Goal: Communication & Community: Answer question/provide support

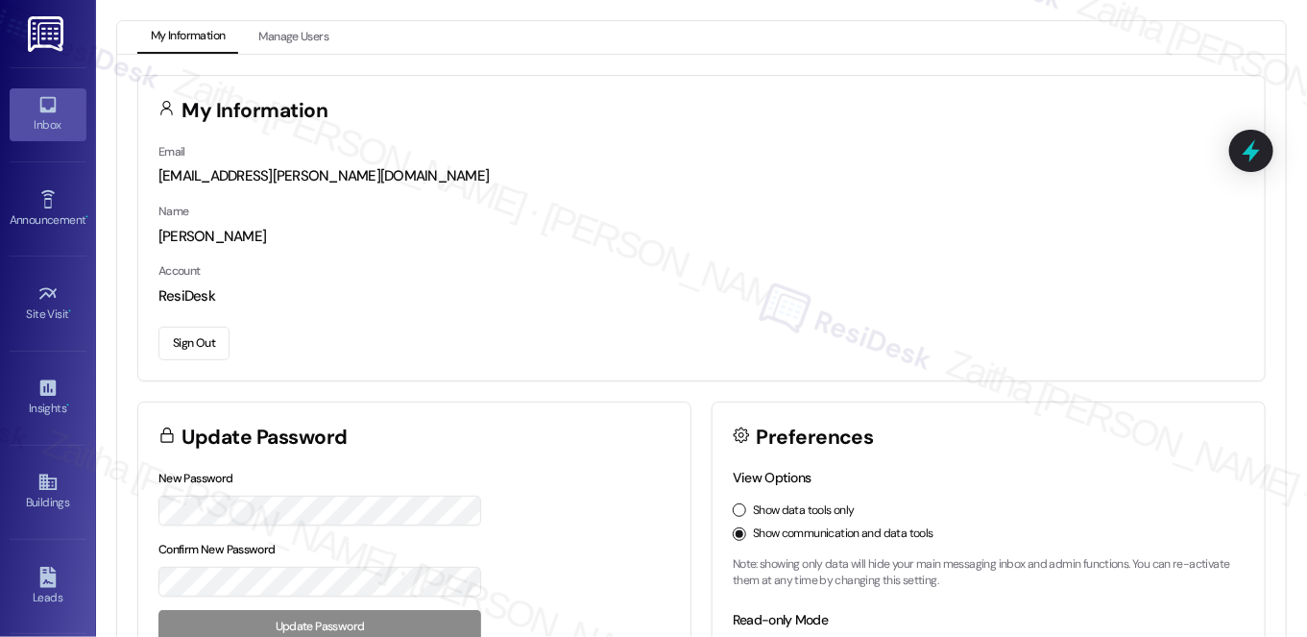
click at [52, 112] on icon at bounding box center [47, 104] width 21 height 21
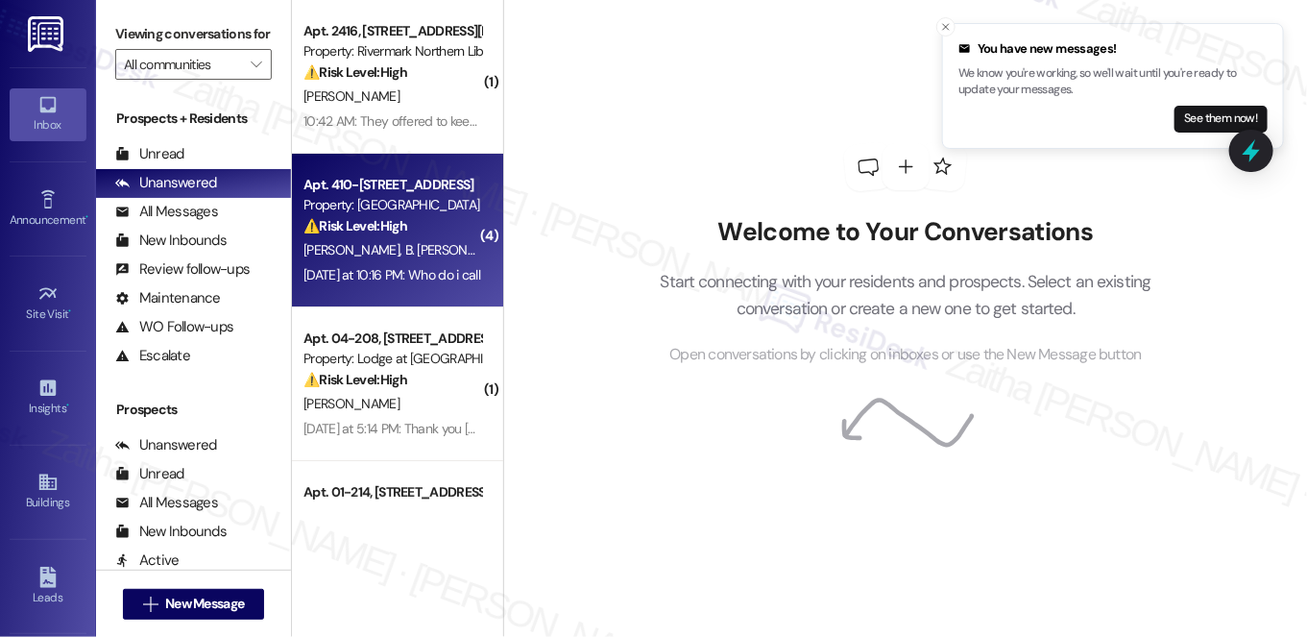
click at [431, 230] on div "⚠️ Risk Level: High The resident is locked out of their unit, which is an urgen…" at bounding box center [393, 226] width 178 height 20
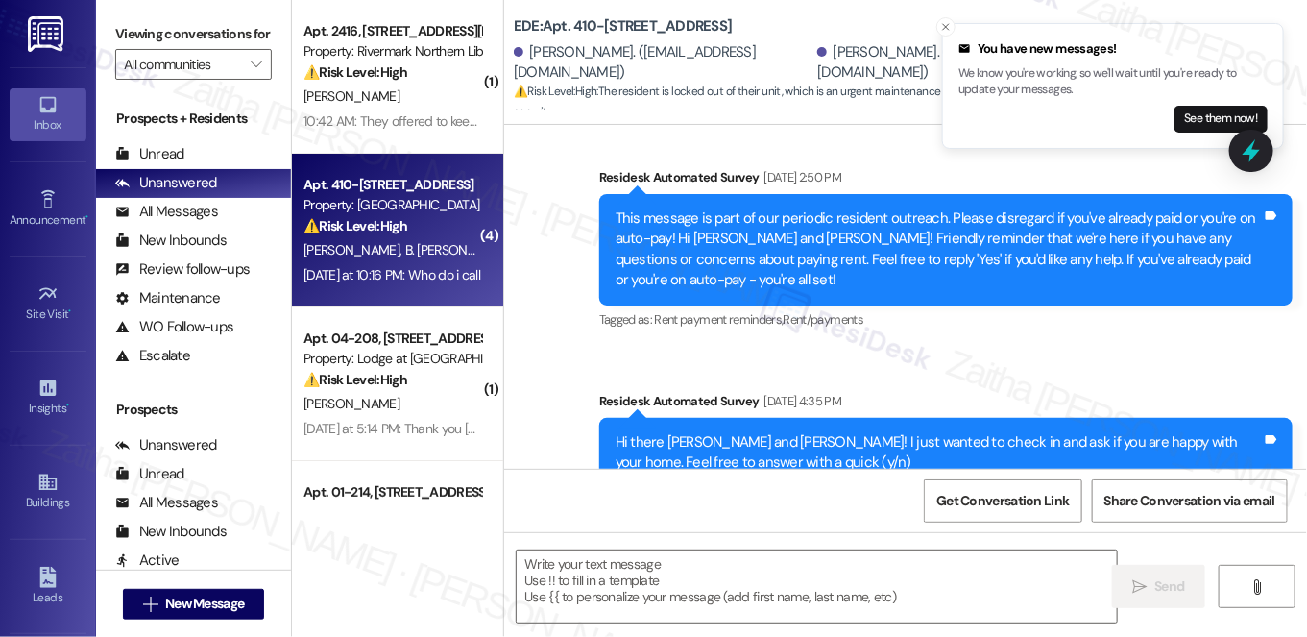
type textarea "Fetching suggested responses. Please feel free to read through the conversation…"
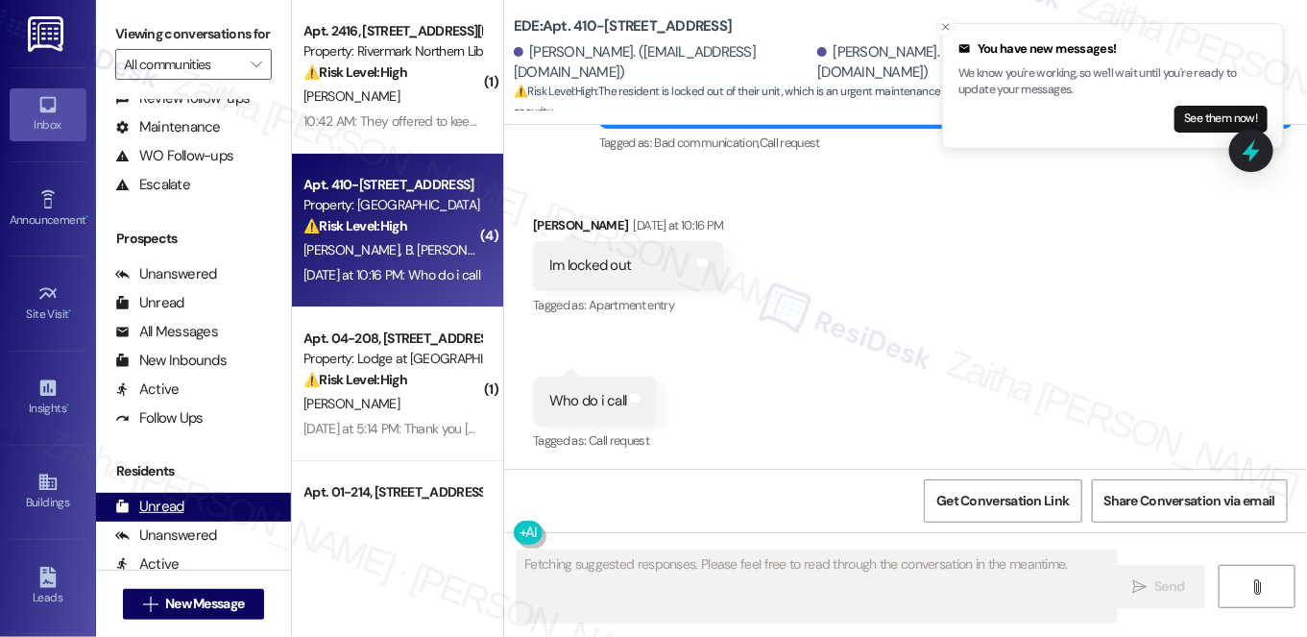
scroll to position [344, 0]
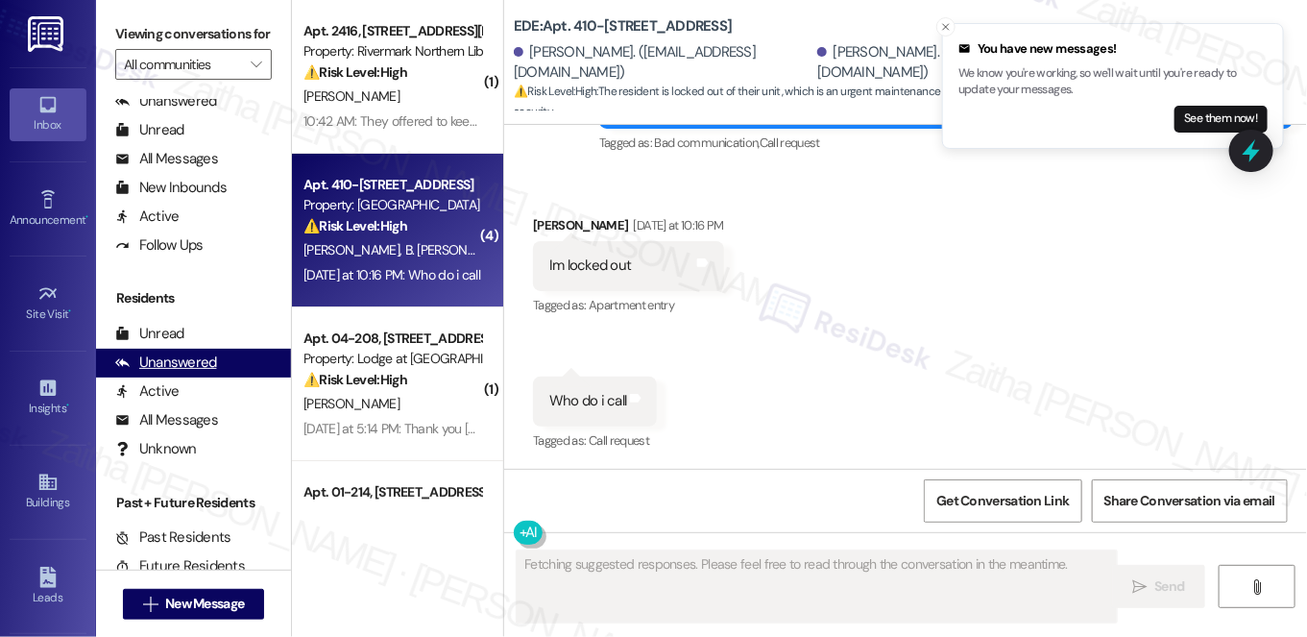
click at [176, 373] on div "Unanswered" at bounding box center [166, 363] width 102 height 20
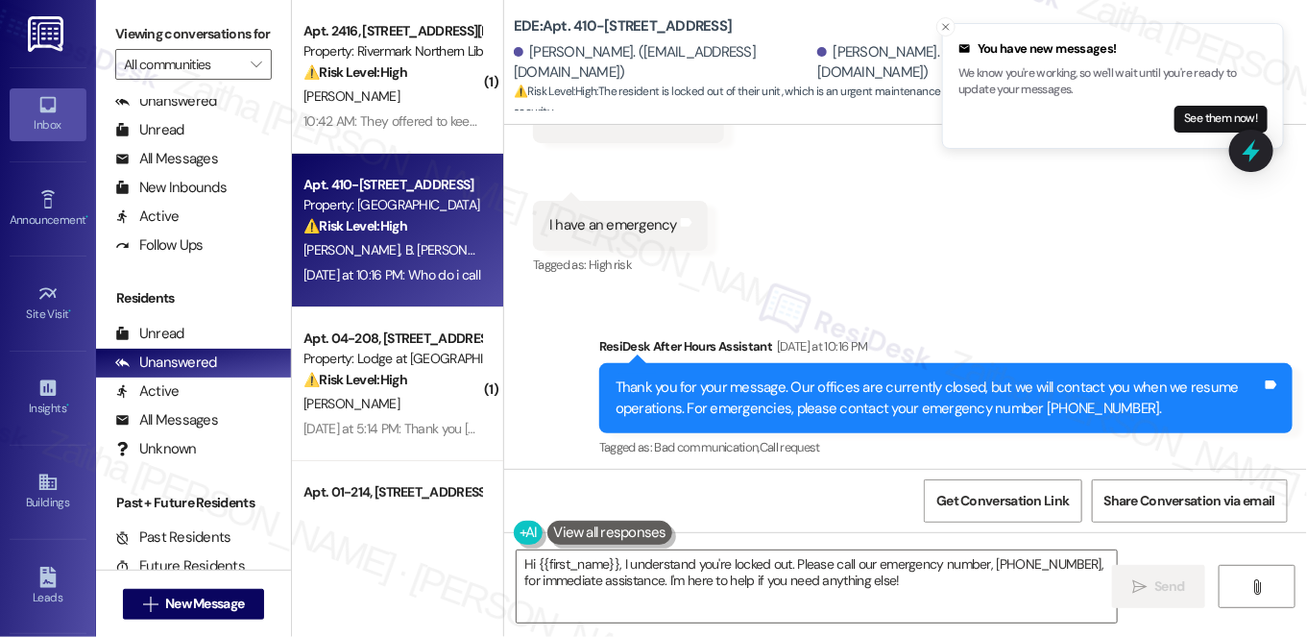
scroll to position [1523, 0]
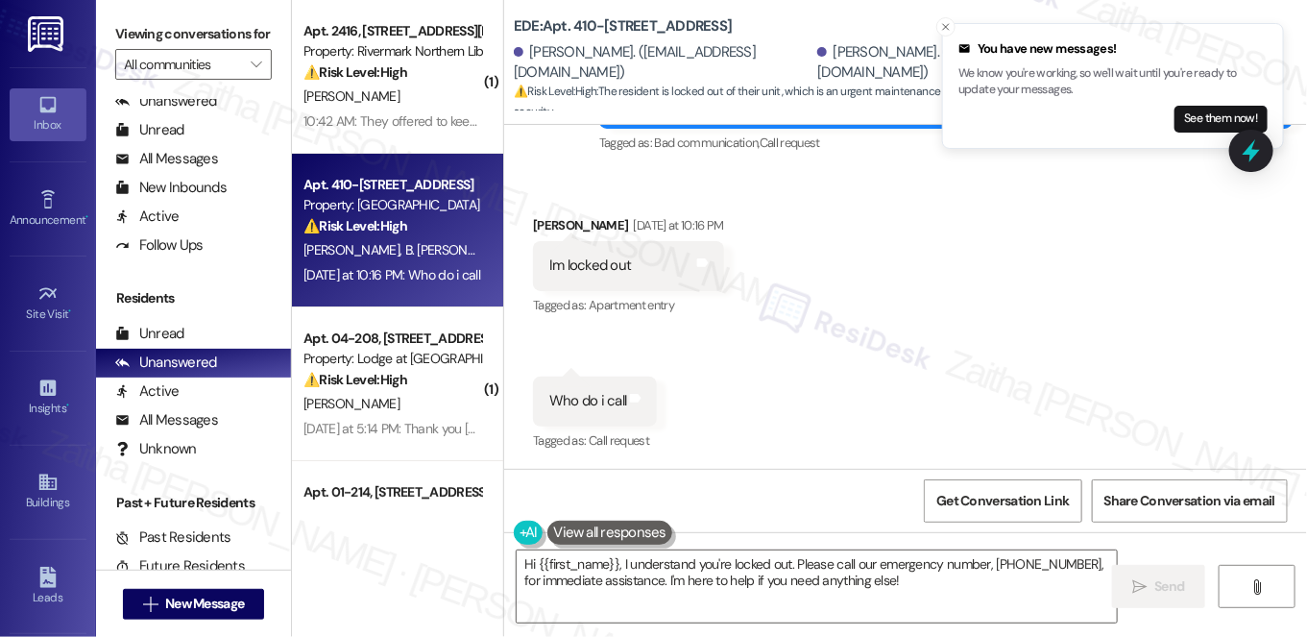
drag, startPoint x: 947, startPoint y: 26, endPoint x: 952, endPoint y: 37, distance: 11.6
click at [946, 26] on icon "Close toast" at bounding box center [946, 27] width 12 height 12
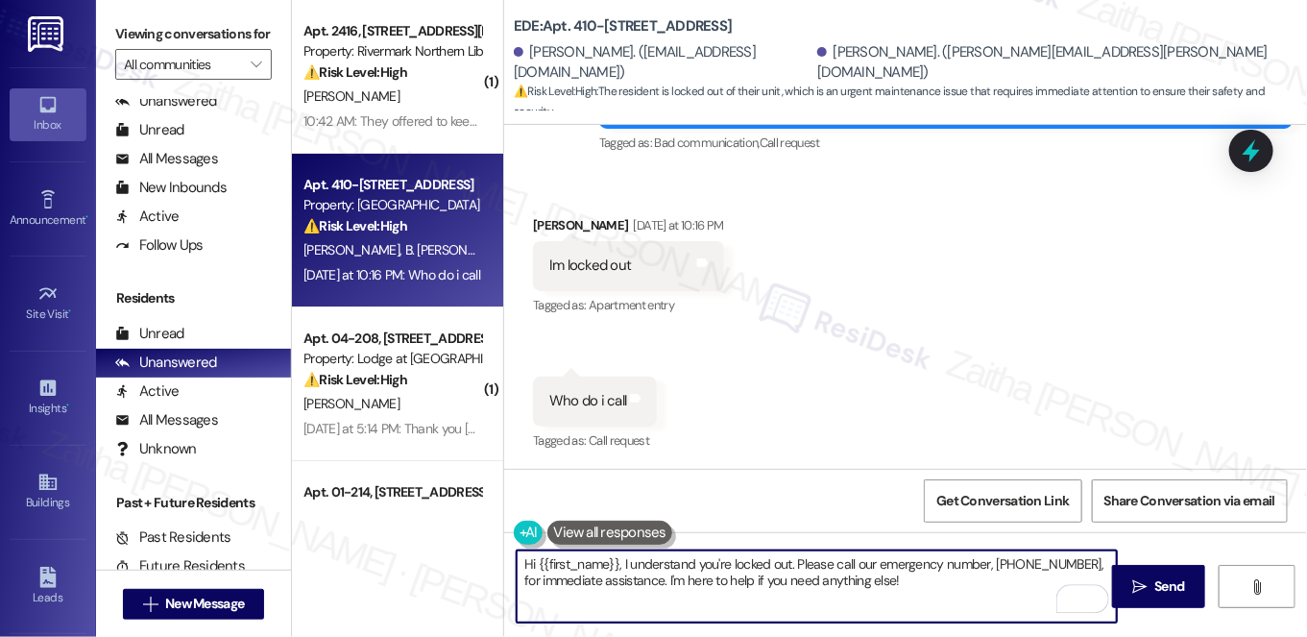
drag, startPoint x: 792, startPoint y: 563, endPoint x: 887, endPoint y: 548, distance: 96.3
click at [883, 551] on textarea "Hi {{first_name}}, I understand you're locked out. Please call our emergency nu…" at bounding box center [817, 586] width 600 height 72
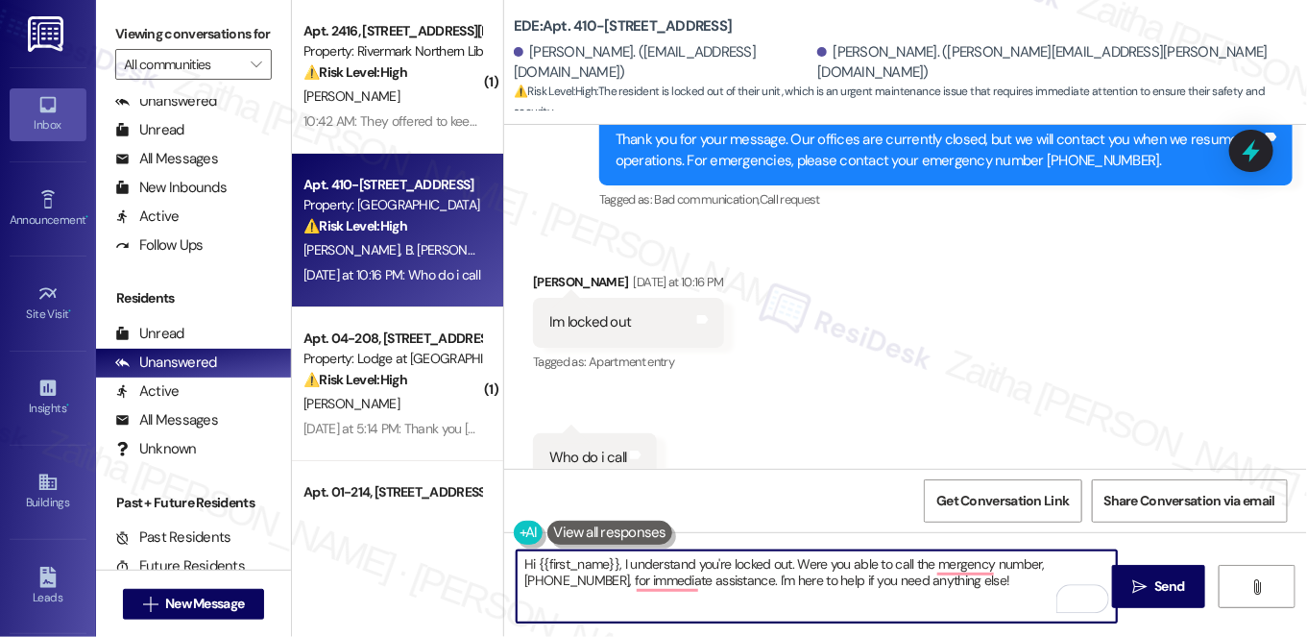
scroll to position [1437, 0]
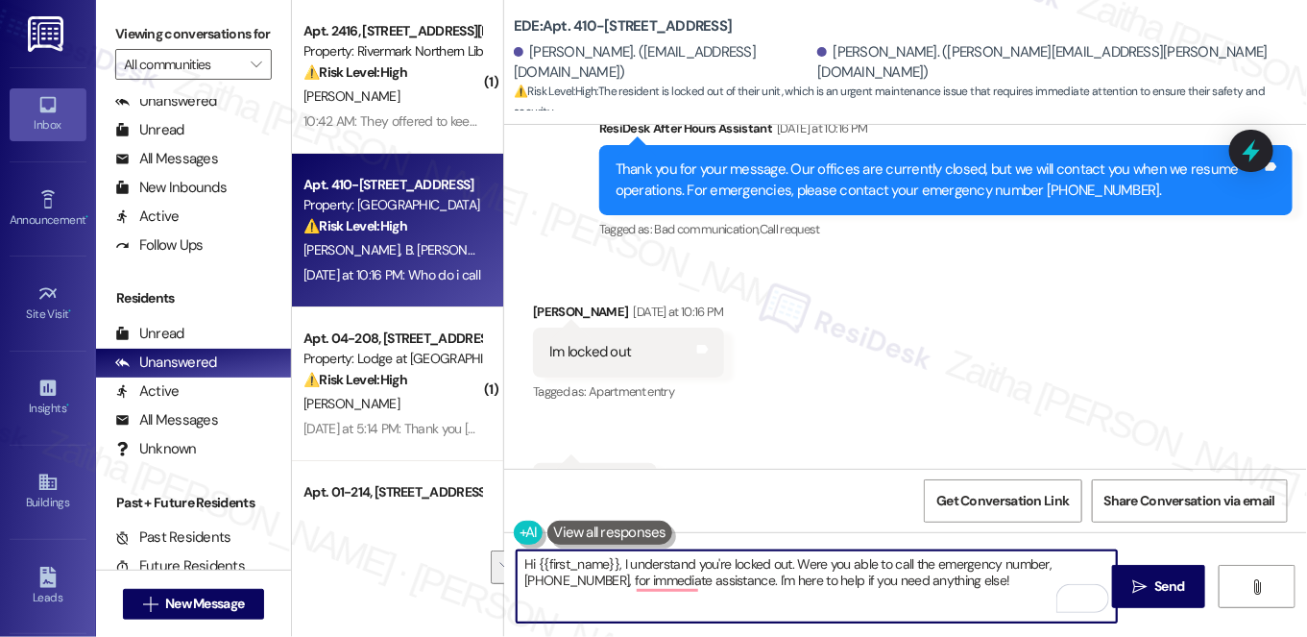
drag, startPoint x: 1044, startPoint y: 564, endPoint x: 1034, endPoint y: 586, distance: 24.5
click at [1034, 586] on textarea "Hi {{first_name}}, I understand you're locked out. Were you able to call the em…" at bounding box center [817, 586] width 600 height 72
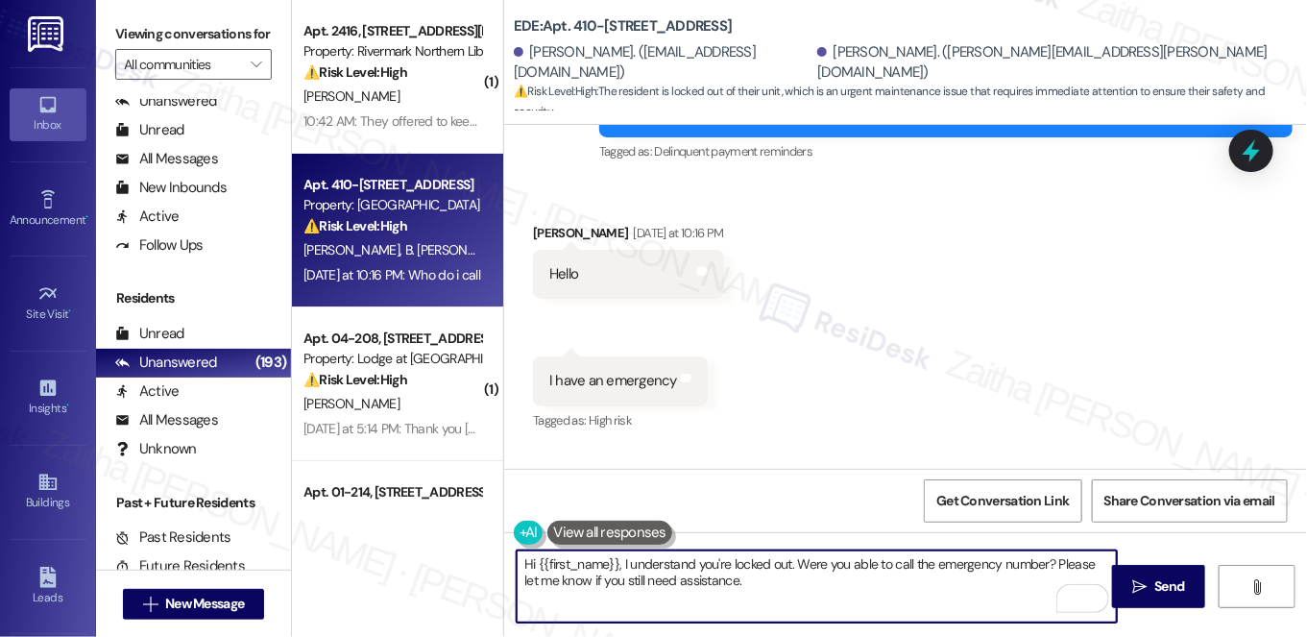
scroll to position [1000, 0]
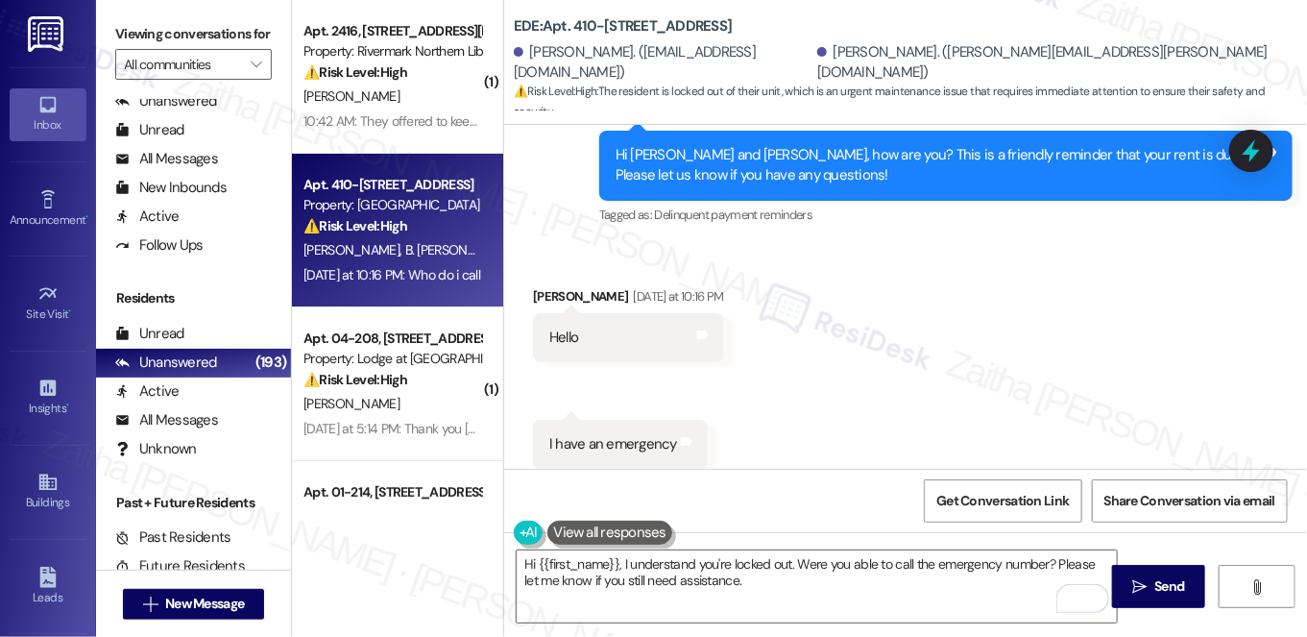
click at [547, 290] on div "Britney Lucero Abarca Yesterday at 10:16 PM" at bounding box center [628, 299] width 191 height 27
copy div "Britney"
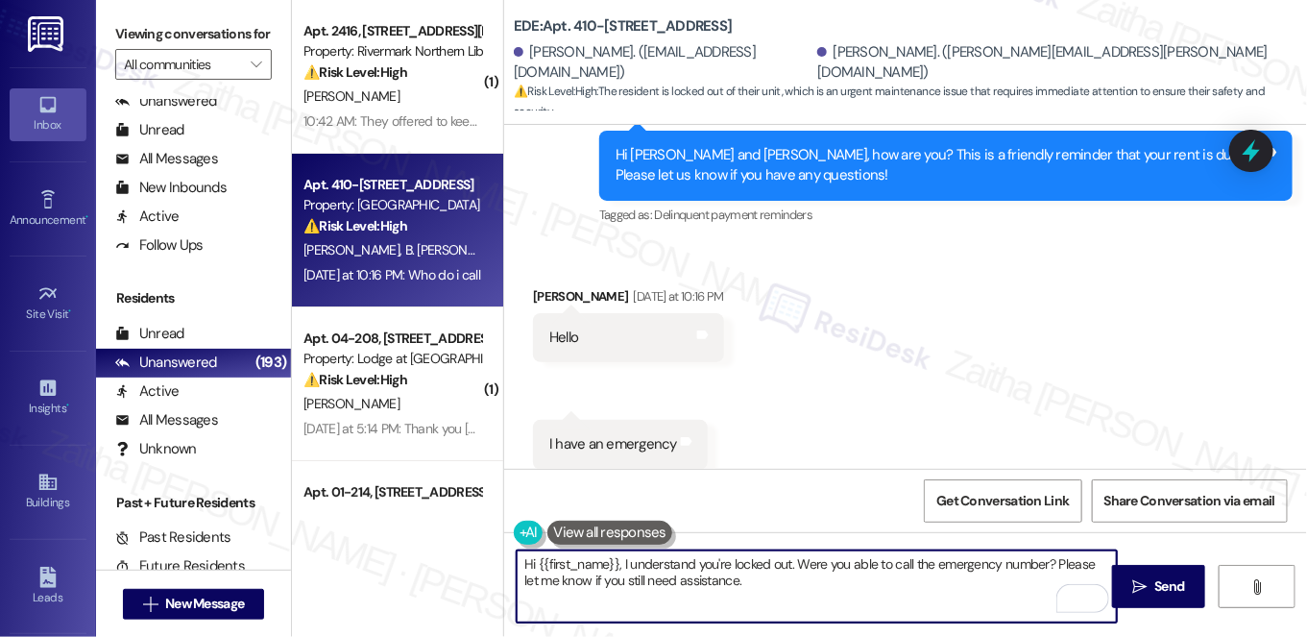
click at [594, 564] on textarea "Hi {{first_name}}, I understand you're locked out. Were you able to call the em…" at bounding box center [817, 586] width 600 height 72
paste textarea "Britney"
click at [782, 579] on textarea "Hi Britney, I understand you're locked out. Were you able to call the emergency…" at bounding box center [817, 586] width 600 height 72
type textarea "Hi Britney, I understand you're locked out. Were you able to call the emergency…"
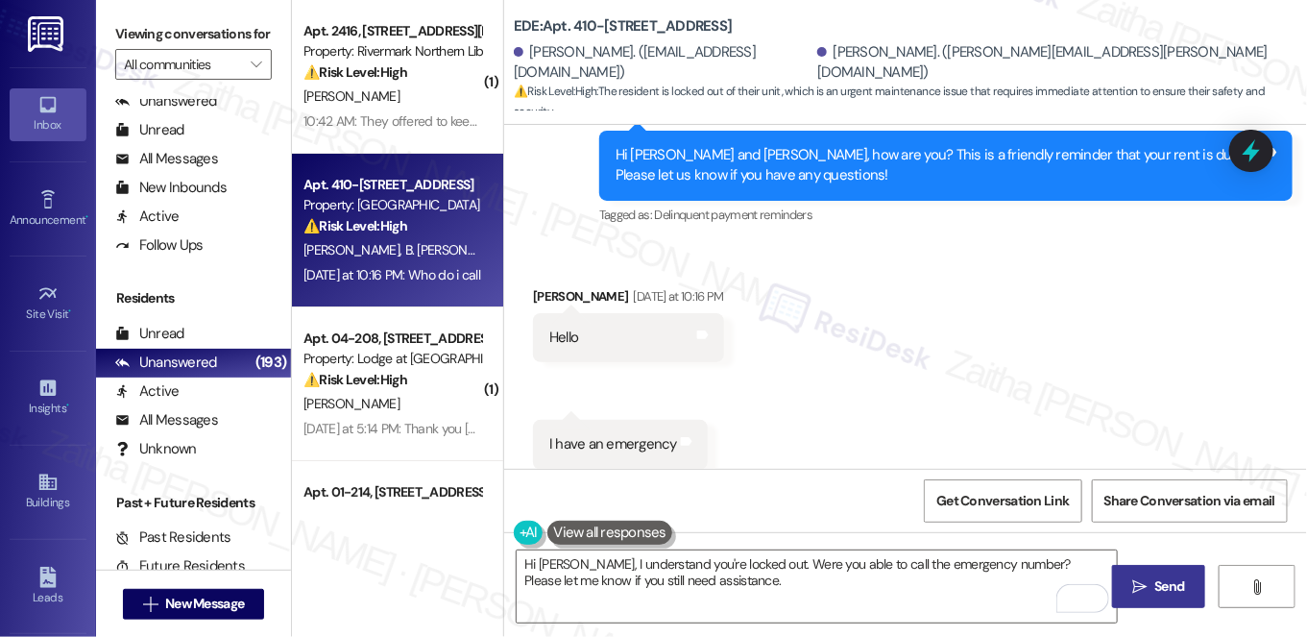
click at [1160, 578] on span "Send" at bounding box center [1171, 586] width 30 height 20
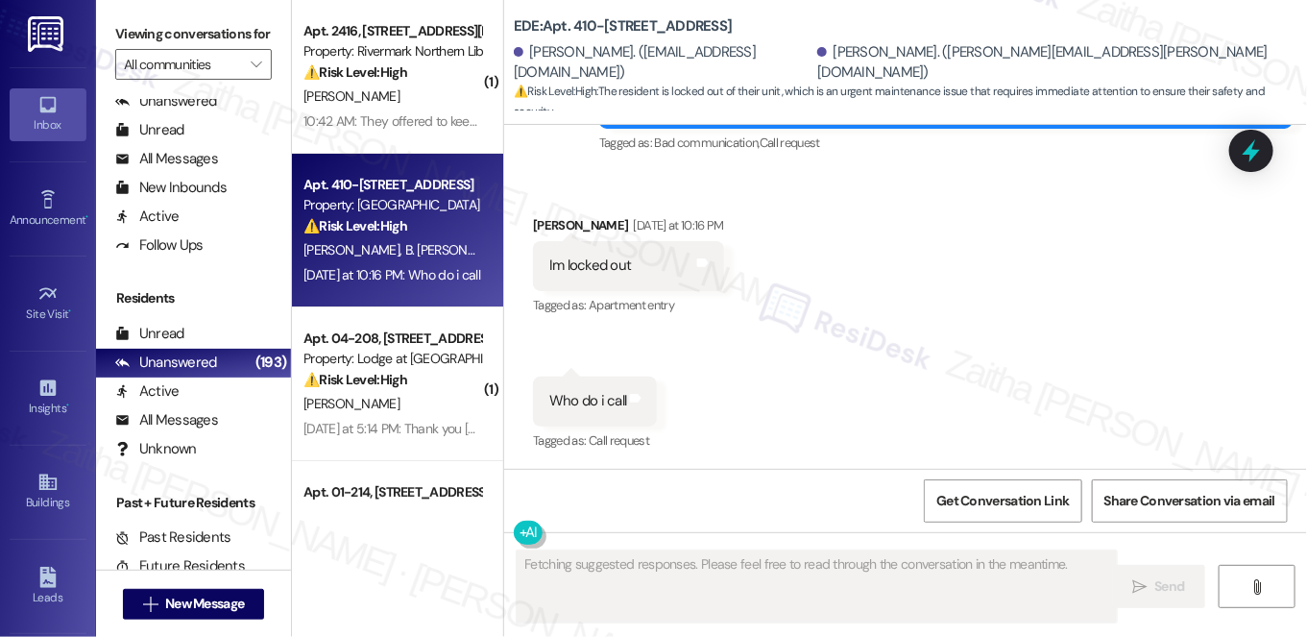
scroll to position [1523, 0]
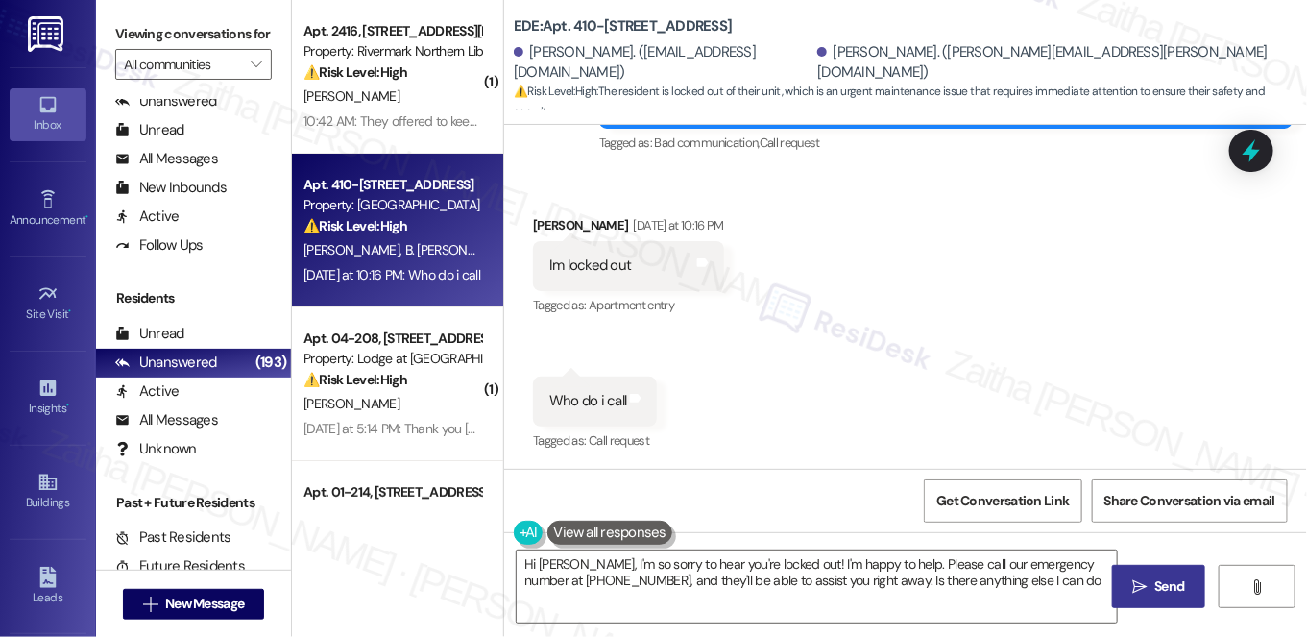
type textarea "Hi Britney, I'm so sorry to hear you're locked out! I'm happy to help. Please c…"
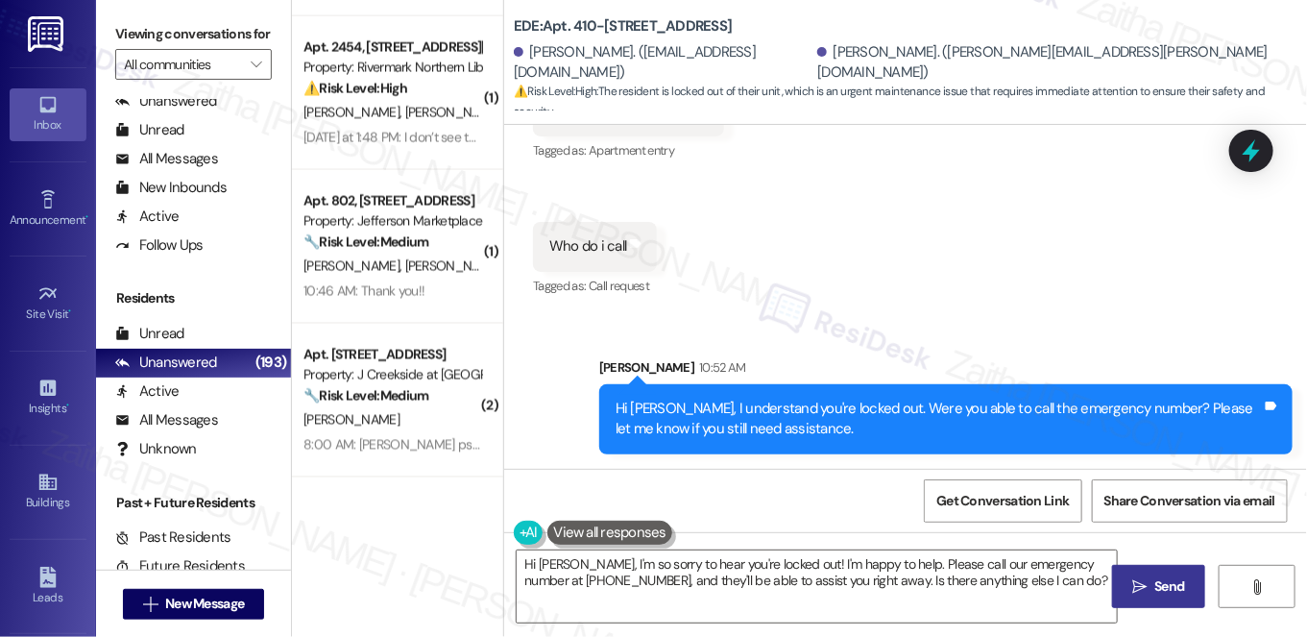
scroll to position [1222, 0]
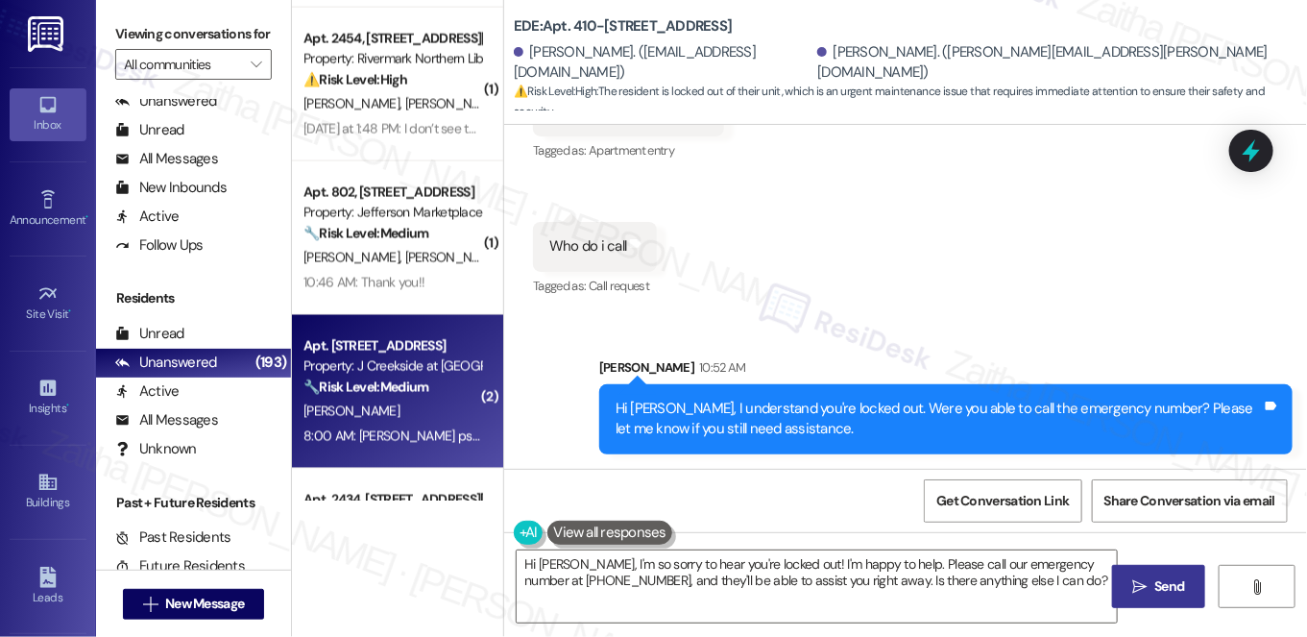
click at [423, 386] on strong "🔧 Risk Level: Medium" at bounding box center [366, 386] width 125 height 17
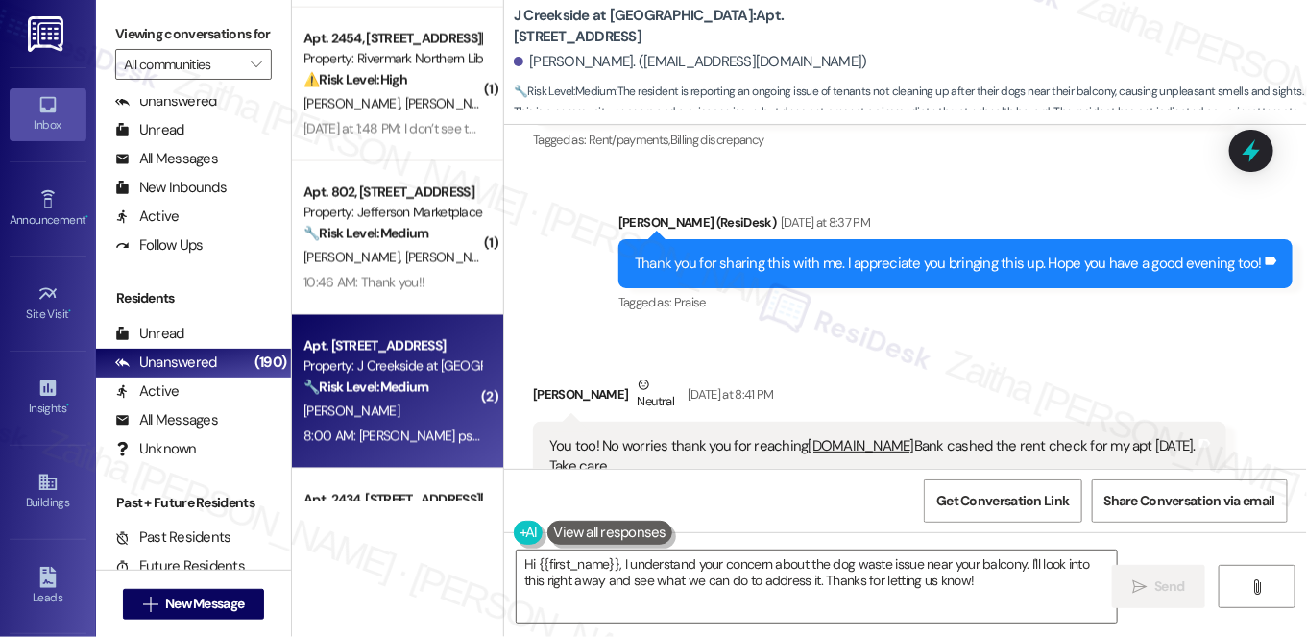
scroll to position [13290, 0]
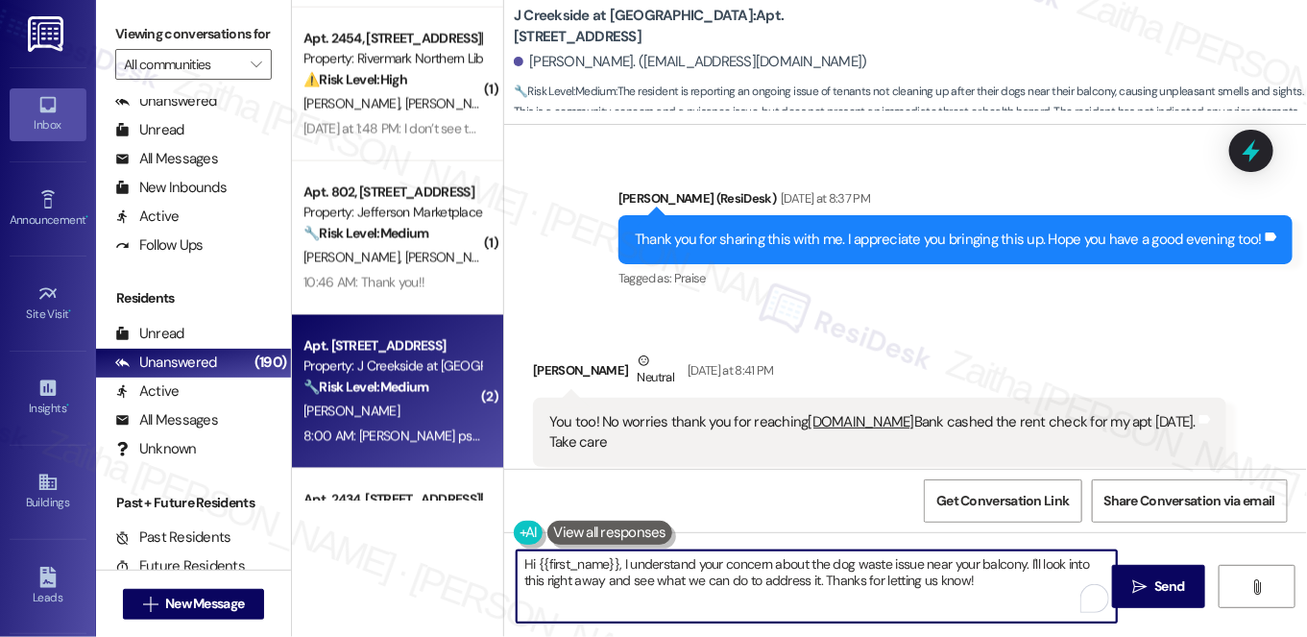
click at [620, 562] on textarea "Hi {{first_name}}, I understand your concern about the dog waste issue near you…" at bounding box center [817, 586] width 600 height 72
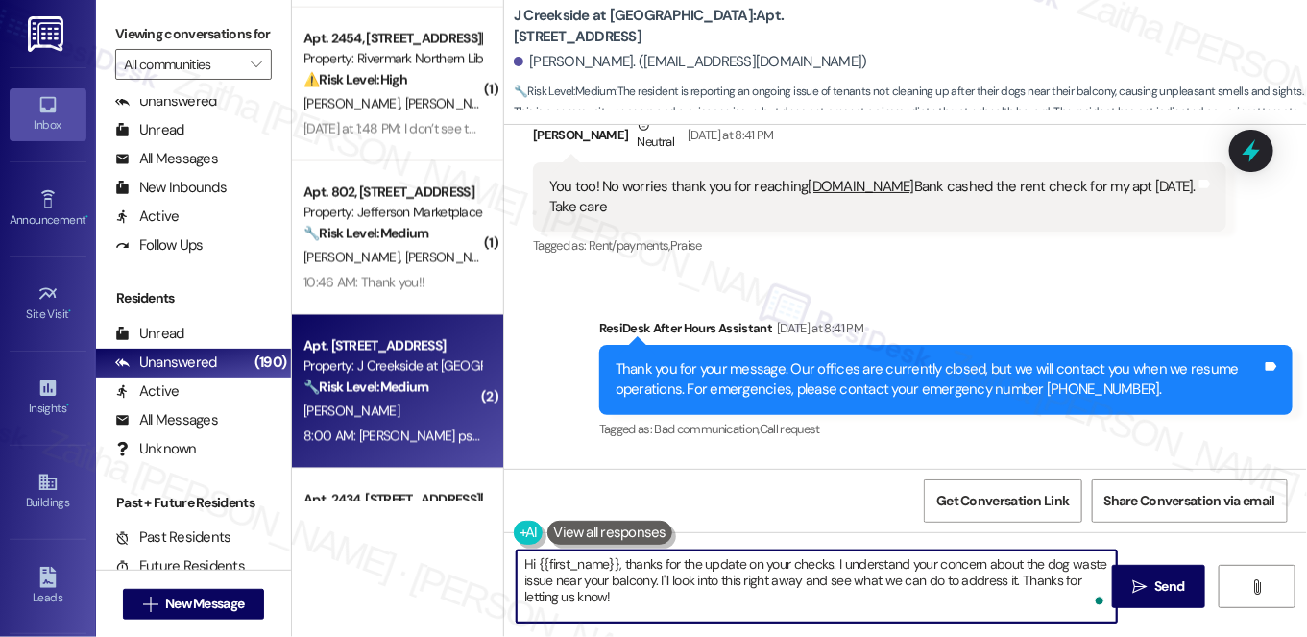
scroll to position [13552, 0]
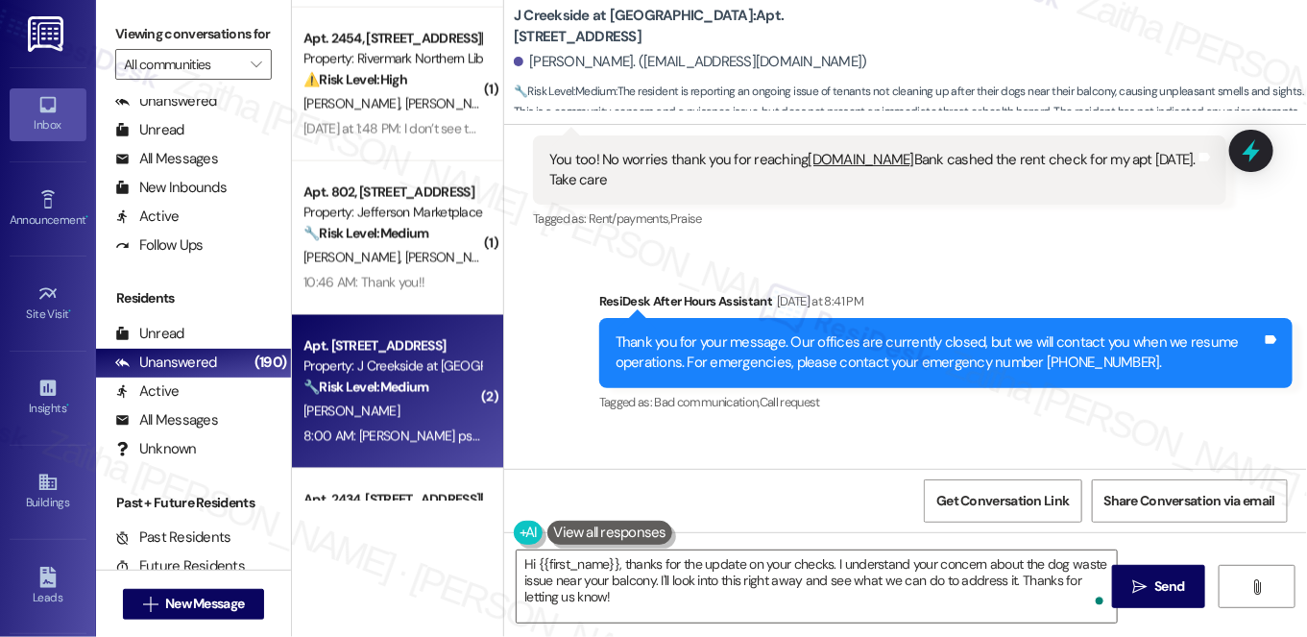
drag, startPoint x: 538, startPoint y: 329, endPoint x: 666, endPoint y: 397, distance: 144.8
click at [666, 500] on div "Jay ps at least 2o tenants w their dogs come out the side door btw yr bldg and …" at bounding box center [880, 555] width 694 height 111
copy div "Jay ps at least 2o tenants w their dogs come out the side door btw yr bldg and …"
click at [722, 500] on div "Jay ps at least 2o tenants w their dogs come out the side door btw yr bldg and …" at bounding box center [880, 555] width 694 height 111
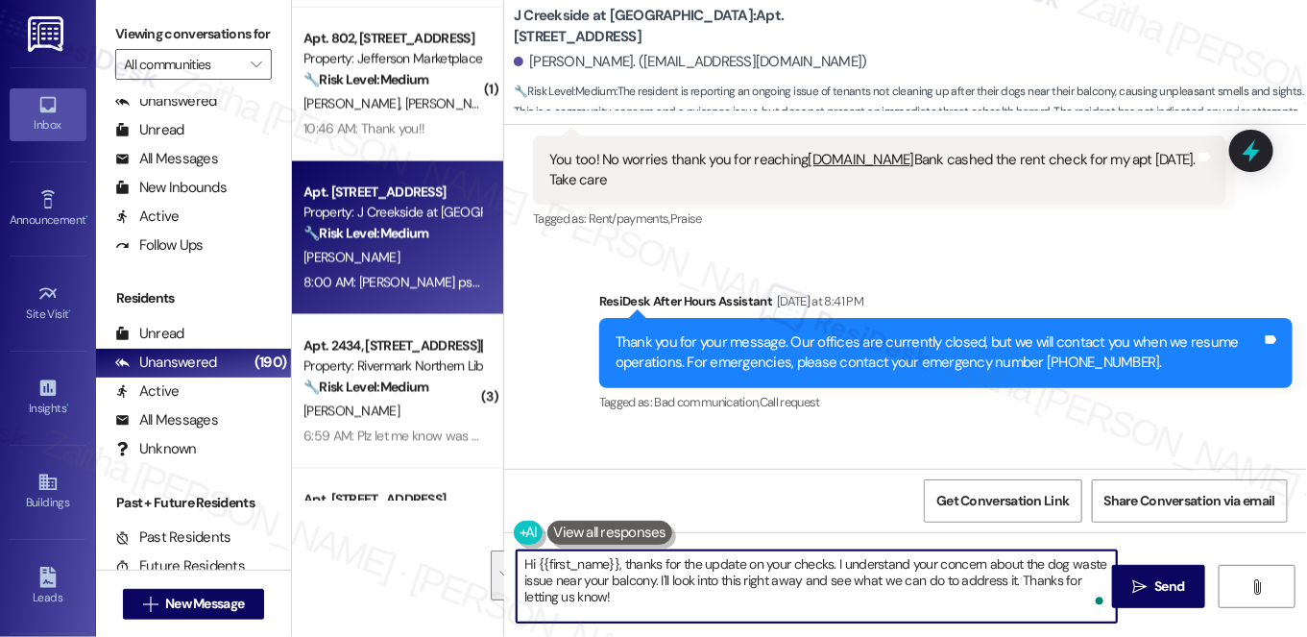
drag, startPoint x: 837, startPoint y: 565, endPoint x: 858, endPoint y: 605, distance: 45.5
click at [858, 605] on textarea "Hi {{first_name}}, thanks for the update on your checks. I understand your conc…" at bounding box center [817, 586] width 600 height 72
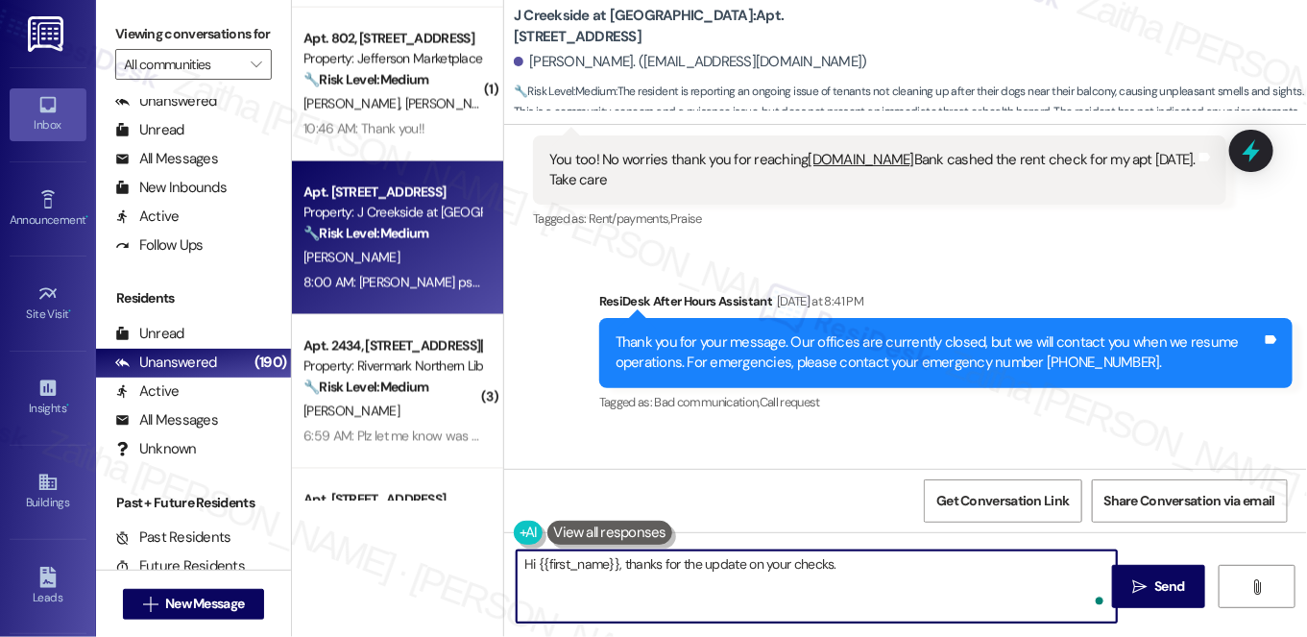
paste textarea "I’m so sorry you’ve been dealing with the smell and mess near your balcony. I’l…"
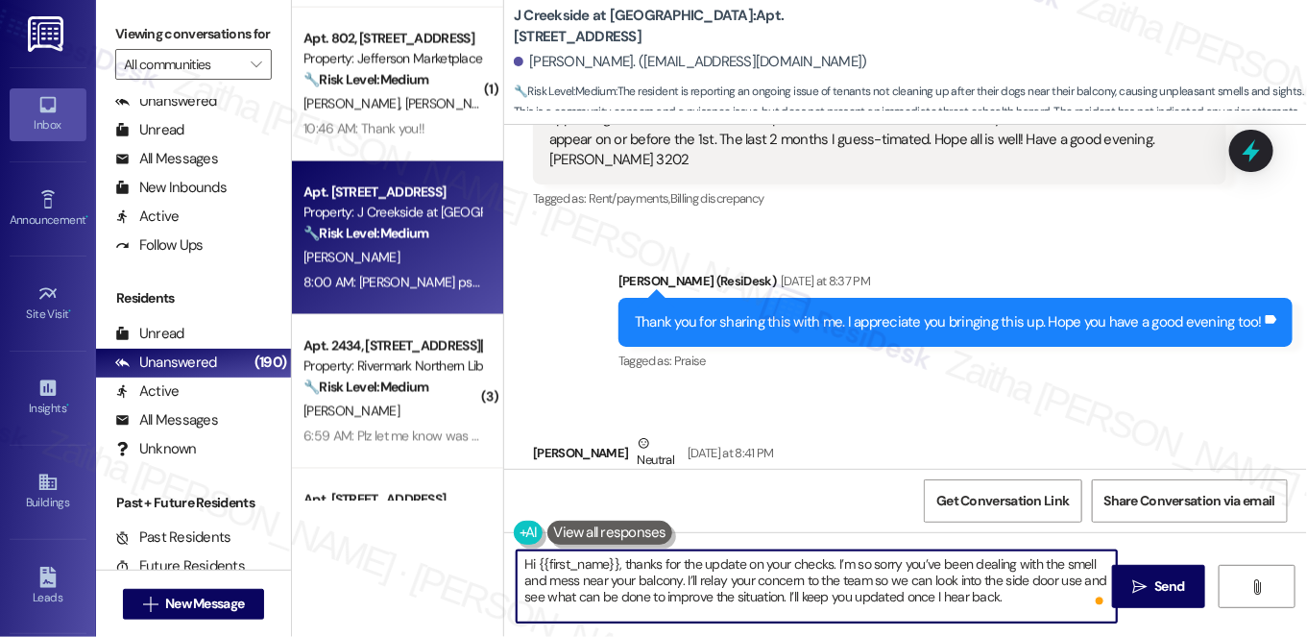
scroll to position [13202, 0]
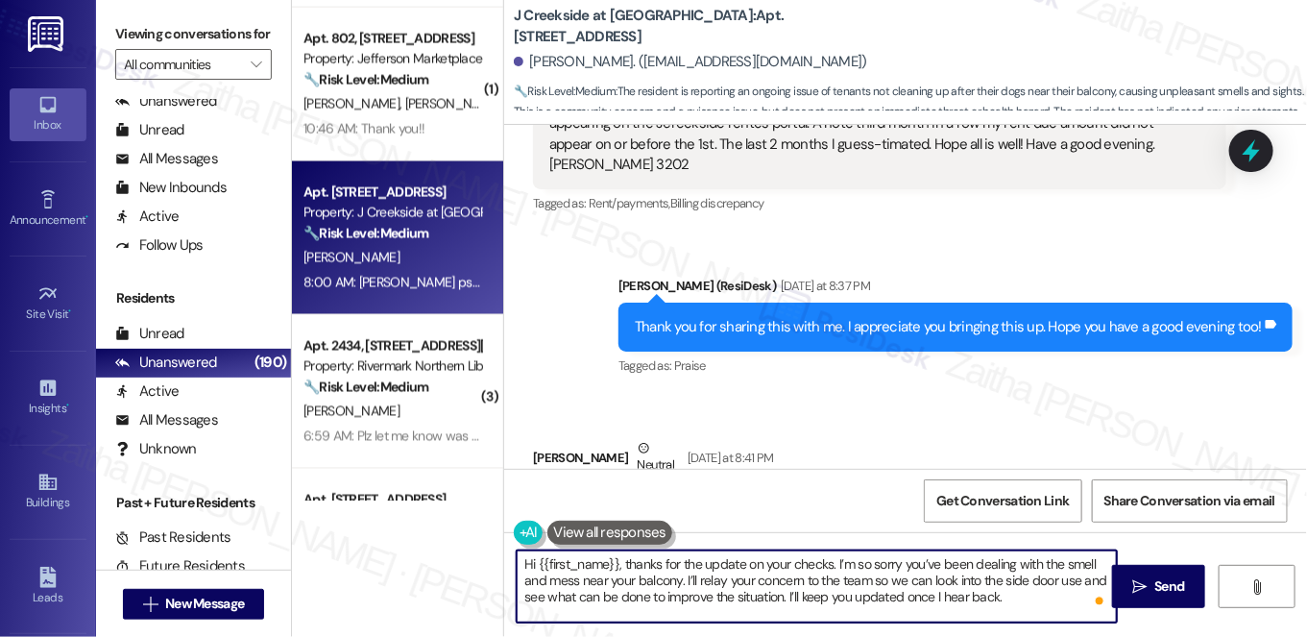
click at [802, 561] on textarea "Hi {{first_name}}, thanks for the update on your checks. I’m so sorry you’ve be…" at bounding box center [817, 586] width 600 height 72
click at [1040, 597] on textarea "Hi {{first_name}}, thanks for the update on your rent check. I’m so sorry you’v…" at bounding box center [817, 586] width 600 height 72
type textarea "Hi {{first_name}}, thanks for the update on your rent check. I’m so sorry you’v…"
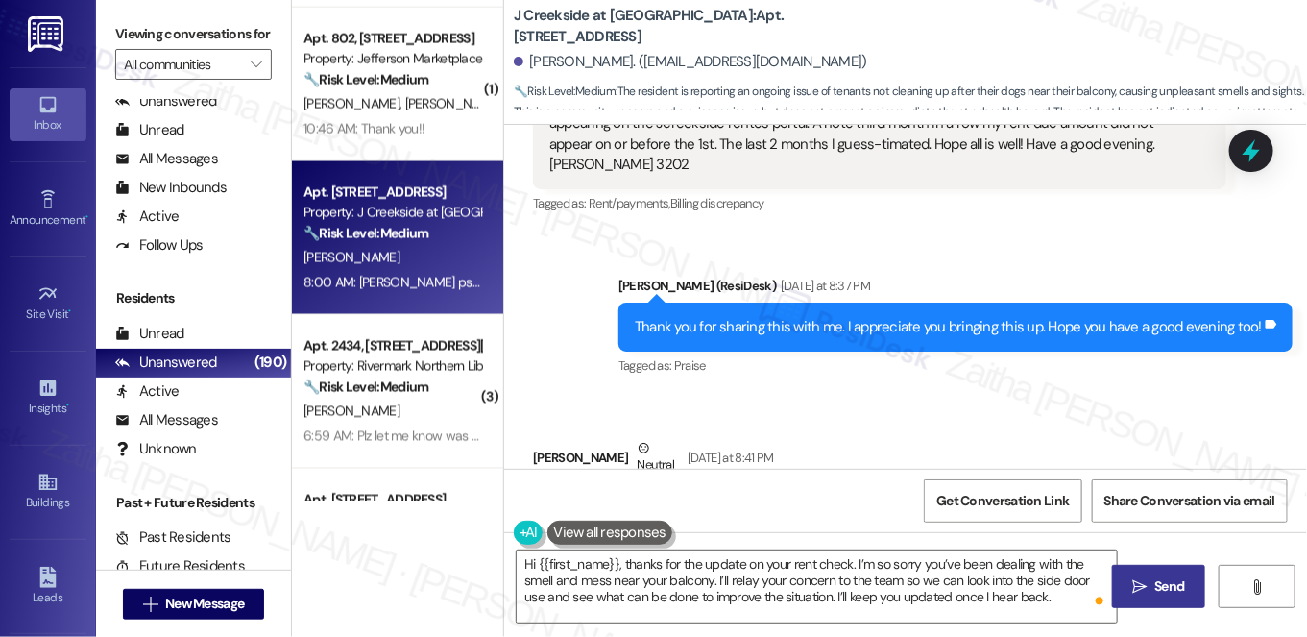
click at [1175, 593] on span "Send" at bounding box center [1171, 586] width 30 height 20
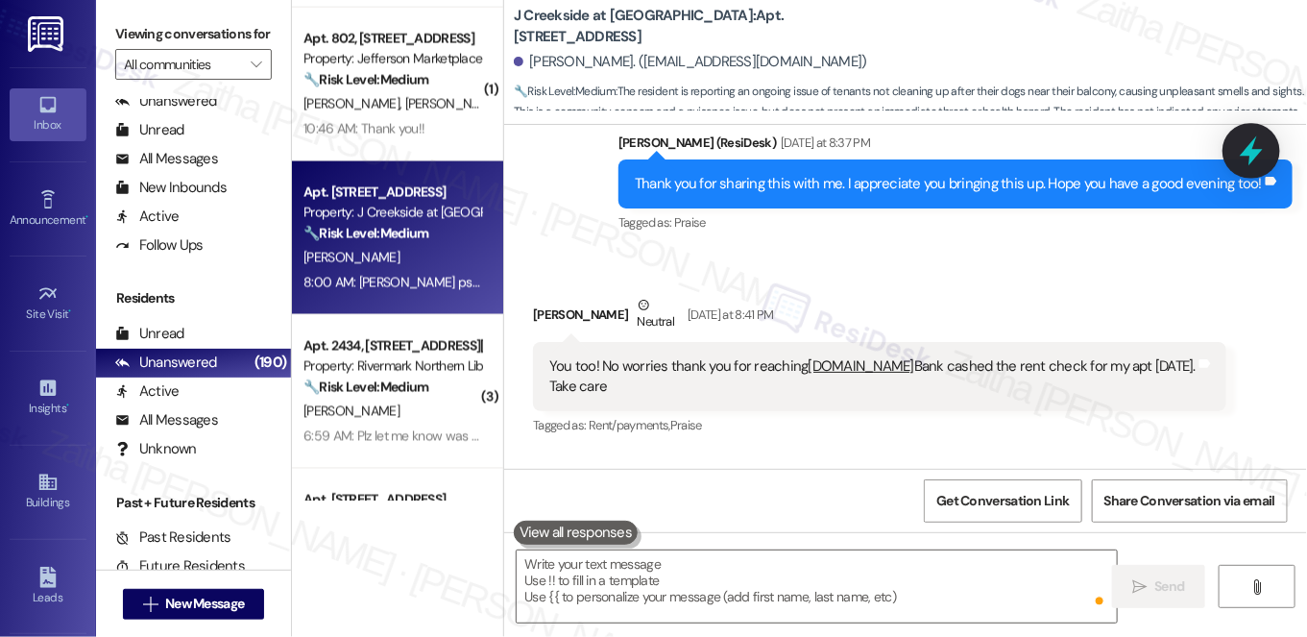
click at [1250, 152] on icon at bounding box center [1251, 151] width 23 height 30
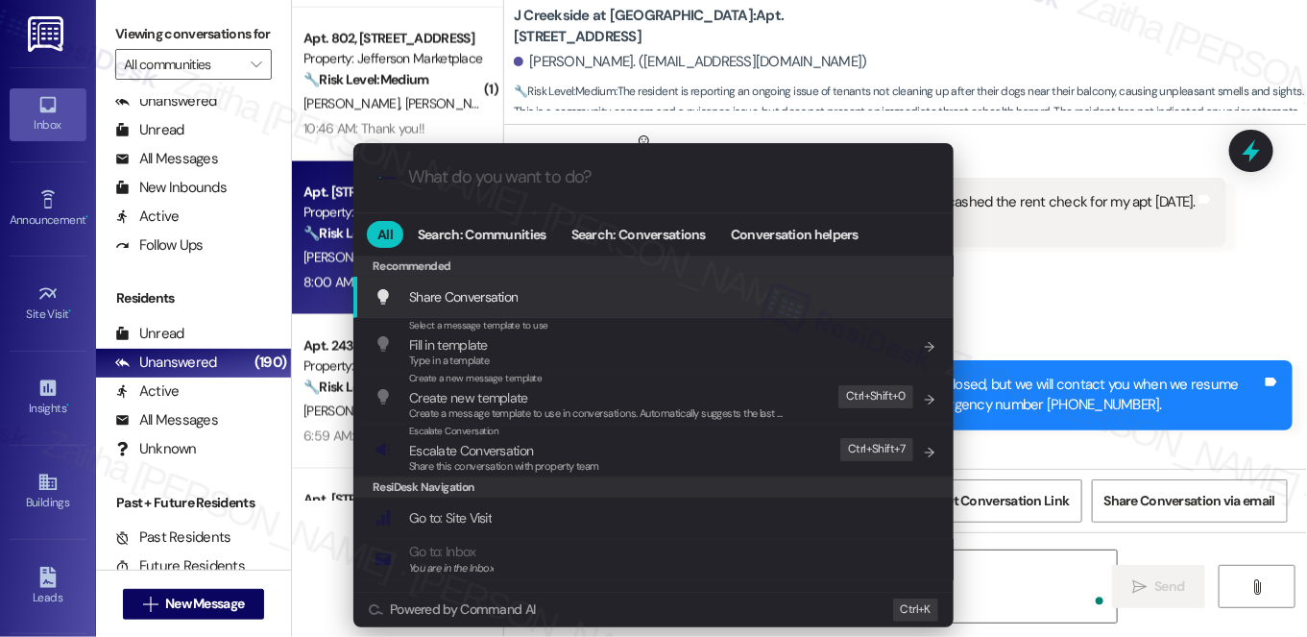
scroll to position [13551, 0]
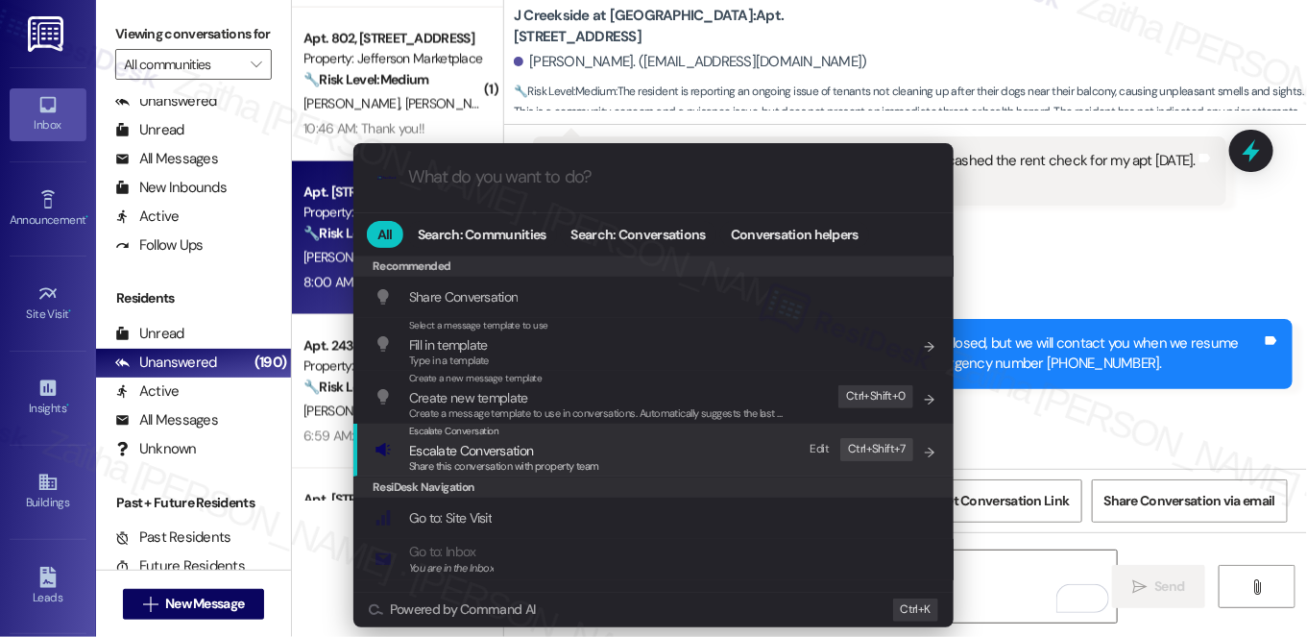
click at [472, 445] on span "Escalate Conversation" at bounding box center [471, 450] width 124 height 17
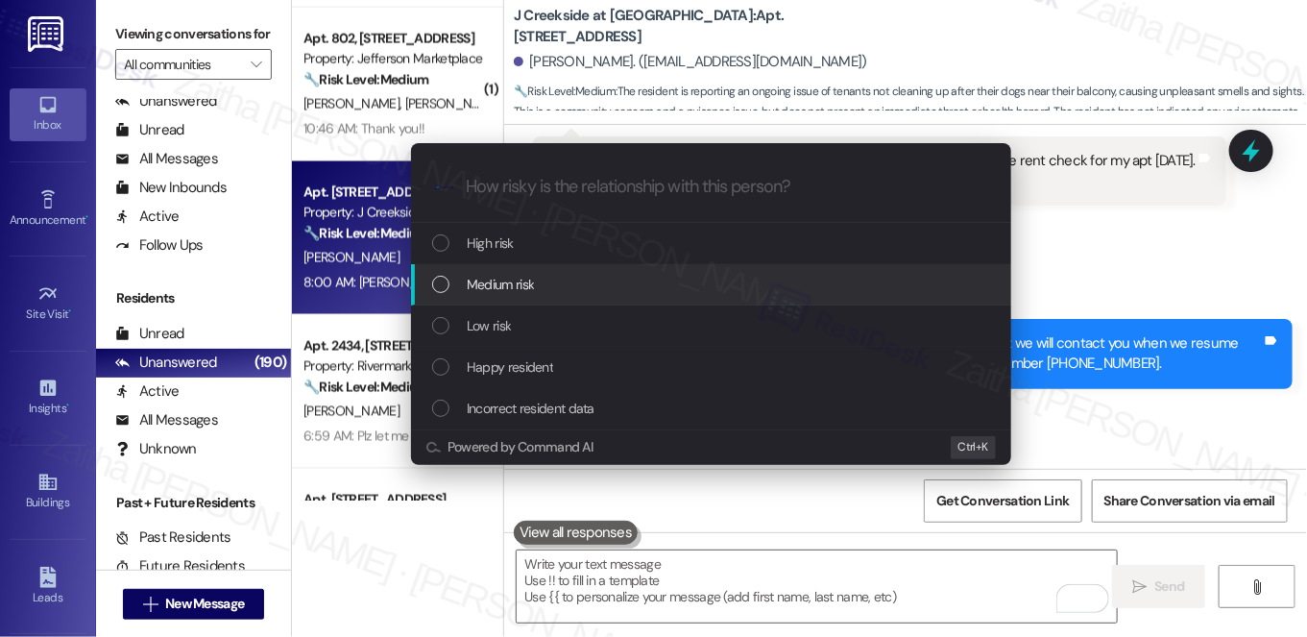
click at [517, 277] on span "Medium risk" at bounding box center [500, 284] width 67 height 21
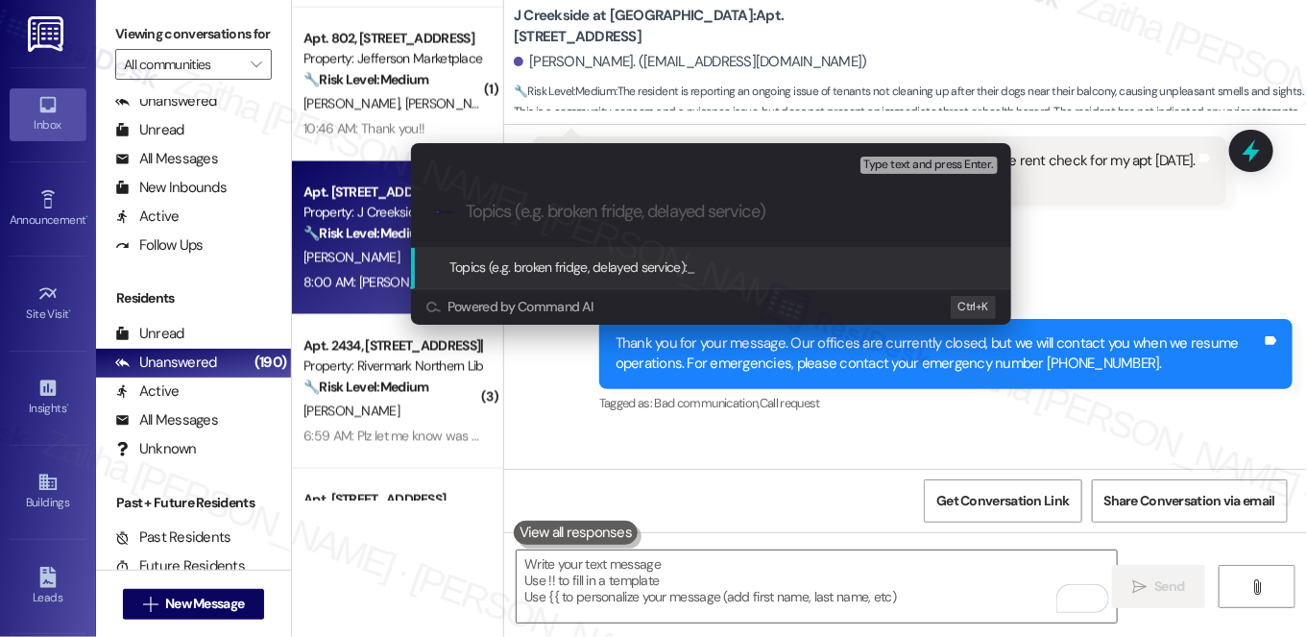
paste input "Pet Waste Issue"
type input "Pet Waste Issue"
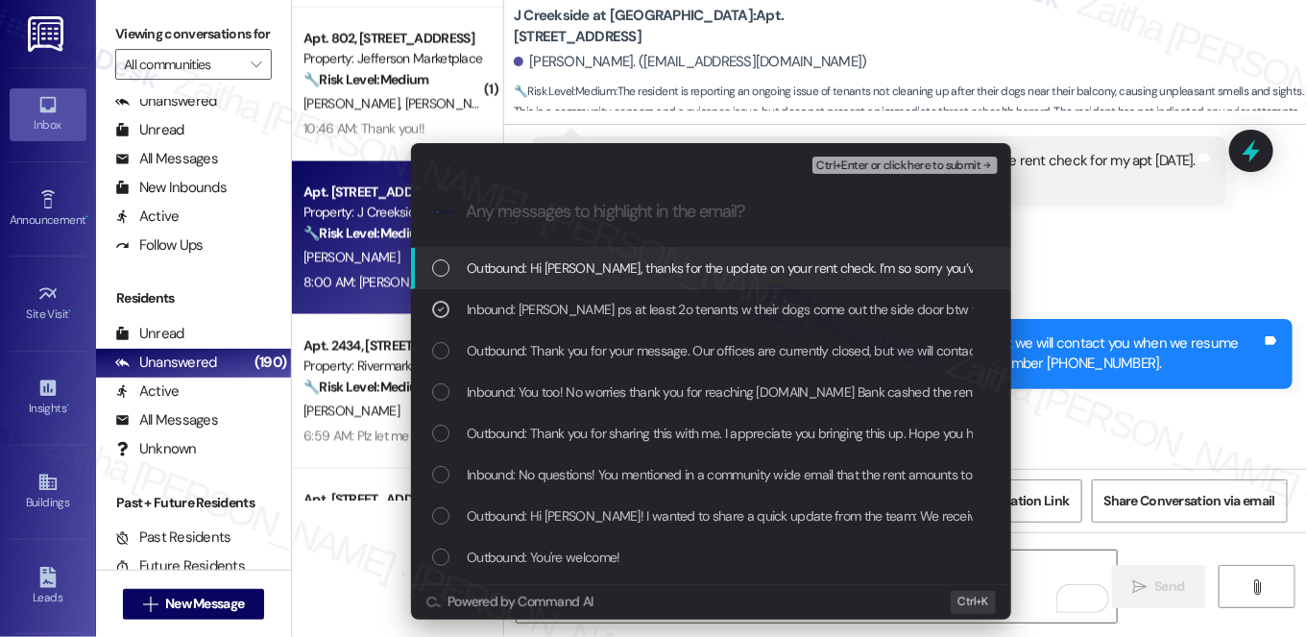
click at [899, 170] on span "Ctrl+Enter or click here to submit" at bounding box center [898, 165] width 164 height 13
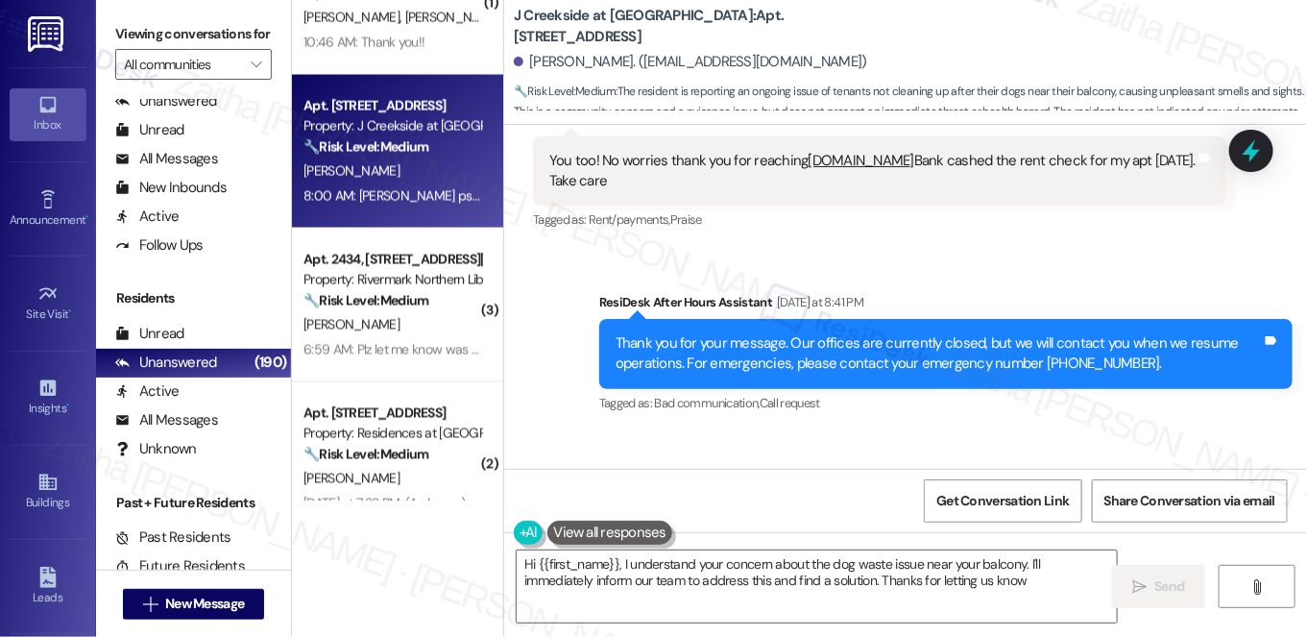
type textarea "Hi {{first_name}}, I understand your concern about the dog waste issue near you…"
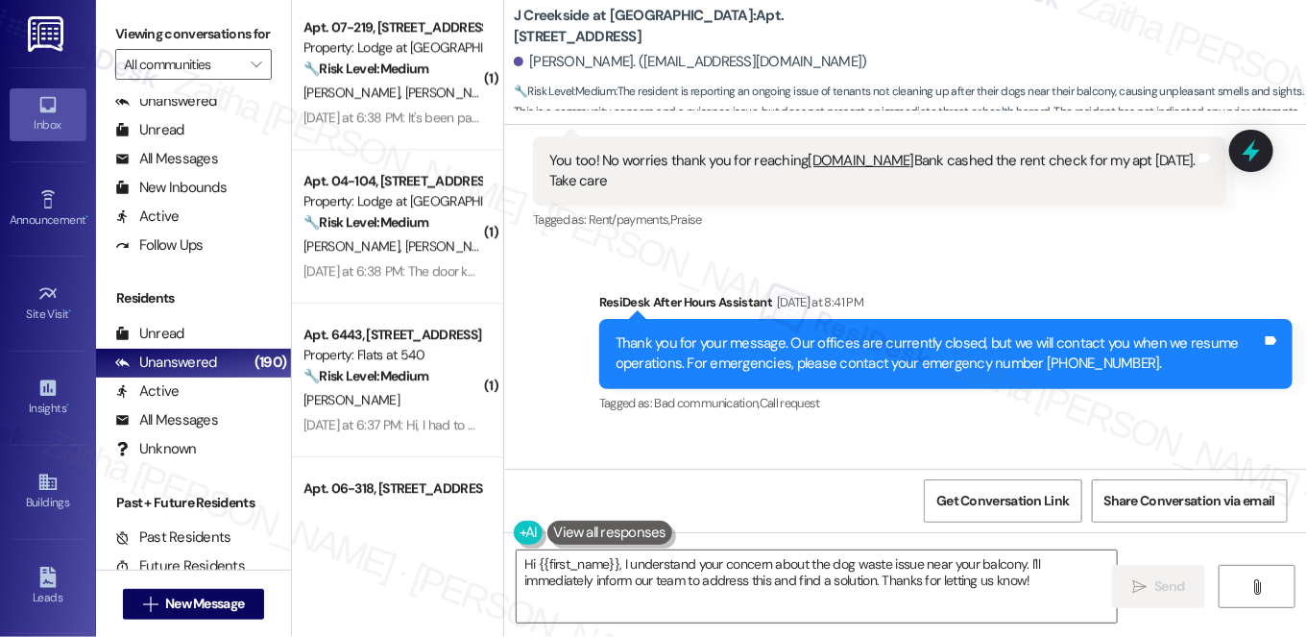
scroll to position [2008, 0]
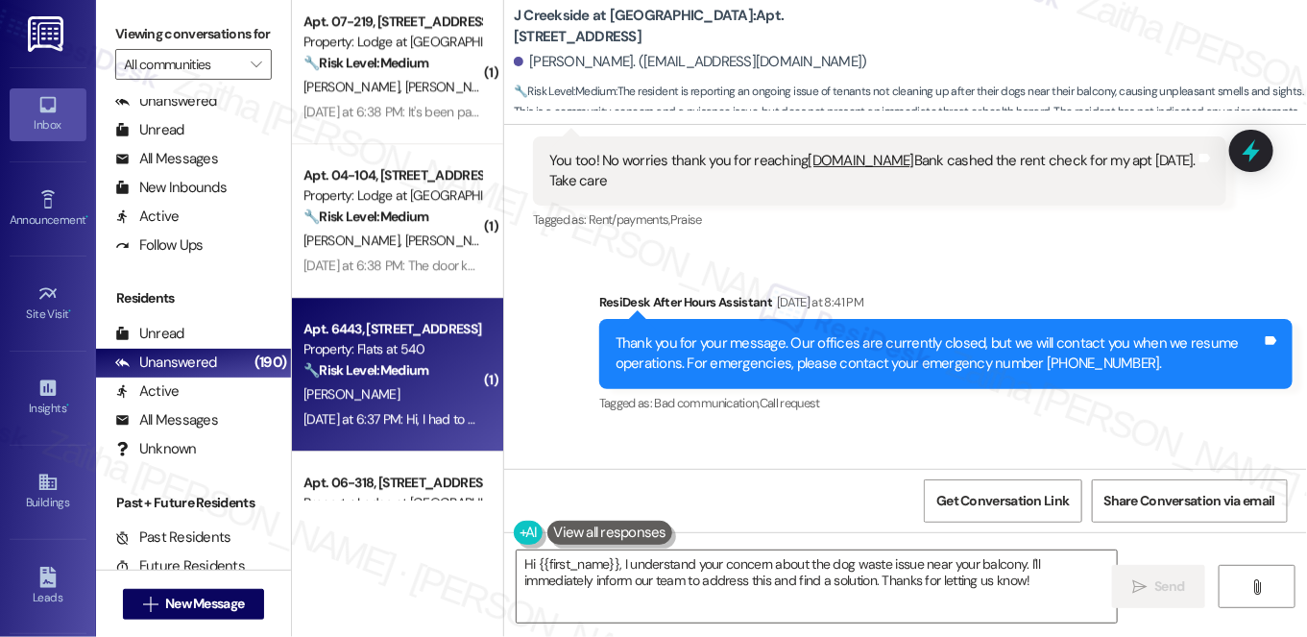
click at [413, 351] on div "Property: Flats at 540" at bounding box center [393, 349] width 178 height 20
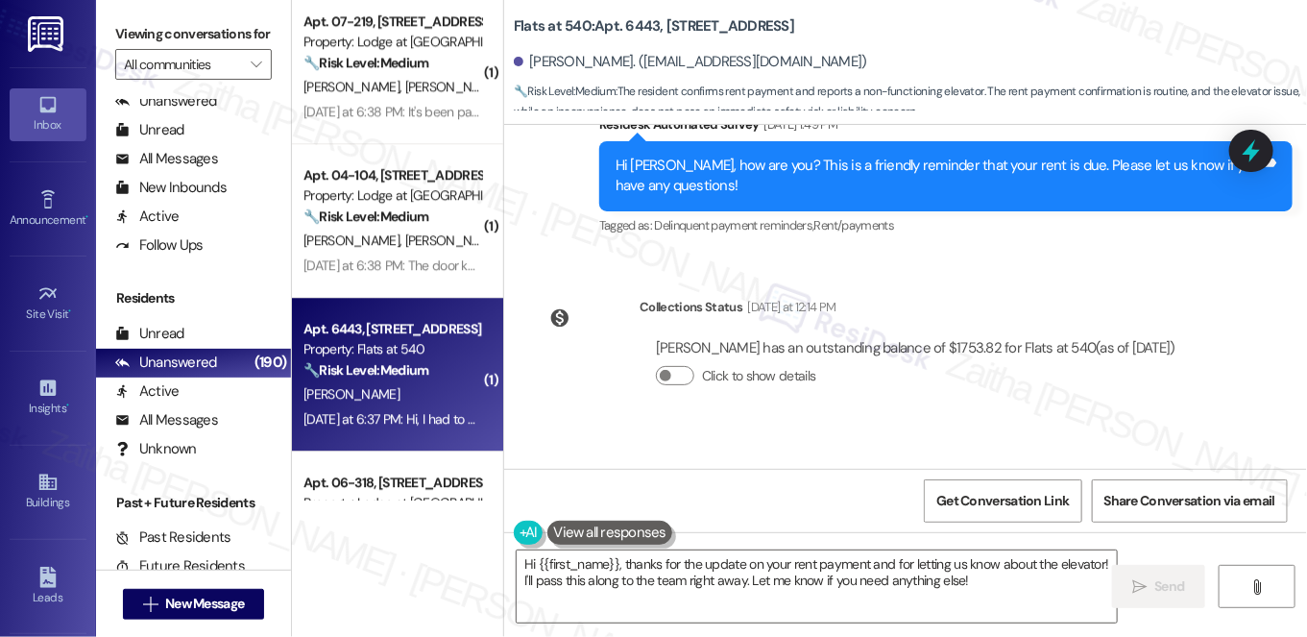
scroll to position [6548, 0]
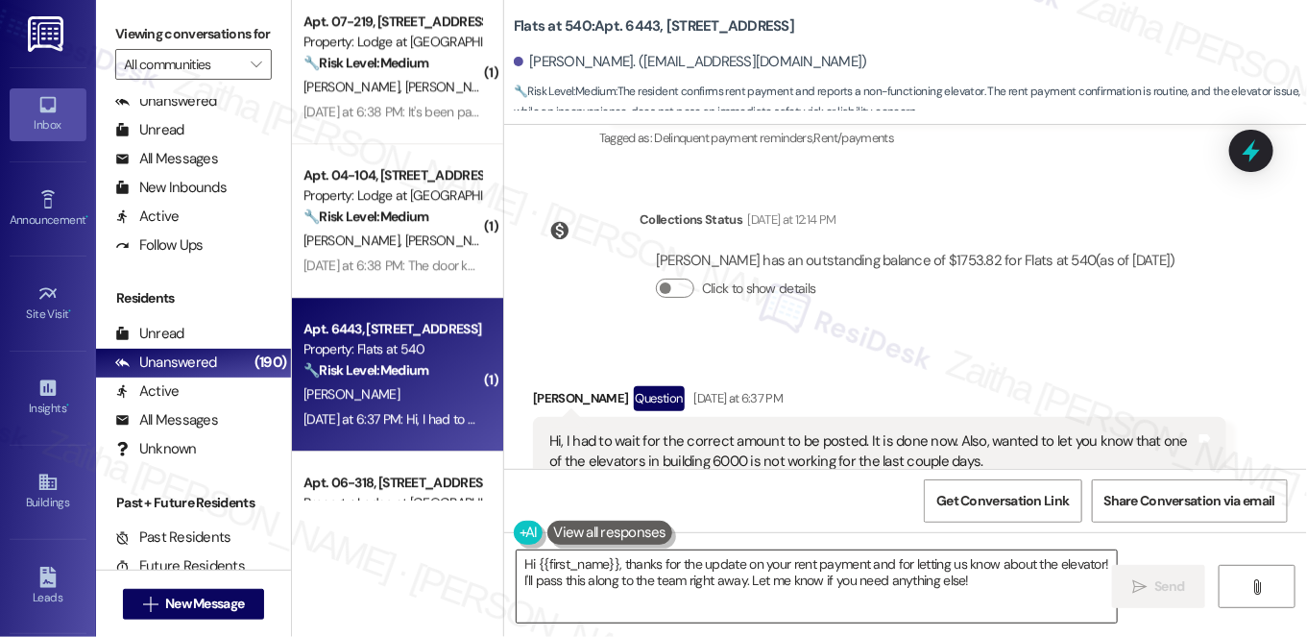
click at [727, 581] on textarea "Hi {{first_name}}, thanks for the update on your rent payment and for letting u…" at bounding box center [817, 586] width 600 height 72
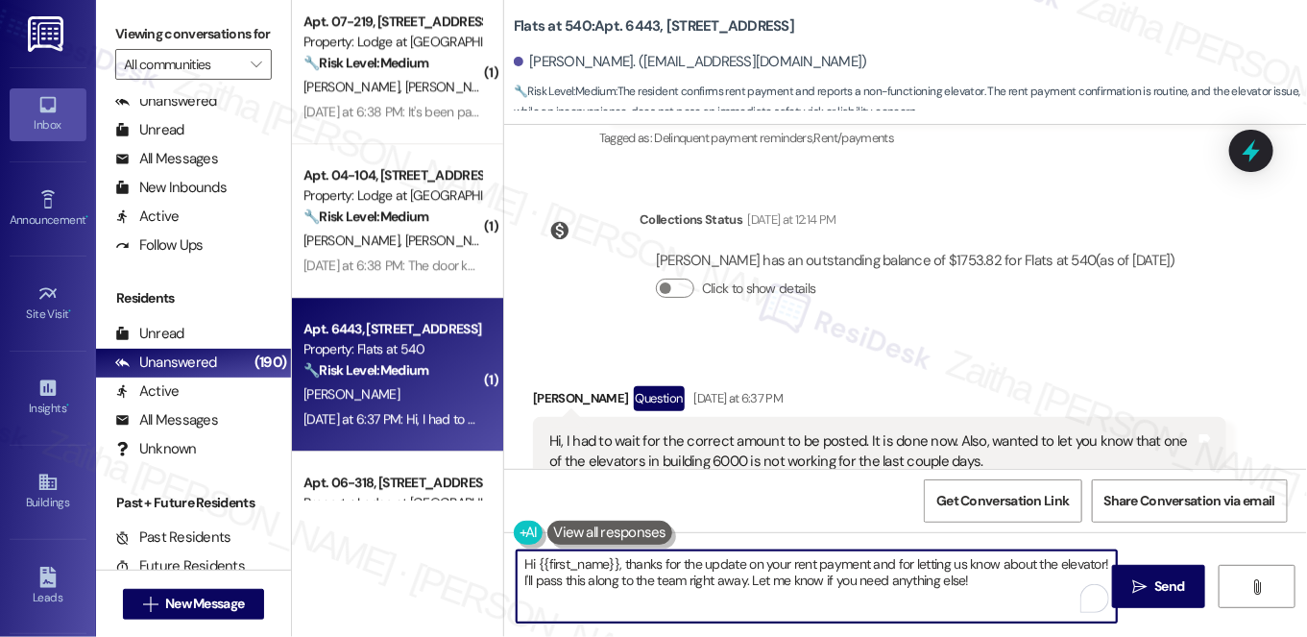
click at [727, 581] on textarea "Hi {{first_name}}, thanks for the update on your rent payment and for letting u…" at bounding box center [817, 586] width 600 height 72
click at [657, 566] on textarea "Hi {{first_name}}, thanks for the update on your rent payment and for letting u…" at bounding box center [817, 586] width 600 height 72
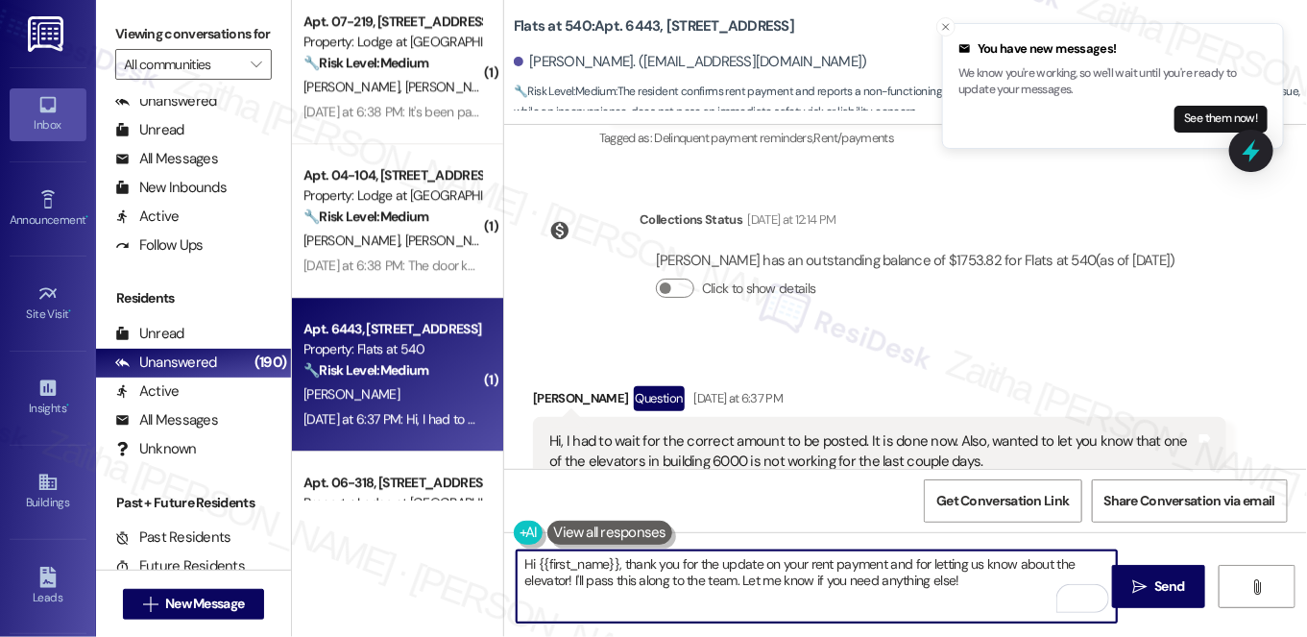
click at [738, 578] on textarea "Hi {{first_name}}, thank you for the update on your rent payment and for lettin…" at bounding box center [817, 586] width 600 height 72
type textarea "Hi {{first_name}}, thank you for the update on your rent payment and for lettin…"
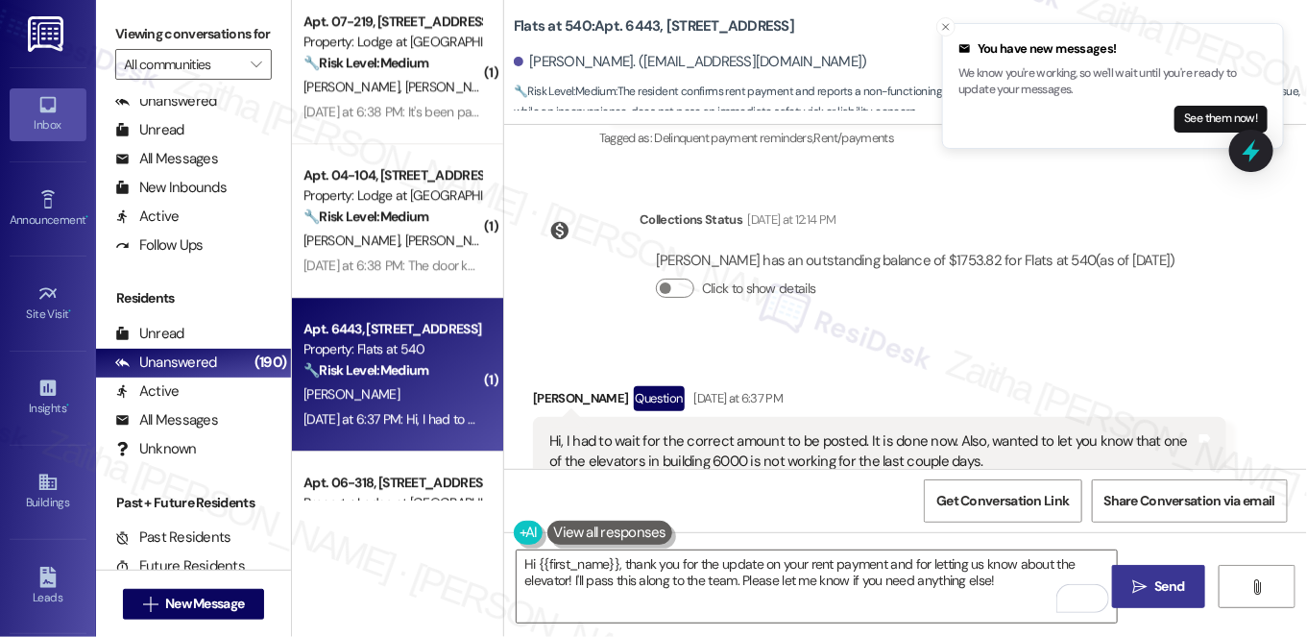
click at [1164, 585] on span "Send" at bounding box center [1171, 586] width 30 height 20
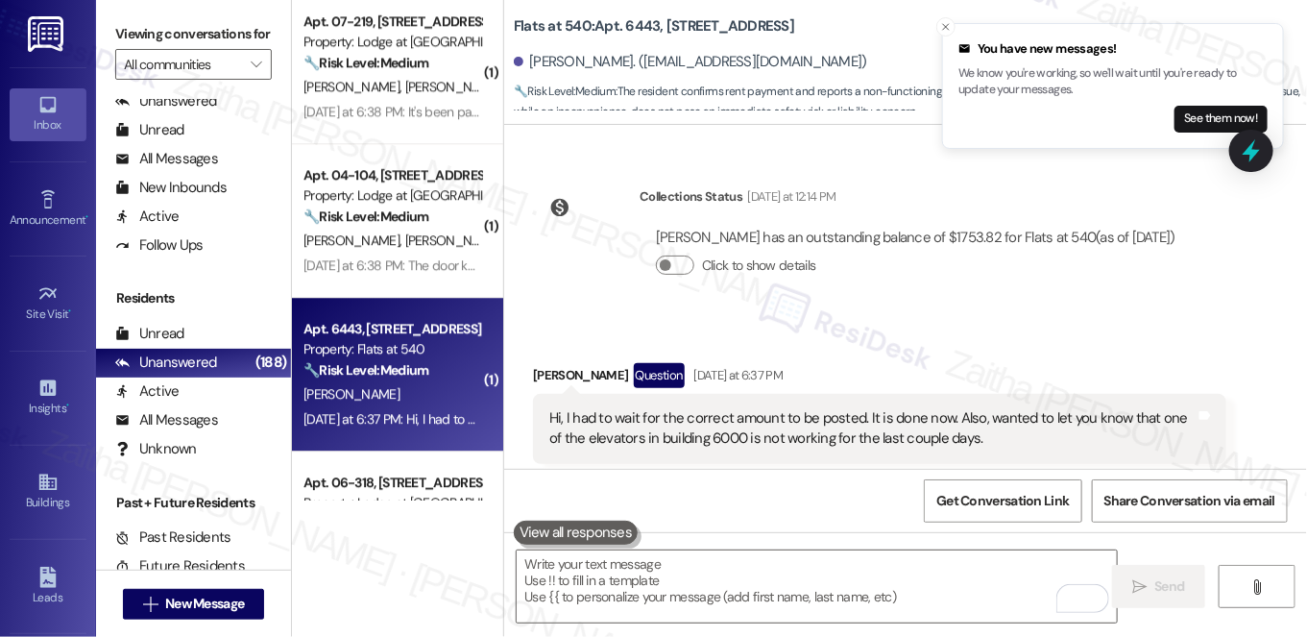
scroll to position [6528, 0]
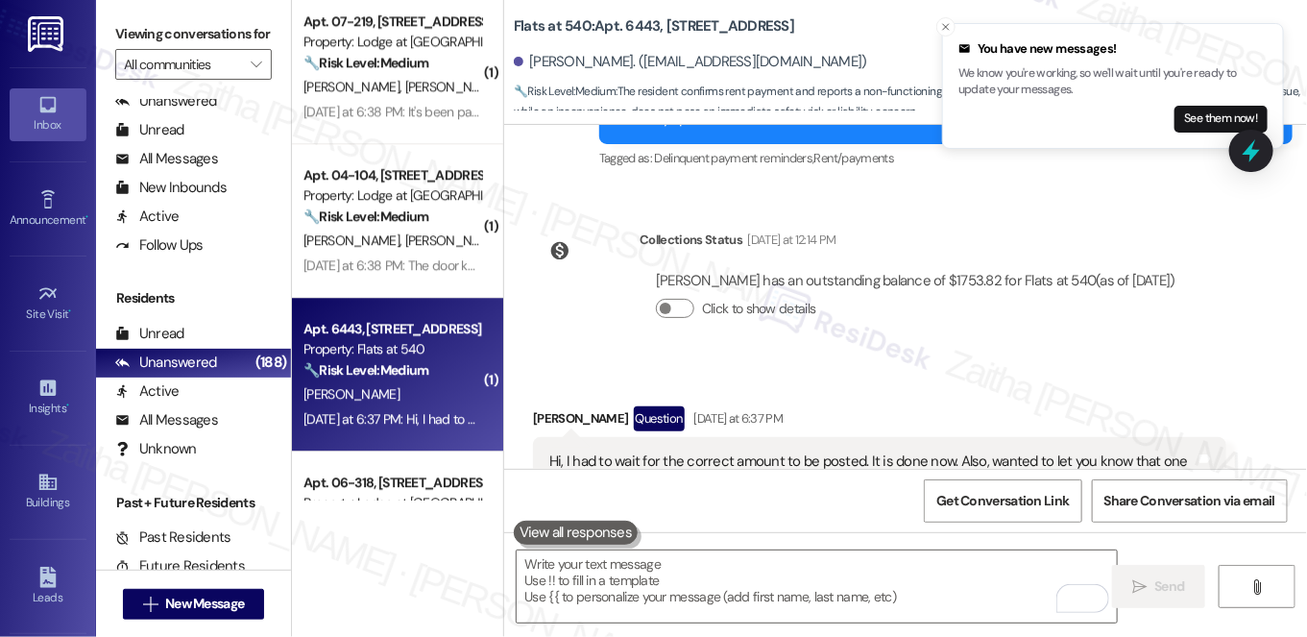
drag, startPoint x: 637, startPoint y: 423, endPoint x: 699, endPoint y: 443, distance: 65.6
click at [696, 449] on div "Dana Bratu Question Yesterday at 6:37 PM Hi, I had to wait for the correct amou…" at bounding box center [880, 470] width 694 height 129
click at [873, 282] on div "Dana Bratu has an outstanding balance of $1753.82 for Flats at 540 (as of Sep 0…" at bounding box center [916, 302] width 552 height 92
drag, startPoint x: 638, startPoint y: 422, endPoint x: 724, endPoint y: 413, distance: 86.9
click at [724, 451] on div "Hi, I had to wait for the correct amount to be posted. It is done now. Also, wa…" at bounding box center [872, 471] width 646 height 41
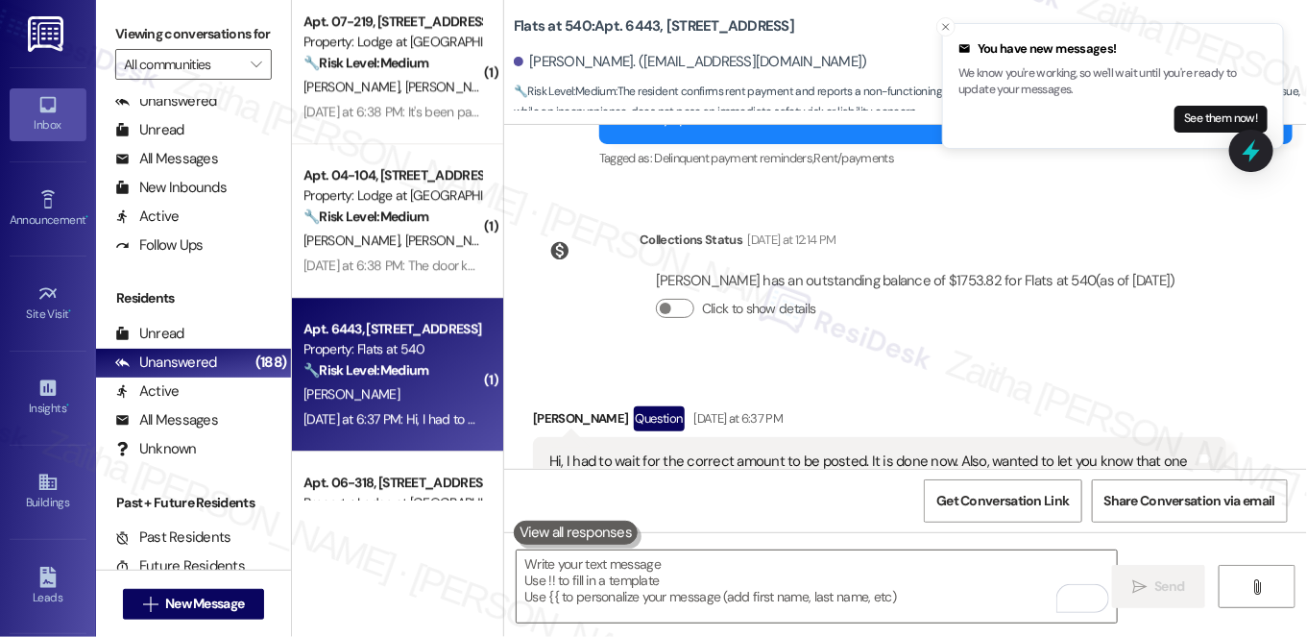
copy div "building 6000"
click at [961, 363] on div "Received via SMS Dana Bratu Question Yesterday at 6:37 PM Hi, I had to wait for…" at bounding box center [905, 456] width 803 height 186
click at [1256, 159] on icon at bounding box center [1251, 150] width 33 height 33
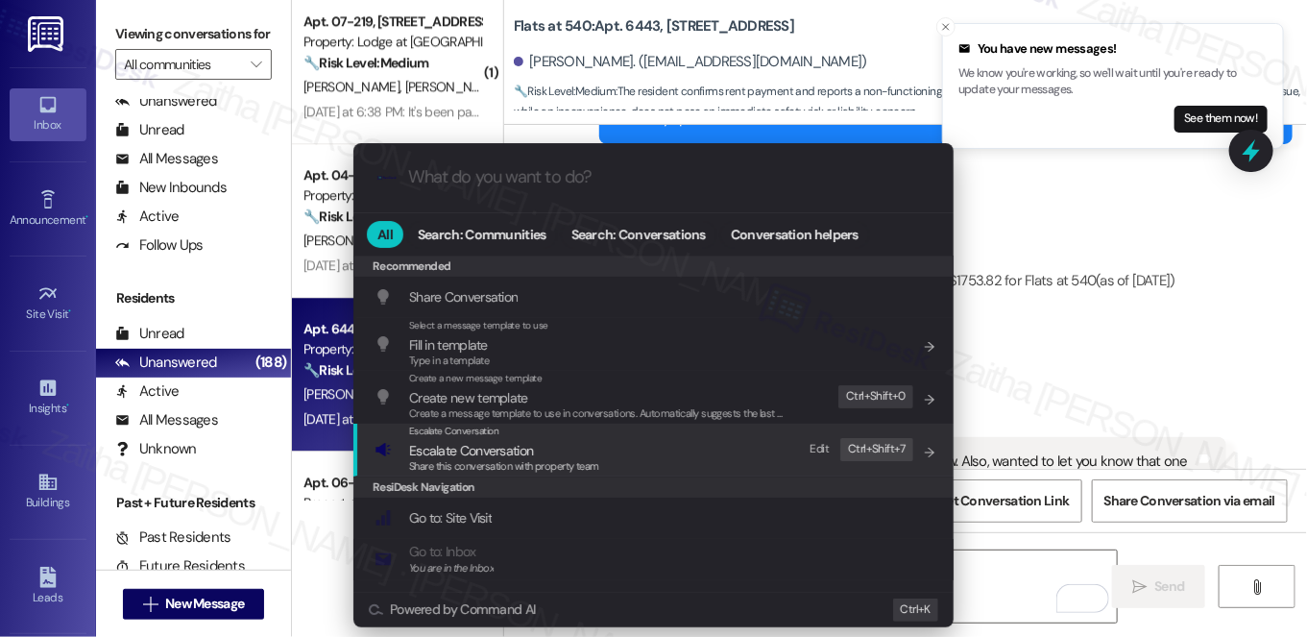
click at [476, 449] on span "Escalate Conversation" at bounding box center [471, 450] width 124 height 17
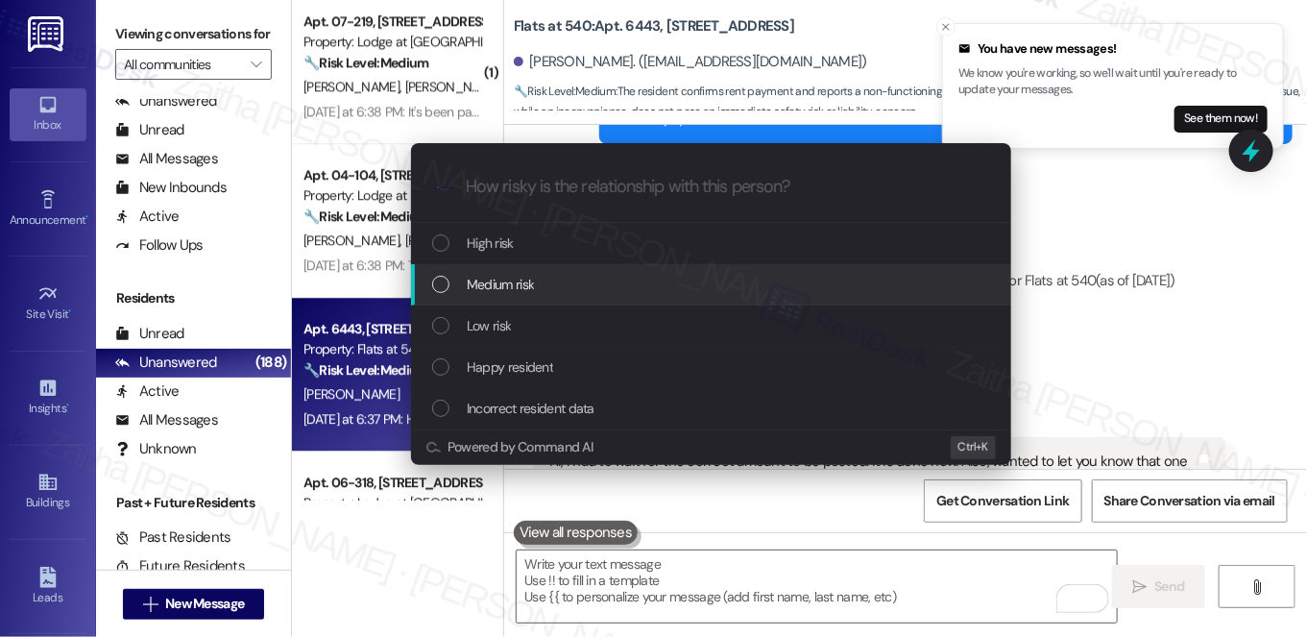
click at [579, 284] on div "Medium risk" at bounding box center [713, 284] width 562 height 21
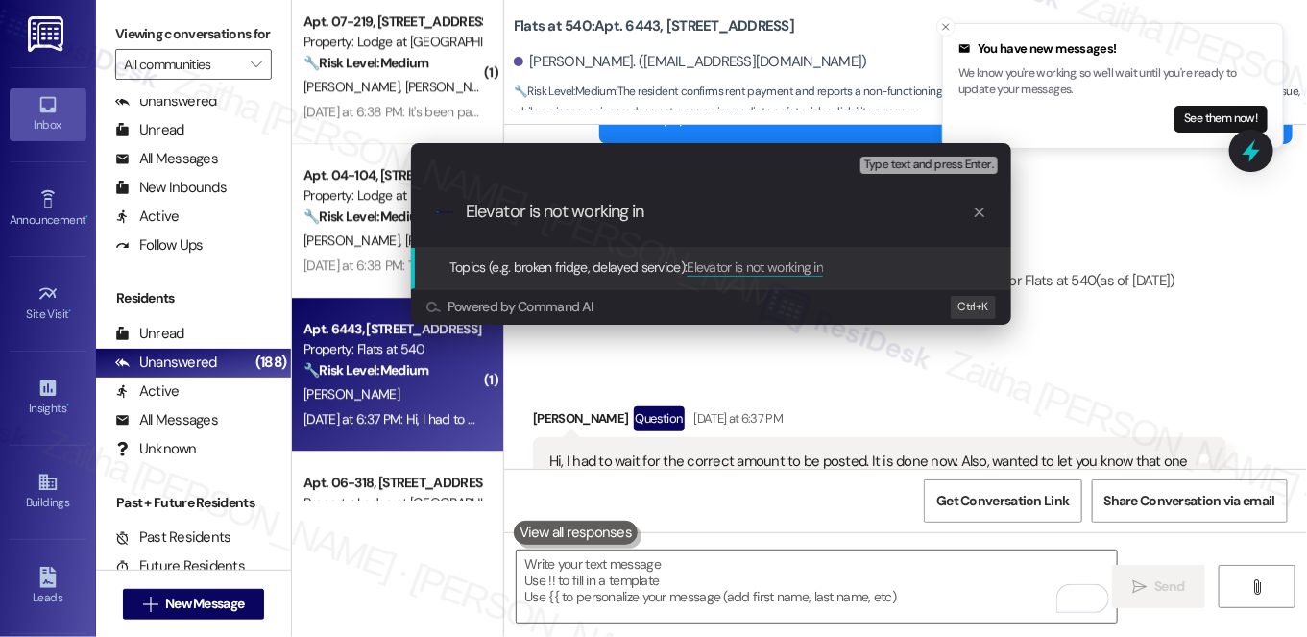
paste input "building 6000"
click at [535, 203] on input "Elevator is not working in building 6000" at bounding box center [719, 212] width 506 height 20
click at [661, 207] on input "Elevator is Not Working in building 6000" at bounding box center [719, 212] width 506 height 20
type input "Elevator is Not Working in Building 6000"
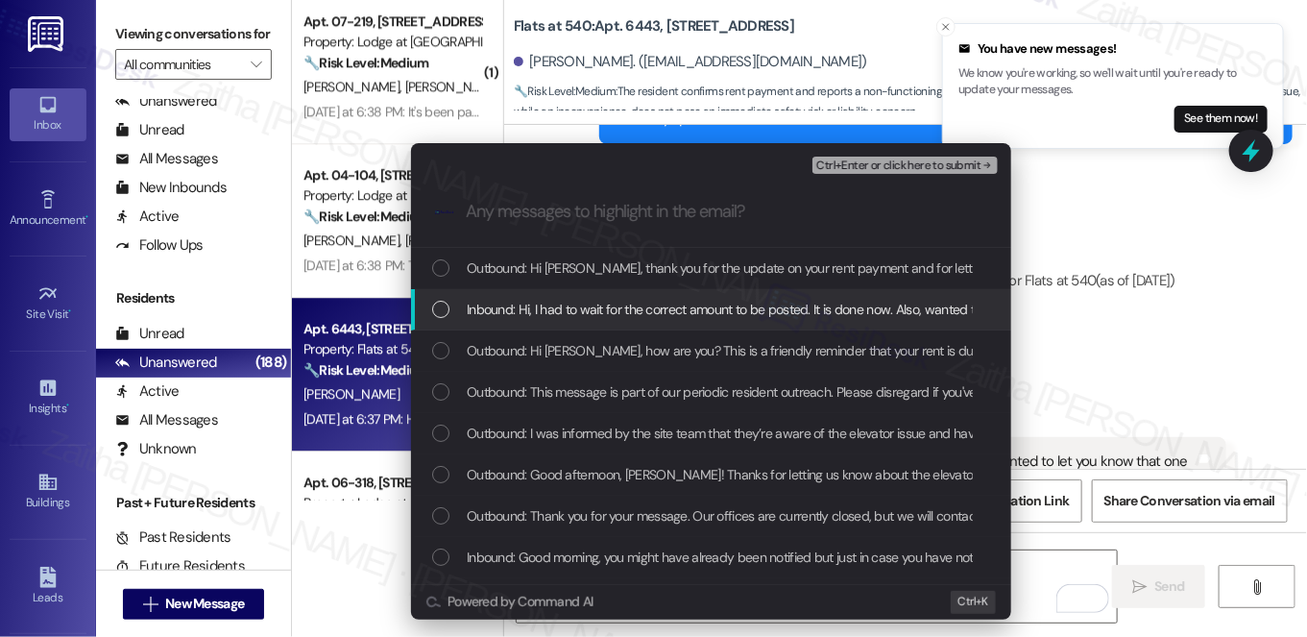
click at [647, 302] on span "Inbound: Hi, I had to wait for the correct amount to be posted. It is done now.…" at bounding box center [987, 309] width 1041 height 21
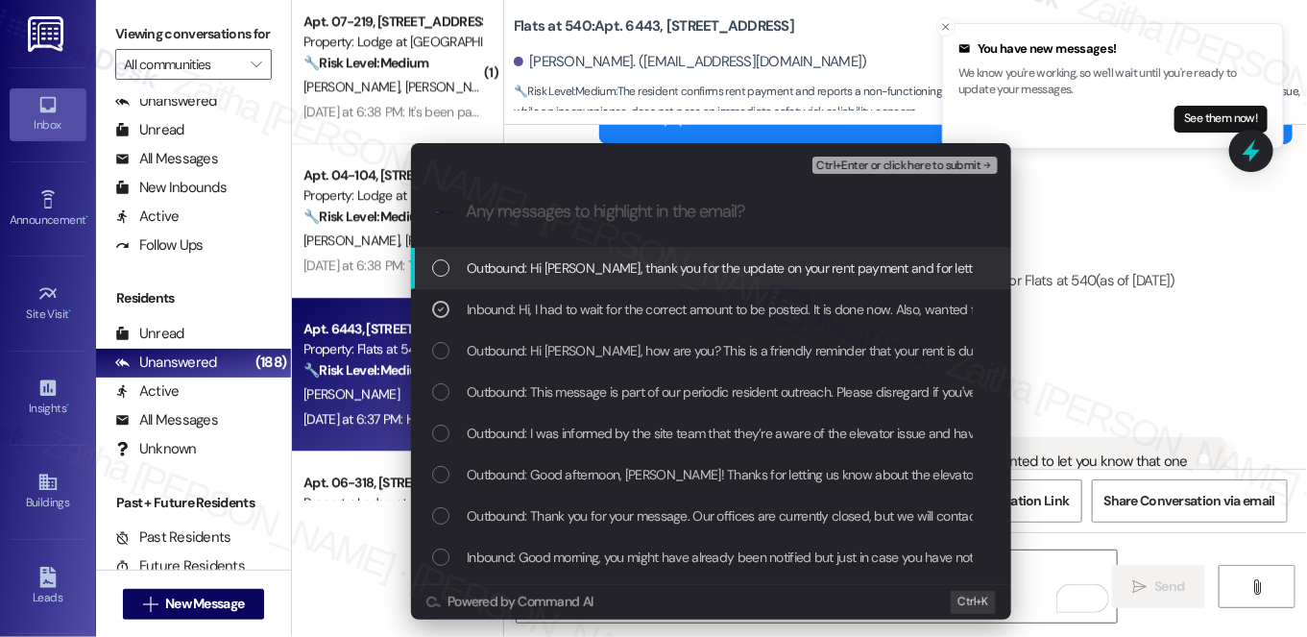
click at [873, 164] on span "Ctrl+Enter or click here to submit" at bounding box center [898, 165] width 164 height 13
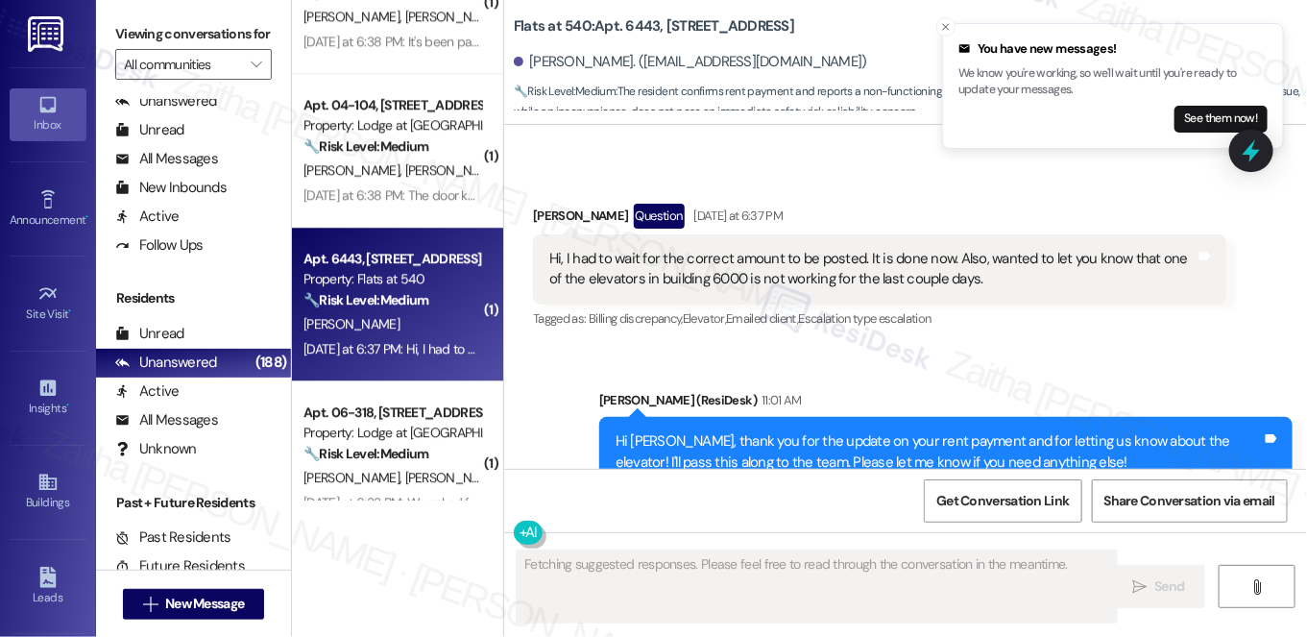
scroll to position [2270, 0]
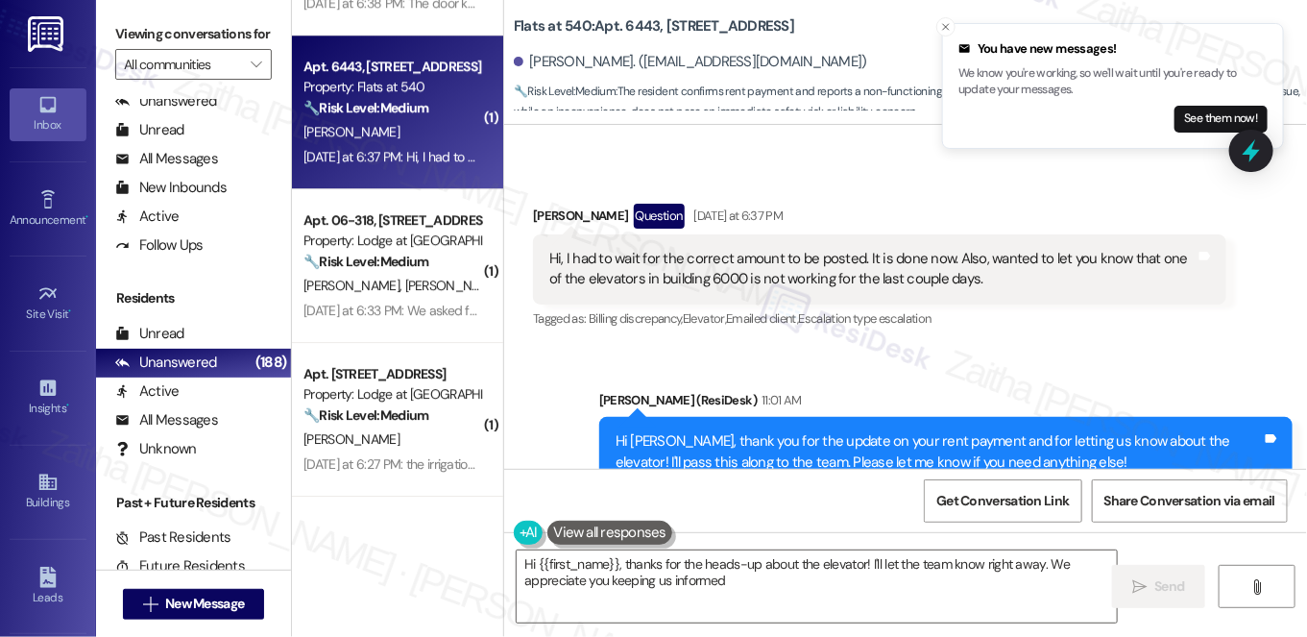
type textarea "Hi {{first_name}}, thanks for the heads-up about the elevator! I'll let the tea…"
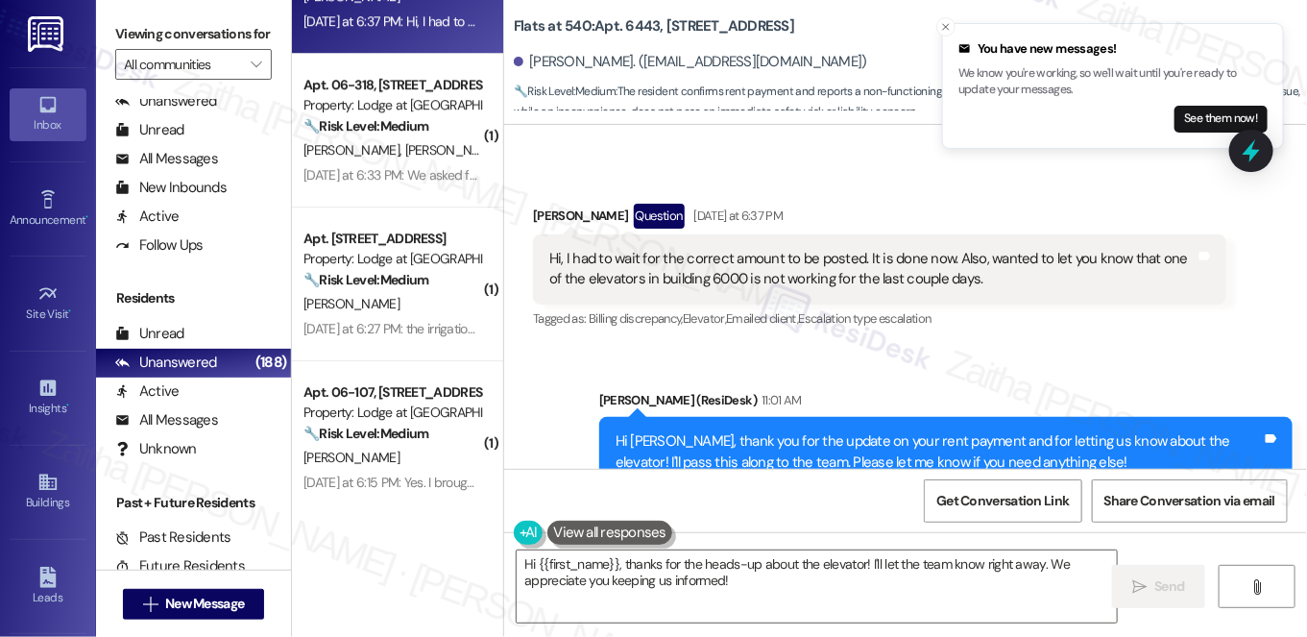
scroll to position [2445, 0]
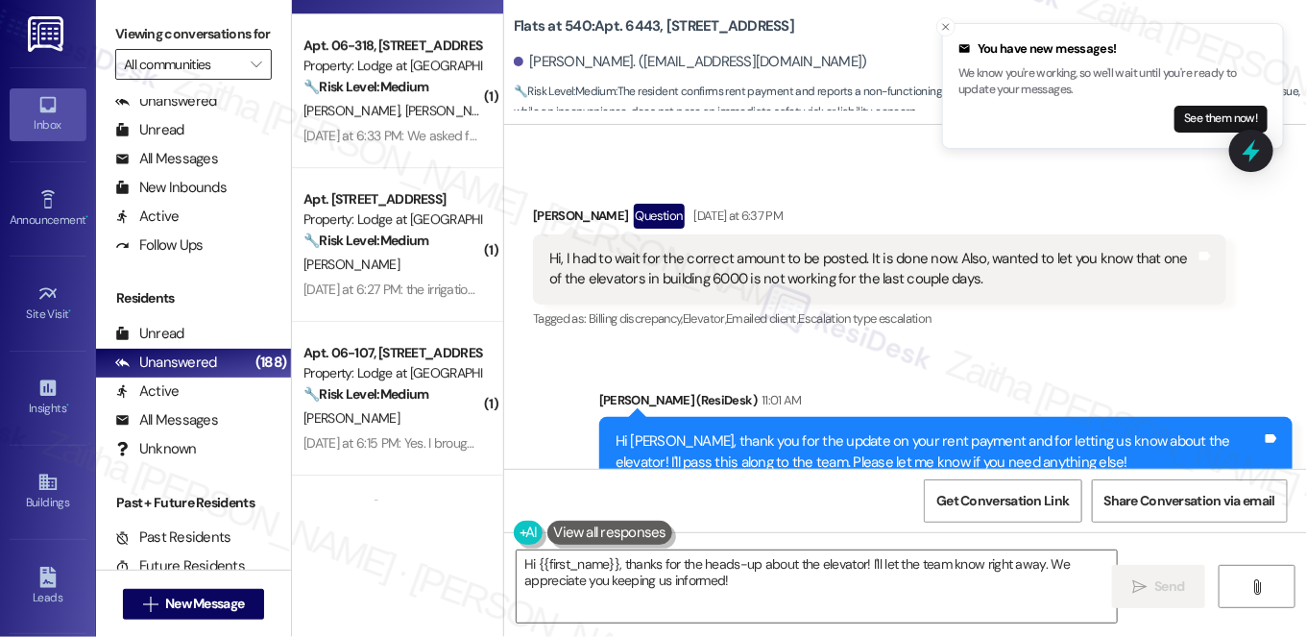
click at [215, 80] on input "All communities" at bounding box center [182, 64] width 117 height 31
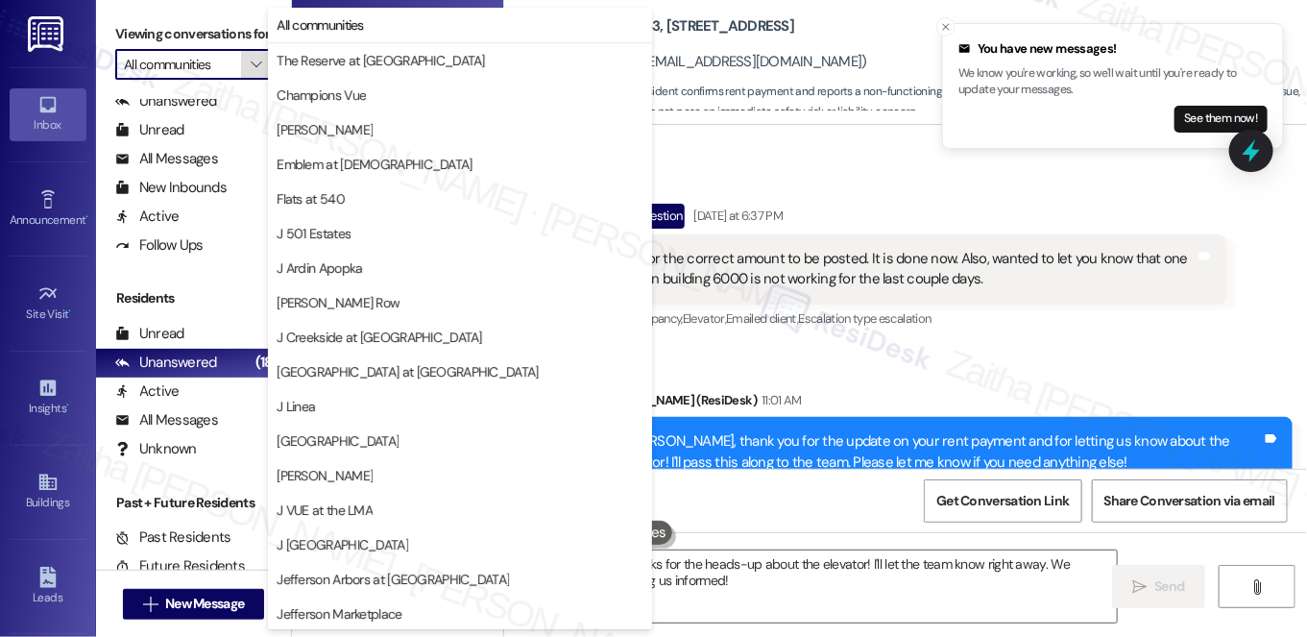
click at [247, 80] on span "" at bounding box center [256, 64] width 18 height 31
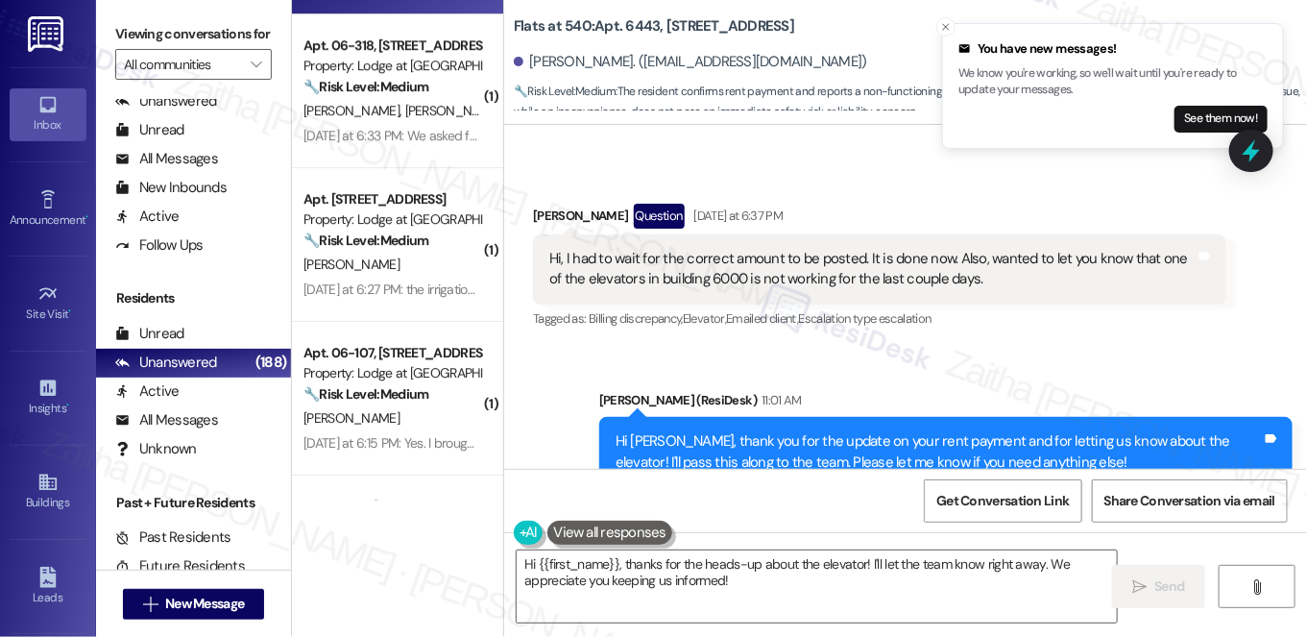
click at [1248, 142] on icon at bounding box center [1251, 150] width 25 height 25
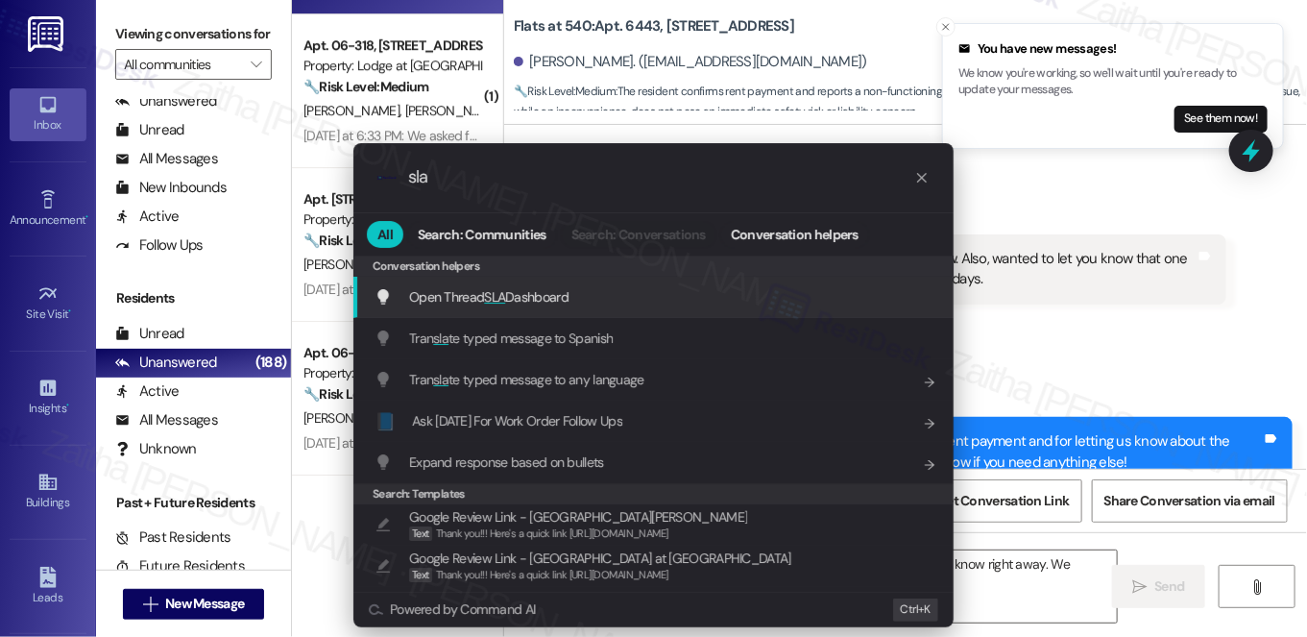
type input "sla"
click at [534, 297] on span "Open Thread SLA Dashboard" at bounding box center [488, 296] width 159 height 17
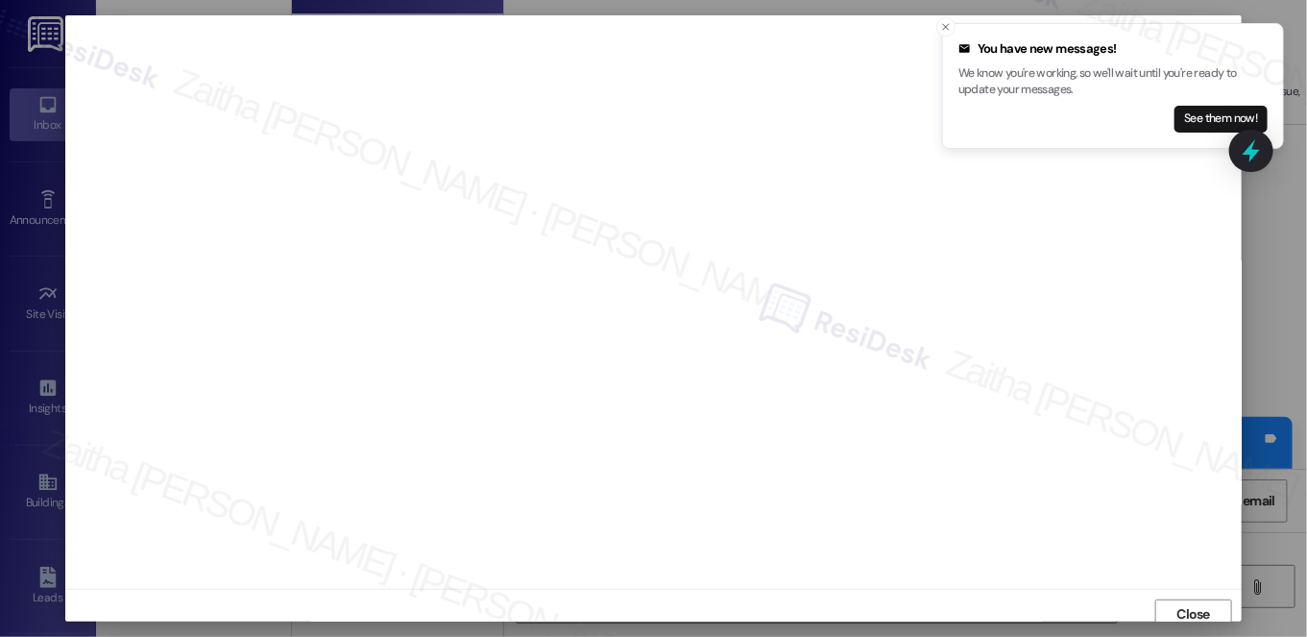
scroll to position [8, 0]
click at [944, 26] on icon "Close toast" at bounding box center [946, 27] width 12 height 12
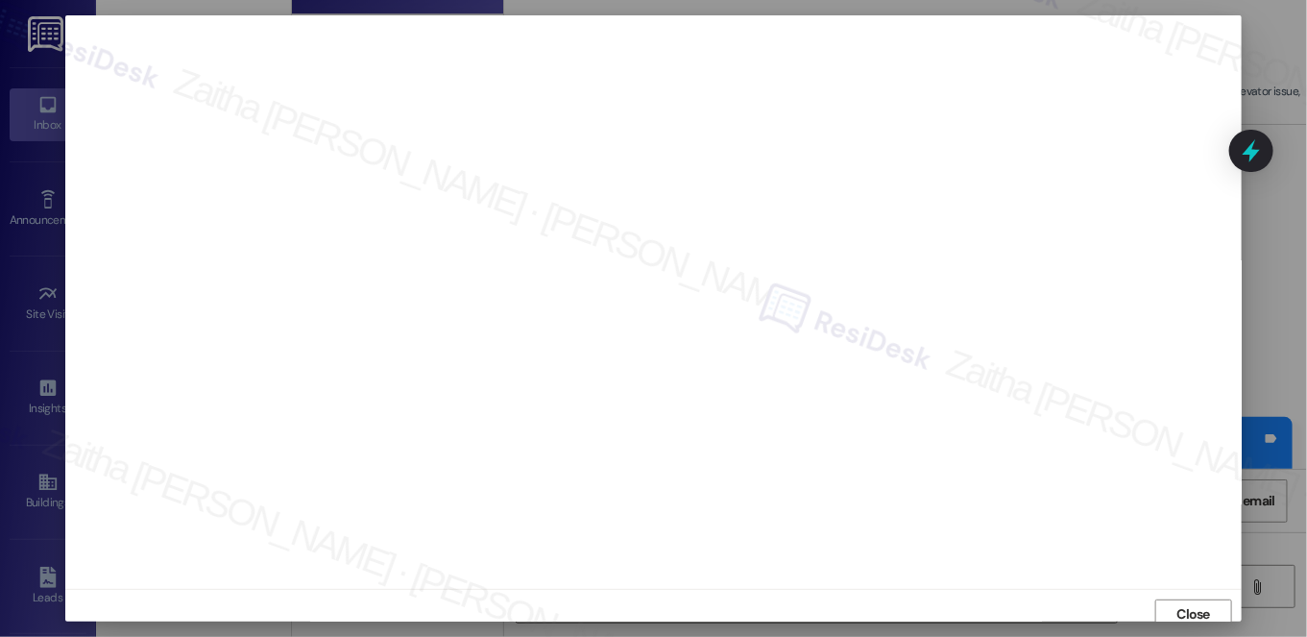
scroll to position [17, 0]
click at [1189, 597] on span "Close" at bounding box center [1195, 597] width 34 height 20
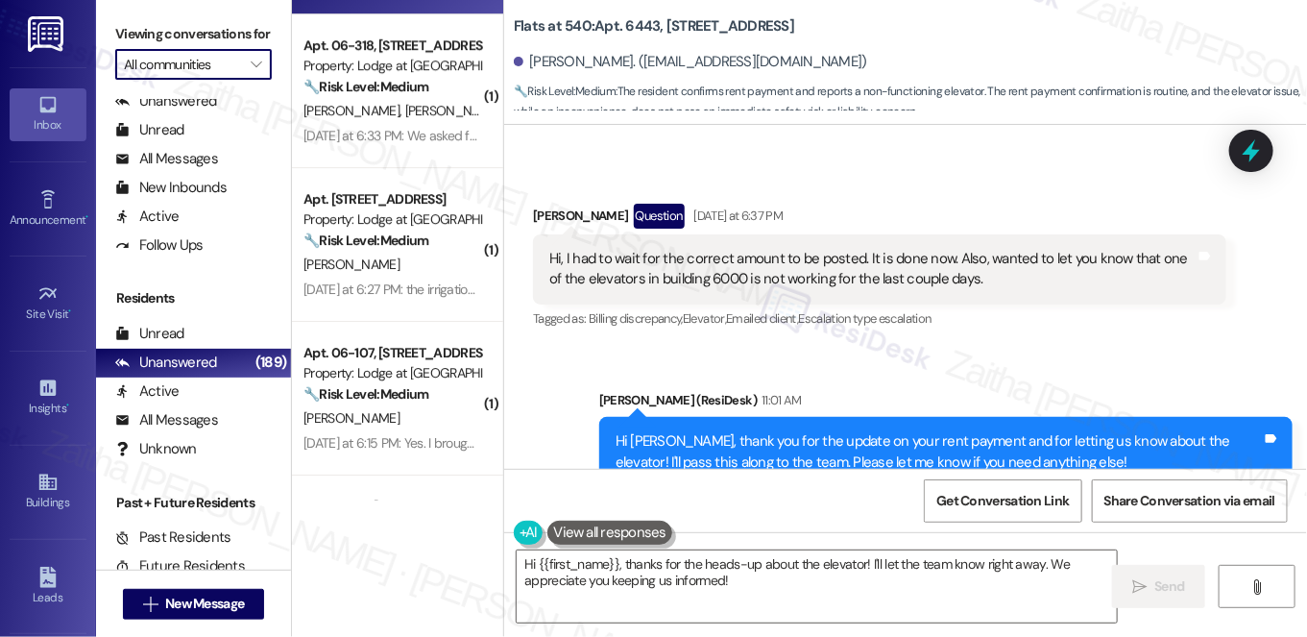
click at [144, 80] on input "All communities" at bounding box center [182, 64] width 117 height 31
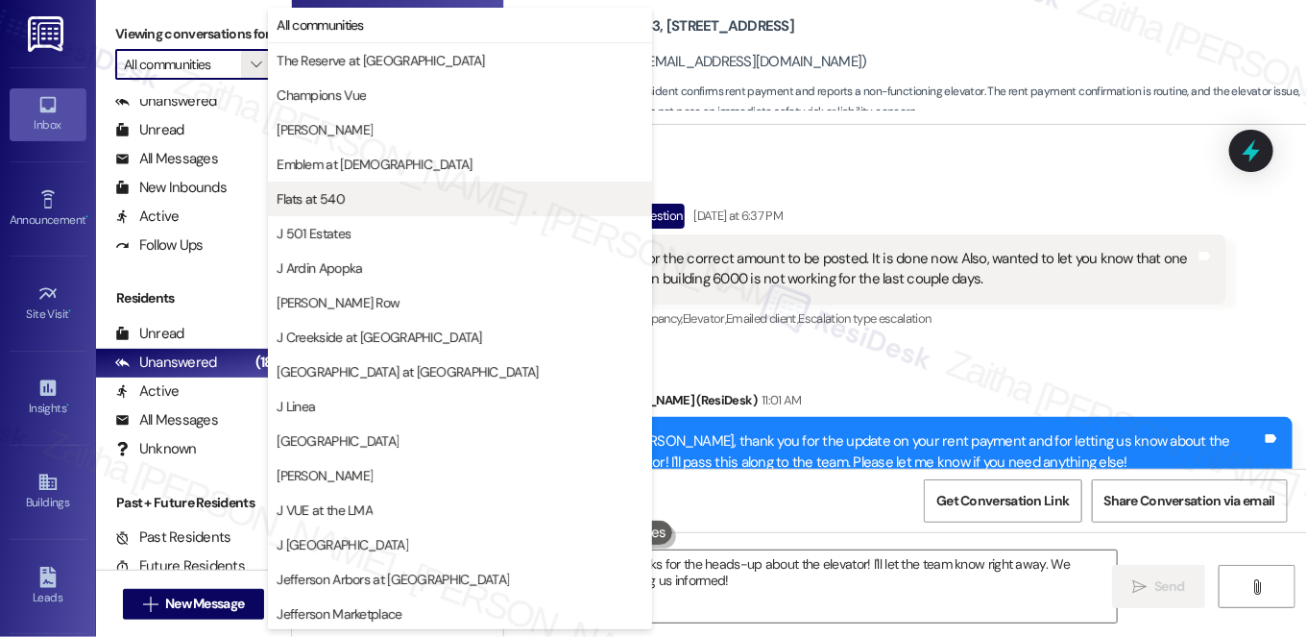
click at [369, 190] on span "Flats at 540" at bounding box center [460, 198] width 367 height 19
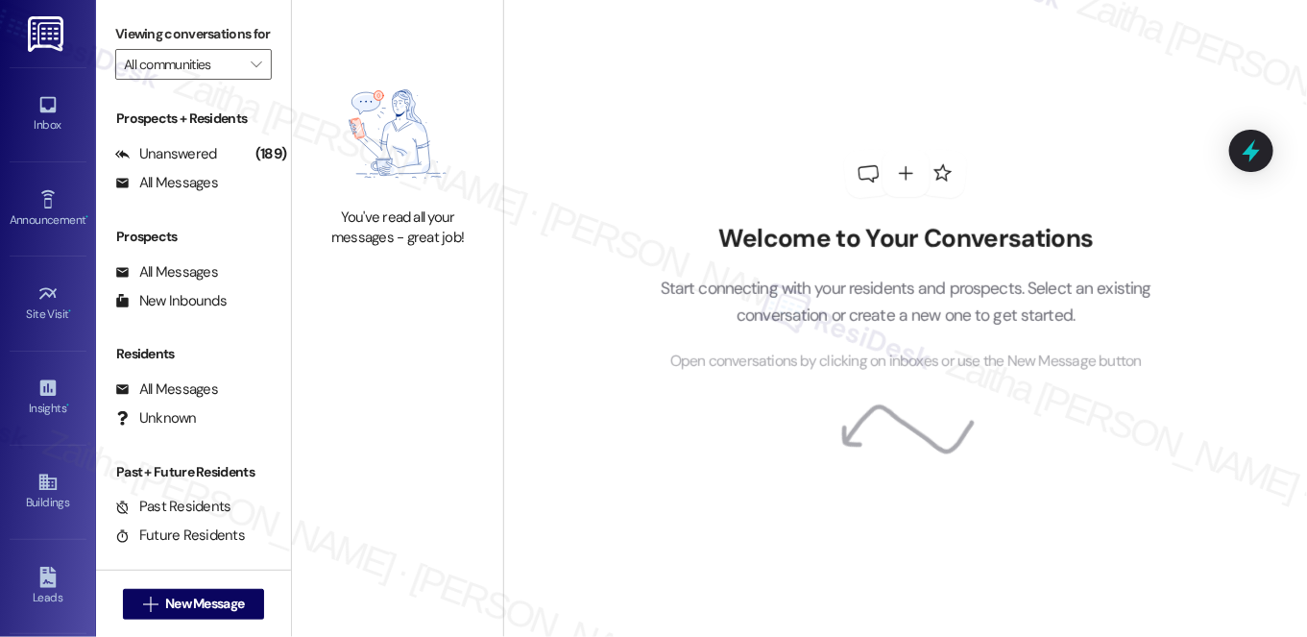
type input "Flats at 540"
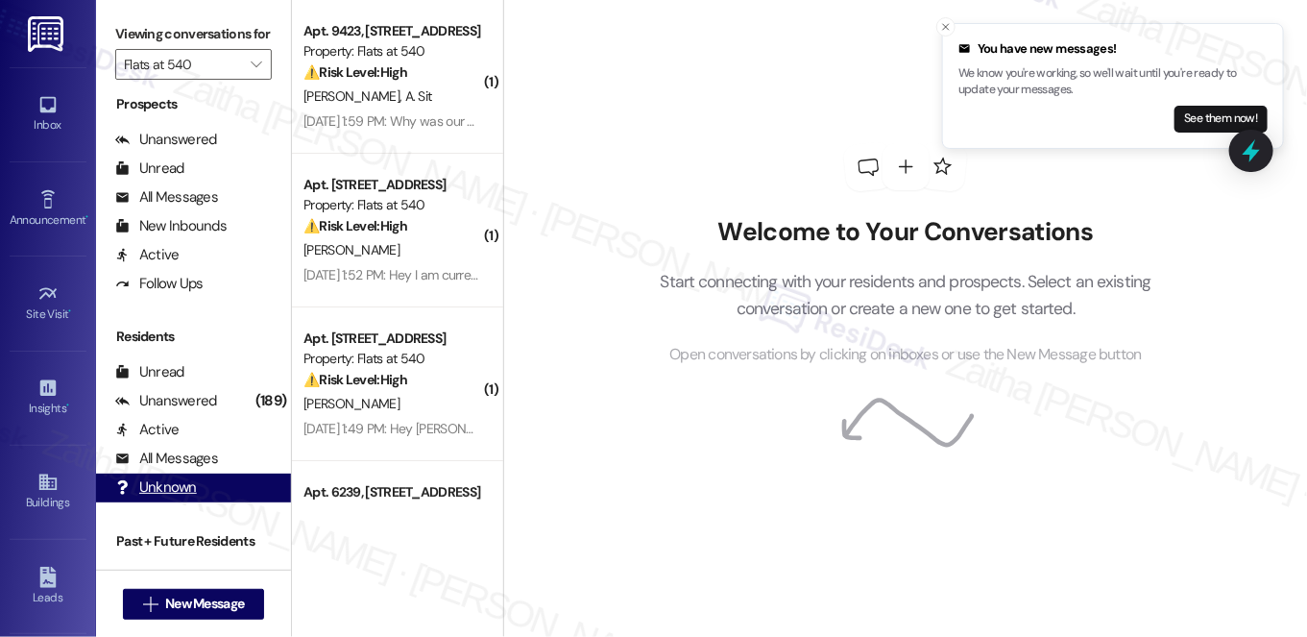
scroll to position [344, 0]
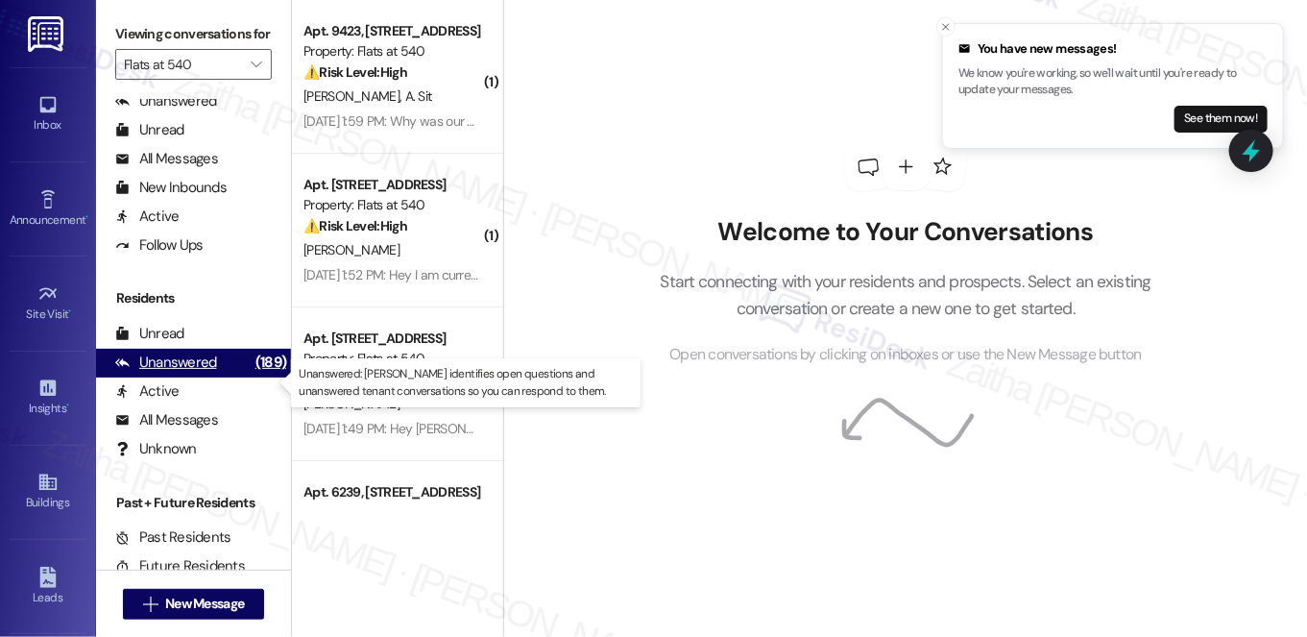
click at [204, 373] on div "Unanswered" at bounding box center [166, 363] width 102 height 20
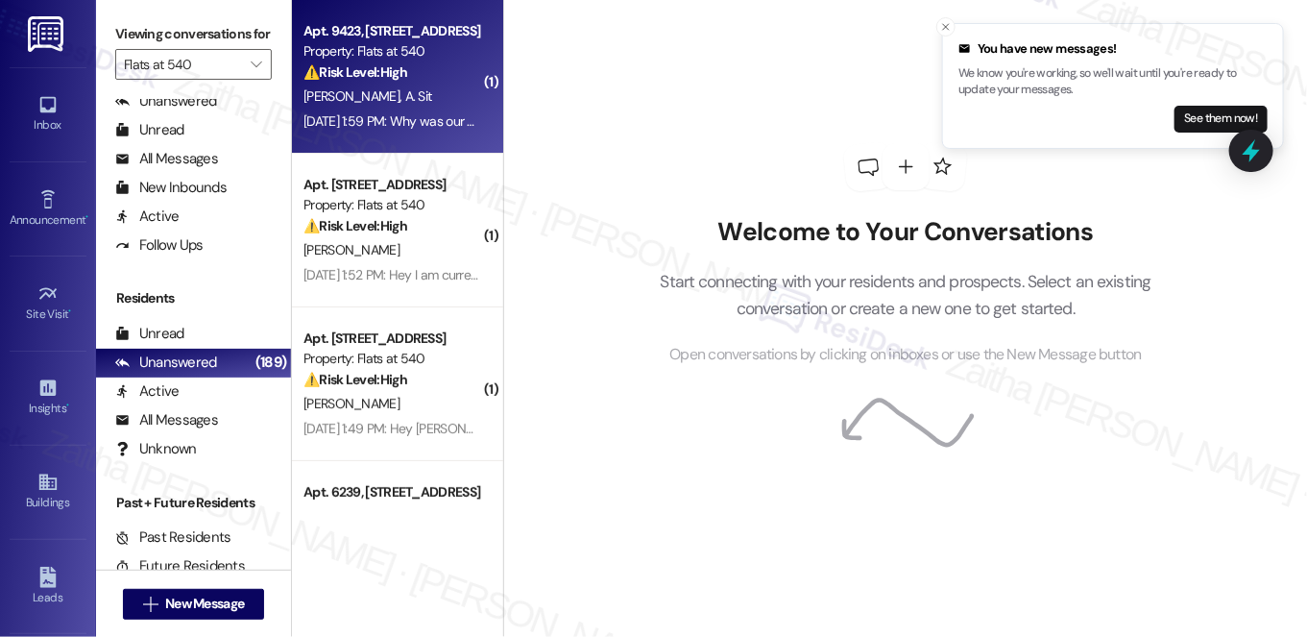
click at [429, 74] on div "⚠️ Risk Level: High The resident is questioning a high water bill, which consti…" at bounding box center [393, 72] width 178 height 20
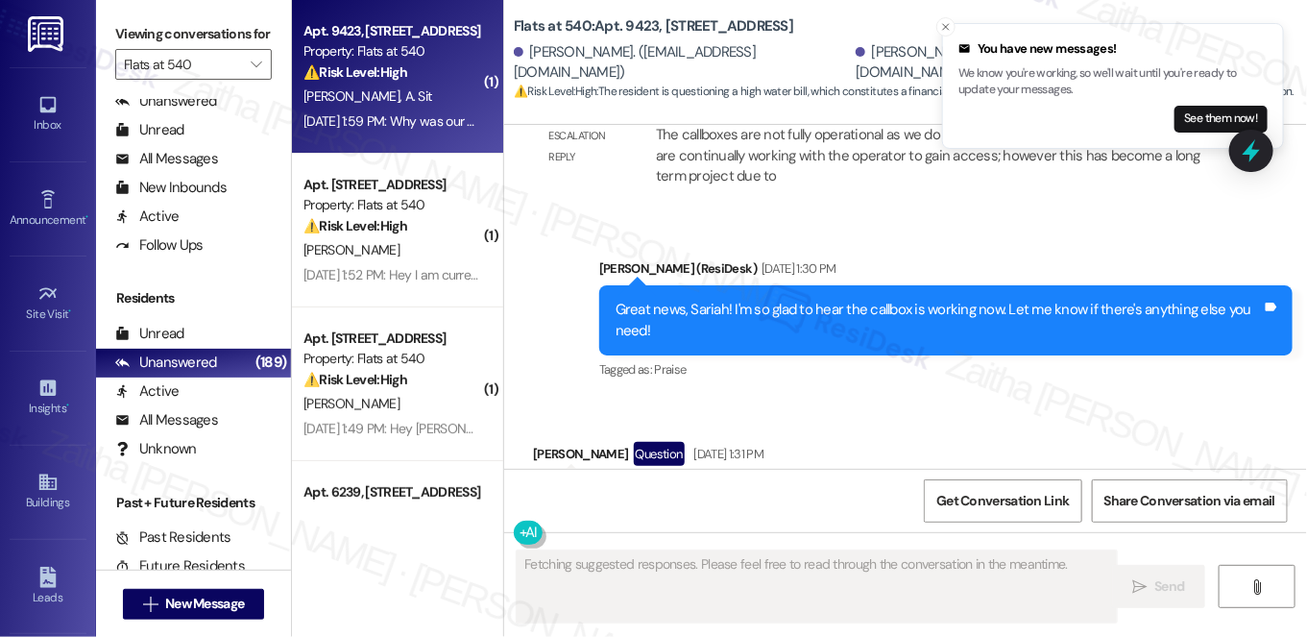
scroll to position [6657, 0]
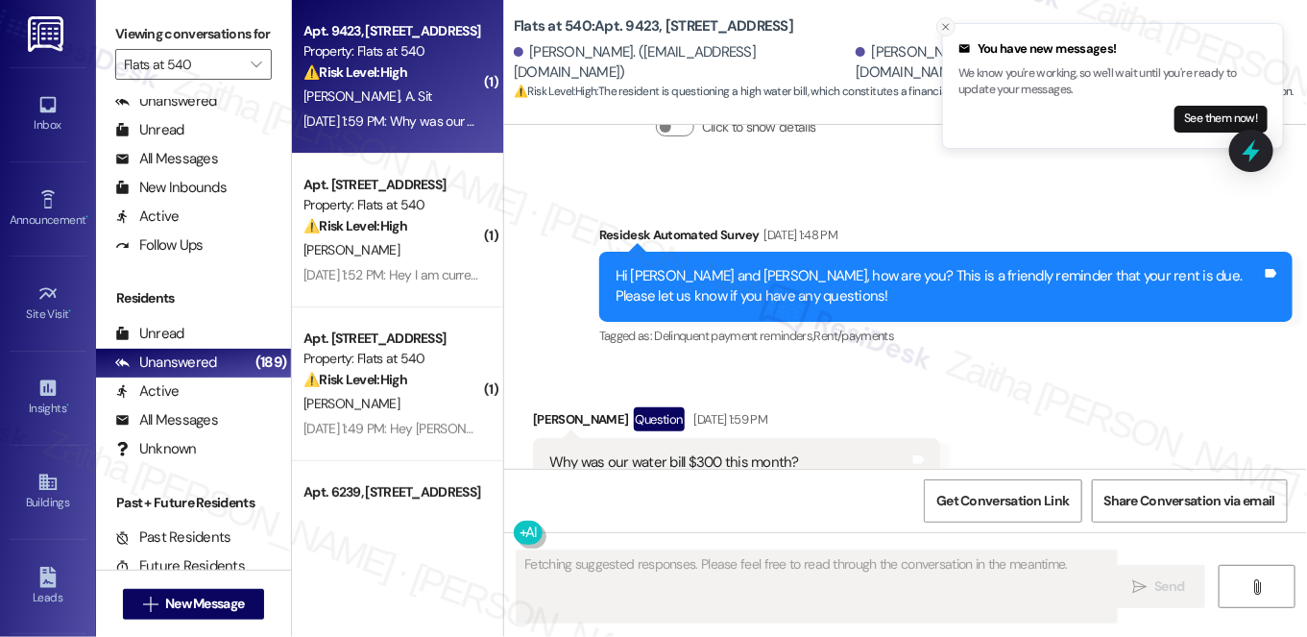
click at [943, 31] on icon "Close toast" at bounding box center [946, 27] width 12 height 12
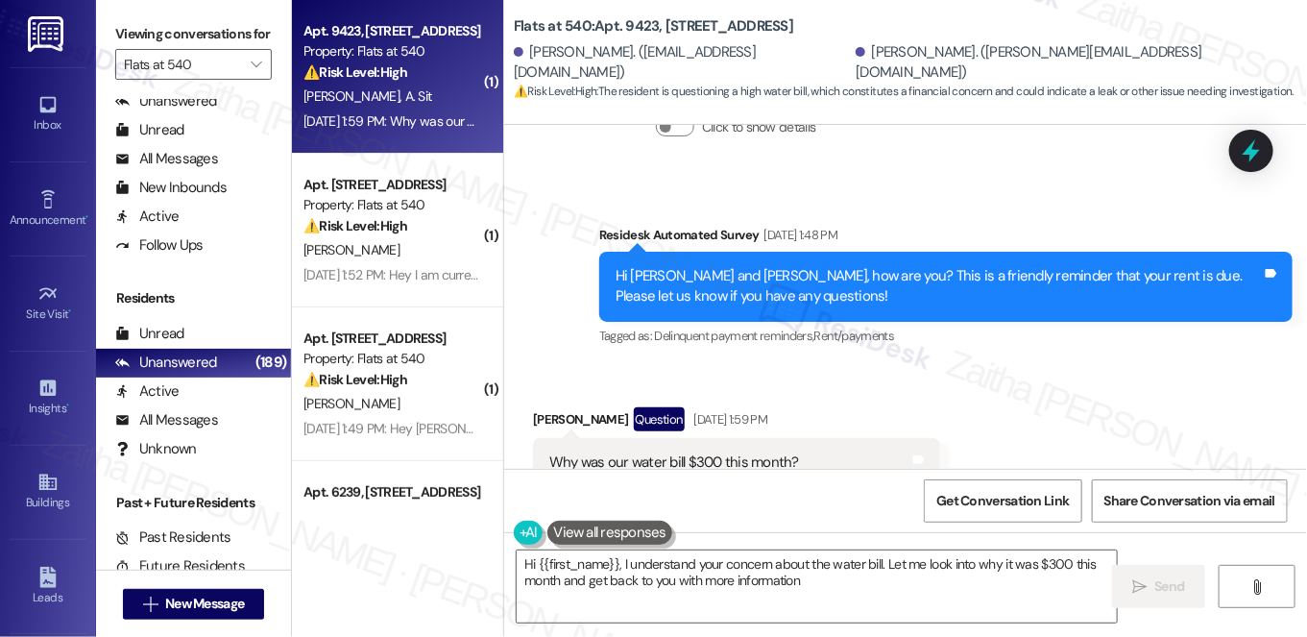
type textarea "Hi {{first_name}}, I understand your concern about the water bill. Let me look …"
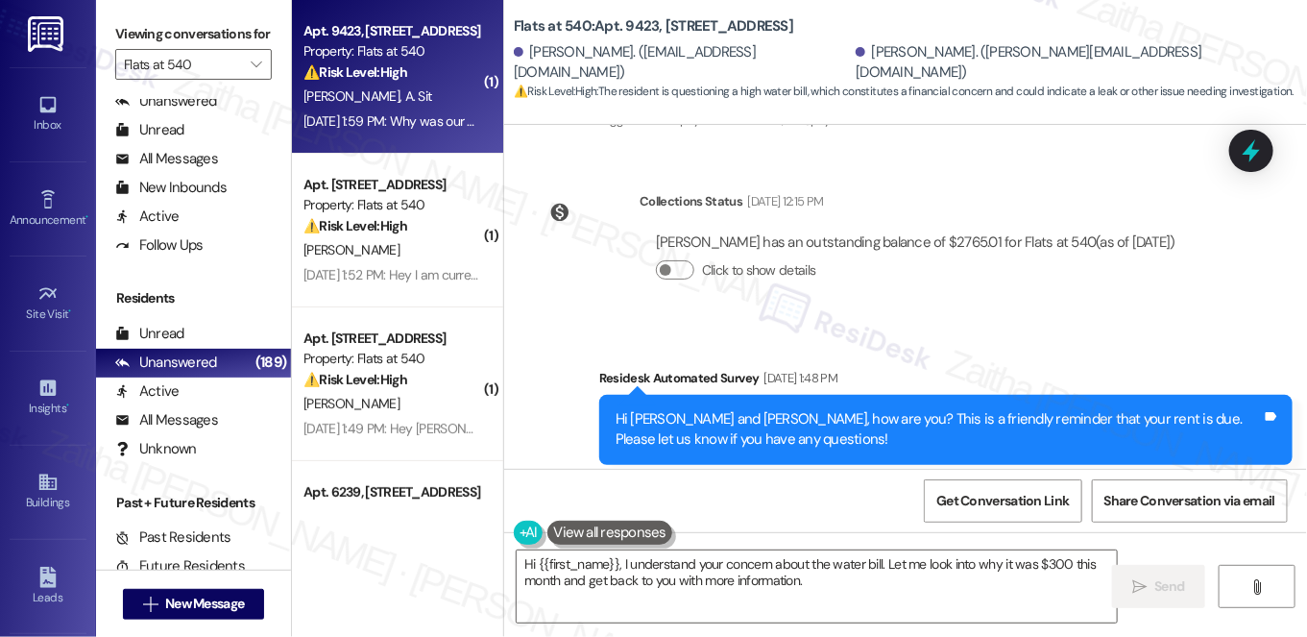
scroll to position [6483, 0]
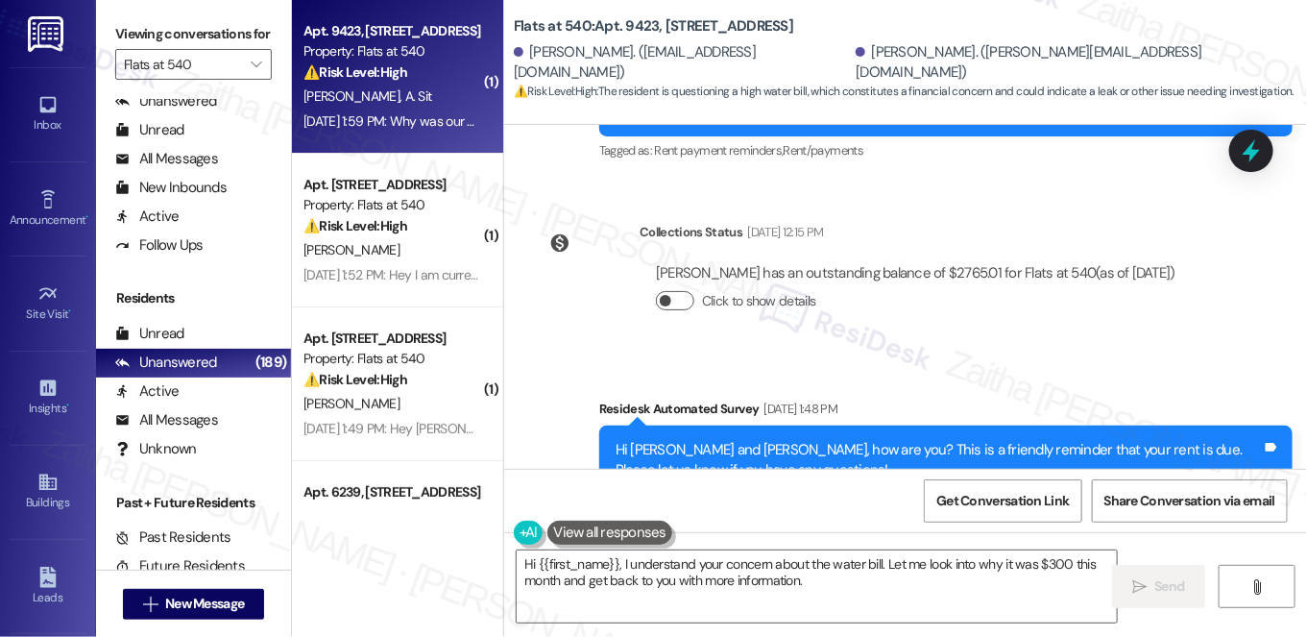
click at [673, 291] on button "Click to show details" at bounding box center [675, 300] width 38 height 19
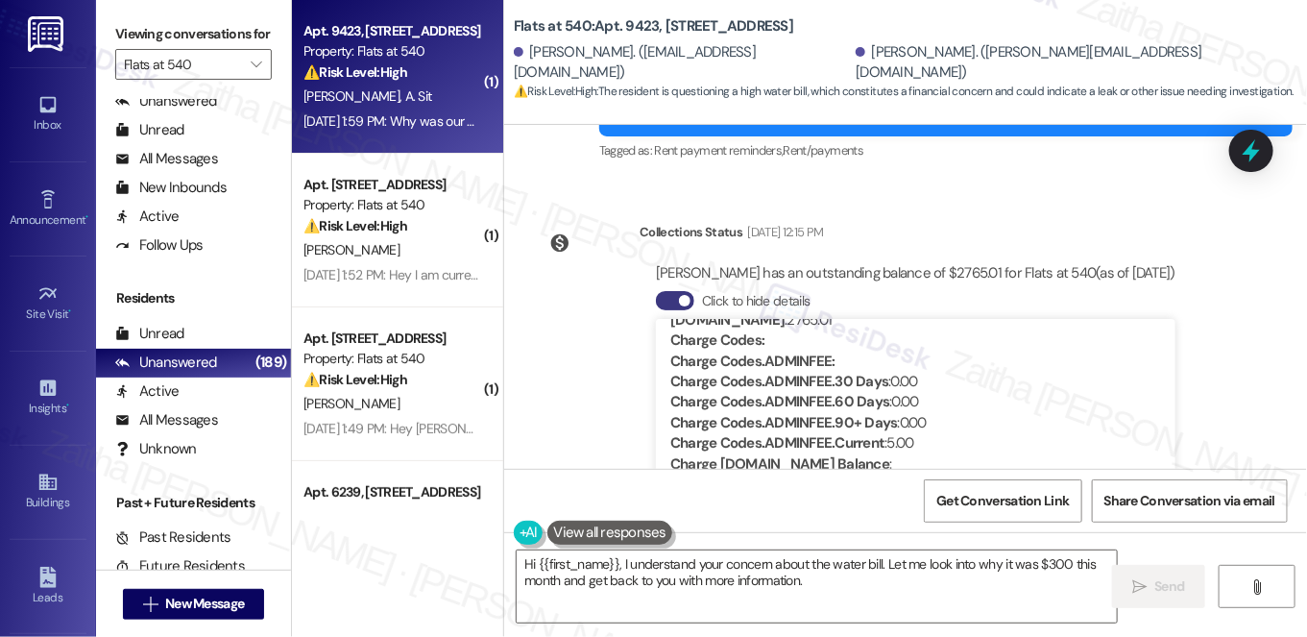
scroll to position [174, 0]
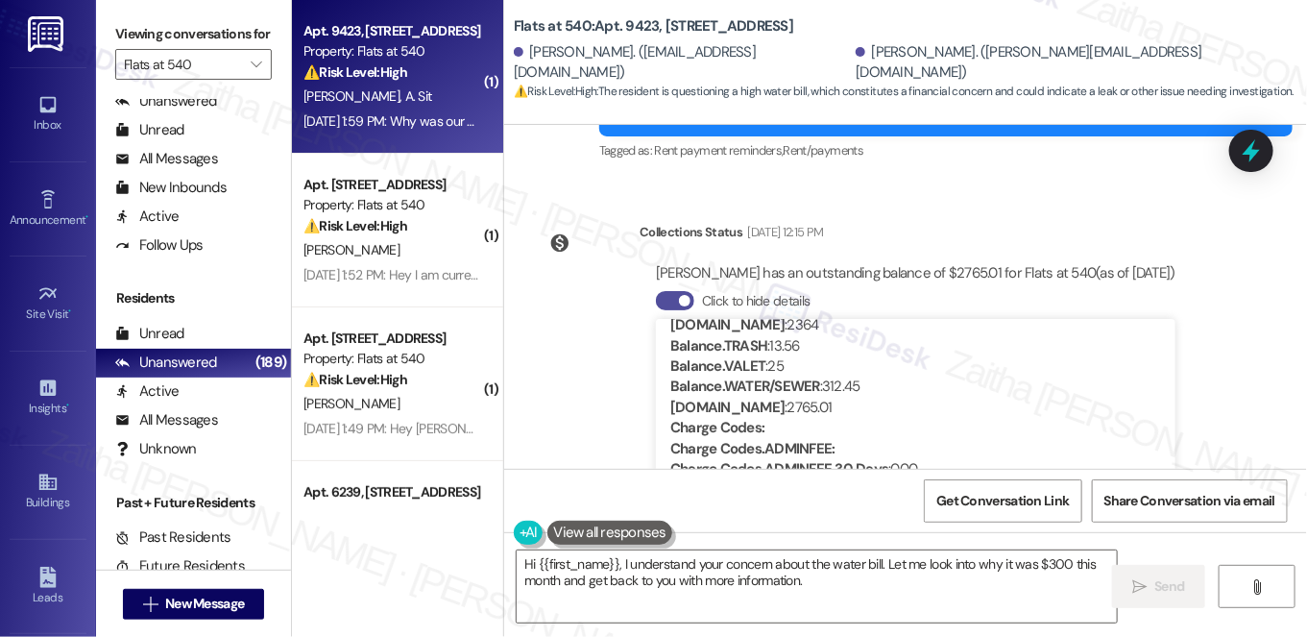
click at [661, 291] on button "Click to hide details" at bounding box center [675, 300] width 38 height 19
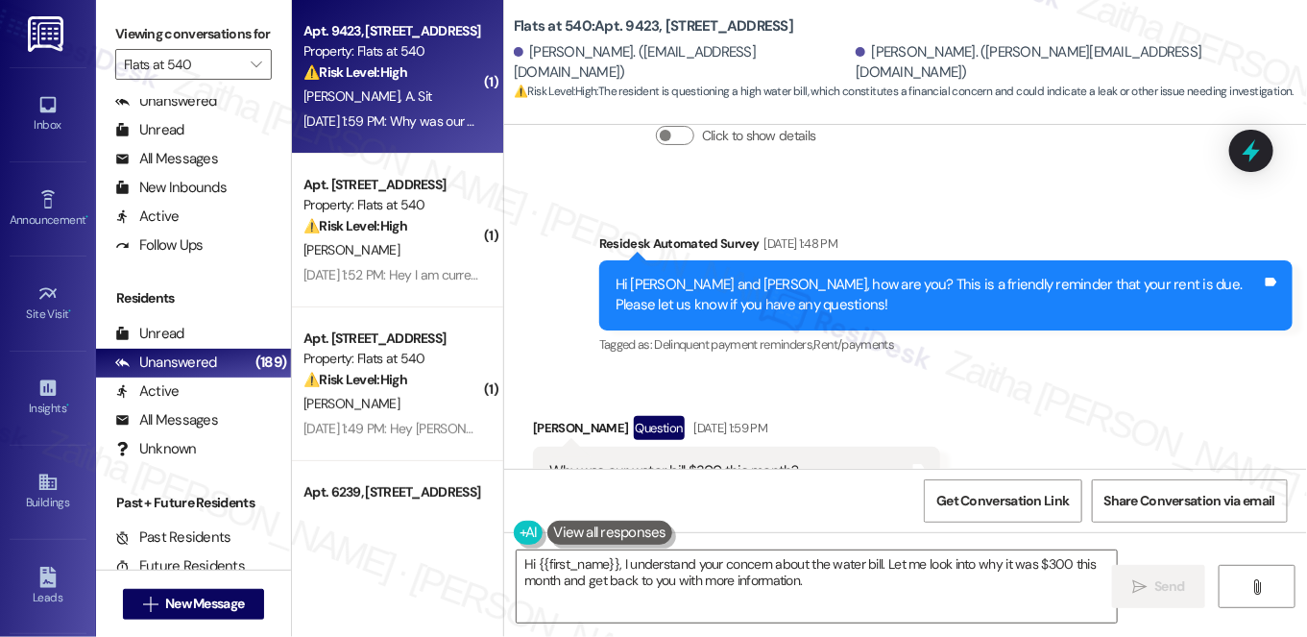
scroll to position [6658, 0]
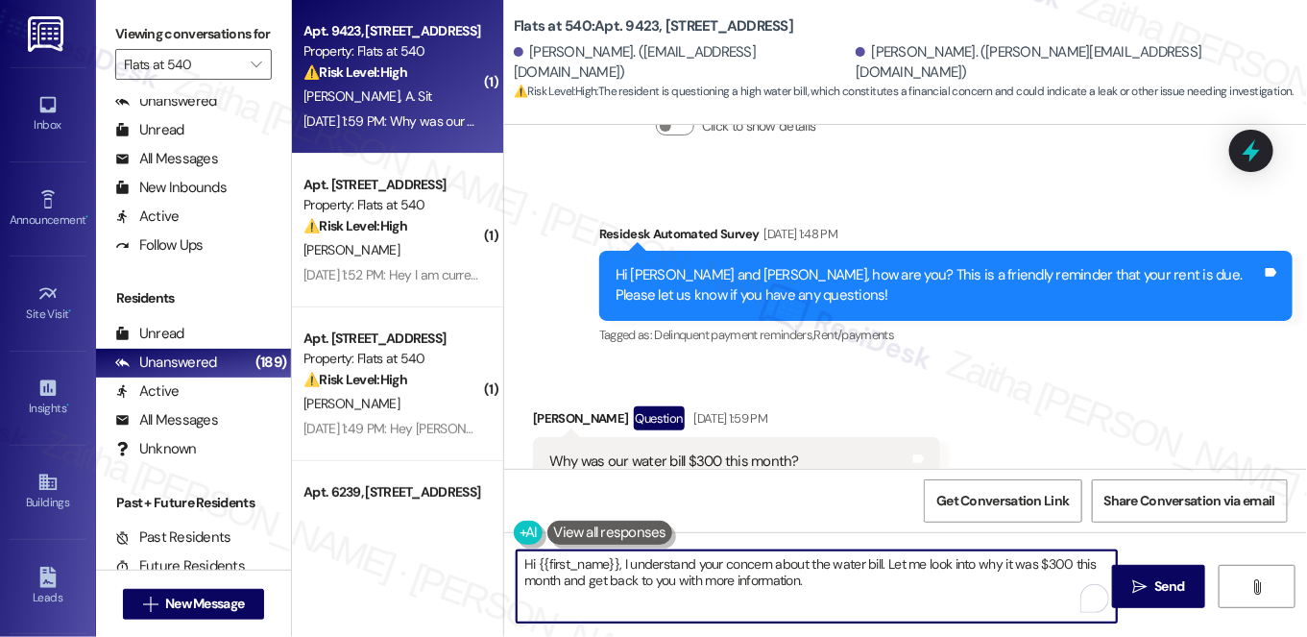
click at [838, 576] on textarea "Hi {{first_name}}, I understand your concern about the water bill. Let me look …" at bounding box center [817, 586] width 600 height 72
click at [1147, 587] on span " Send" at bounding box center [1159, 586] width 61 height 20
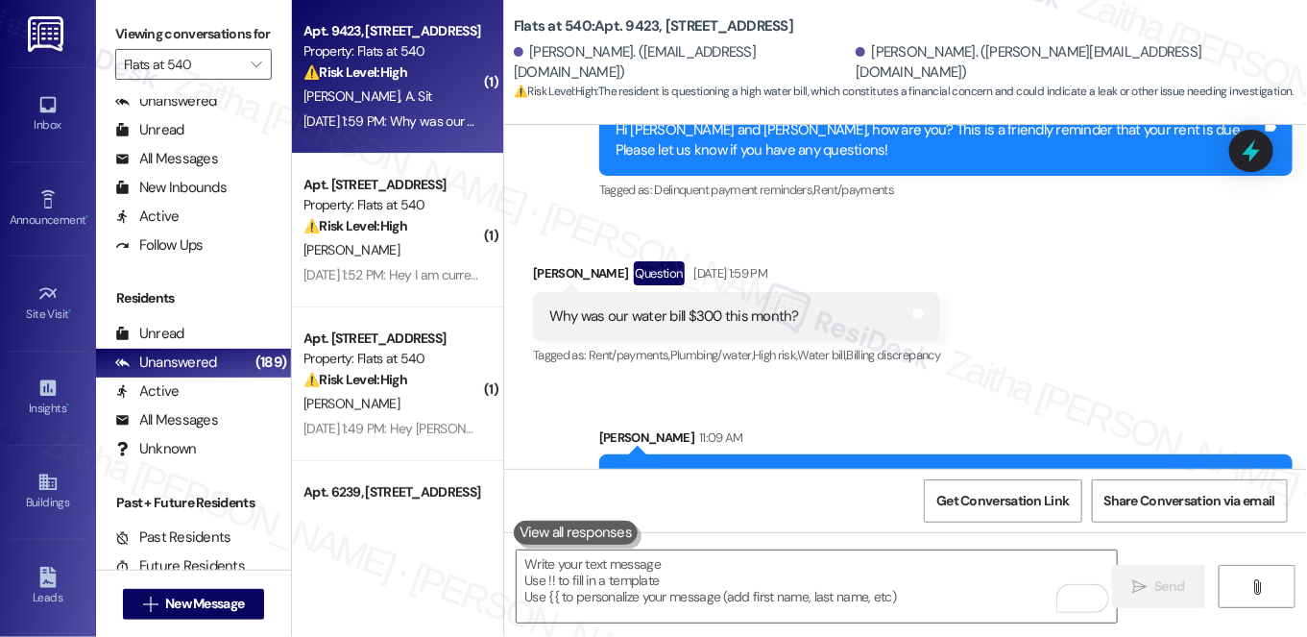
scroll to position [6812, 0]
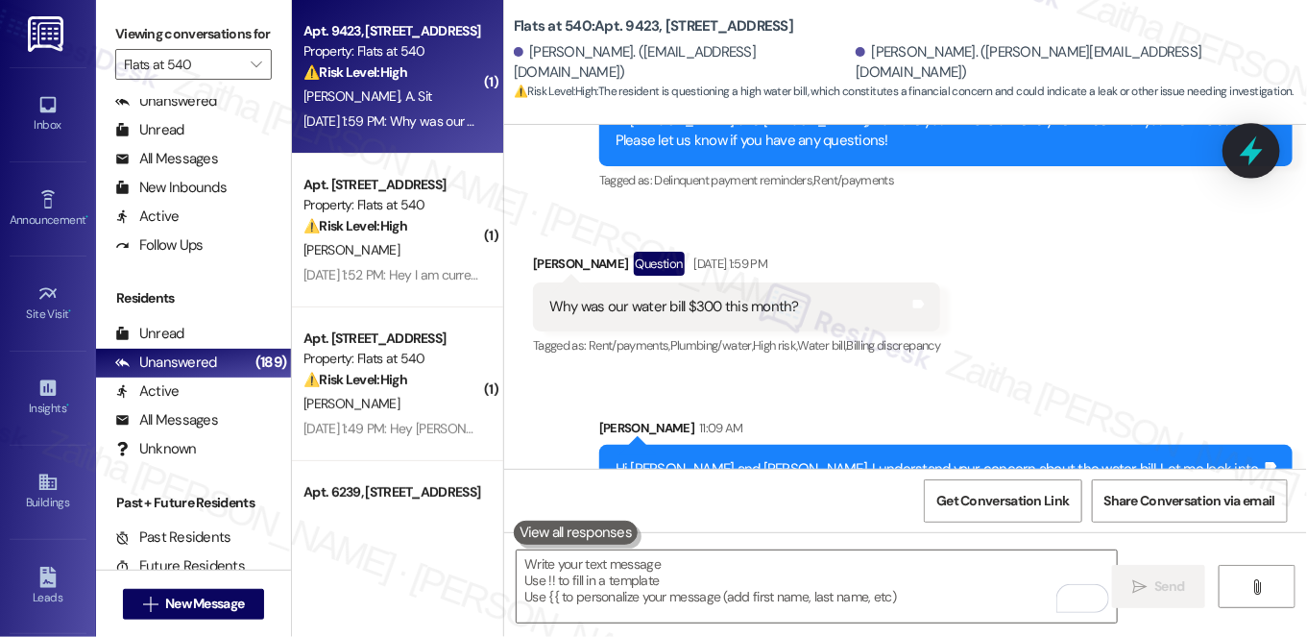
click at [1245, 143] on icon at bounding box center [1251, 150] width 33 height 33
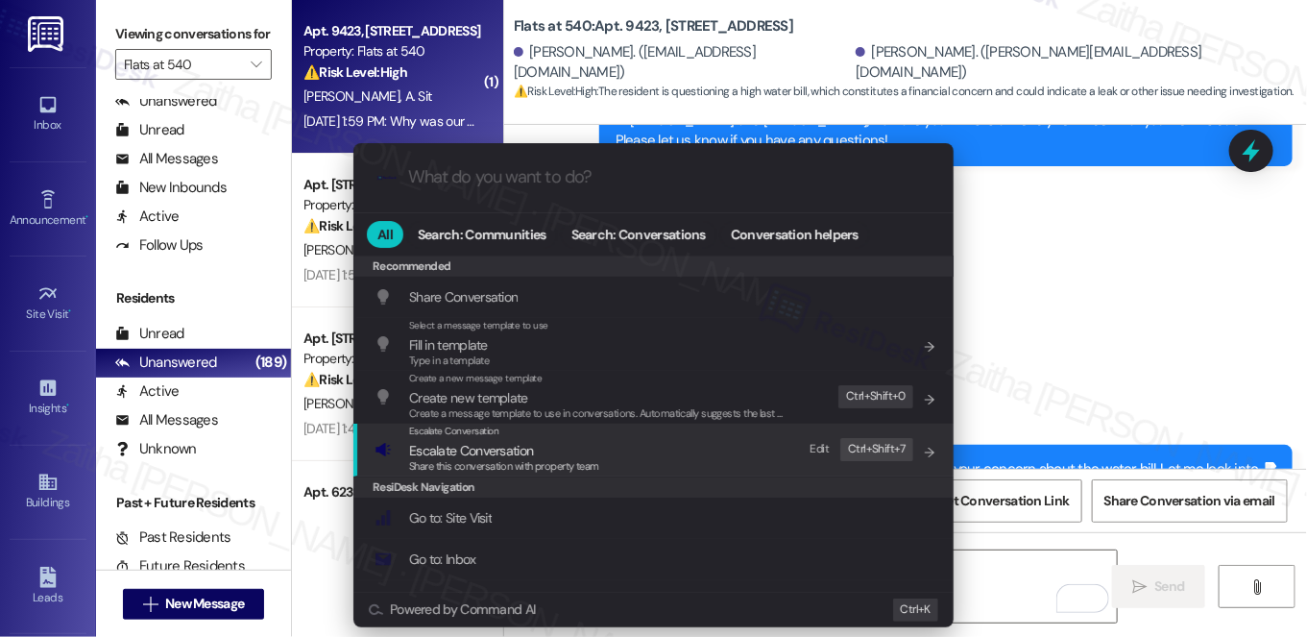
click at [500, 442] on span "Escalate Conversation" at bounding box center [471, 450] width 124 height 17
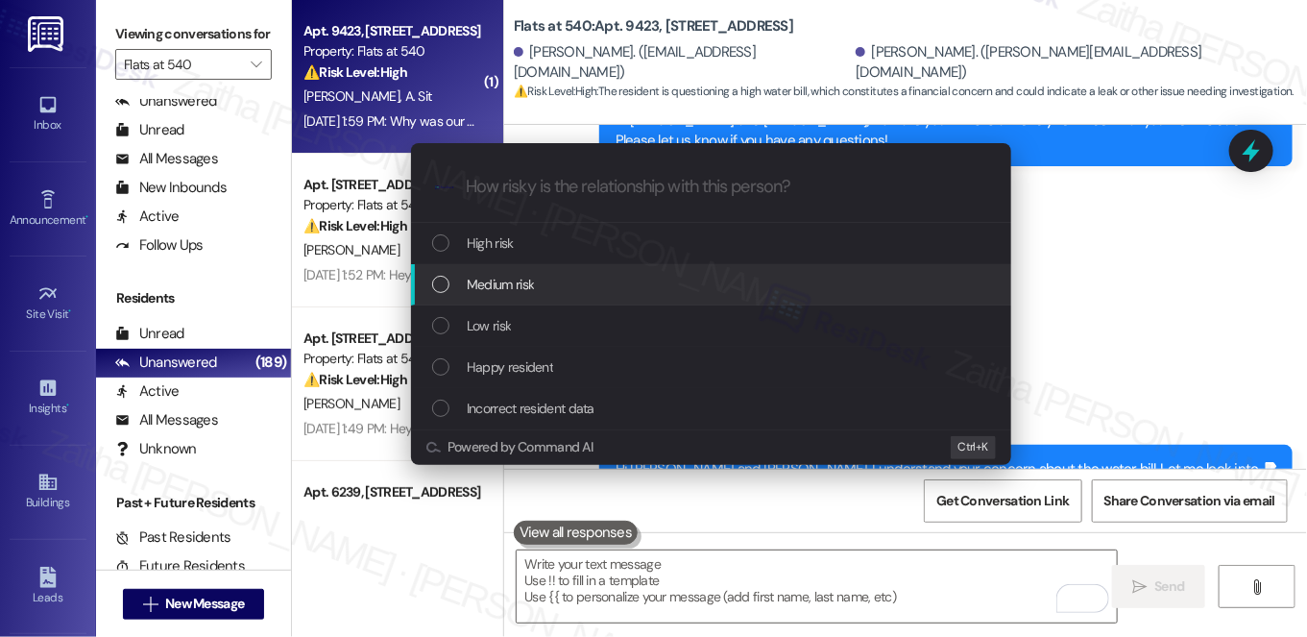
click at [505, 293] on span "Medium risk" at bounding box center [500, 284] width 67 height 21
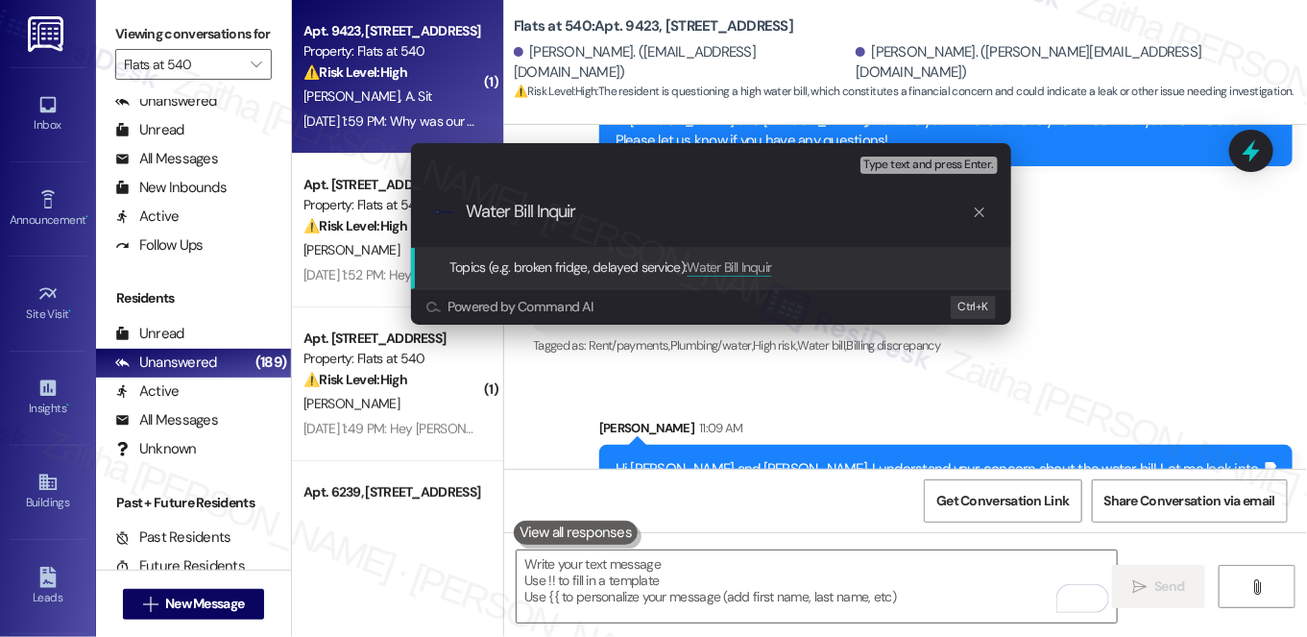
type input "Water Bill Inquiry"
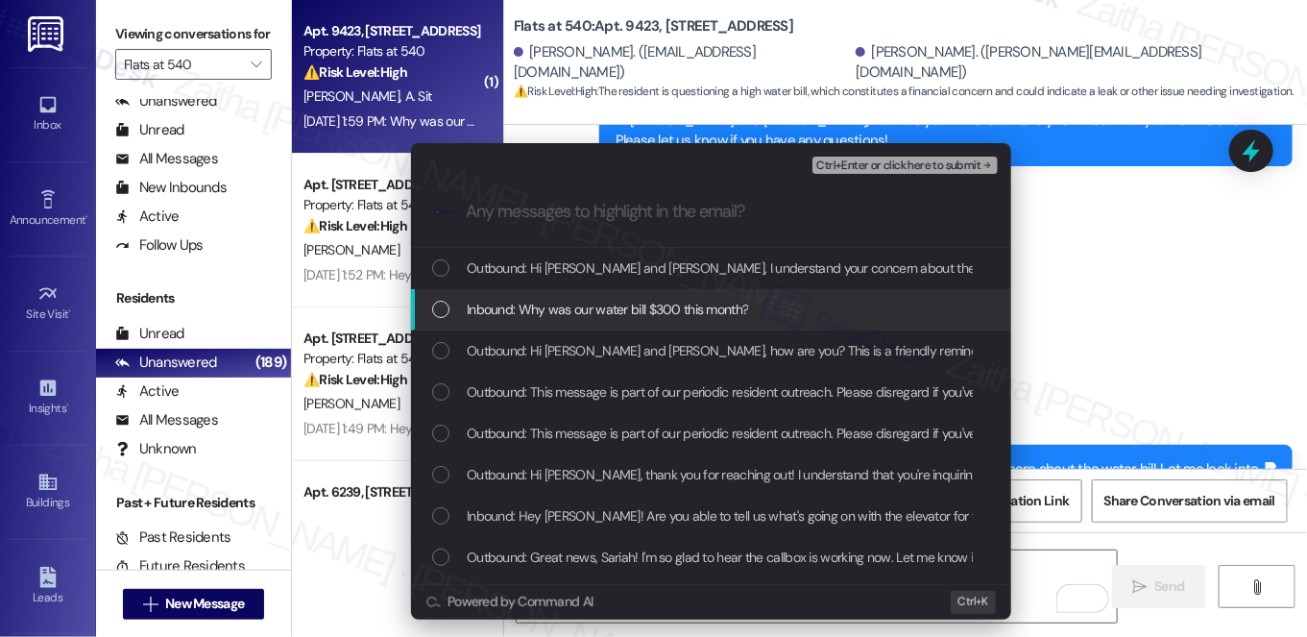
click at [581, 306] on span "Inbound: Why was our water bill $300 this month?" at bounding box center [607, 309] width 281 height 21
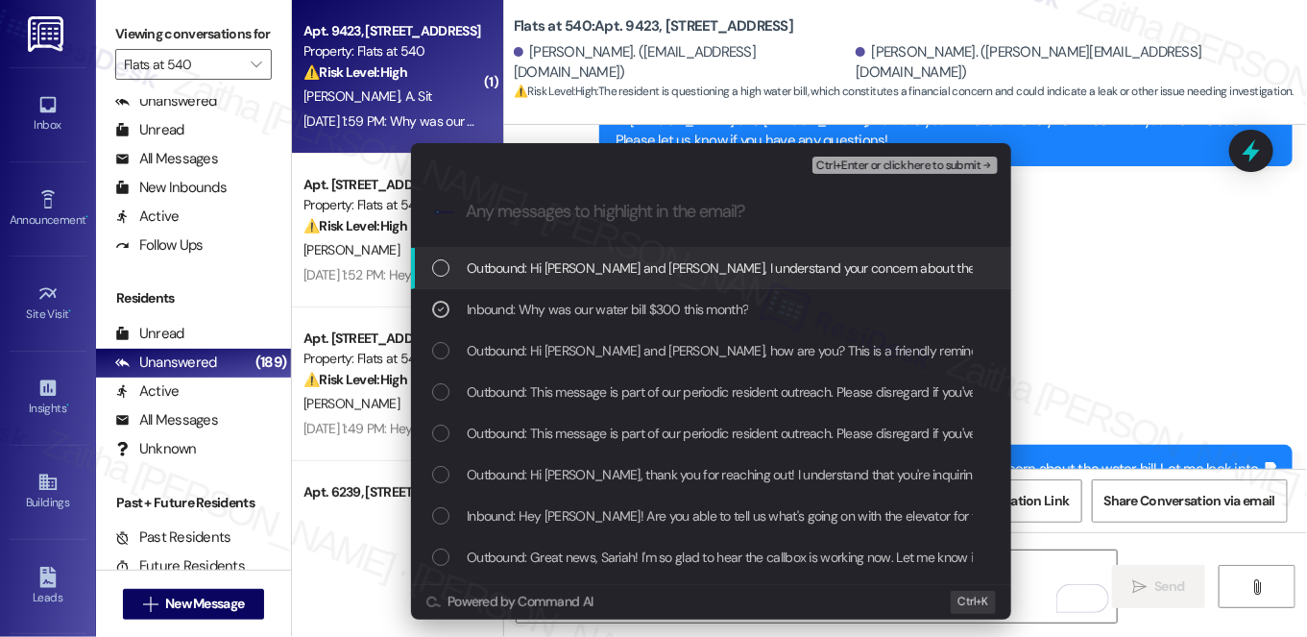
click at [862, 169] on span "Ctrl+Enter or click here to submit" at bounding box center [898, 165] width 164 height 13
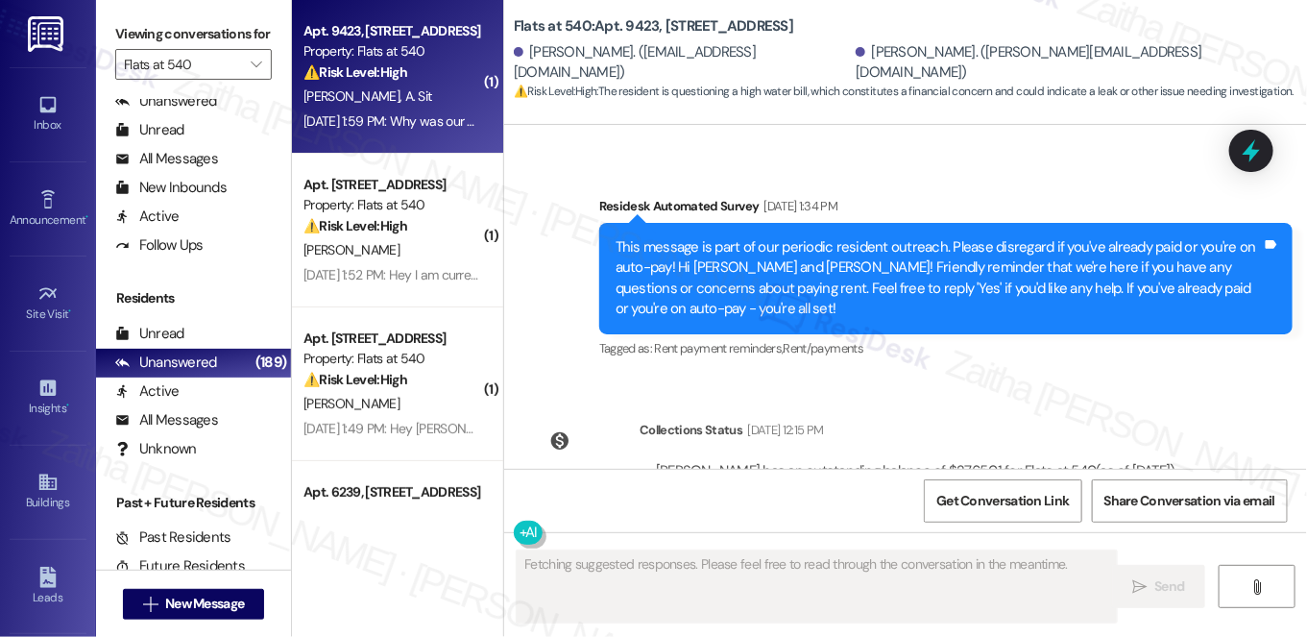
scroll to position [6657, 0]
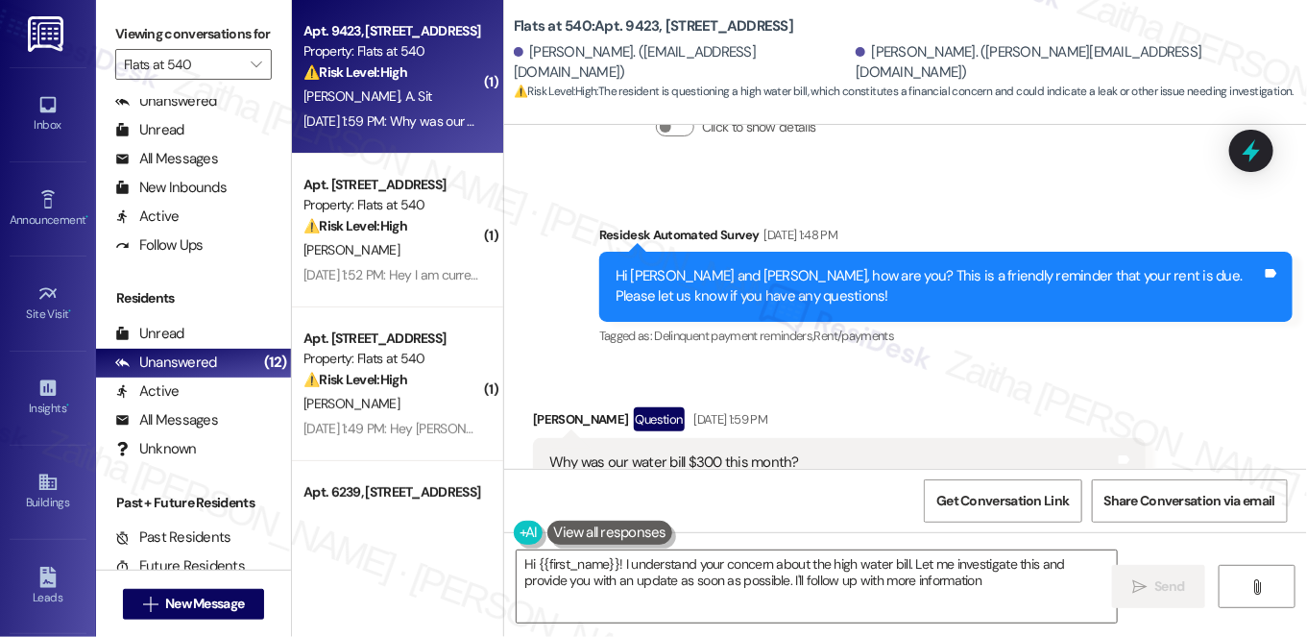
type textarea "Hi {{first_name}}! I understand your concern about the high water bill. Let me …"
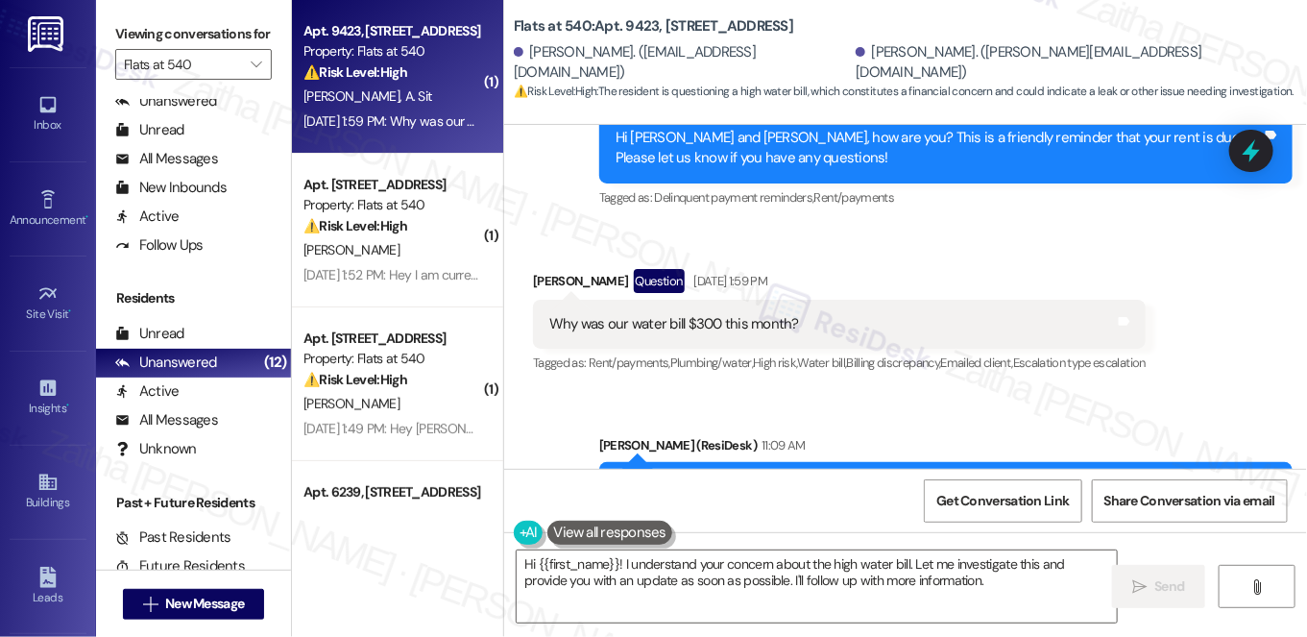
scroll to position [6840, 0]
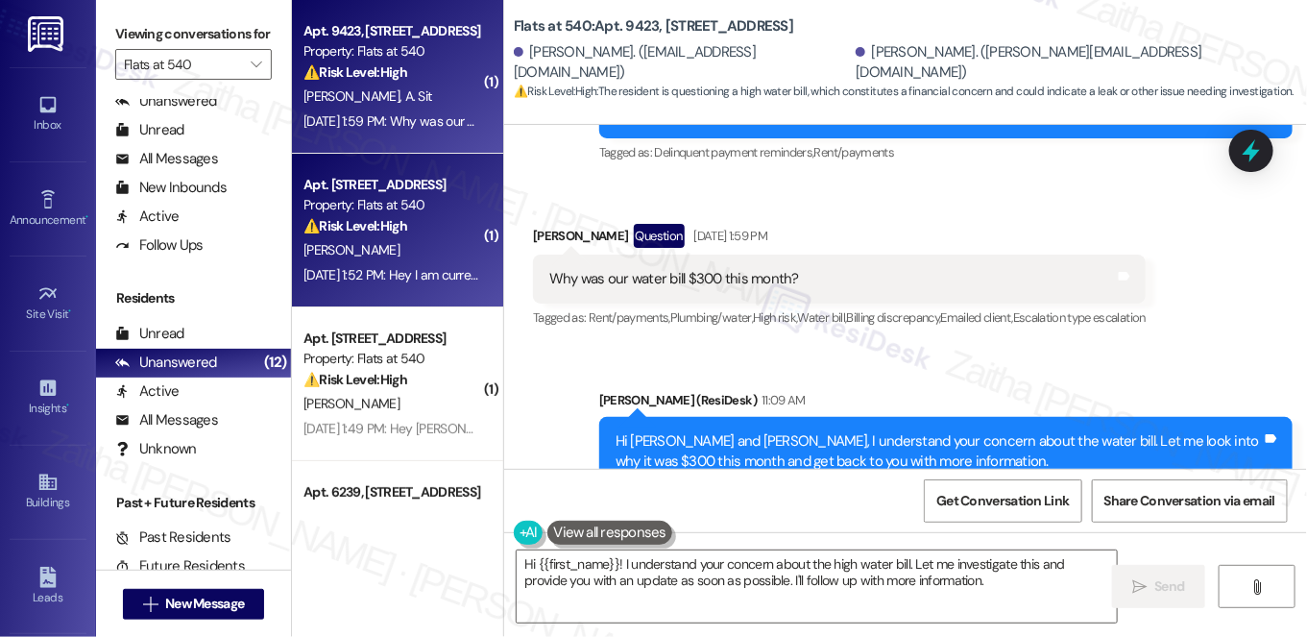
click at [482, 240] on div "Apt. 9219, 4001 Reedybrook Crossing Property: Flats at 540 ⚠️ Risk Level: High …" at bounding box center [397, 231] width 211 height 154
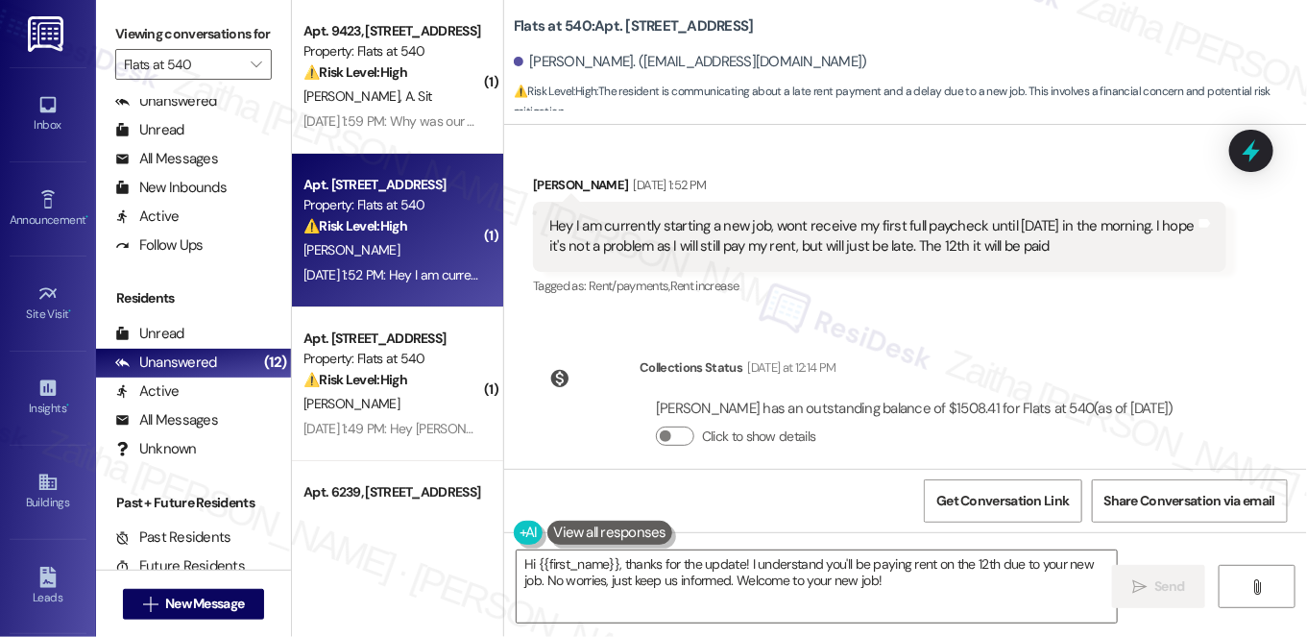
scroll to position [2973, 0]
drag, startPoint x: 546, startPoint y: 185, endPoint x: 1089, endPoint y: 204, distance: 544.0
click at [1089, 214] on div "Hey I am currently starting a new job, wont receive my first full paycheck unti…" at bounding box center [872, 234] width 646 height 41
copy div "Hey I am currently starting a new job, wont receive my first full paycheck unti…"
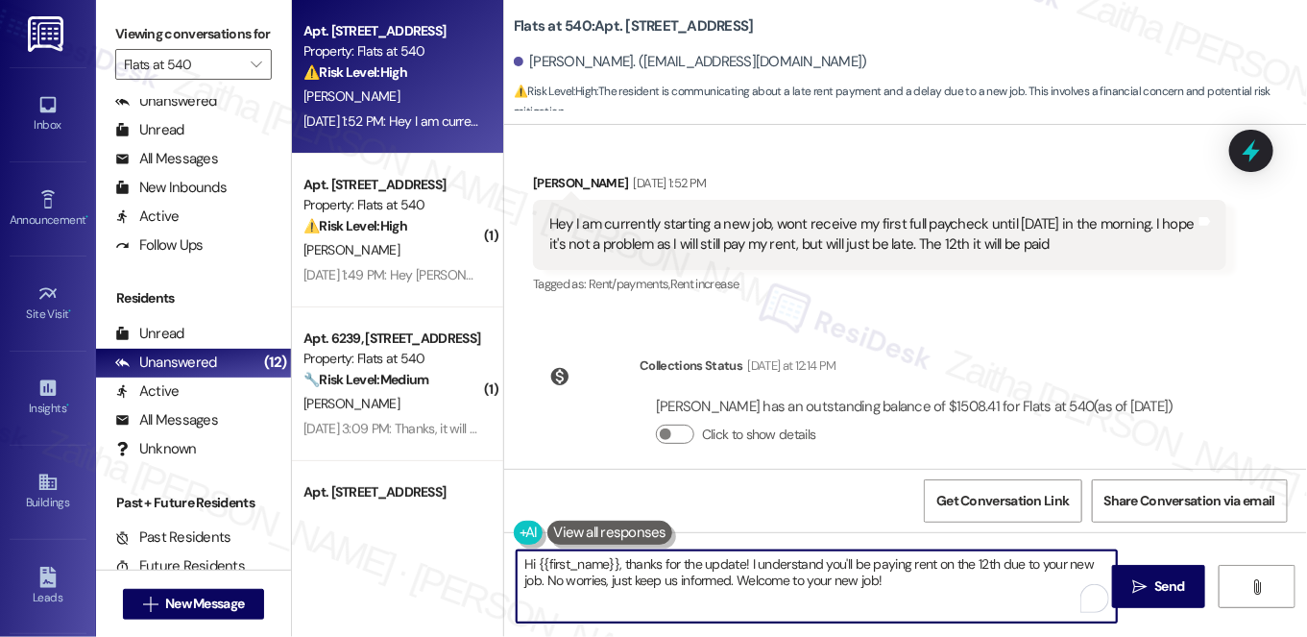
drag, startPoint x: 618, startPoint y: 562, endPoint x: 888, endPoint y: 597, distance: 272.3
click at [888, 597] on textarea "Hi {{first_name}}, thanks for the update! I understand you'll be paying rent on…" at bounding box center [817, 586] width 600 height 72
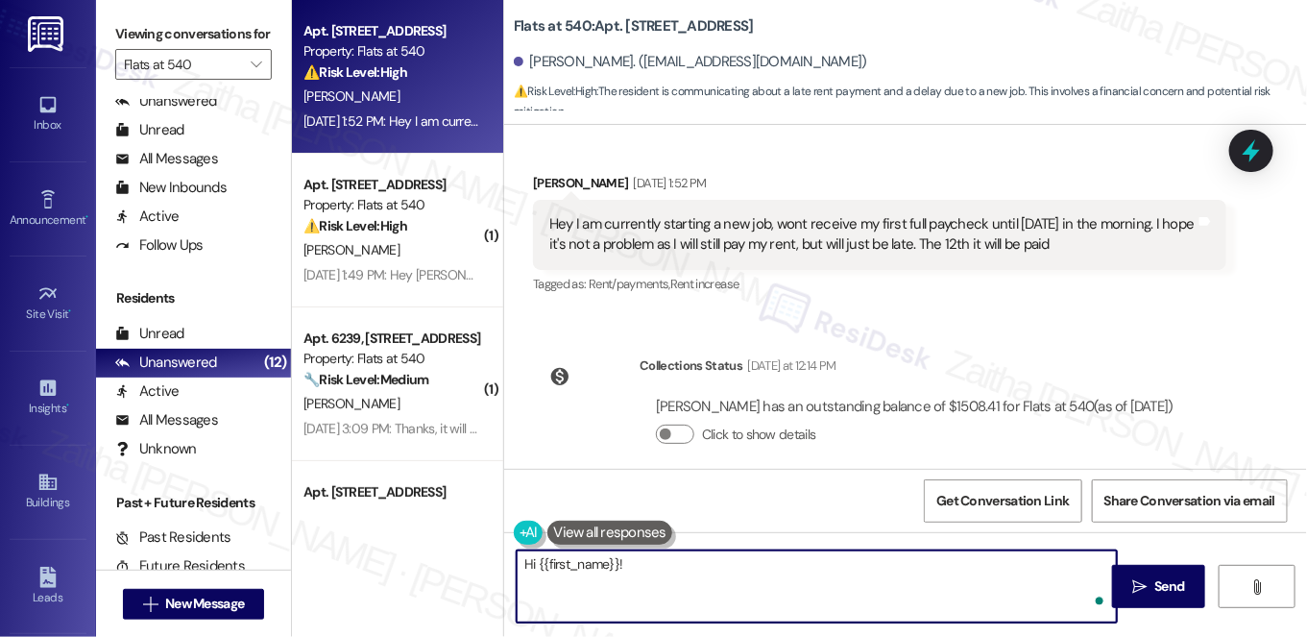
paste textarea "thank you for letting me know and congratulations on starting your new job! I c…"
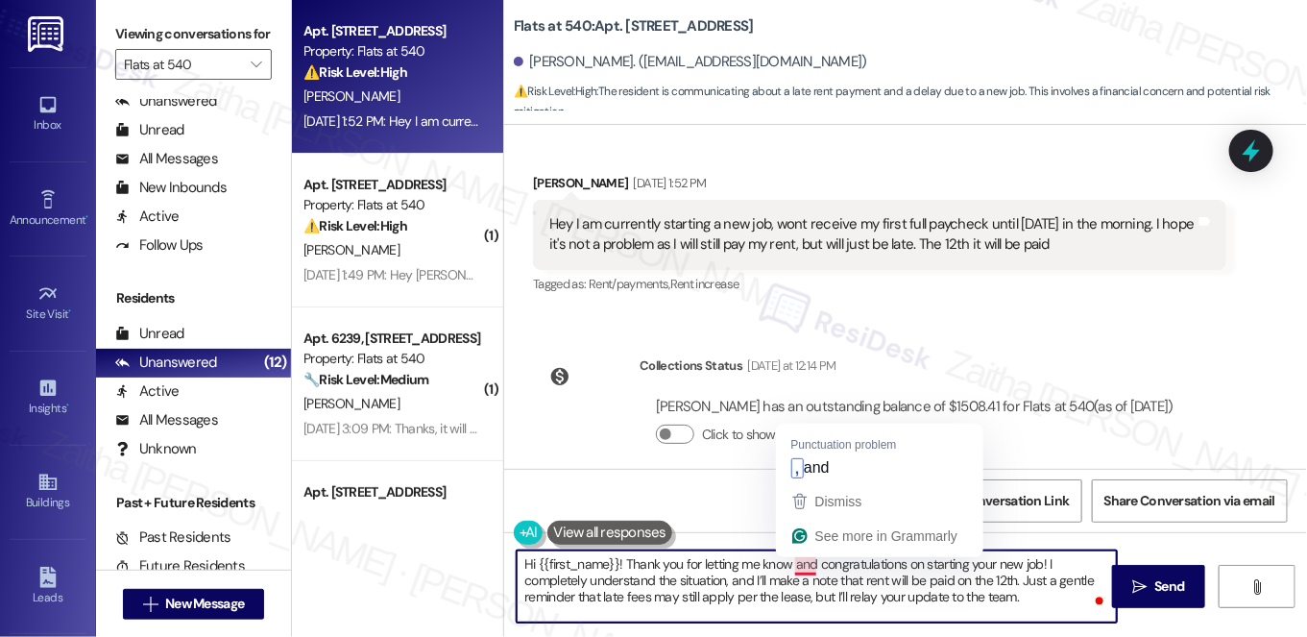
type textarea "Hi {{first_name}}! Thank you for letting me know, and congratulations on starti…"
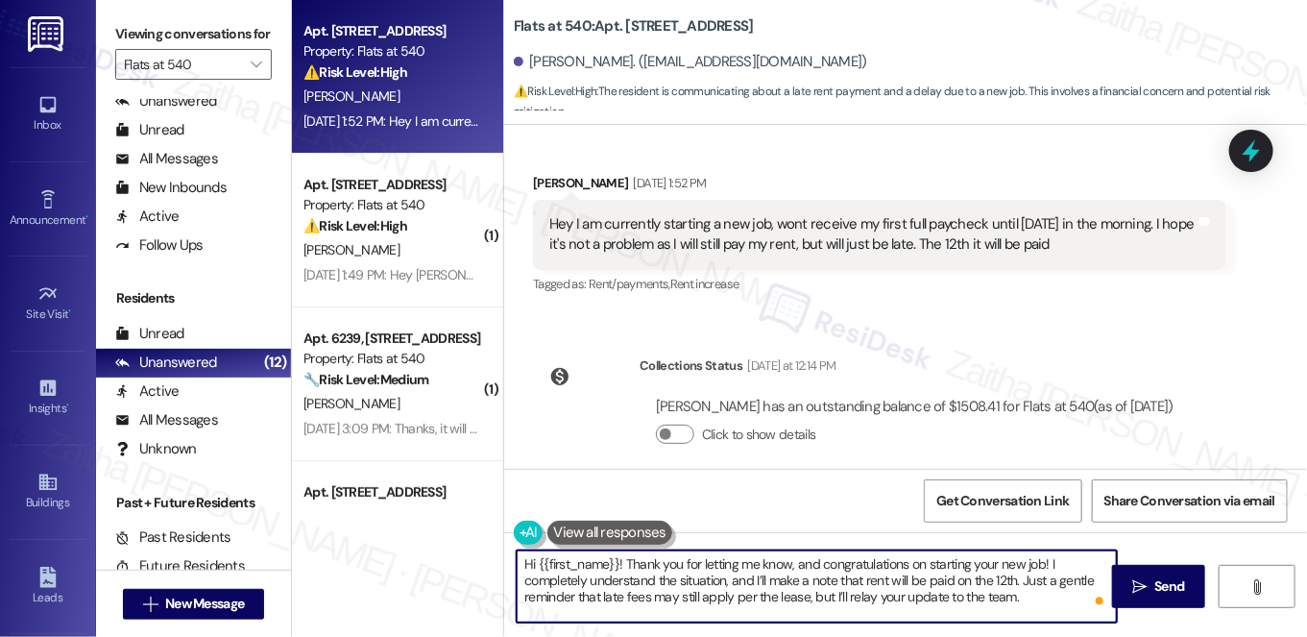
click at [1050, 558] on textarea "Hi {{first_name}}! Thank you for letting me know, and congratulations on starti…" at bounding box center [817, 586] width 600 height 72
click at [788, 595] on textarea "Hi {{first_name}}! Thank you for letting me know, and congratulations on starti…" at bounding box center [817, 586] width 600 height 72
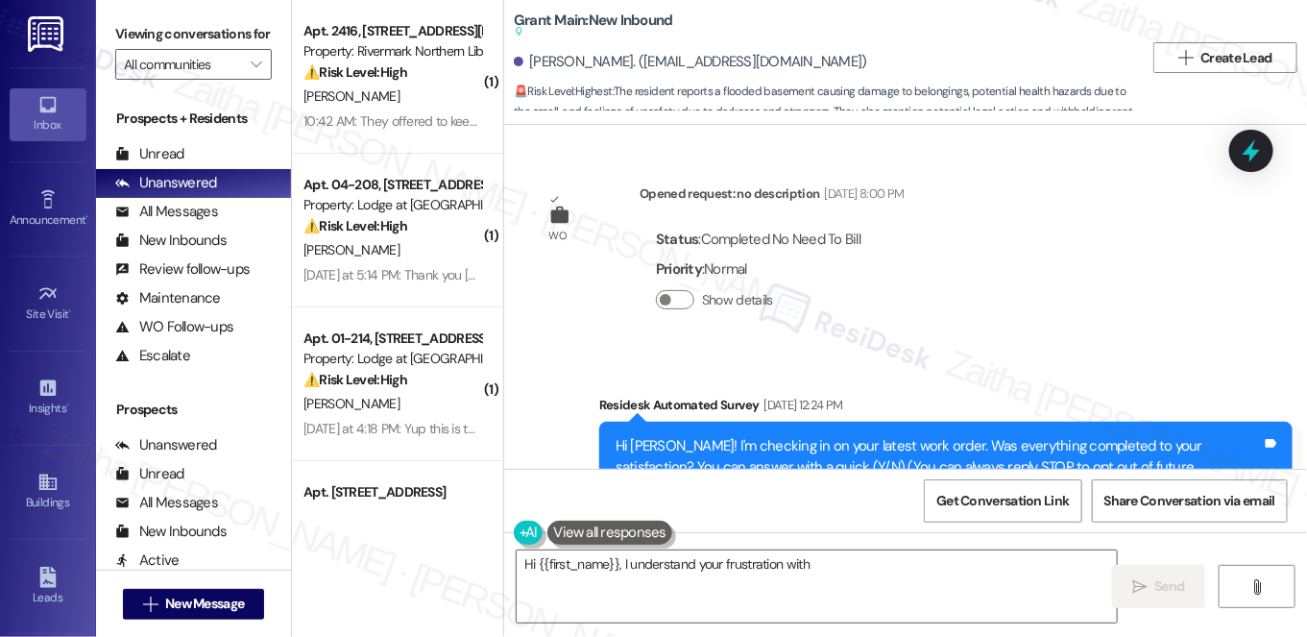
scroll to position [9370, 0]
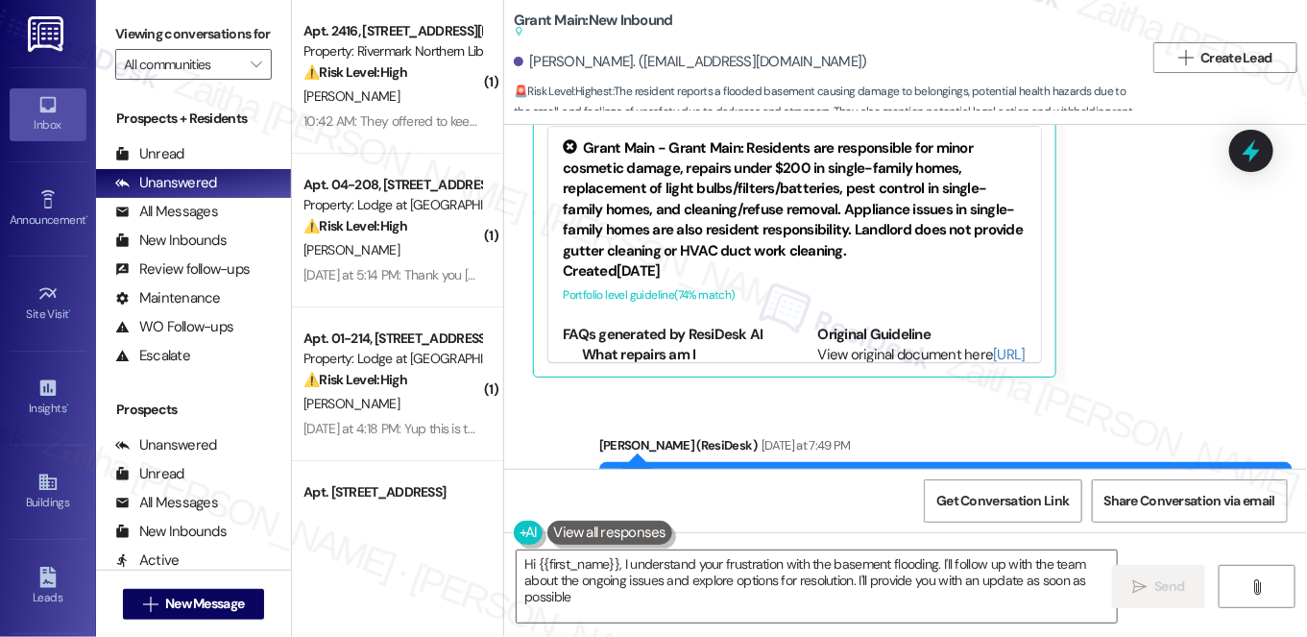
type textarea "Hi {{first_name}}, I understand your frustration with the basement flooding. I'…"
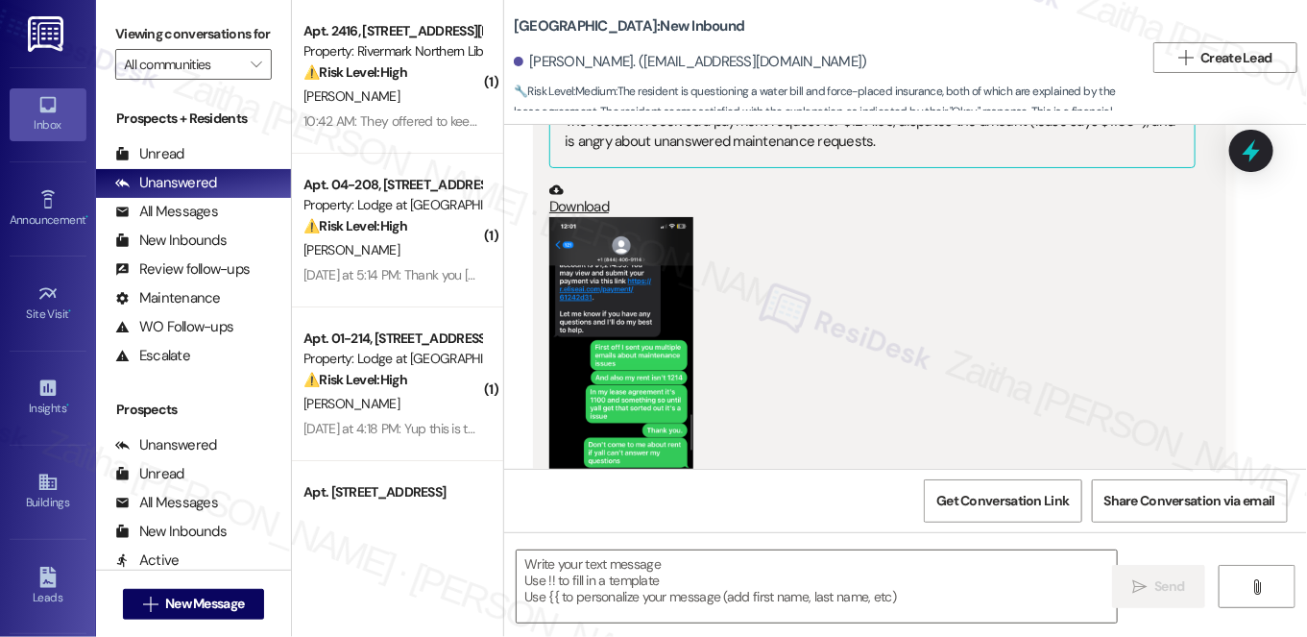
type textarea "Fetching suggested responses. Please feel free to read through the conversation…"
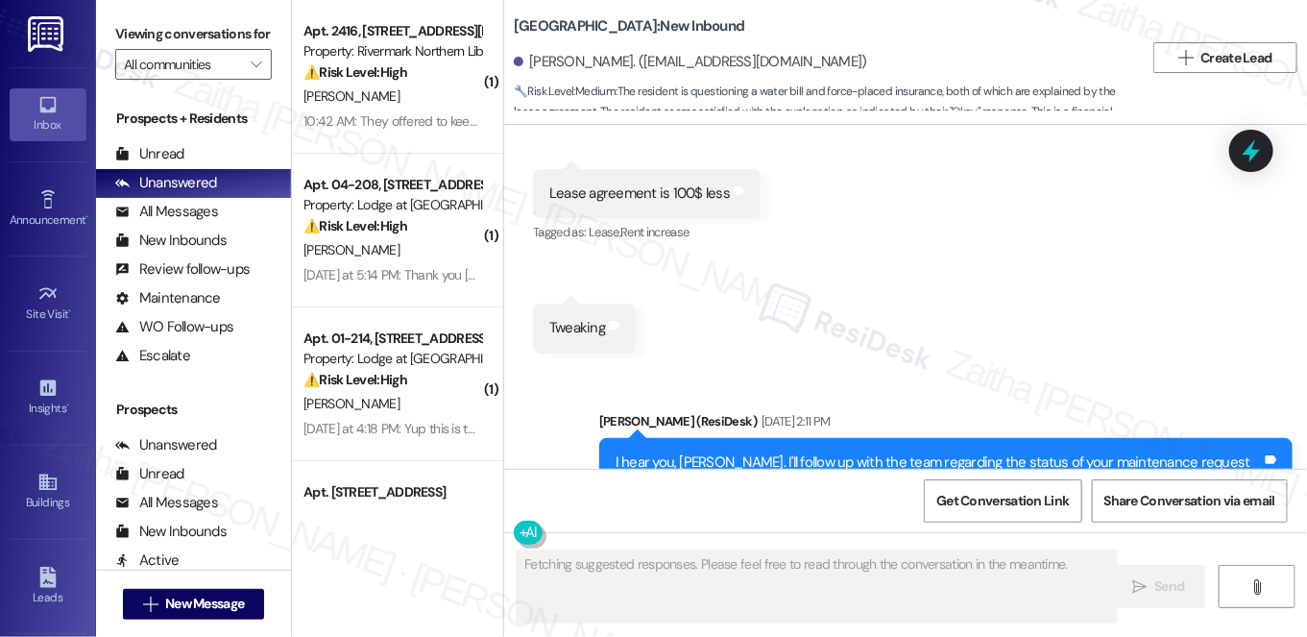
scroll to position [7116, 0]
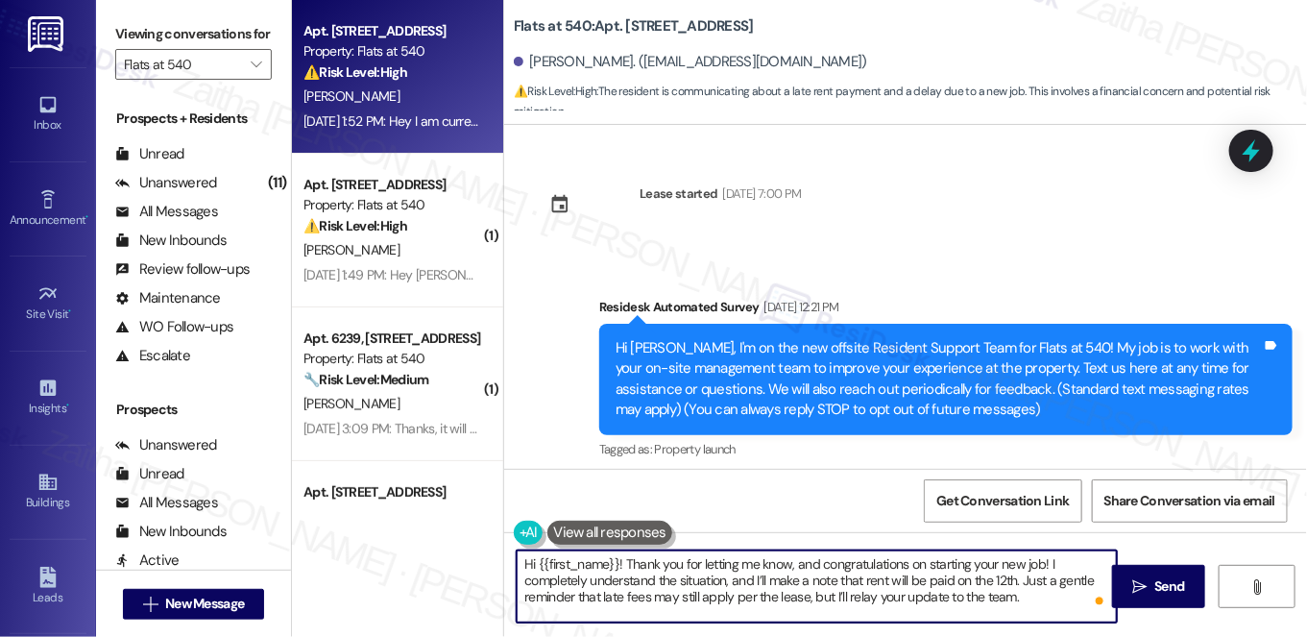
scroll to position [2973, 0]
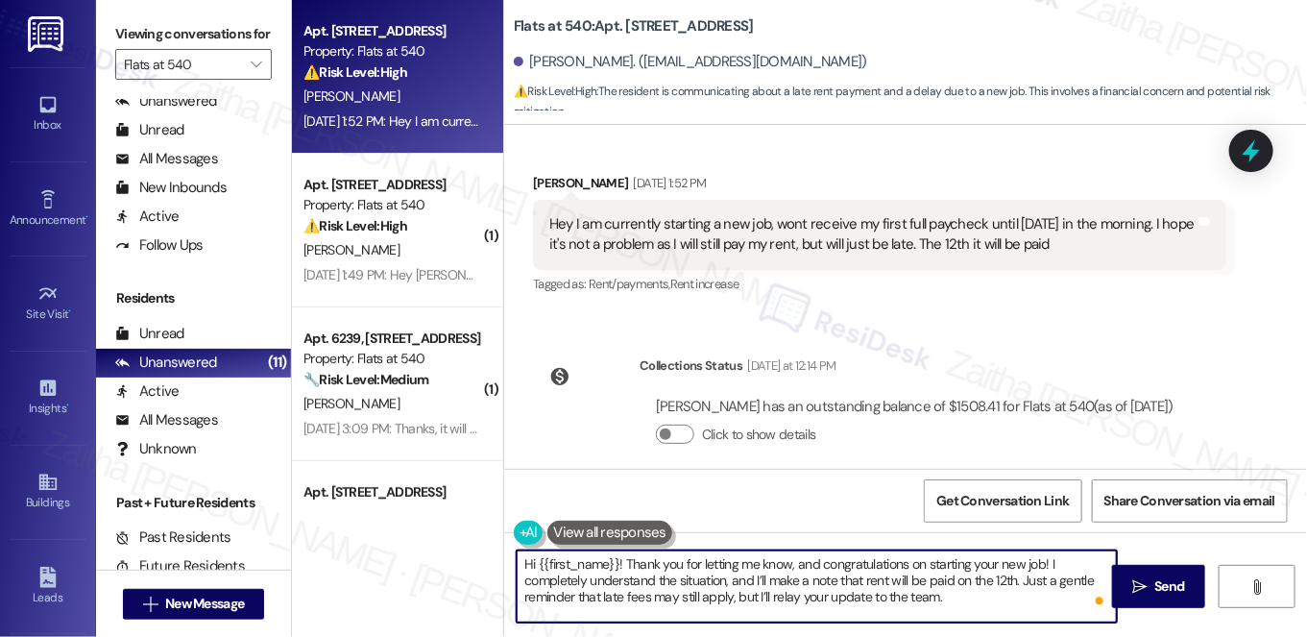
click at [688, 597] on textarea "Hi {{first_name}}! Thank you for letting me know, and congratulations on starti…" at bounding box center [817, 586] width 600 height 72
click at [944, 592] on textarea "Hi {{first_name}}! Thank you for letting me know, and congratulations on starti…" at bounding box center [817, 586] width 600 height 72
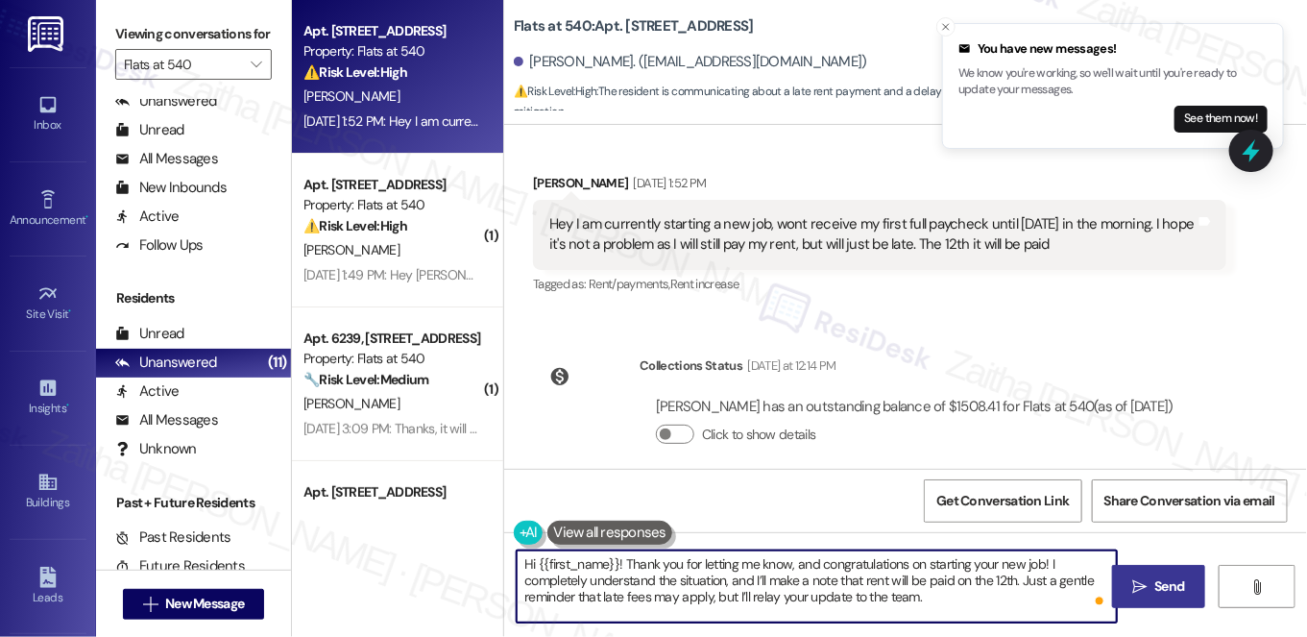
type textarea "Hi {{first_name}}! Thank you for letting me know, and congratulations on starti…"
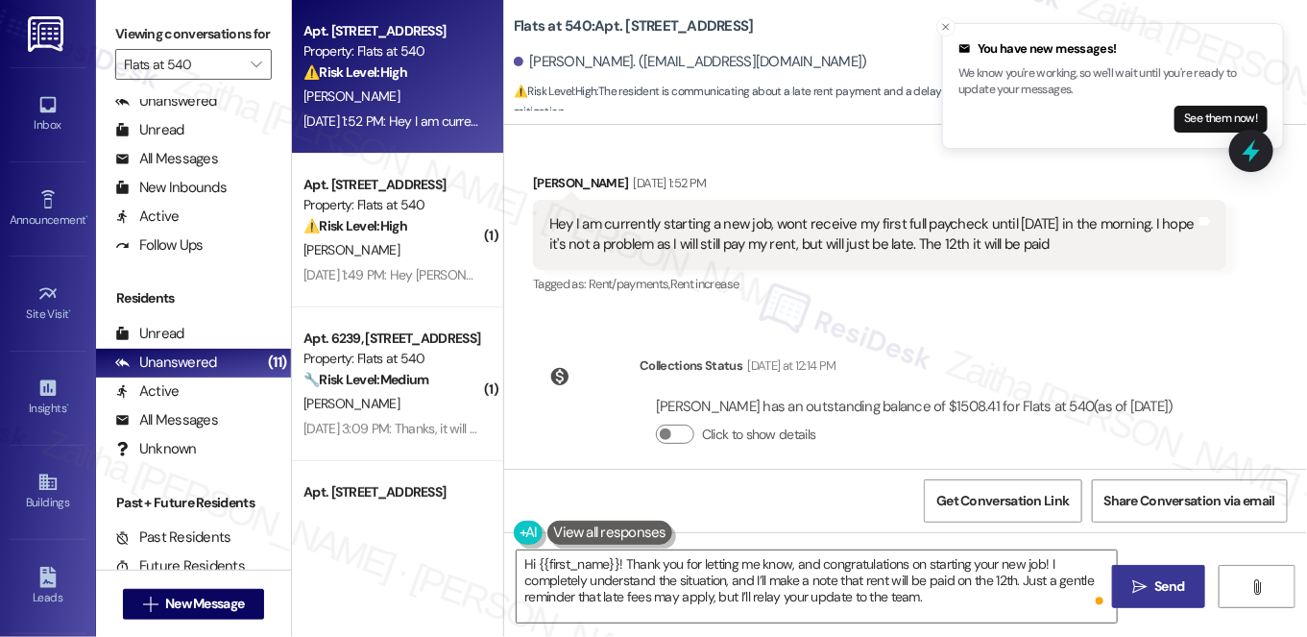
click at [1161, 587] on span "Send" at bounding box center [1171, 586] width 30 height 20
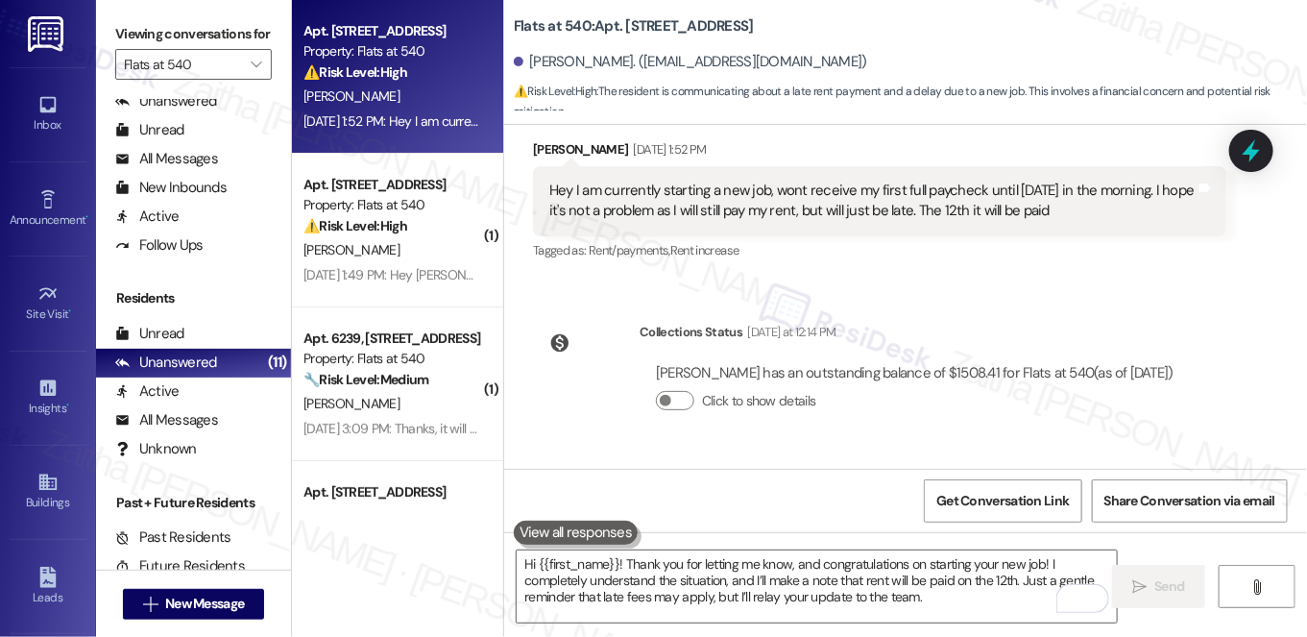
scroll to position [3037, 0]
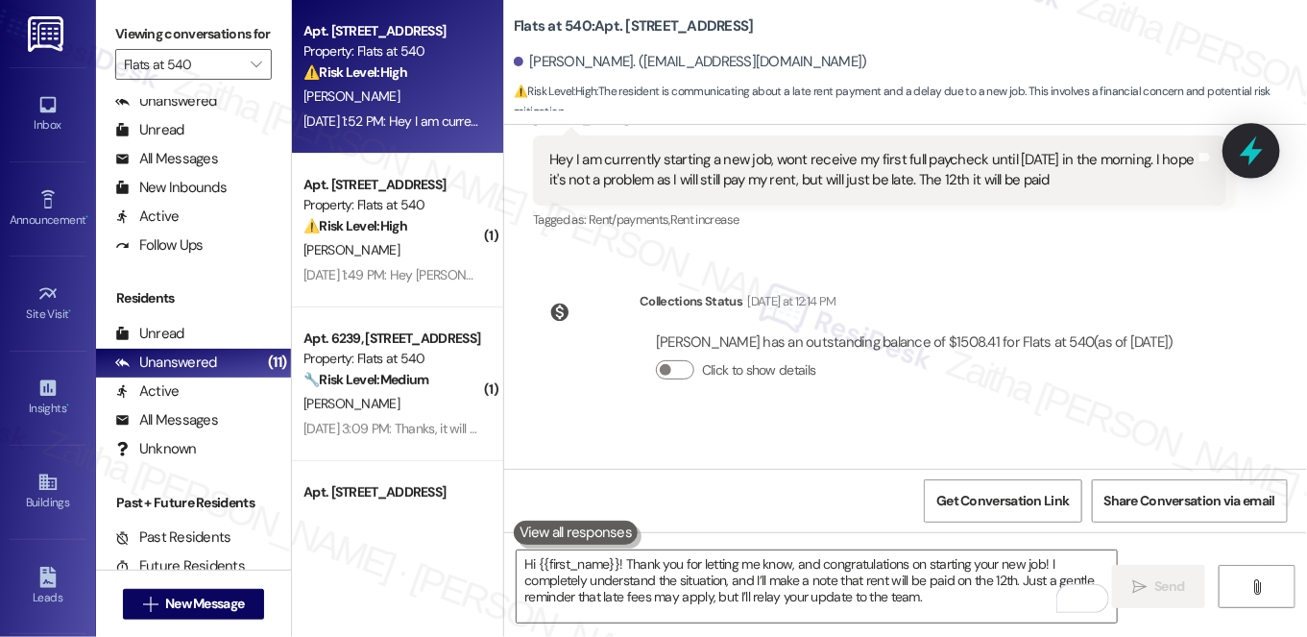
click at [1253, 164] on icon at bounding box center [1251, 150] width 33 height 33
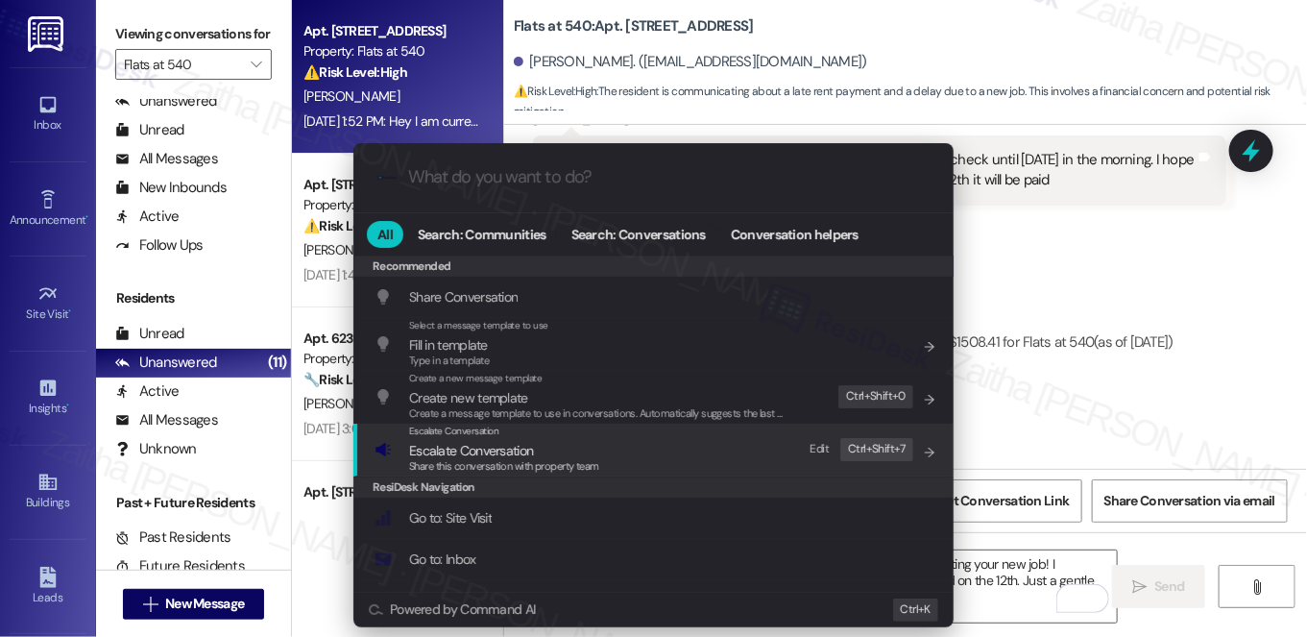
click at [466, 447] on span "Escalate Conversation" at bounding box center [471, 450] width 124 height 17
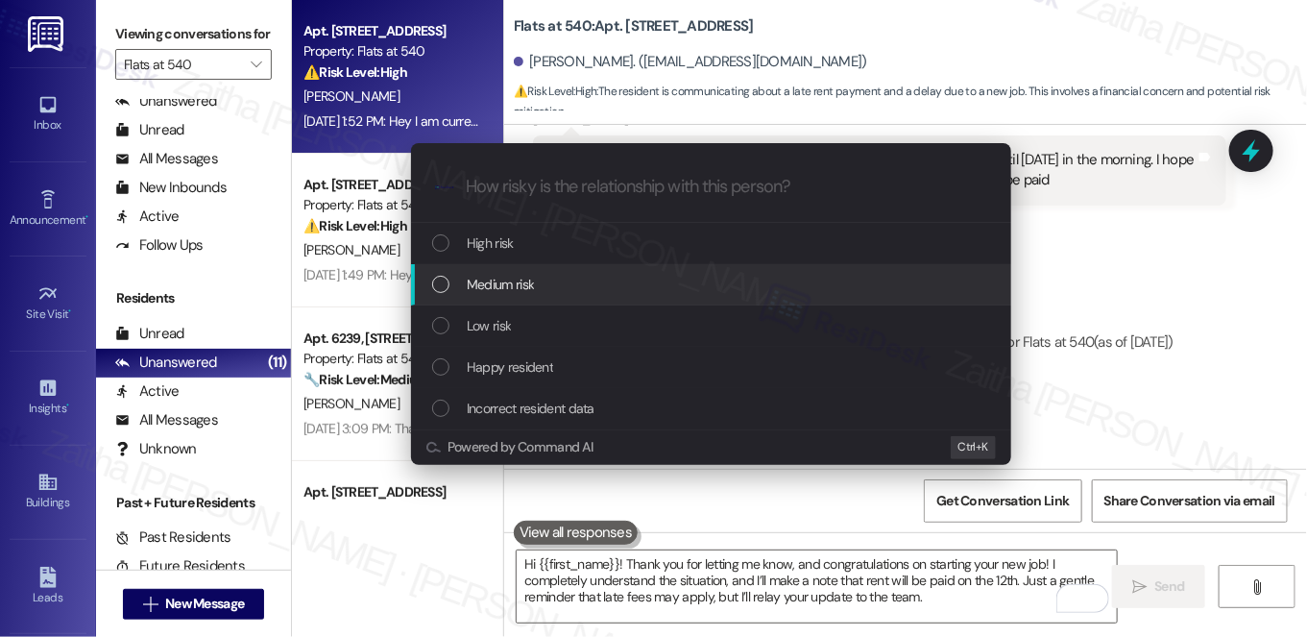
click at [530, 278] on span "Medium risk" at bounding box center [500, 284] width 67 height 21
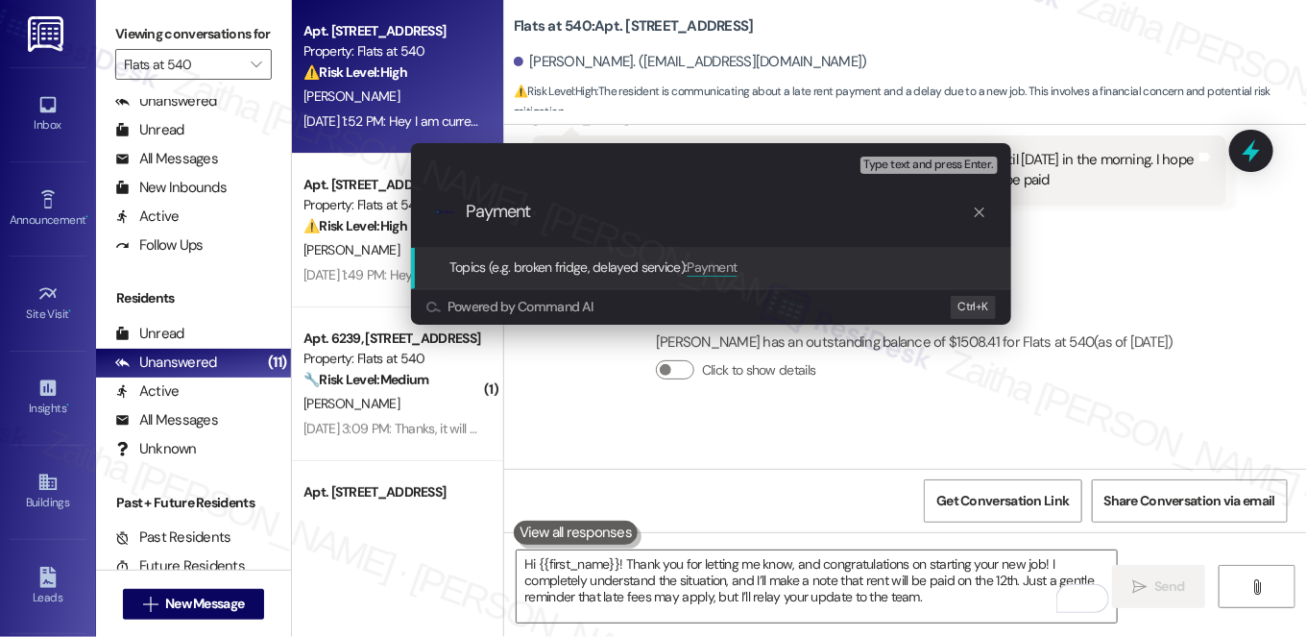
type input "Payment"
drag, startPoint x: 565, startPoint y: 217, endPoint x: 265, endPoint y: 170, distance: 303.4
click at [265, 170] on div "Escalate Conversation Medium risk Topics (e.g. broken fridge, delayed service) …" at bounding box center [653, 318] width 1307 height 637
paste input "Resident Rent Payment Notice"
type input "Resident Rent Payment Notice"
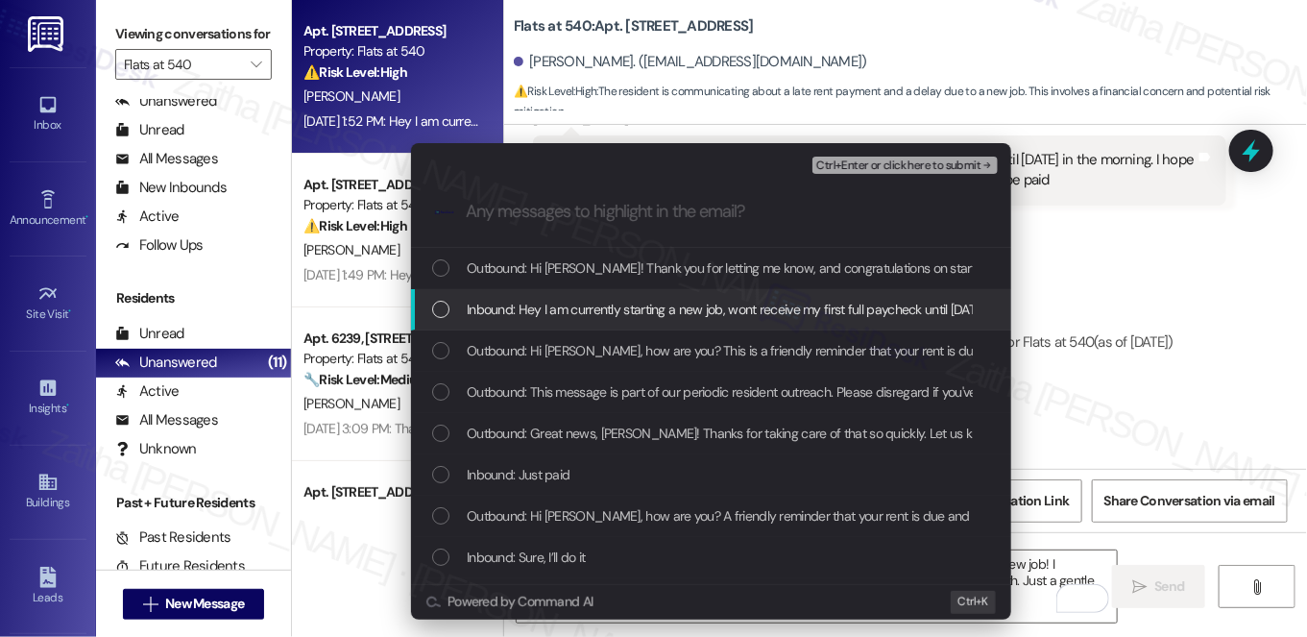
click at [568, 313] on span "Inbound: Hey I am currently starting a new job, wont receive my first full payc…" at bounding box center [1021, 309] width 1109 height 21
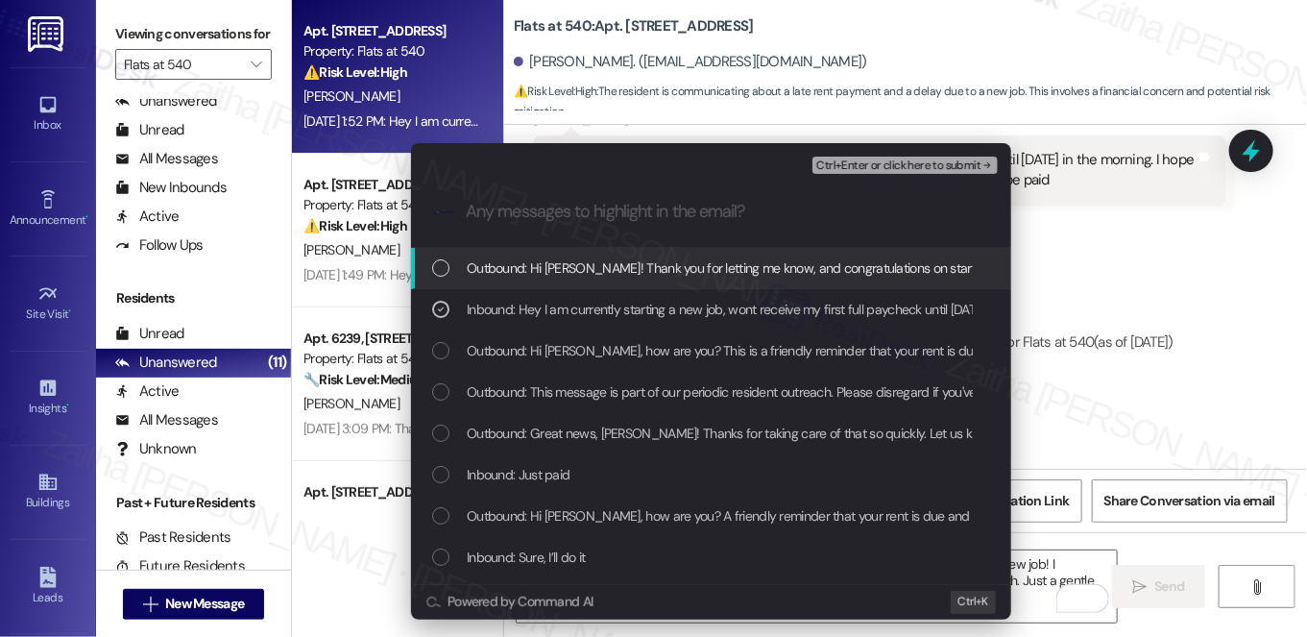
click at [910, 167] on span "Ctrl+Enter or click here to submit" at bounding box center [898, 165] width 164 height 13
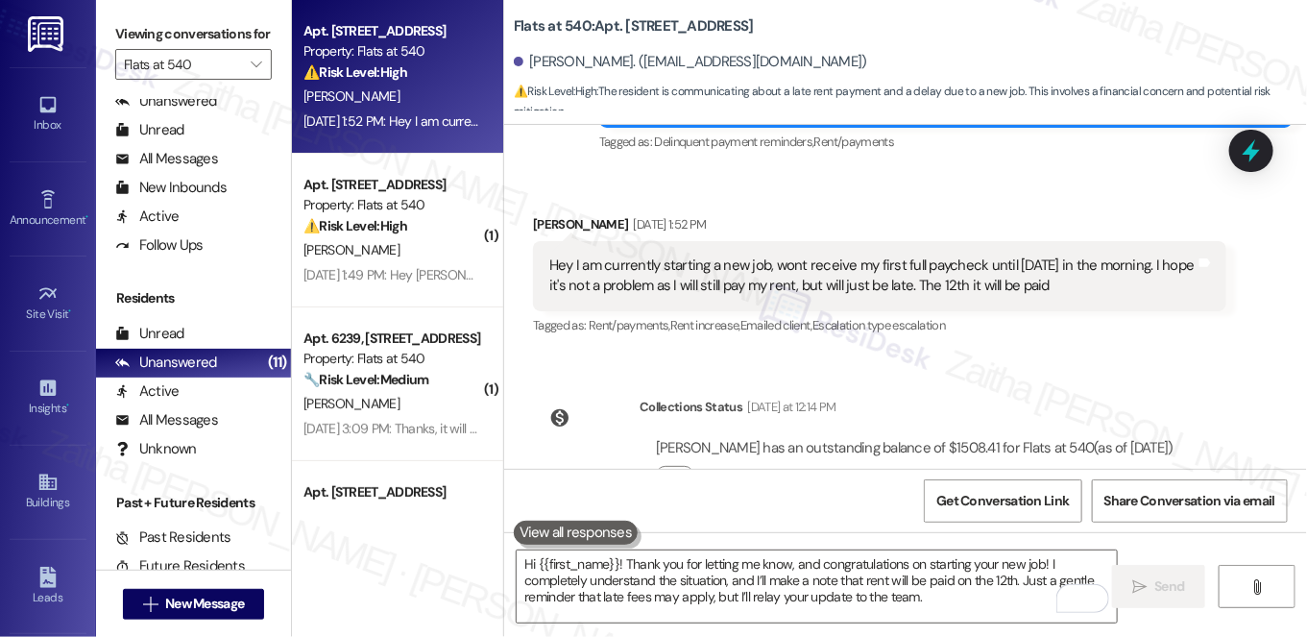
scroll to position [2914, 0]
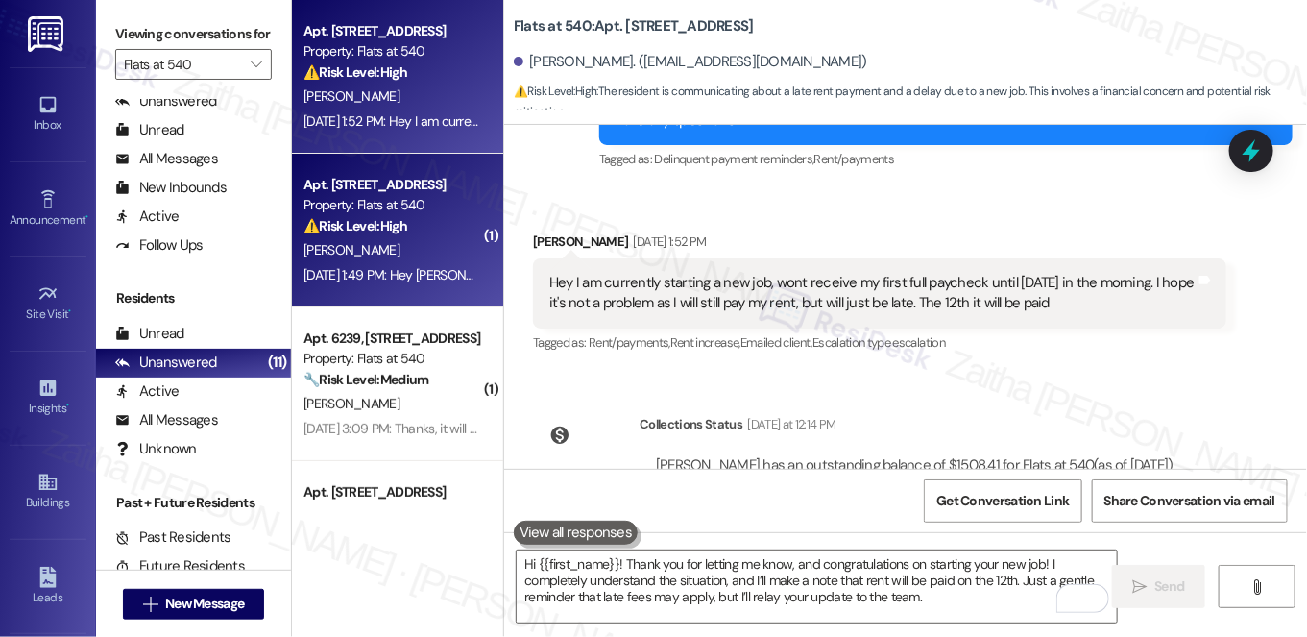
click at [396, 253] on div "S. Borland" at bounding box center [393, 250] width 182 height 24
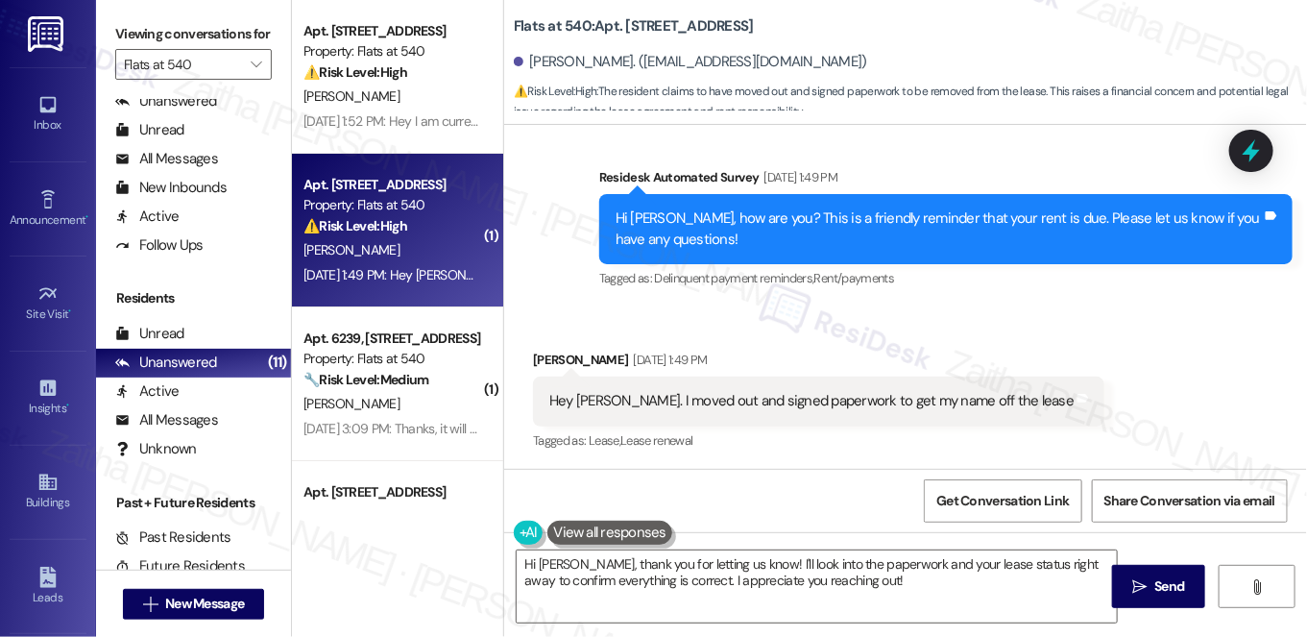
scroll to position [509, 0]
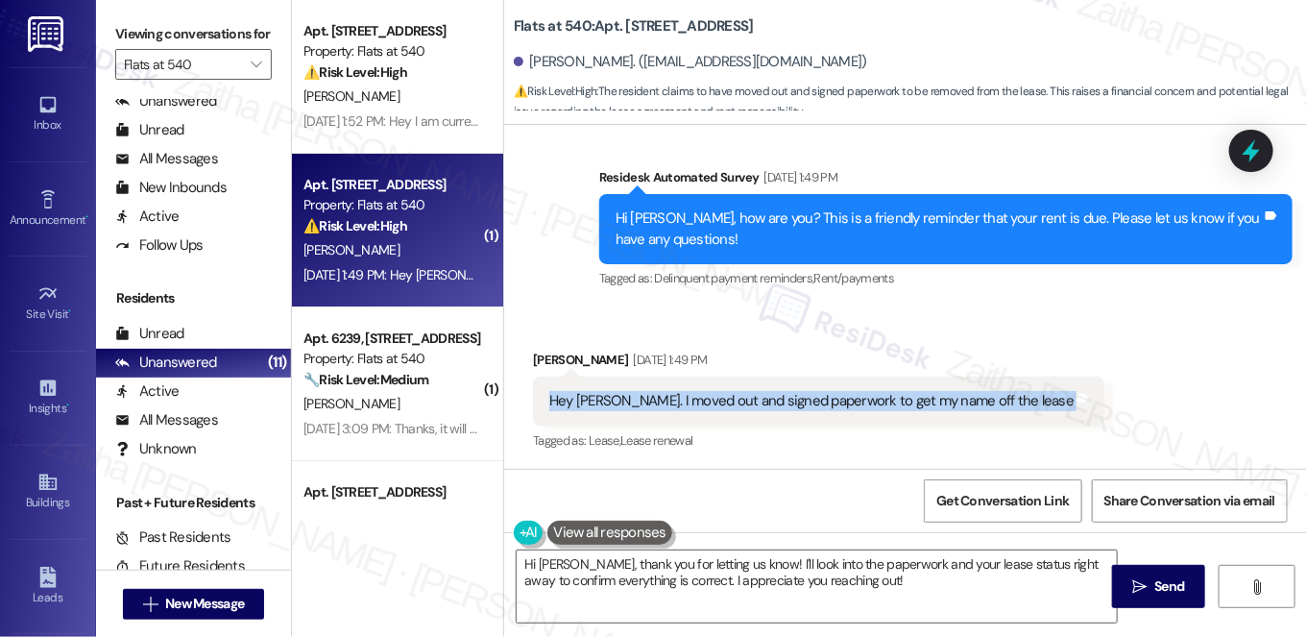
drag, startPoint x: 540, startPoint y: 393, endPoint x: 999, endPoint y: 394, distance: 459.2
click at [1000, 394] on div "Hey Jay. I moved out and signed paperwork to get my name off the lease Tags and…" at bounding box center [819, 401] width 572 height 49
copy div "Hey Jay. I moved out and signed paperwork to get my name off the lease Tags and…"
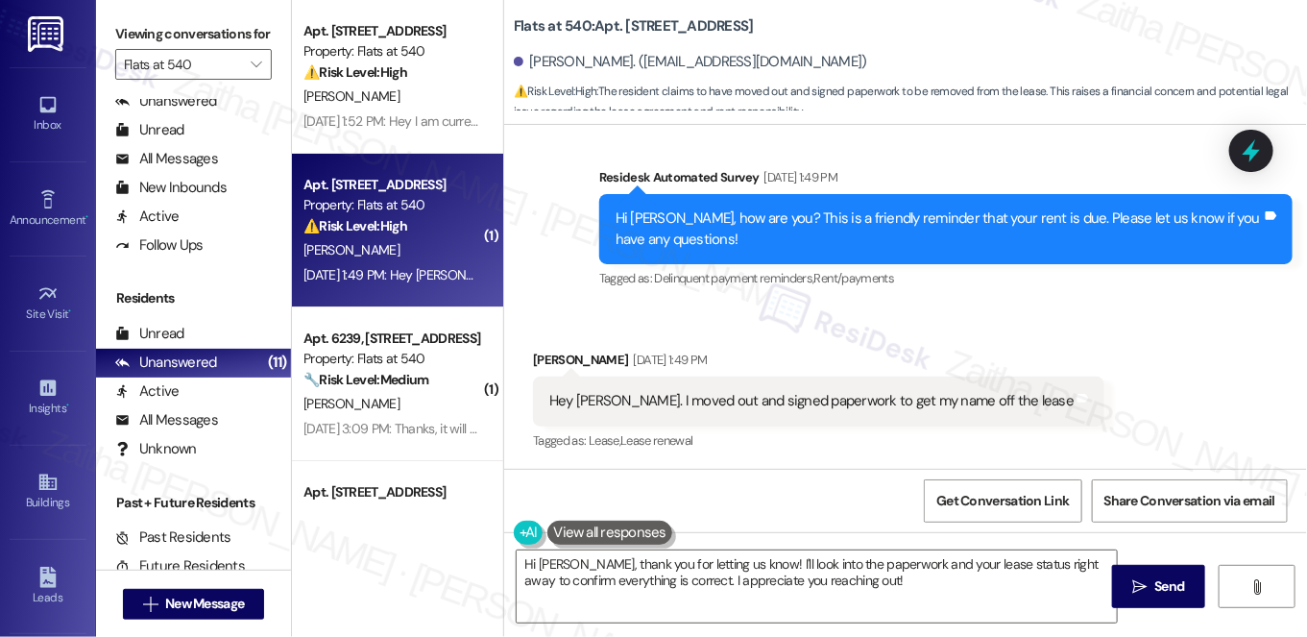
click at [979, 346] on div "Received via SMS Sarah Borland Sep 03, 2025 at 1:49 PM Hey Jay. I moved out and…" at bounding box center [819, 402] width 600 height 134
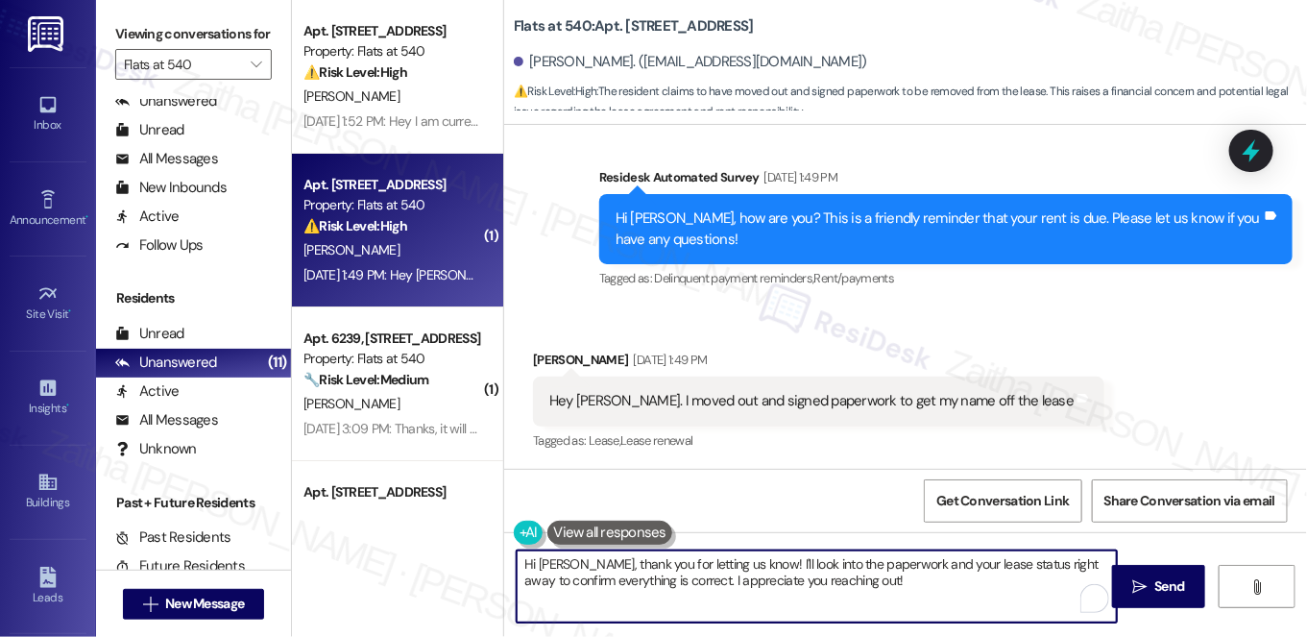
drag, startPoint x: 806, startPoint y: 574, endPoint x: 860, endPoint y: 588, distance: 55.4
click at [860, 588] on textarea "Hi Sarah, thank you for letting us know! I'll look into the paperwork and your …" at bounding box center [817, 586] width 600 height 72
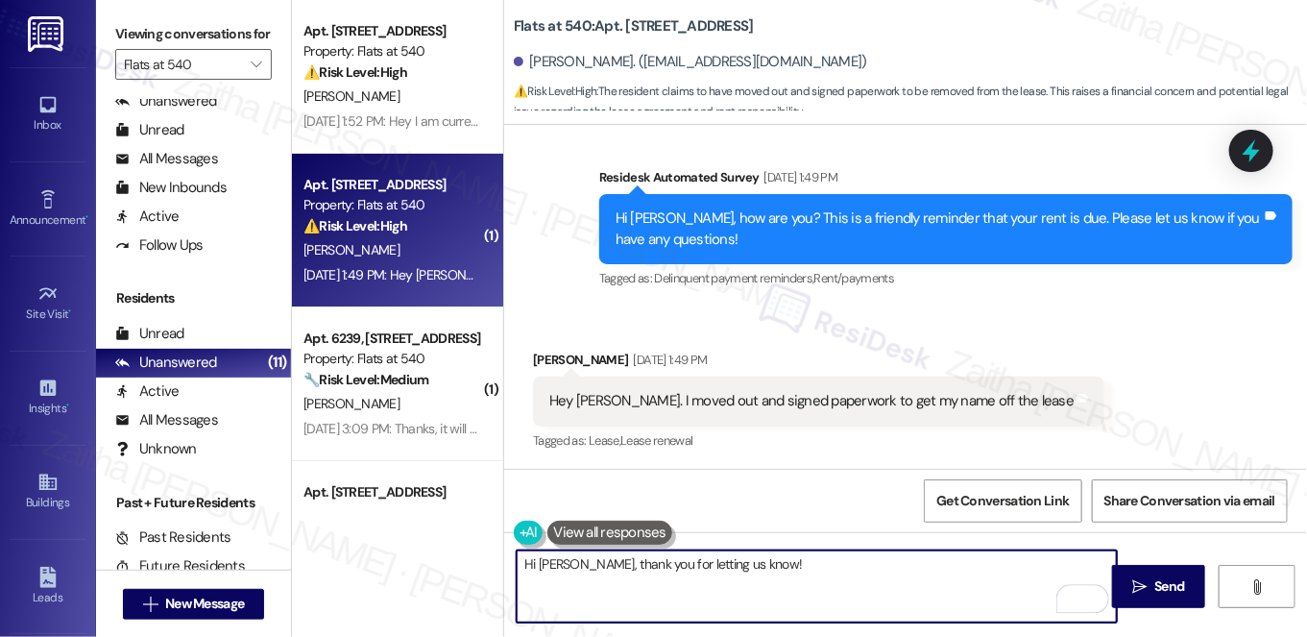
paste textarea "Could you confirm when you moved out"
click at [792, 558] on textarea "Hi Sarah, thank you for letting us know! Could you confirm when you moved out" at bounding box center [817, 586] width 600 height 72
click at [1019, 567] on textarea "Hi Sarah, thank you for letting us know! Could you please confirm when you move…" at bounding box center [817, 586] width 600 height 72
type textarea "Hi Sarah, thank you for letting us know! Could you please confirm when you move…"
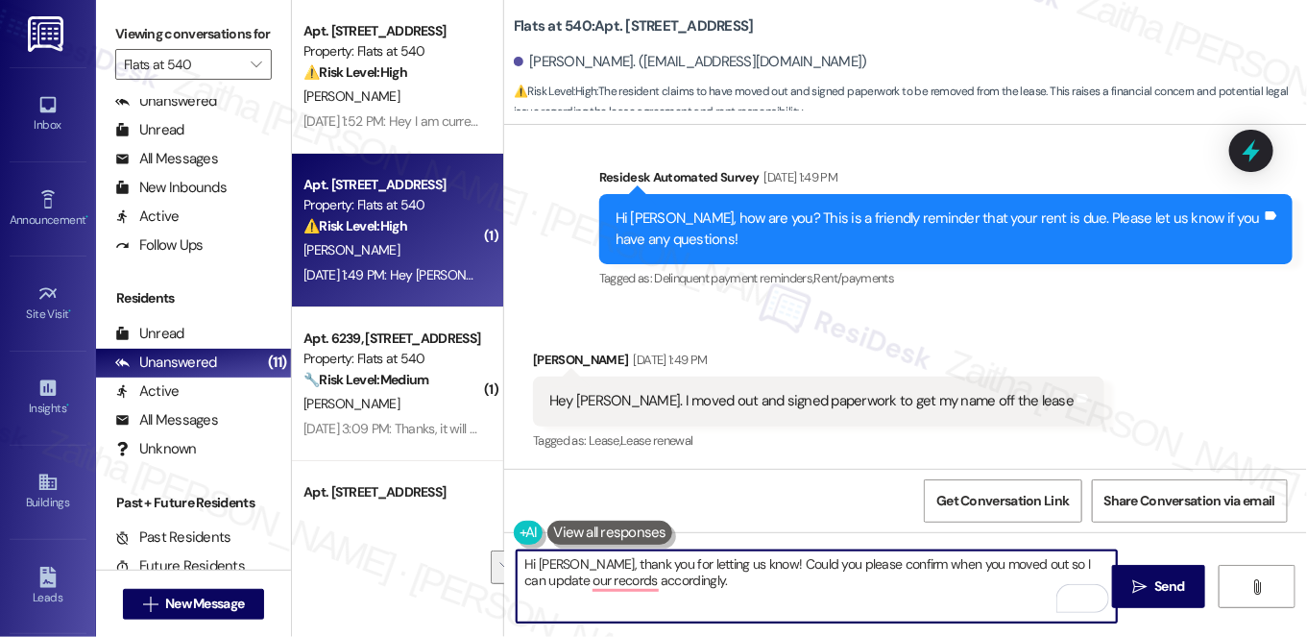
drag, startPoint x: 517, startPoint y: 565, endPoint x: 742, endPoint y: 595, distance: 226.7
click at [742, 595] on textarea "Hi Sarah, thank you for letting us know! Could you please confirm when you move…" at bounding box center [817, 586] width 600 height 72
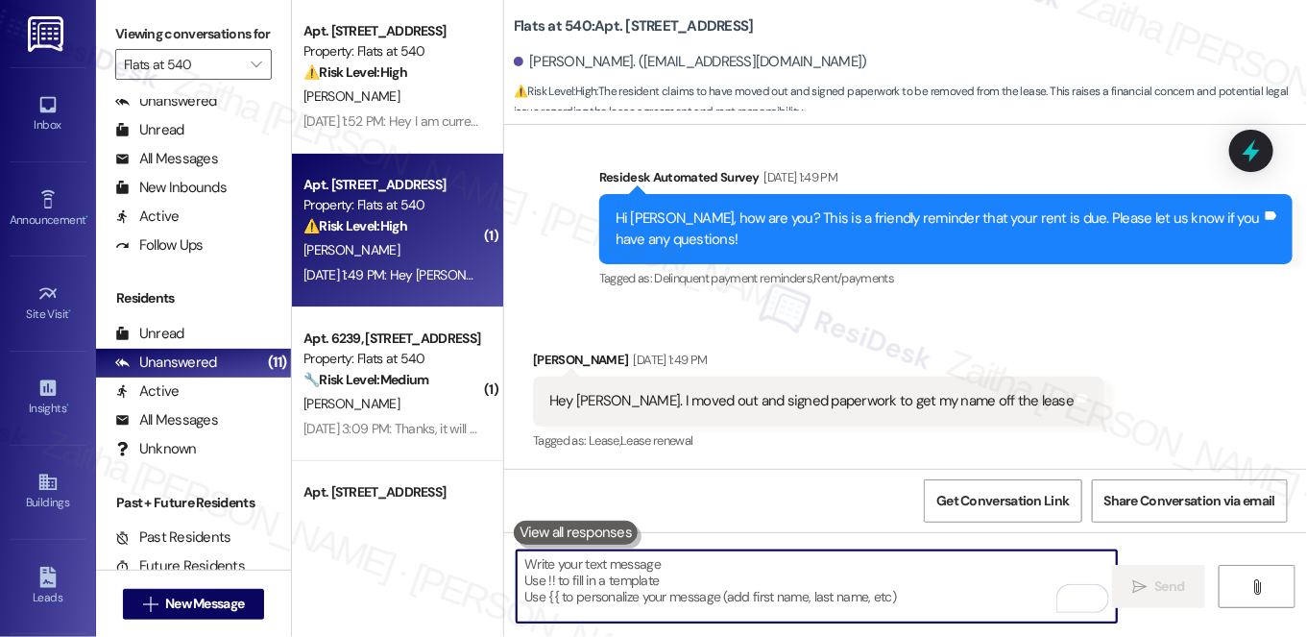
click at [646, 564] on textarea "To enrich screen reader interactions, please activate Accessibility in Grammarl…" at bounding box center [817, 586] width 600 height 72
paste textarea "Hi Sarah, thank you for letting us know! Could you please confirm when you move…"
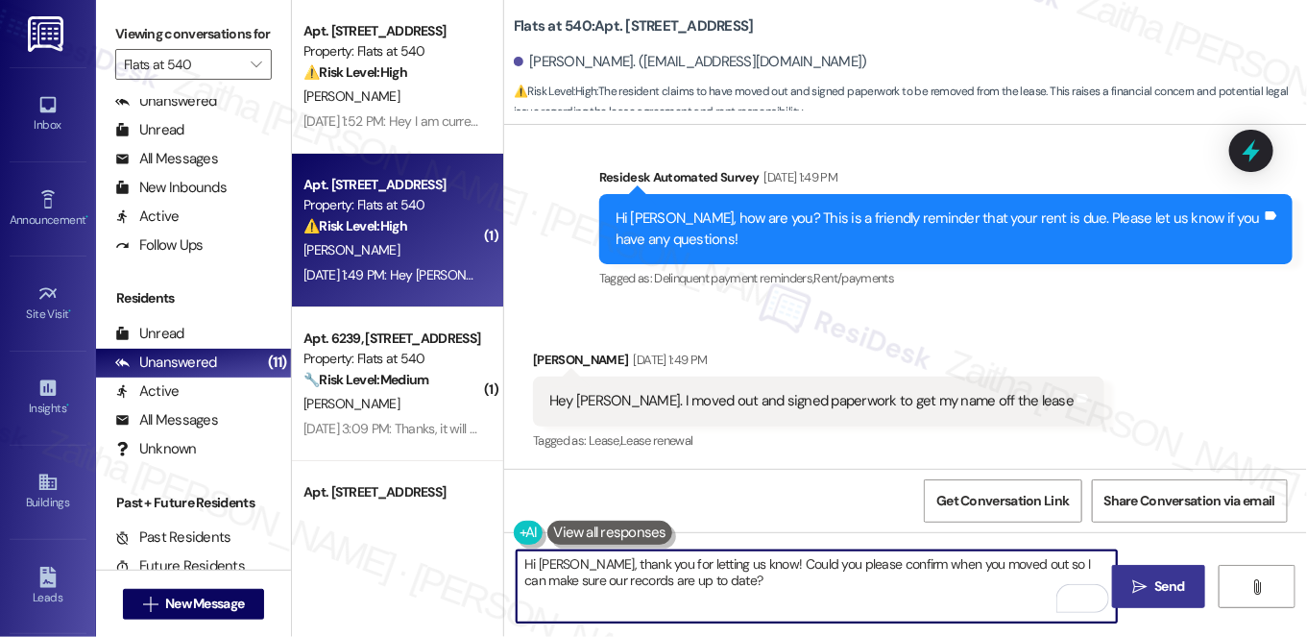
type textarea "Hi Sarah, thank you for letting us know! Could you please confirm when you move…"
click at [1165, 584] on span "Send" at bounding box center [1171, 586] width 30 height 20
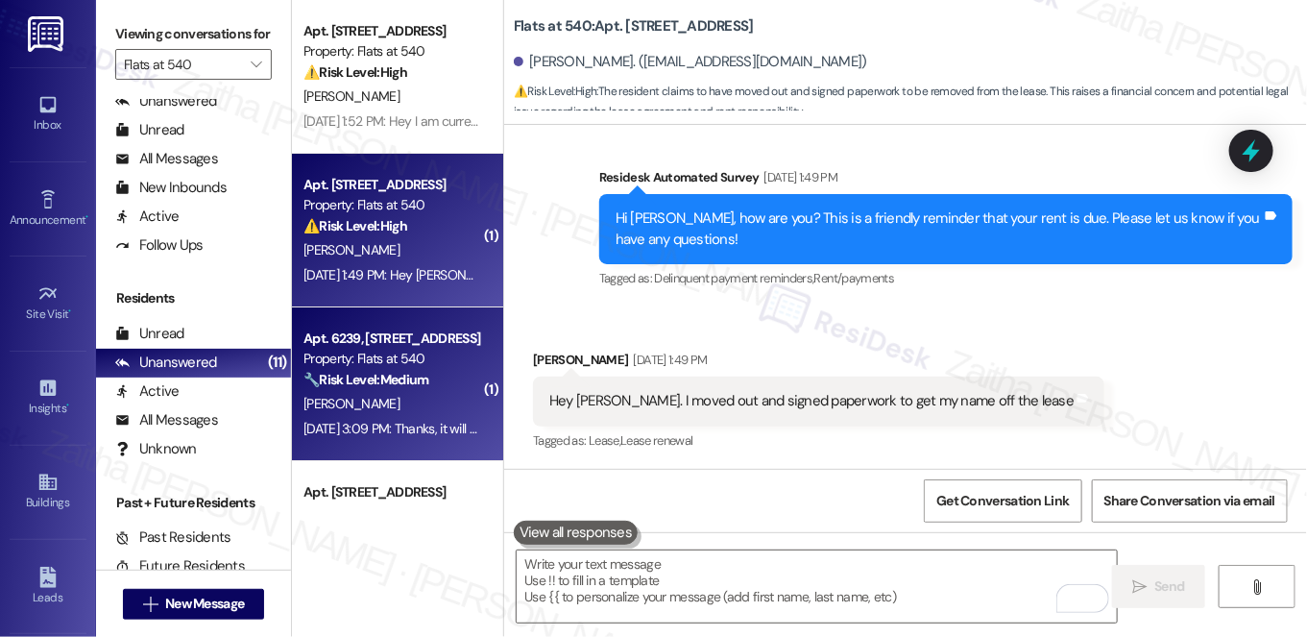
click at [402, 398] on div "J. Smith" at bounding box center [393, 404] width 182 height 24
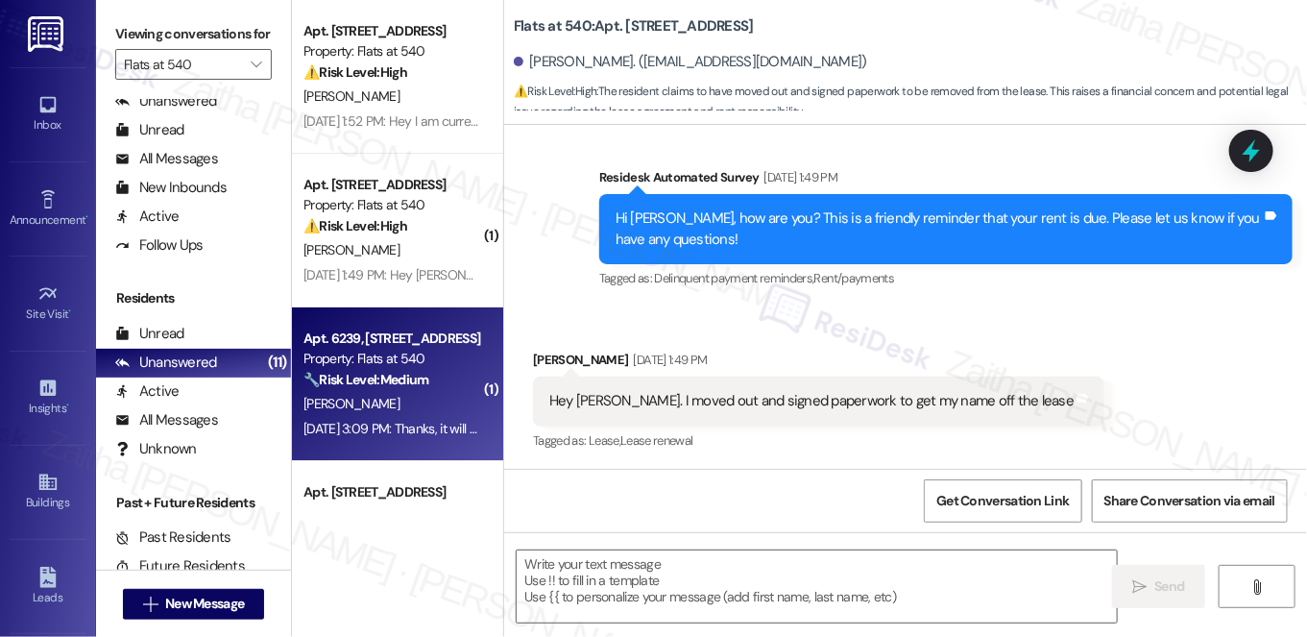
type textarea "Fetching suggested responses. Please feel free to read through the conversation…"
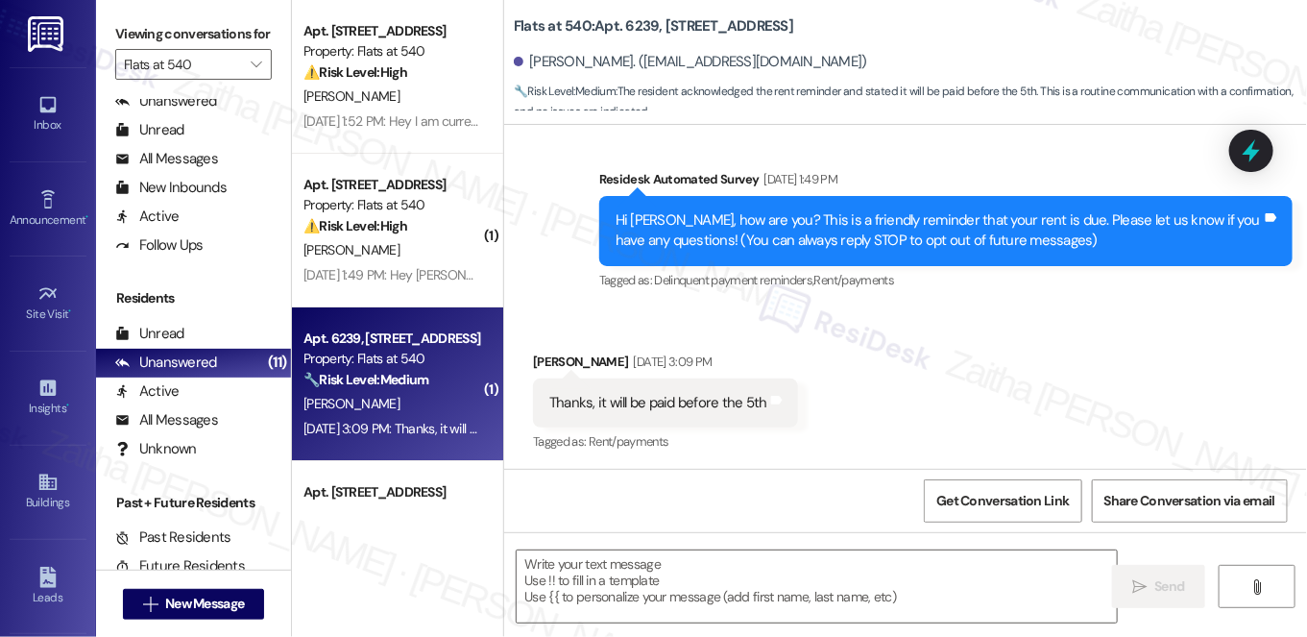
scroll to position [129, 0]
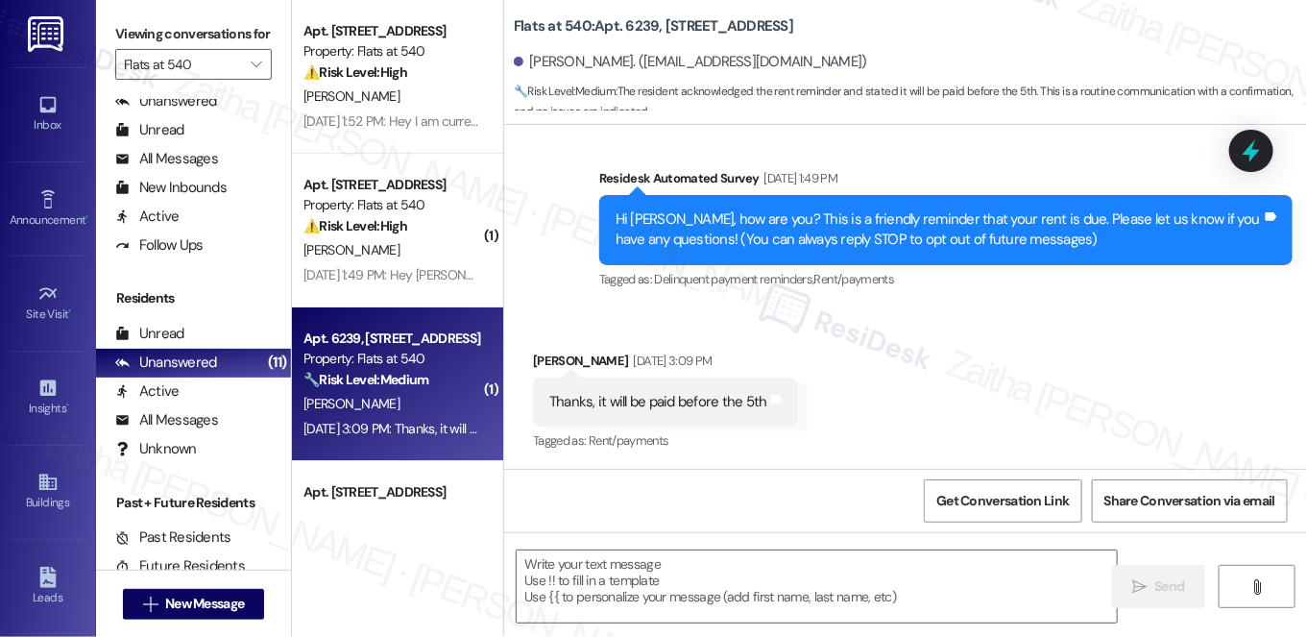
type textarea "Fetching suggested responses. Please feel free to read through the conversation…"
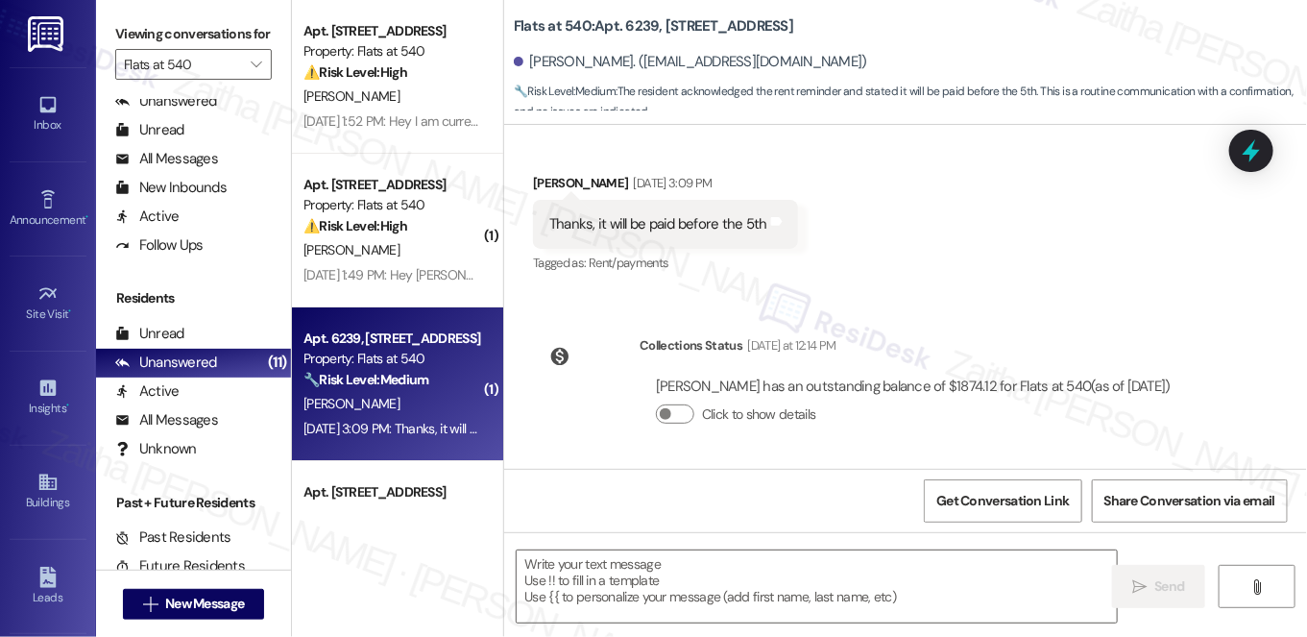
scroll to position [220, 0]
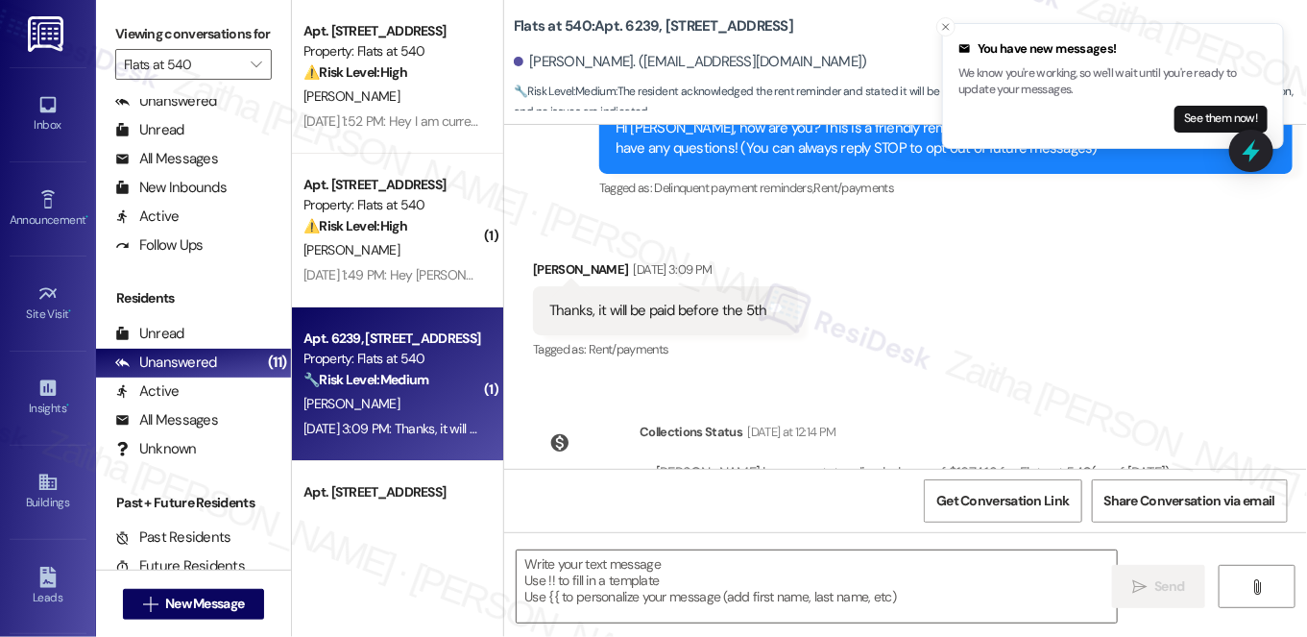
drag, startPoint x: 540, startPoint y: 305, endPoint x: 551, endPoint y: 305, distance: 11.6
click at [547, 305] on div "Thanks, it will be paid before the 5th Tags and notes" at bounding box center [665, 310] width 265 height 49
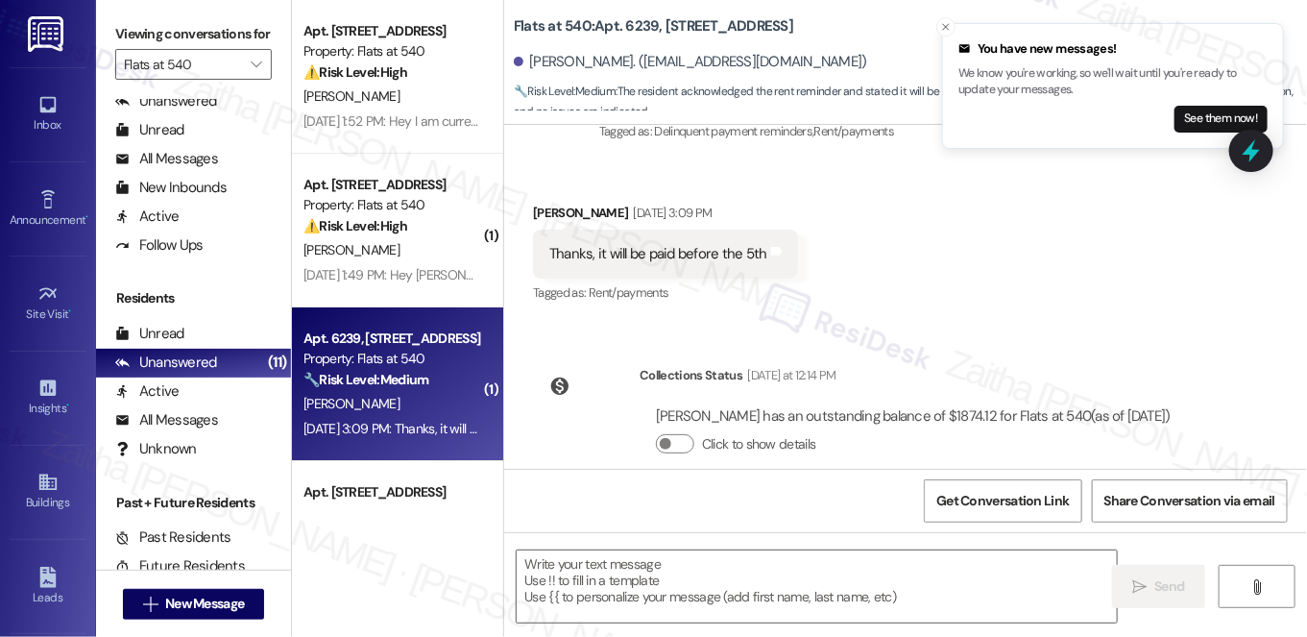
scroll to position [306, 0]
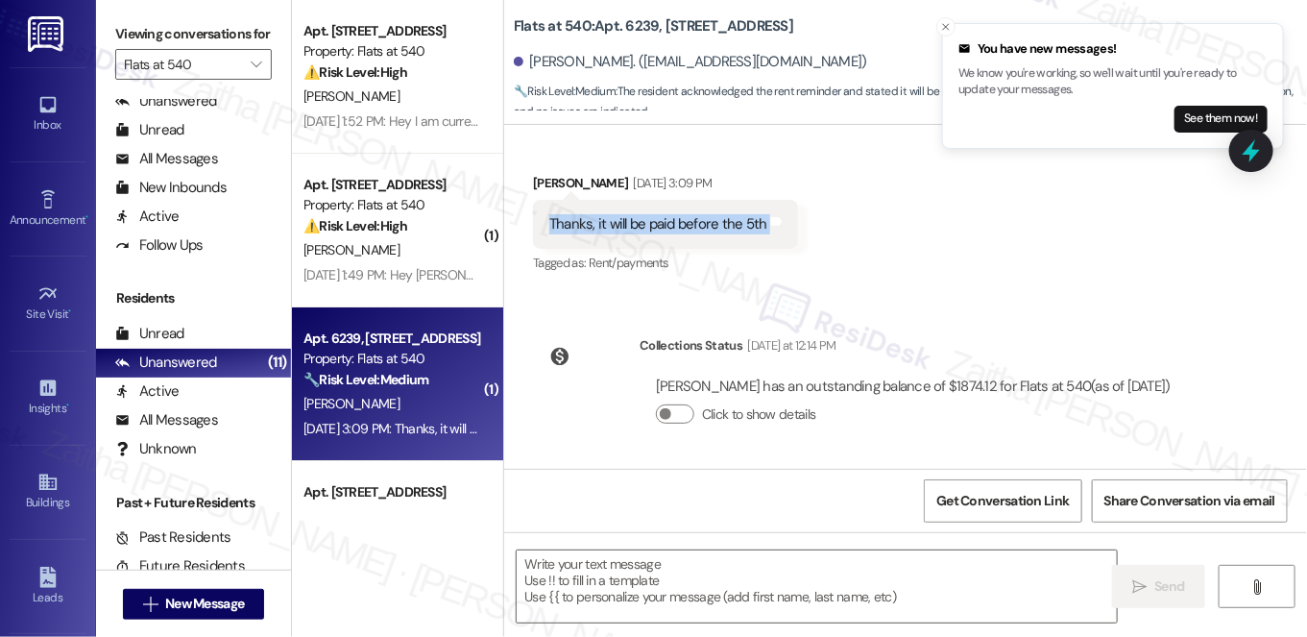
drag, startPoint x: 535, startPoint y: 229, endPoint x: 870, endPoint y: 231, distance: 335.3
click at [870, 231] on div "Received via SMS John Smith Sep 03, 2025 at 3:09 PM Thanks, it will be paid bef…" at bounding box center [905, 211] width 803 height 162
copy div "Thanks, it will be paid before the 5th Tags and notes"
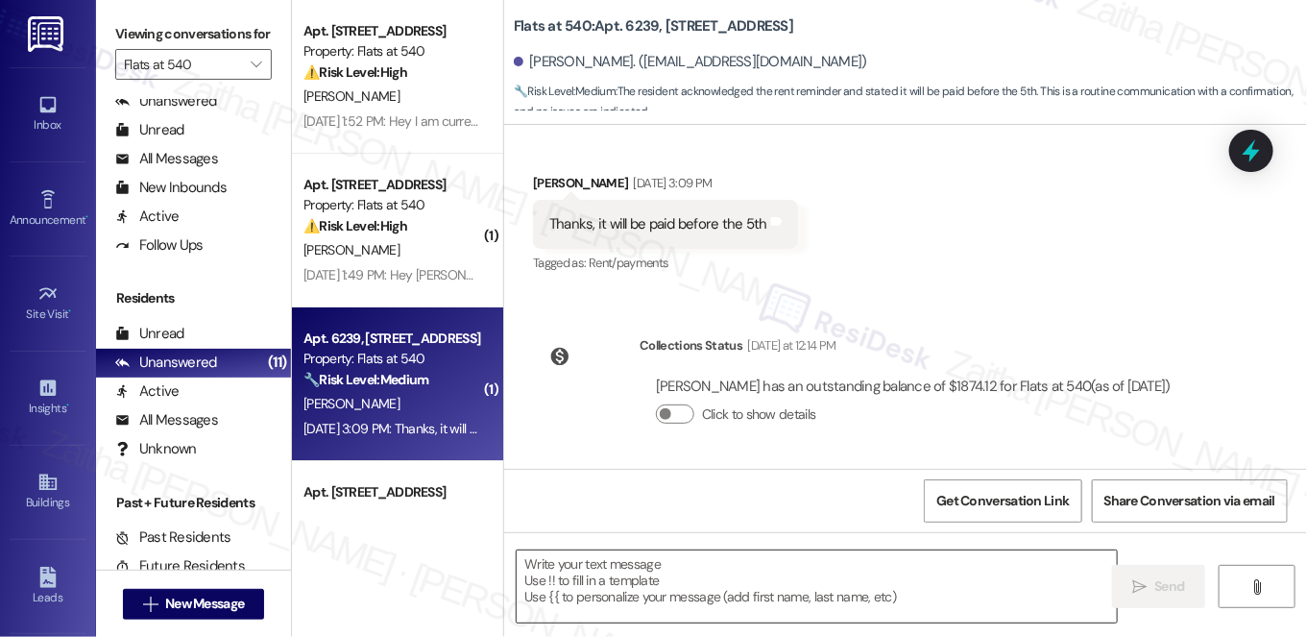
click at [669, 559] on textarea at bounding box center [817, 586] width 600 height 72
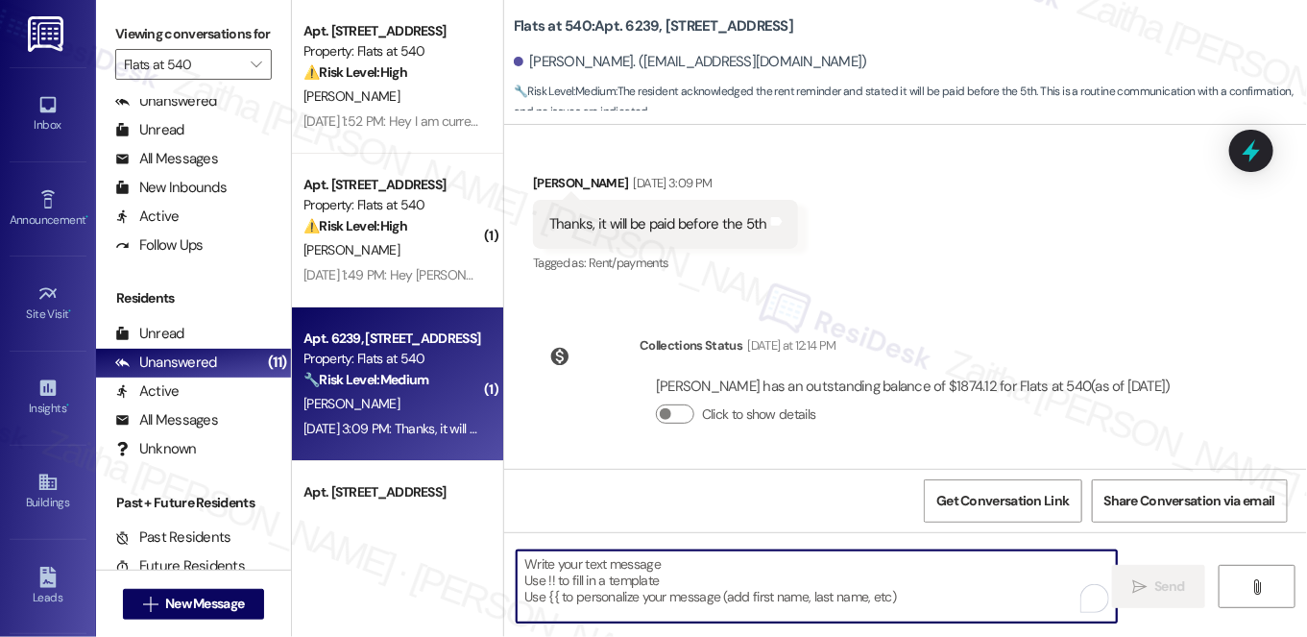
paste textarea "Great, thank you for the update! I appreciate you letting me know"
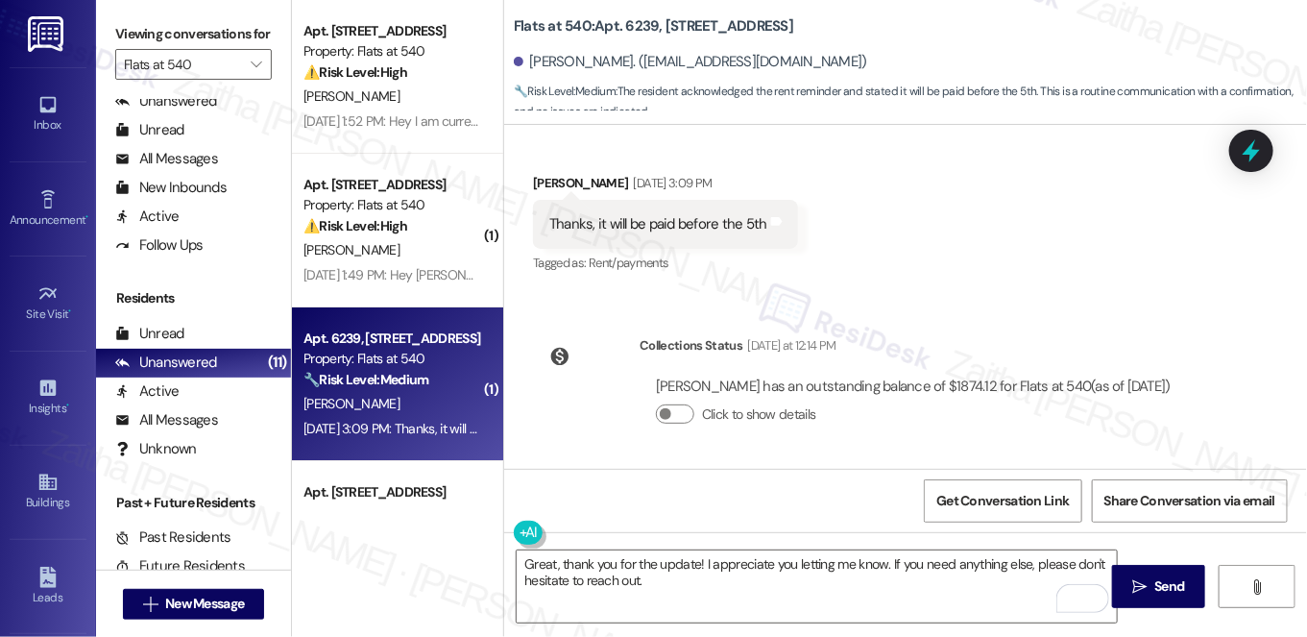
click at [541, 180] on div "John Smith Sep 03, 2025 at 3:09 PM" at bounding box center [665, 186] width 265 height 27
copy div "John"
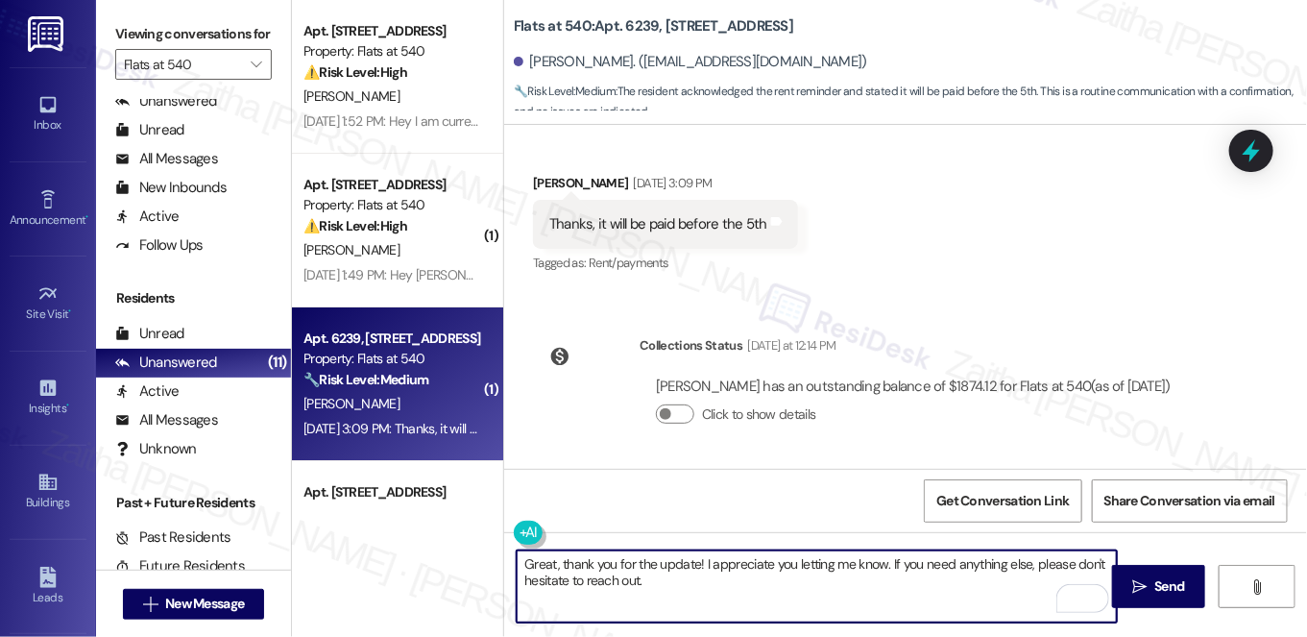
click at [694, 561] on textarea "Great, thank you for the update! I appreciate you letting me know. If you need …" at bounding box center [817, 586] width 600 height 72
paste textarea "John"
type textarea "Great, thank you for the update, John! I appreciate you letting me know. If you…"
drag, startPoint x: 1160, startPoint y: 576, endPoint x: 1102, endPoint y: 564, distance: 59.9
click at [1160, 576] on span "Send" at bounding box center [1171, 586] width 30 height 20
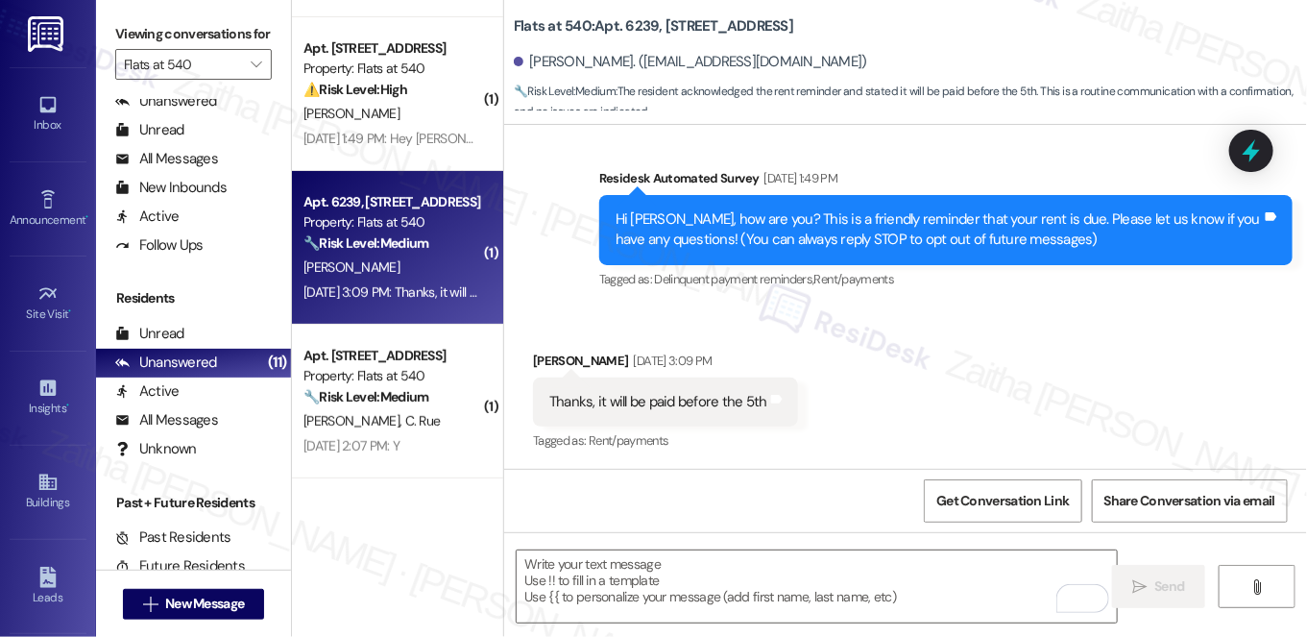
scroll to position [174, 0]
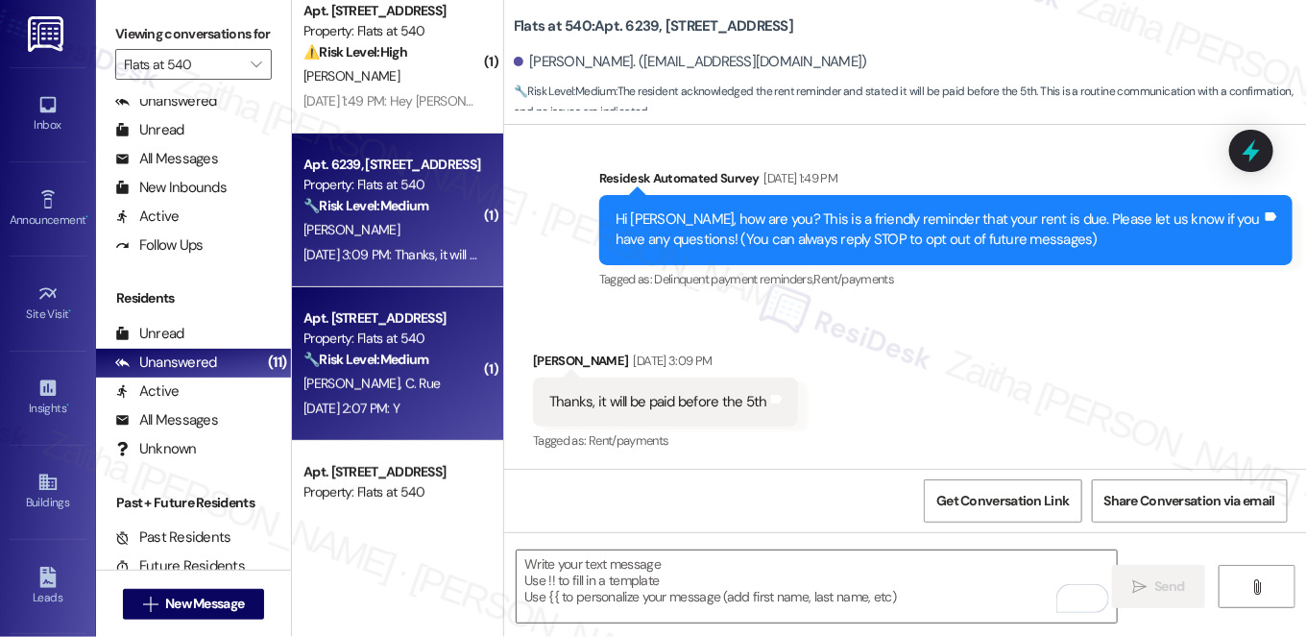
click at [423, 357] on strong "🔧 Risk Level: Medium" at bounding box center [366, 359] width 125 height 17
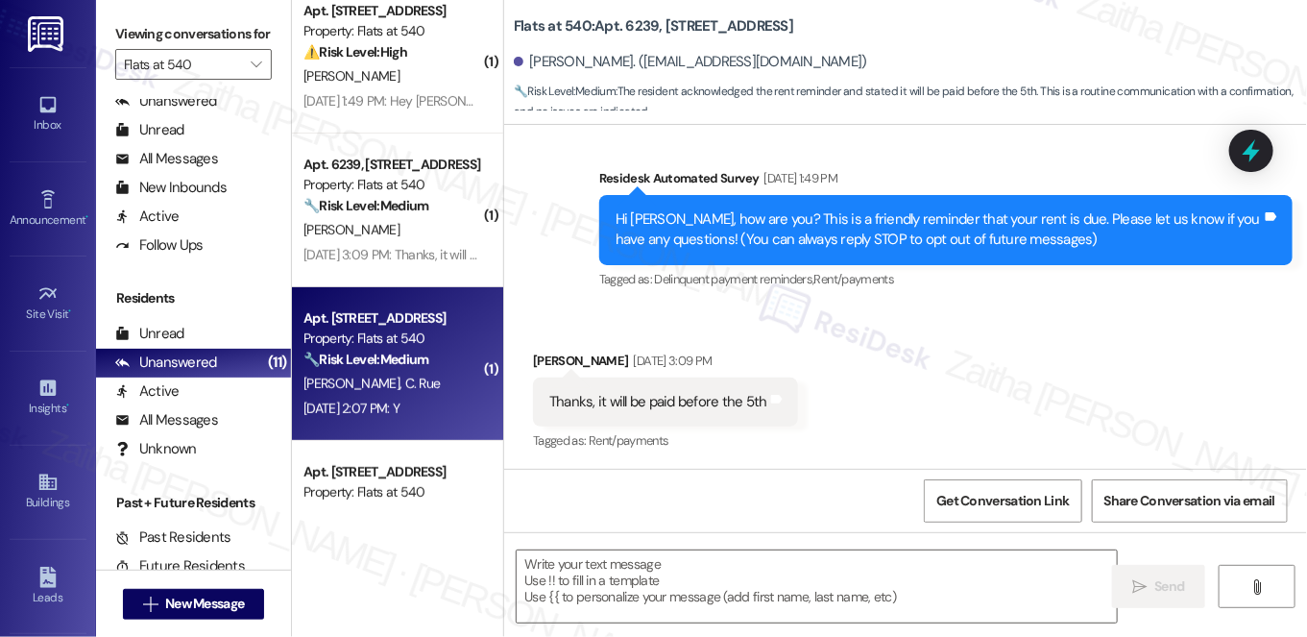
type textarea "Fetching suggested responses. Please feel free to read through the conversation…"
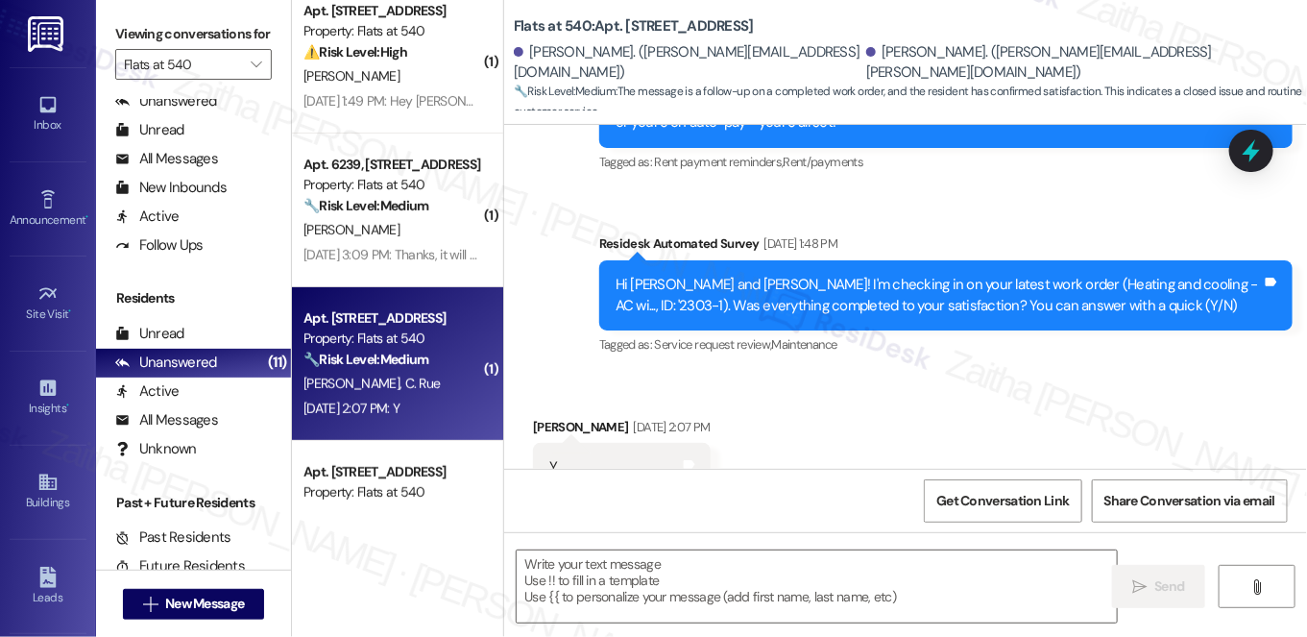
scroll to position [2653, 0]
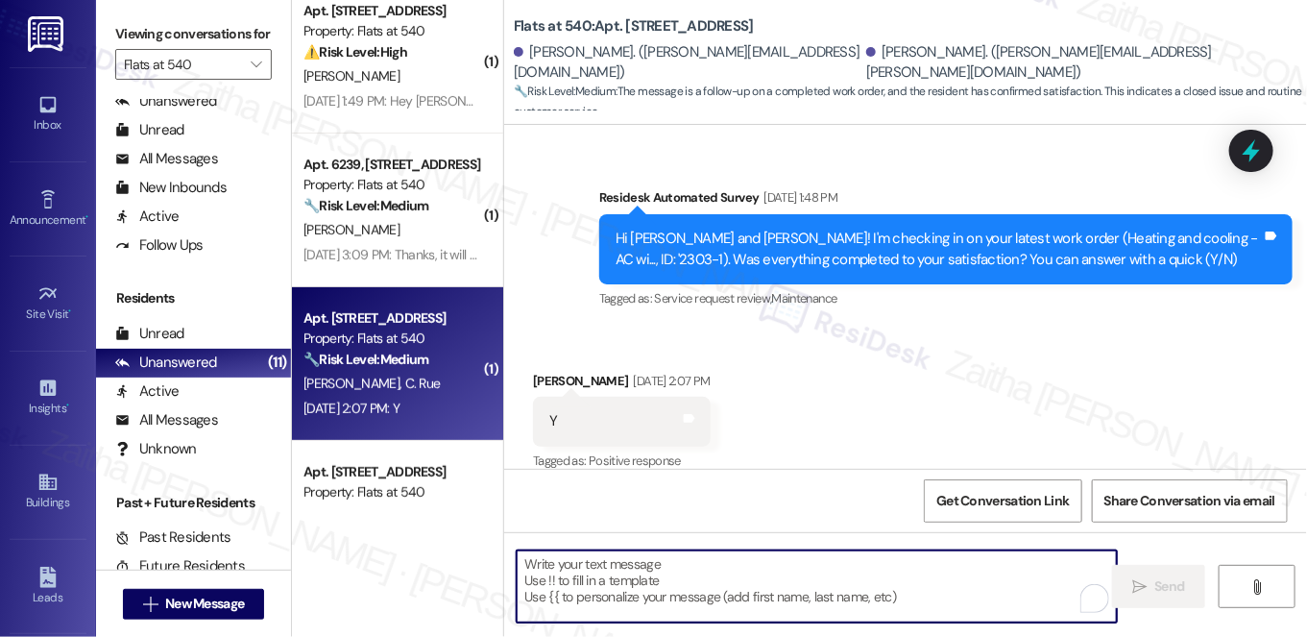
click at [576, 572] on textarea "To enrich screen reader interactions, please activate Accessibility in Grammarl…" at bounding box center [817, 586] width 600 height 72
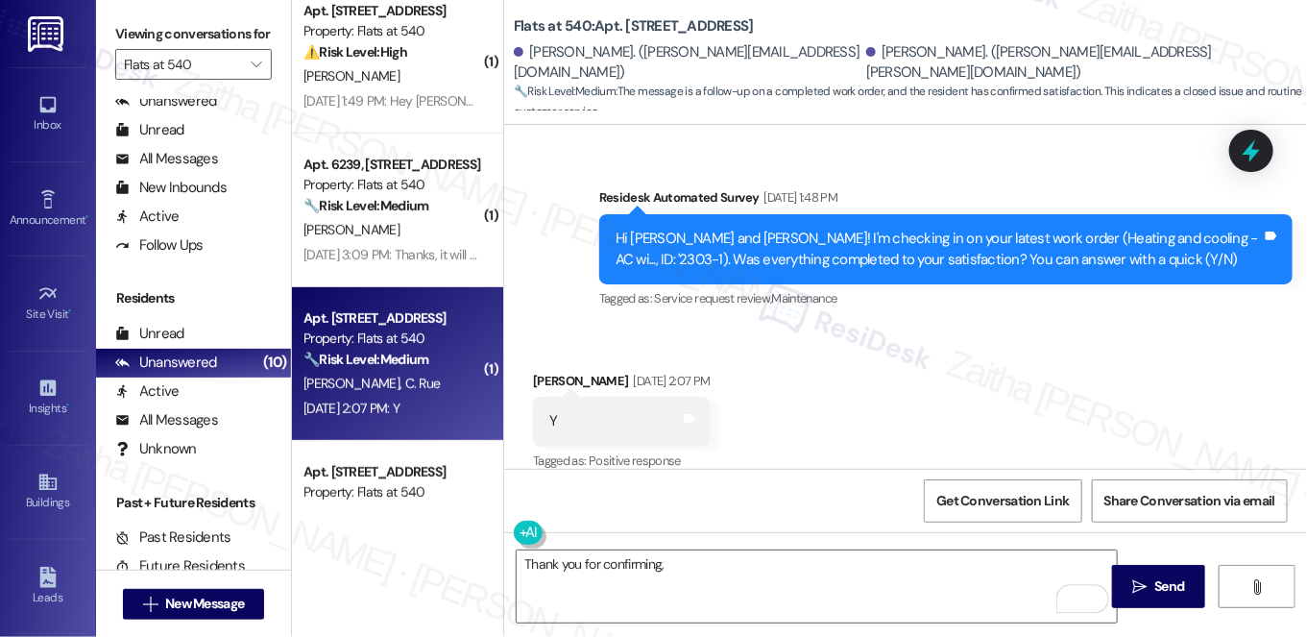
click at [554, 371] on div "Katelyn Cottle Sep 03, 2025 at 2:07 PM" at bounding box center [621, 384] width 177 height 27
copy div "Katelyn"
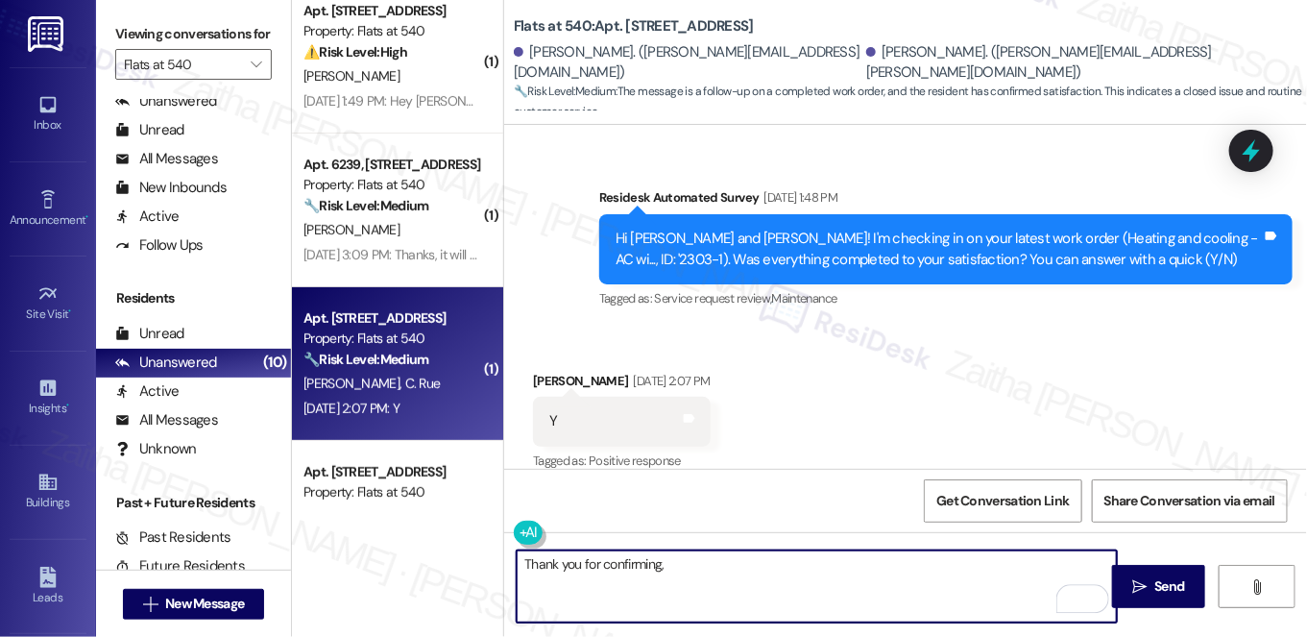
click at [730, 564] on textarea "Thank you for confirming," at bounding box center [817, 586] width 600 height 72
paste textarea "Katelyn"
paste textarea "I'm happy the work order was completed to your satisfaction! We'd also love to …"
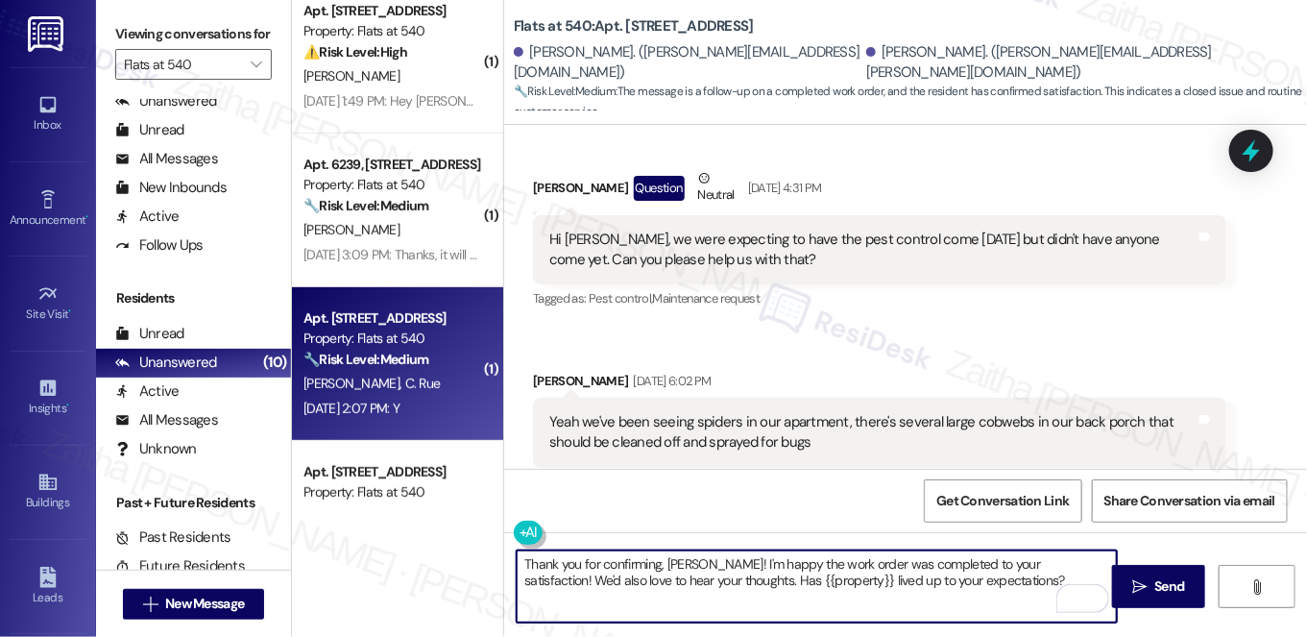
scroll to position [557, 0]
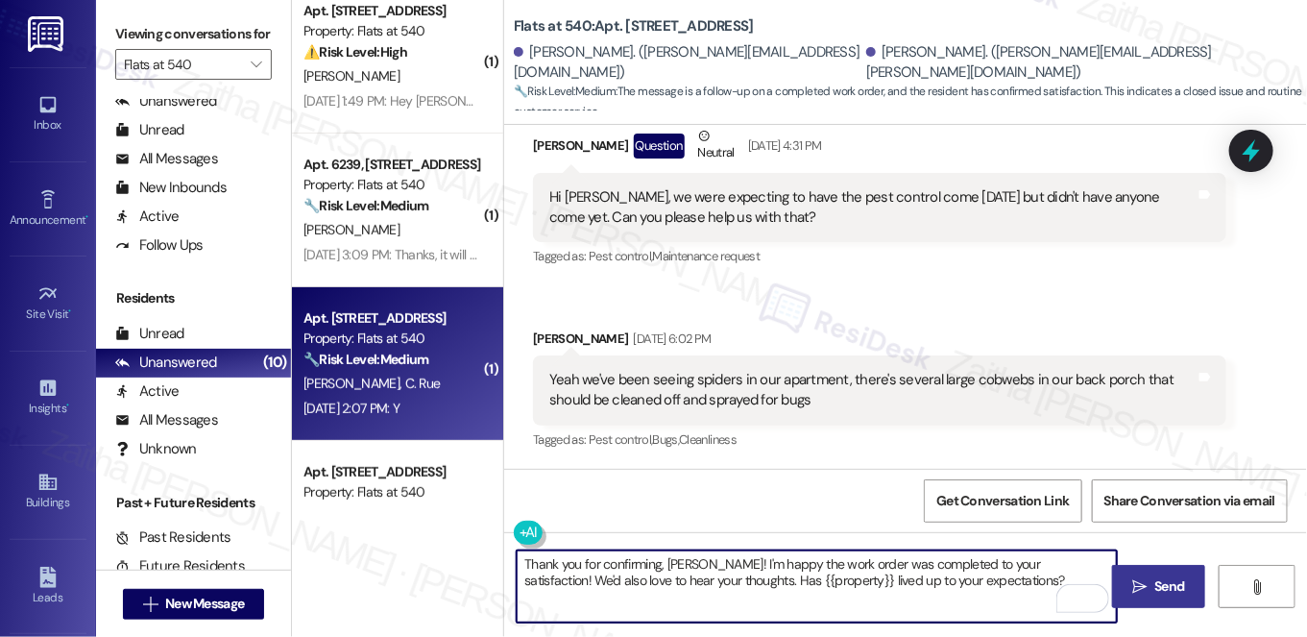
type textarea "Thank you for confirming, Katelyn! I'm happy the work order was completed to yo…"
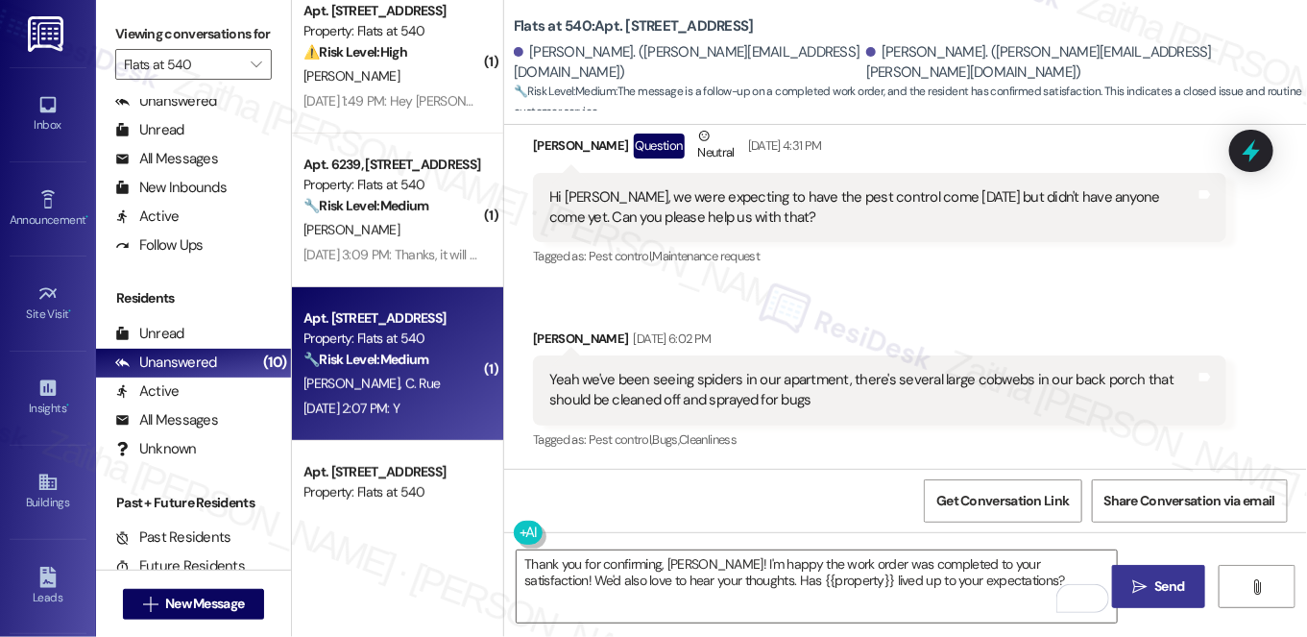
drag, startPoint x: 1150, startPoint y: 583, endPoint x: 1132, endPoint y: 572, distance: 21.6
click at [1150, 583] on span " Send" at bounding box center [1159, 586] width 61 height 20
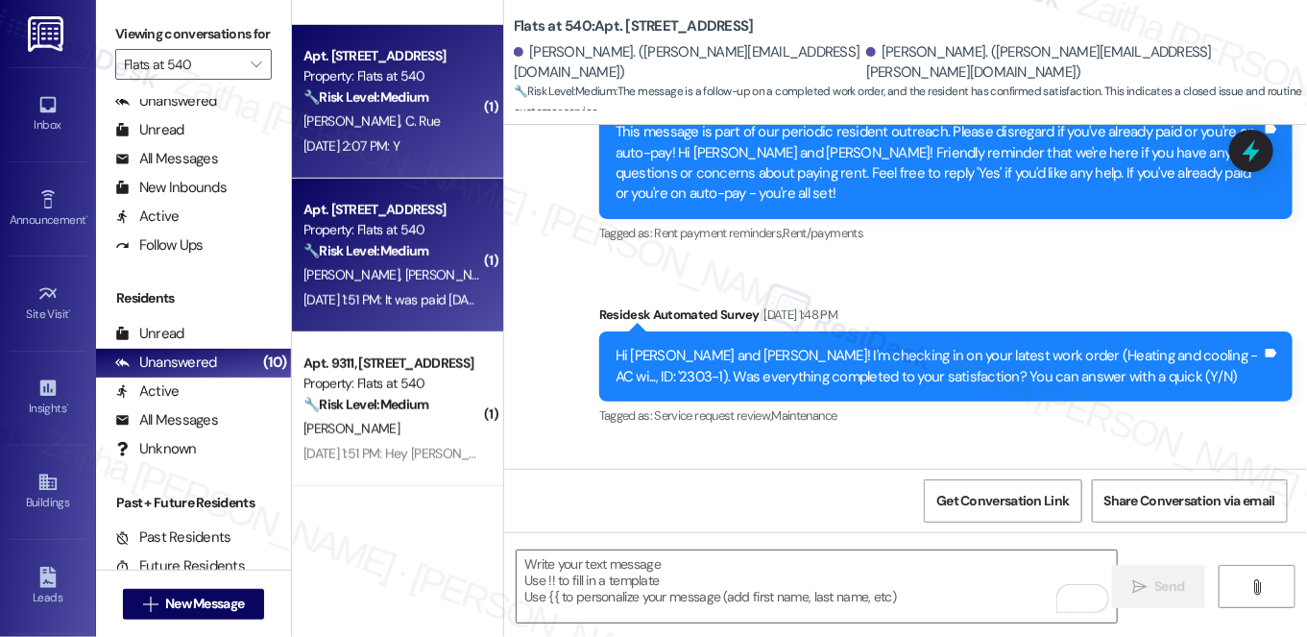
scroll to position [2653, 0]
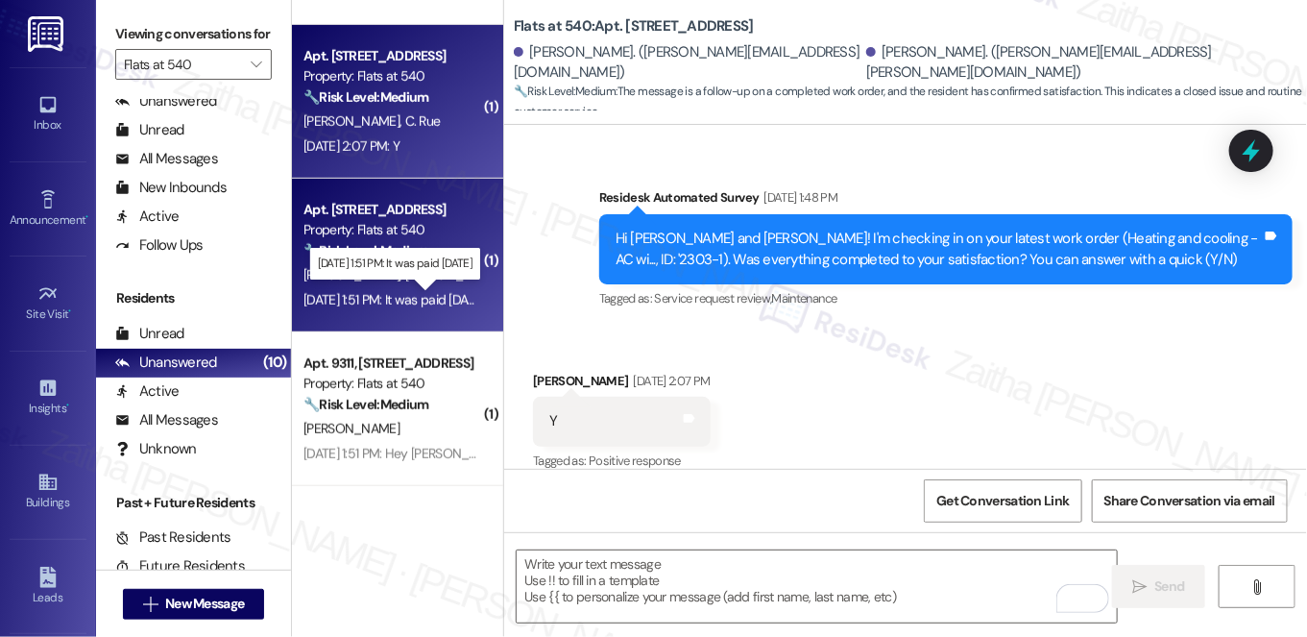
click at [405, 292] on div "Sep 03, 2025 at 1:51 PM: It was paid yesterday Sep 03, 2025 at 1:51 PM: It was …" at bounding box center [394, 299] width 181 height 17
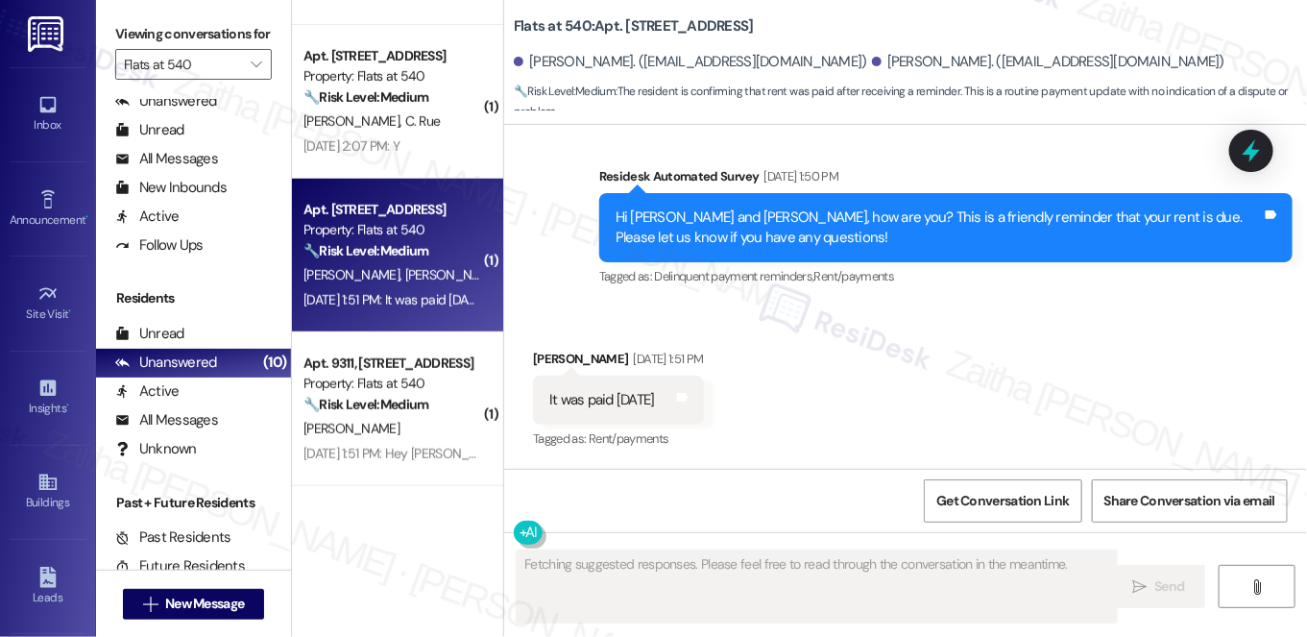
scroll to position [1260, 0]
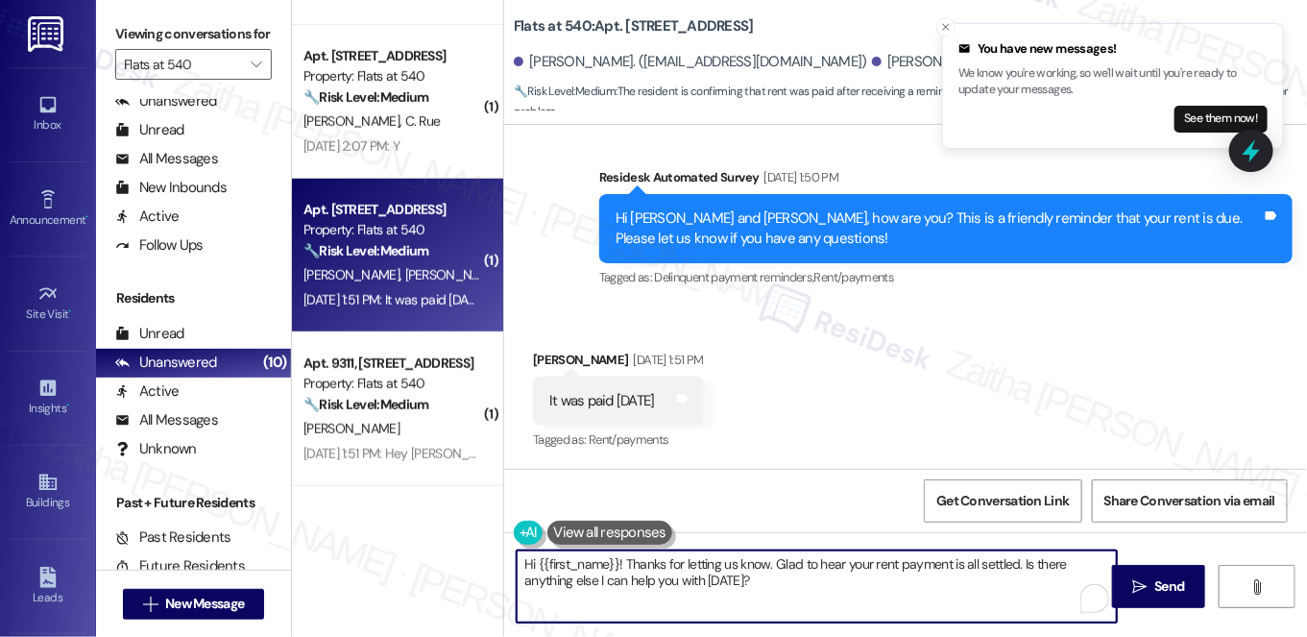
drag, startPoint x: 1015, startPoint y: 561, endPoint x: 1023, endPoint y: 590, distance: 29.8
click at [1022, 592] on textarea "Hi {{first_name}}! Thanks for letting us know. Glad to hear your rent payment i…" at bounding box center [817, 586] width 600 height 72
click at [546, 356] on div "Christopher Heym Sep 03, 2025 at 1:51 PM" at bounding box center [618, 363] width 170 height 27
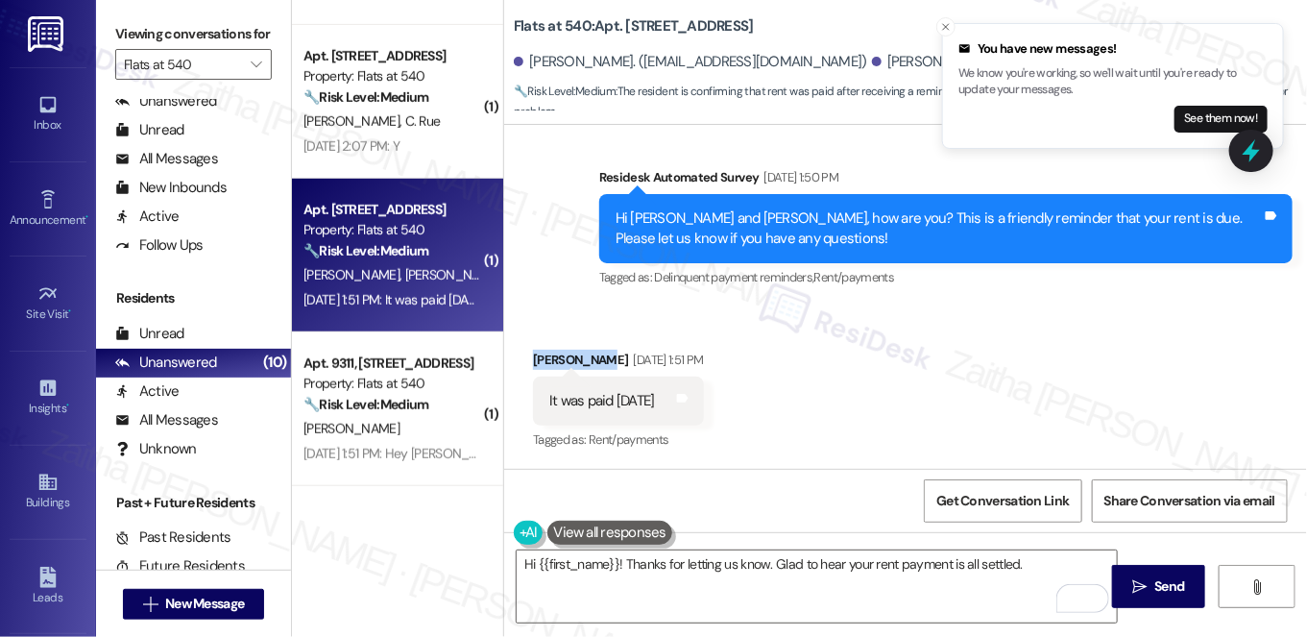
click at [546, 356] on div "Christopher Heym Sep 03, 2025 at 1:51 PM" at bounding box center [618, 363] width 170 height 27
copy div "Christopher"
click at [566, 563] on textarea "Hi {{first_name}}! Thanks for letting us know. Glad to hear your rent payment i…" at bounding box center [817, 586] width 600 height 72
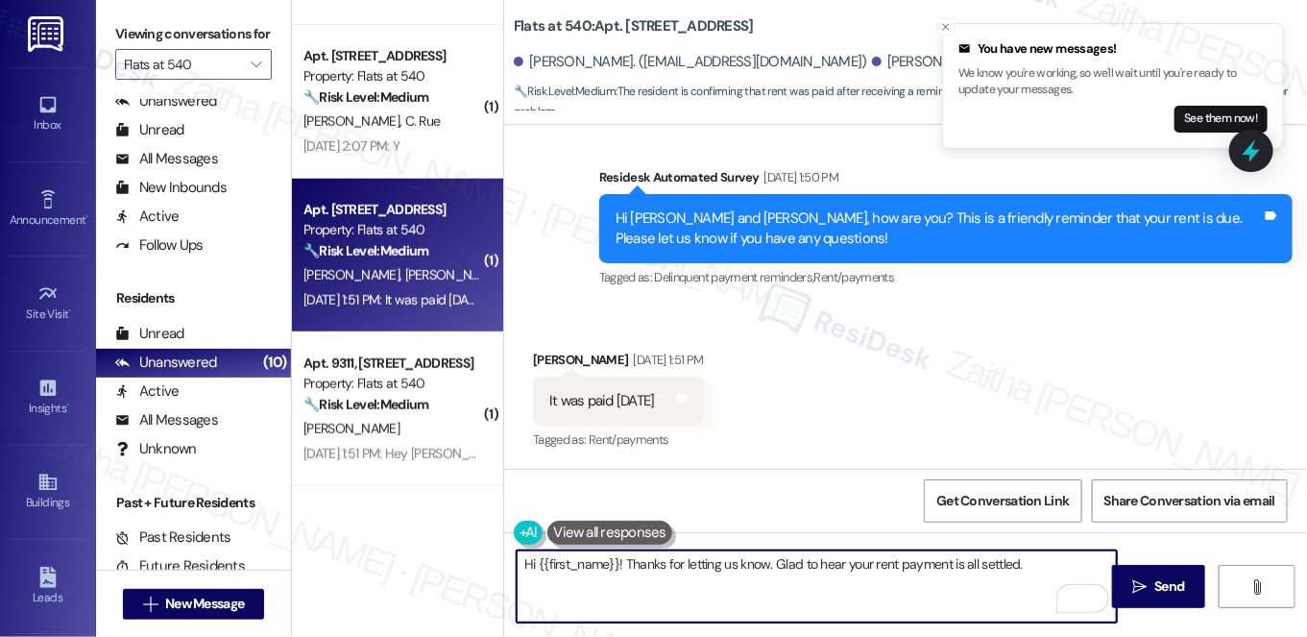
click at [566, 562] on textarea "Hi {{first_name}}! Thanks for letting us know. Glad to hear your rent payment i…" at bounding box center [817, 586] width 600 height 72
paste textarea "Christopher"
click at [1047, 567] on textarea "Hi Christopher! Thanks for letting us know. Glad to hear your rent payment is a…" at bounding box center [817, 586] width 600 height 72
paste textarea "If you need anything else, feel free to reach out. Have a great day!"
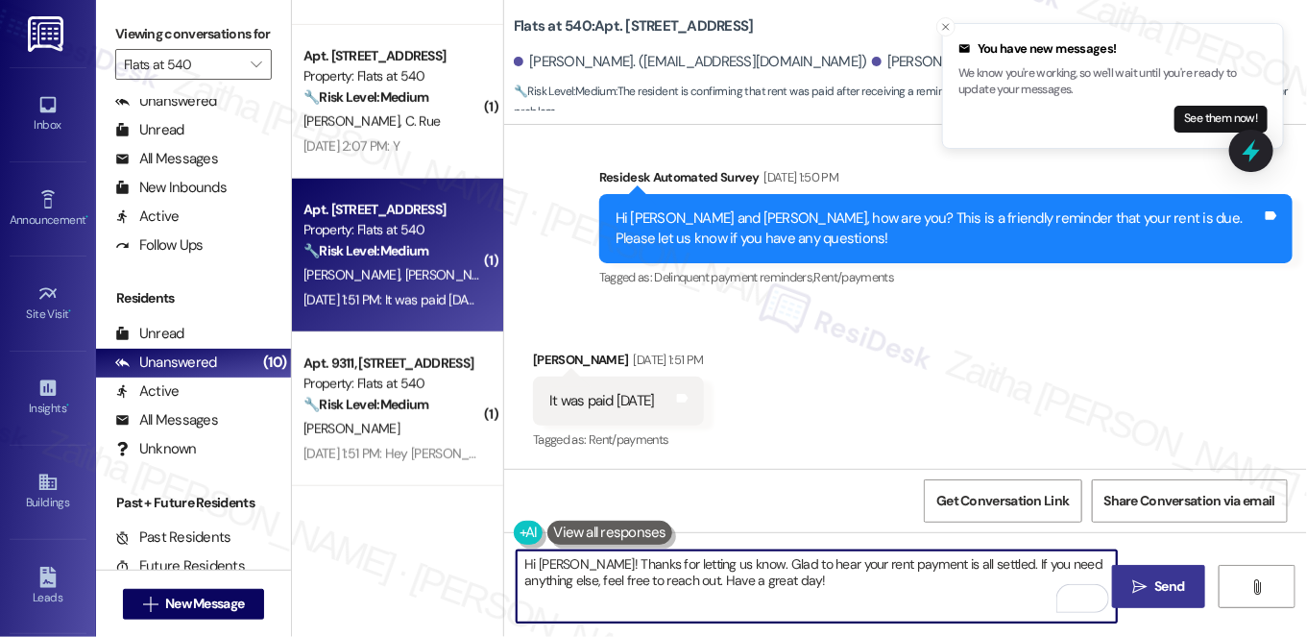
type textarea "Hi Christopher! Thanks for letting us know. Glad to hear your rent payment is a…"
click at [1152, 578] on span "Send" at bounding box center [1170, 586] width 37 height 20
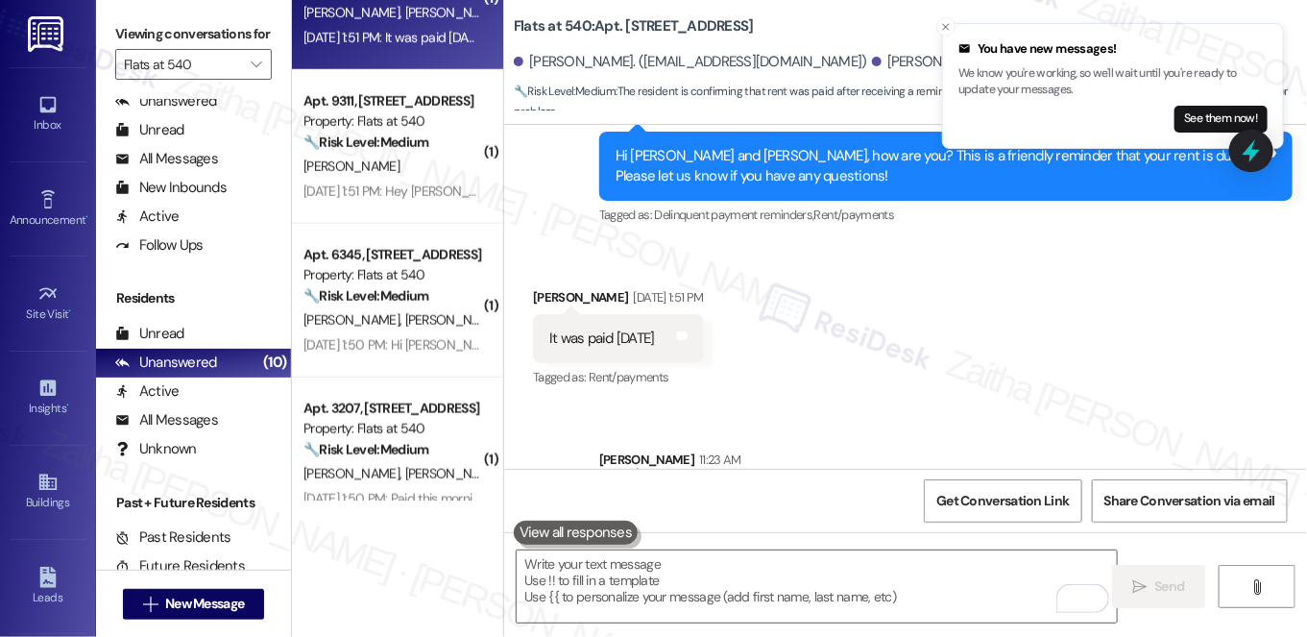
scroll to position [1415, 0]
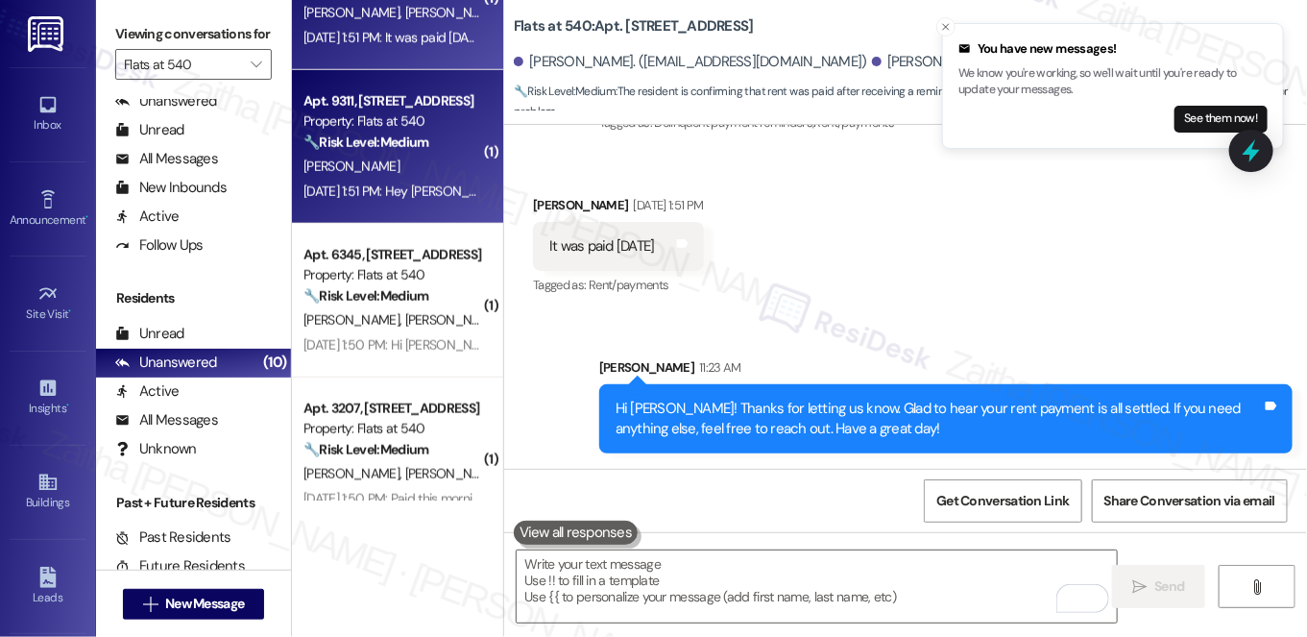
click at [396, 149] on strong "🔧 Risk Level: Medium" at bounding box center [366, 142] width 125 height 17
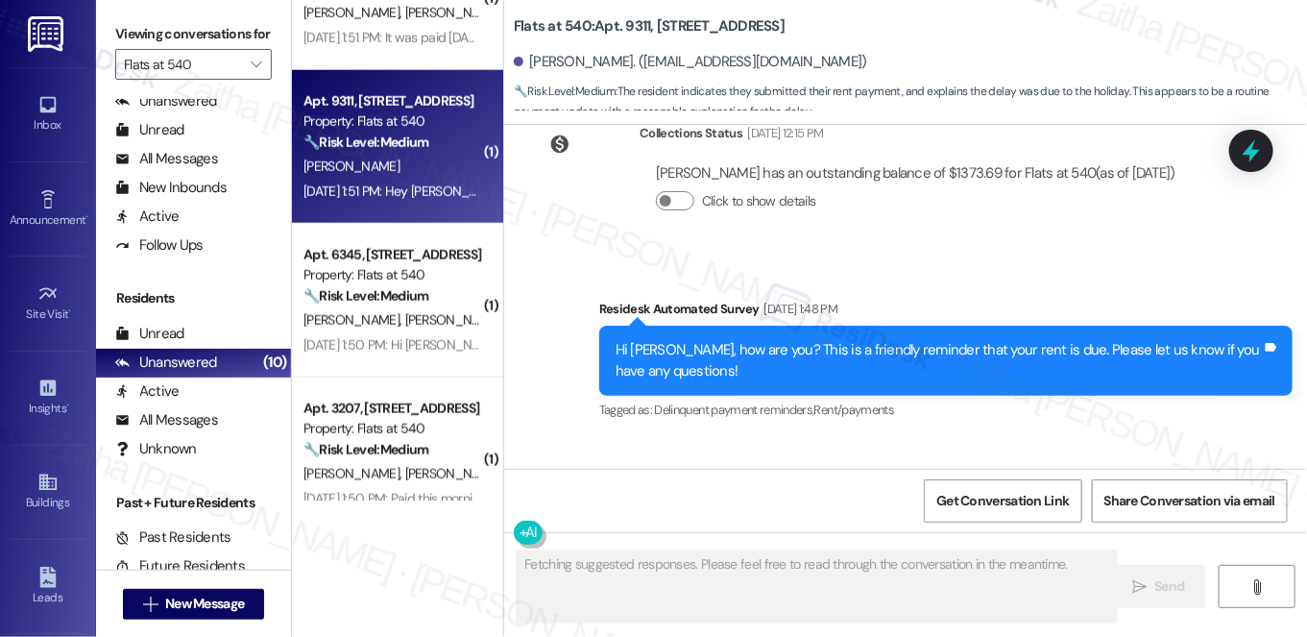
scroll to position [3028, 0]
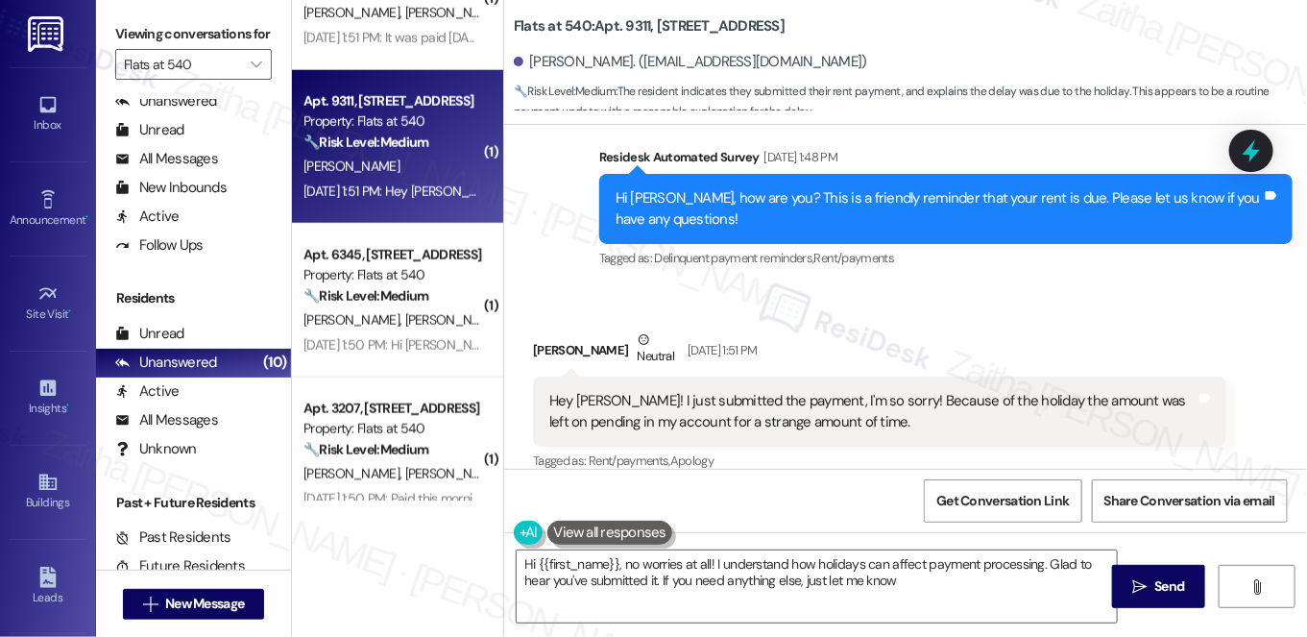
type textarea "Hi {{first_name}}, no worries at all! I understand how holidays can affect paym…"
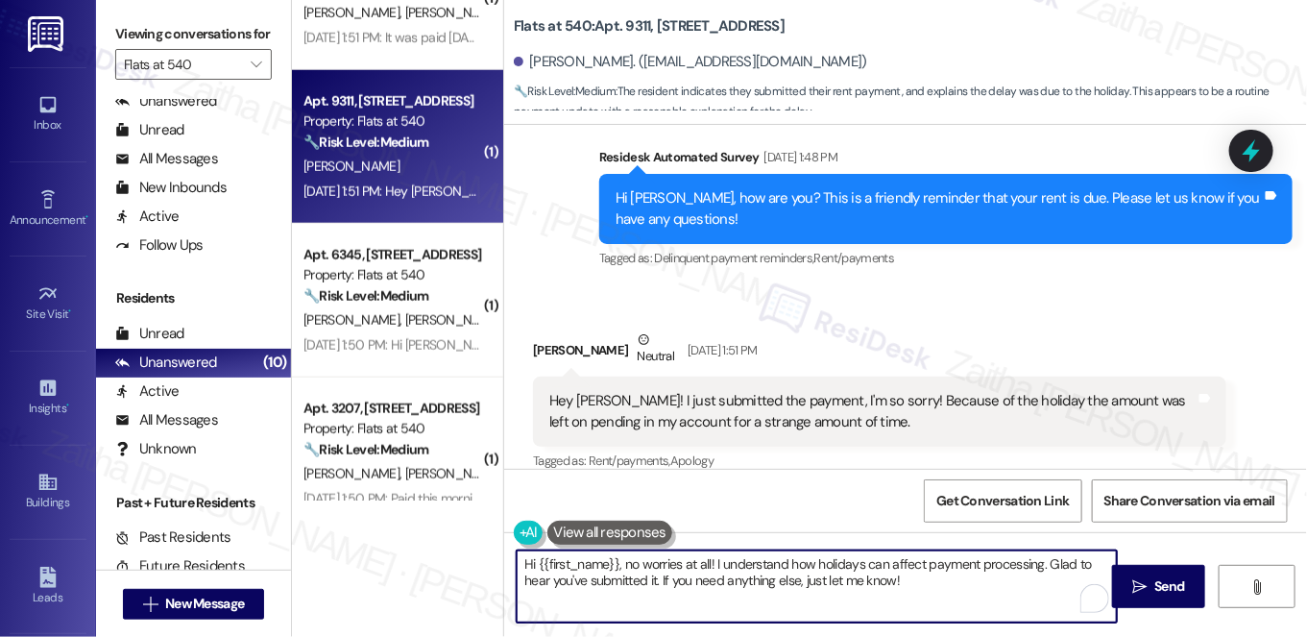
click at [925, 579] on textarea "Hi {{first_name}}, no worries at all! I understand how holidays can affect paym…" at bounding box center [817, 586] width 600 height 72
click at [1139, 590] on icon "" at bounding box center [1140, 586] width 14 height 15
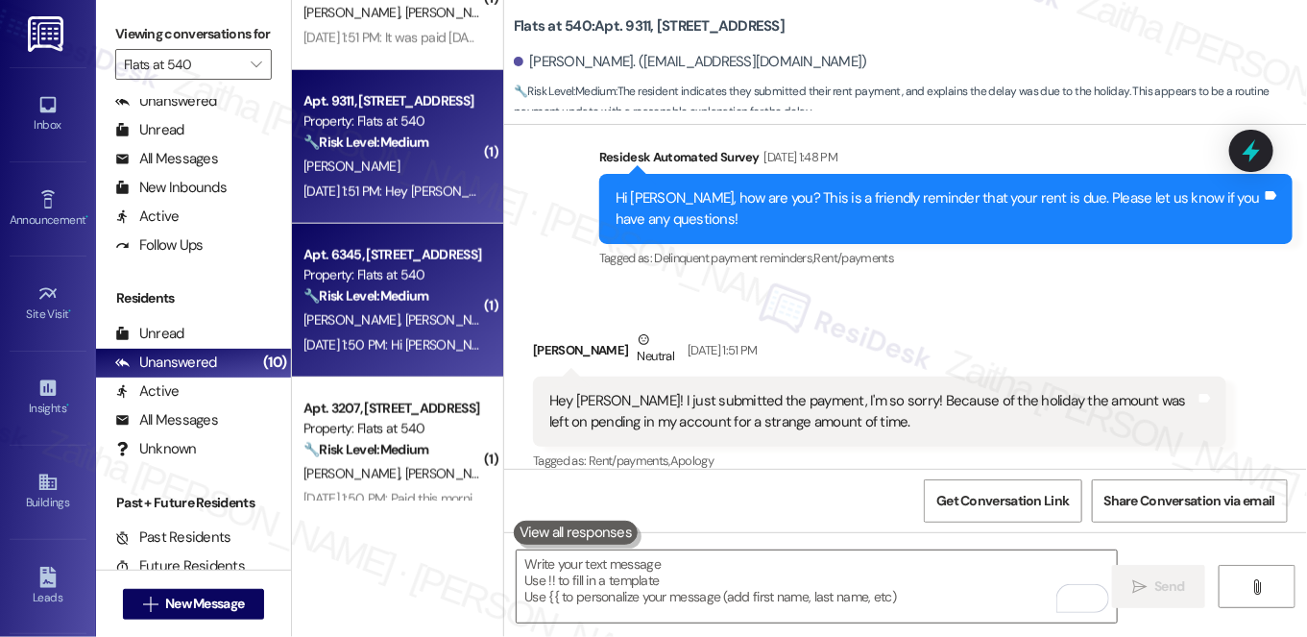
click at [446, 347] on div "Sep 03, 2025 at 1:50 PM: Hi Jay, we made the payment this morning. Apologies fo…" at bounding box center [572, 344] width 536 height 17
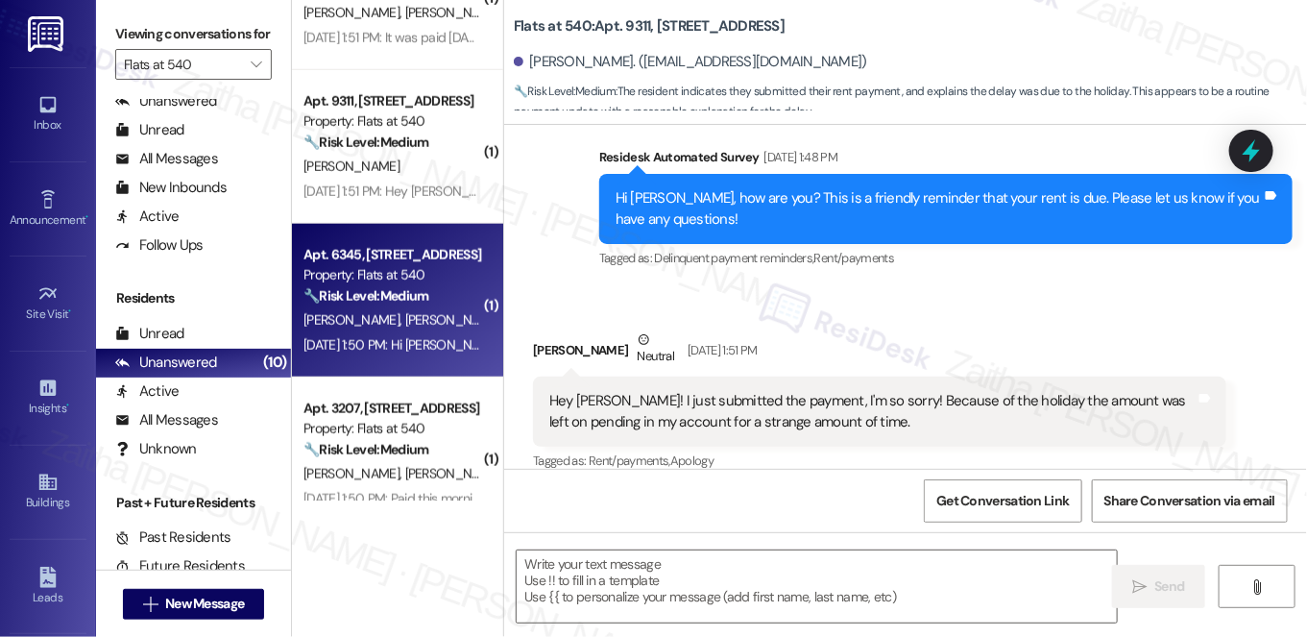
type textarea "Fetching suggested responses. Please feel free to read through the conversation…"
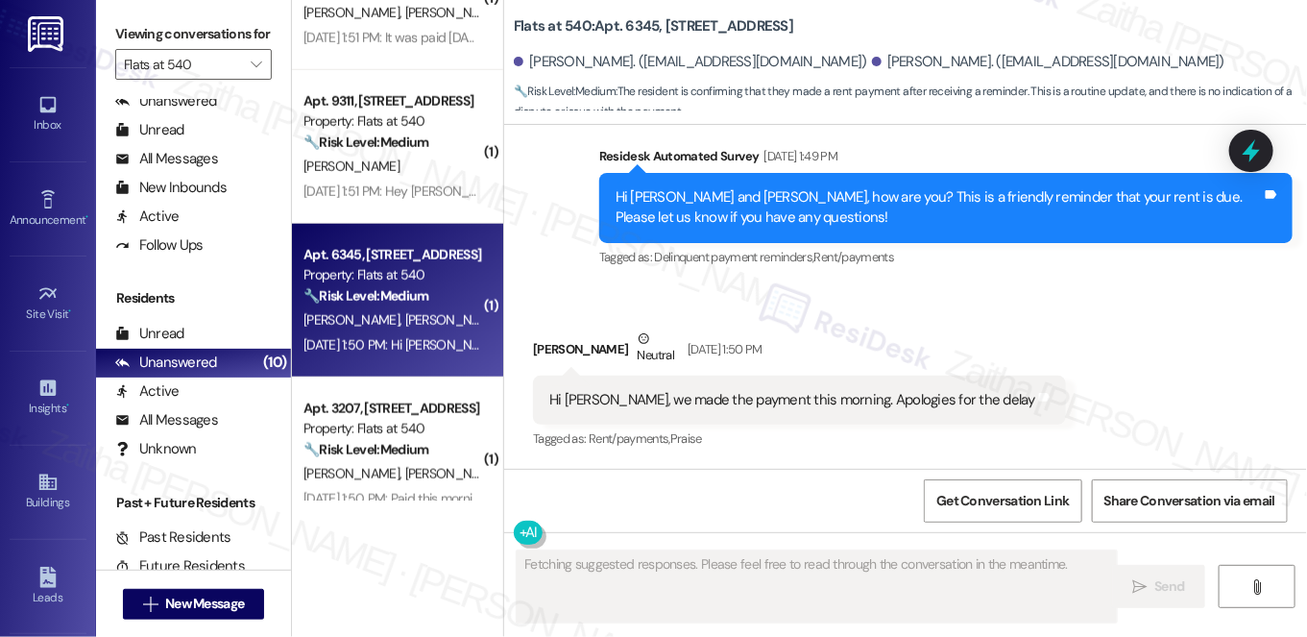
scroll to position [957, 0]
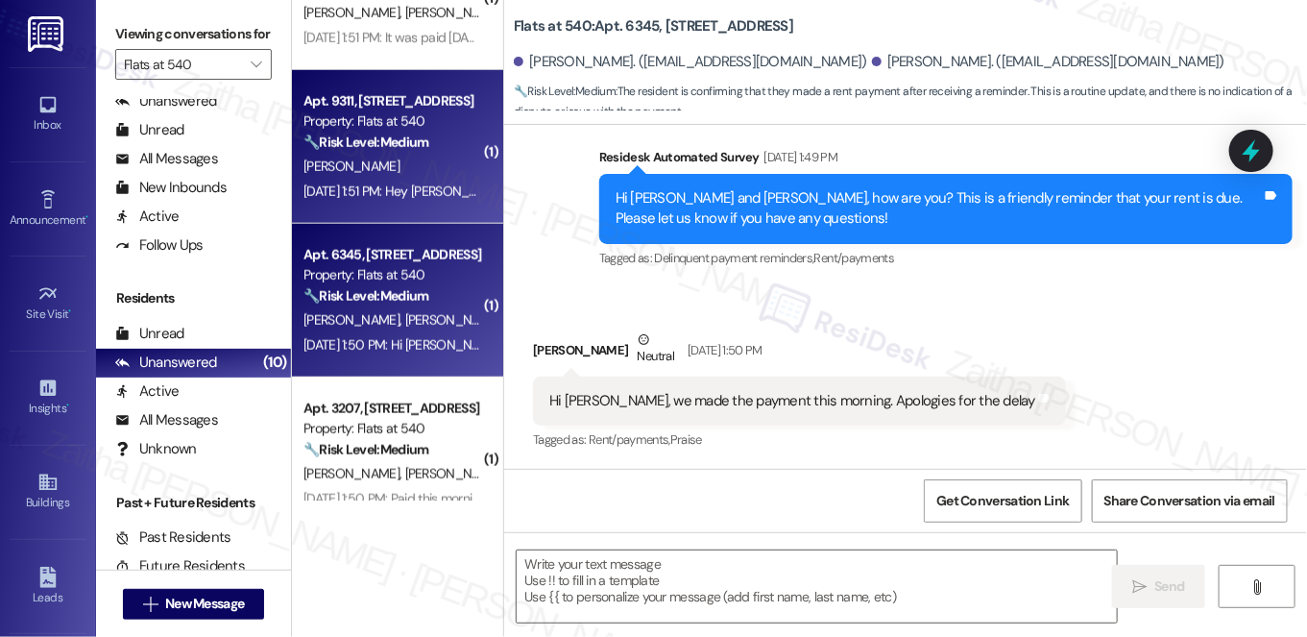
click at [414, 158] on div "J. Wray" at bounding box center [393, 167] width 182 height 24
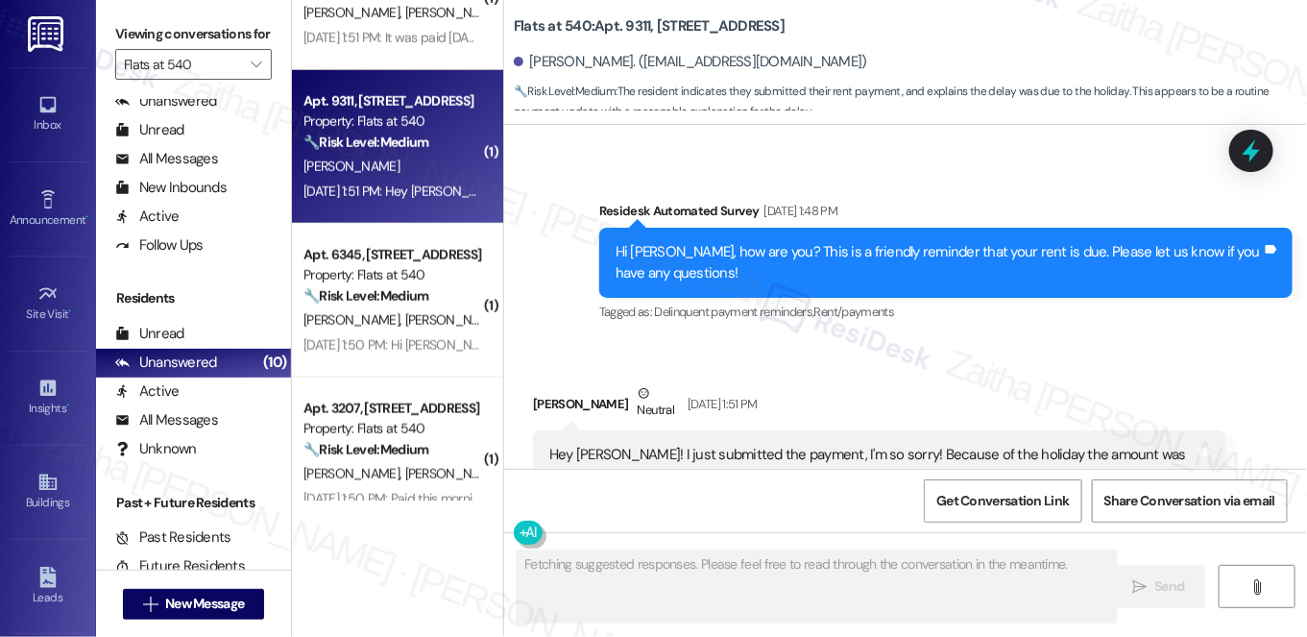
scroll to position [3028, 0]
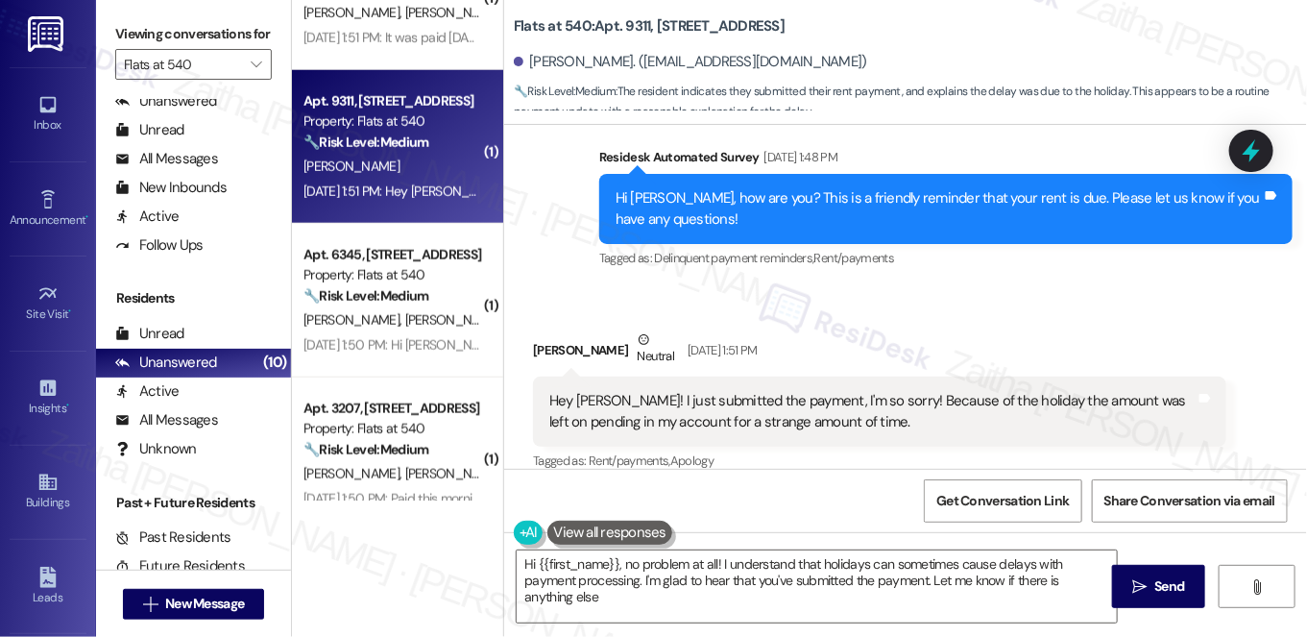
type textarea "Hi {{first_name}}, no problem at all! I understand that holidays can sometimes …"
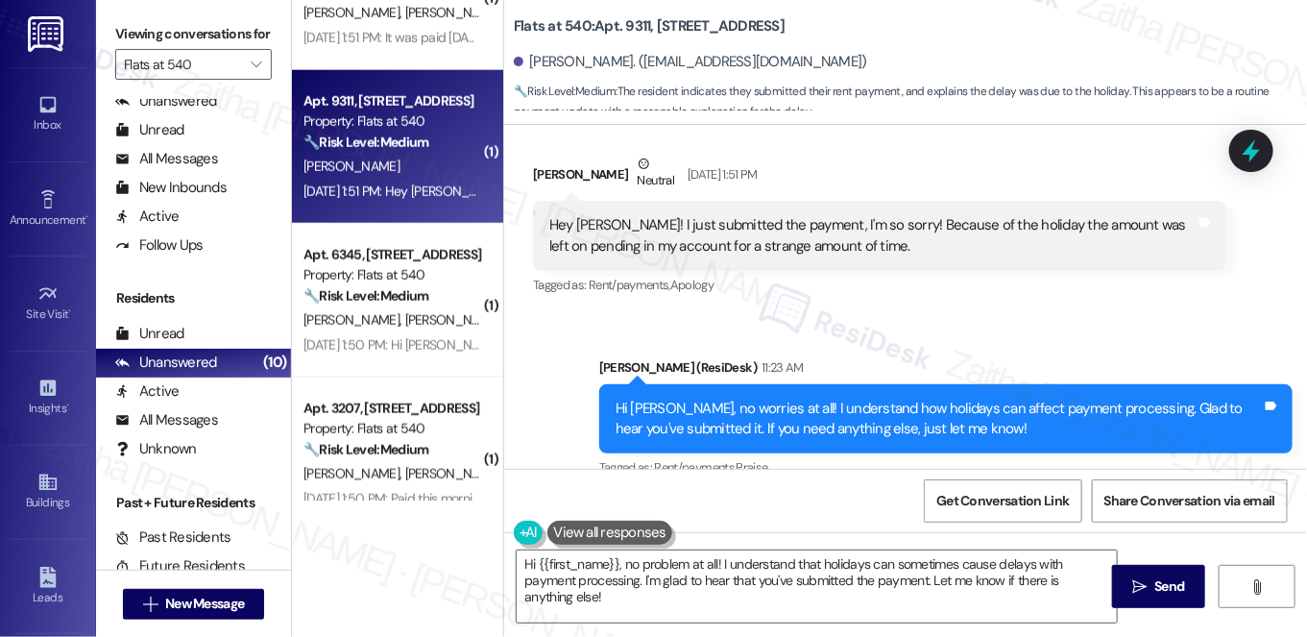
scroll to position [3212, 0]
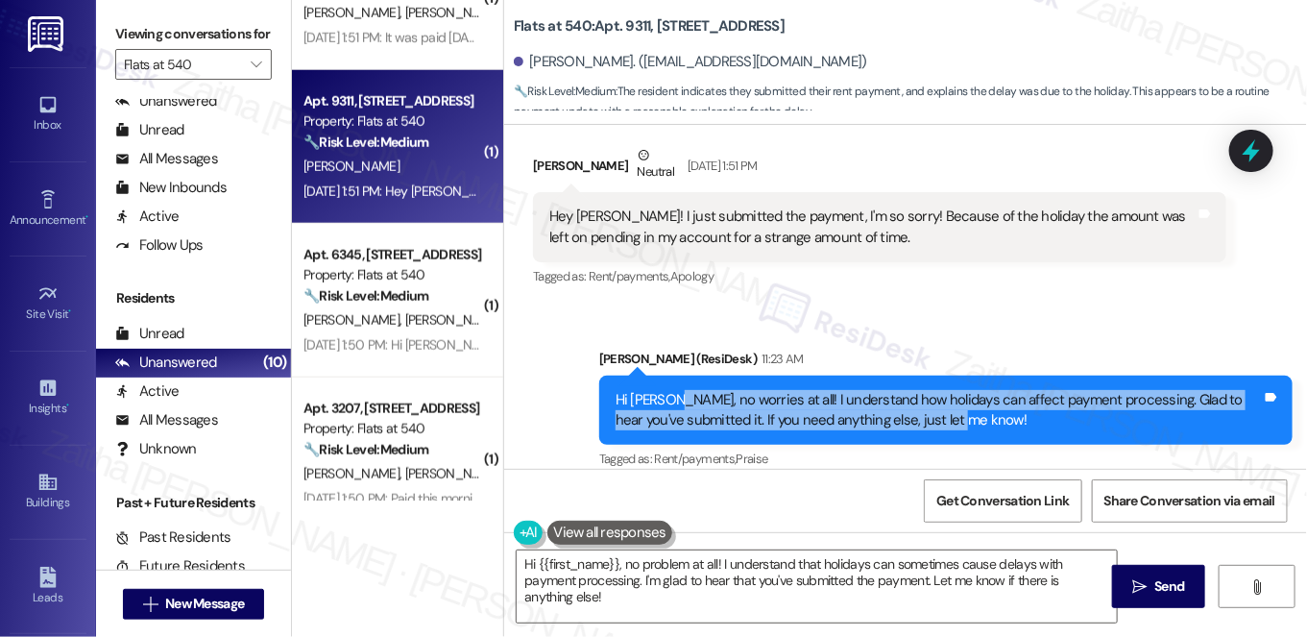
drag, startPoint x: 661, startPoint y: 376, endPoint x: 1048, endPoint y: 406, distance: 388.3
click at [1048, 406] on div "Hi Julia, no worries at all! I understand how holidays can affect payment proce…" at bounding box center [939, 410] width 646 height 41
copy div "no worries at all! I understand how holidays can affect payment processing. Gla…"
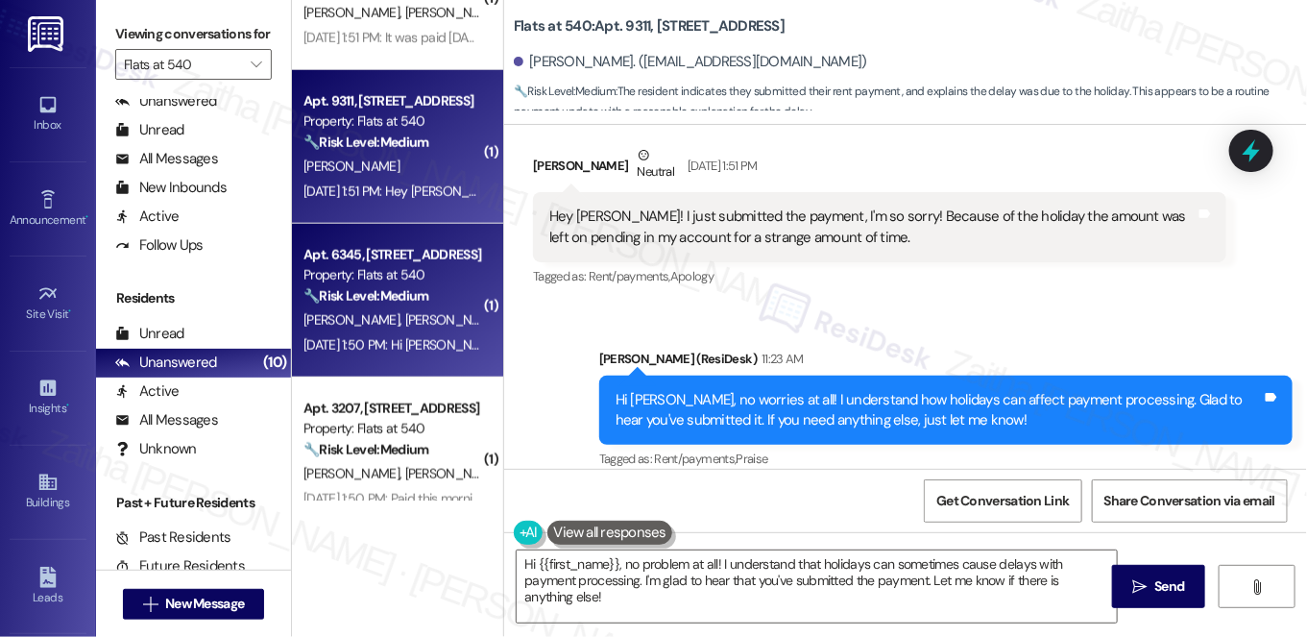
click at [430, 307] on div "Apt. 6345, 4001 Reedybrook Crossing Property: Flats at 540 🔧 Risk Level: Medium…" at bounding box center [393, 275] width 182 height 65
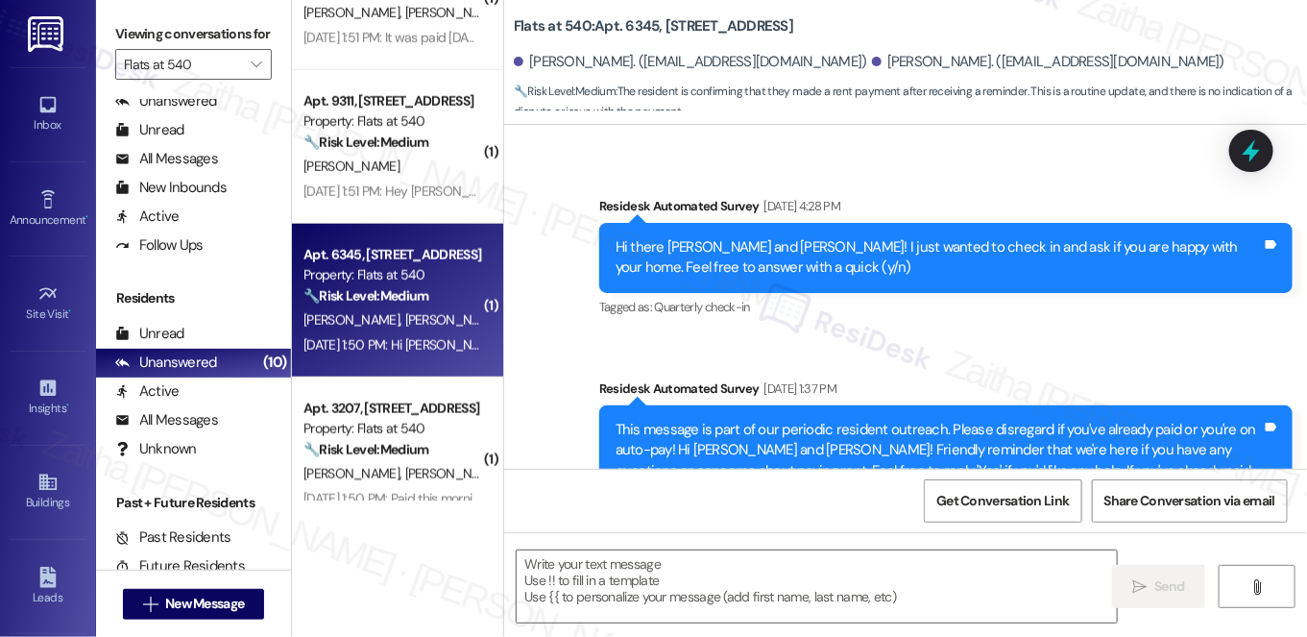
type textarea "Fetching suggested responses. Please feel free to read through the conversation…"
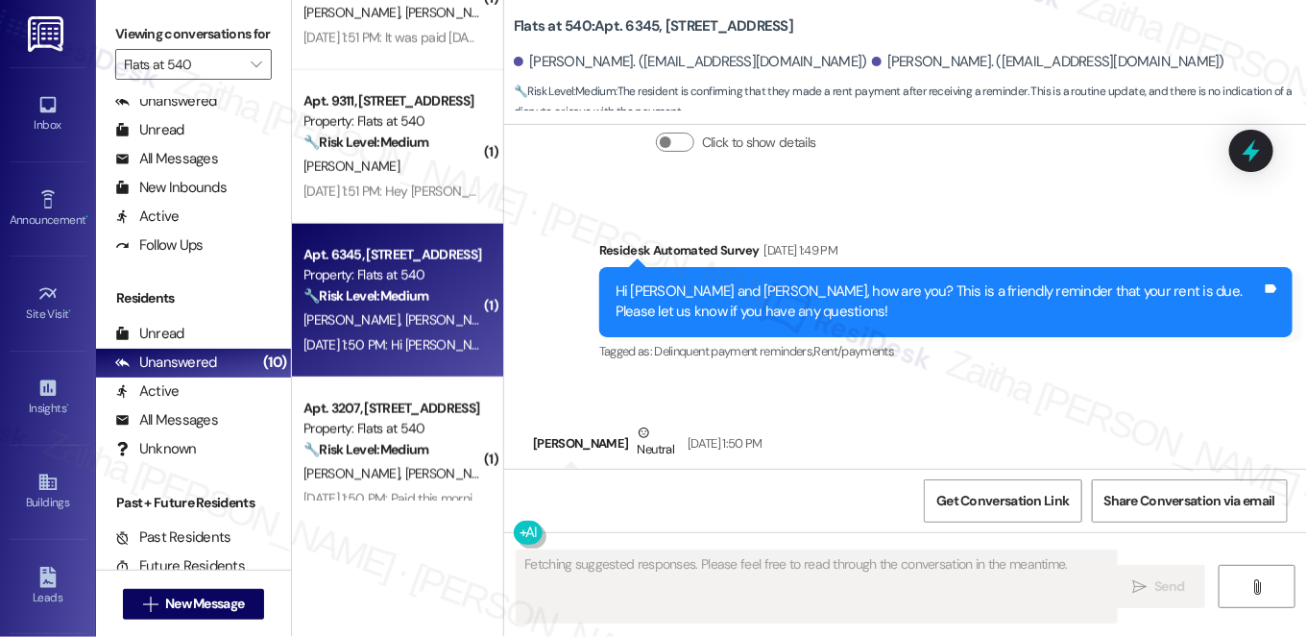
scroll to position [956, 0]
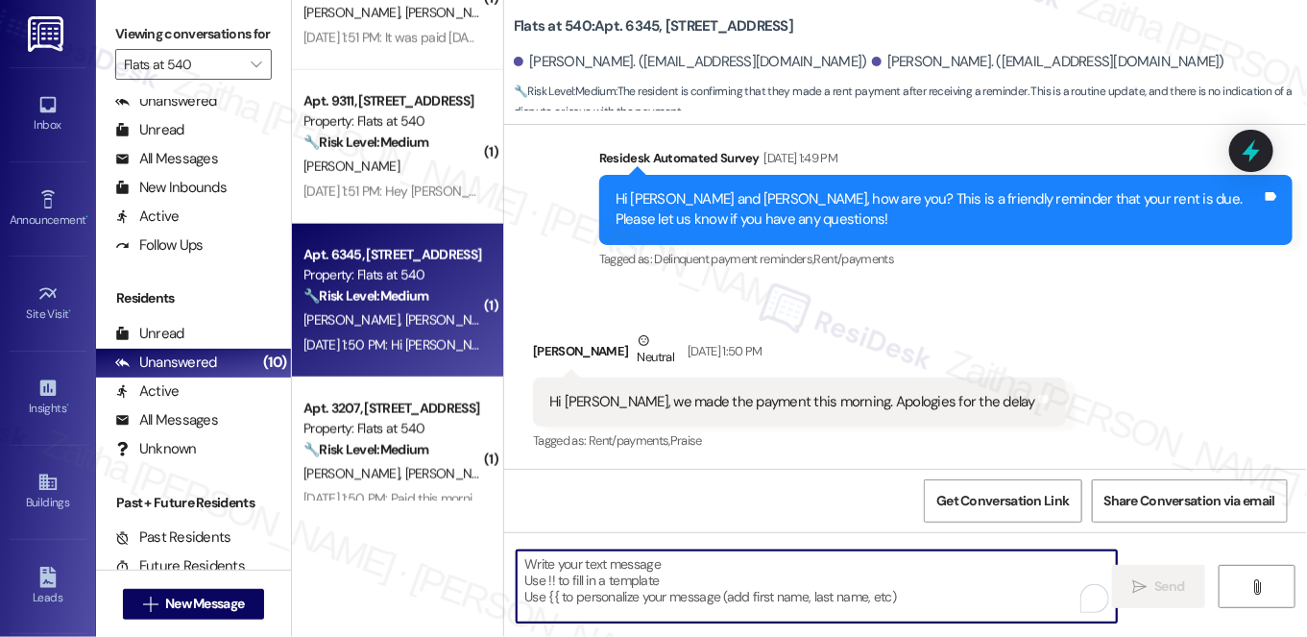
click at [622, 575] on textarea "To enrich screen reader interactions, please activate Accessibility in Grammarl…" at bounding box center [817, 586] width 600 height 72
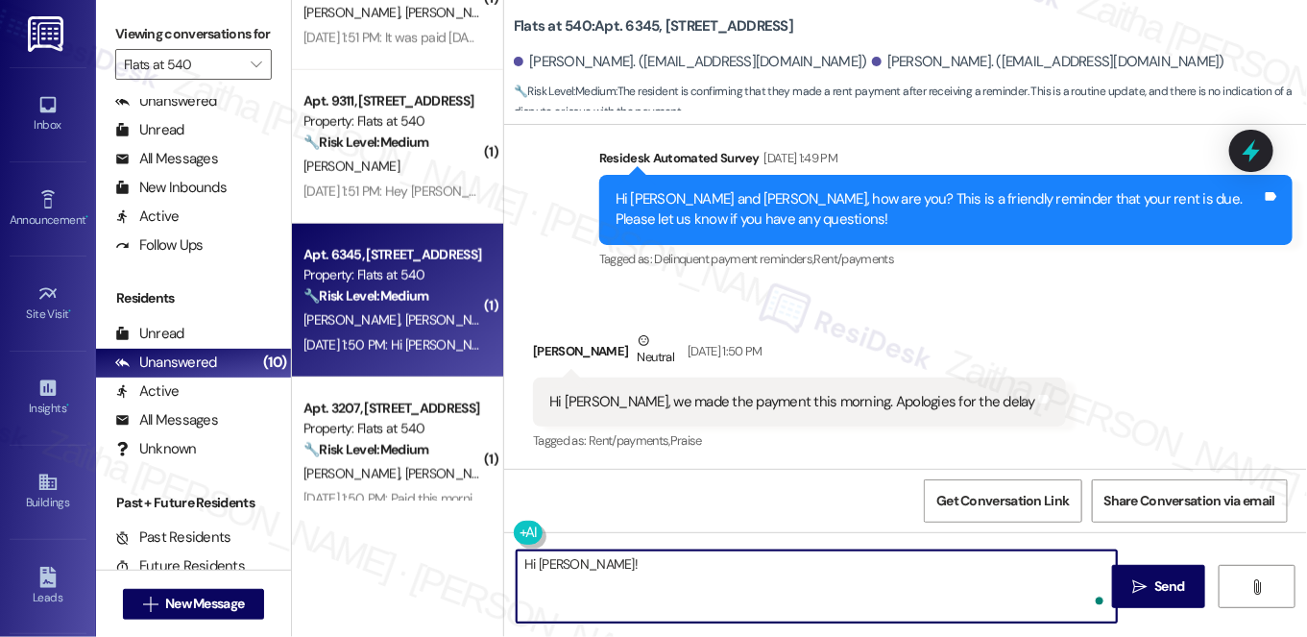
paste textarea "no worries at all! I understand how holidays can affect payment processing. Gla…"
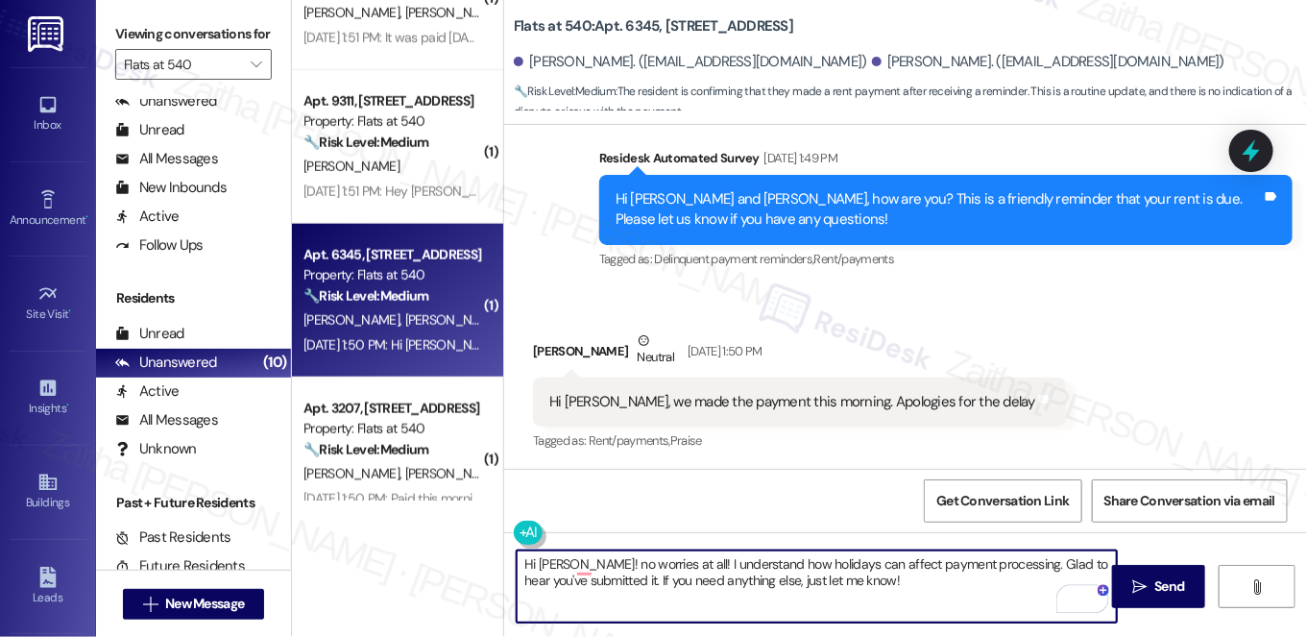
click at [571, 561] on textarea "Hi Owen! no worries at all! I understand how holidays can affect payment proces…" at bounding box center [817, 586] width 600 height 72
drag, startPoint x: 661, startPoint y: 562, endPoint x: 991, endPoint y: 560, distance: 330.4
click at [991, 561] on textarea "Hi Owen, no worries at all! I understand how holidays can affect payment proces…" at bounding box center [817, 586] width 600 height 72
click at [796, 564] on textarea "Hi Owen, no worries at all! Glad to hear you've submitted it. If you need anyth…" at bounding box center [817, 586] width 600 height 72
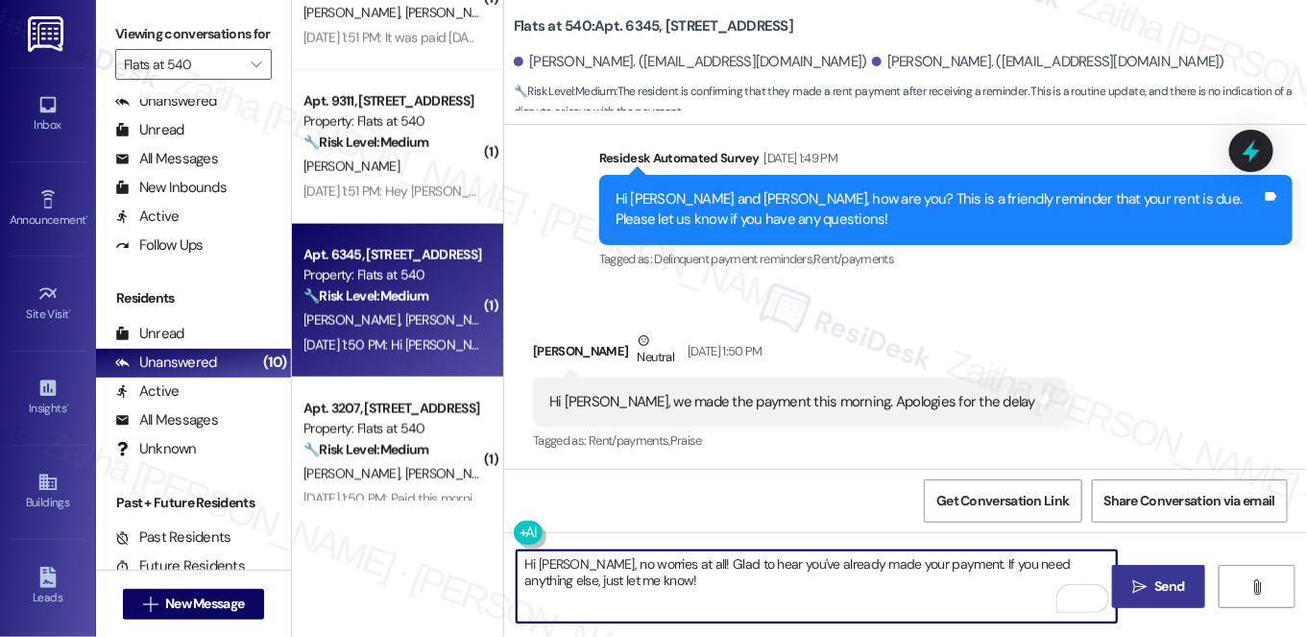
type textarea "Hi Owen, no worries at all! Glad to hear you've already made your payment. If y…"
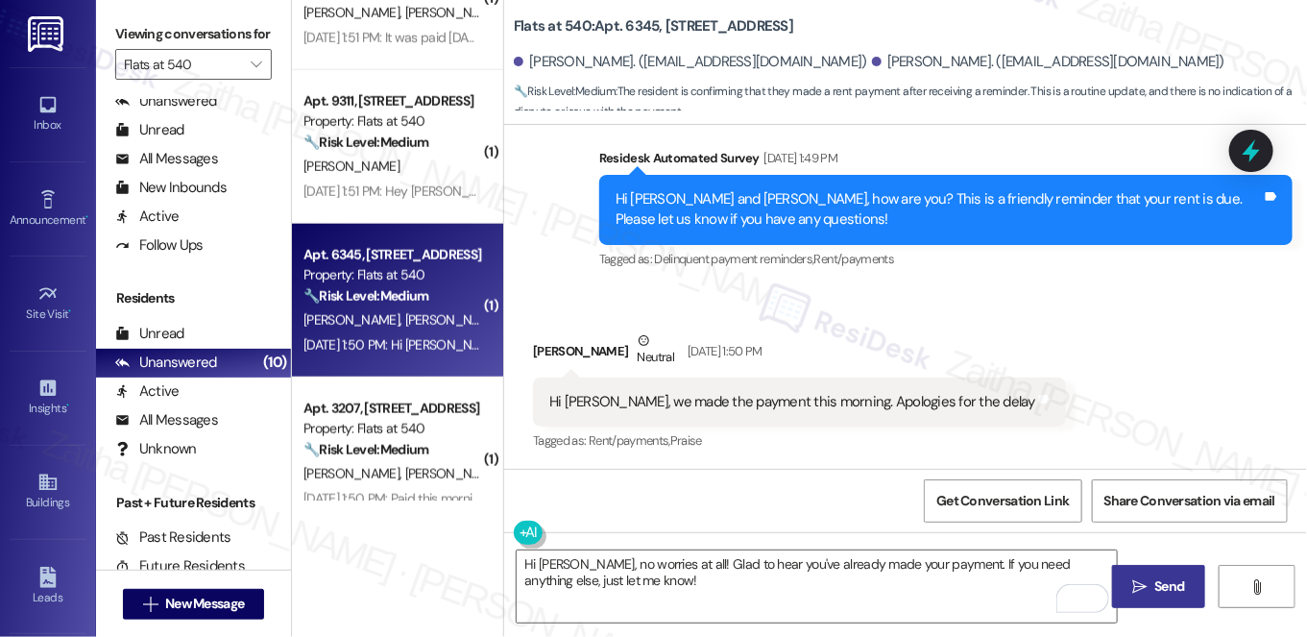
click at [1140, 590] on icon "" at bounding box center [1140, 586] width 14 height 15
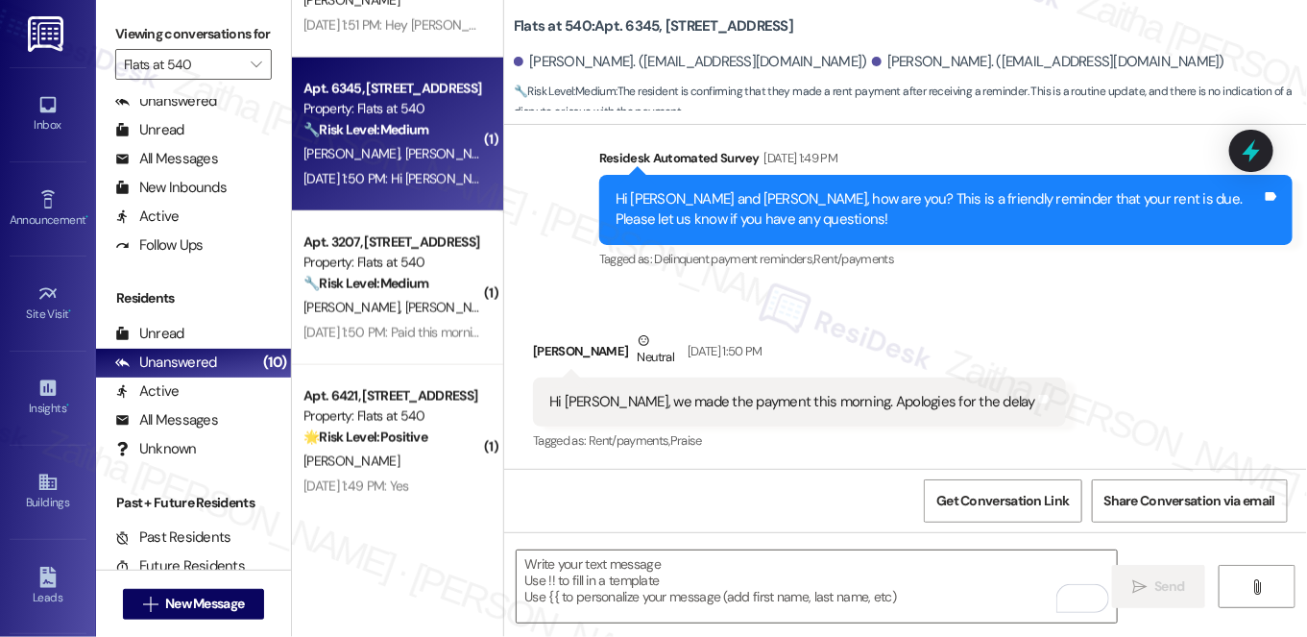
scroll to position [873, 0]
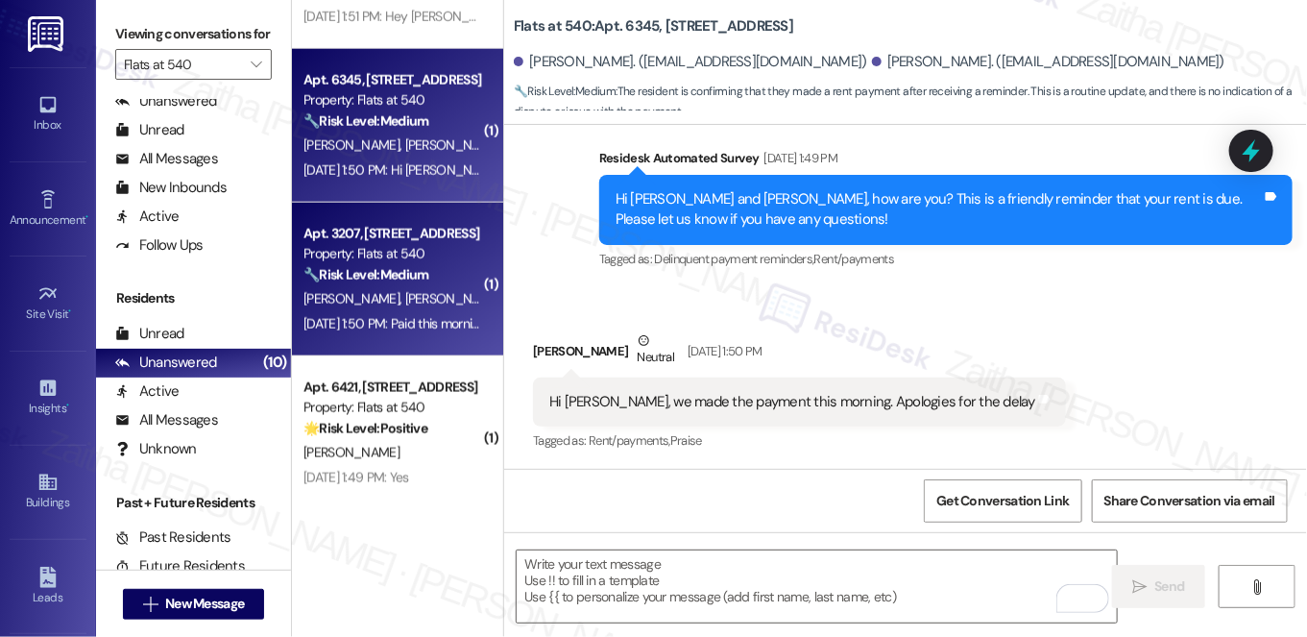
drag, startPoint x: 452, startPoint y: 385, endPoint x: 400, endPoint y: 304, distance: 97.3
click at [405, 304] on span "J. Otoya" at bounding box center [453, 298] width 96 height 17
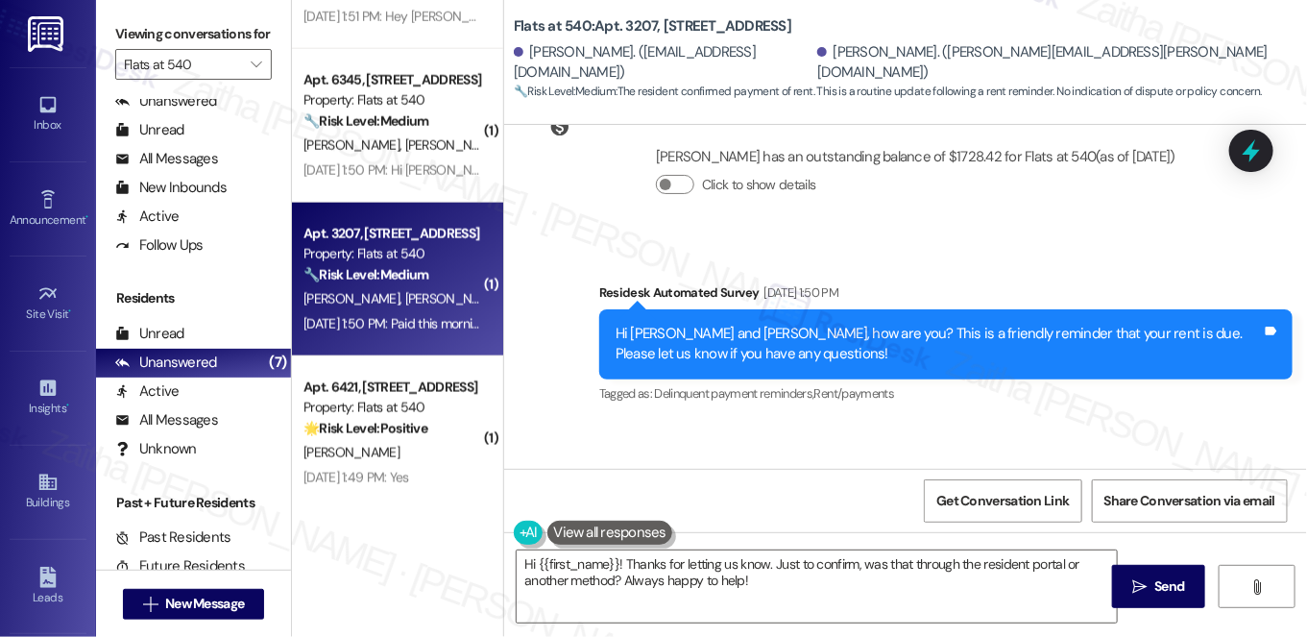
scroll to position [1992, 0]
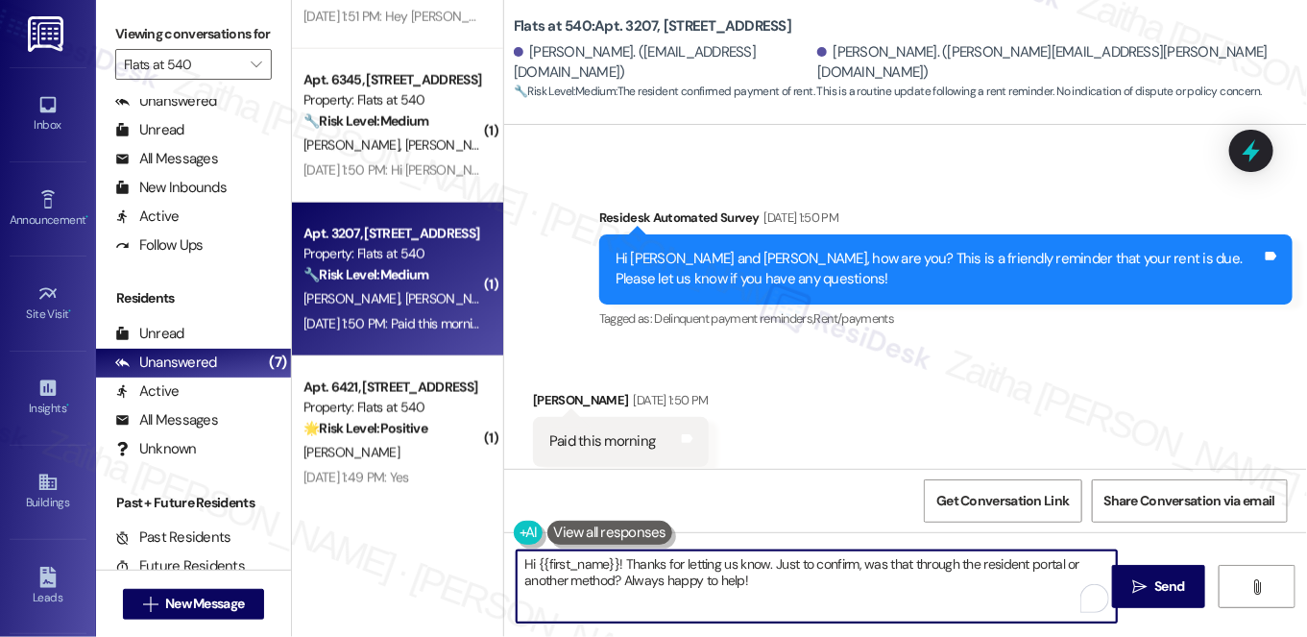
drag, startPoint x: 622, startPoint y: 561, endPoint x: 788, endPoint y: 592, distance: 168.1
click at [788, 592] on textarea "Hi {{first_name}}! Thanks for letting us know. Just to confirm, was that throug…" at bounding box center [817, 586] width 600 height 72
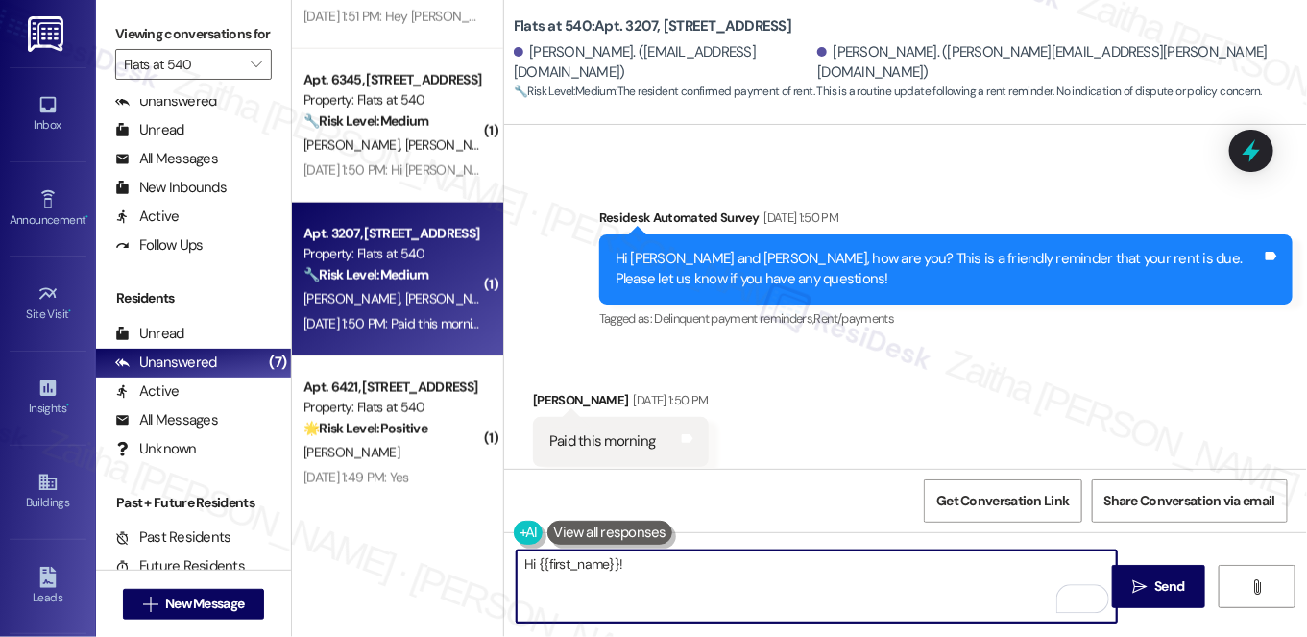
paste textarea "Thanks for confirming your payment! We appreciate you taking care of it. Let us…"
type textarea "Hi {{first_name}}! Thanks for confirming your payment! We appreciate you taking…"
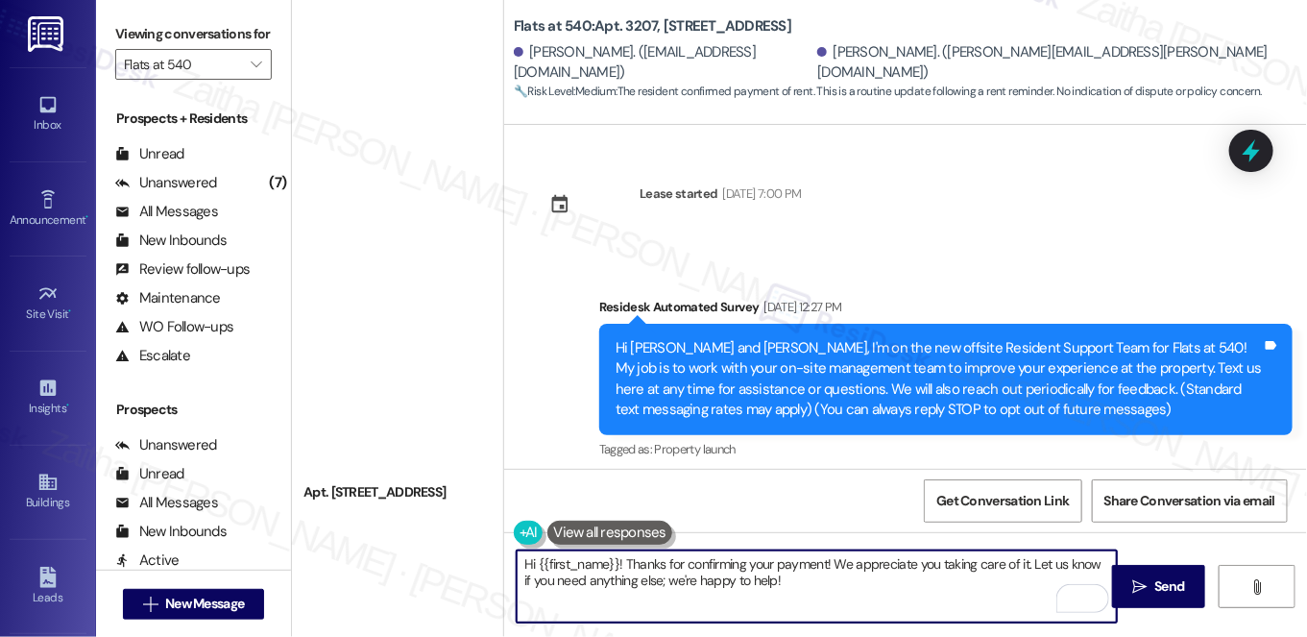
scroll to position [1992, 0]
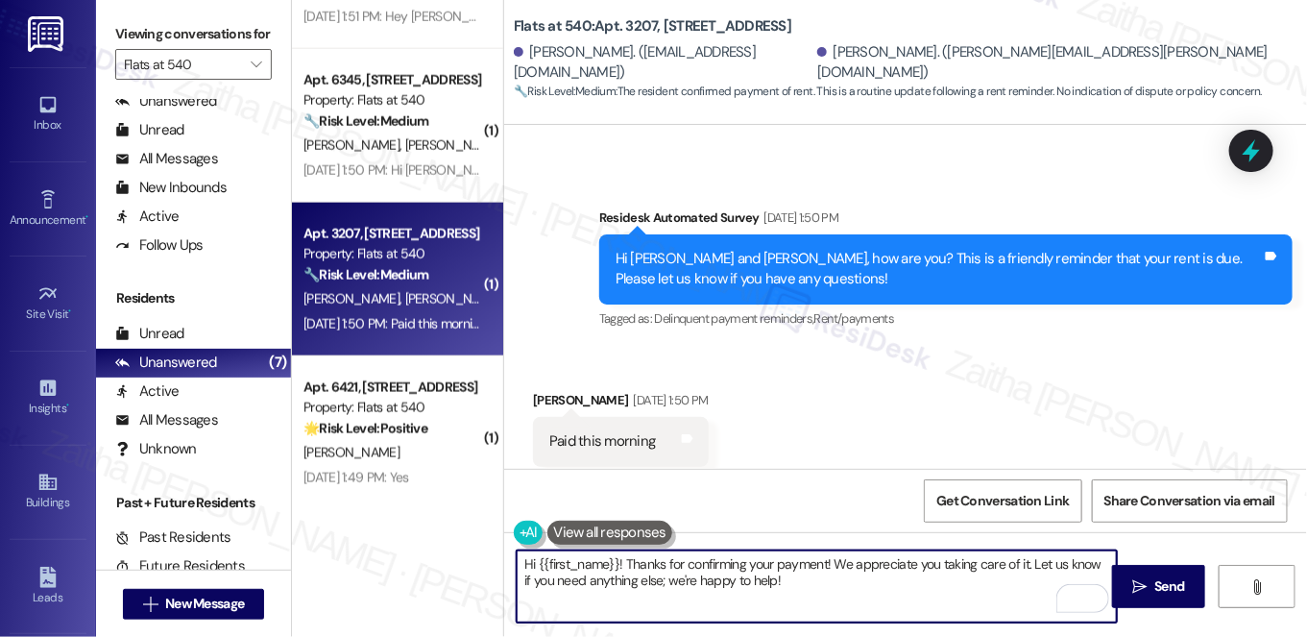
click at [533, 390] on div "[PERSON_NAME] [DATE] 1:50 PM" at bounding box center [620, 403] width 175 height 27
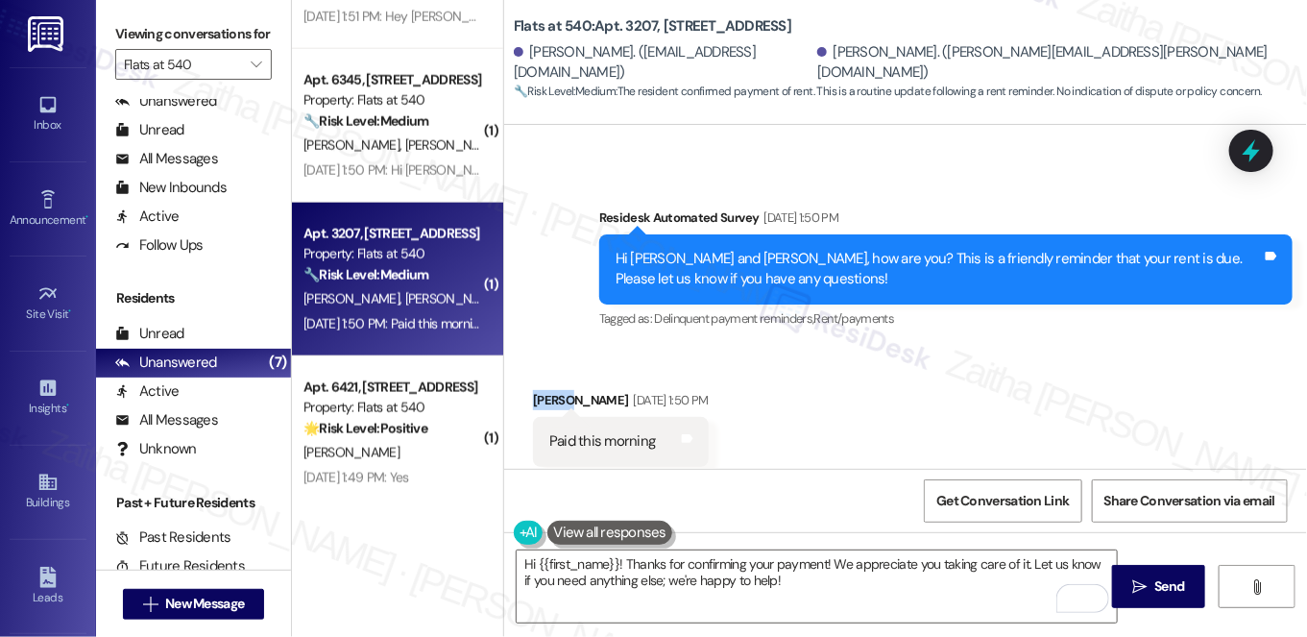
click at [533, 390] on div "[PERSON_NAME] [DATE] 1:50 PM" at bounding box center [620, 403] width 175 height 27
copy div "[PERSON_NAME]"
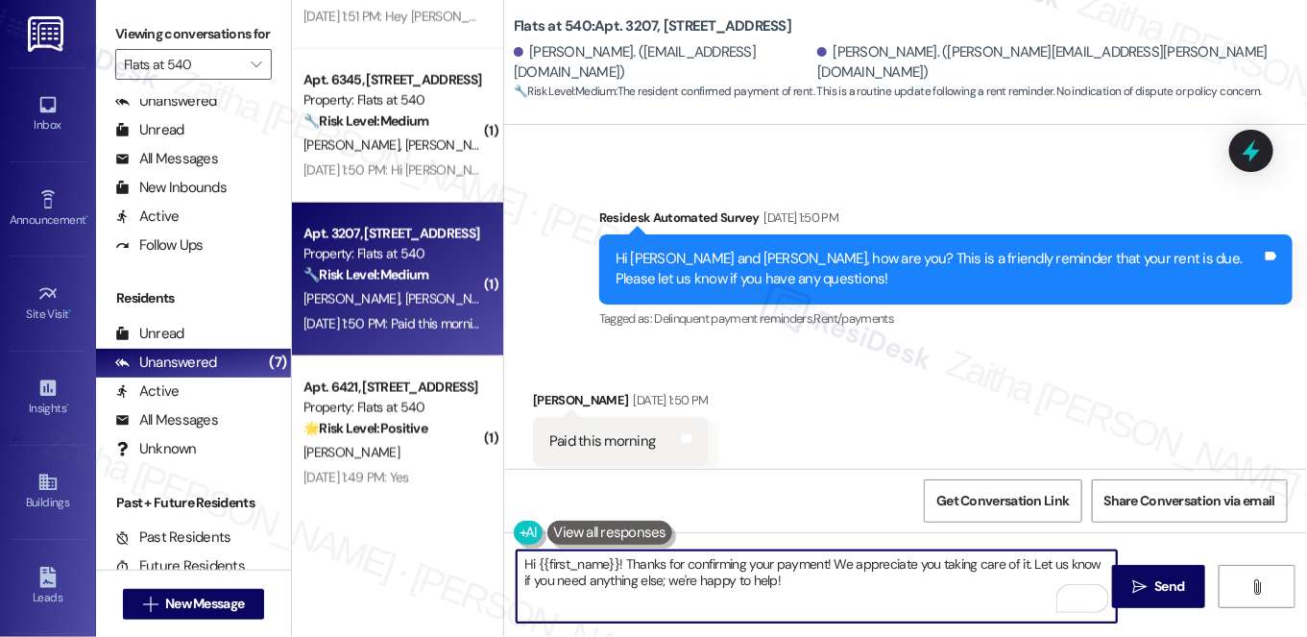
click at [586, 569] on textarea "Hi {{first_name}}! Thanks for confirming your payment! We appreciate you taking…" at bounding box center [817, 586] width 600 height 72
paste textarea "Tanner"
drag, startPoint x: 623, startPoint y: 576, endPoint x: 766, endPoint y: 576, distance: 142.2
click at [766, 576] on textarea "Hi Tanner! Thanks for confirming your payment! We appreciate you taking care of…" at bounding box center [817, 586] width 600 height 72
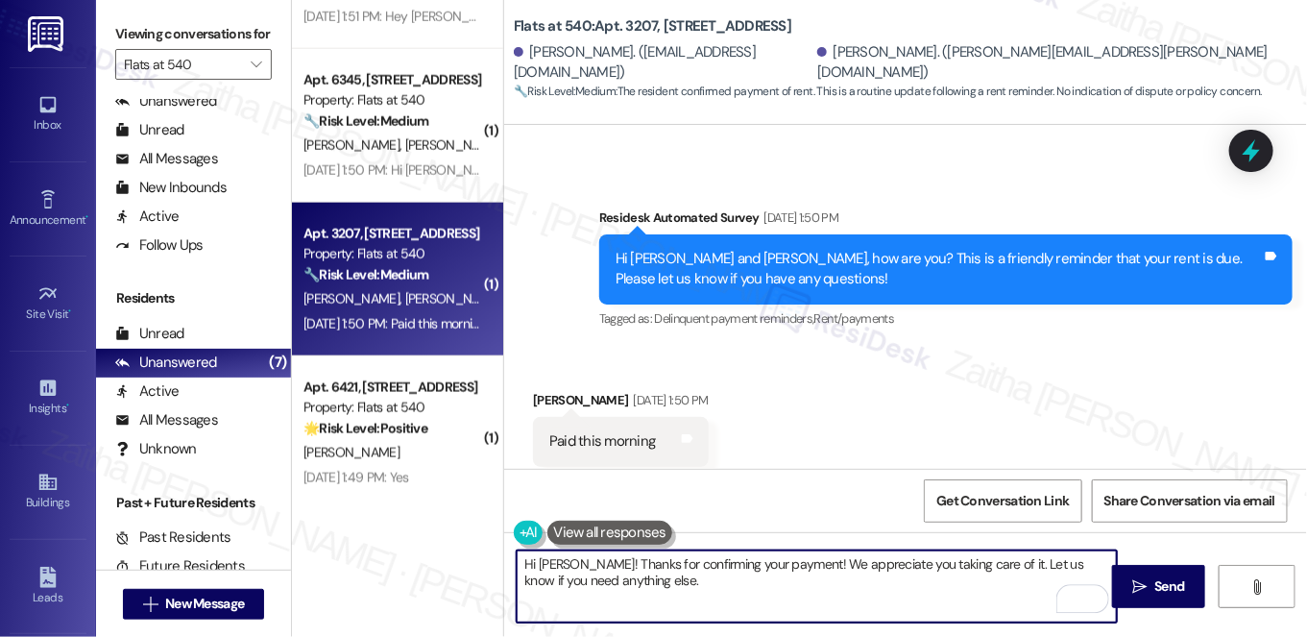
click at [991, 561] on textarea "Hi Tanner! Thanks for confirming your payment! We appreciate you taking care of…" at bounding box center [817, 586] width 600 height 72
type textarea "Hi Tanner! Thanks for confirming your payment! We appreciate you taking care of…"
click at [1181, 583] on span "Send" at bounding box center [1171, 586] width 30 height 20
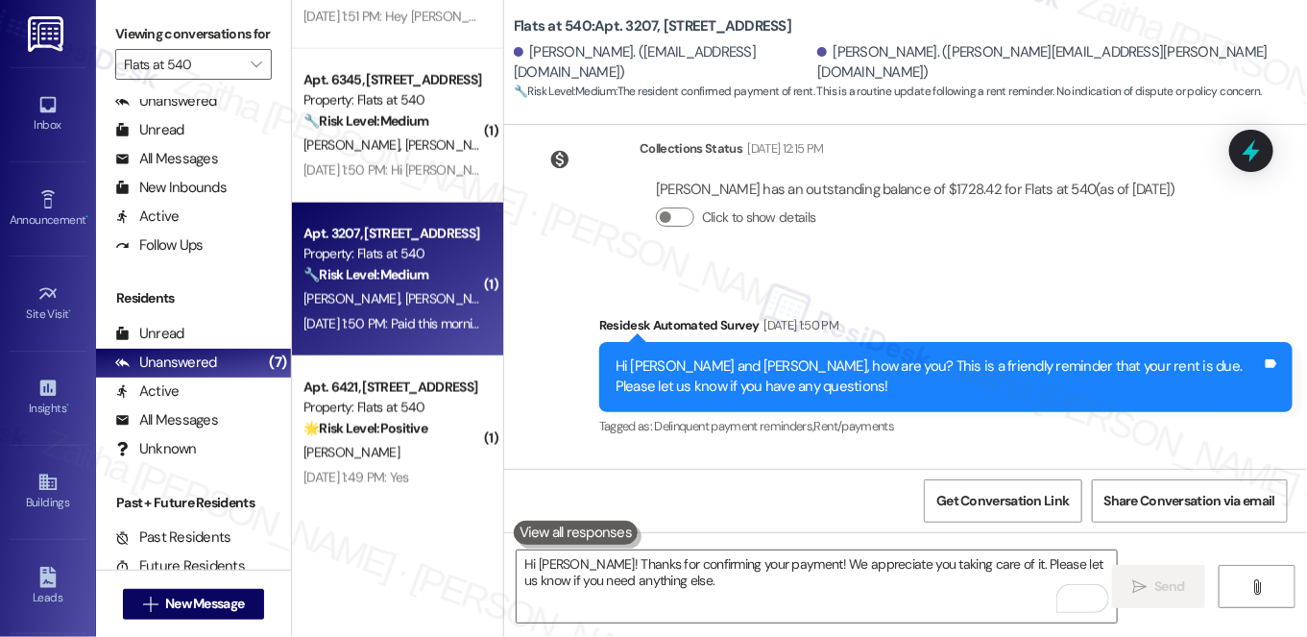
scroll to position [961, 0]
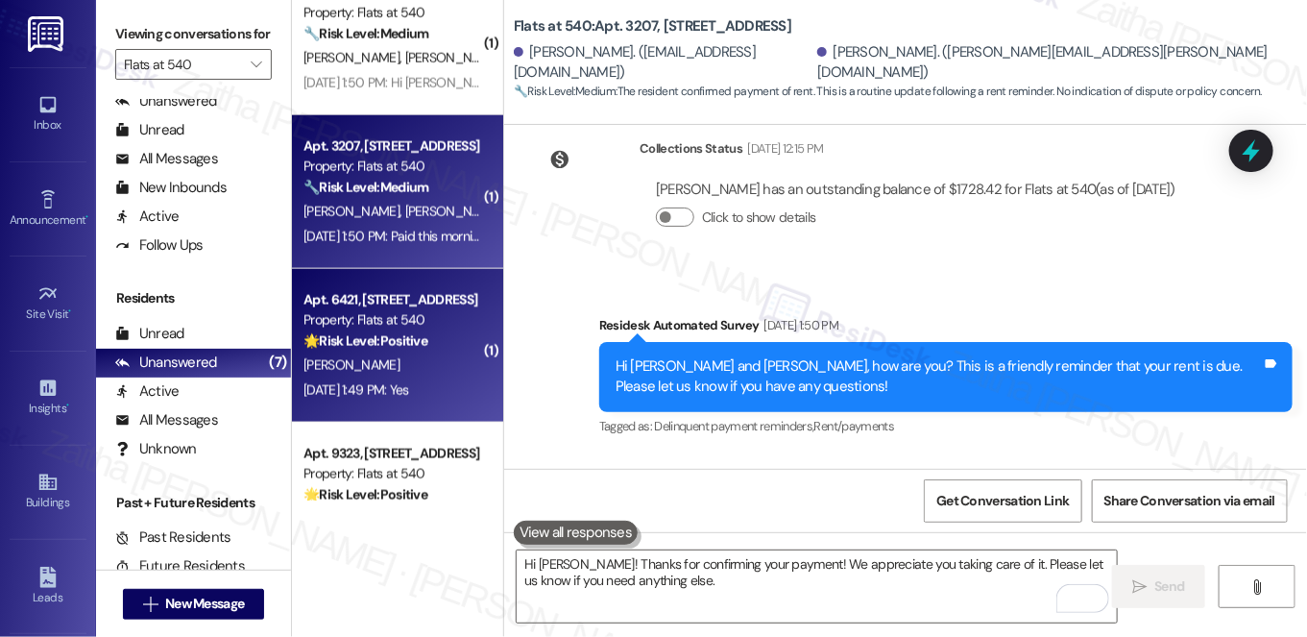
click at [404, 364] on div "D. Falzone" at bounding box center [393, 365] width 182 height 24
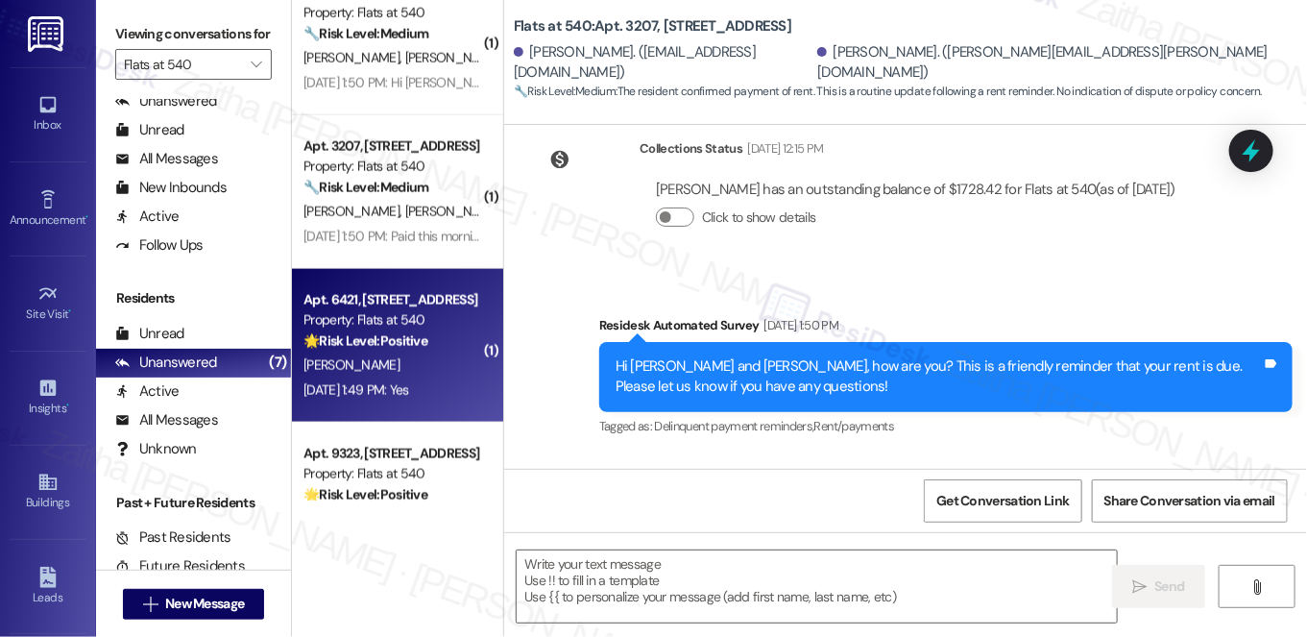
type textarea "Fetching suggested responses. Please feel free to read through the conversation…"
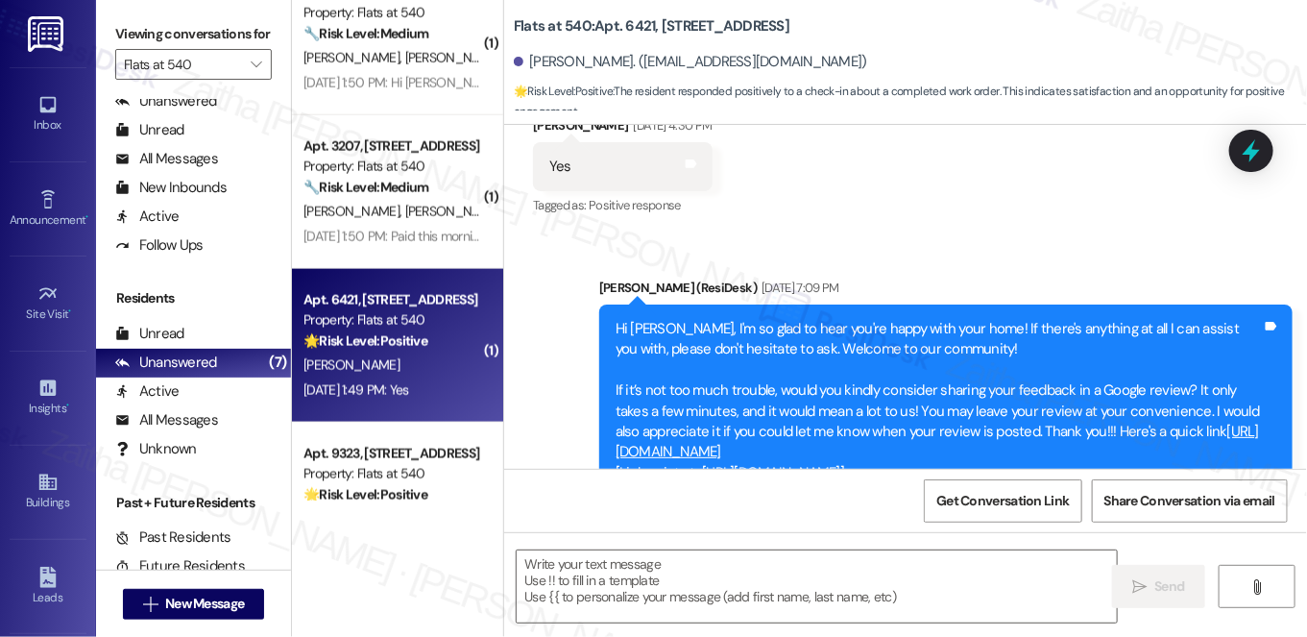
type textarea "Fetching suggested responses. Please feel free to read through the conversation…"
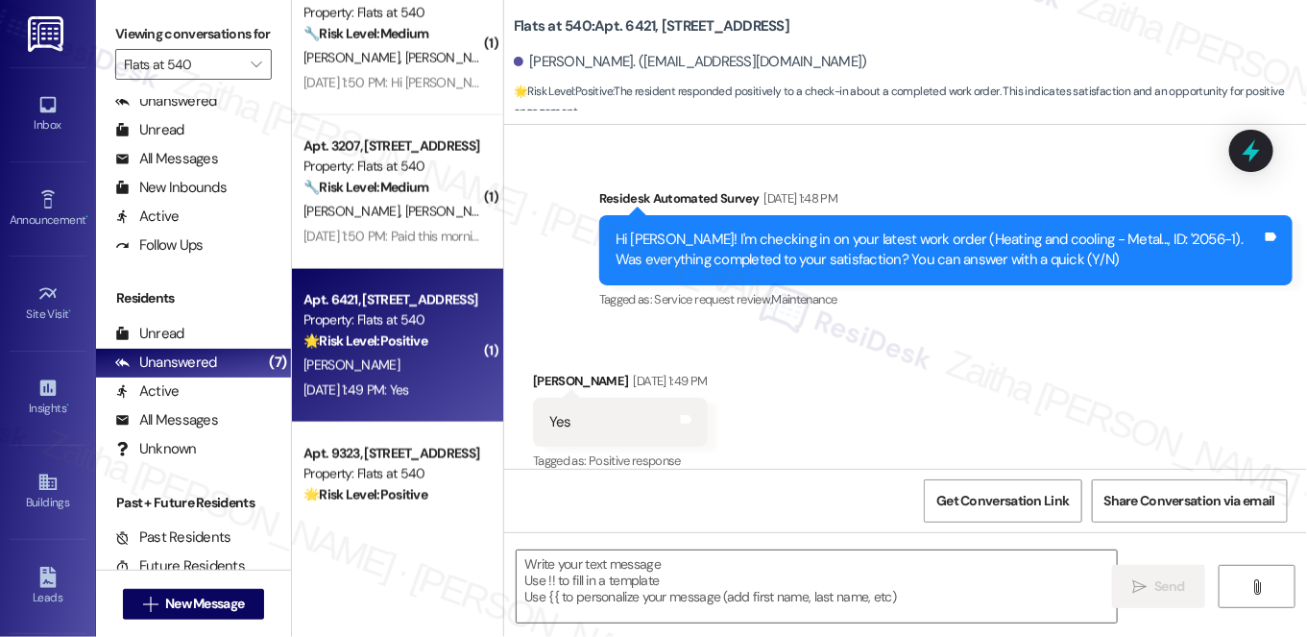
scroll to position [1405, 0]
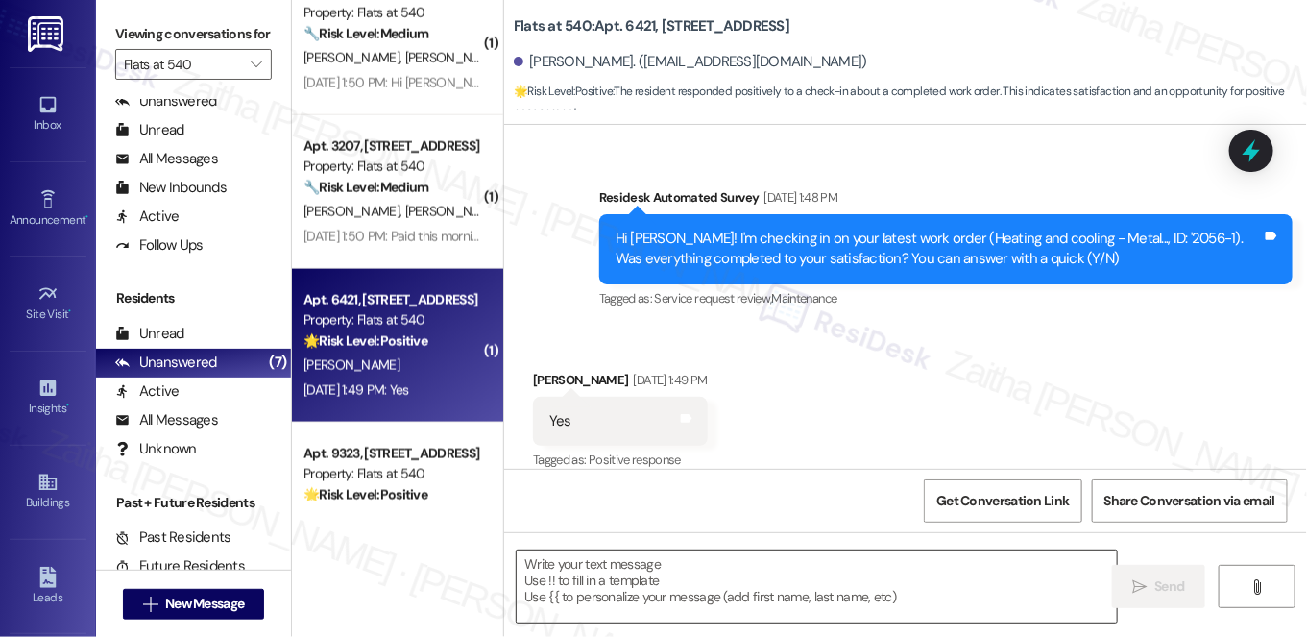
click at [611, 579] on textarea at bounding box center [817, 586] width 600 height 72
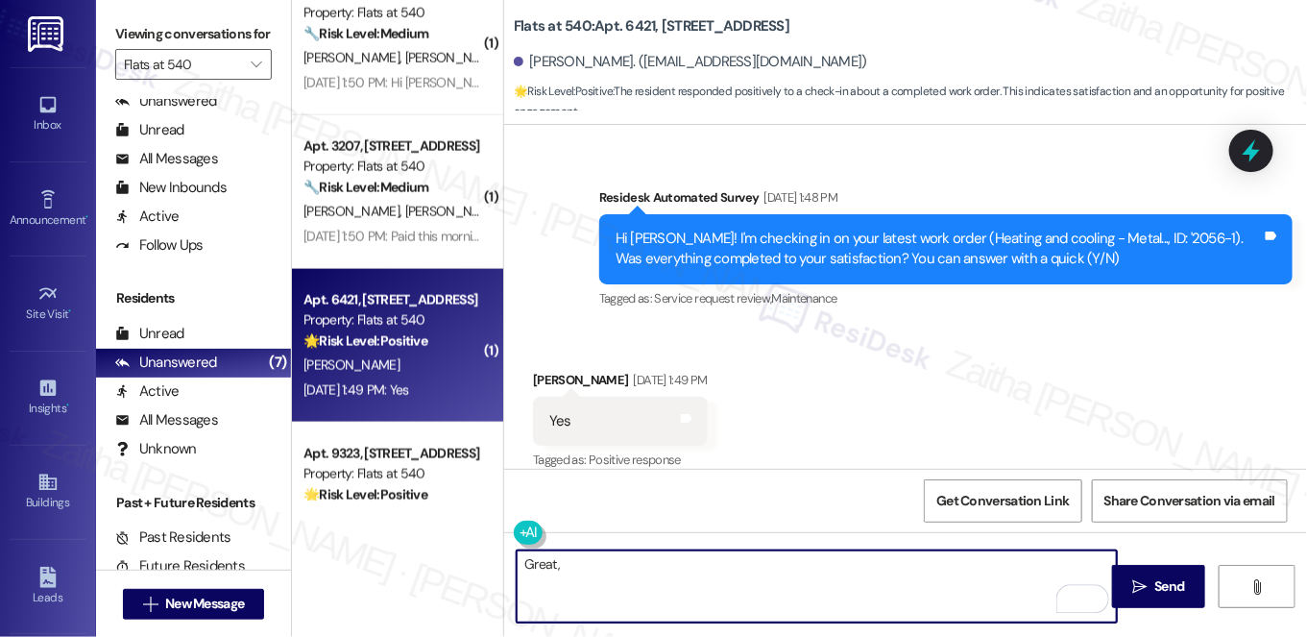
click at [559, 370] on div "Deborah Falzone Sep 03, 2025 at 1:49 PM" at bounding box center [620, 383] width 174 height 27
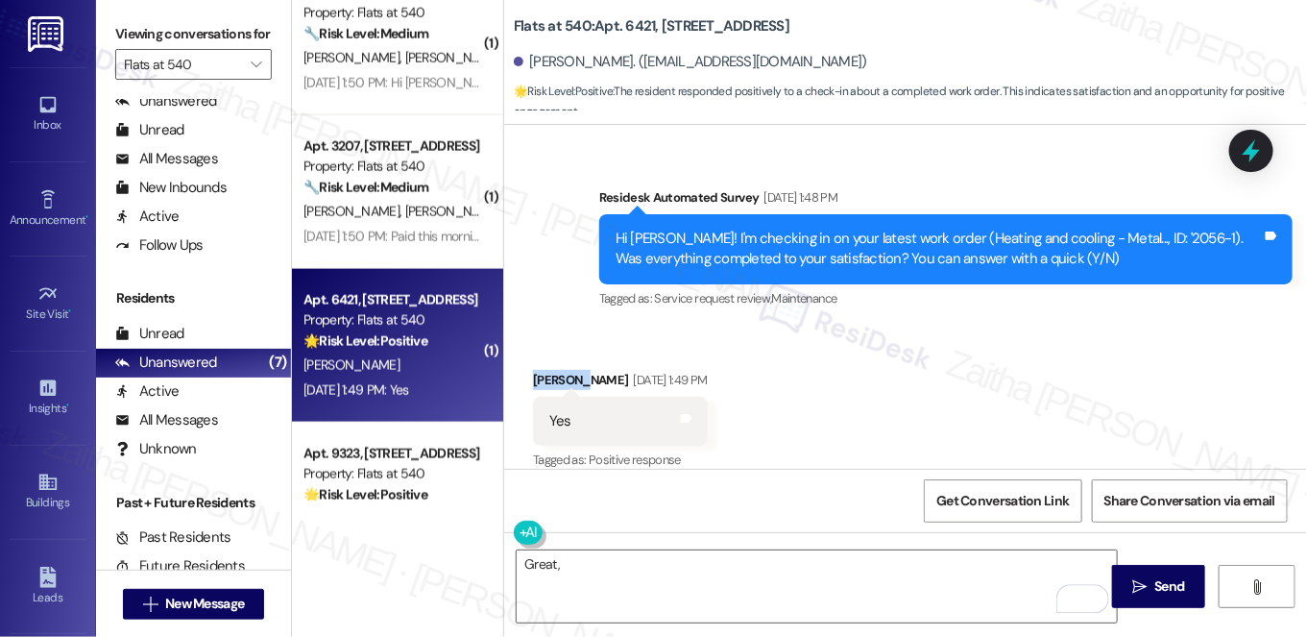
click at [559, 370] on div "Deborah Falzone Sep 03, 2025 at 1:49 PM" at bounding box center [620, 383] width 174 height 27
copy div "Deborah"
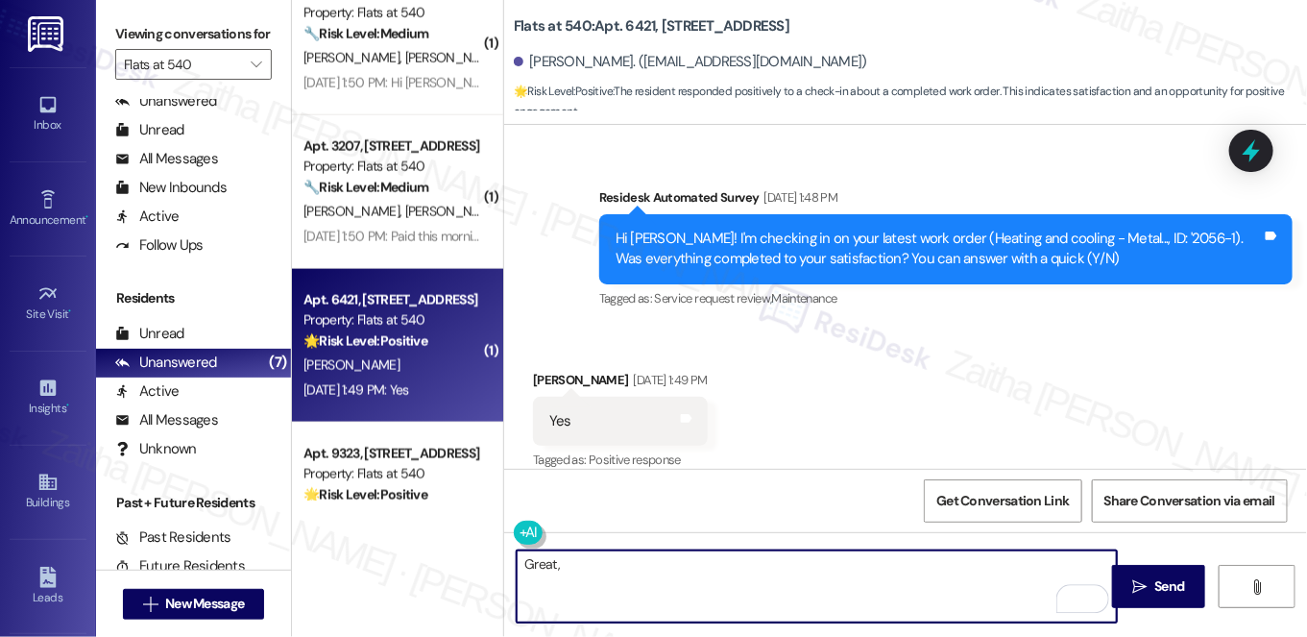
click at [612, 564] on textarea "Great," at bounding box center [817, 586] width 600 height 72
paste textarea "Deborah"
paste textarea "I'm happy the work order was completed to your satisfaction! We'd also love to …"
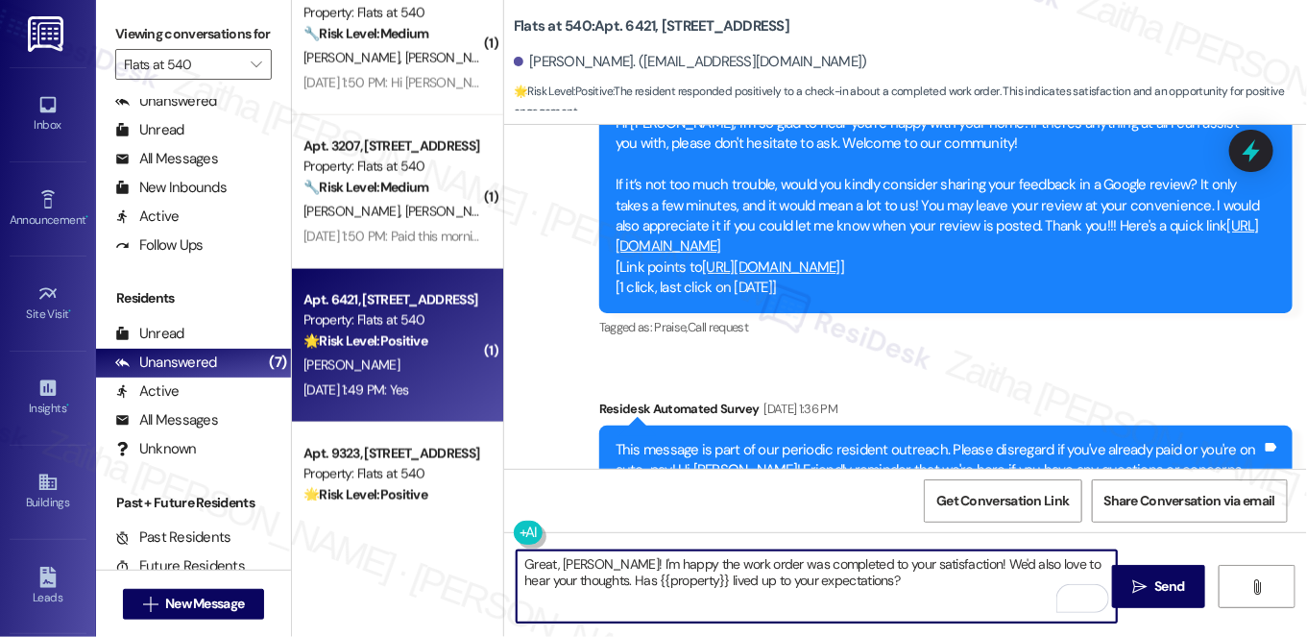
scroll to position [881, 0]
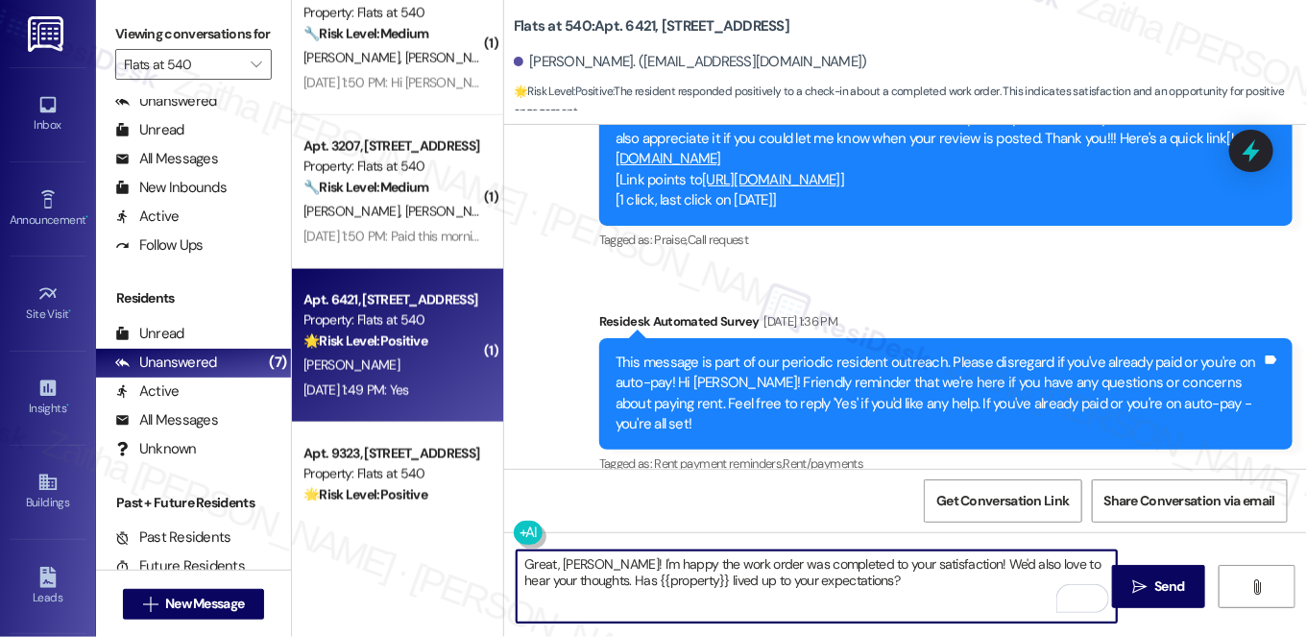
type textarea "Great, Deborah! I'm happy the work order was completed to your satisfaction! We…"
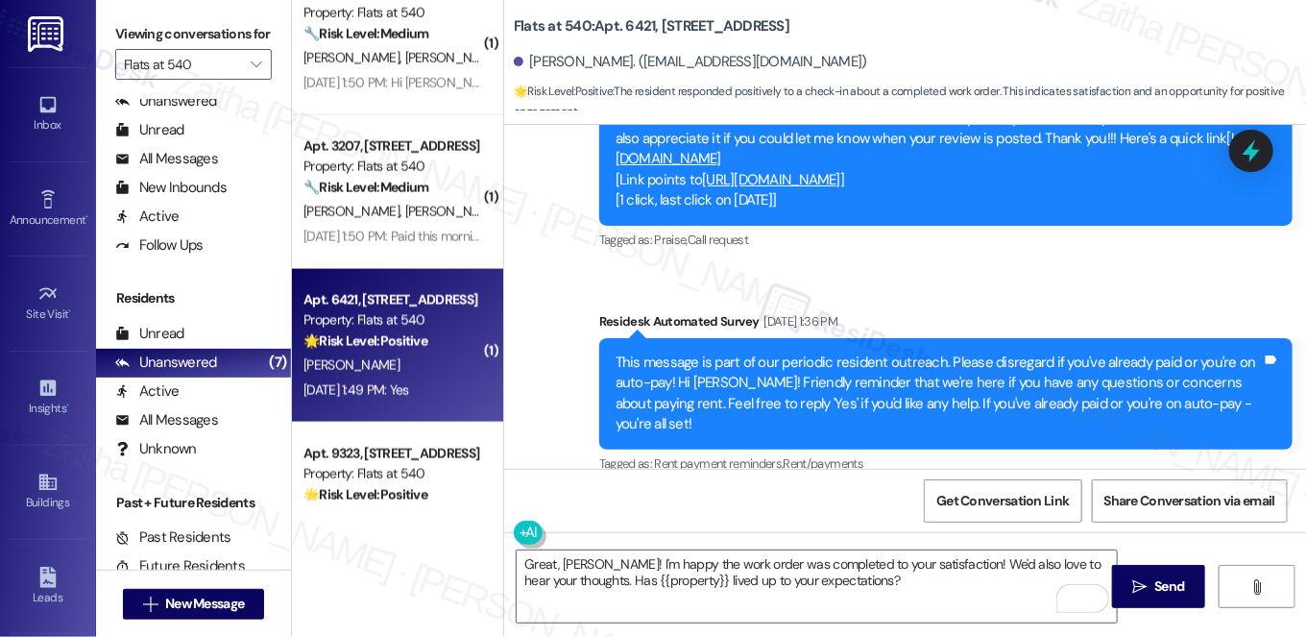
click at [841, 175] on link "[URL][DOMAIN_NAME]" at bounding box center [771, 179] width 138 height 19
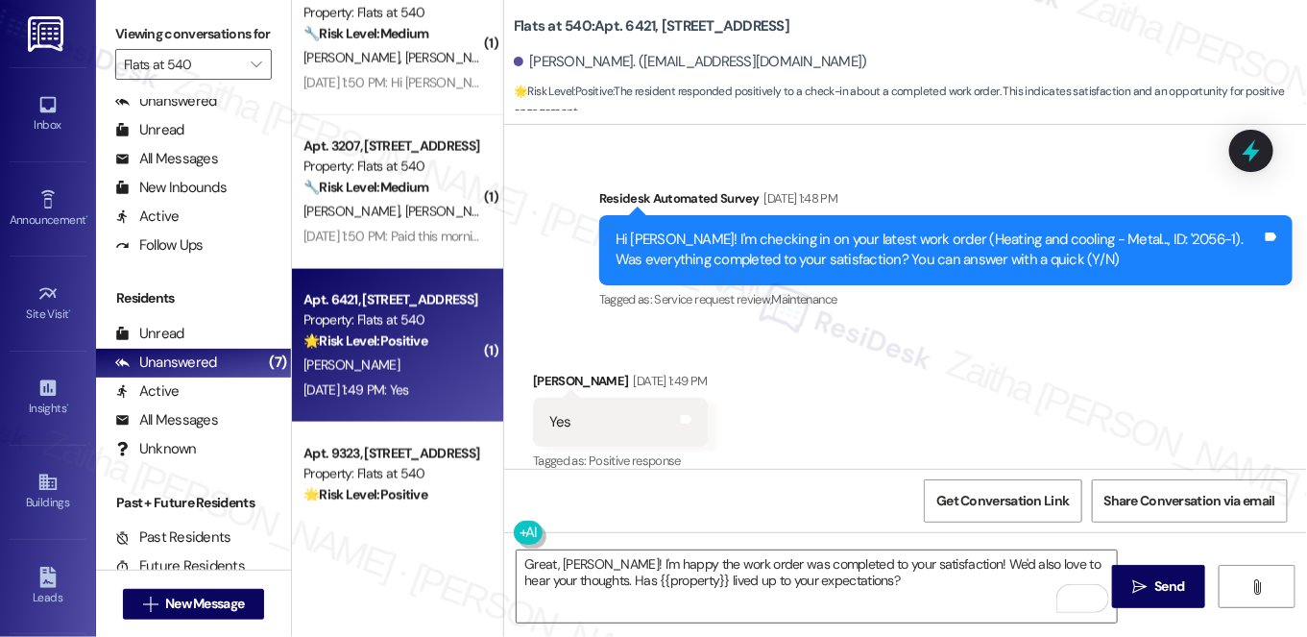
scroll to position [1405, 0]
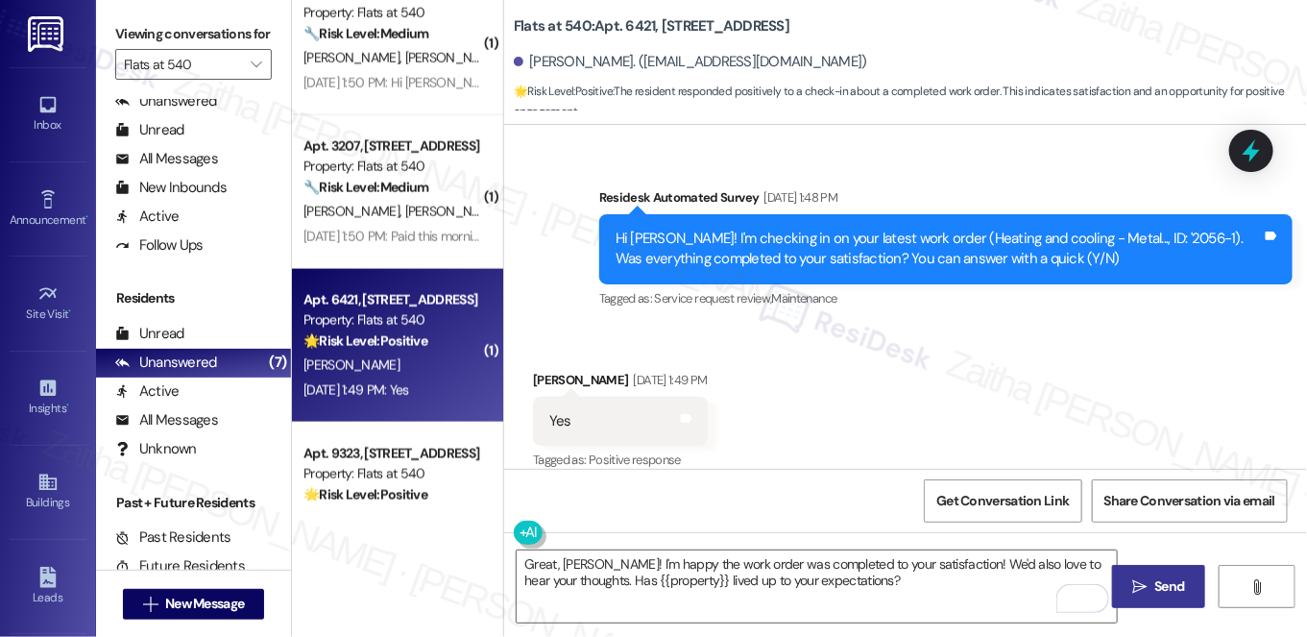
click at [1171, 574] on button " Send" at bounding box center [1158, 586] width 93 height 43
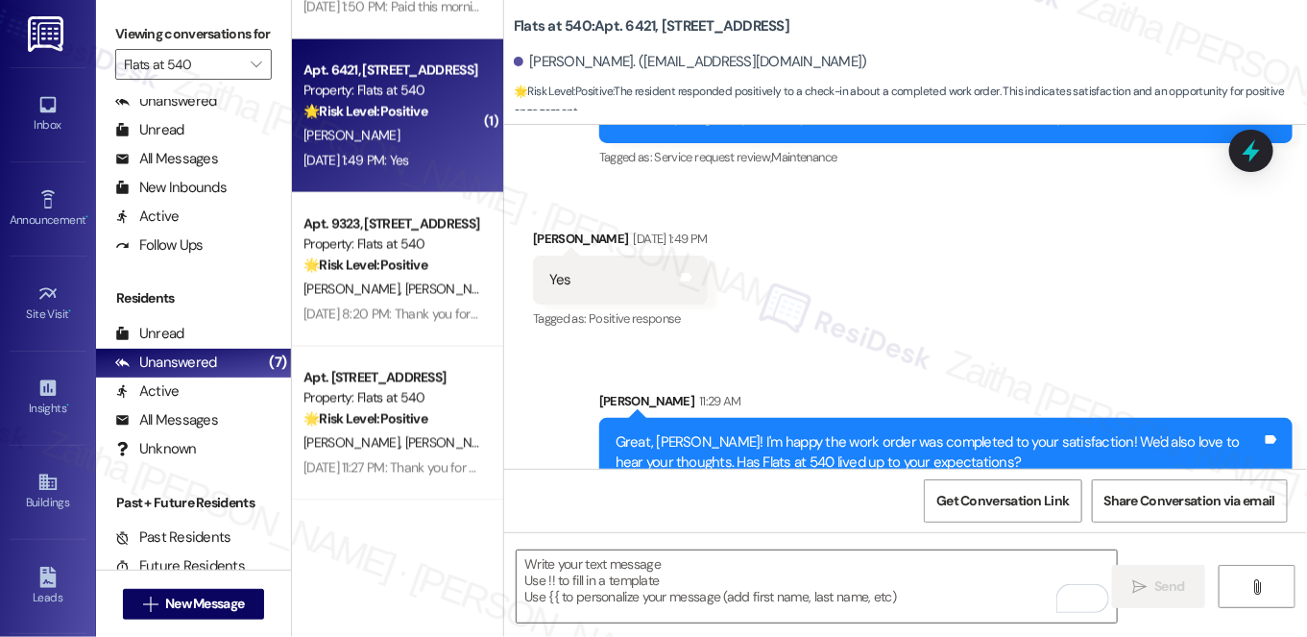
scroll to position [1560, 0]
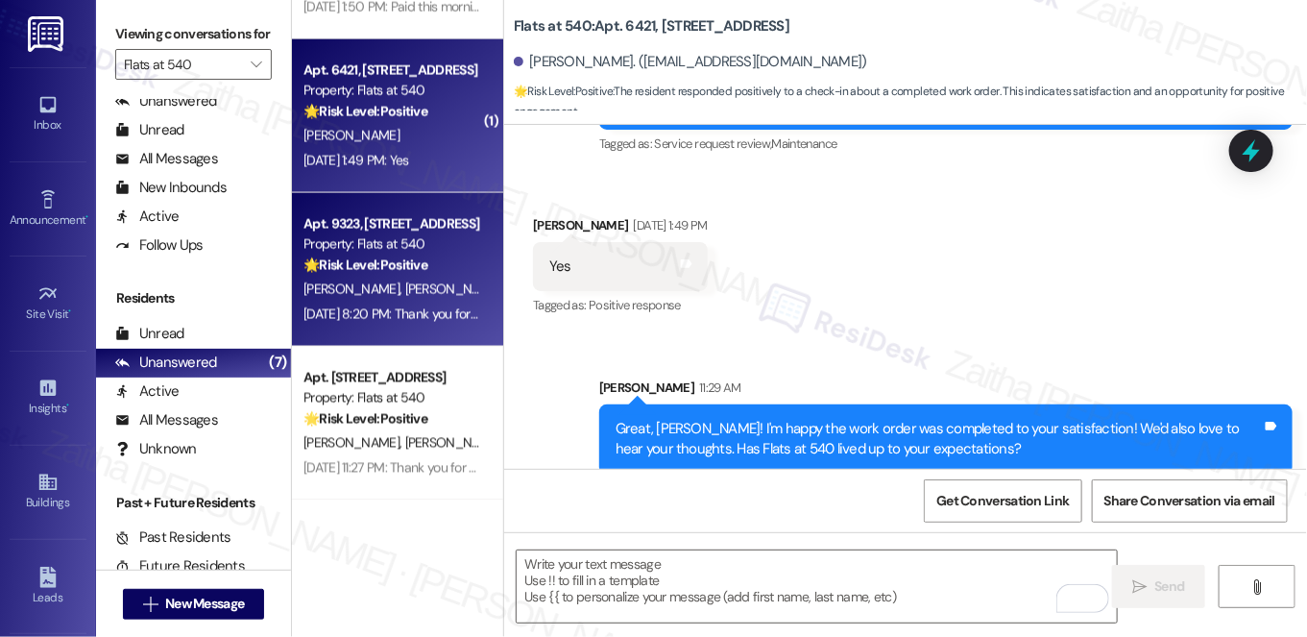
click at [420, 261] on strong "🌟 Risk Level: Positive" at bounding box center [366, 264] width 124 height 17
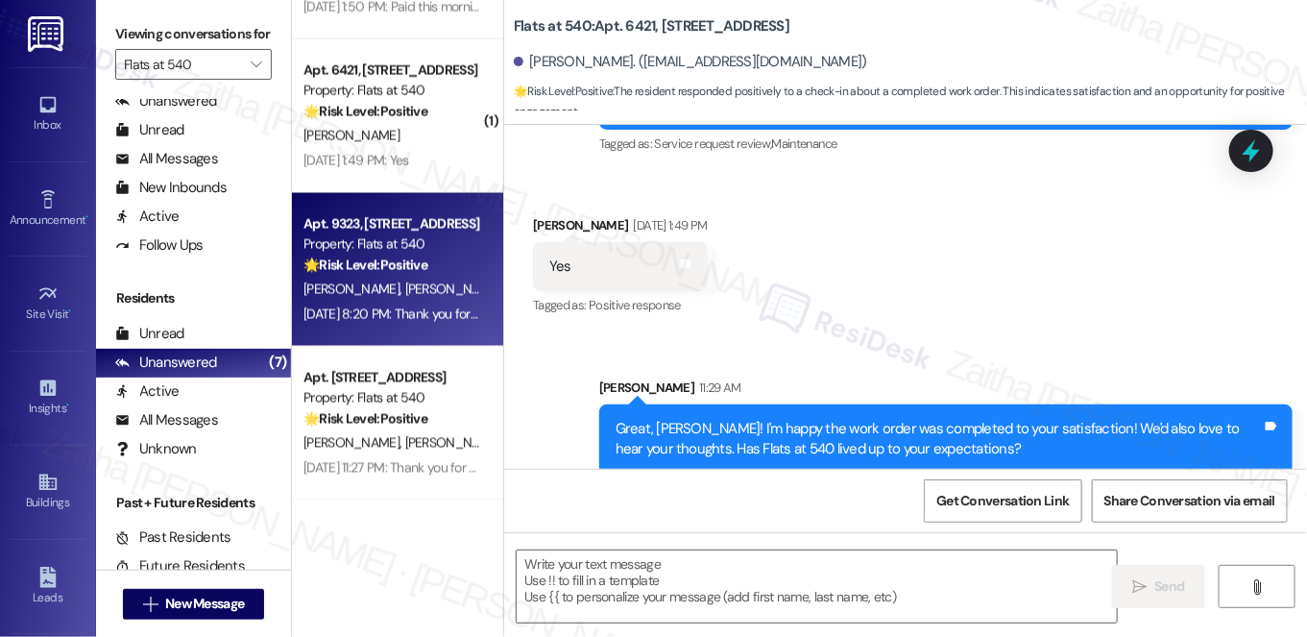
type textarea "Fetching suggested responses. Please feel free to read through the conversation…"
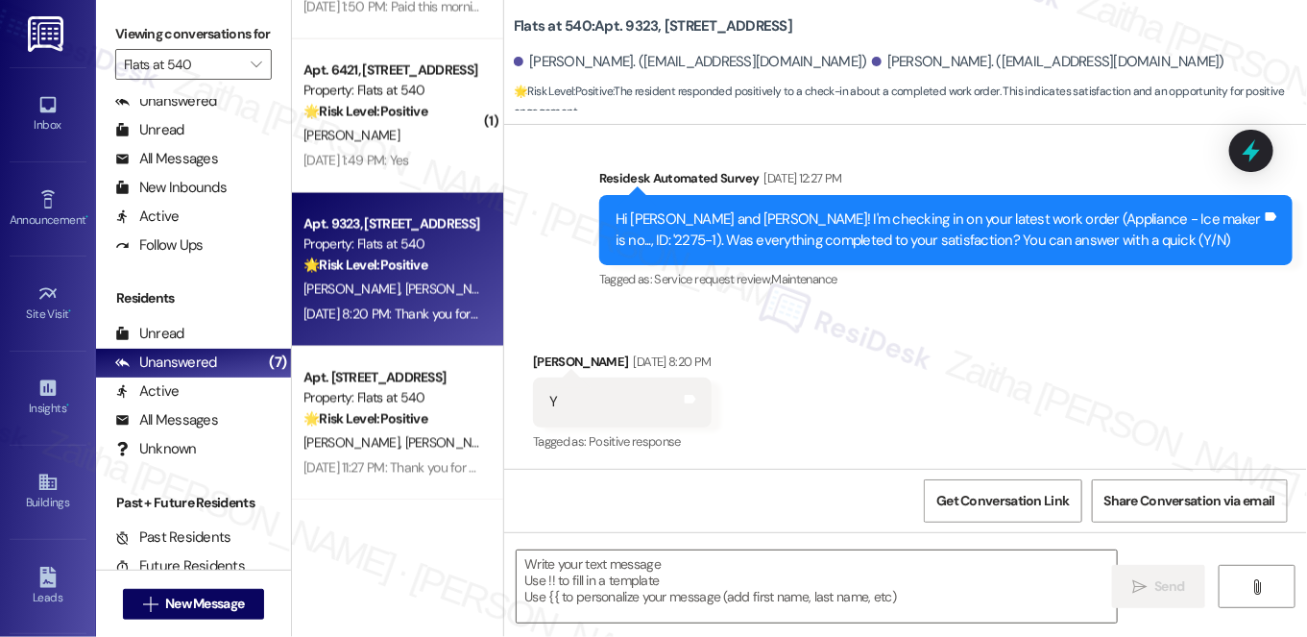
type textarea "Fetching suggested responses. Please feel free to read through the conversation…"
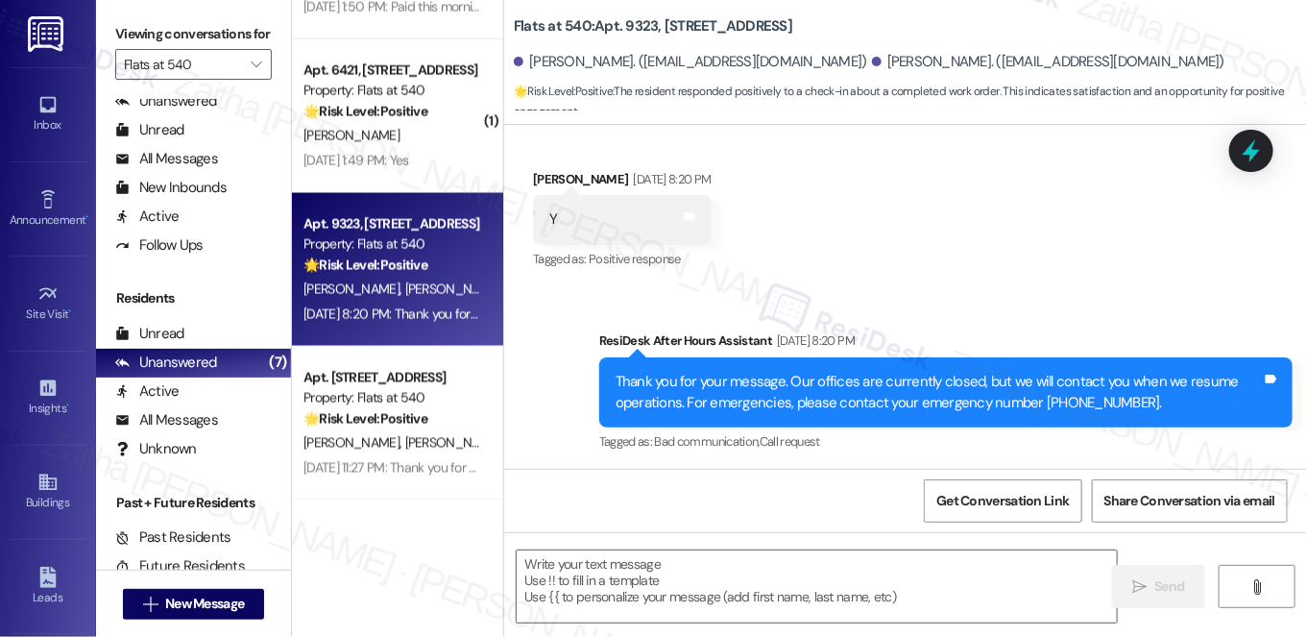
scroll to position [916, 0]
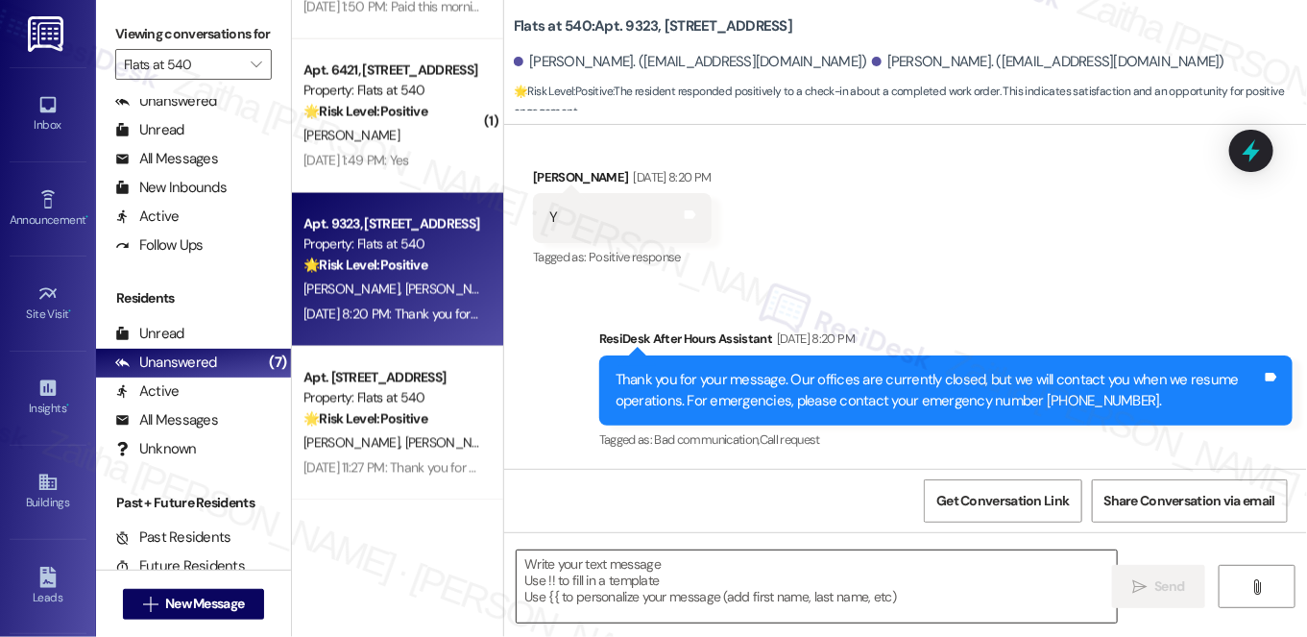
click at [646, 576] on textarea at bounding box center [817, 586] width 600 height 72
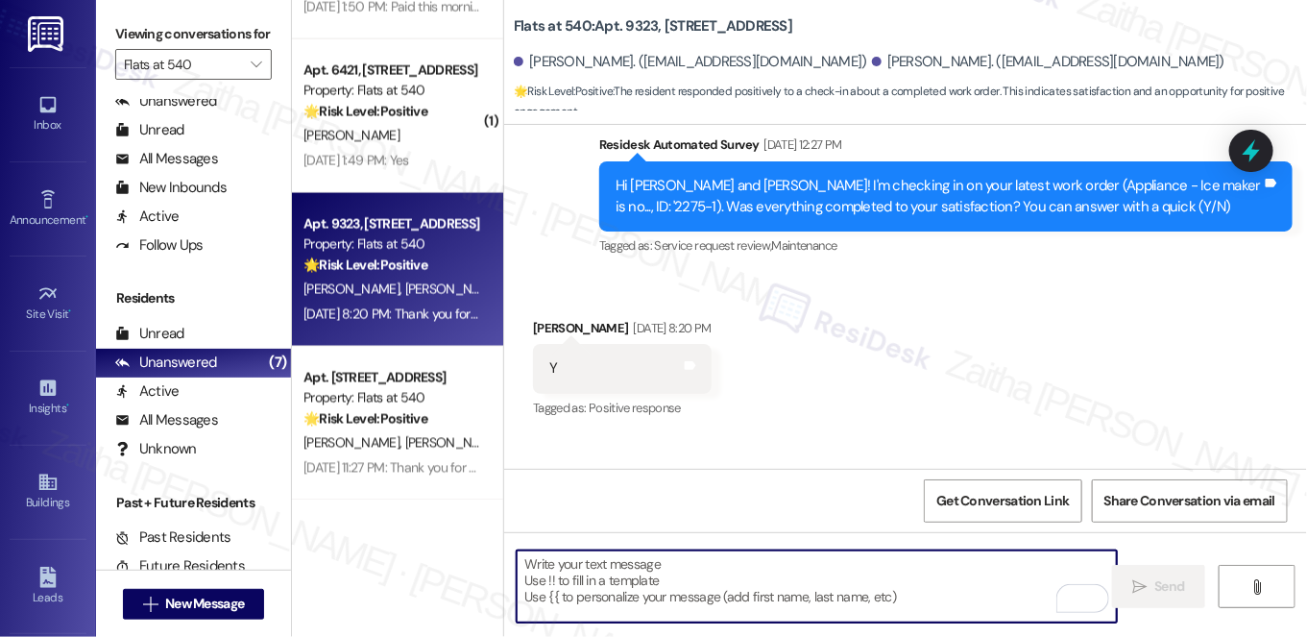
scroll to position [742, 0]
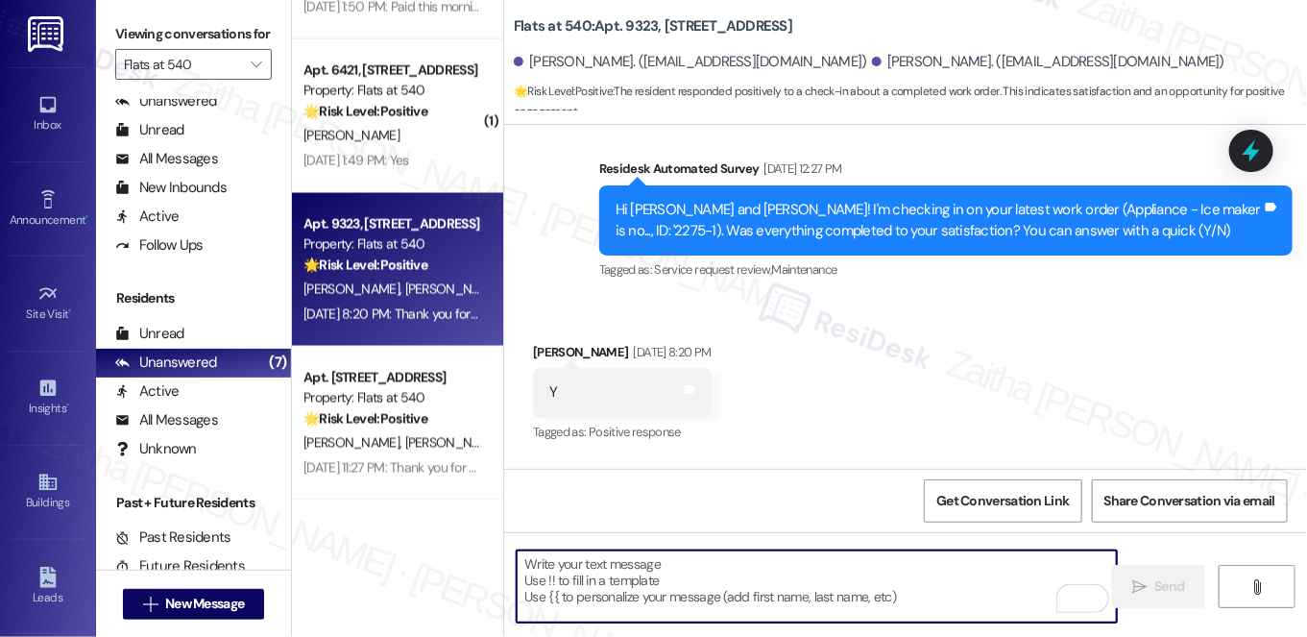
click at [555, 353] on div "Marticia Matthews Sep 02, 2025 at 8:20 PM" at bounding box center [622, 355] width 178 height 27
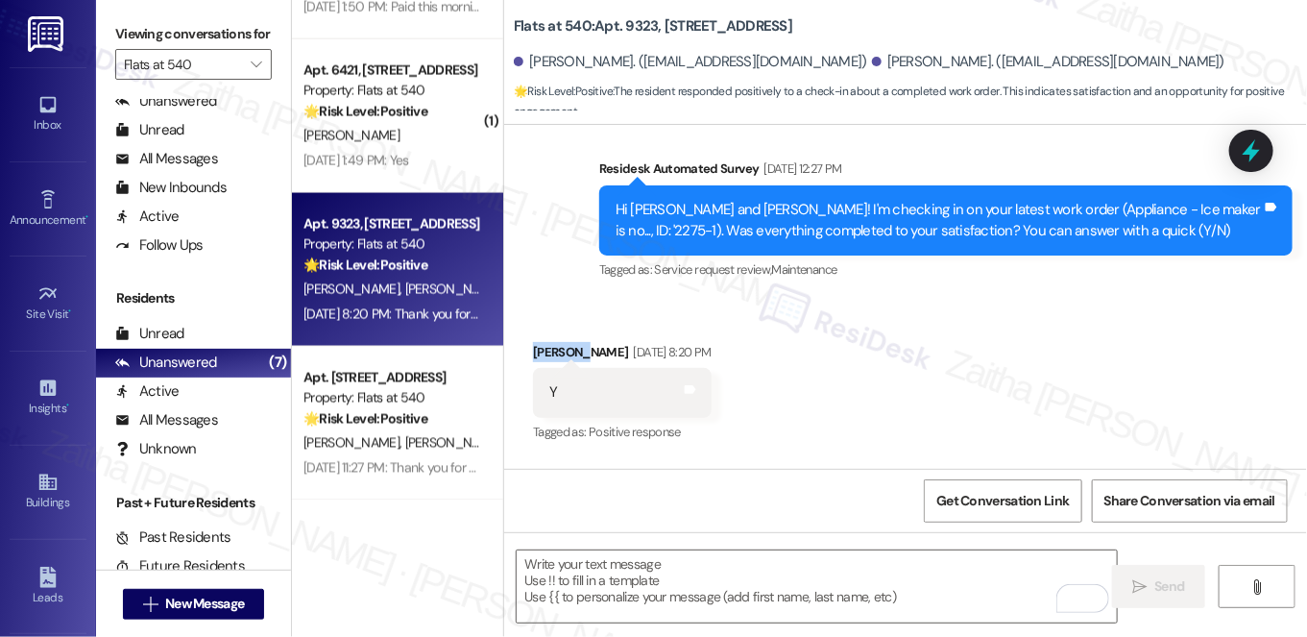
click at [554, 353] on div "Marticia Matthews Sep 02, 2025 at 8:20 PM" at bounding box center [622, 355] width 178 height 27
copy div "Marticia"
click at [626, 591] on textarea "To enrich screen reader interactions, please activate Accessibility in Grammarl…" at bounding box center [817, 586] width 600 height 72
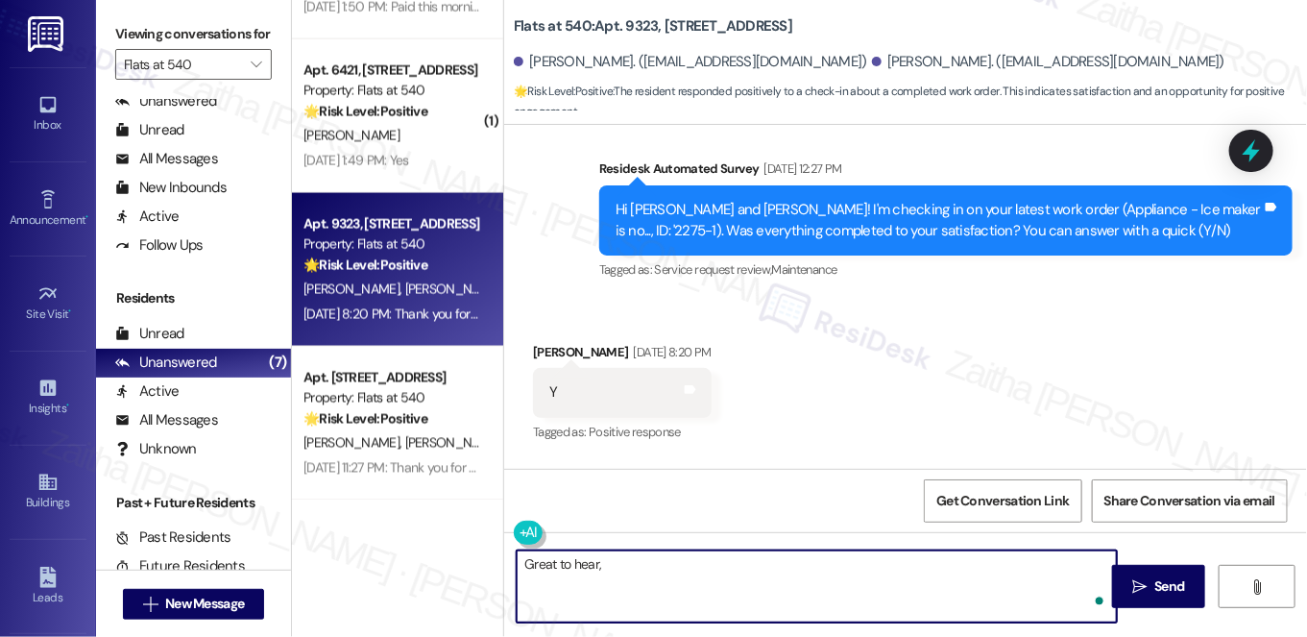
paste textarea "Marticia"
paste textarea "I'm happy the work order was completed to your satisfaction! We'd also love to …"
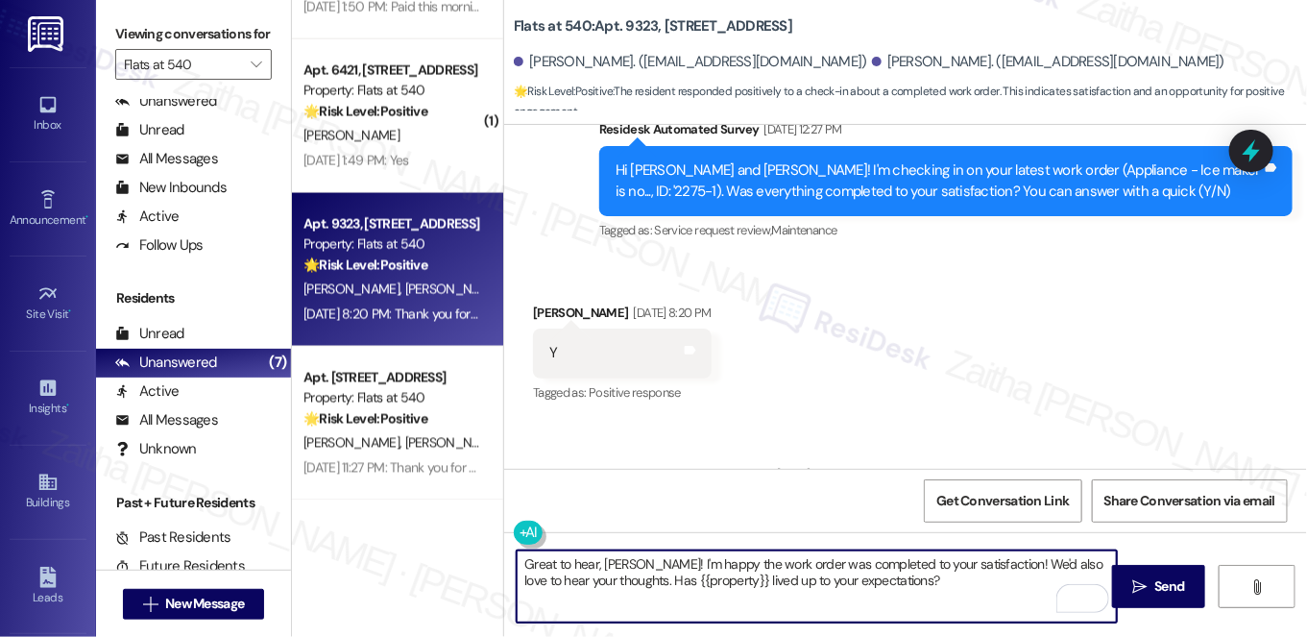
scroll to position [786, 0]
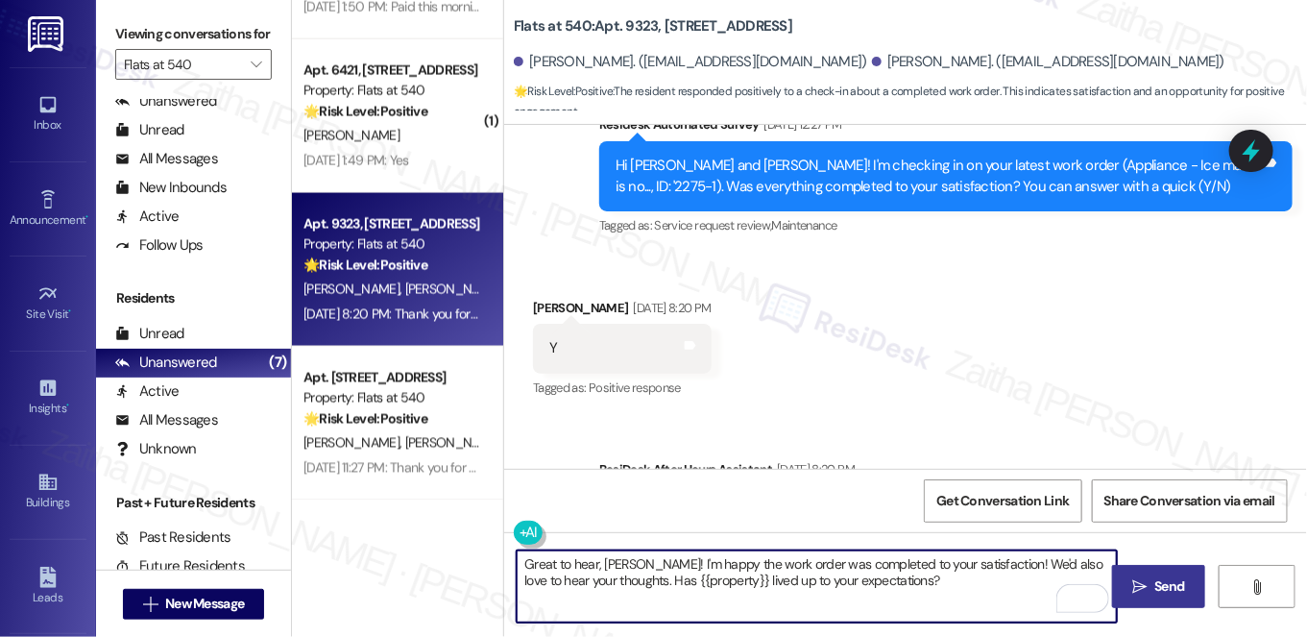
type textarea "Great to hear, Marticia! I'm happy the work order was completed to your satisfa…"
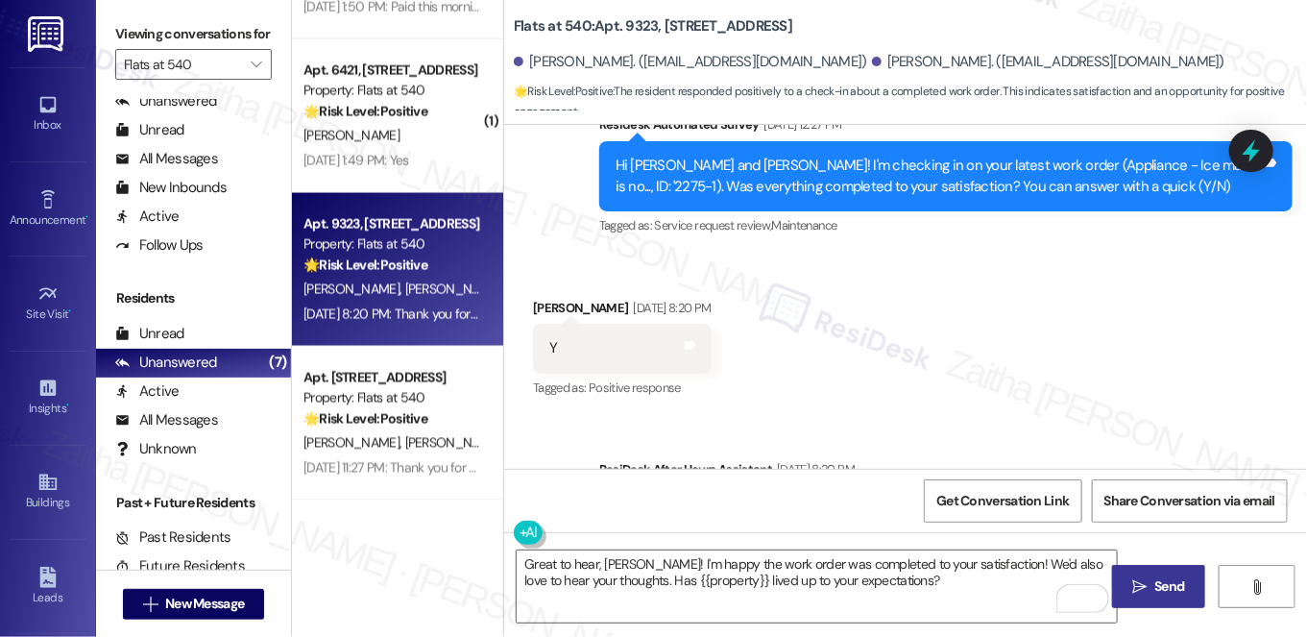
click at [1178, 584] on span "Send" at bounding box center [1171, 586] width 30 height 20
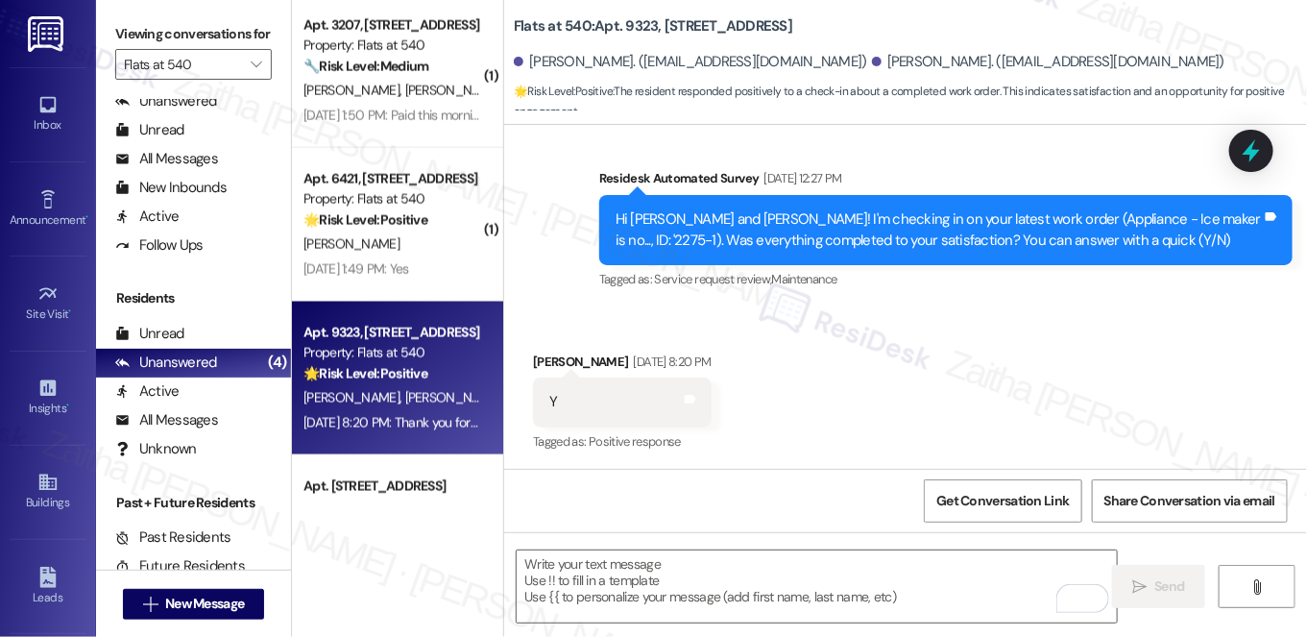
scroll to position [1015, 0]
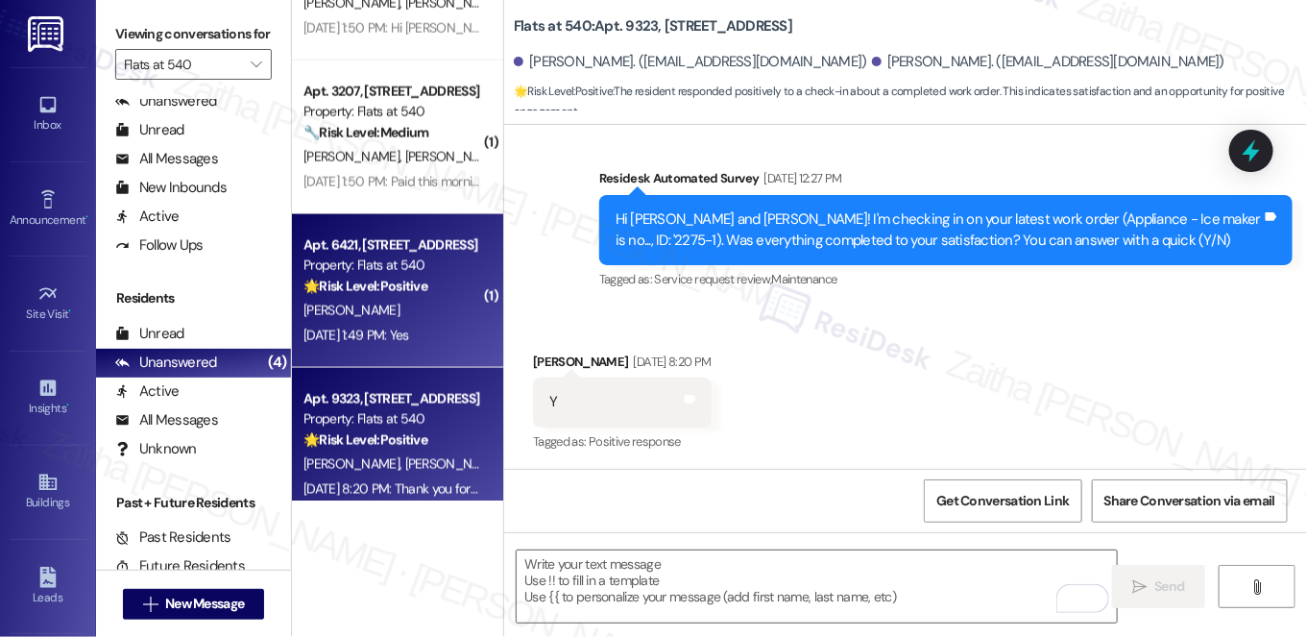
click at [409, 329] on div "Sep 03, 2025 at 1:49 PM: Yes Sep 03, 2025 at 1:49 PM: Yes" at bounding box center [357, 335] width 106 height 17
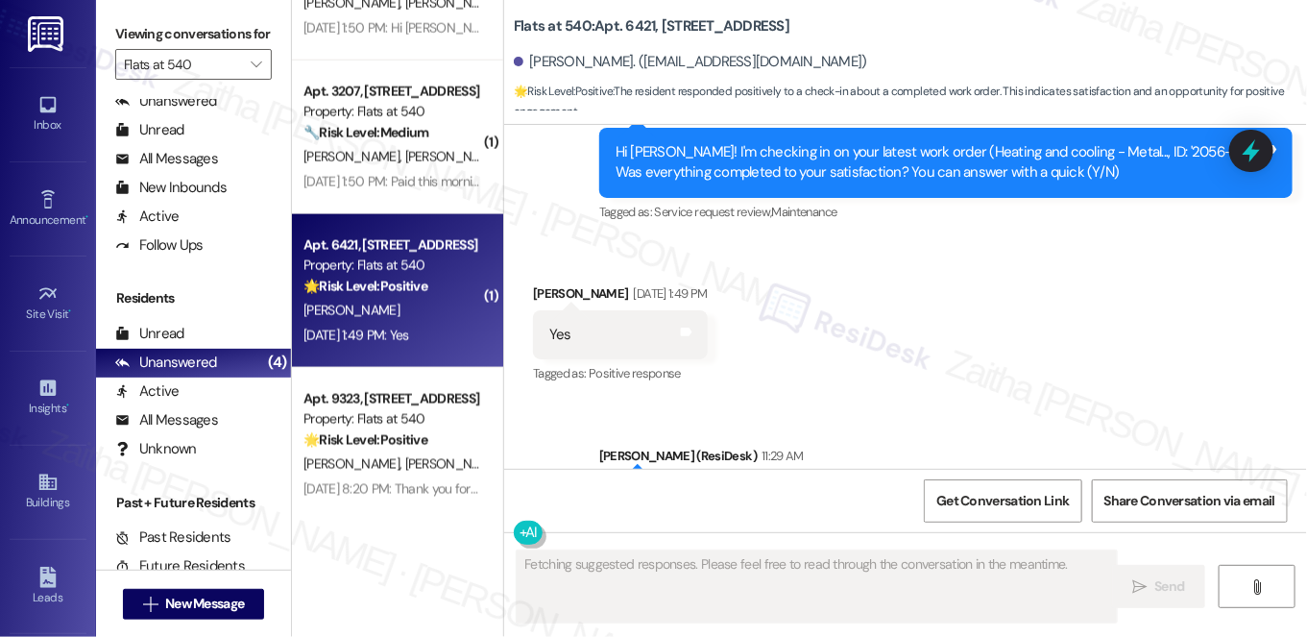
scroll to position [1588, 0]
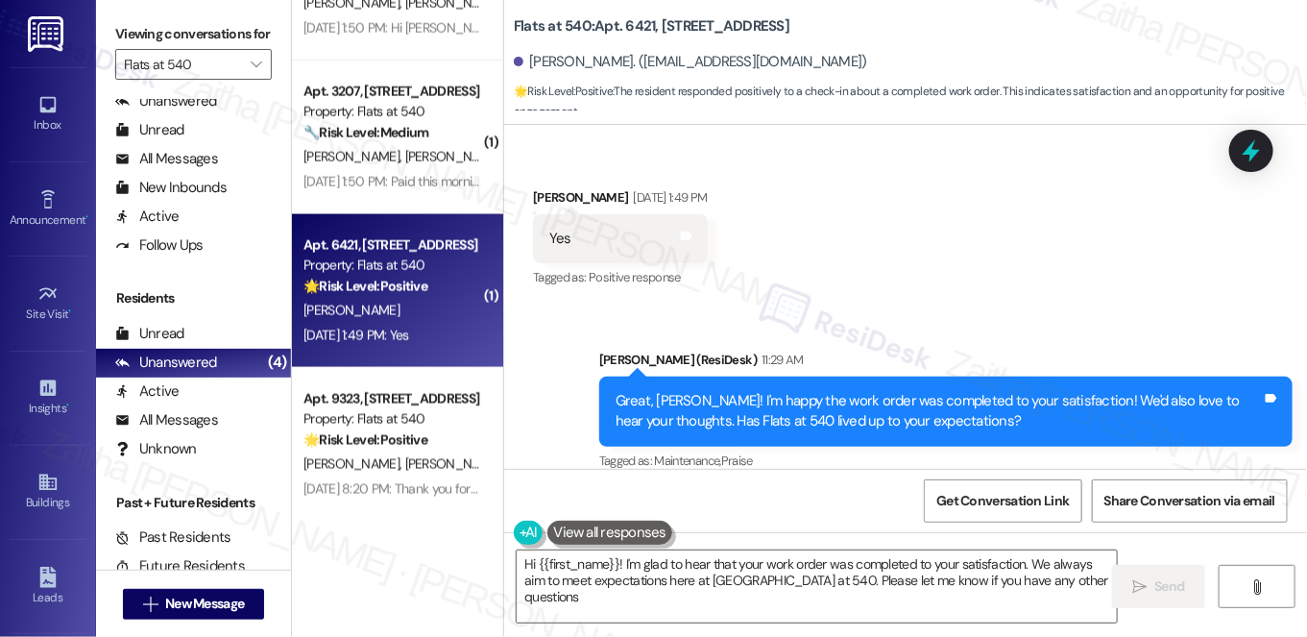
type textarea "Hi {{first_name}}! I'm glad to hear that your work order was completed to your …"
click at [205, 80] on input "Flats at 540" at bounding box center [182, 64] width 117 height 31
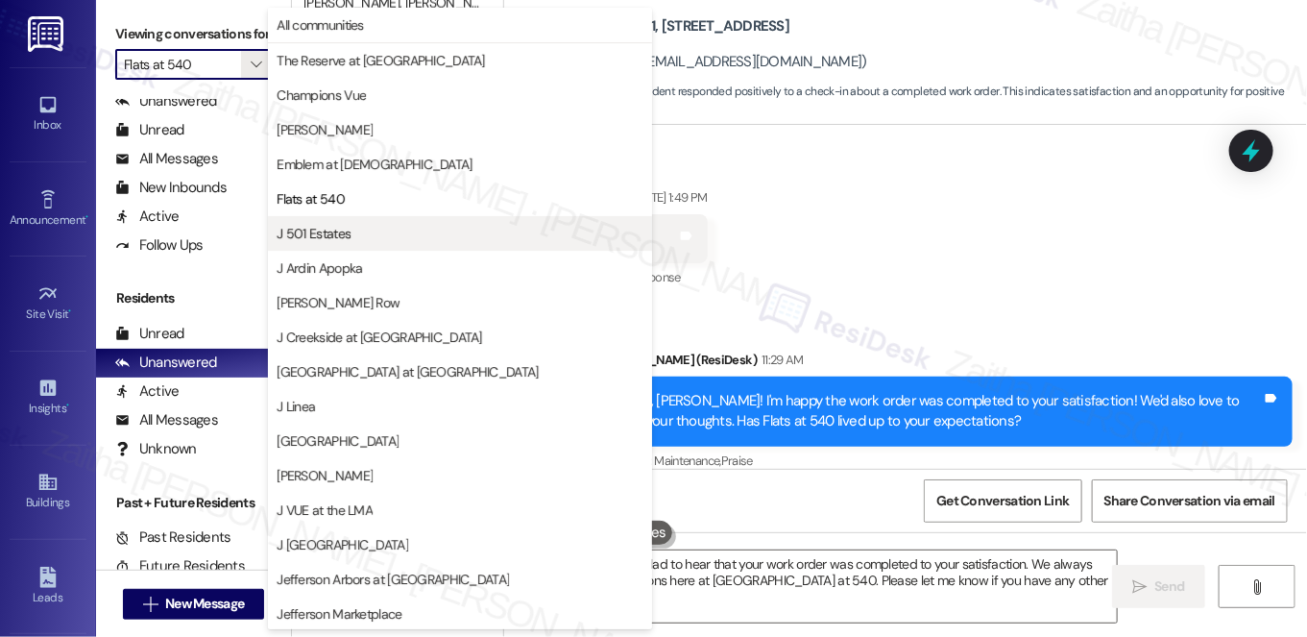
click at [384, 238] on span "J 501 Estates" at bounding box center [460, 233] width 367 height 19
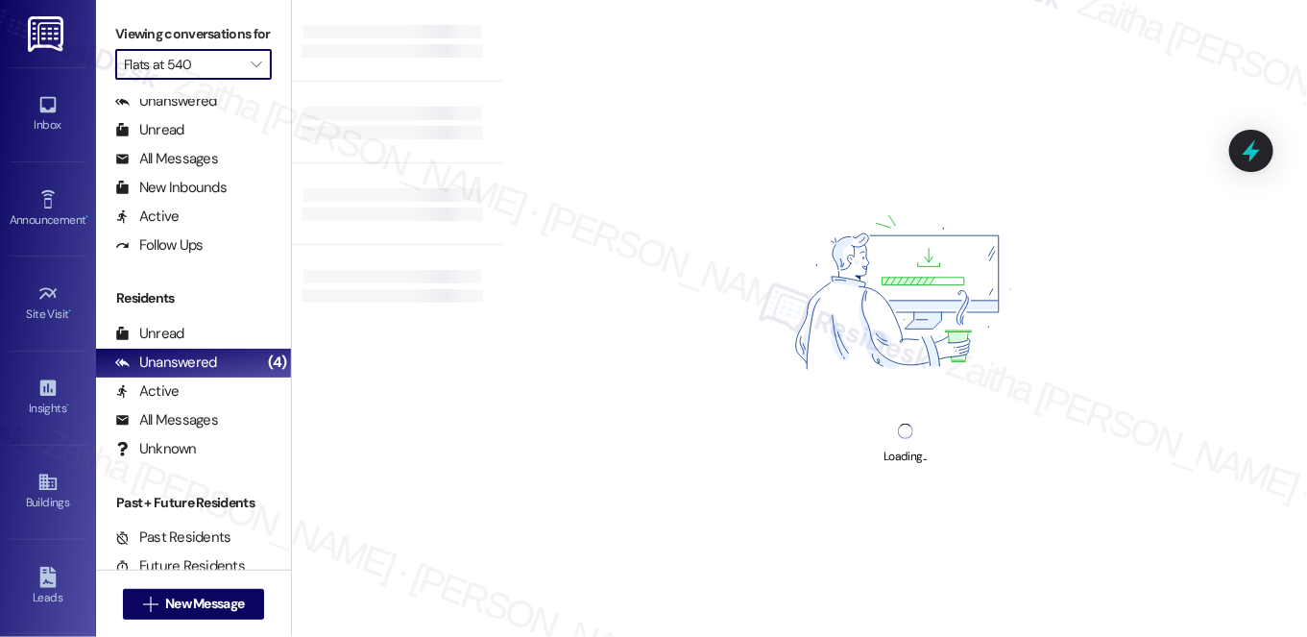
type input "J 501 Estates"
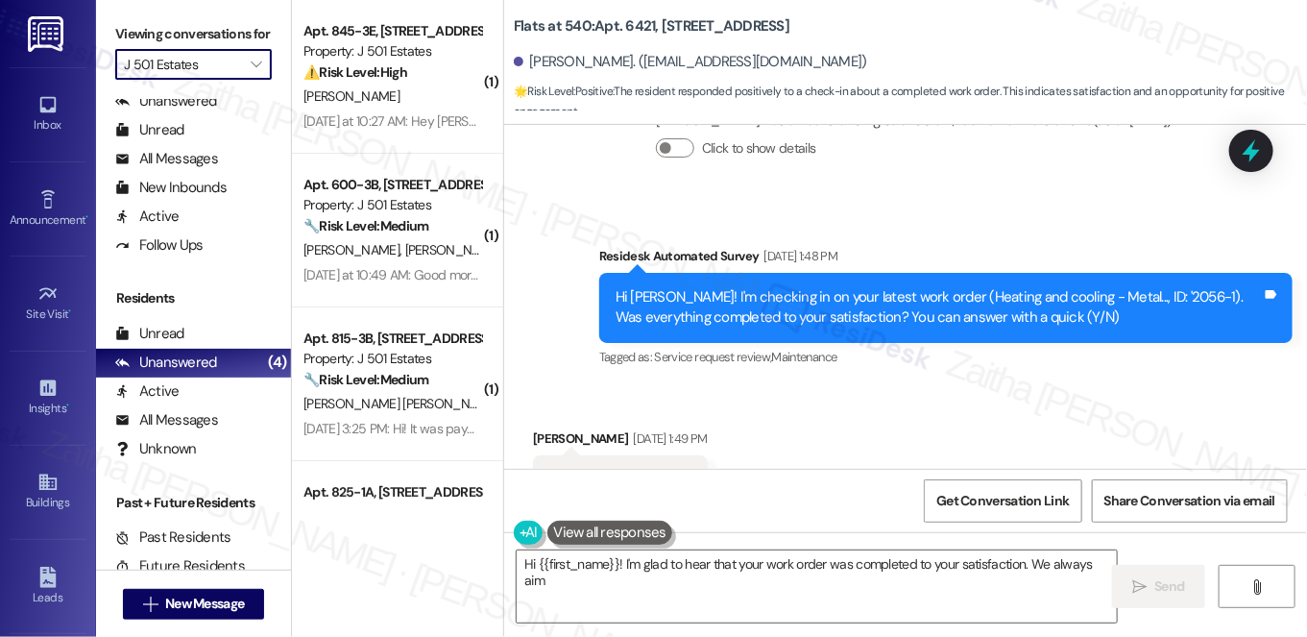
scroll to position [1404, 0]
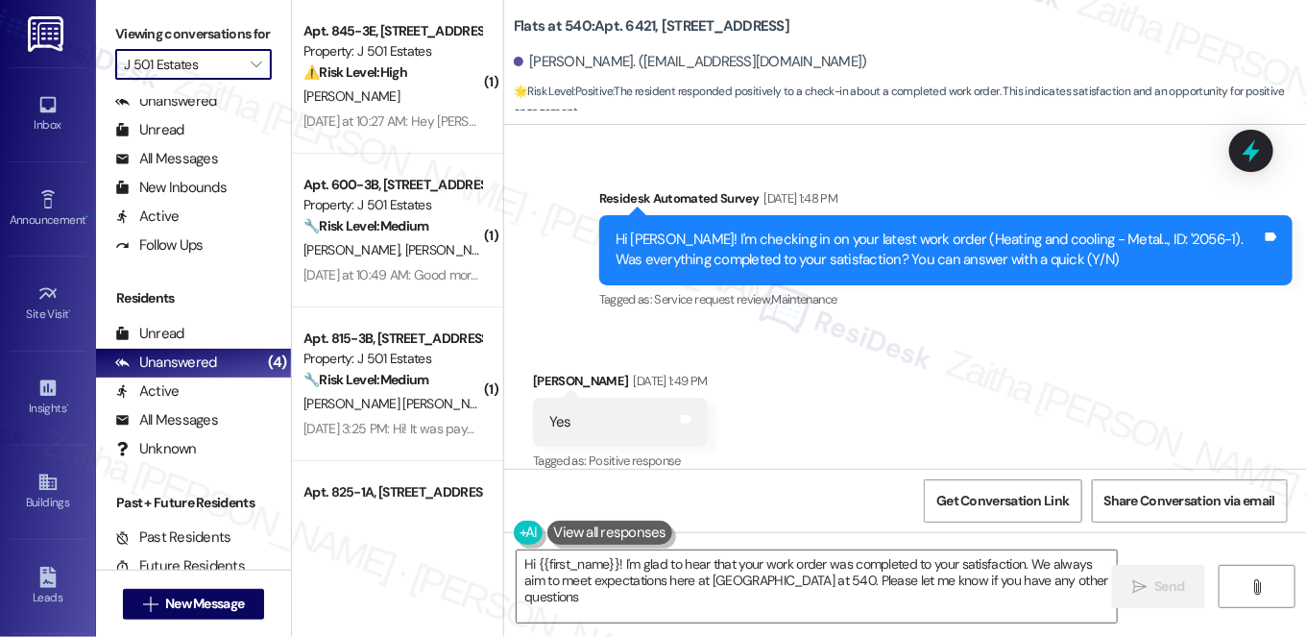
type textarea "Hi {{first_name}}! I'm glad to hear that your work order was completed to your …"
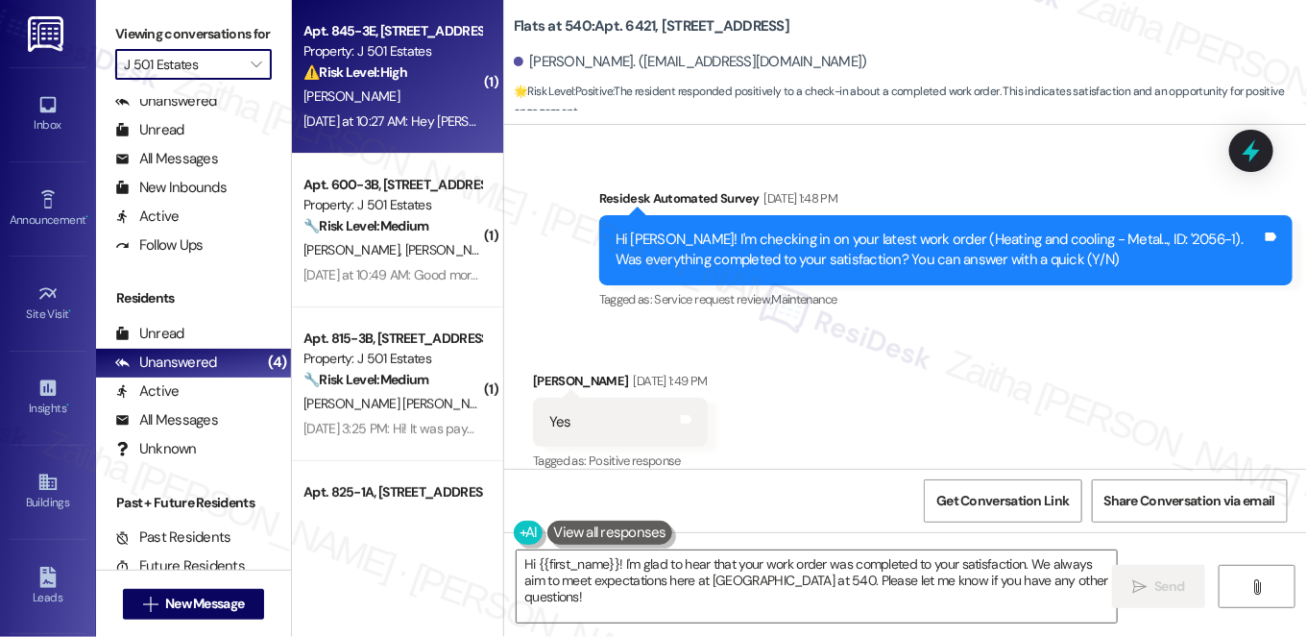
click at [417, 90] on div "[PERSON_NAME]" at bounding box center [393, 97] width 182 height 24
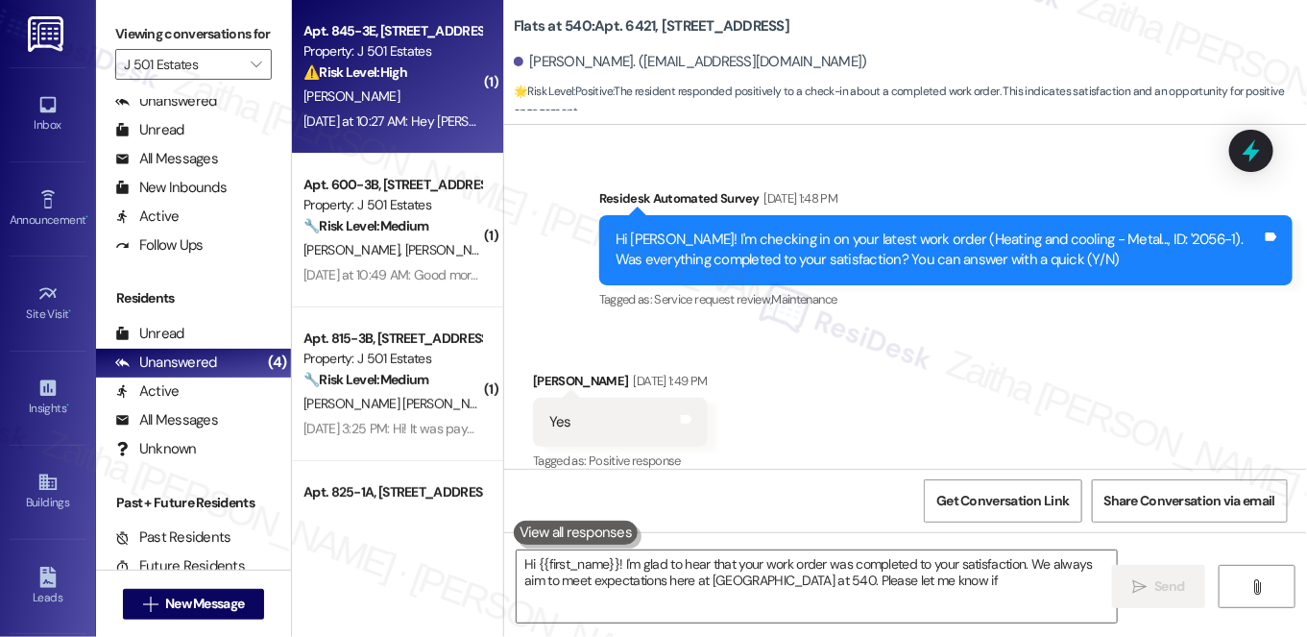
type textarea "Hi {{first_name}}! I'm glad to hear that your work order was completed to your …"
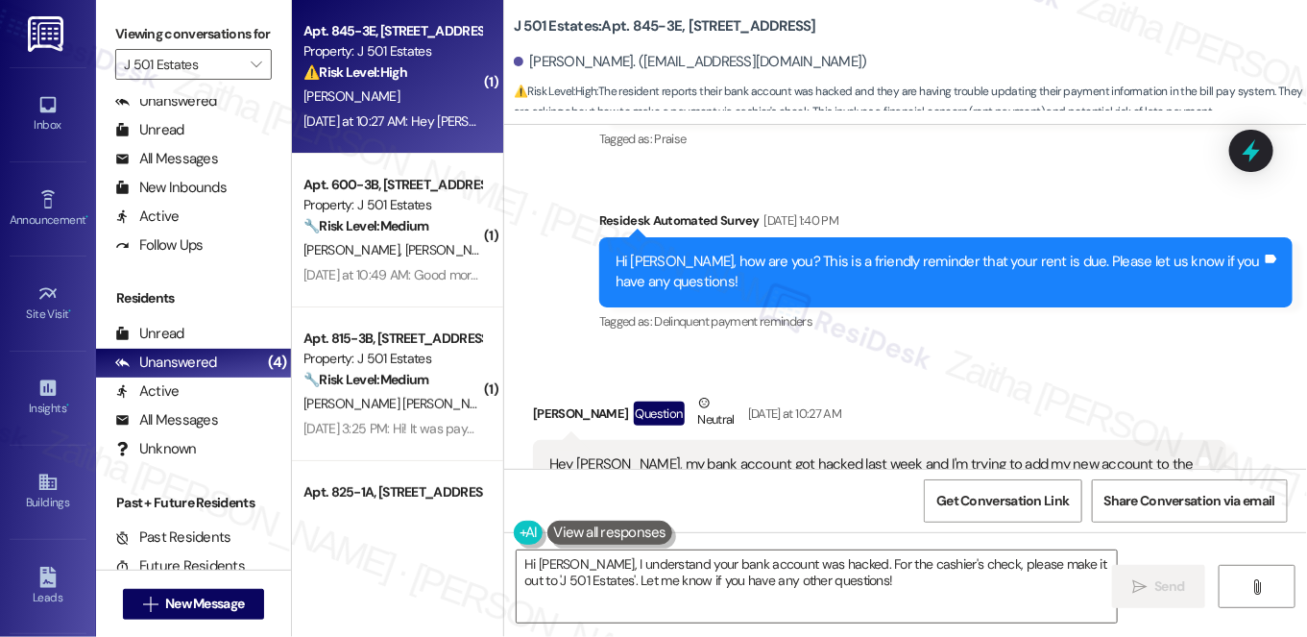
scroll to position [3811, 0]
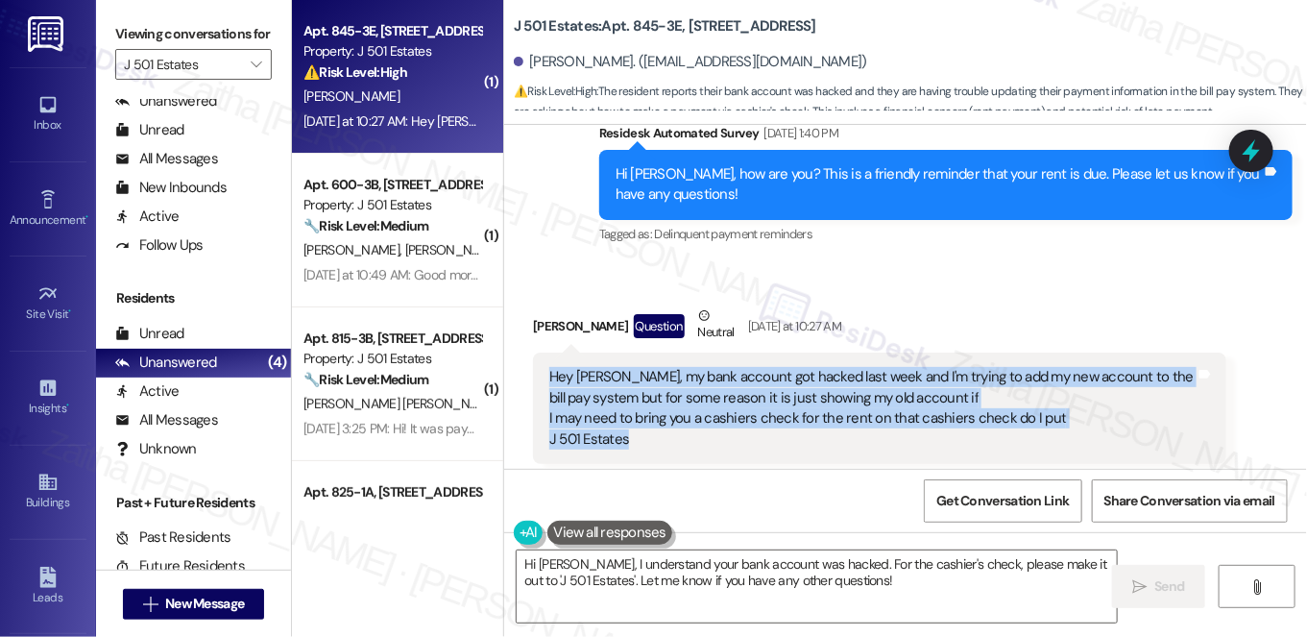
drag, startPoint x: 538, startPoint y: 315, endPoint x: 668, endPoint y: 383, distance: 146.5
click at [668, 383] on div "Hey Jay, my bank account got hacked last week and I'm trying to add my new acco…" at bounding box center [880, 408] width 694 height 111
copy div "Hey Jay, my bank account got hacked last week and I'm trying to add my new acco…"
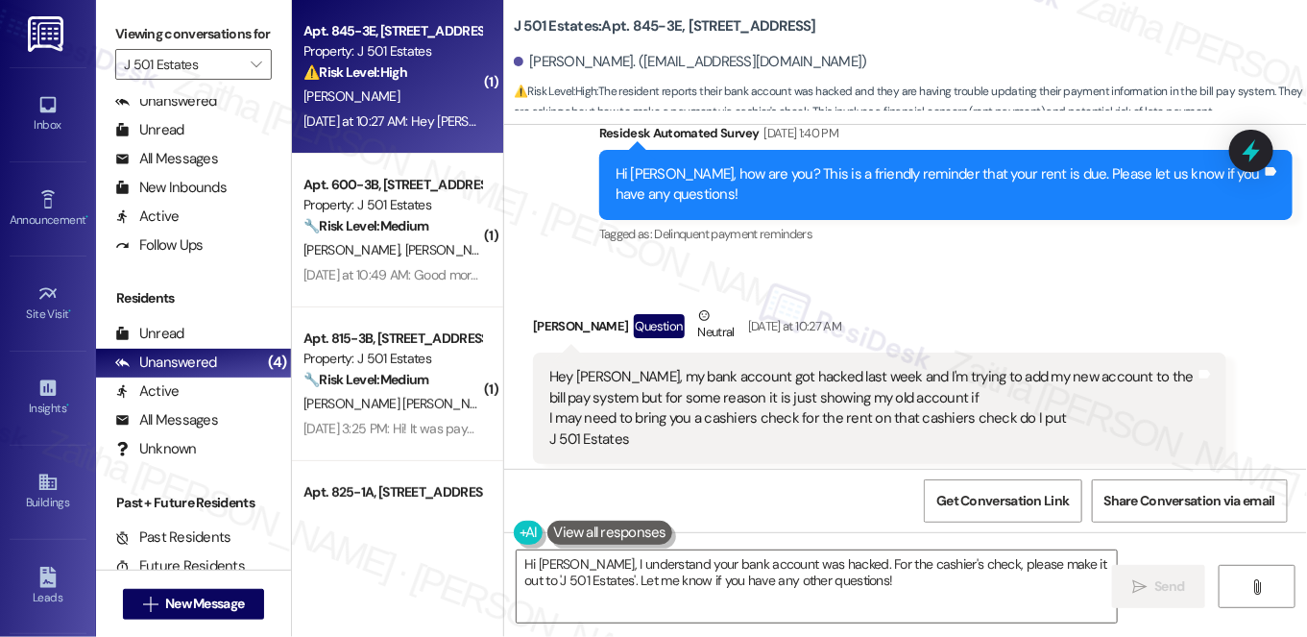
click at [922, 262] on div "Received via SMS Matthew Buckner Question Neutral Yesterday at 10:27 AM Hey Jay…" at bounding box center [905, 384] width 803 height 244
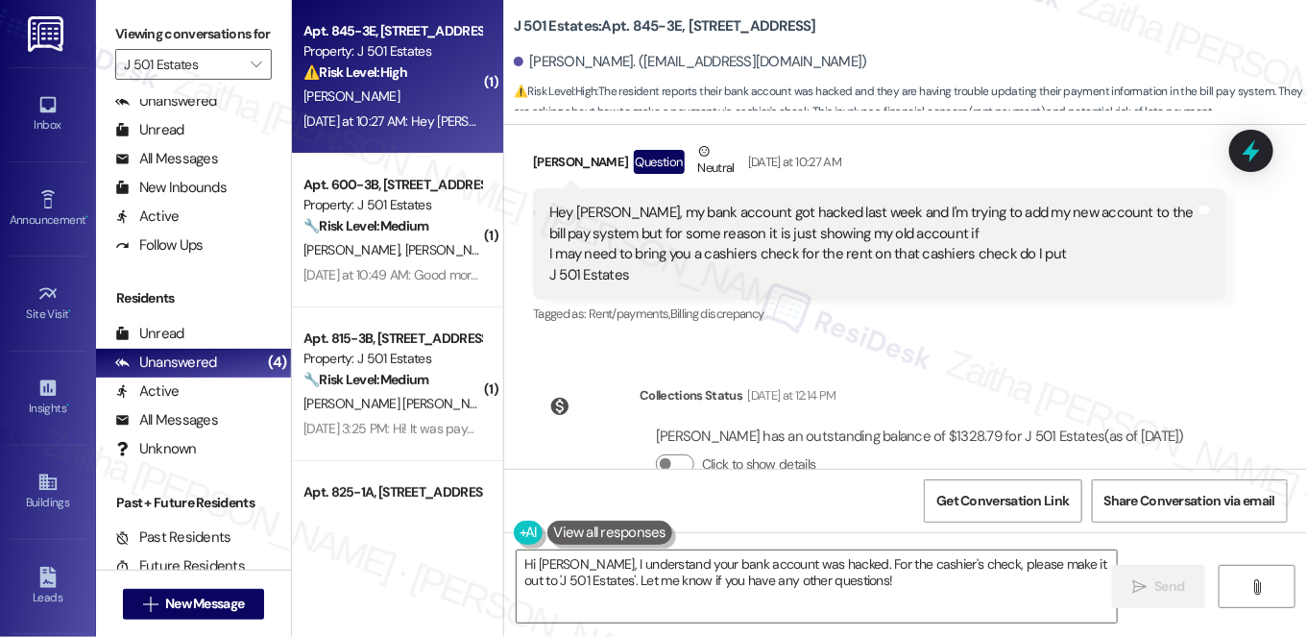
scroll to position [3985, 0]
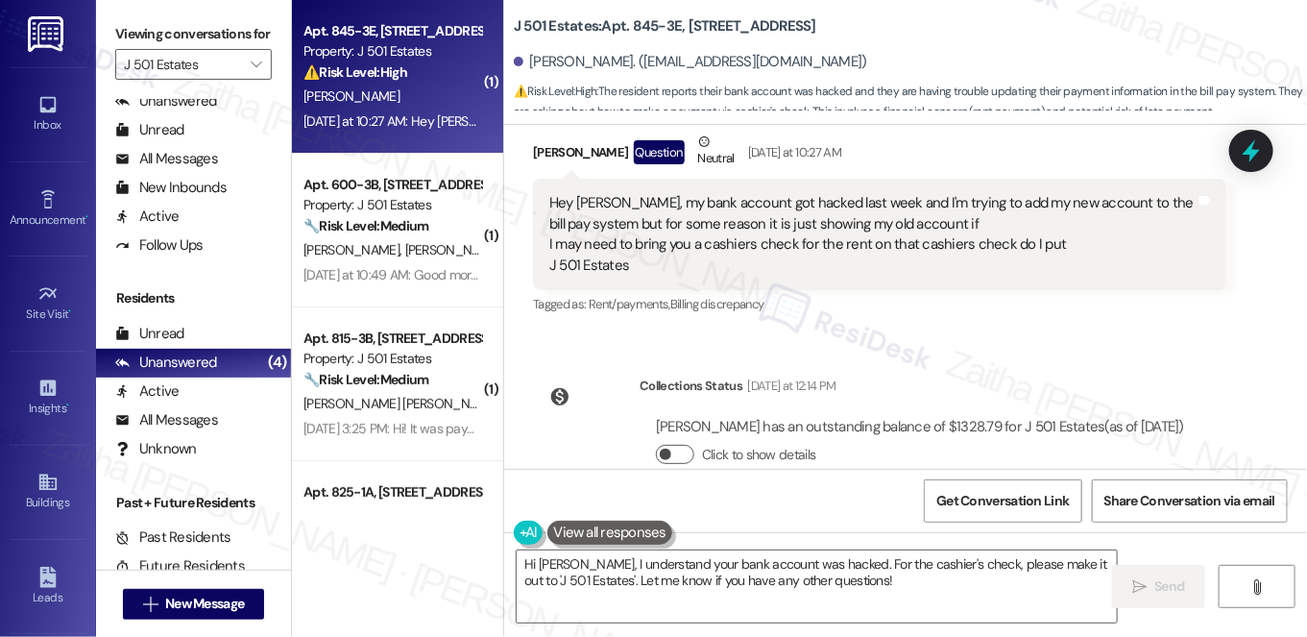
click at [683, 445] on button "Click to show details" at bounding box center [675, 454] width 38 height 19
click at [661, 445] on button "Click to hide details" at bounding box center [675, 454] width 38 height 19
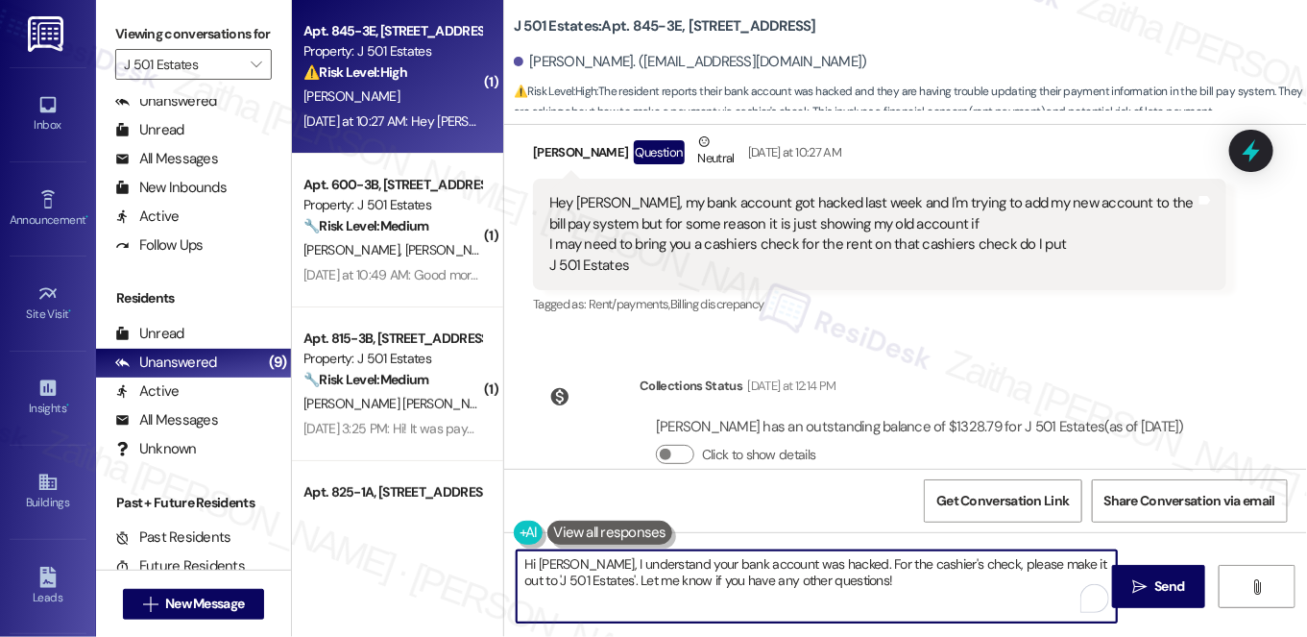
drag, startPoint x: 515, startPoint y: 564, endPoint x: 840, endPoint y: 592, distance: 325.9
click at [839, 592] on textarea "Hi Matthew, I understand your bank account was hacked. For the cashier's check,…" at bounding box center [817, 586] width 600 height 72
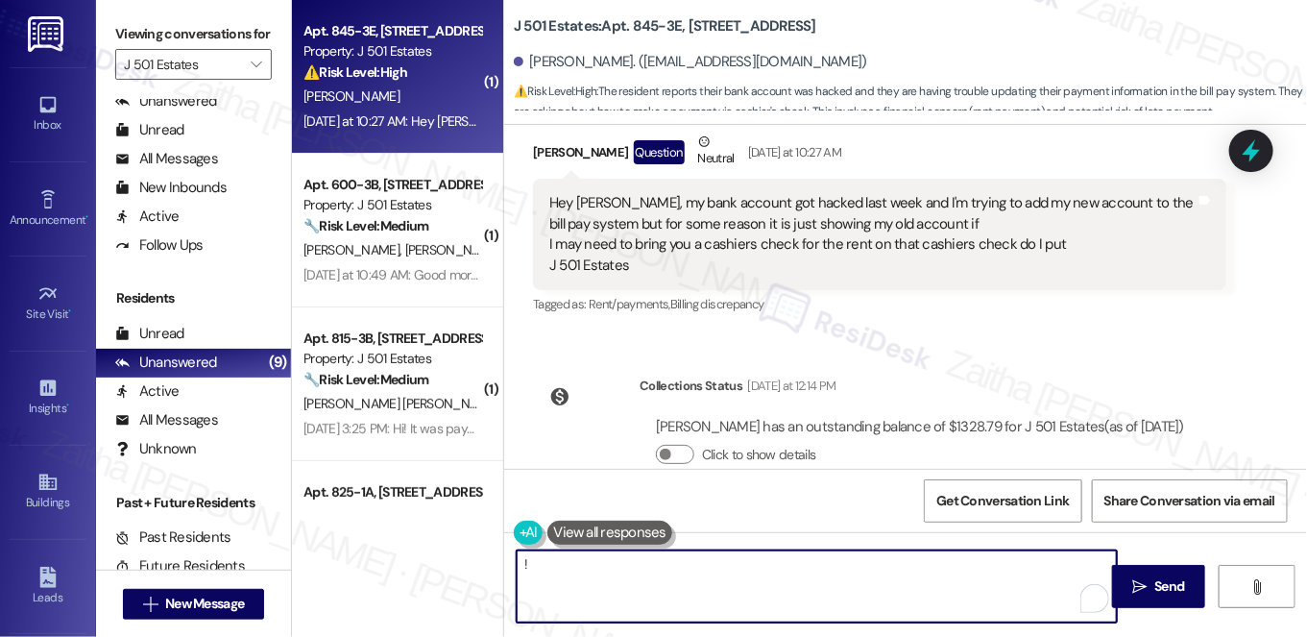
paste textarea "Hi [Resident’s Name], I’m so sorry to hear about your bank account — that sound…"
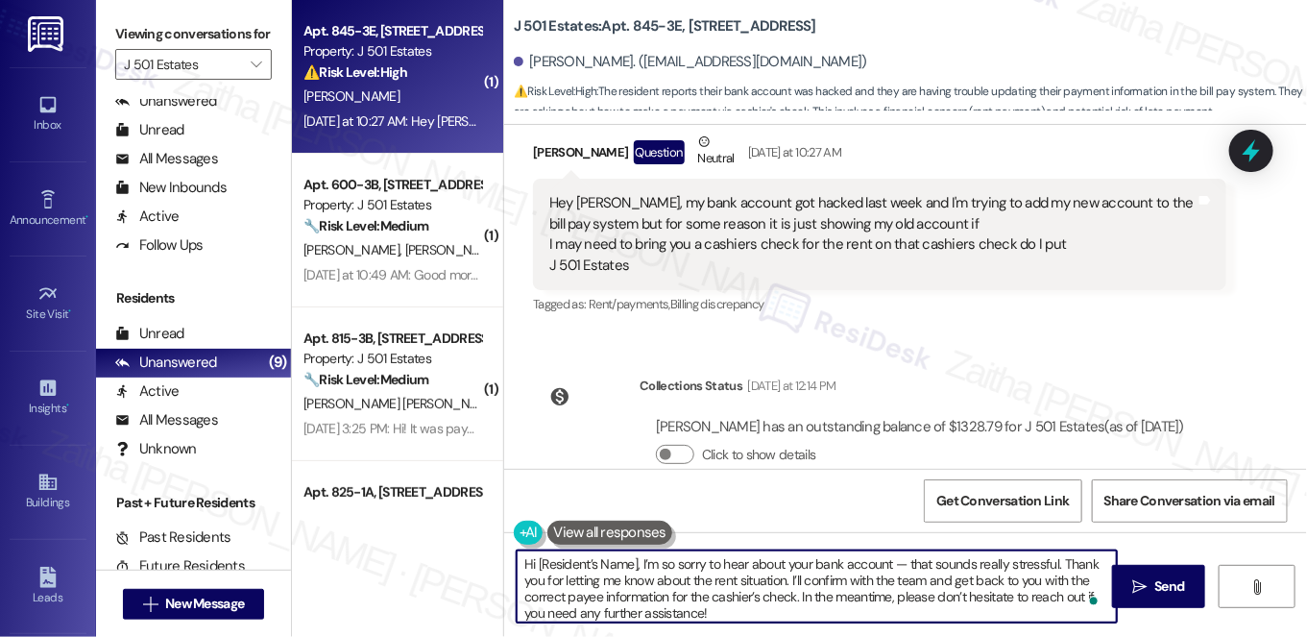
scroll to position [3810, 0]
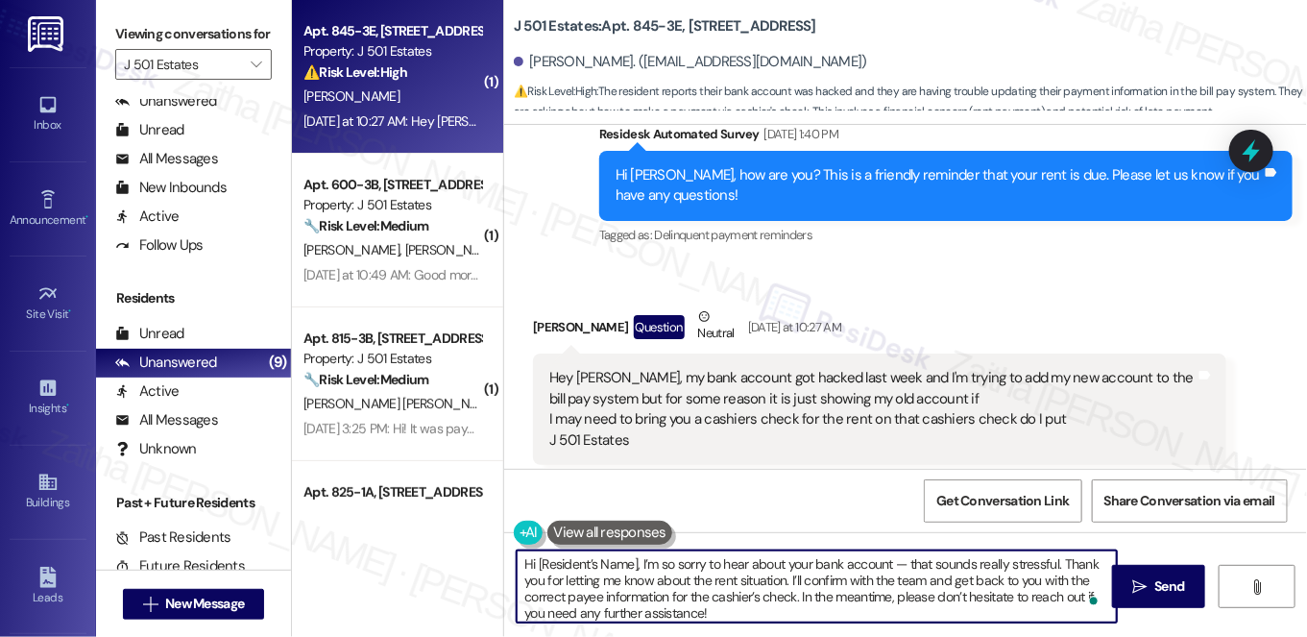
click at [555, 306] on div "Matthew Buckner Question Neutral Yesterday at 10:27 AM" at bounding box center [880, 329] width 694 height 47
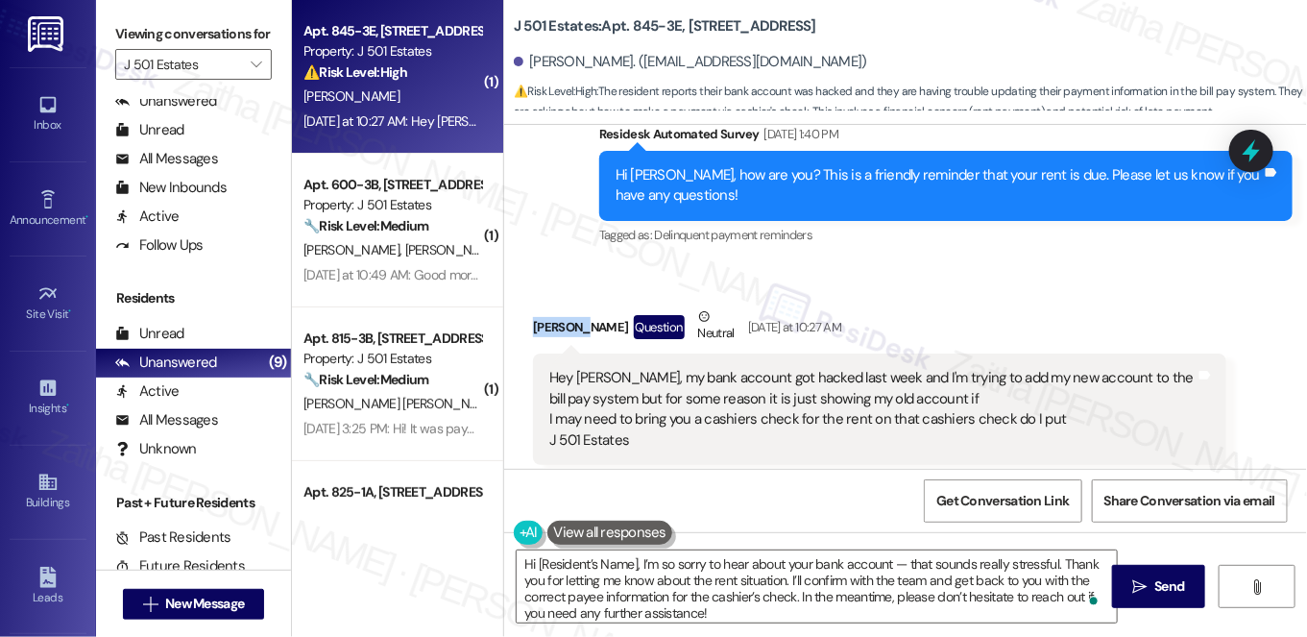
click at [555, 306] on div "Matthew Buckner Question Neutral Yesterday at 10:27 AM" at bounding box center [880, 329] width 694 height 47
copy div "Matthew"
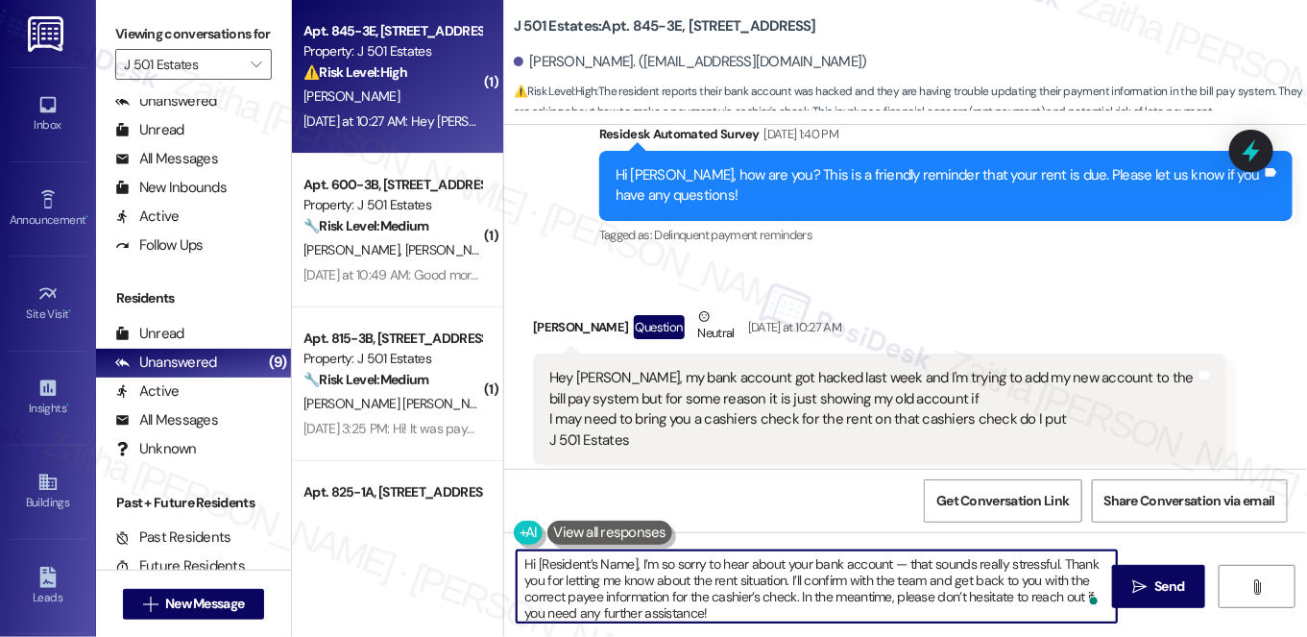
click at [607, 561] on textarea "Hi [Resident’s Name], I’m so sorry to hear about your bank account — that sound…" at bounding box center [817, 586] width 600 height 72
paste textarea "Matthew"
click at [859, 565] on textarea "Hi Matthew, I’m so sorry to hear about your bank account — that sounds really s…" at bounding box center [817, 586] width 600 height 72
drag, startPoint x: 845, startPoint y: 561, endPoint x: 993, endPoint y: 550, distance: 148.3
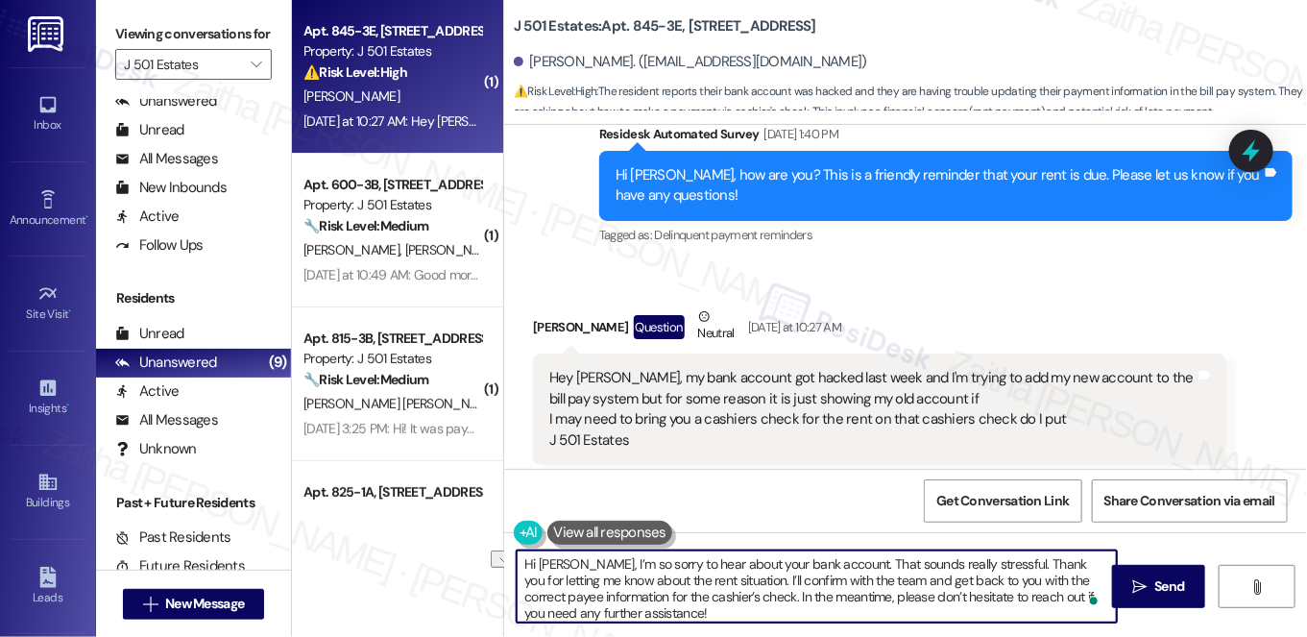
click at [993, 550] on textarea "Hi Matthew, I’m so sorry to hear about your bank account. That sounds really st…" at bounding box center [817, 586] width 600 height 72
click at [963, 562] on textarea "Hi Matthew, I’m so sorry to hear about your bank account. That sounds really st…" at bounding box center [817, 586] width 600 height 72
type textarea "Hi Matthew, I’m so sorry to hear about your bank account. That sounds really st…"
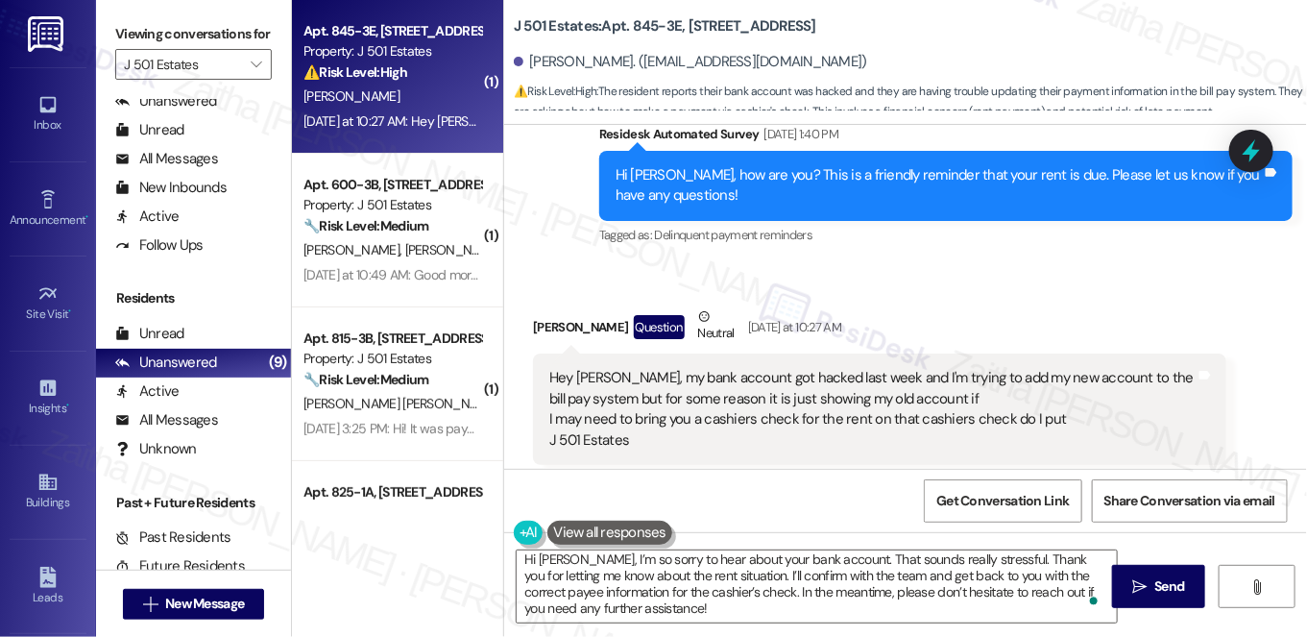
click at [596, 544] on button at bounding box center [610, 533] width 125 height 24
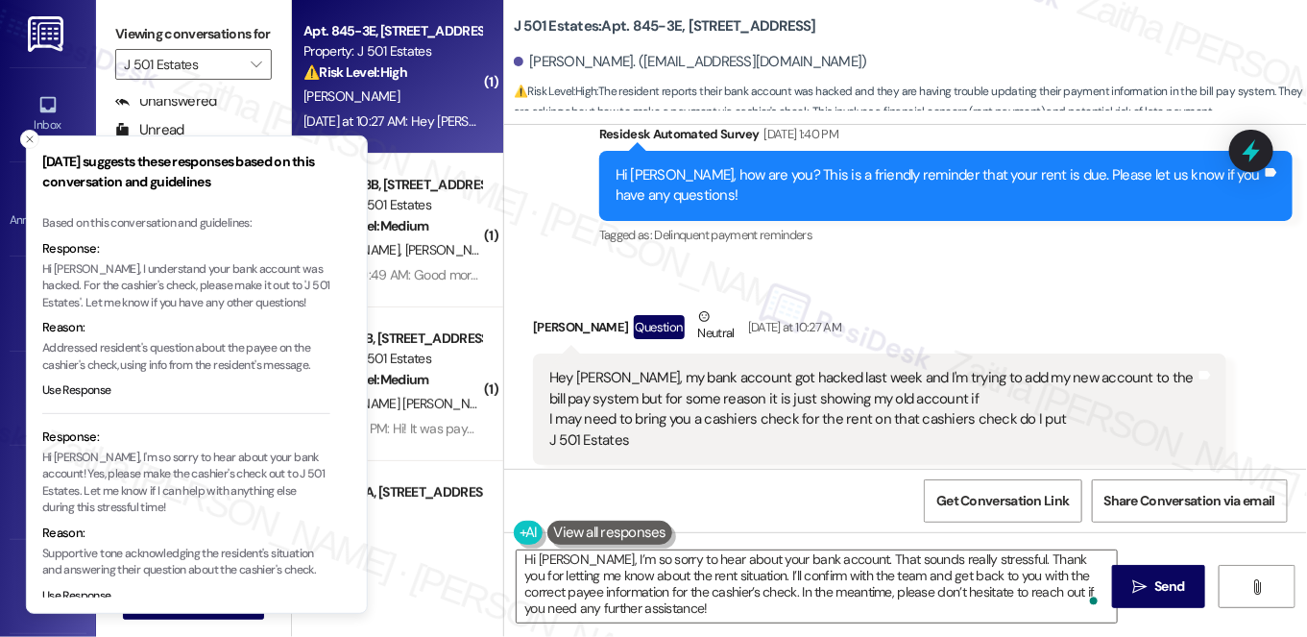
click at [100, 267] on p "Hi Matthew, I understand your bank account was hacked. For the cashier's check,…" at bounding box center [186, 286] width 288 height 51
click at [104, 265] on p "Hi Matthew, I understand your bank account was hacked. For the cashier's check,…" at bounding box center [183, 286] width 288 height 51
click at [96, 261] on p "Hi Matthew, I understand your bank account was hacked. For the cashier's check,…" at bounding box center [183, 286] width 288 height 51
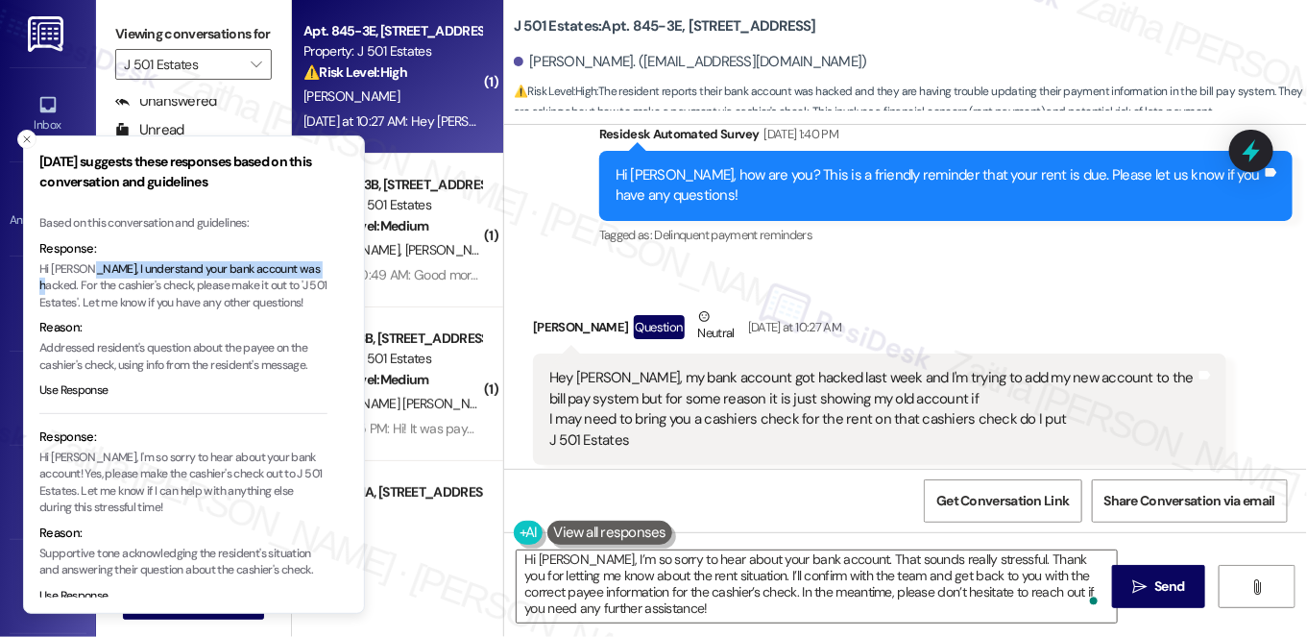
drag, startPoint x: 96, startPoint y: 261, endPoint x: 77, endPoint y: 286, distance: 31.5
click at [77, 286] on p "Hi Matthew, I understand your bank account was hacked. For the cashier's check,…" at bounding box center [183, 286] width 288 height 51
copy p ", I understand your bank account was hacked."
click at [26, 141] on icon "Close toast" at bounding box center [27, 140] width 12 height 12
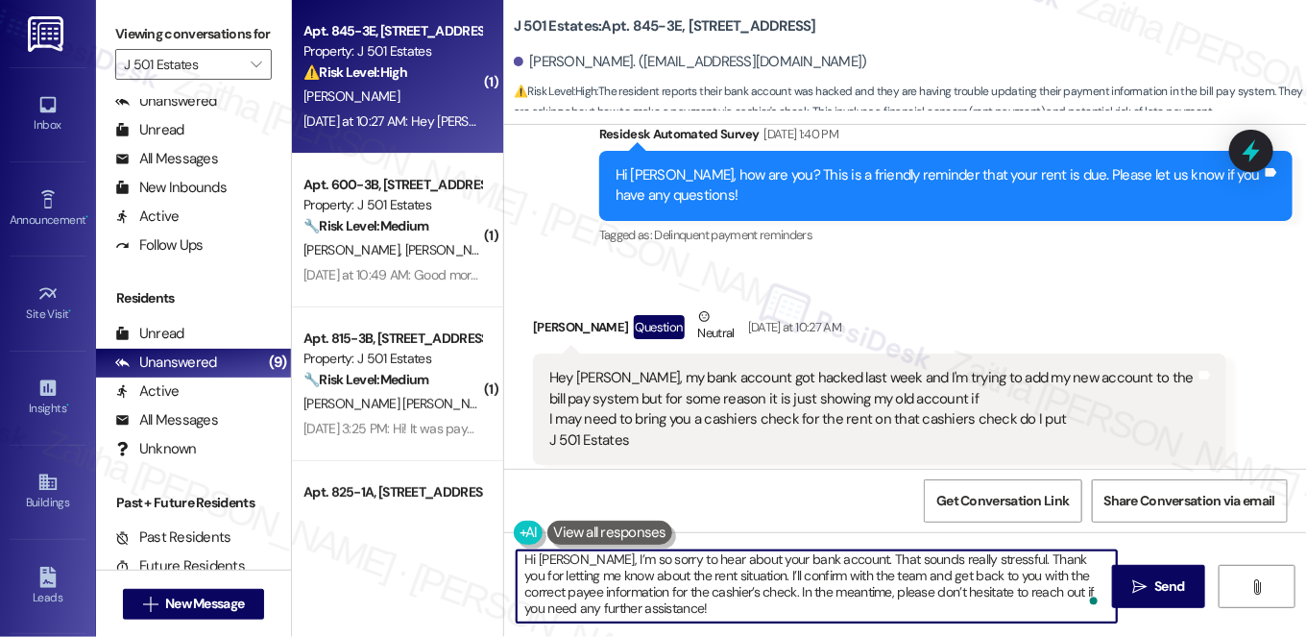
scroll to position [0, 0]
drag, startPoint x: 589, startPoint y: 558, endPoint x: 996, endPoint y: 561, distance: 407.3
click at [996, 561] on textarea "Hi Matthew, I’m so sorry to hear about your bank account. That sounds really st…" at bounding box center [817, 586] width 600 height 72
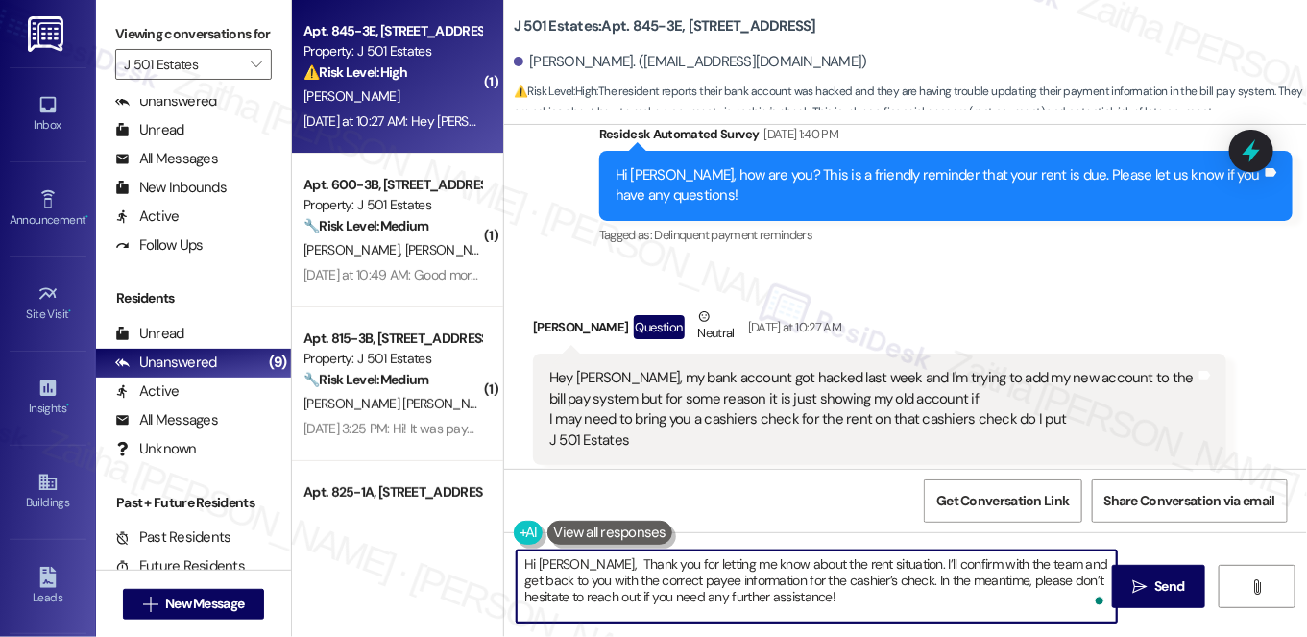
paste textarea ", I understand your bank account was hacked."
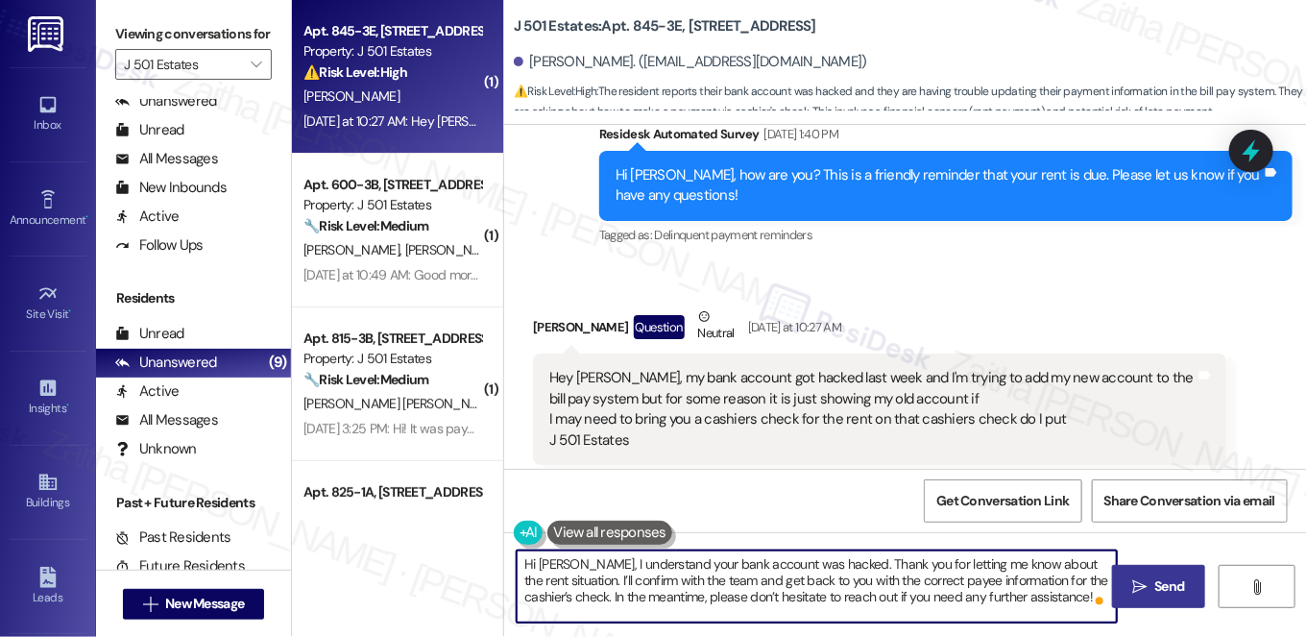
type textarea "Hi [PERSON_NAME], I understand your bank account was hacked. Thank you for lett…"
click at [1152, 587] on span "Send" at bounding box center [1170, 586] width 37 height 20
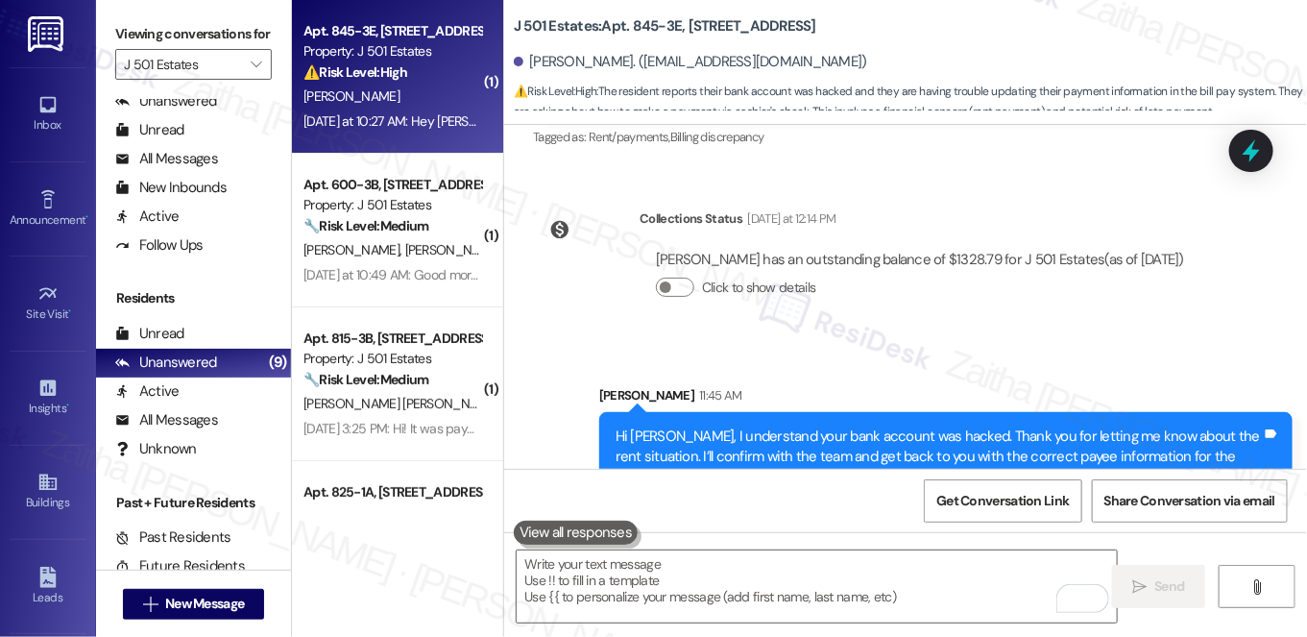
scroll to position [4159, 0]
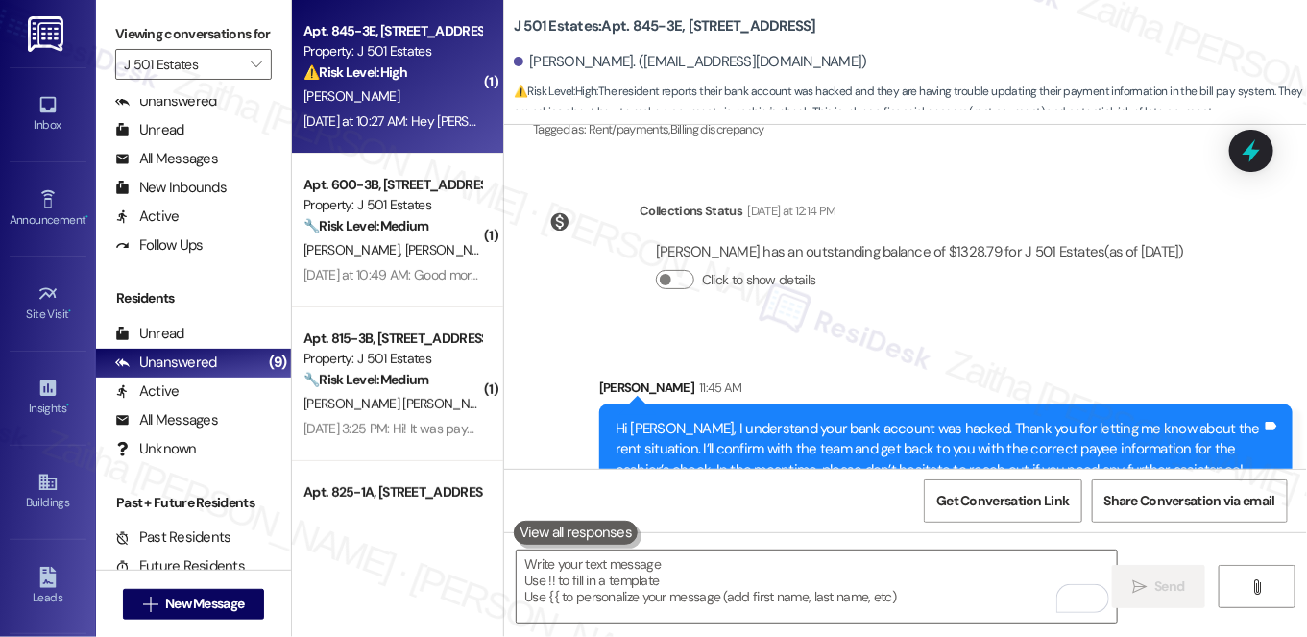
click at [976, 263] on div "Click to show details" at bounding box center [920, 284] width 528 height 42
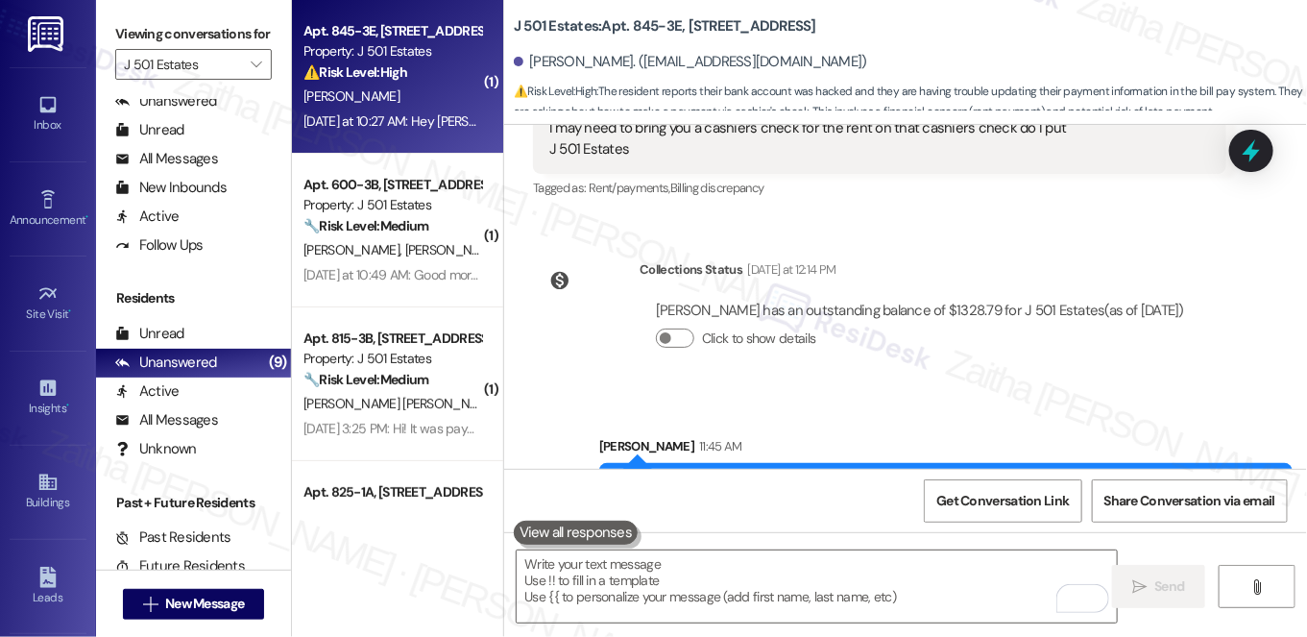
scroll to position [4073, 0]
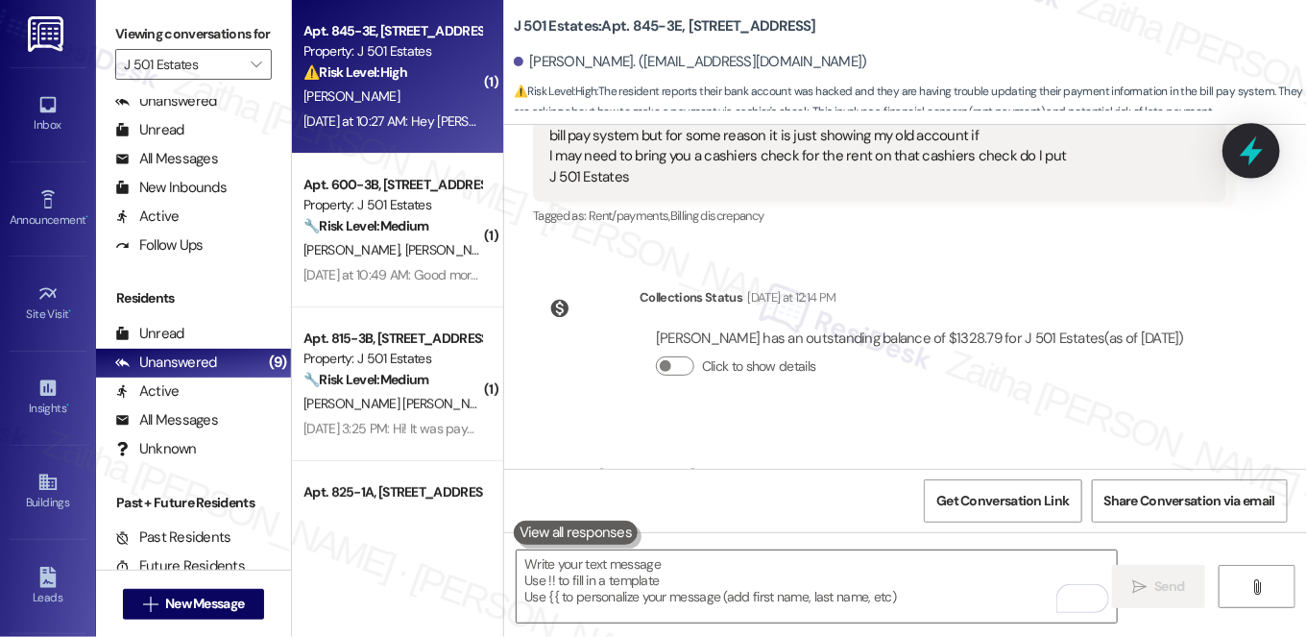
click at [1253, 148] on icon at bounding box center [1251, 151] width 23 height 30
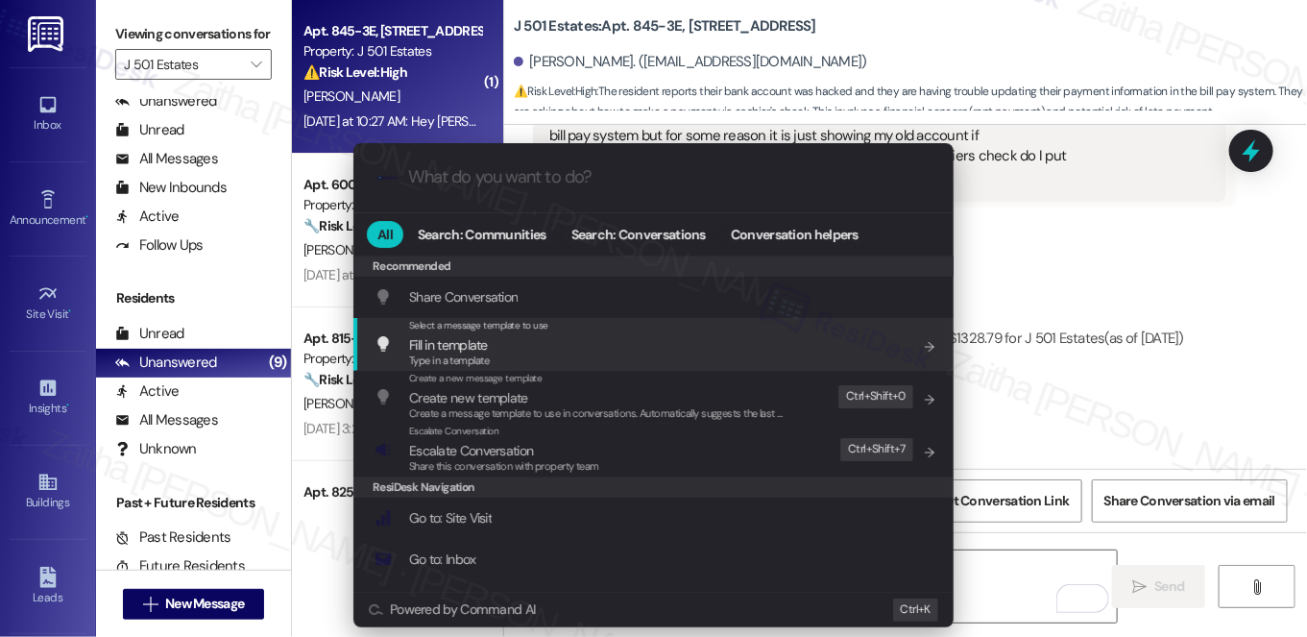
click at [1153, 297] on div ".cls-1{fill:#0a055f;}.cls-2{fill:#0cc4c4;} resideskLogoBlueOrange All Search: C…" at bounding box center [653, 318] width 1307 height 637
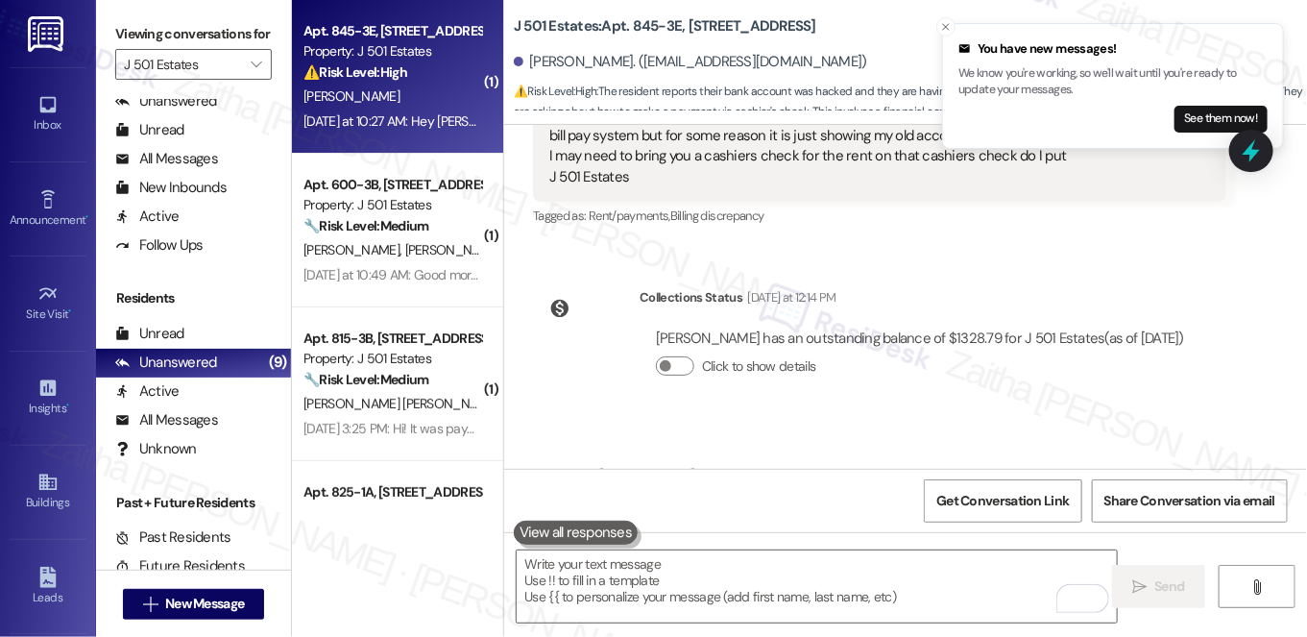
scroll to position [4159, 0]
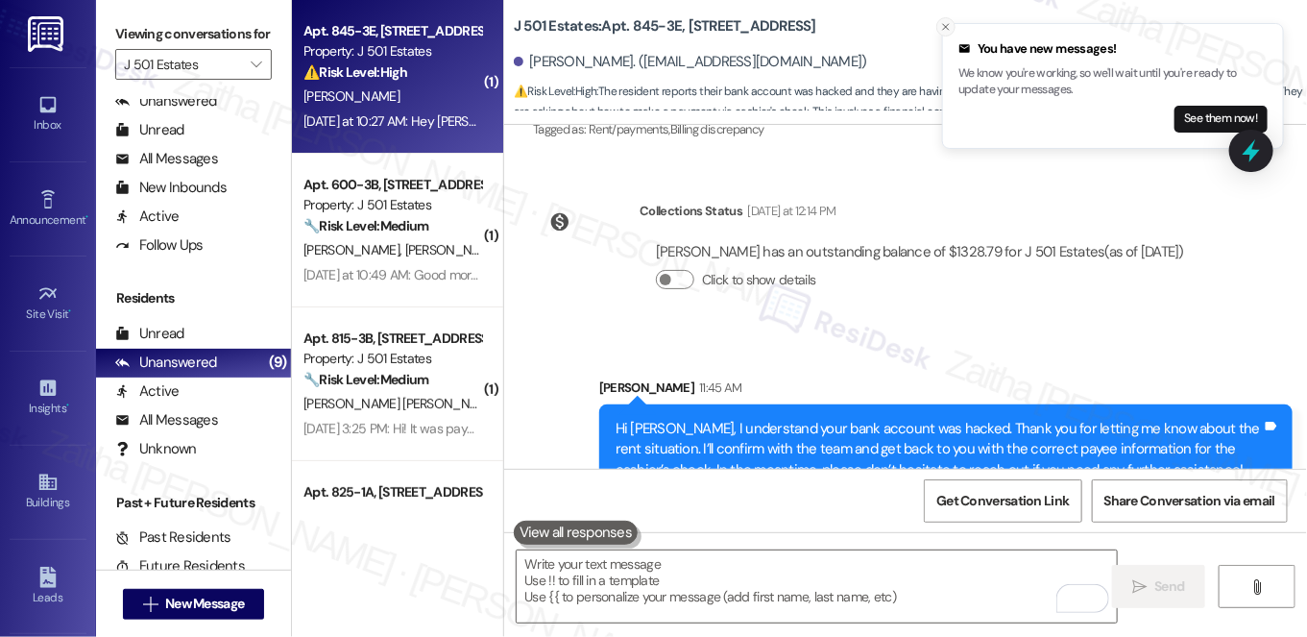
click at [945, 31] on icon "Close toast" at bounding box center [946, 27] width 12 height 12
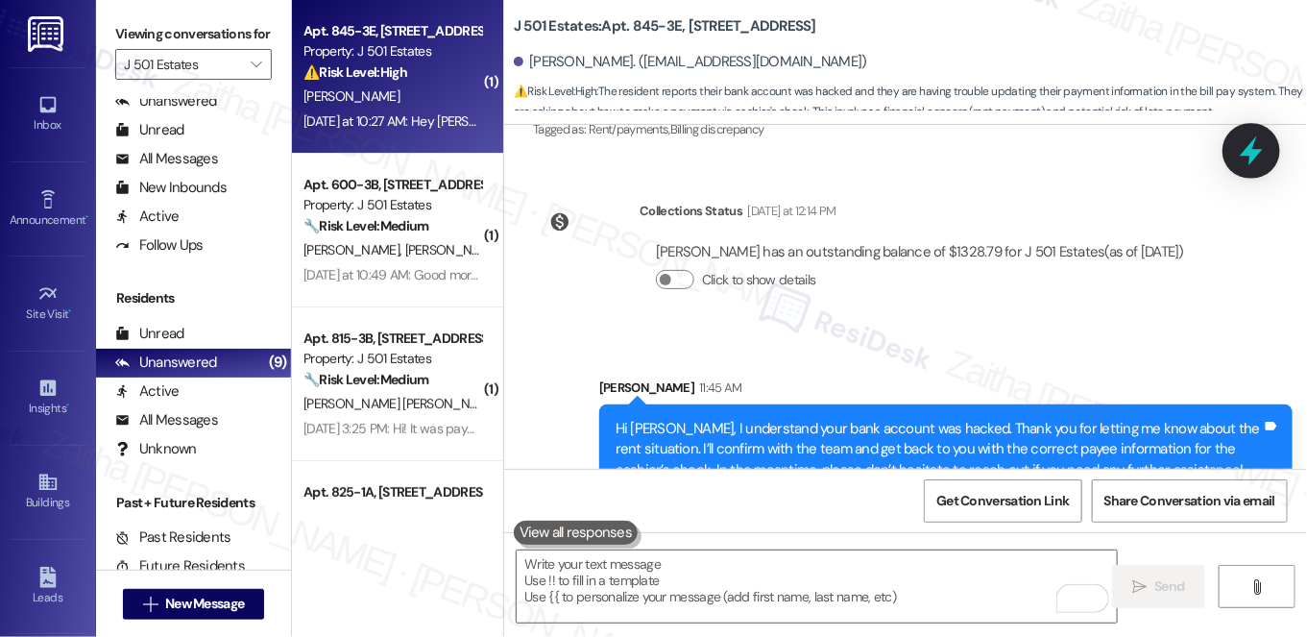
click at [1239, 150] on icon at bounding box center [1251, 150] width 33 height 33
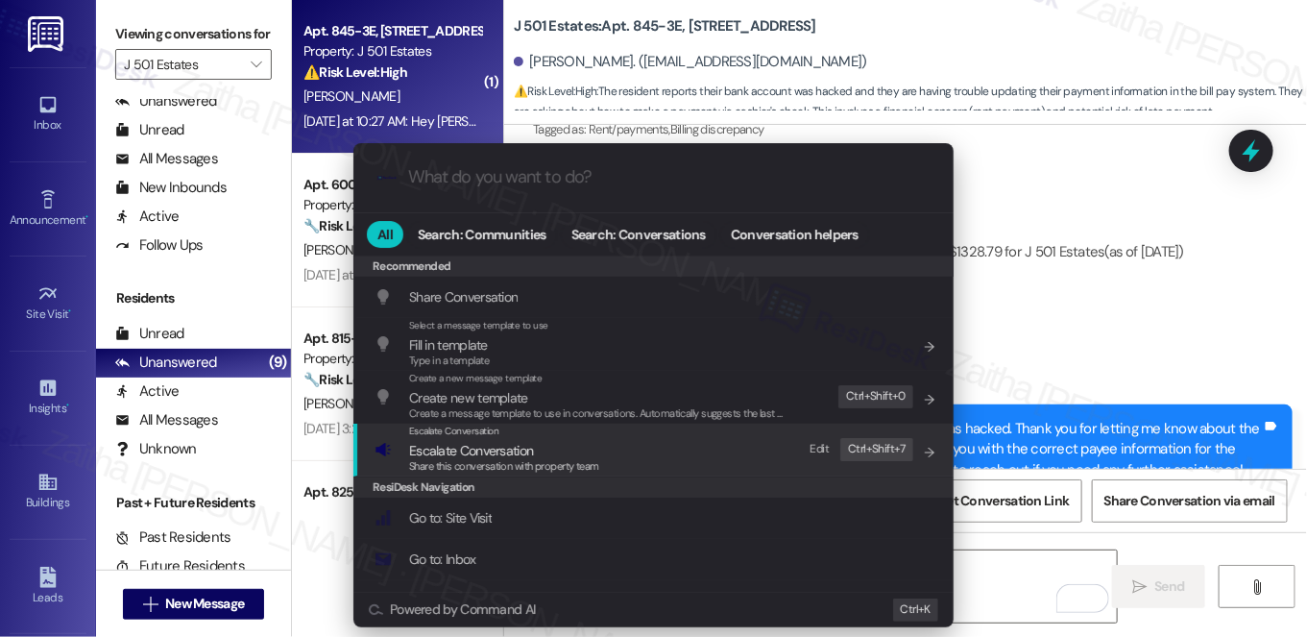
click at [473, 451] on span "Escalate Conversation" at bounding box center [471, 450] width 124 height 17
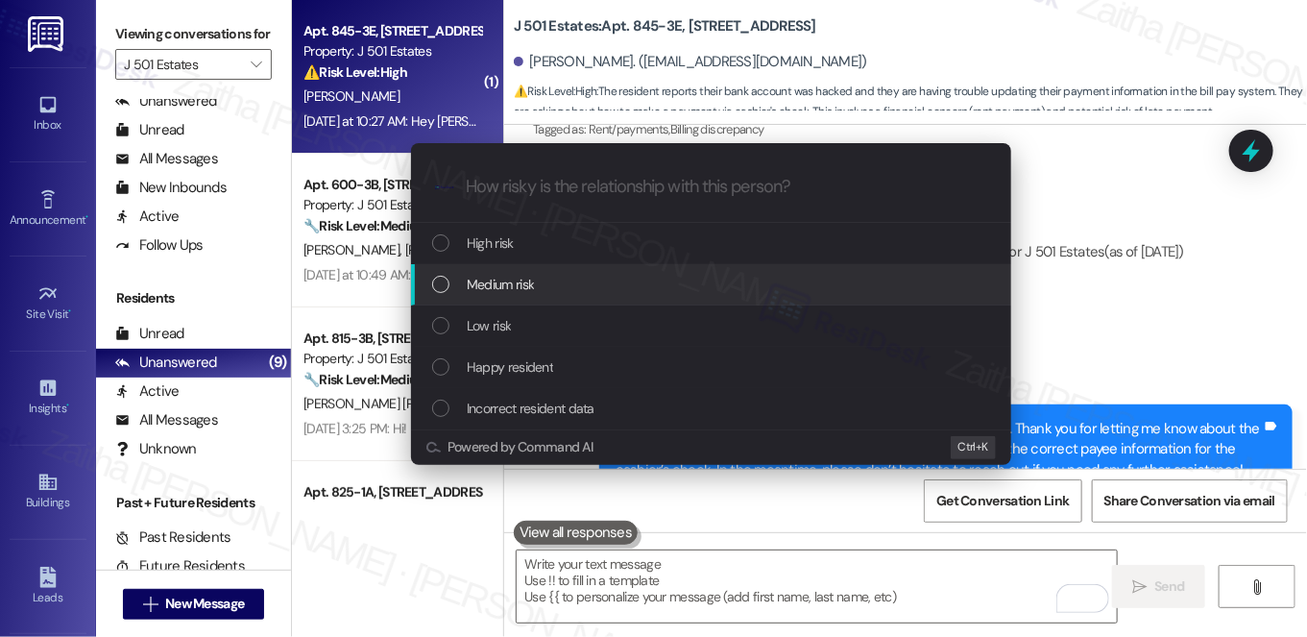
click at [515, 282] on span "Medium risk" at bounding box center [500, 284] width 67 height 21
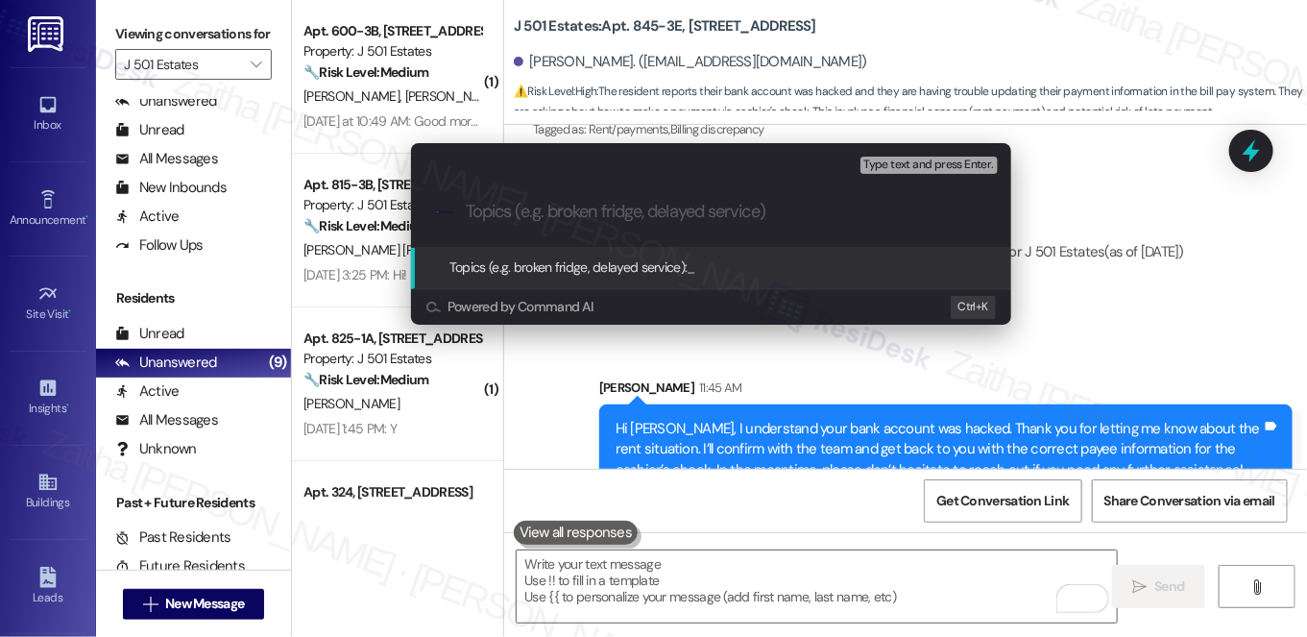
paste input "Confirming Payee Information for Cashier’s Check"
type input "Confirming Payee Information for Cashier’s Check"
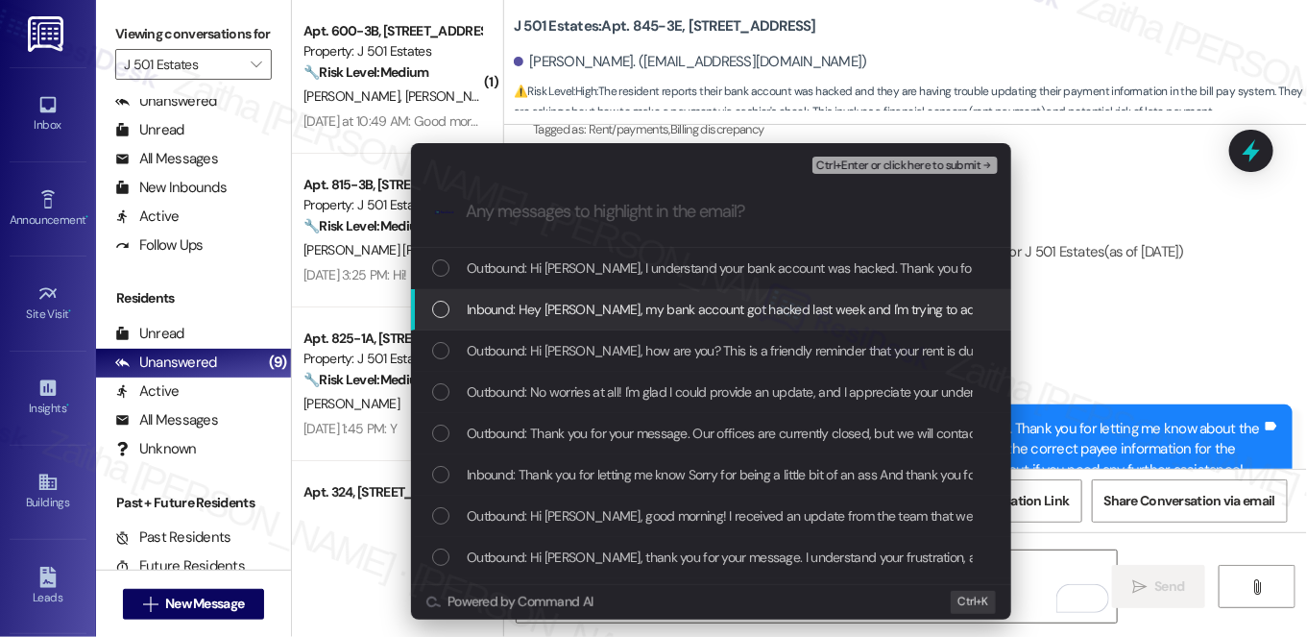
click at [555, 320] on div "Inbound: Hey Jay, my bank account got hacked last week and I'm trying to add my…" at bounding box center [711, 309] width 600 height 41
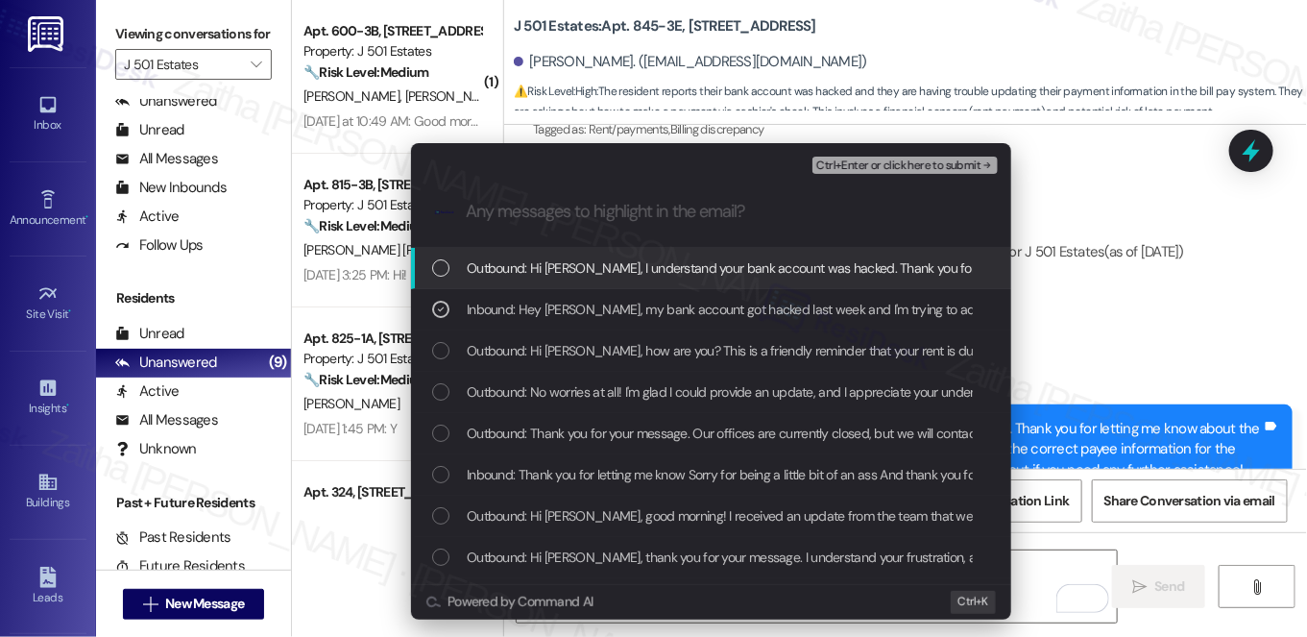
click at [928, 167] on span "Ctrl+Enter or click here to submit" at bounding box center [898, 165] width 164 height 13
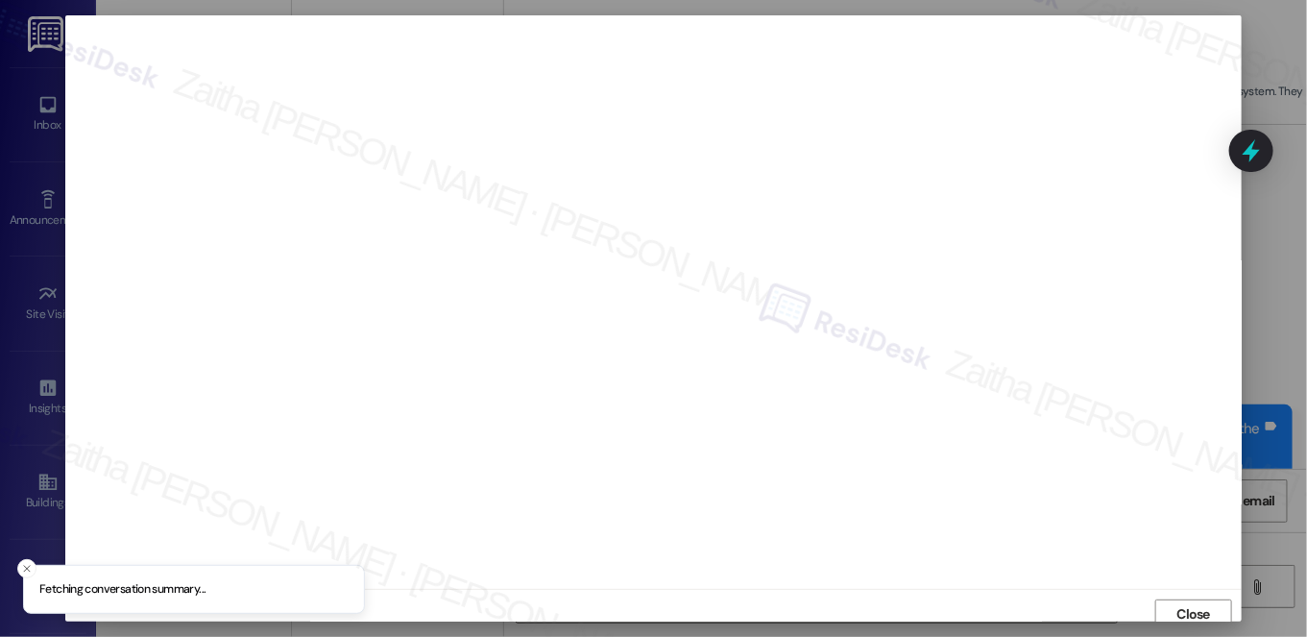
scroll to position [8, 0]
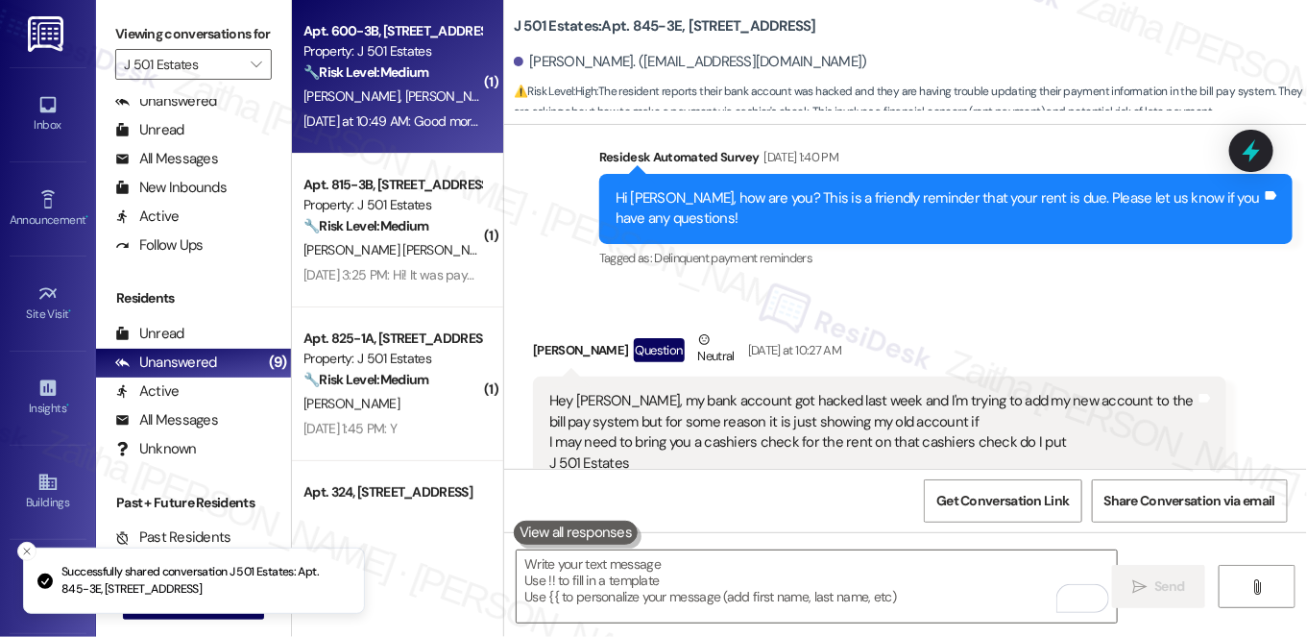
click at [436, 100] on div "[PERSON_NAME] [PERSON_NAME]" at bounding box center [393, 97] width 182 height 24
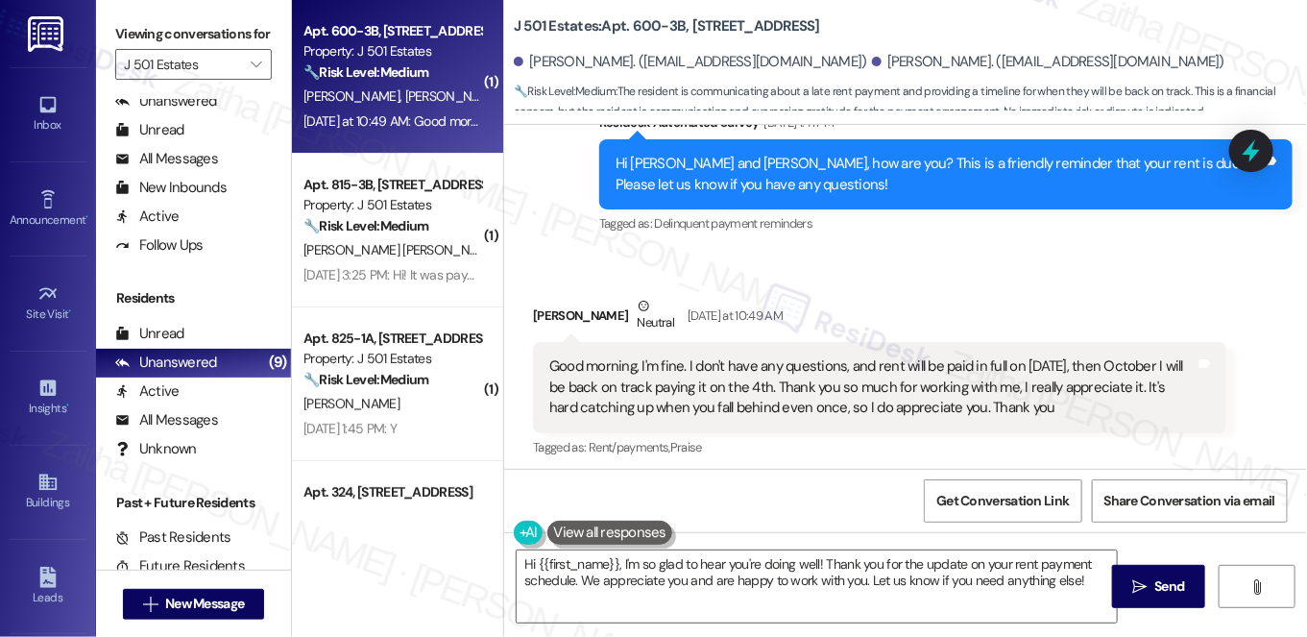
scroll to position [1865, 0]
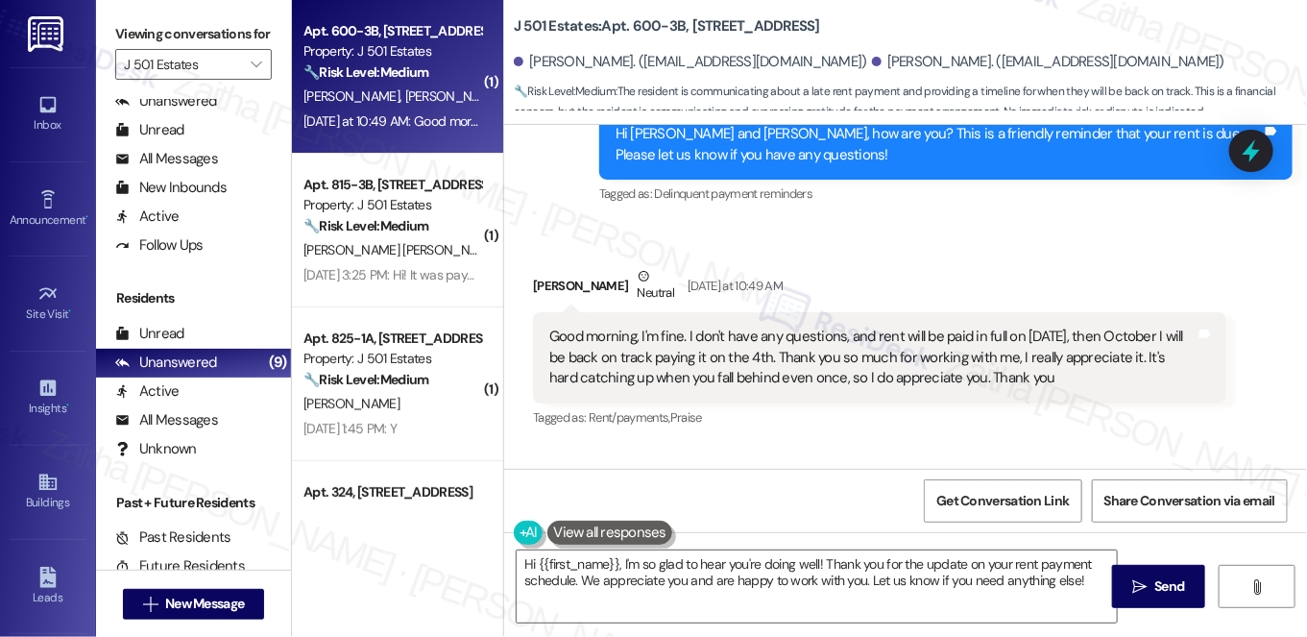
click at [548, 287] on div "[PERSON_NAME] [DATE] at 10:49 AM" at bounding box center [880, 289] width 694 height 47
copy div "Chuntay"
click at [581, 563] on textarea "Hi {{first_name}}, I'm so glad to hear you're doing well! Thank you for the upd…" at bounding box center [817, 586] width 600 height 72
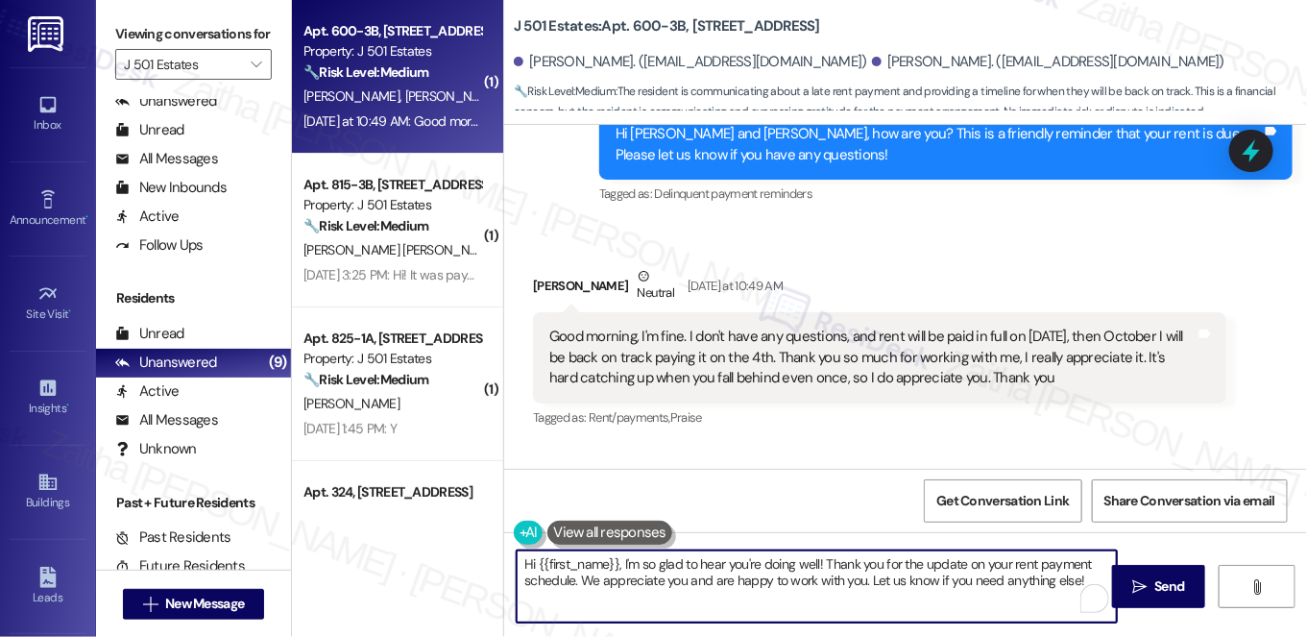
click at [581, 563] on textarea "Hi {{first_name}}, I'm so glad to hear you're doing well! Thank you for the upd…" at bounding box center [817, 586] width 600 height 72
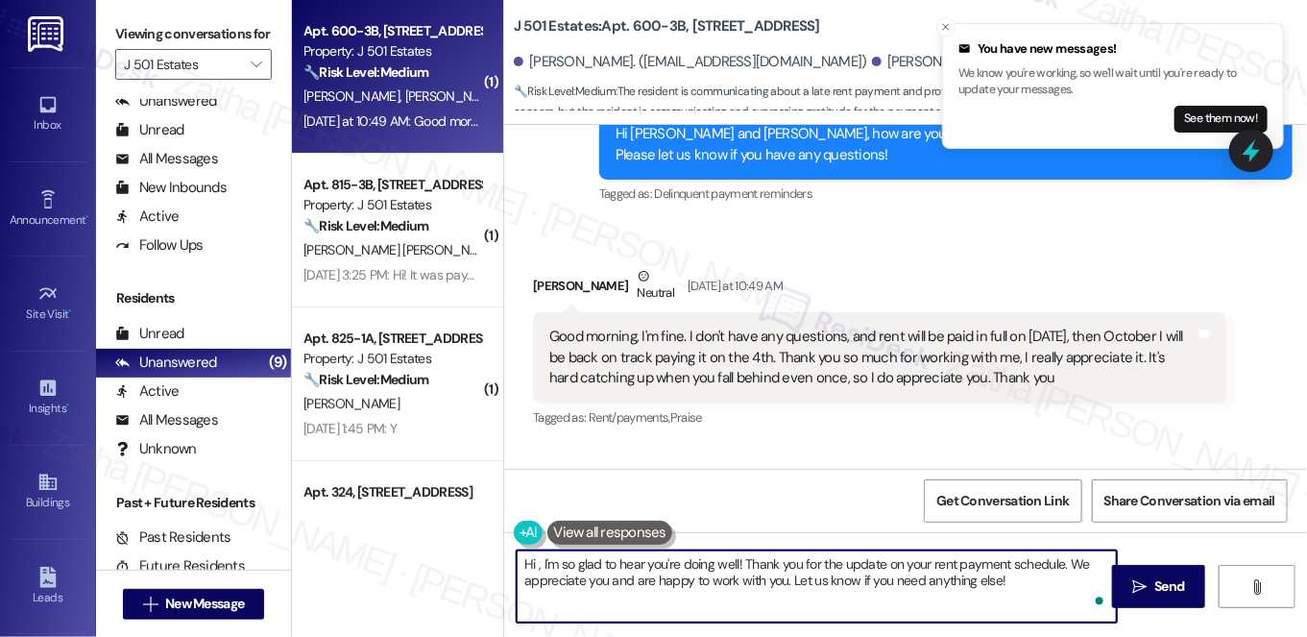
paste textarea "Chuntay"
type textarea "Hi [PERSON_NAME], I'm so glad to hear you're doing well! Thank you for the upda…"
click at [1174, 585] on span "Send" at bounding box center [1171, 586] width 30 height 20
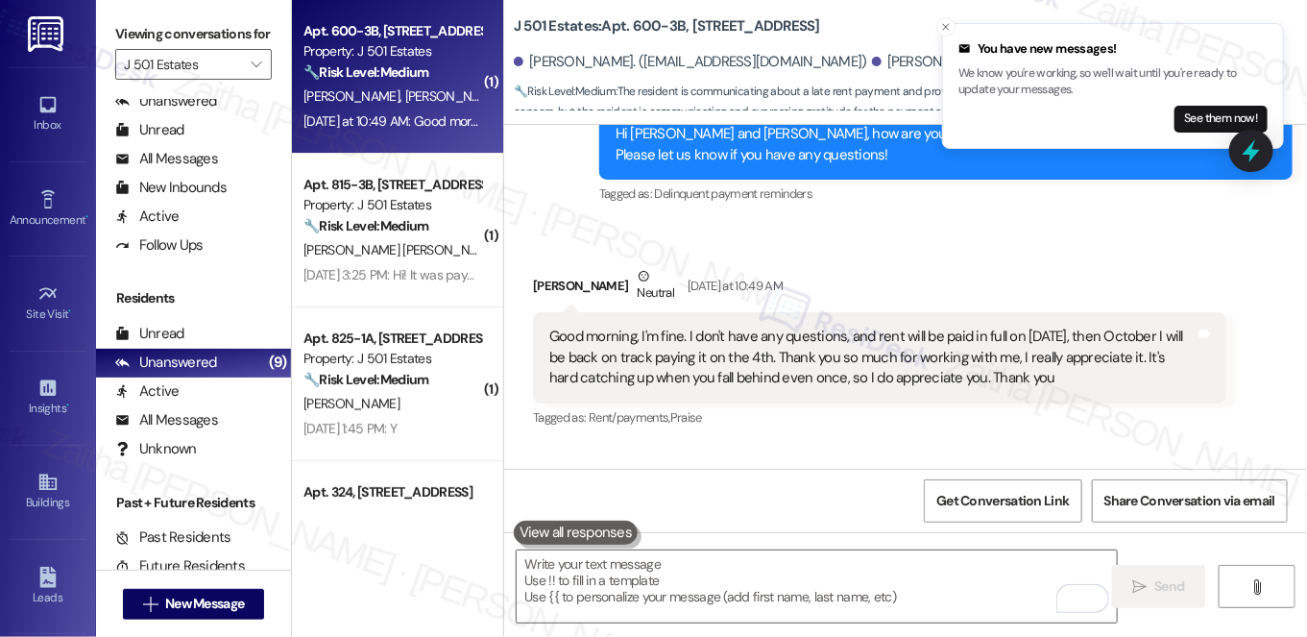
drag, startPoint x: 573, startPoint y: 343, endPoint x: 1159, endPoint y: 379, distance: 587.1
click at [1159, 379] on div "Good morning, I'm fine. I don't have any questions, and rent will be paid in fu…" at bounding box center [880, 357] width 694 height 90
copy div "Good morning, I'm fine. I don't have any questions, and rent will be paid in fu…"
click at [935, 272] on div "Chuntay Daniel Neutral Yesterday at 10:49 AM" at bounding box center [880, 289] width 694 height 47
click at [1257, 150] on icon at bounding box center [1251, 151] width 23 height 30
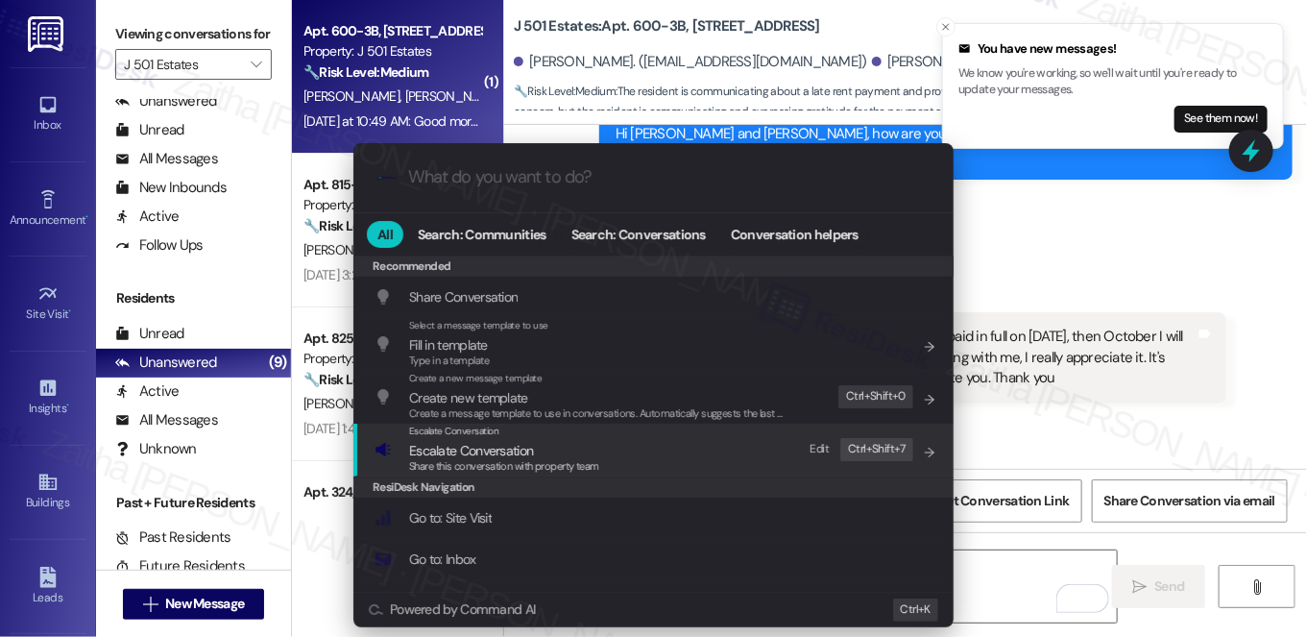
click at [485, 446] on span "Escalate Conversation" at bounding box center [471, 450] width 124 height 17
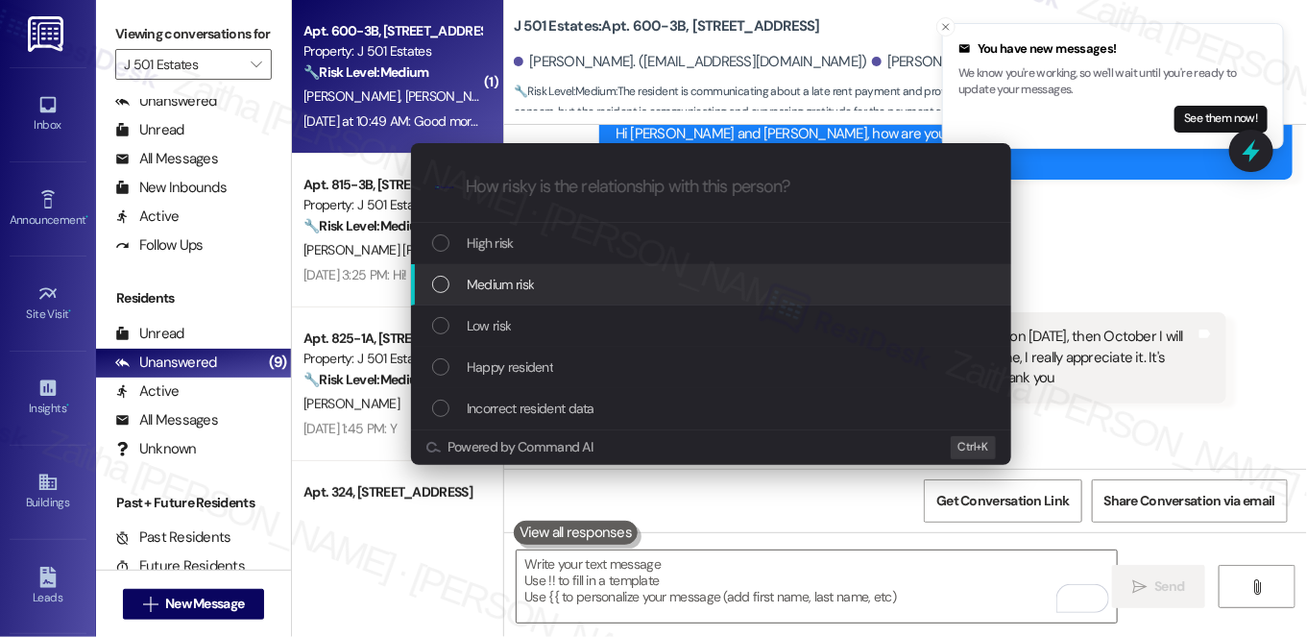
click at [517, 274] on span "Medium risk" at bounding box center [500, 284] width 67 height 21
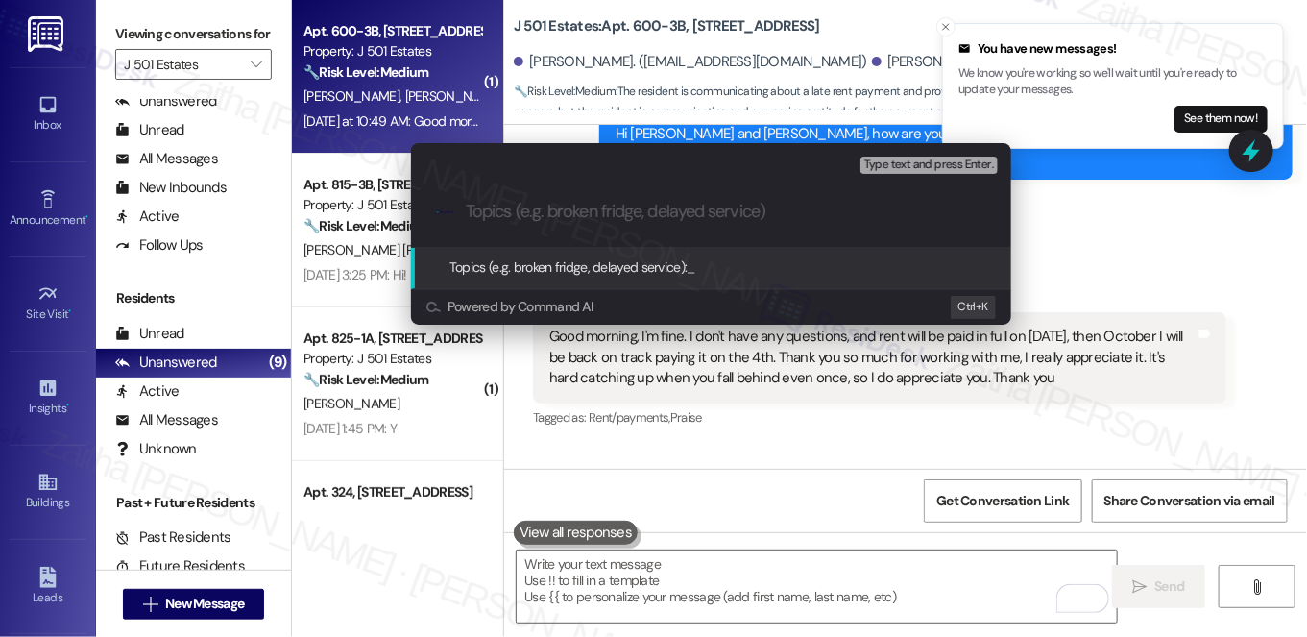
paste input "Resident Update on Rent Payment Schedule"
type input "Resident Update on Rent Payment Schedule"
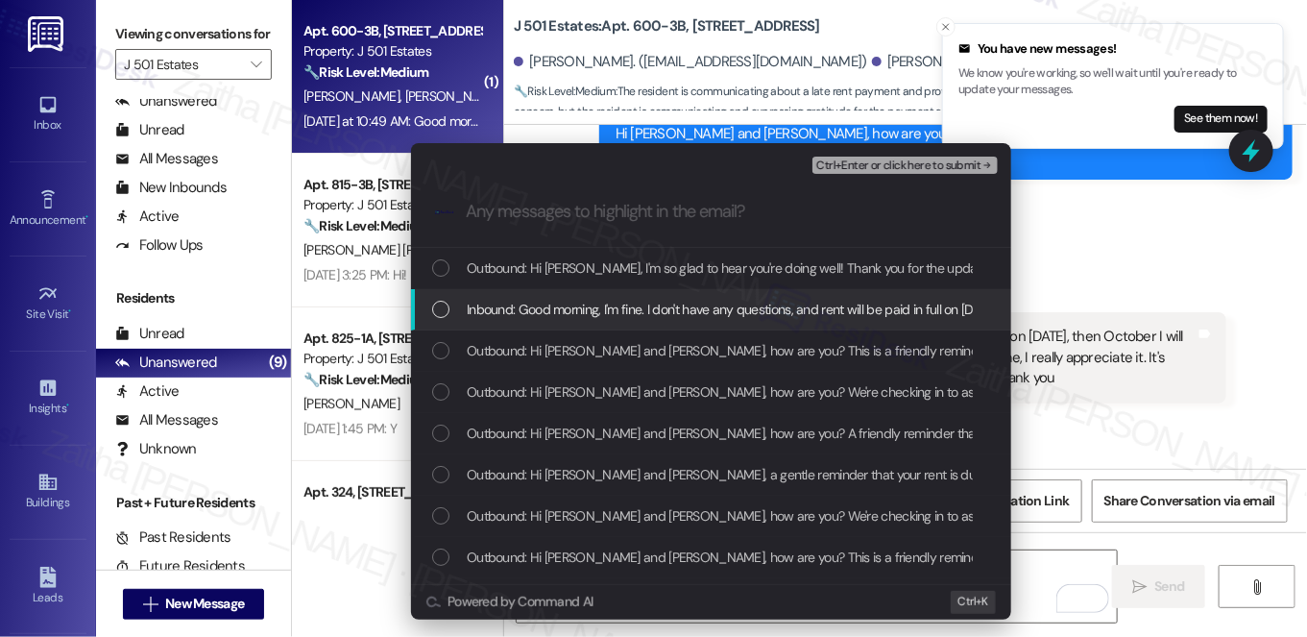
click at [573, 314] on span "Inbound: Good morning, I'm fine. I don't have any questions, and rent will be p…" at bounding box center [1305, 309] width 1677 height 21
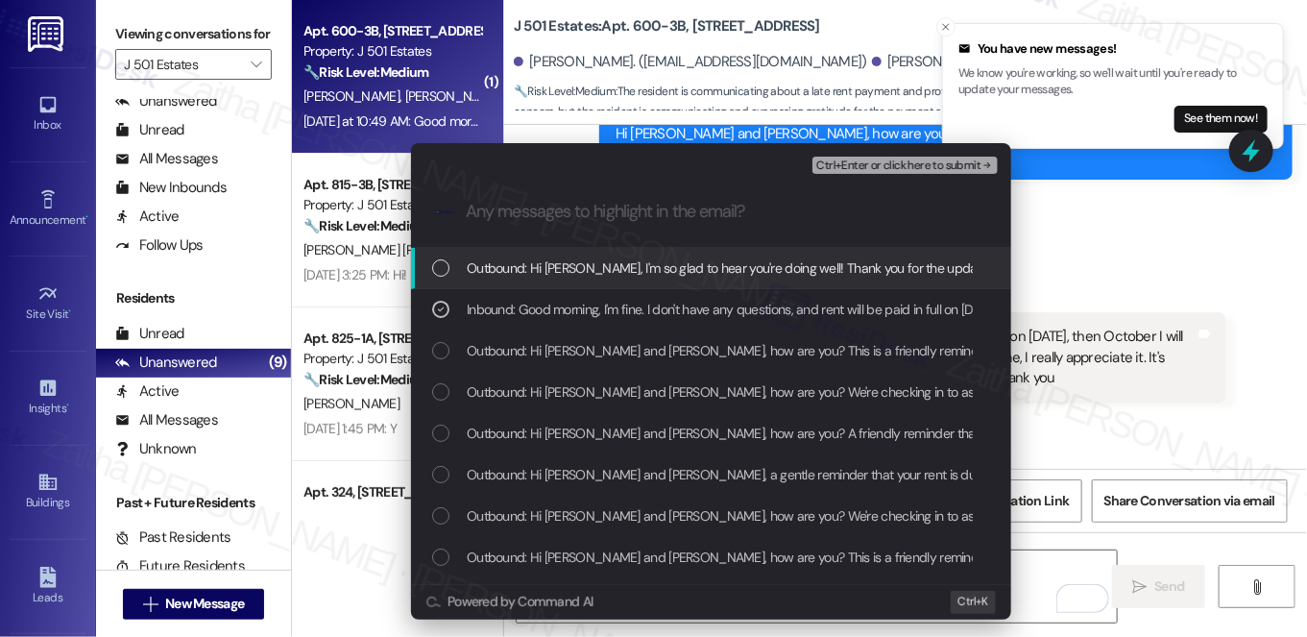
click at [918, 169] on span "Ctrl+Enter or click here to submit" at bounding box center [898, 165] width 164 height 13
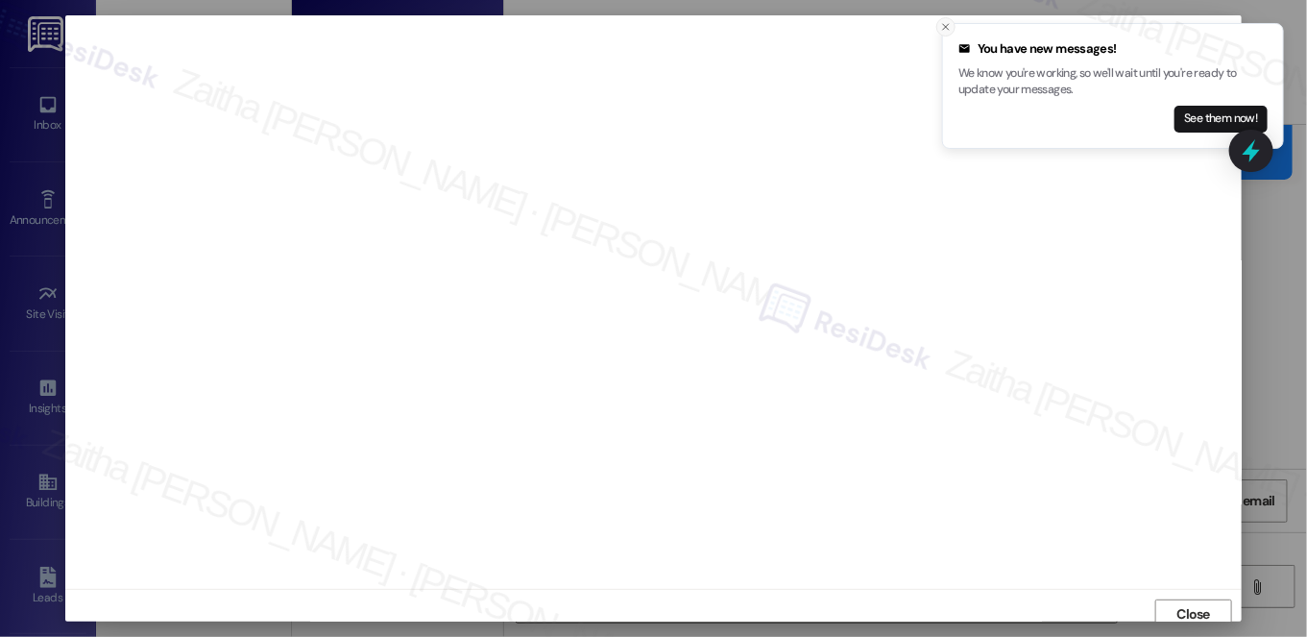
scroll to position [8, 0]
click at [950, 31] on icon "Close toast" at bounding box center [946, 27] width 12 height 12
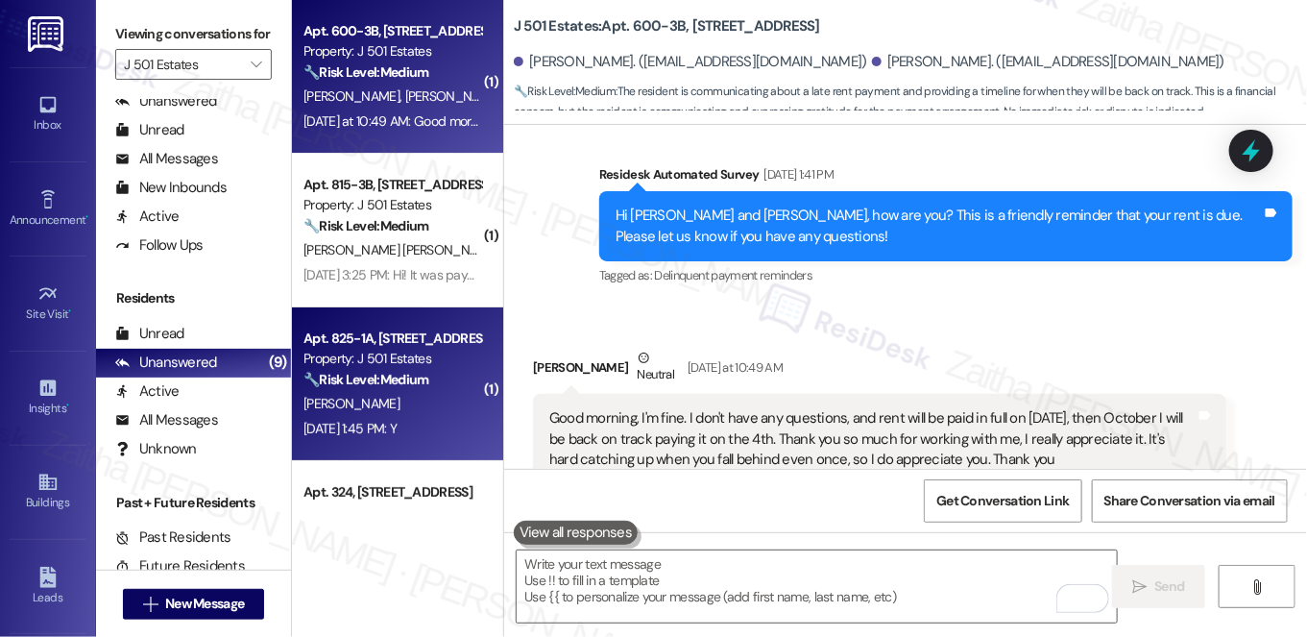
scroll to position [1755, 0]
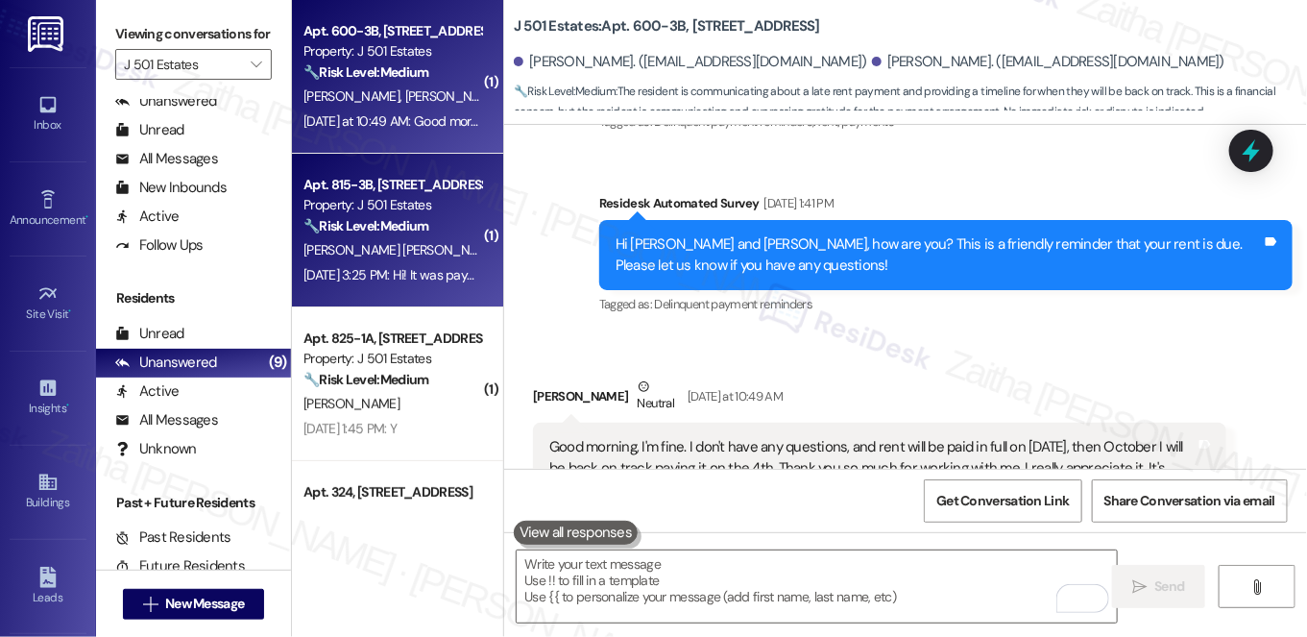
click at [504, 256] on span "C. Castillo" at bounding box center [552, 249] width 96 height 17
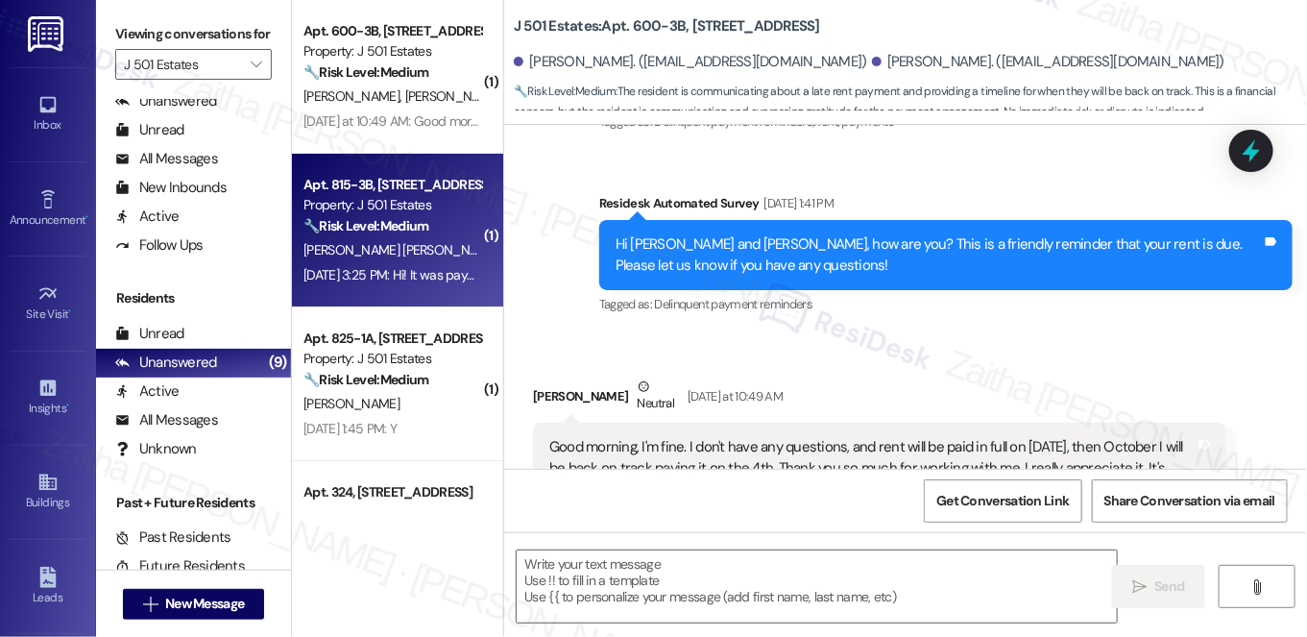
type textarea "Fetching suggested responses. Please feel free to read through the conversation…"
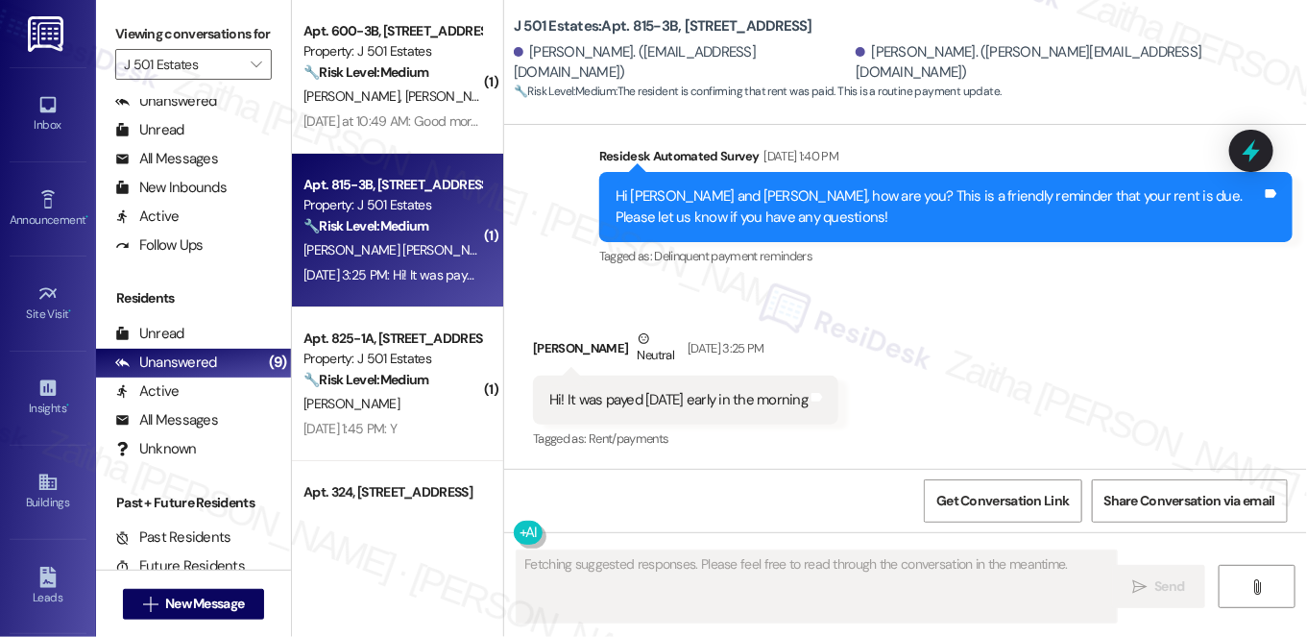
scroll to position [594, 0]
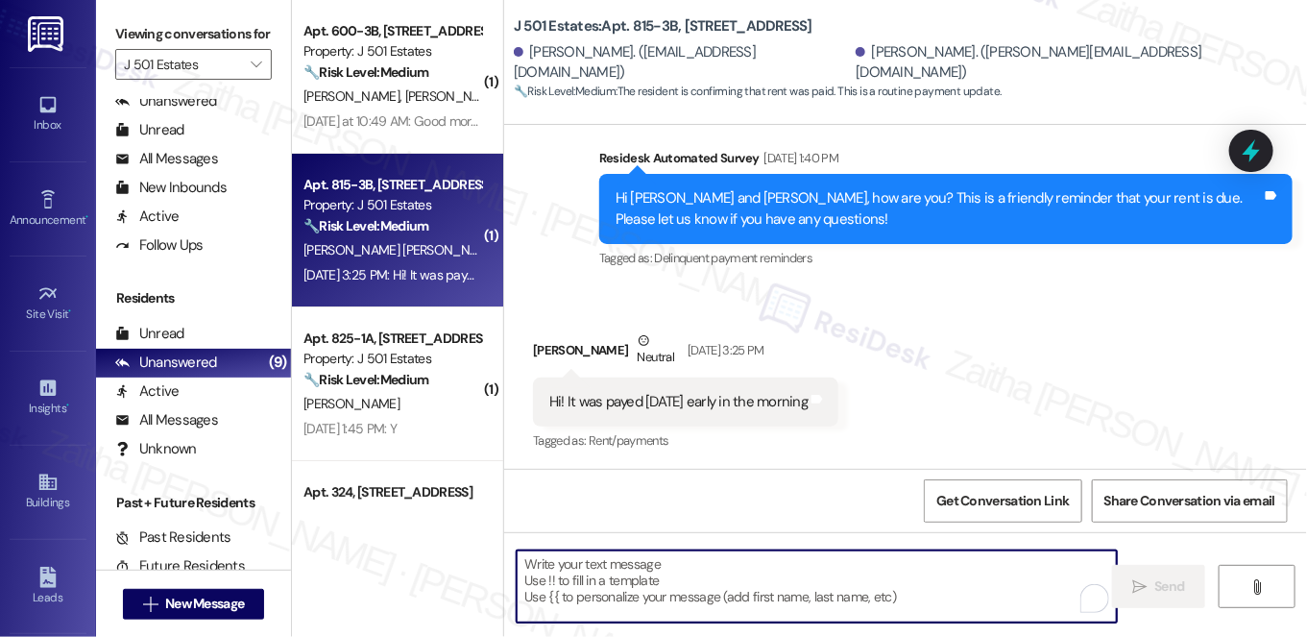
click at [605, 582] on textarea "To enrich screen reader interactions, please activate Accessibility in Grammarl…" at bounding box center [817, 586] width 600 height 72
paste textarea "Thanks for confirming your payment! We appreciate you taking care of it. Let us…"
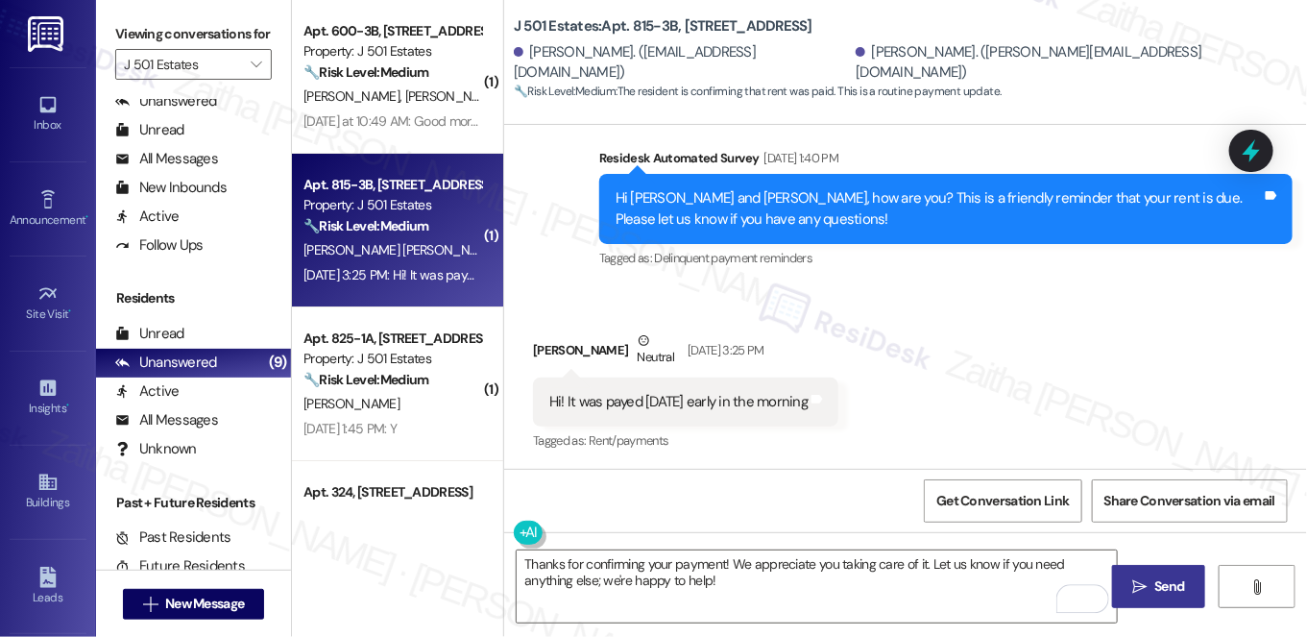
click at [546, 341] on div "Tomas Fuenzalida Cruz Neutral Sep 03, 2025 at 3:25 PM" at bounding box center [685, 353] width 305 height 47
click at [546, 339] on div "Tomas Fuenzalida Cruz Neutral Sep 03, 2025 at 3:25 PM" at bounding box center [685, 353] width 305 height 47
copy div "Tomas"
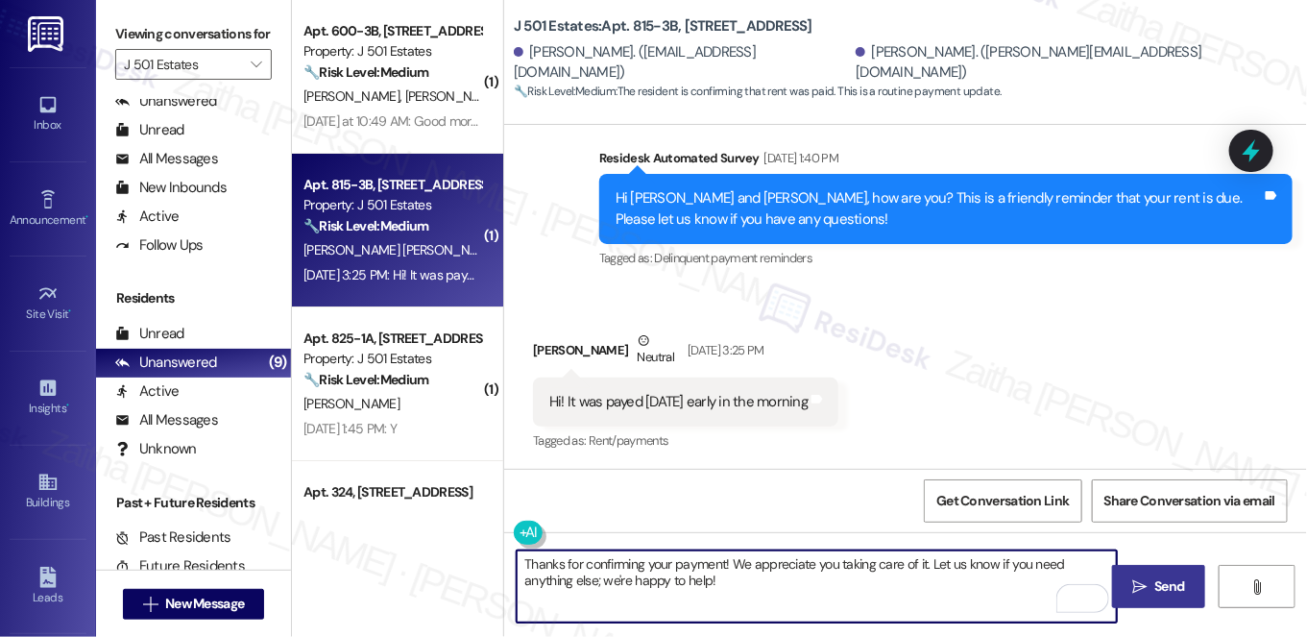
click at [720, 557] on textarea "Thanks for confirming your payment! We appreciate you taking care of it. Let us…" at bounding box center [817, 586] width 600 height 72
paste textarea "Tomas"
click at [760, 578] on textarea "Thanks for confirming your payment, Tomas! We appreciate you taking care of it.…" at bounding box center [817, 586] width 600 height 72
type textarea "Thanks for confirming your payment, Tomas! We appreciate you taking care of it.…"
click at [1173, 588] on span "Send" at bounding box center [1171, 586] width 30 height 20
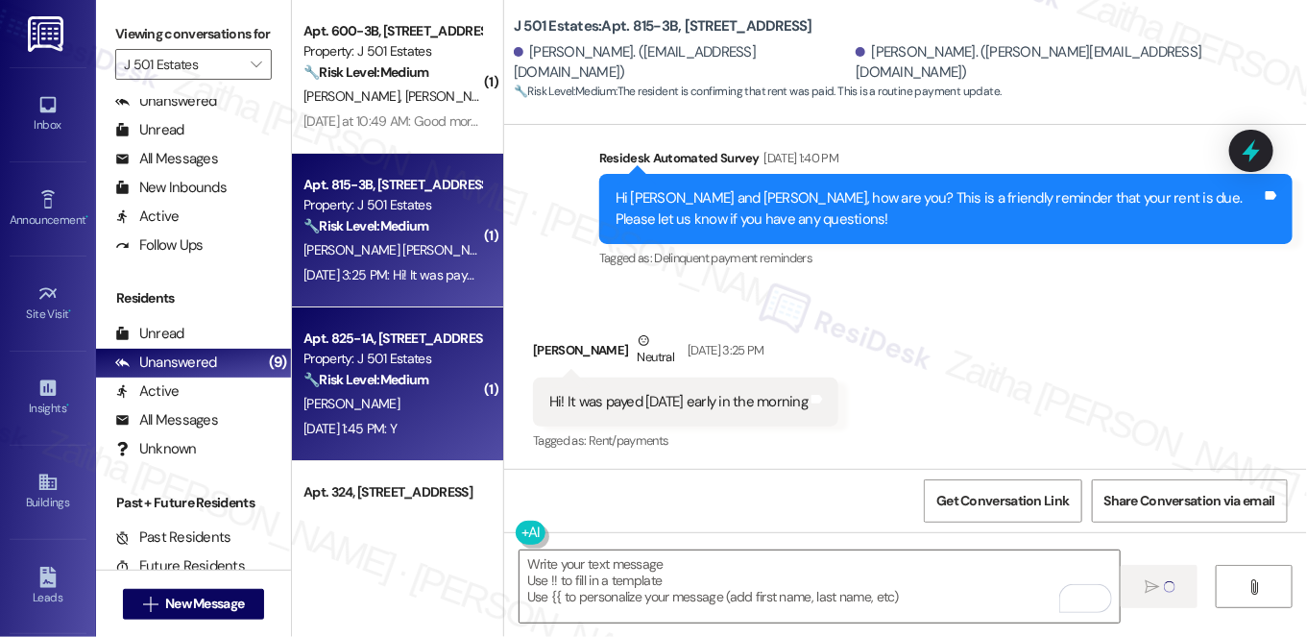
scroll to position [748, 0]
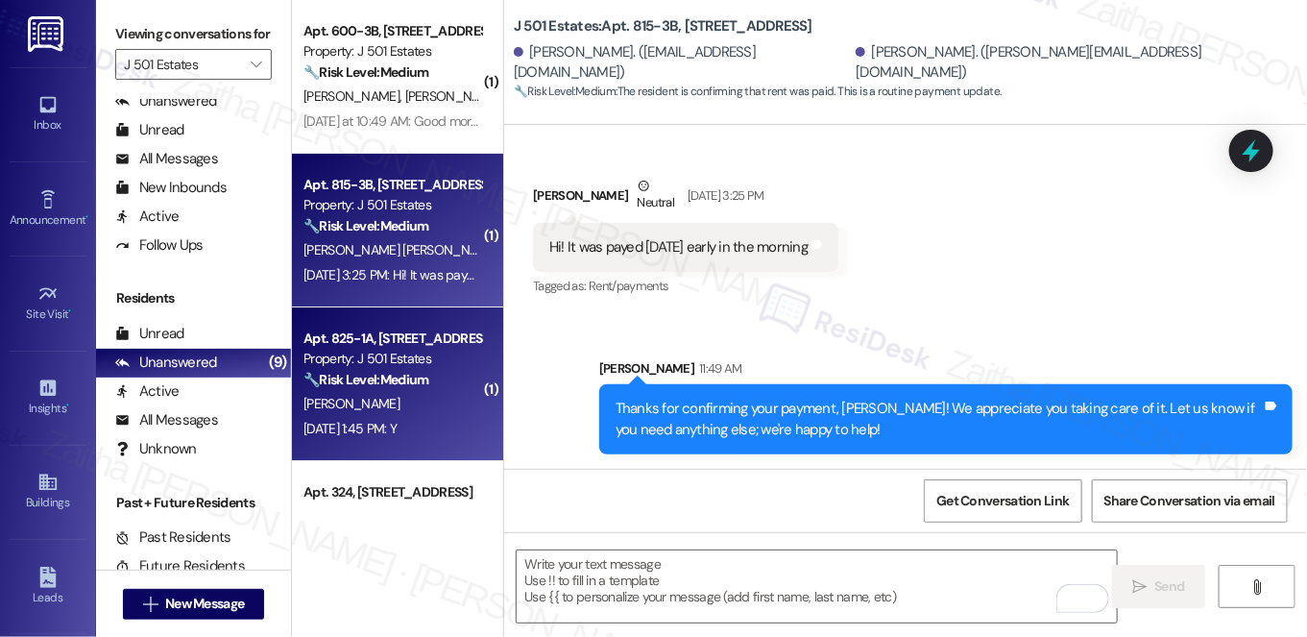
click at [453, 386] on div "🔧 Risk Level: Medium The resident responded positively to a follow-up regarding…" at bounding box center [393, 380] width 178 height 20
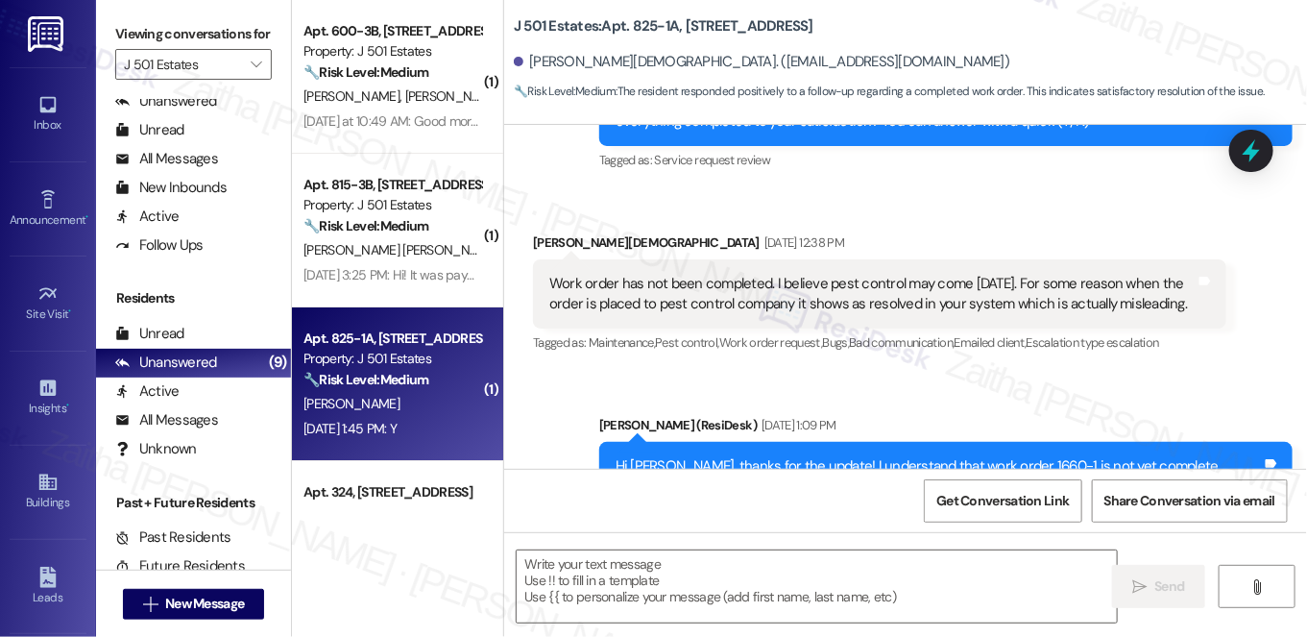
type textarea "Fetching suggested responses. Please feel free to read through the conversation…"
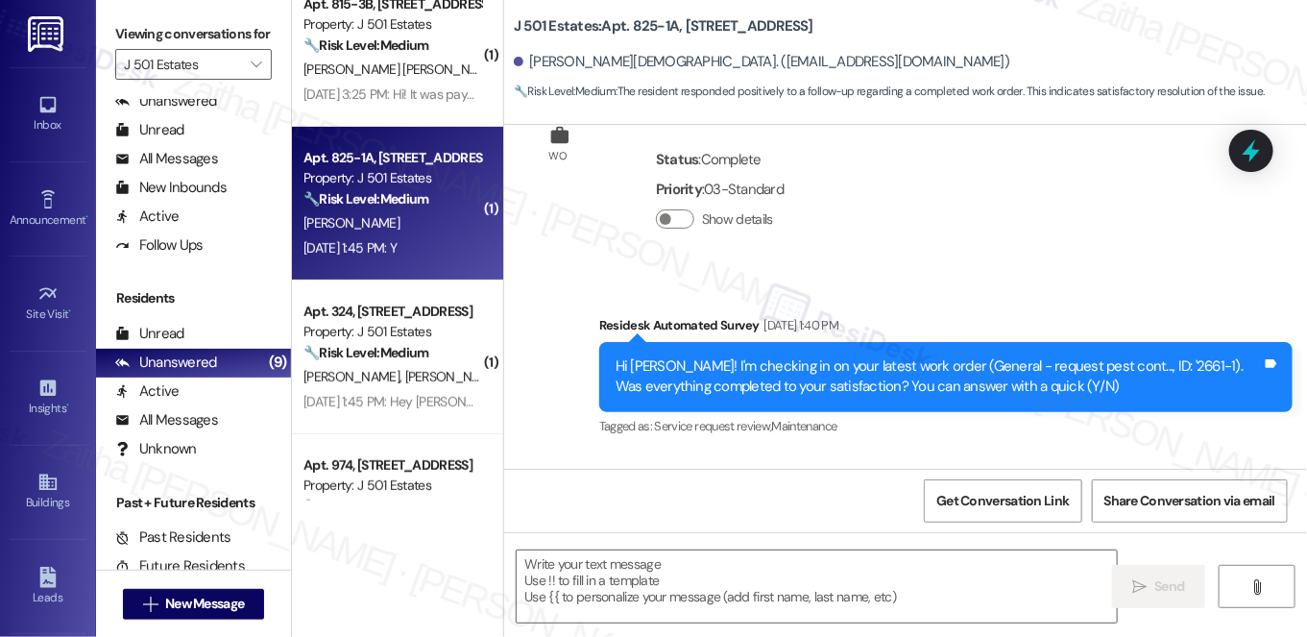
scroll to position [261, 0]
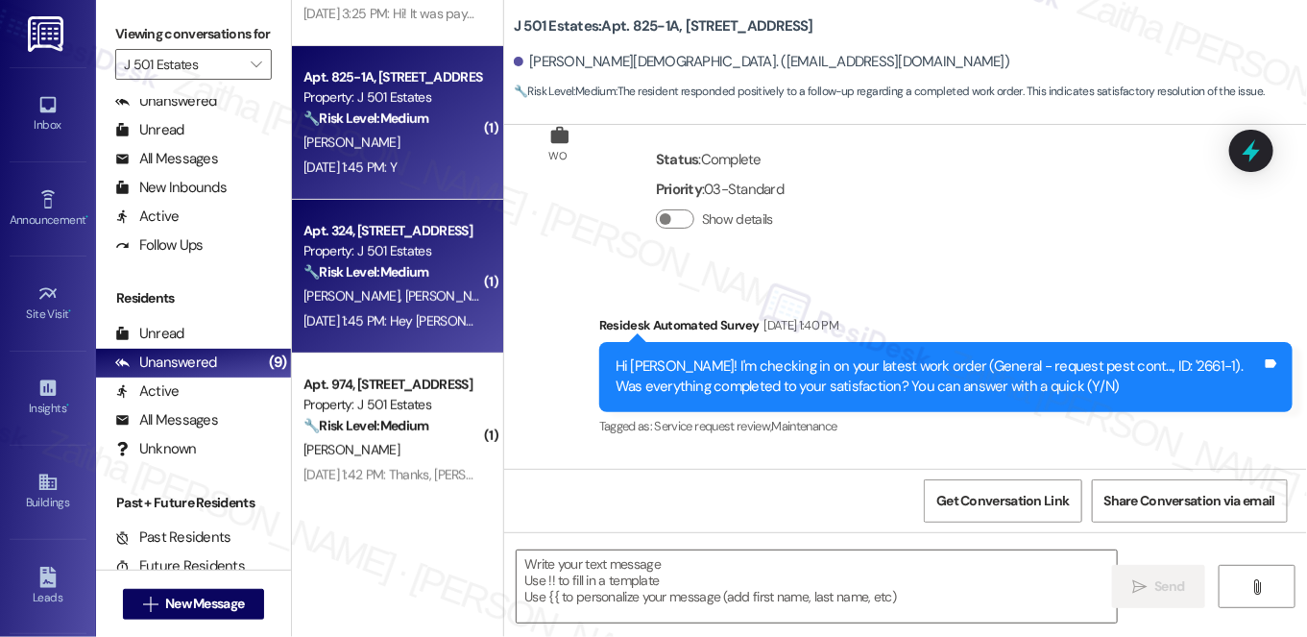
click at [444, 280] on div "🔧 Risk Level: Medium The resident is responding to a rent reminder and indicate…" at bounding box center [393, 272] width 178 height 20
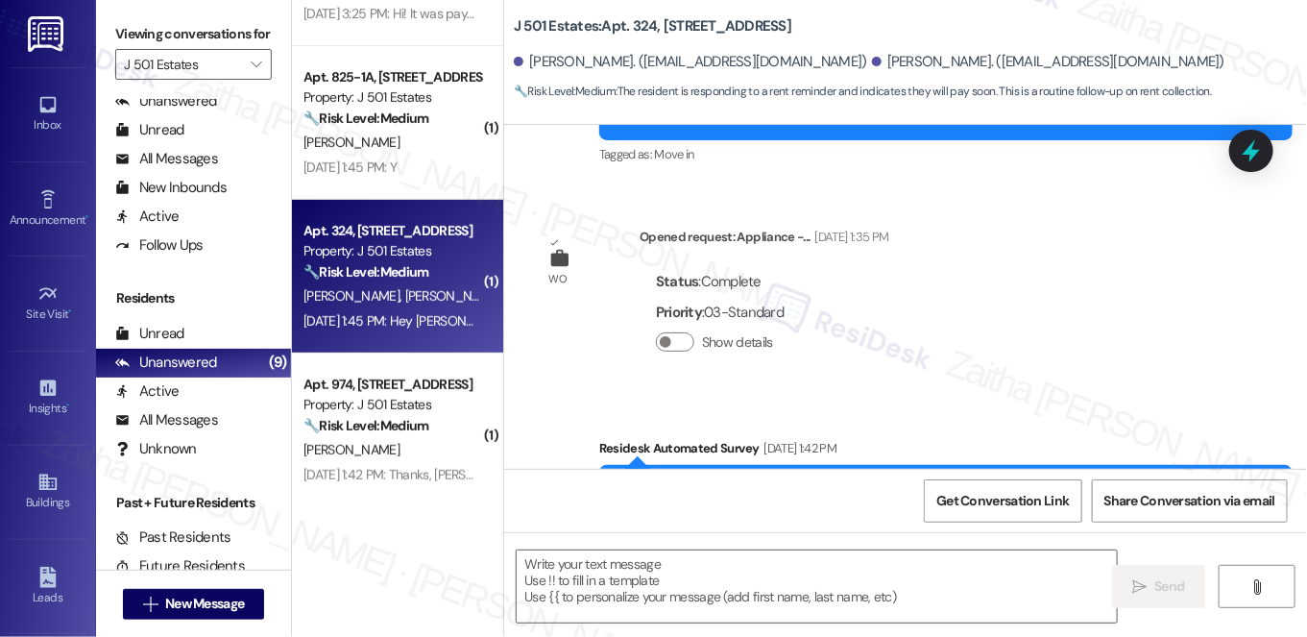
type textarea "Fetching suggested responses. Please feel free to read through the conversation…"
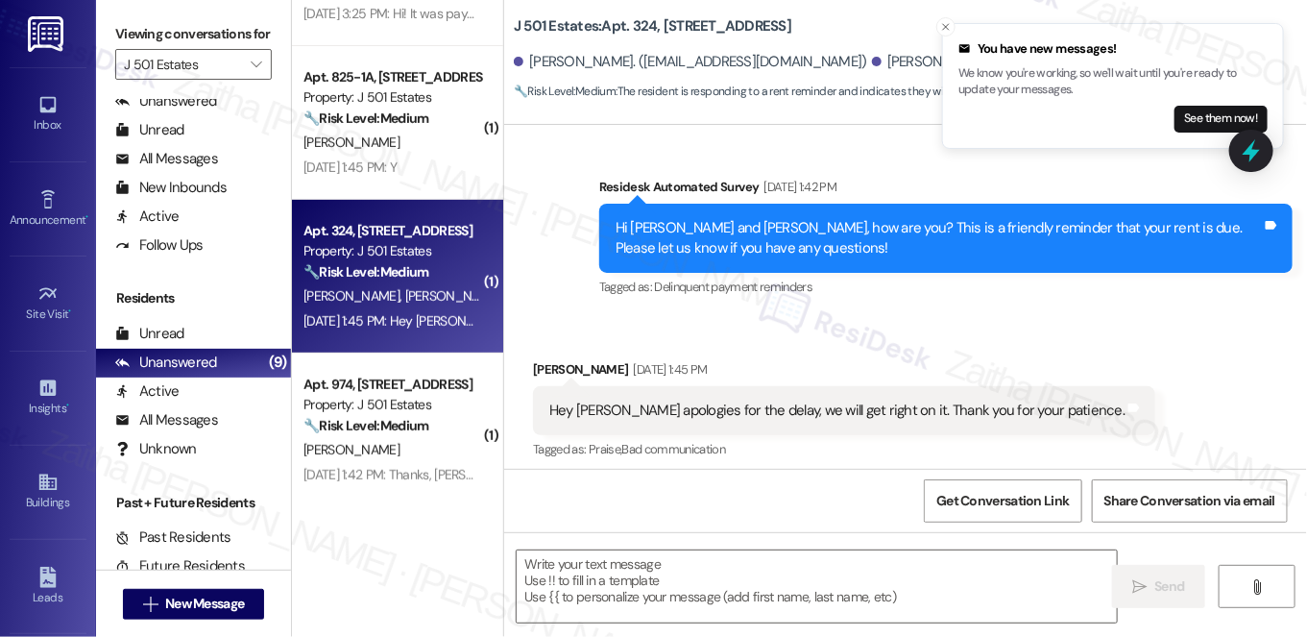
scroll to position [545, 0]
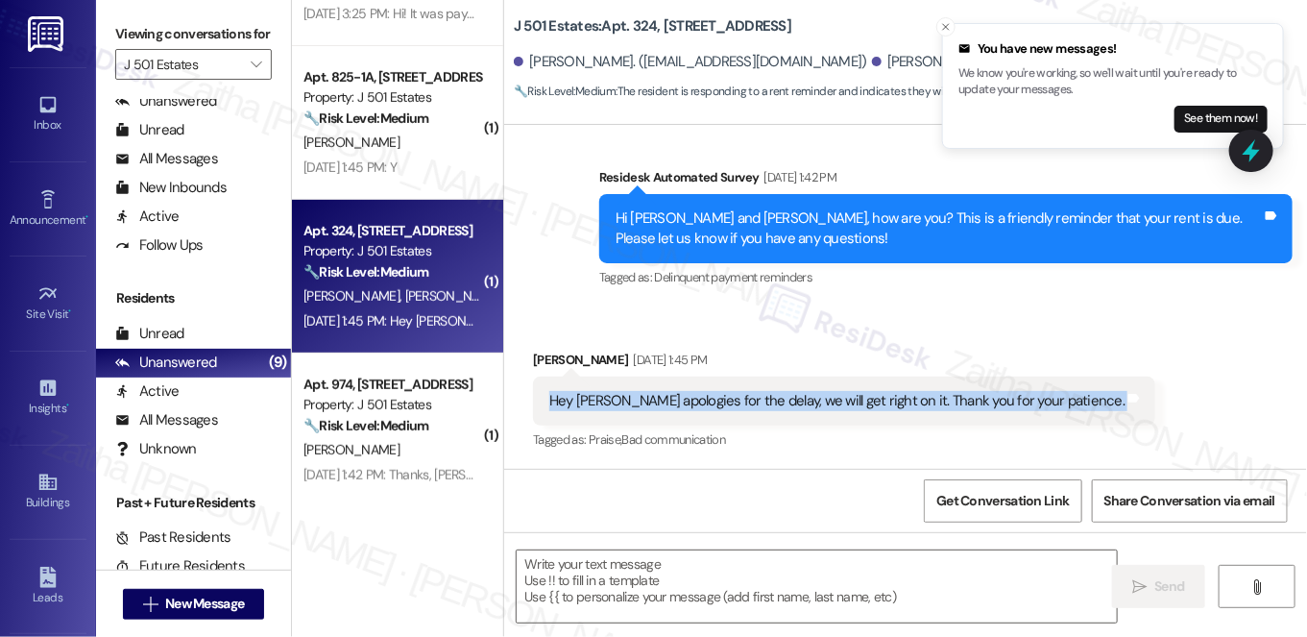
drag, startPoint x: 537, startPoint y: 394, endPoint x: 1122, endPoint y: 408, distance: 585.2
click at [1122, 408] on div "Received via SMS Anthony Trapani Sep 03, 2025 at 1:45 PM Hey Jay apologies for …" at bounding box center [905, 387] width 803 height 162
copy div "Hey Jay apologies for the delay, we will get right on it. Thank you for your pa…"
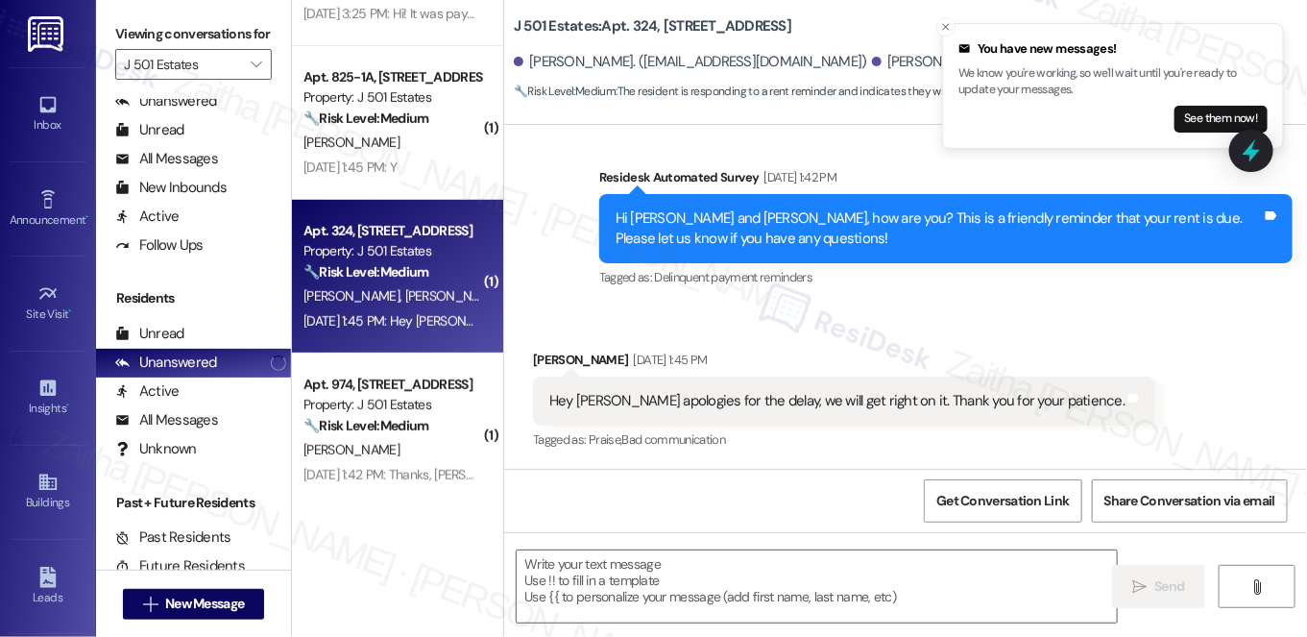
click at [784, 467] on div "Received via SMS Anthony Trapani Sep 03, 2025 at 1:45 PM Hey Jay apologies for …" at bounding box center [844, 402] width 651 height 134
click at [617, 574] on textarea at bounding box center [817, 586] width 600 height 72
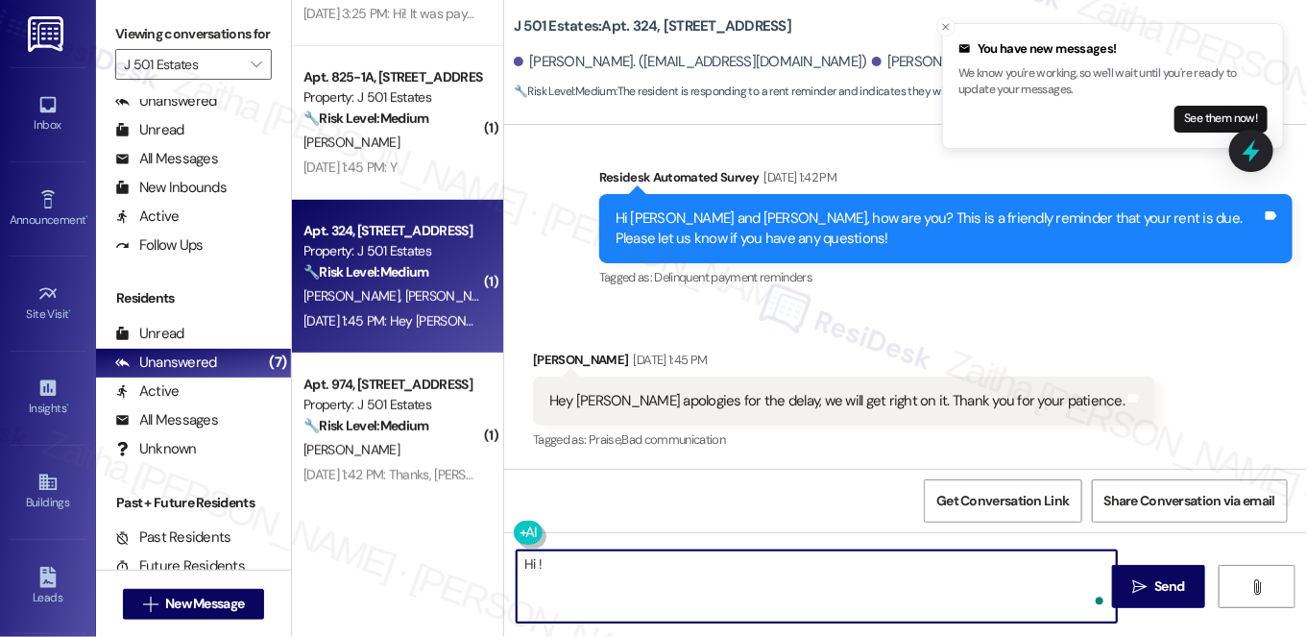
paste textarea "thank you for the update! I really appreciate you getting on it, and I’ll look …"
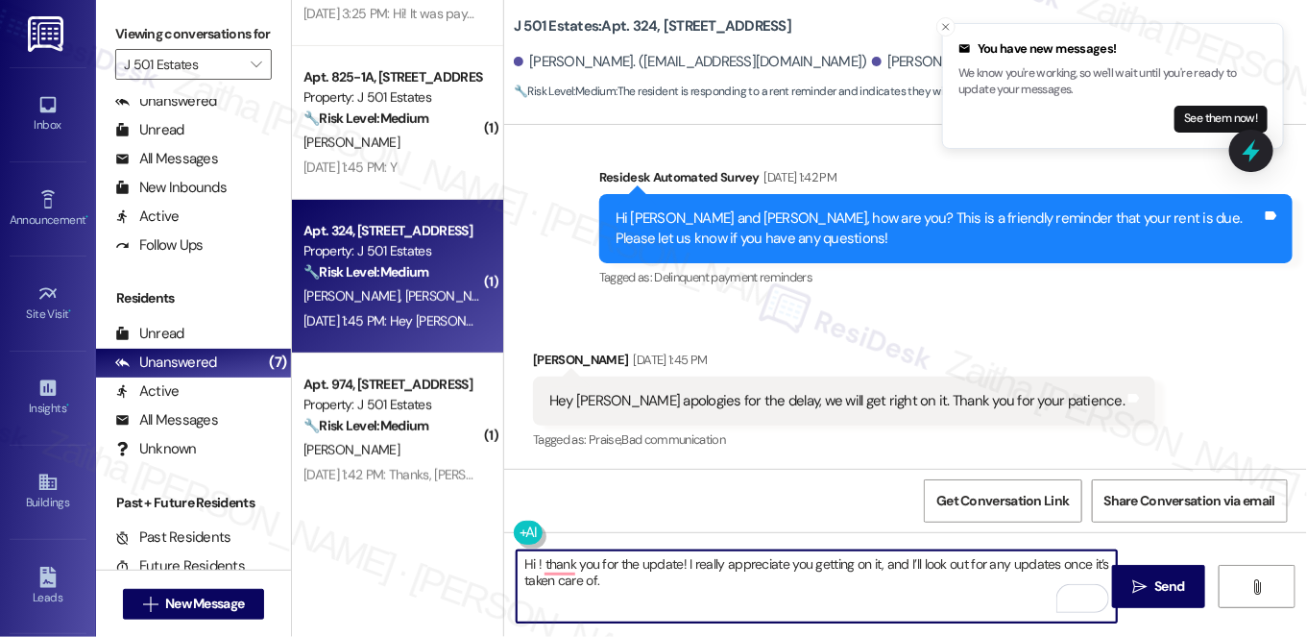
click at [551, 356] on div "Anthony Trapani Sep 03, 2025 at 1:45 PM" at bounding box center [844, 363] width 622 height 27
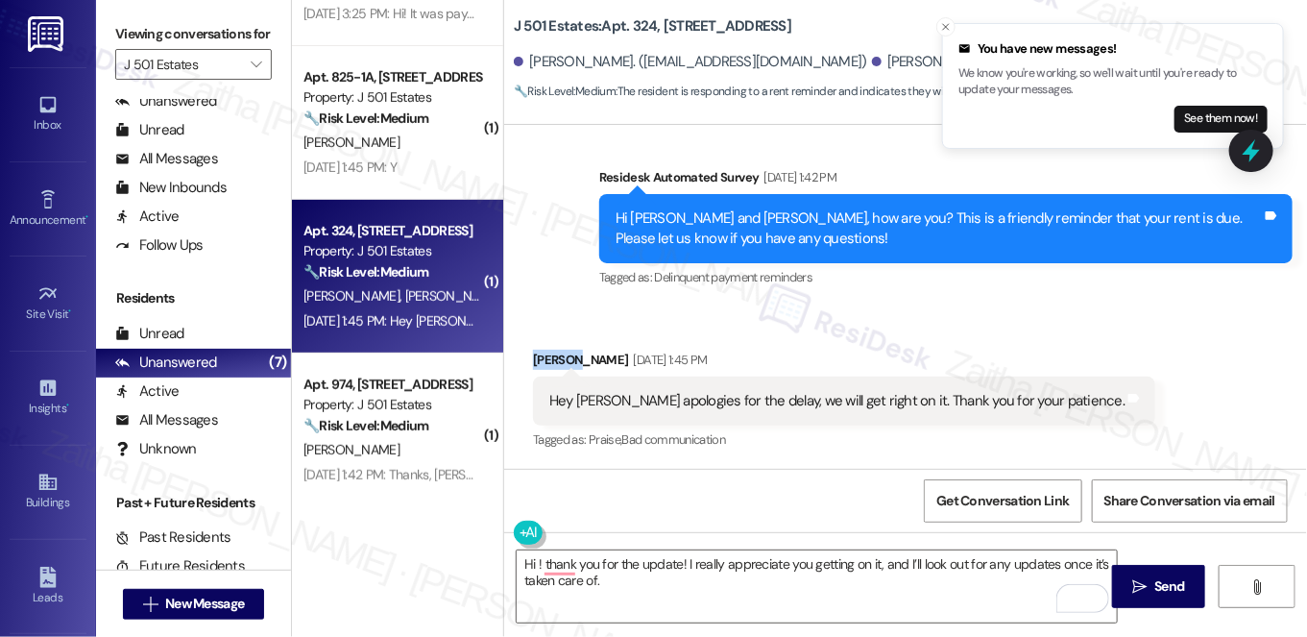
click at [551, 356] on div "Anthony Trapani Sep 03, 2025 at 1:45 PM" at bounding box center [844, 363] width 622 height 27
copy div "Anthony"
click at [531, 564] on textarea "Hi ! thank you for the update! I really appreciate you getting on it, and I’ll …" at bounding box center [817, 586] width 600 height 72
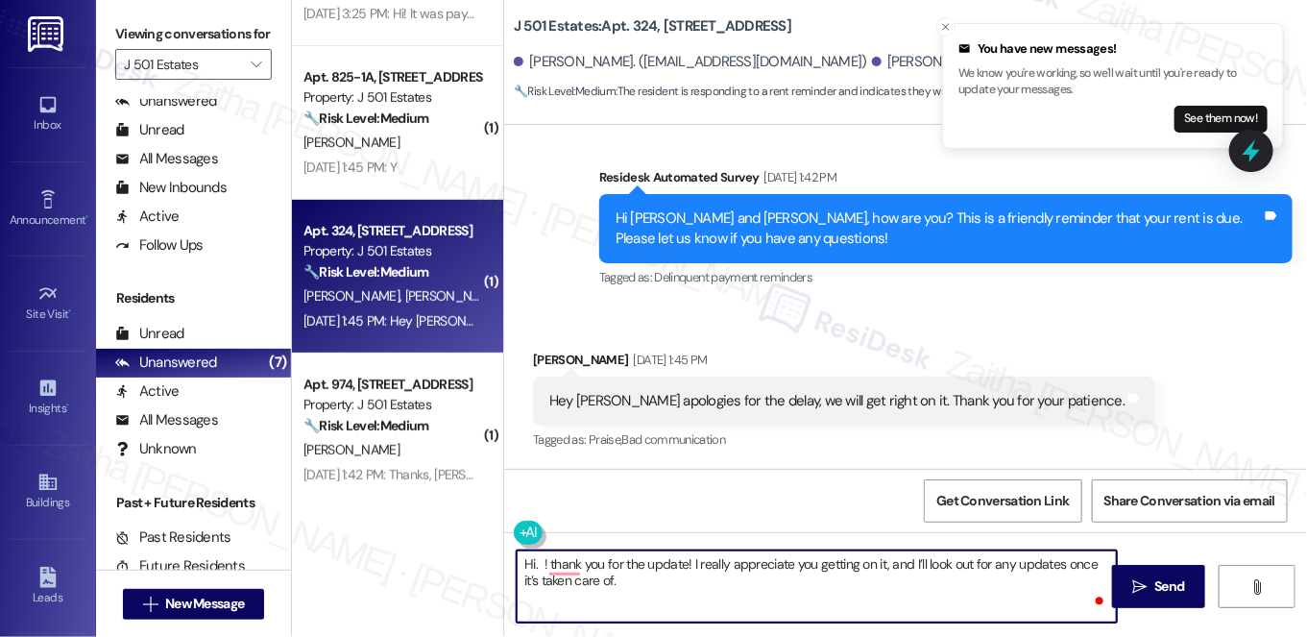
paste textarea "Anthony"
drag, startPoint x: 924, startPoint y: 566, endPoint x: 938, endPoint y: 596, distance: 32.7
click at [938, 596] on textarea "Hi. Anthony! thank you for the update! I really appreciate you getting on it, a…" at bounding box center [817, 586] width 600 height 72
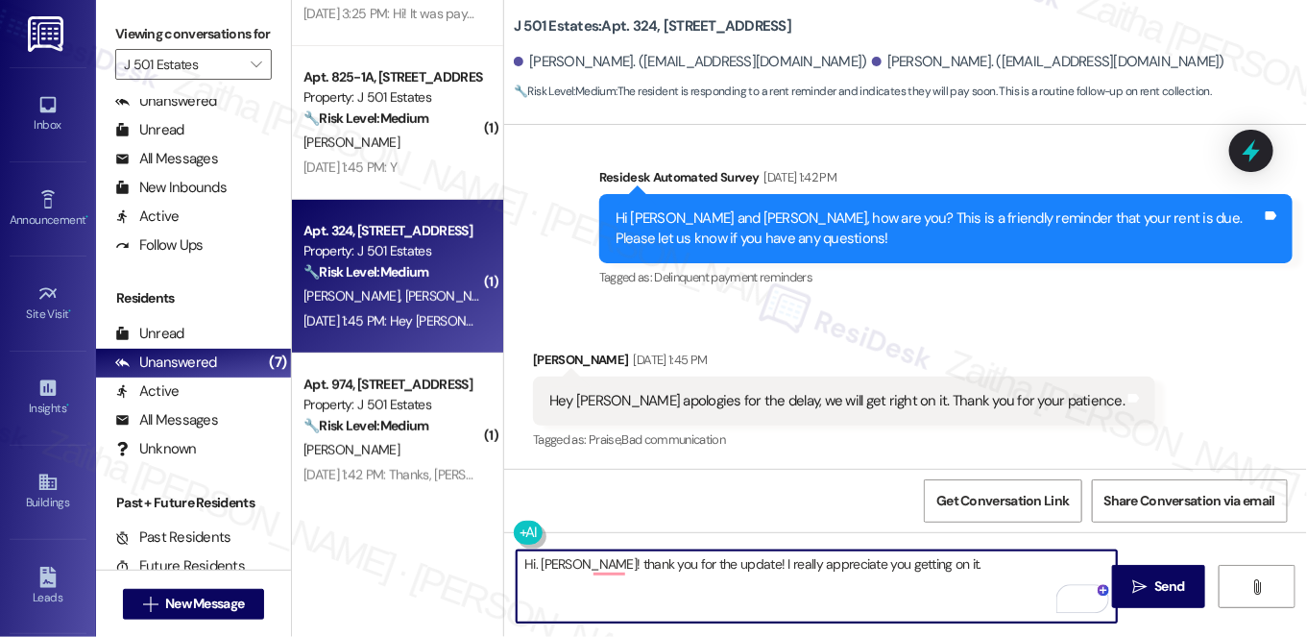
paste textarea "Just a gentle reminder that late fees may still apply"
click at [573, 582] on textarea "Hi. Anthony! Thank you for the update! I really appreciate you getting on it. J…" at bounding box center [817, 586] width 600 height 72
click at [585, 577] on textarea "Hi. Anthony! Thank you for the update! I really appreciate you getting on it. J…" at bounding box center [817, 586] width 600 height 72
click at [625, 572] on textarea "Hi. Anthony! Thank you for the update! I really appreciate you getting on it. J…" at bounding box center [817, 586] width 600 height 72
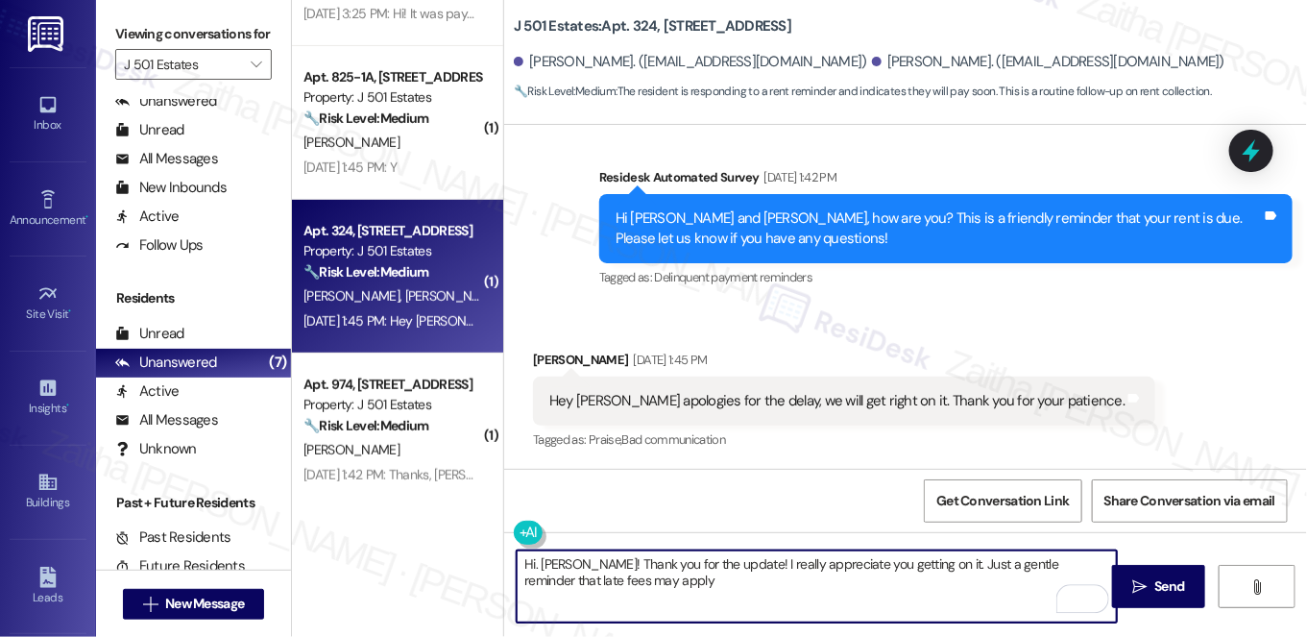
click at [646, 597] on textarea "Hi. Anthony! Thank you for the update! I really appreciate you getting on it. J…" at bounding box center [817, 586] width 600 height 72
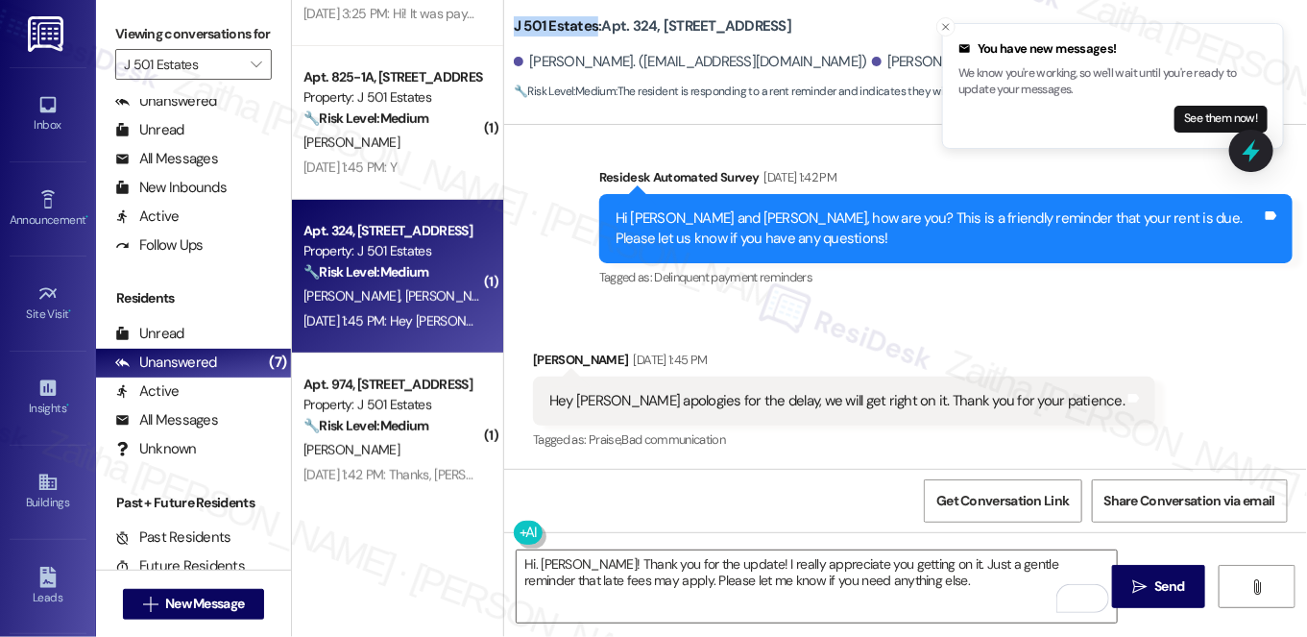
drag, startPoint x: 512, startPoint y: 22, endPoint x: 592, endPoint y: 25, distance: 79.8
click at [592, 25] on b "J 501 Estates: Apt. 324, 240 Ivy Meadow Ln" at bounding box center [653, 26] width 278 height 20
copy b "J 501 Estates"
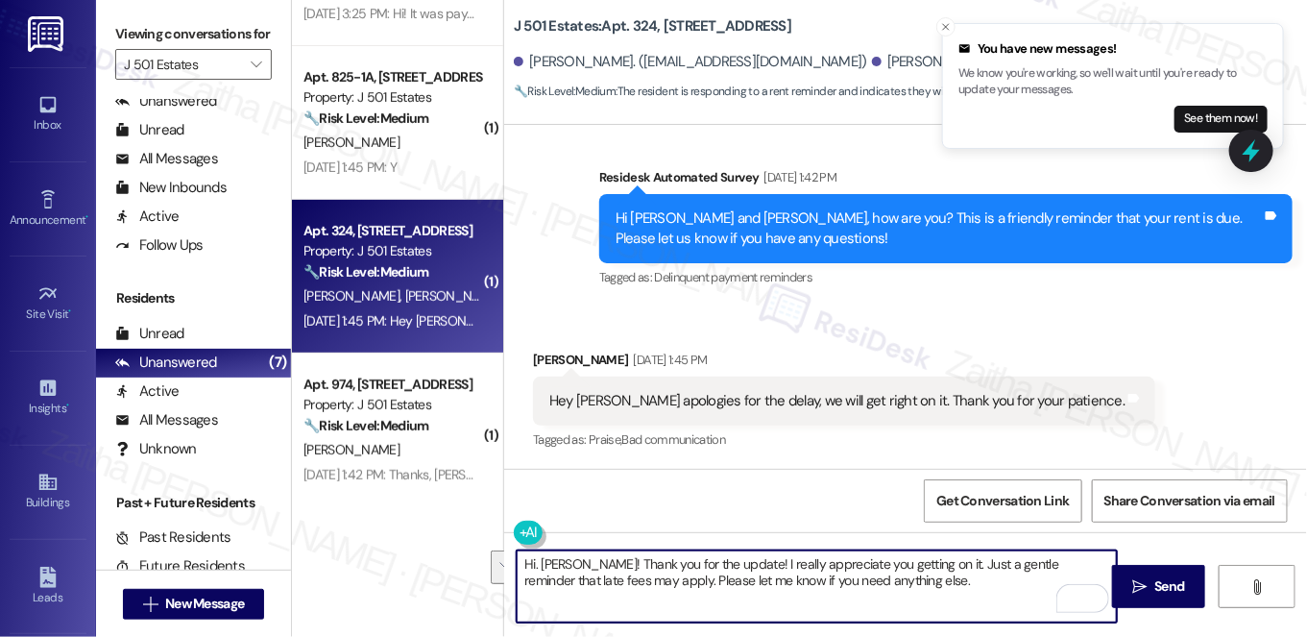
drag, startPoint x: 597, startPoint y: 561, endPoint x: 929, endPoint y: 588, distance: 333.4
click at [924, 590] on textarea "Hi. Anthony! Thank you for the update! I really appreciate you getting on it. J…" at bounding box center [817, 586] width 600 height 72
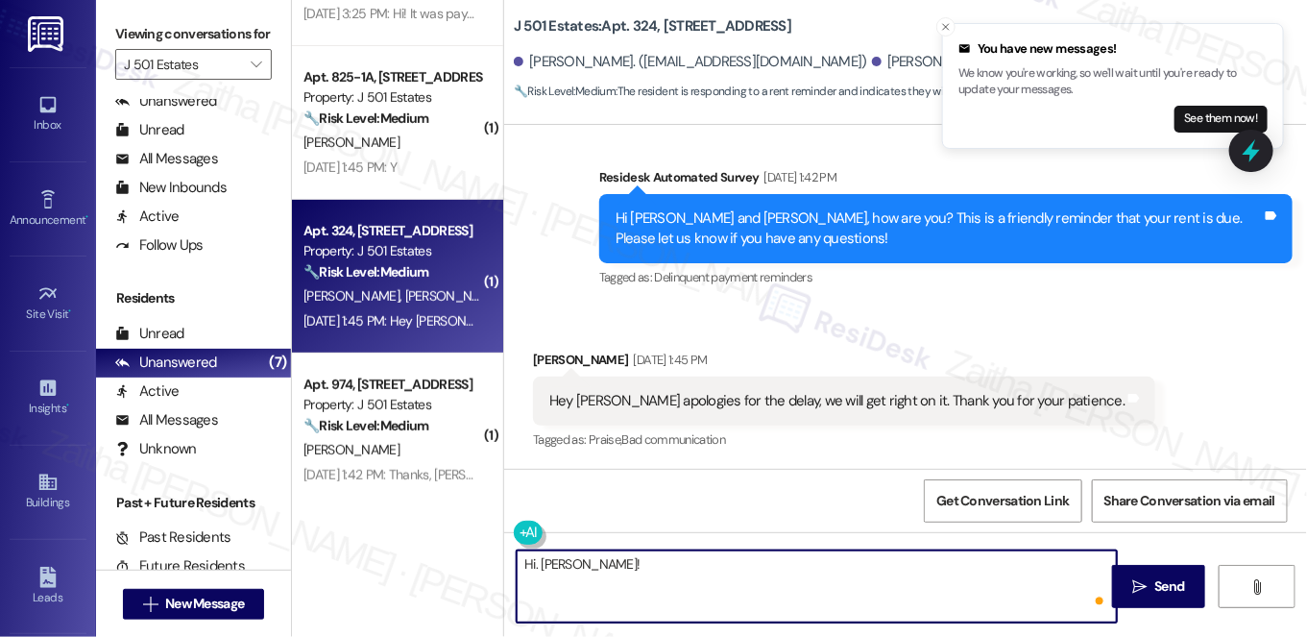
paste textarea "thank you for the update! I really appreciate you getting on it, and I’ll look …"
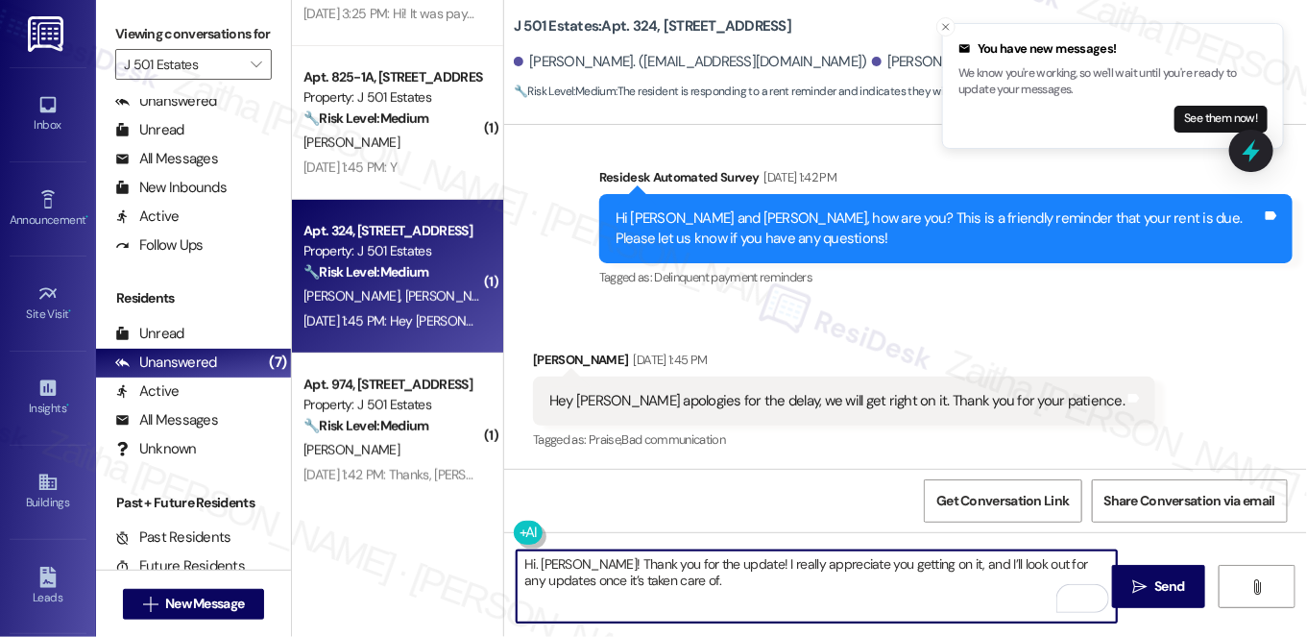
click at [685, 582] on textarea "Hi. Anthony! Thank you for the update! I really appreciate you getting on it, a…" at bounding box center [817, 586] width 600 height 72
click at [781, 593] on textarea "Hi. Anthony! Thank you for the update! I really appreciate you getting on it, a…" at bounding box center [817, 586] width 600 height 72
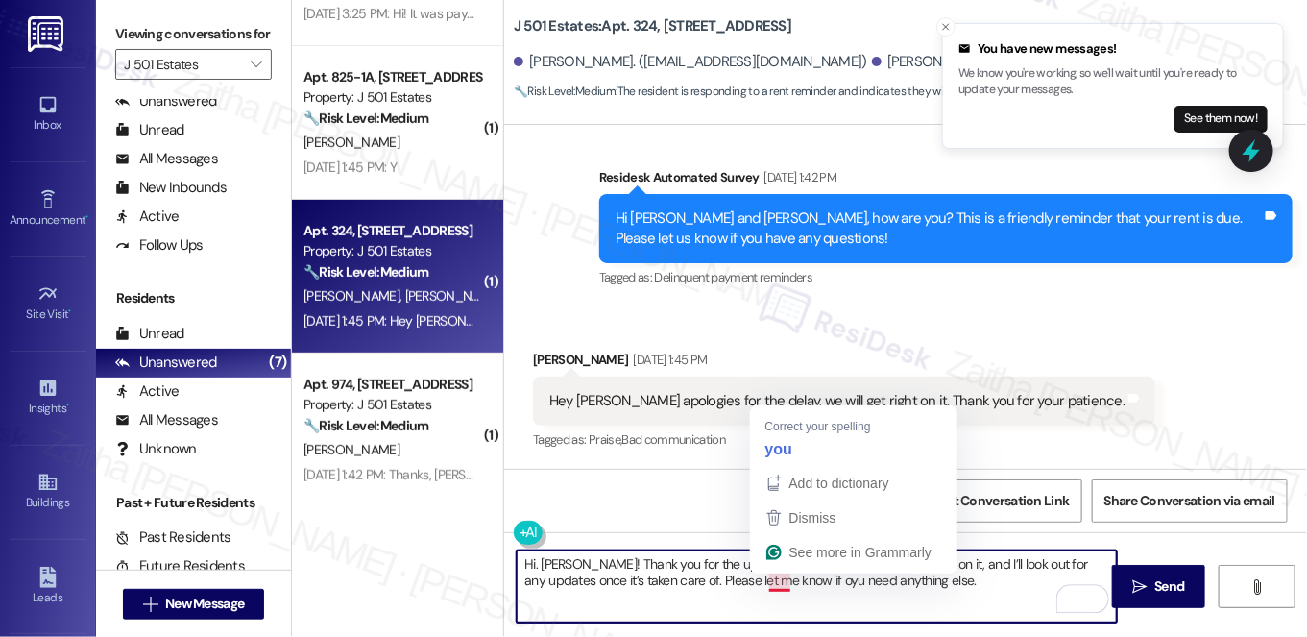
click at [774, 586] on textarea "Hi. Anthony! Thank you for the update! I really appreciate you getting on it, a…" at bounding box center [817, 586] width 600 height 72
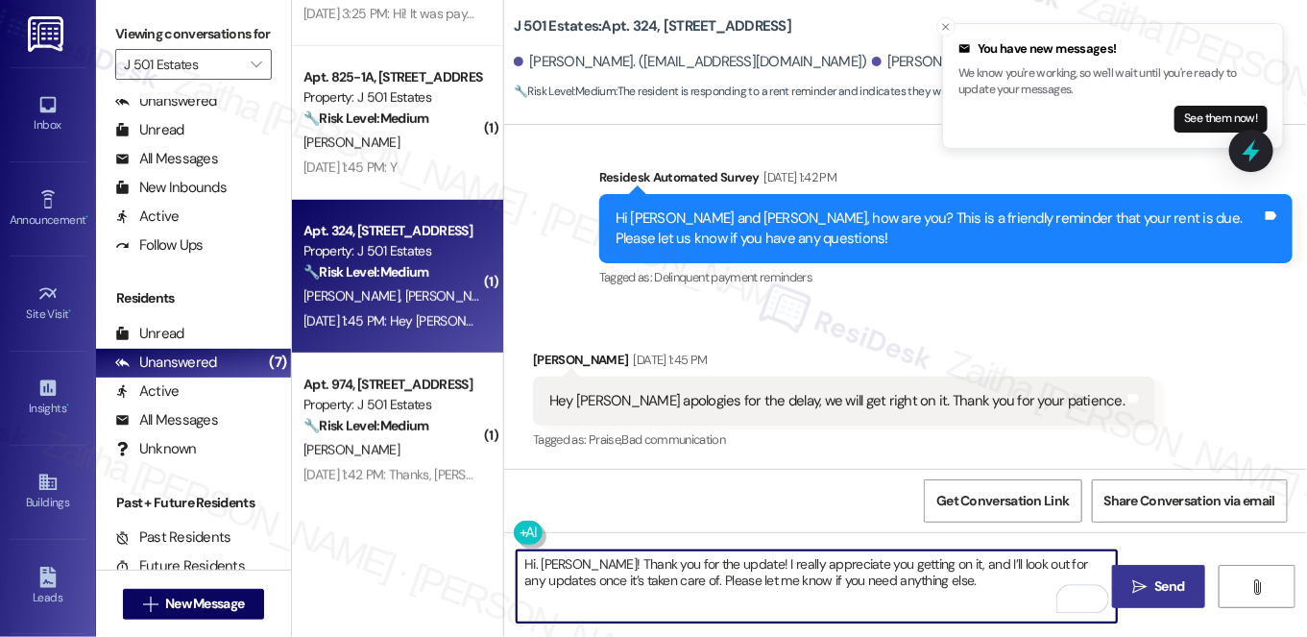
type textarea "Hi. Anthony! Thank you for the update! I really appreciate you getting on it, a…"
click at [1156, 581] on span "Send" at bounding box center [1171, 586] width 30 height 20
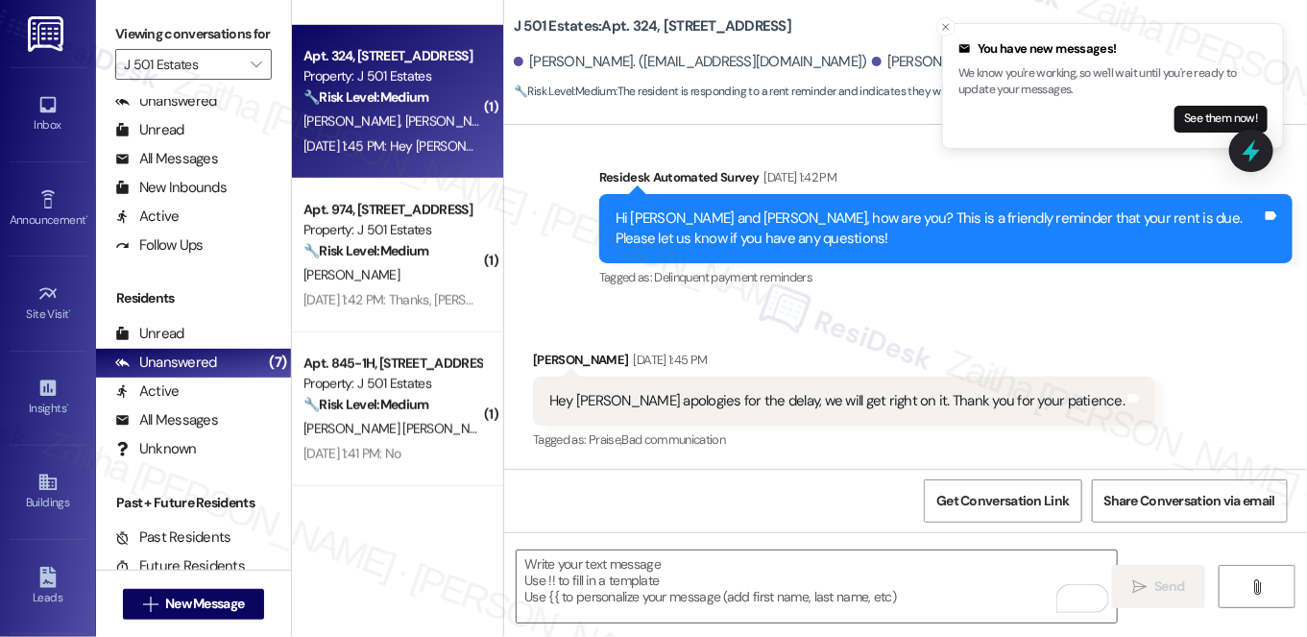
scroll to position [544, 0]
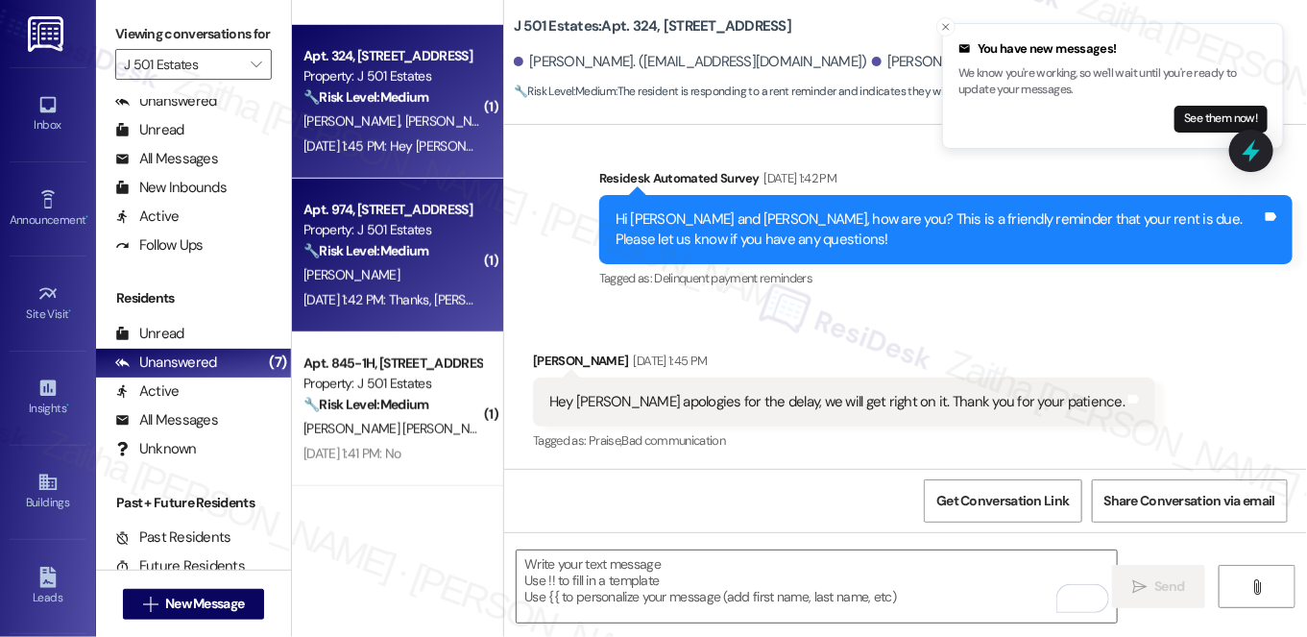
click at [417, 274] on div "B. Simpson" at bounding box center [393, 275] width 182 height 24
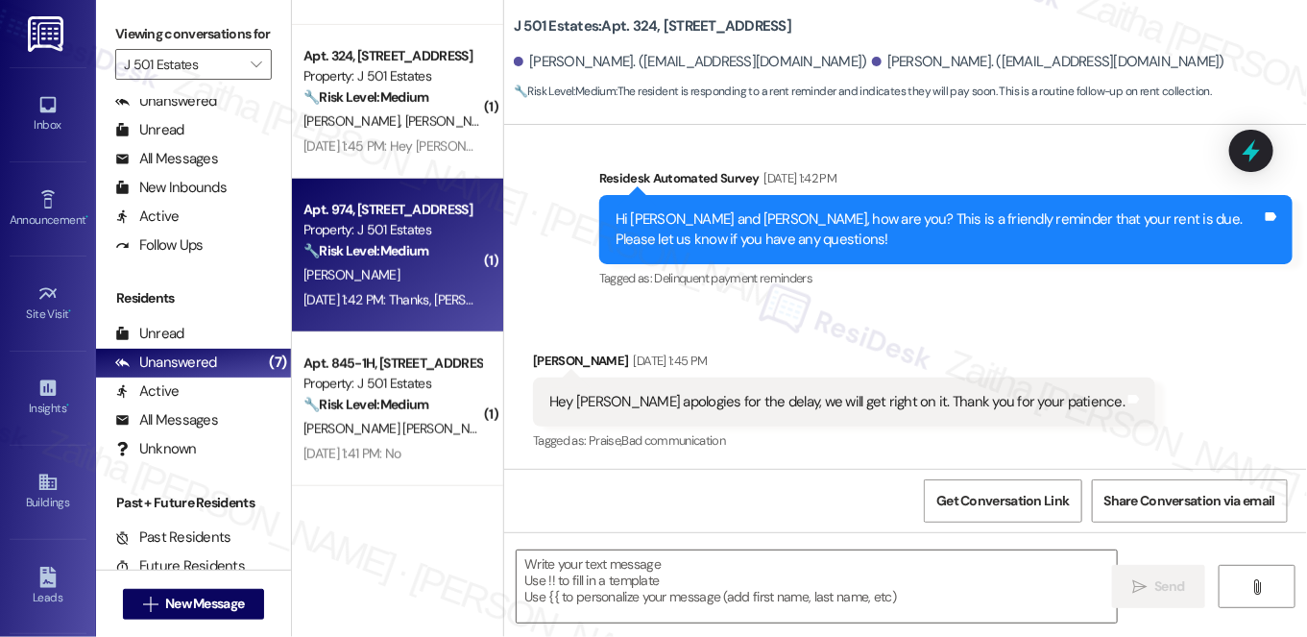
type textarea "Fetching suggested responses. Please feel free to read through the conversation…"
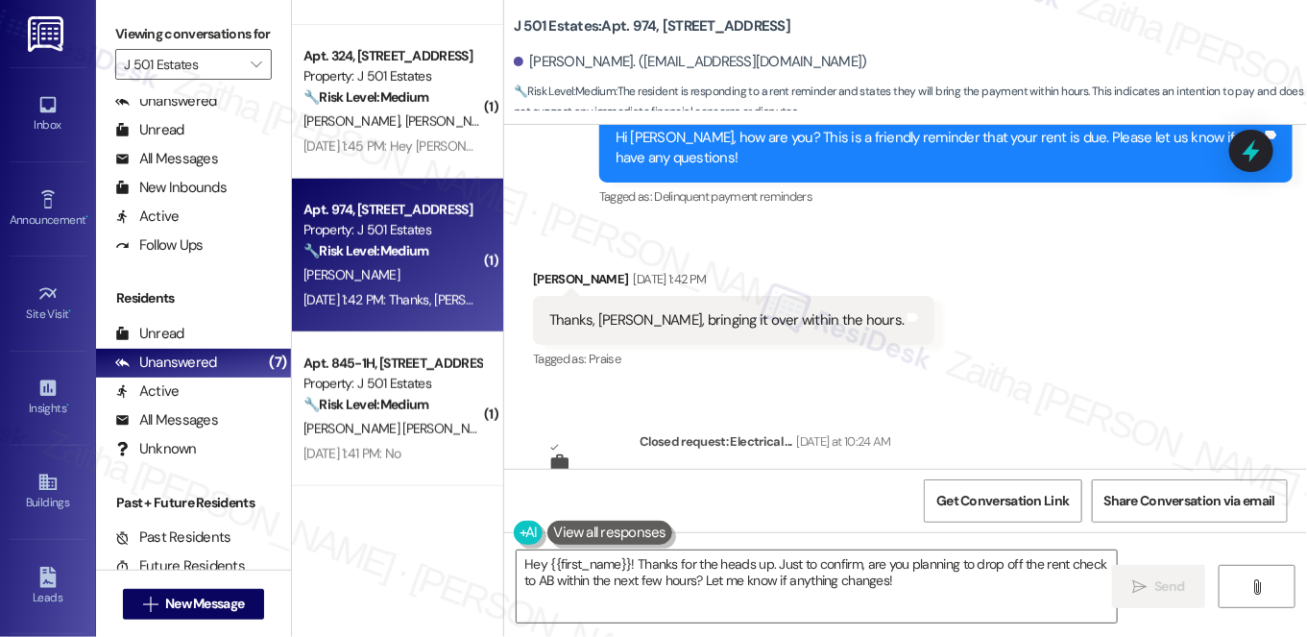
scroll to position [5077, 0]
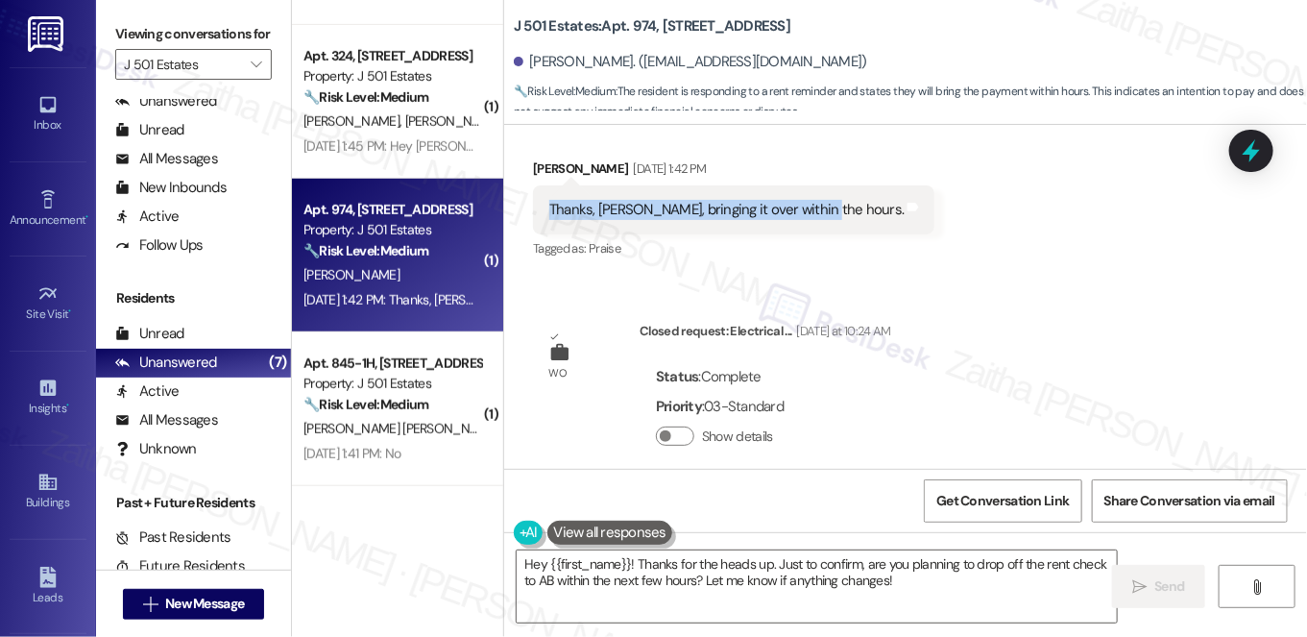
drag, startPoint x: 540, startPoint y: 187, endPoint x: 806, endPoint y: 206, distance: 266.7
click at [806, 206] on div "Thanks, Jay, bringing it over within the hours. Tags and notes" at bounding box center [734, 209] width 402 height 49
copy div "Thanks, Jay, bringing it over within the hours."
click at [982, 287] on div "Lease started Jan 31, 2025 at 7:00 PM Survey, sent via SMS Residesk Automated S…" at bounding box center [905, 297] width 803 height 344
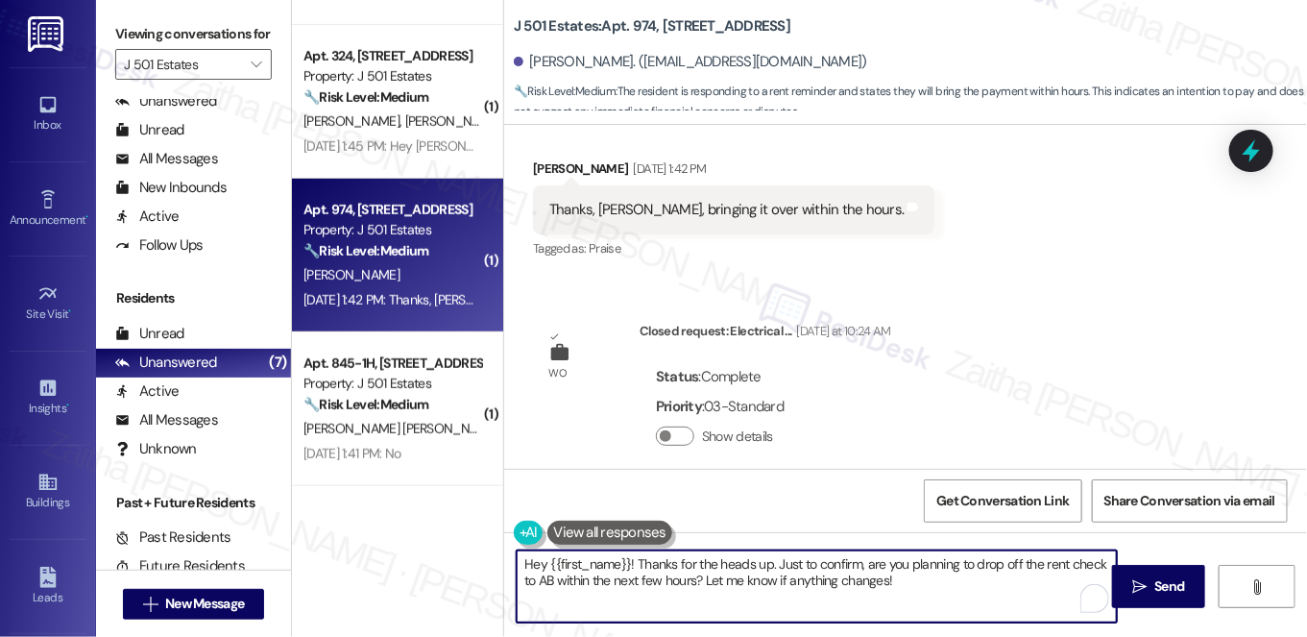
drag, startPoint x: 769, startPoint y: 561, endPoint x: 703, endPoint y: 583, distance: 69.9
click at [703, 583] on textarea "Hey {{first_name}}! Thanks for the heads up. Just to confirm, are you planning …" at bounding box center [817, 586] width 600 height 72
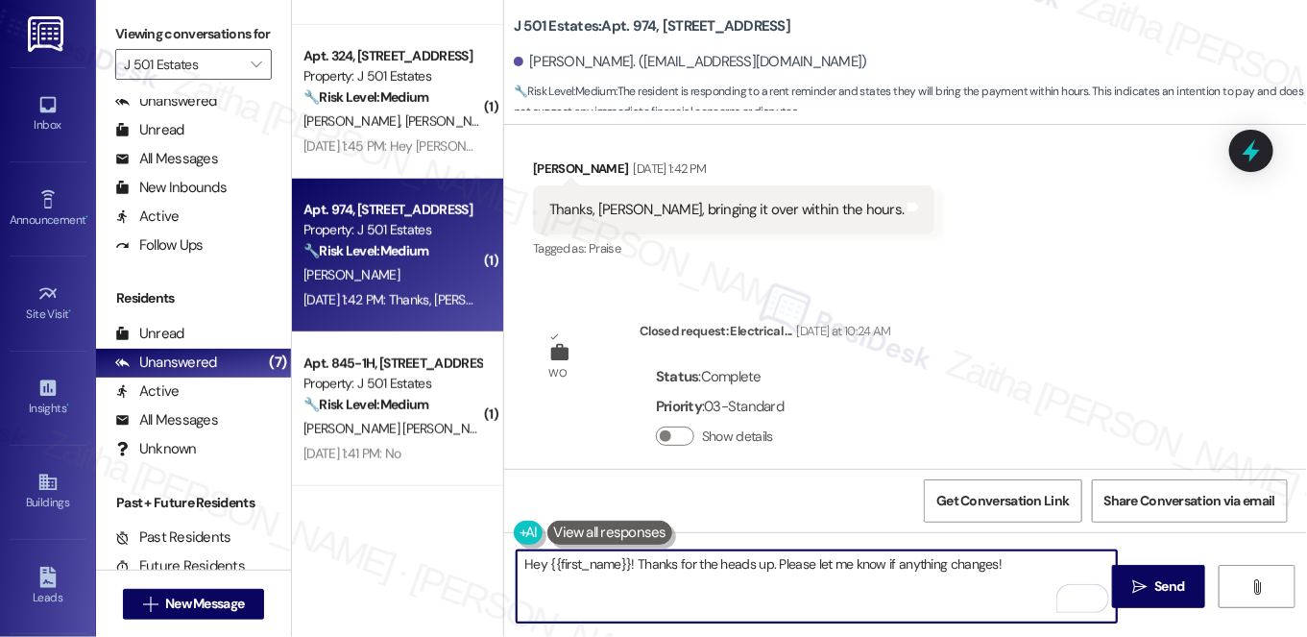
scroll to position [4903, 0]
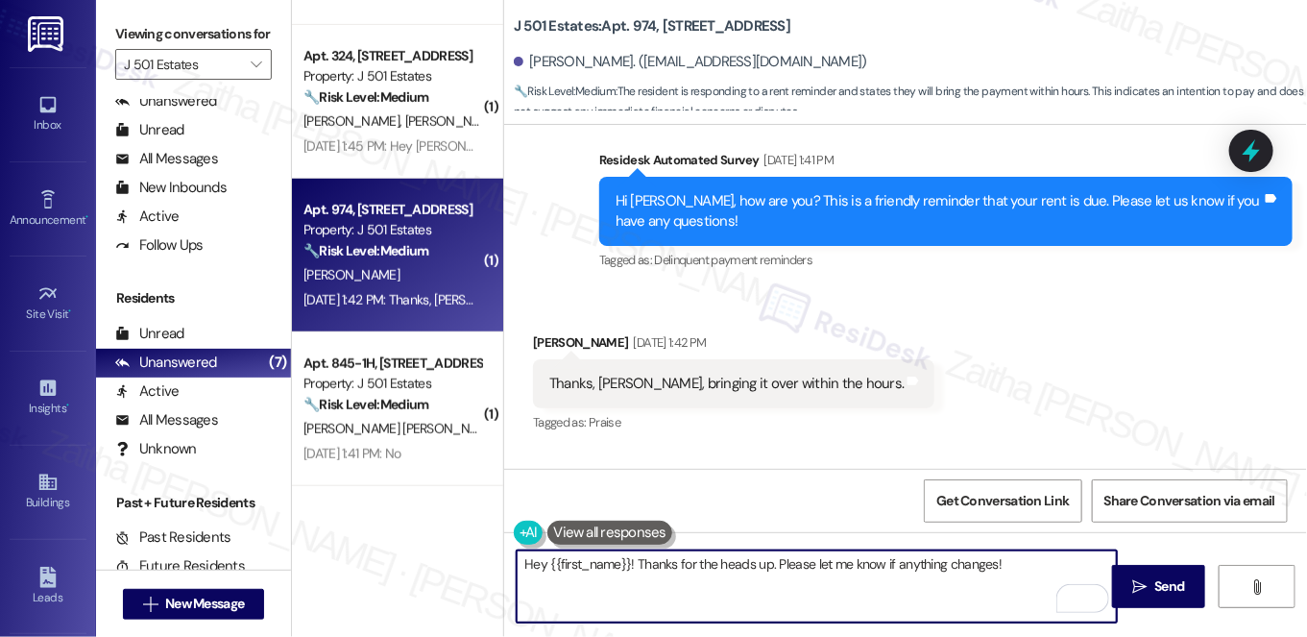
click at [754, 563] on textarea "Hey {{first_name}}! Thanks for the heads up. Please let me know if anything cha…" at bounding box center [817, 586] width 600 height 72
type textarea "Hey {{first_name}}! Thanks for letting me know. Please let me know if anything …"
click at [1175, 589] on span "Send" at bounding box center [1171, 586] width 30 height 20
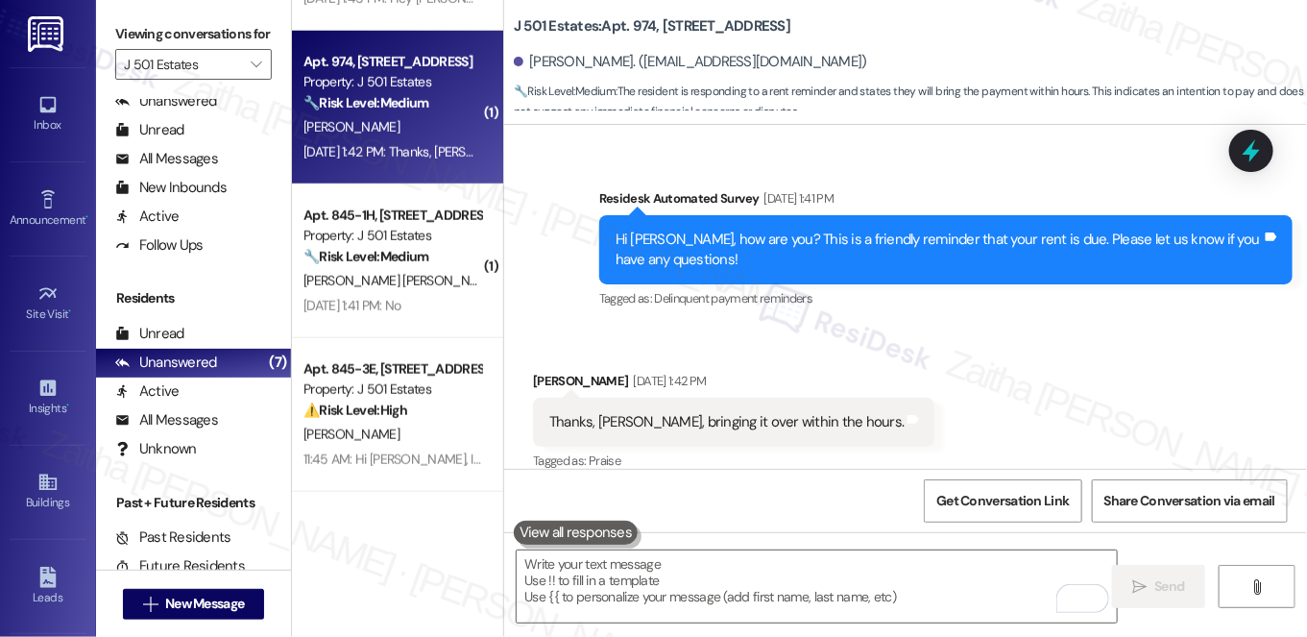
scroll to position [611, 0]
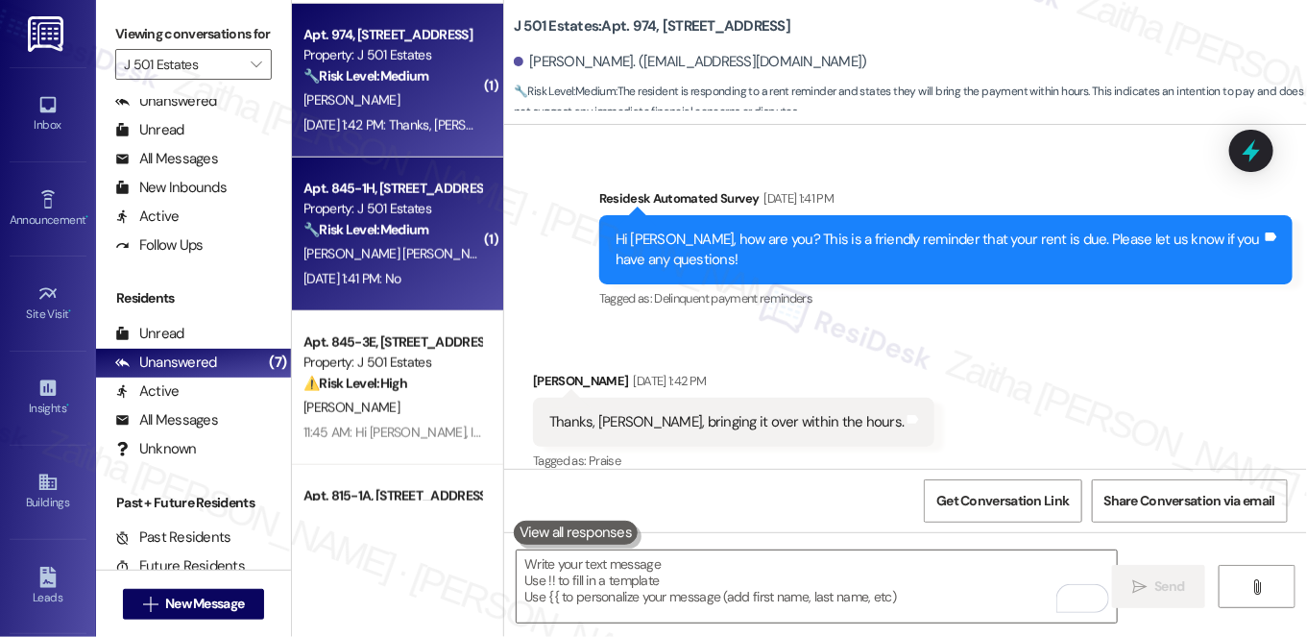
click at [504, 245] on span "A. Soriano Vega" at bounding box center [601, 253] width 195 height 17
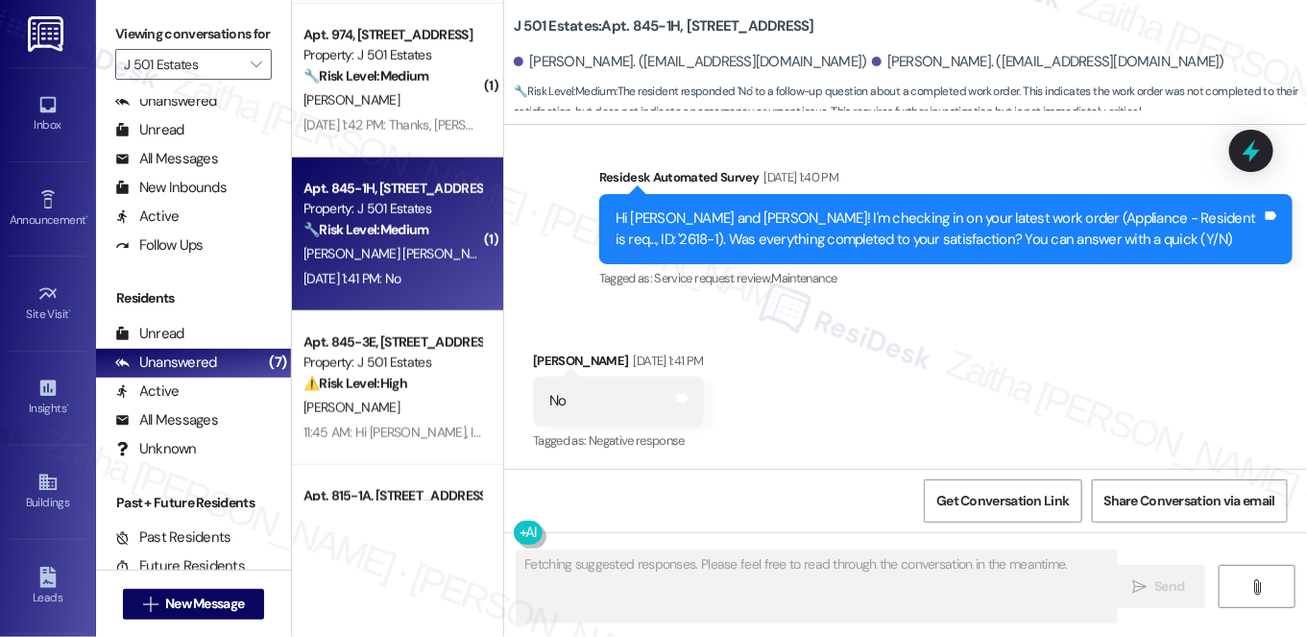
scroll to position [793, 0]
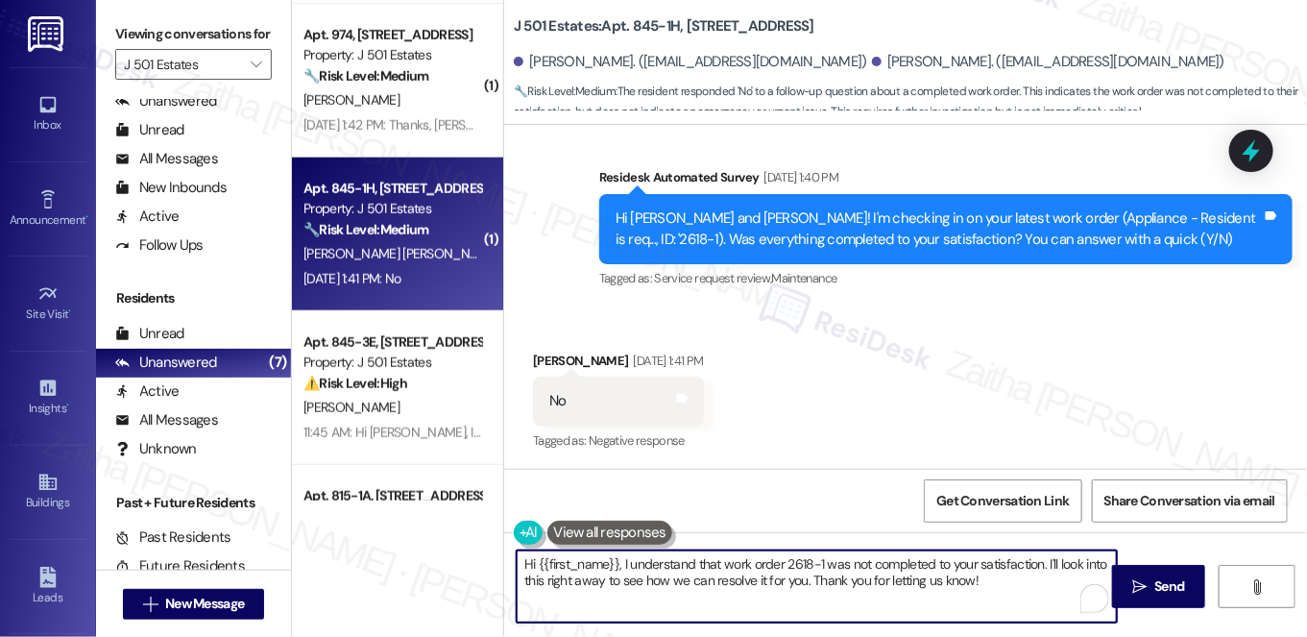
drag, startPoint x: 1042, startPoint y: 561, endPoint x: 1053, endPoint y: 583, distance: 24.5
click at [1053, 583] on textarea "Hi {{first_name}}, I understand that work order 2618-1 was not completed to you…" at bounding box center [817, 586] width 600 height 72
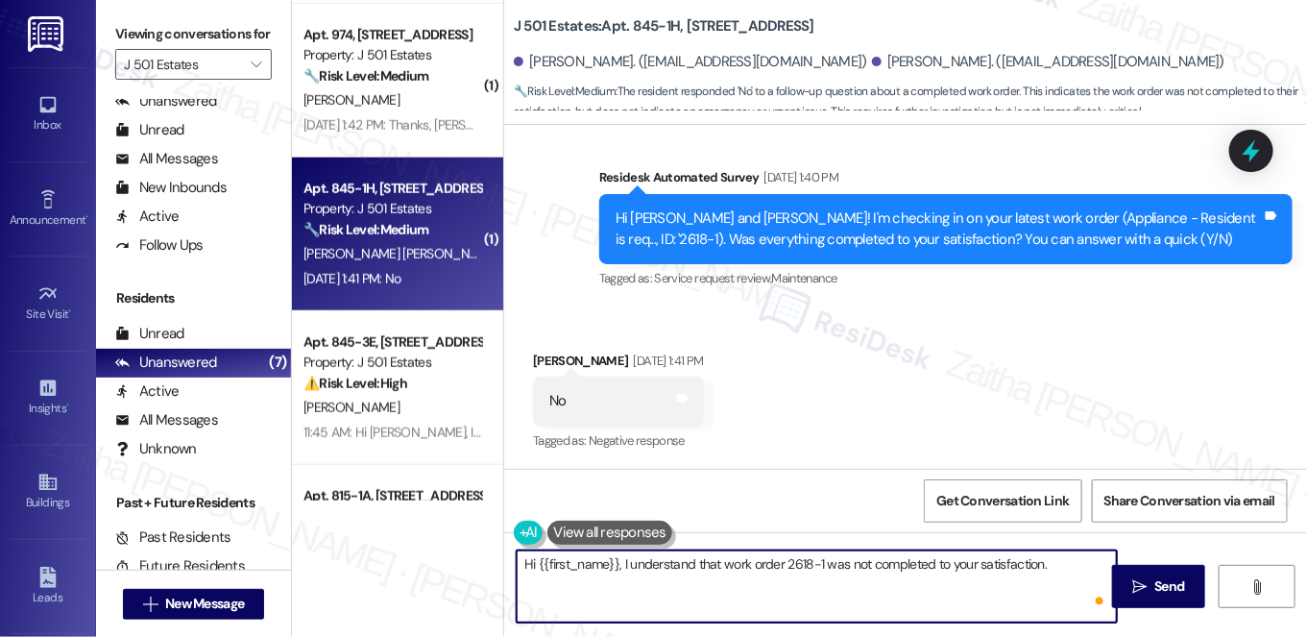
type textarea "Hi {{first_name}}, I understand that work order 2618-1 was not completed to you…"
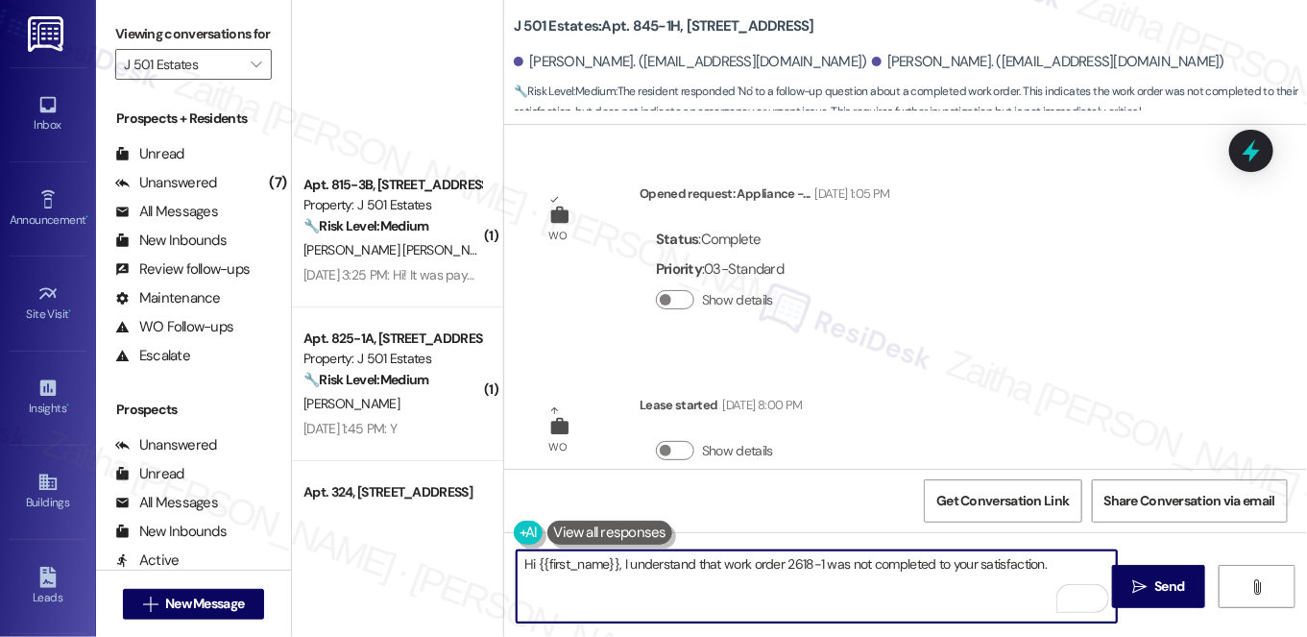
scroll to position [793, 0]
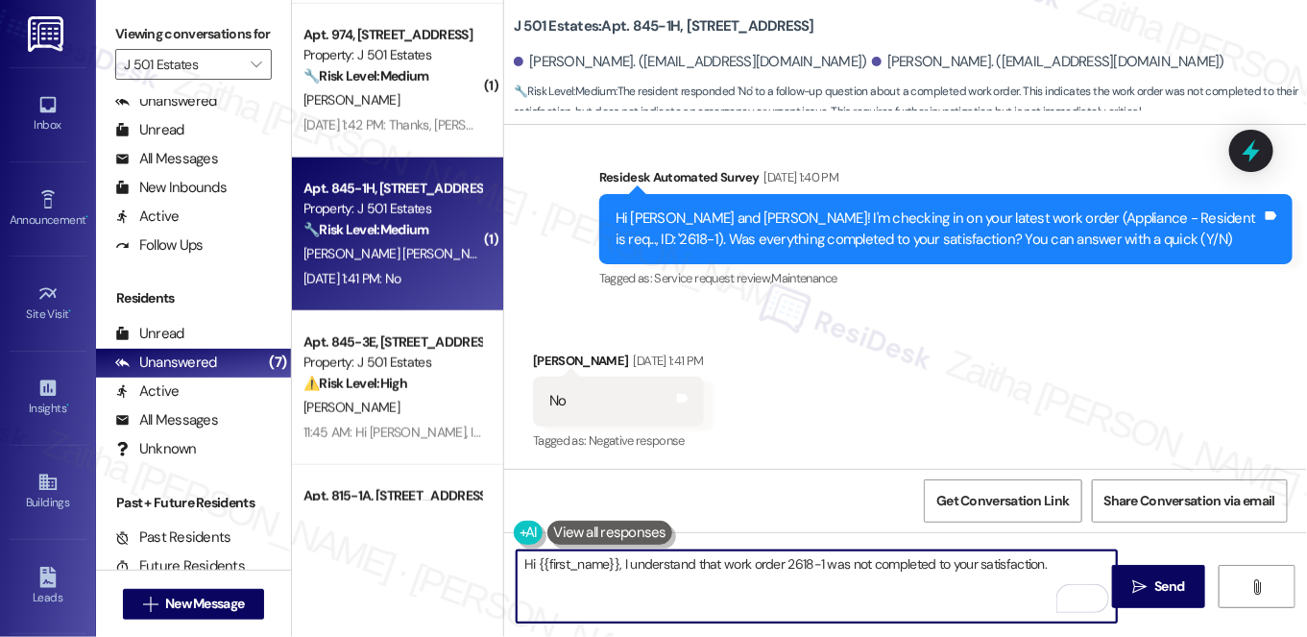
paste textarea "Could you share more about your experience so I can help address your concerns?"
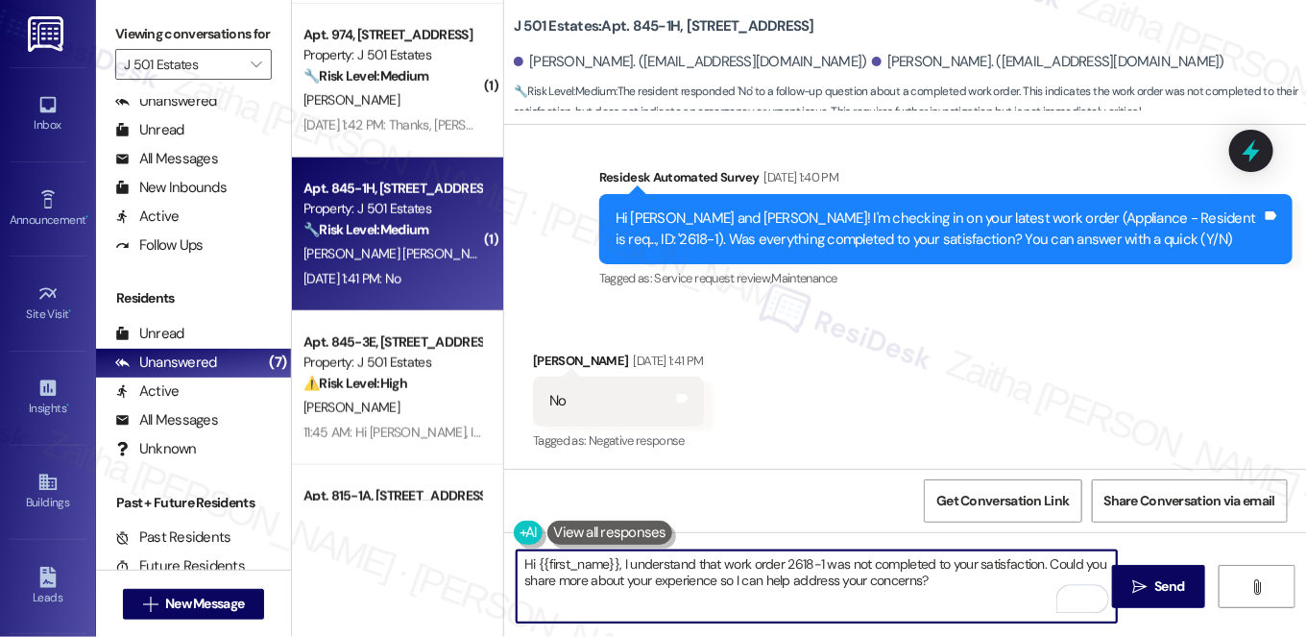
click at [1104, 561] on textarea "Hi {{first_name}}, I understand that work order 2618-1 was not completed to you…" at bounding box center [817, 586] width 600 height 72
drag, startPoint x: 1045, startPoint y: 559, endPoint x: 1050, endPoint y: 574, distance: 16.1
click at [1048, 590] on textarea "Hi {{first_name}}, I understand that work order 2618-1 was not completed to you…" at bounding box center [817, 586] width 600 height 72
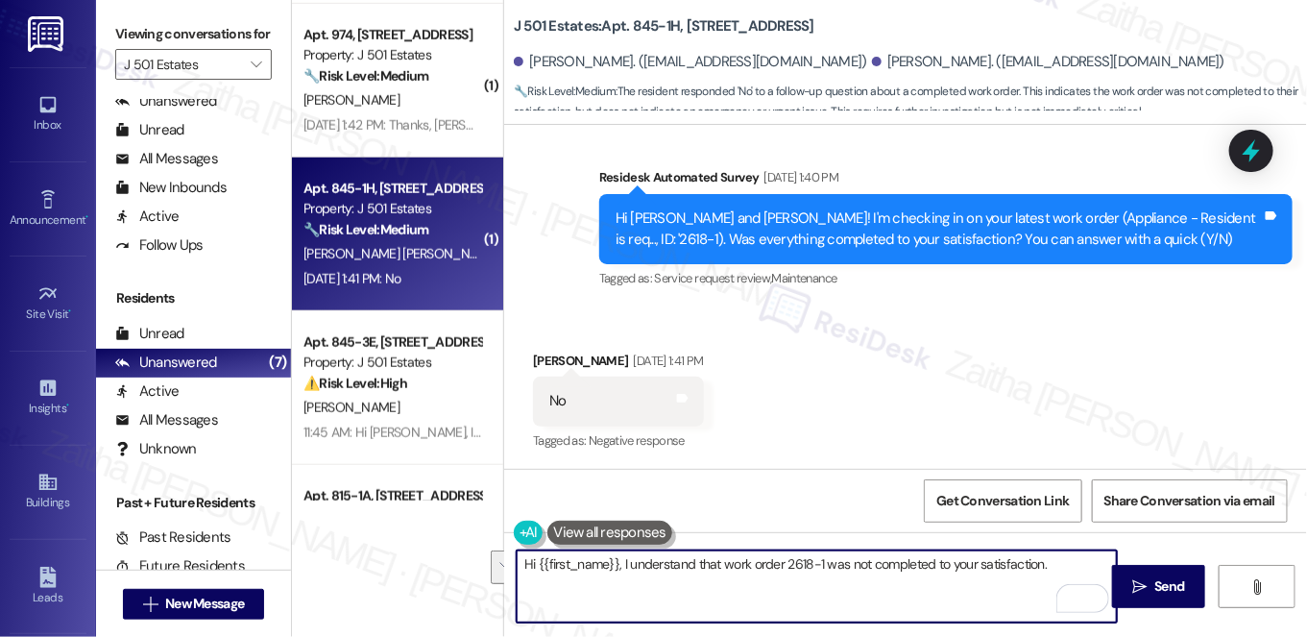
paste textarea "Can you please provide more details about what went wrong?"
click at [1056, 560] on textarea "Hi {{first_name}}, I understand that work order 2618-1 was not completed to you…" at bounding box center [817, 586] width 600 height 72
click at [1056, 559] on textarea "Hi {{first_name}}, I understand that work order 2618-1 was not completed to you…" at bounding box center [817, 586] width 600 height 72
click at [541, 364] on div "[PERSON_NAME] [DATE] 1:41 PM" at bounding box center [618, 364] width 170 height 27
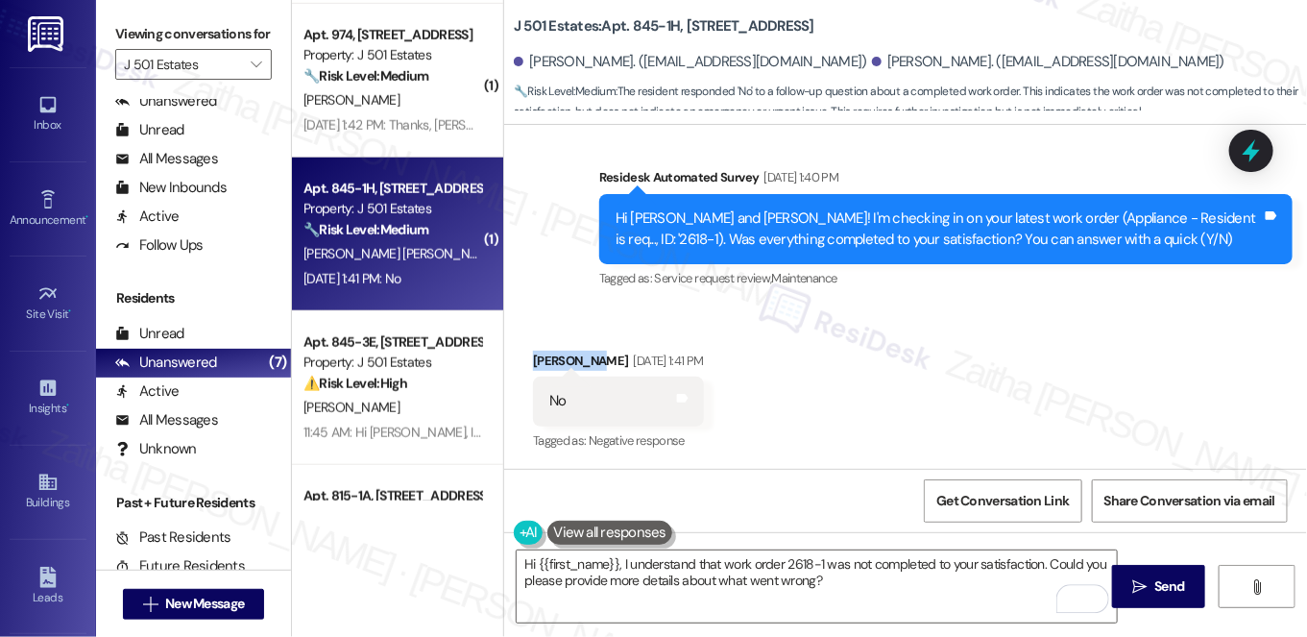
click at [541, 364] on div "[PERSON_NAME] [DATE] 1:41 PM" at bounding box center [618, 364] width 170 height 27
copy div "[PERSON_NAME]"
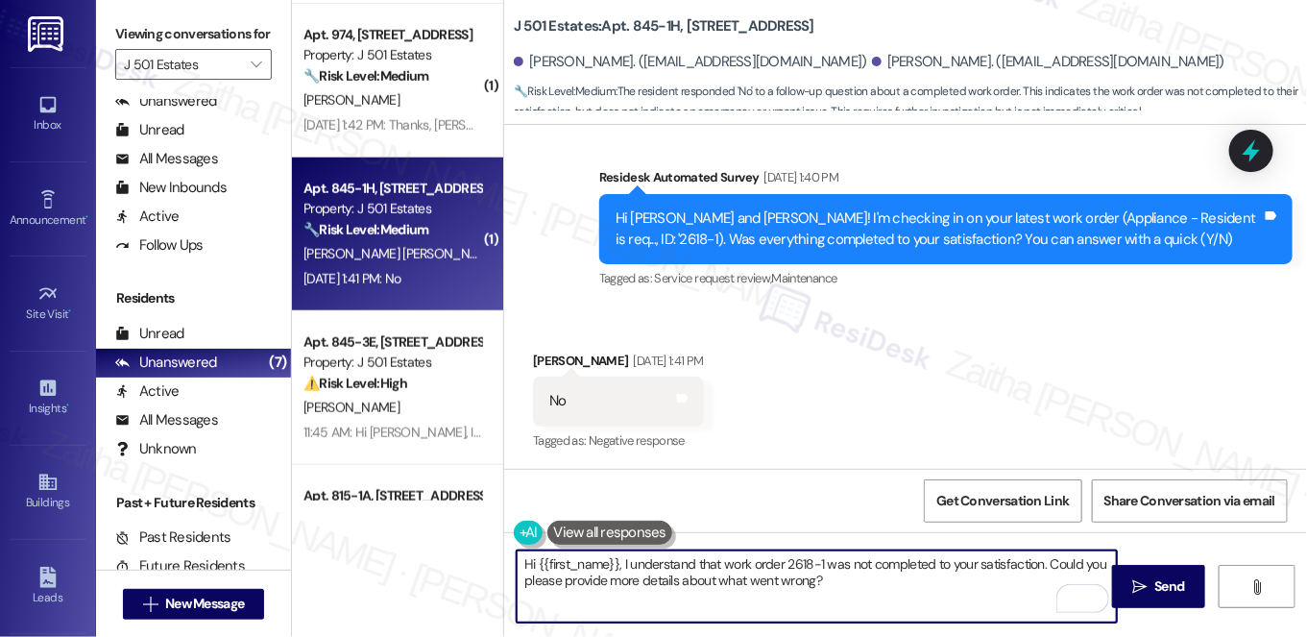
click at [584, 559] on textarea "Hi {{first_name}}, I understand that work order 2618-1 was not completed to you…" at bounding box center [817, 586] width 600 height 72
paste textarea "[PERSON_NAME]"
type textarea "Hi [PERSON_NAME], I understand that work order 2618-1 was not completed to your…"
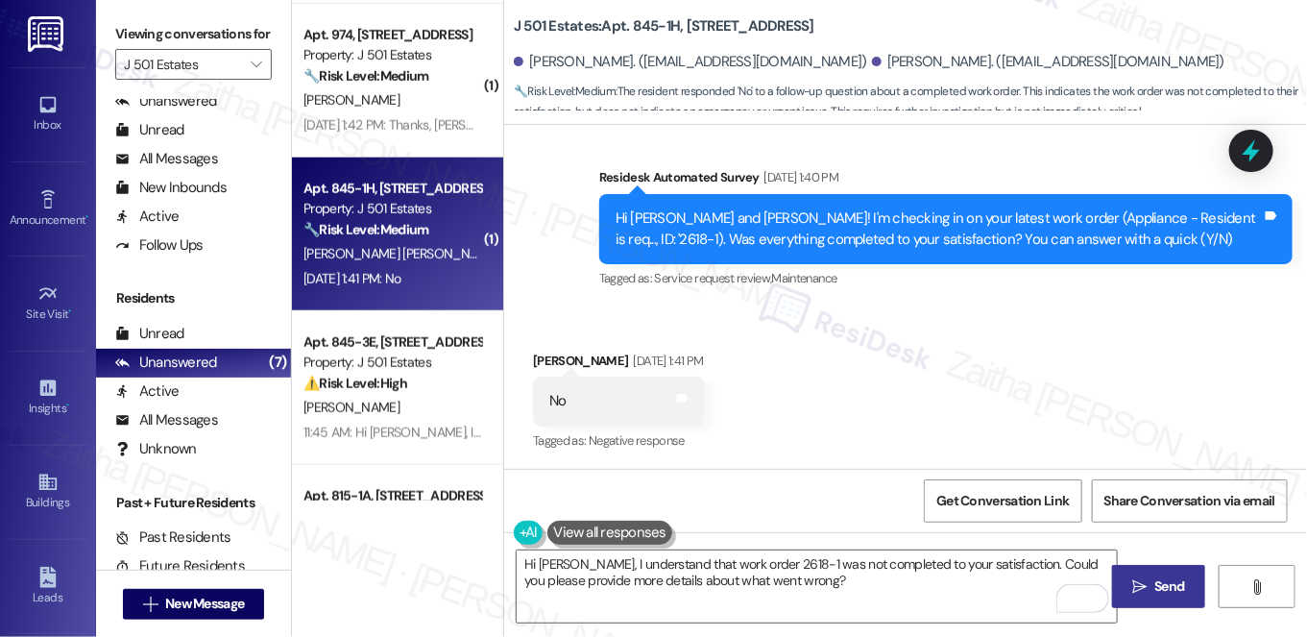
click at [1158, 576] on span "Send" at bounding box center [1171, 586] width 30 height 20
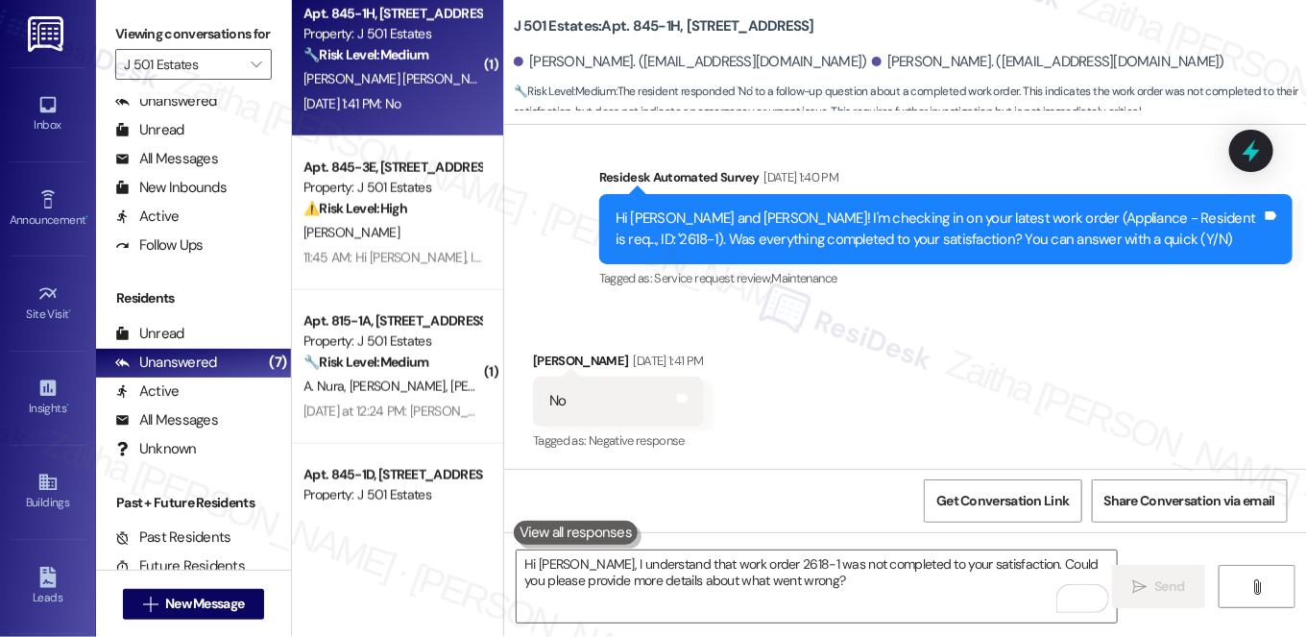
click at [417, 229] on div "[PERSON_NAME]" at bounding box center [393, 233] width 182 height 24
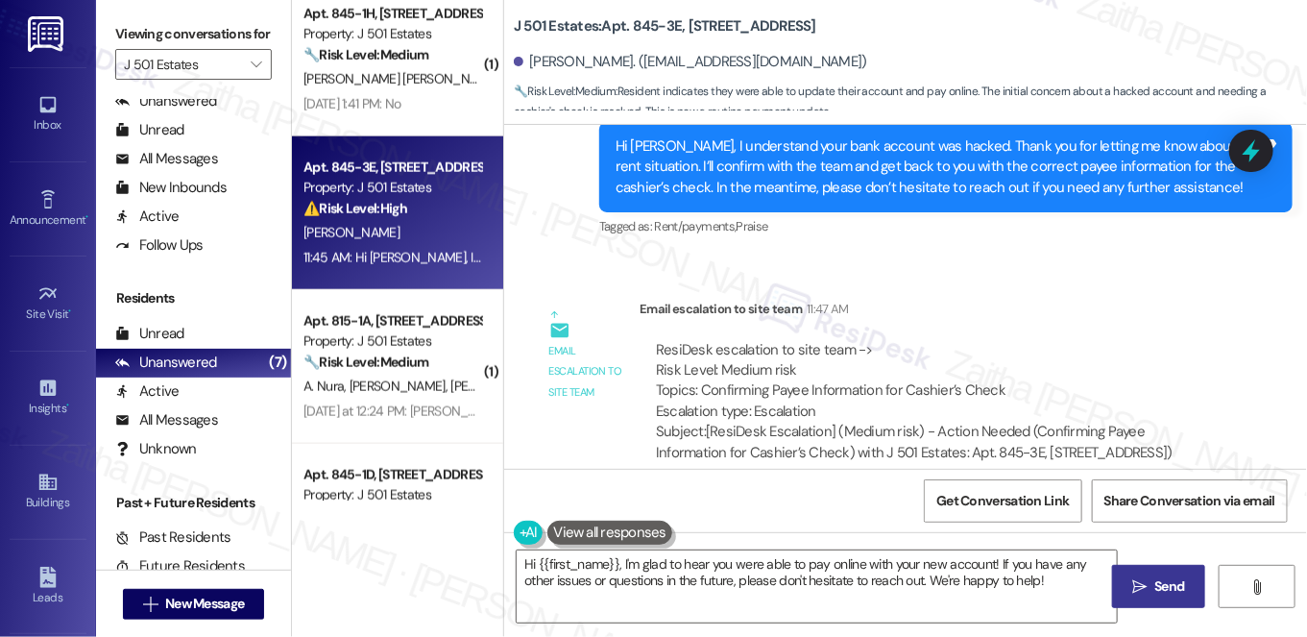
scroll to position [4279, 0]
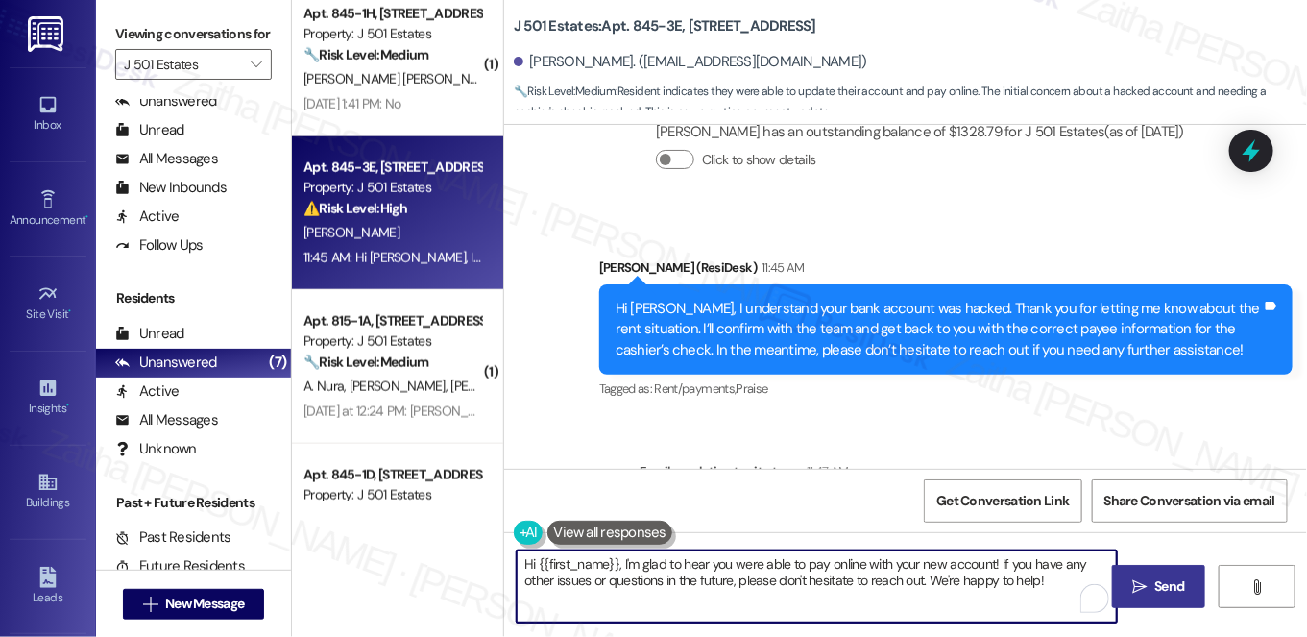
drag, startPoint x: 609, startPoint y: 581, endPoint x: 553, endPoint y: 559, distance: 59.9
click at [550, 559] on textarea "Hi {{first_name}}, I'm glad to hear you were able to pay online with your new a…" at bounding box center [817, 586] width 600 height 72
drag, startPoint x: 620, startPoint y: 568, endPoint x: 518, endPoint y: 563, distance: 101.9
click at [518, 563] on textarea "Hi {{first_name}}, I'm glad to hear you were able to pay online with your new a…" at bounding box center [817, 586] width 600 height 72
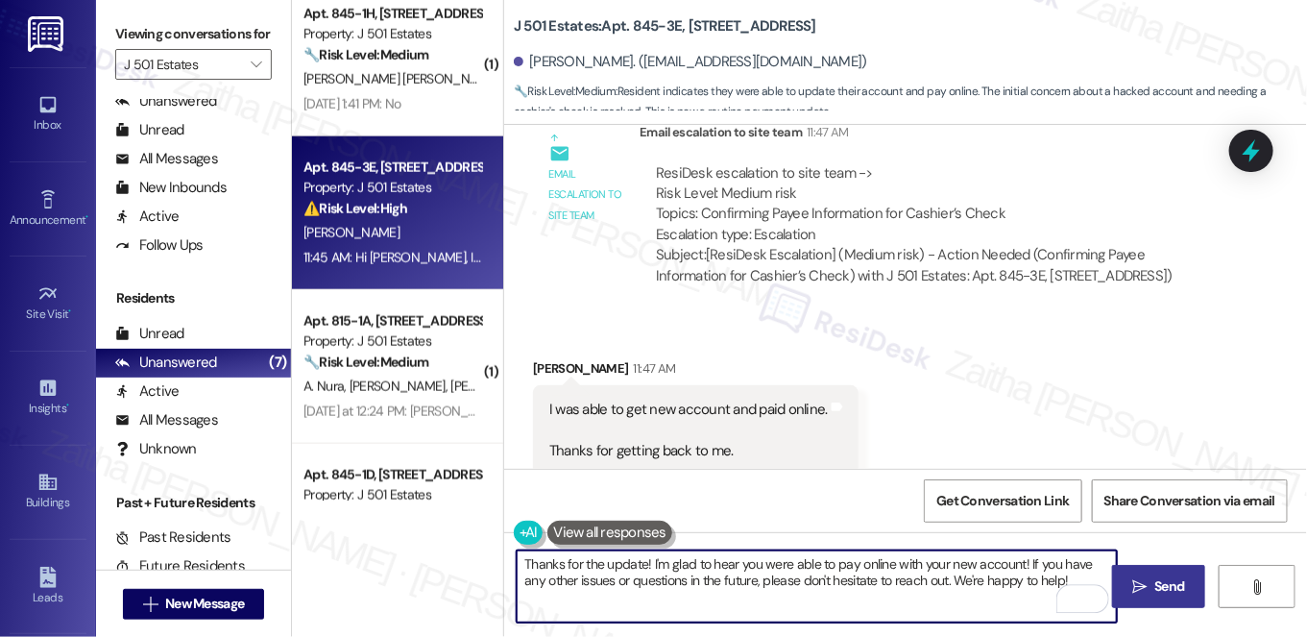
scroll to position [4628, 0]
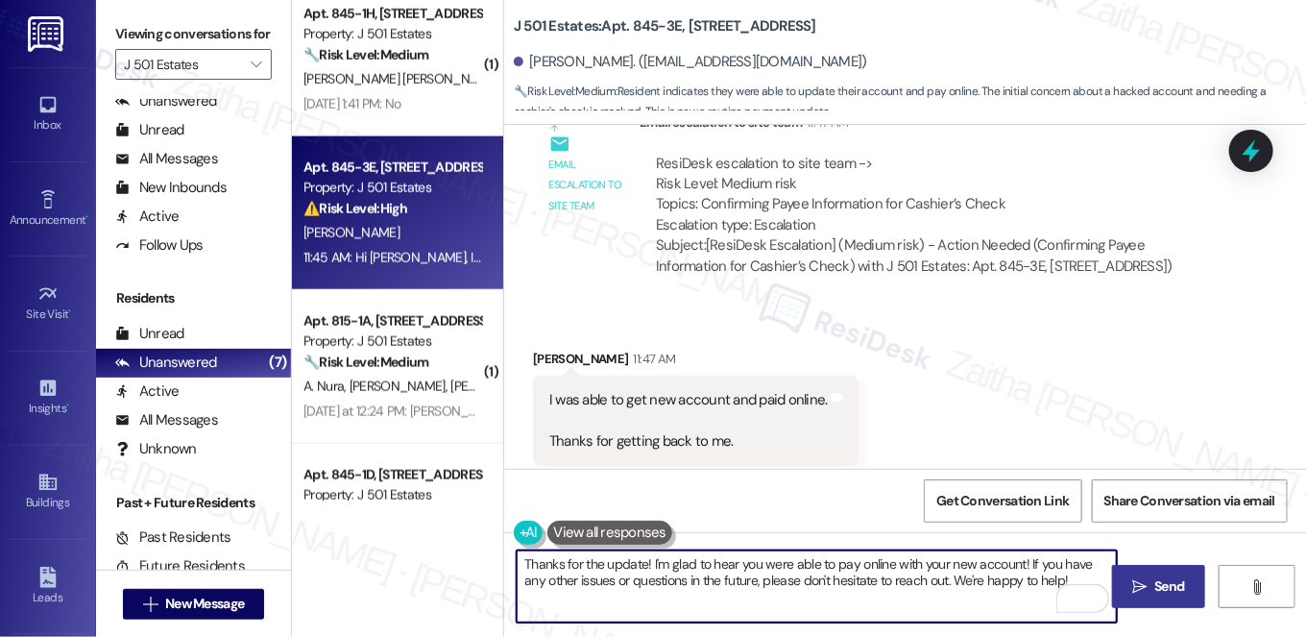
type textarea "Thanks for the update! I'm glad to hear you were able to pay online with your n…"
click at [1160, 594] on span "Send" at bounding box center [1171, 586] width 30 height 20
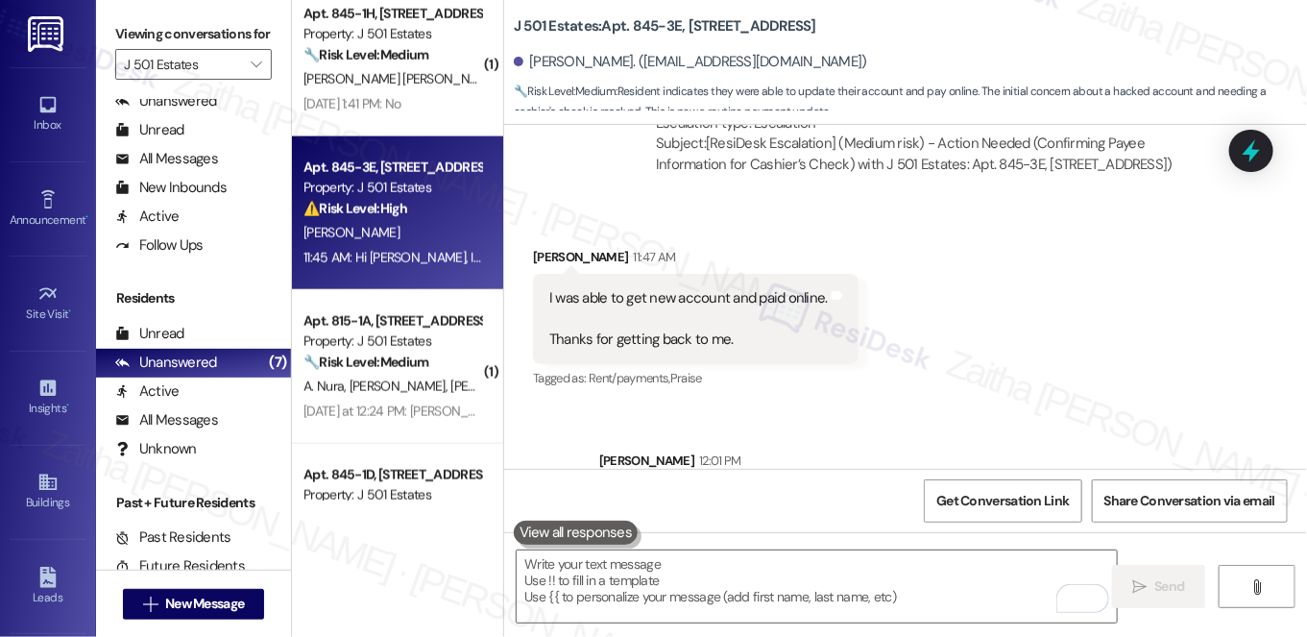
scroll to position [4695, 0]
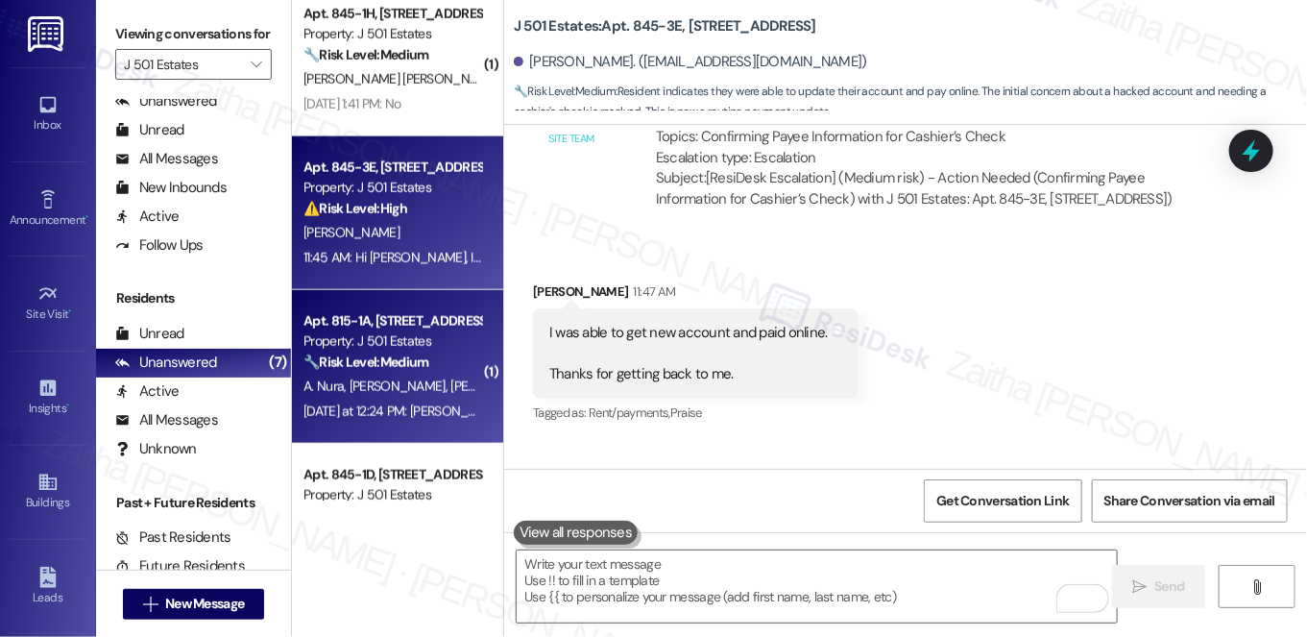
click at [424, 374] on div "Apt. 815-1A, [STREET_ADDRESS] Property: J 501 Estates 🔧 Risk Level: Medium The …" at bounding box center [393, 341] width 182 height 65
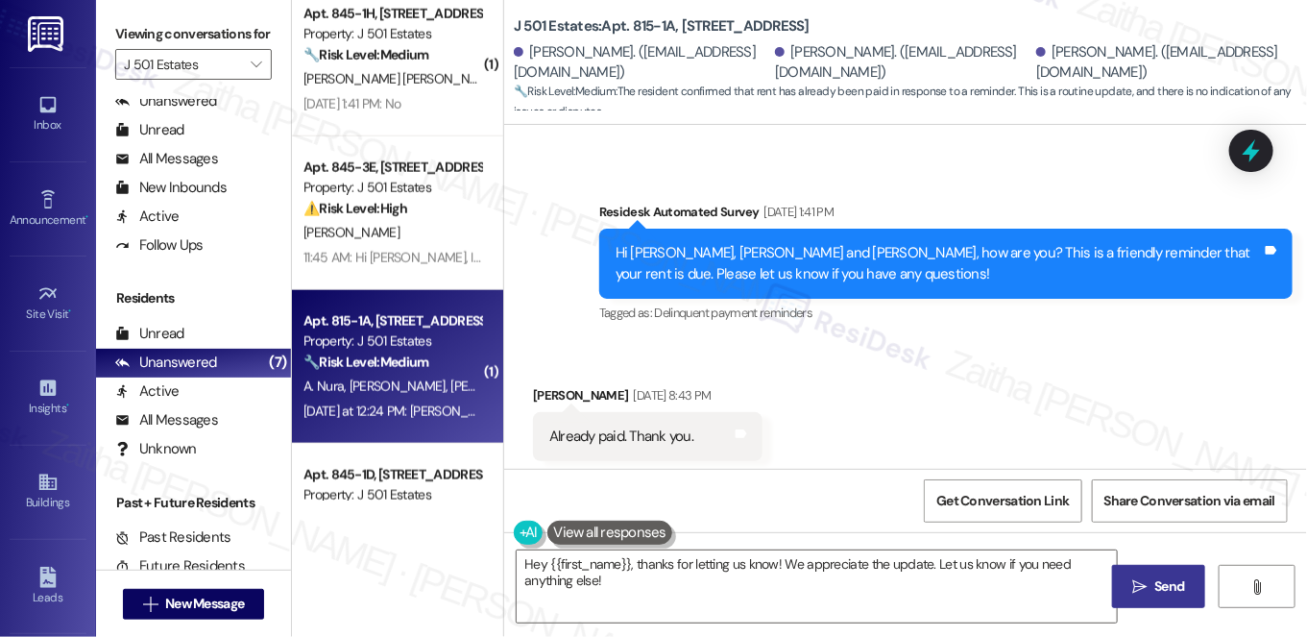
scroll to position [2667, 0]
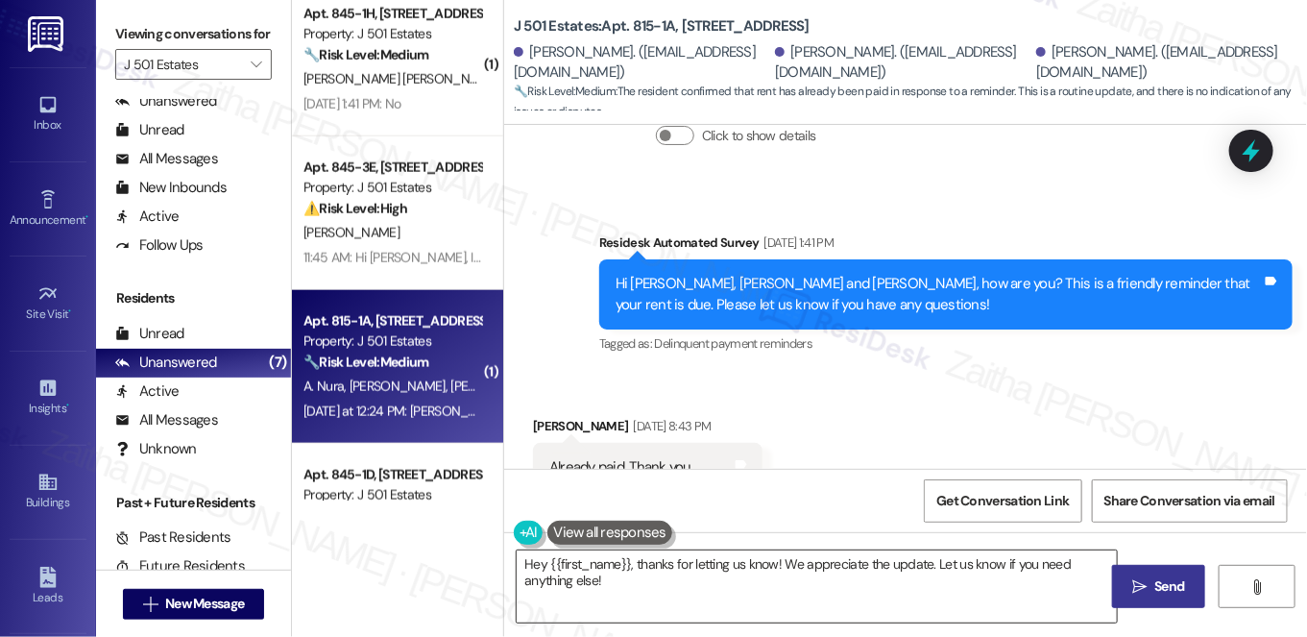
click at [525, 559] on textarea "Hey {{first_name}}, thanks for letting us know! We appreciate the update. Let u…" at bounding box center [817, 586] width 600 height 72
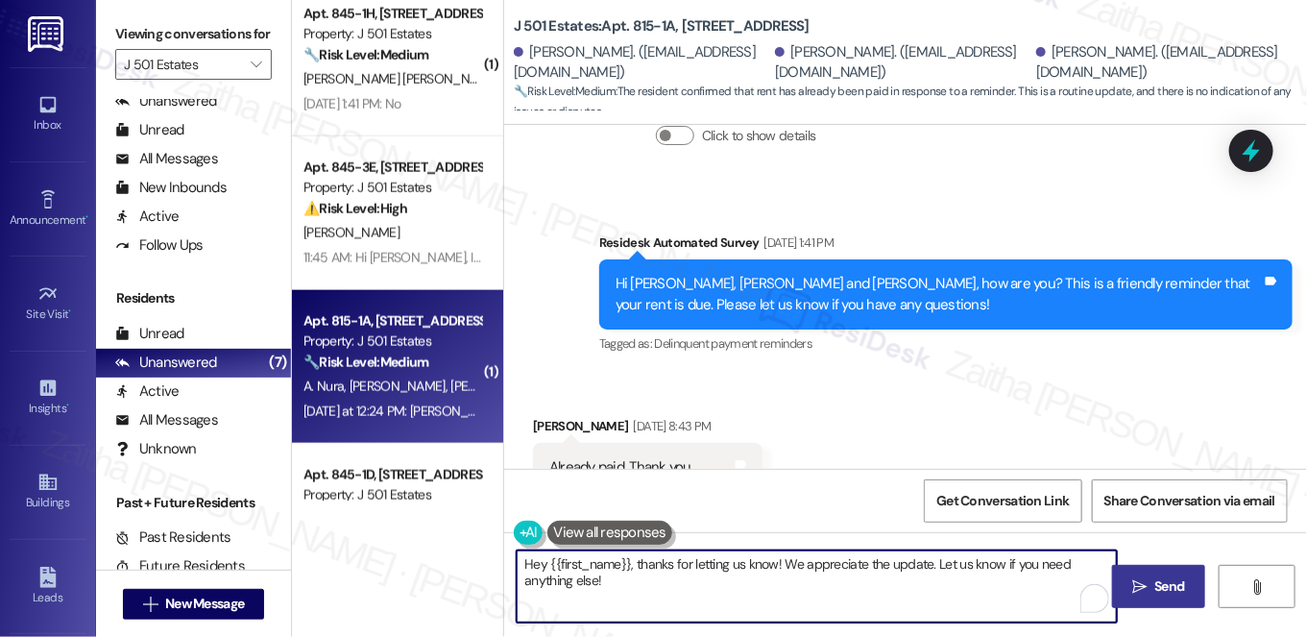
click at [525, 559] on textarea "Hey {{first_name}}, thanks for letting us know! We appreciate the update. Let u…" at bounding box center [817, 586] width 600 height 72
drag, startPoint x: 537, startPoint y: 564, endPoint x: 606, endPoint y: 611, distance: 83.7
click at [606, 611] on textarea "Hi {{first_name}}, thanks for letting us know! We appreciate the update. Let us…" at bounding box center [817, 586] width 600 height 72
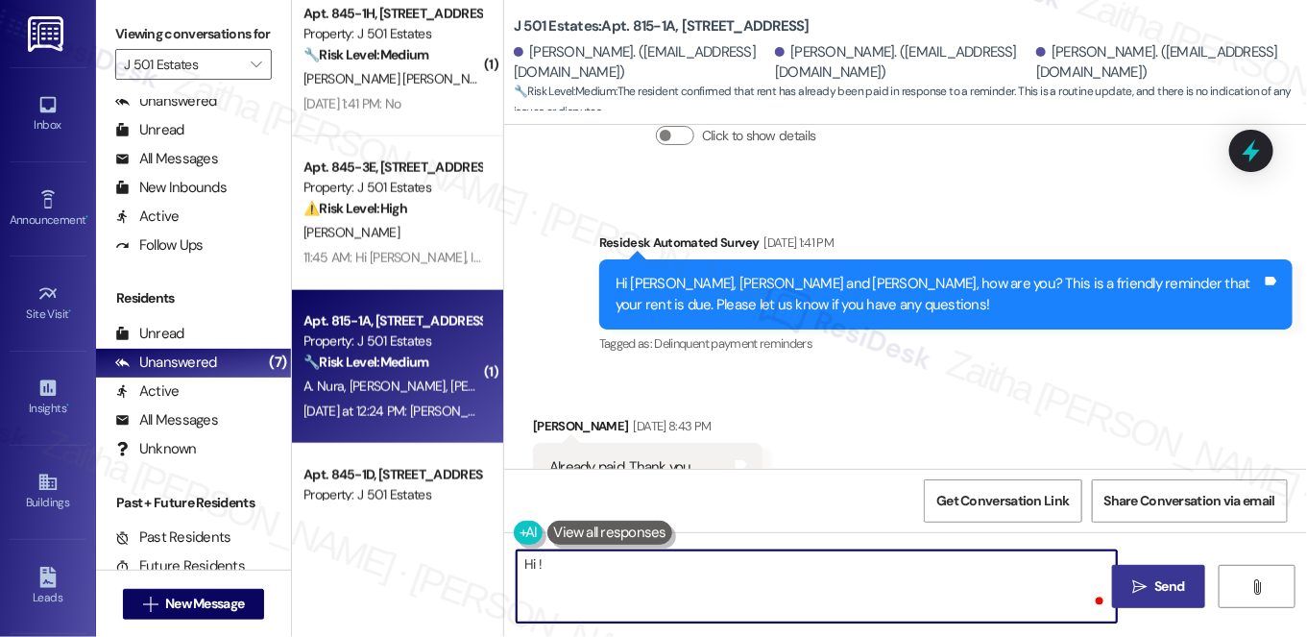
paste textarea "Thanks for confirming your payment! We appreciate you taking care of it. Let us…"
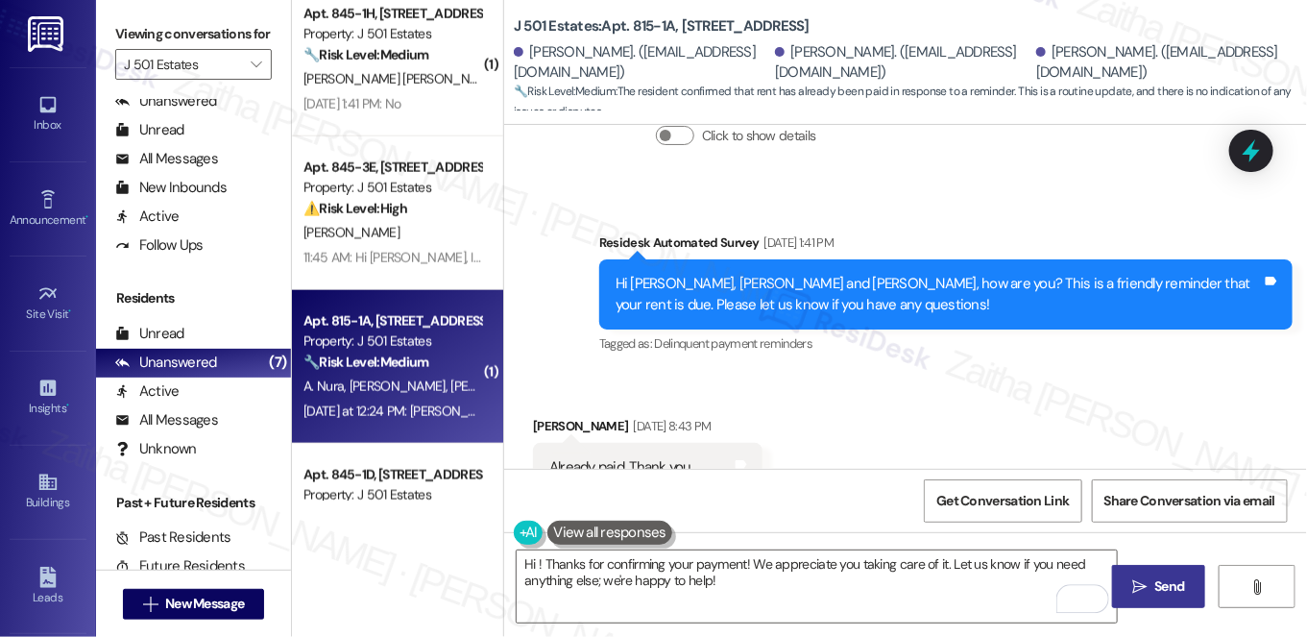
click at [538, 416] on div "[PERSON_NAME] [DATE] 8:43 PM" at bounding box center [648, 429] width 230 height 27
copy div "Hamza"
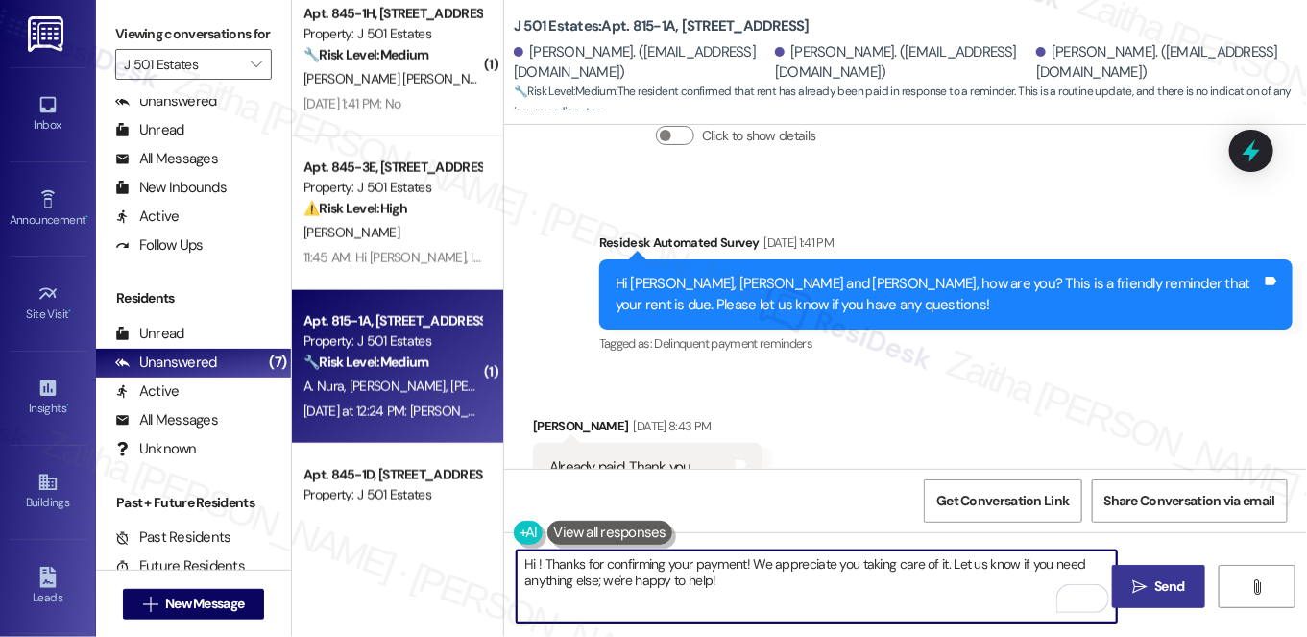
click at [538, 560] on textarea "Hi ! Thanks for confirming your payment! We appreciate you taking care of it. L…" at bounding box center [817, 586] width 600 height 72
paste textarea "Hamza"
type textarea "Hi [PERSON_NAME]! Thanks for confirming your payment! We appreciate you taking …"
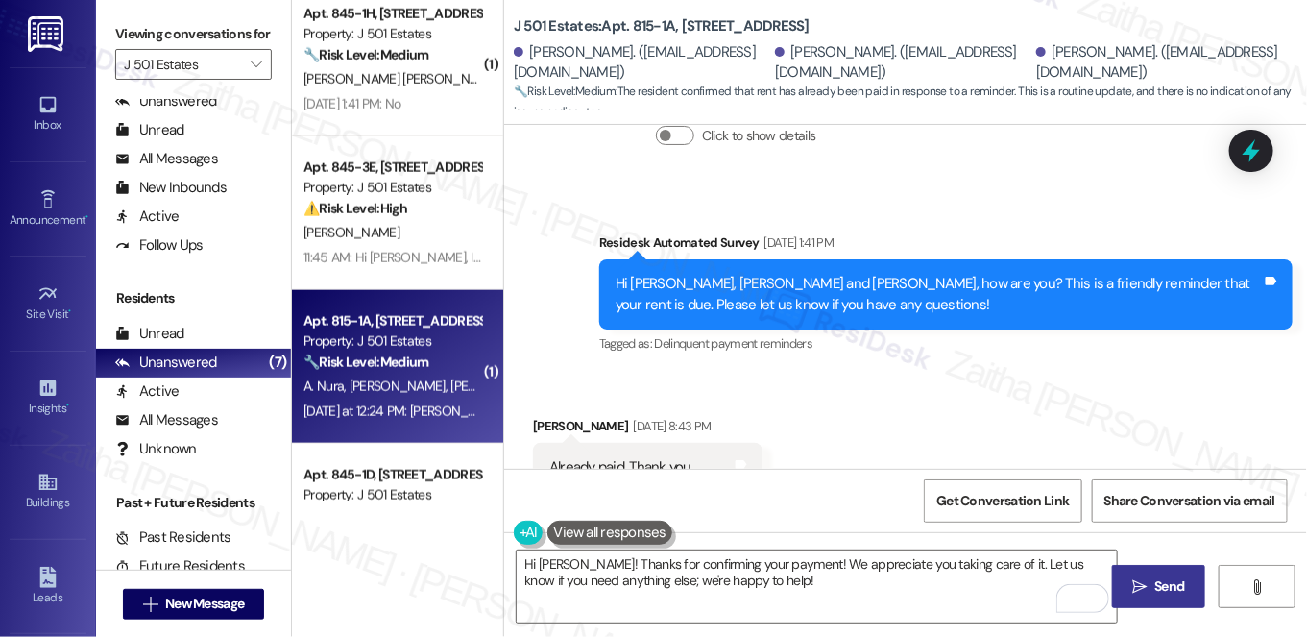
click at [1174, 594] on span "Send" at bounding box center [1171, 586] width 30 height 20
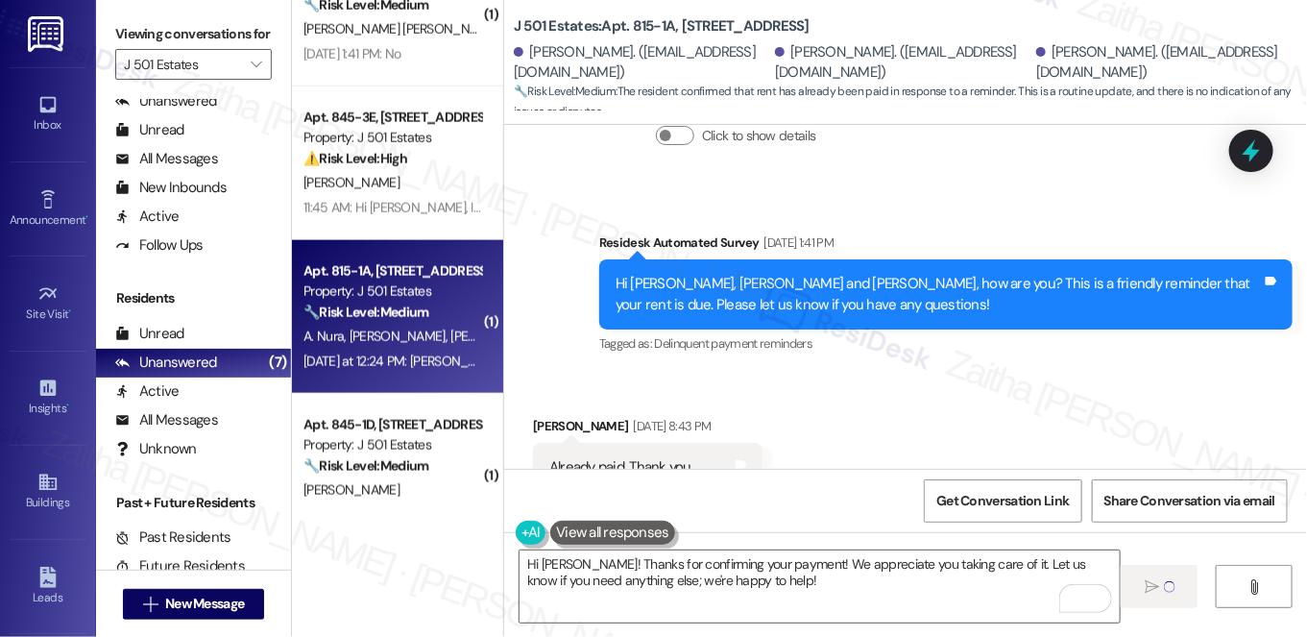
scroll to position [883, 0]
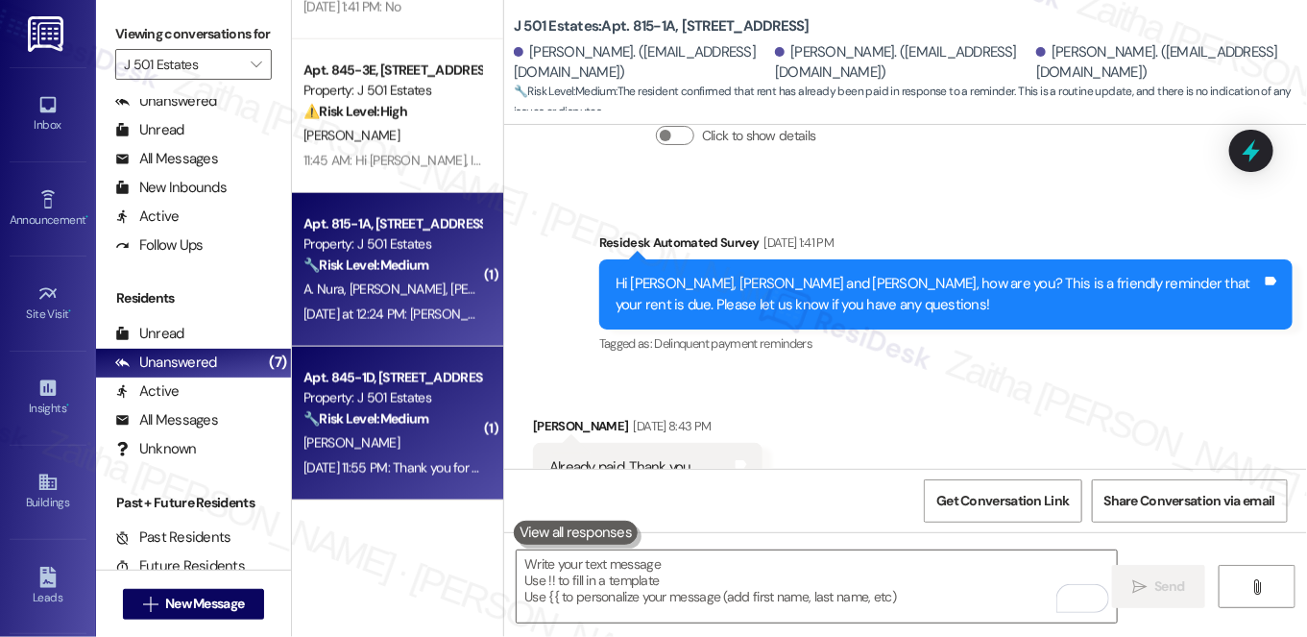
click at [427, 443] on div "[PERSON_NAME]" at bounding box center [393, 443] width 182 height 24
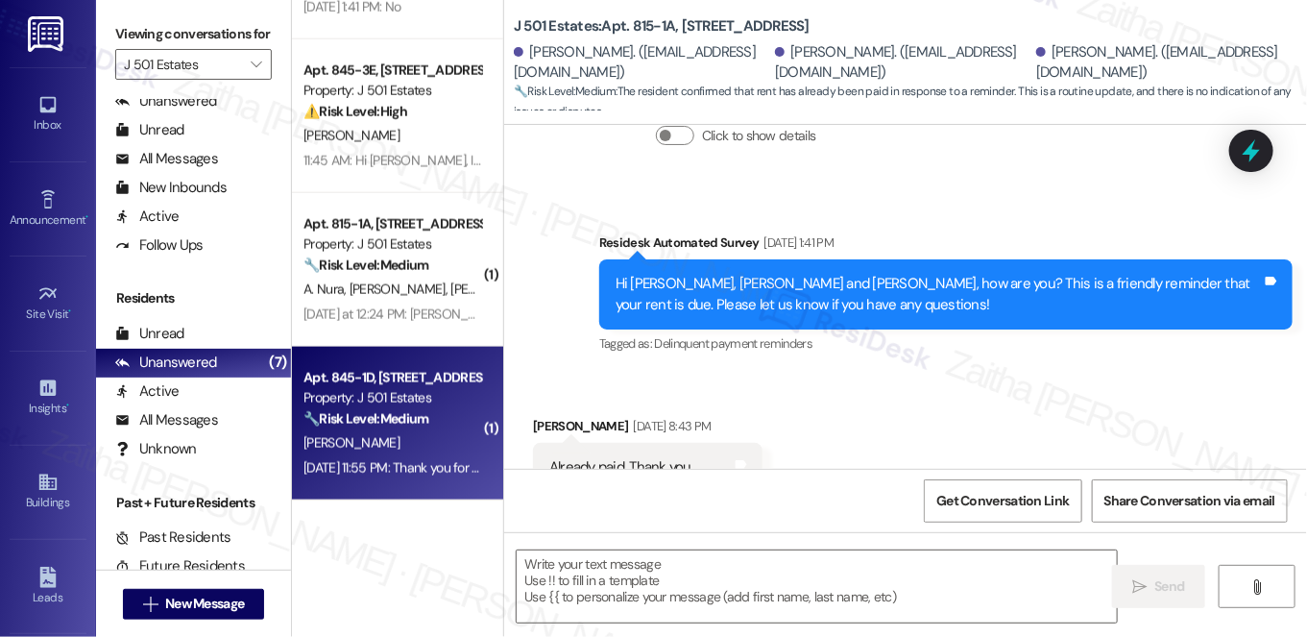
type textarea "Fetching suggested responses. Please feel free to read through the conversation…"
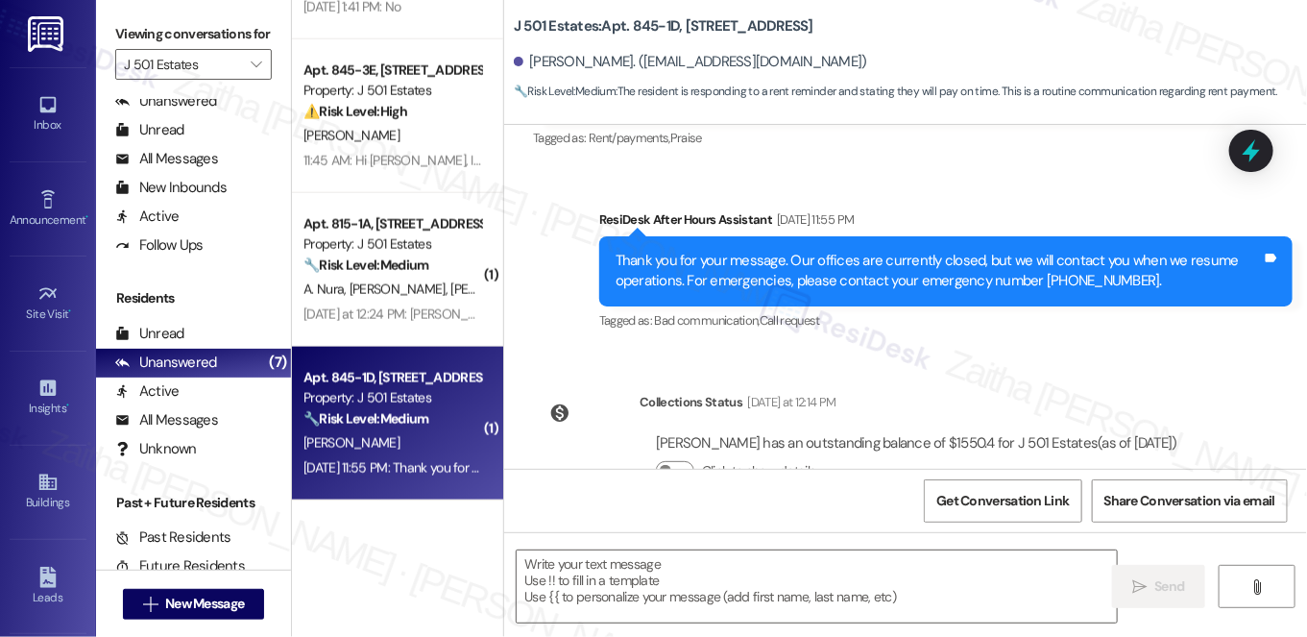
scroll to position [991, 0]
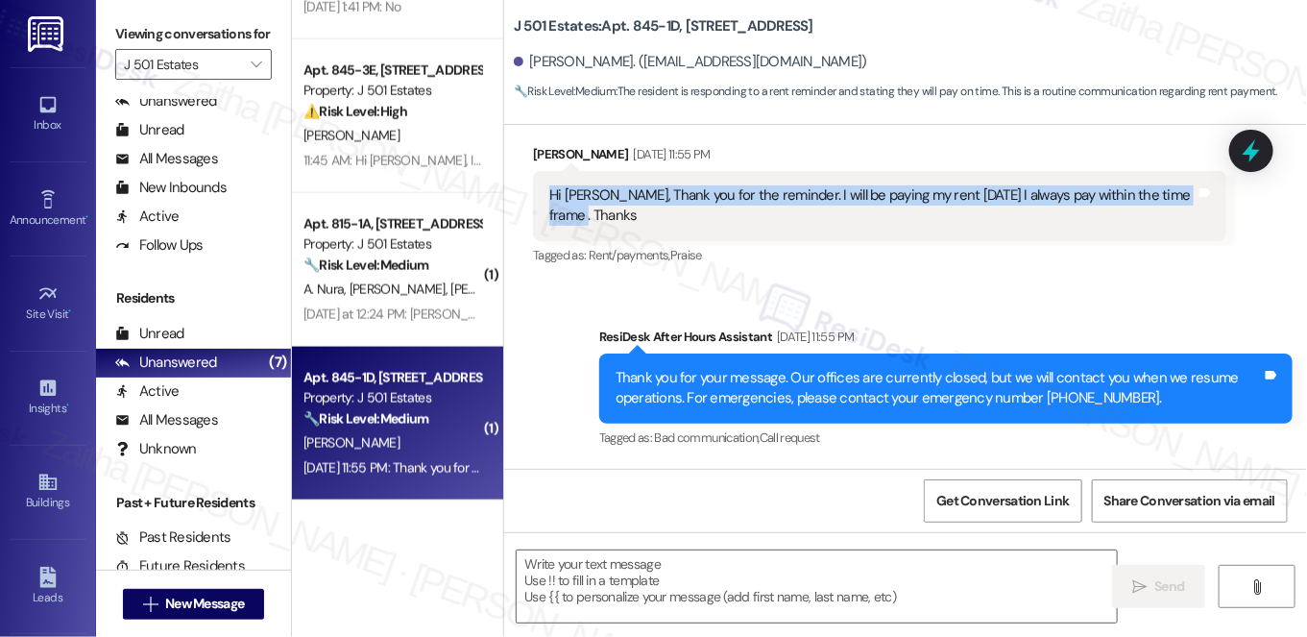
drag, startPoint x: 539, startPoint y: 192, endPoint x: 613, endPoint y: 236, distance: 86.2
click at [613, 236] on div "Hi [PERSON_NAME], Thank you for the reminder. I will be paying my rent [DATE] I…" at bounding box center [880, 206] width 694 height 70
copy div "Hi [PERSON_NAME], Thank you for the reminder. I will be paying my rent [DATE] I…"
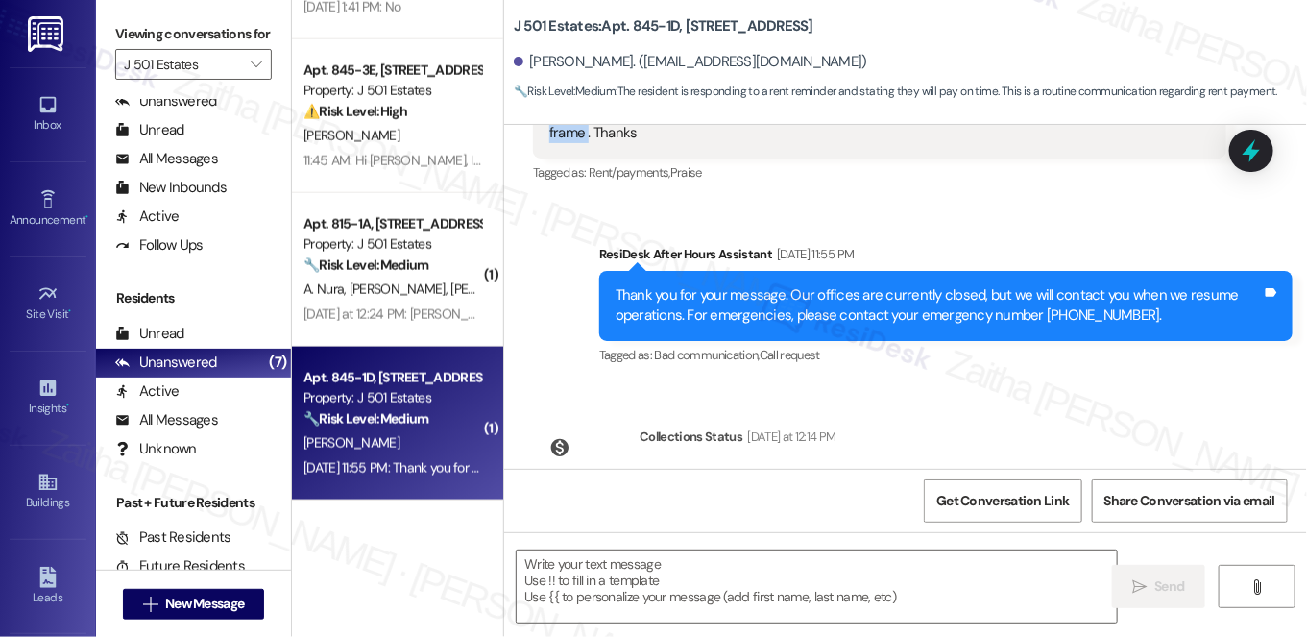
scroll to position [1165, 0]
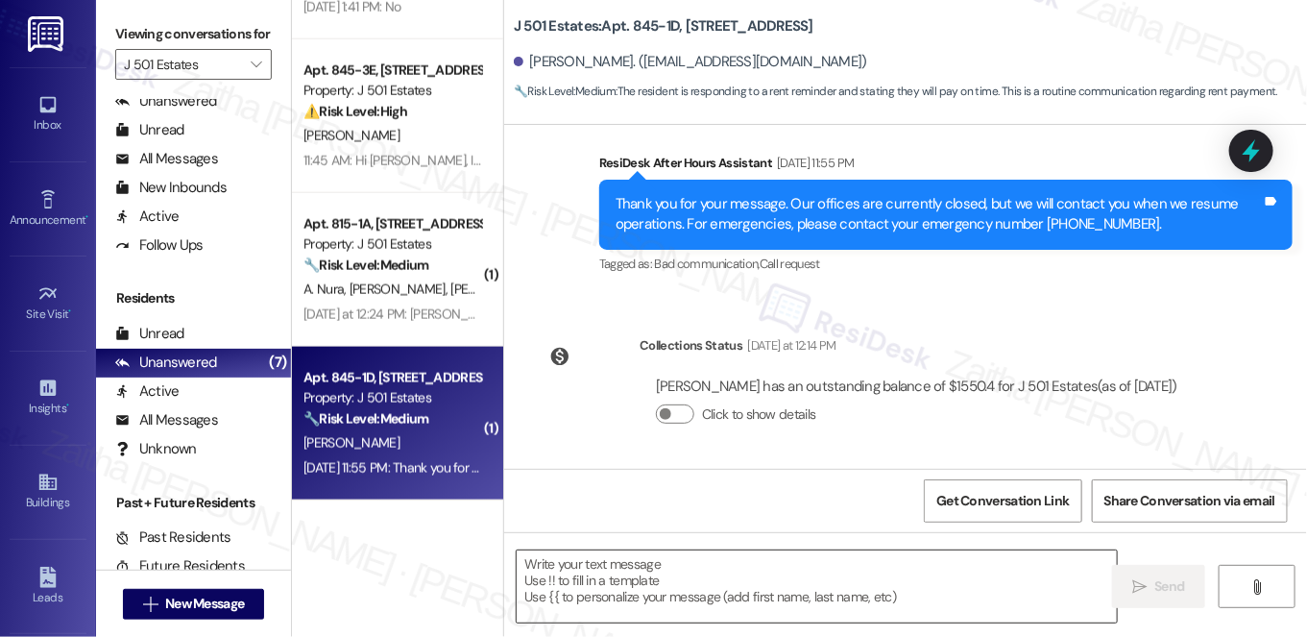
click at [579, 574] on textarea at bounding box center [817, 586] width 600 height 72
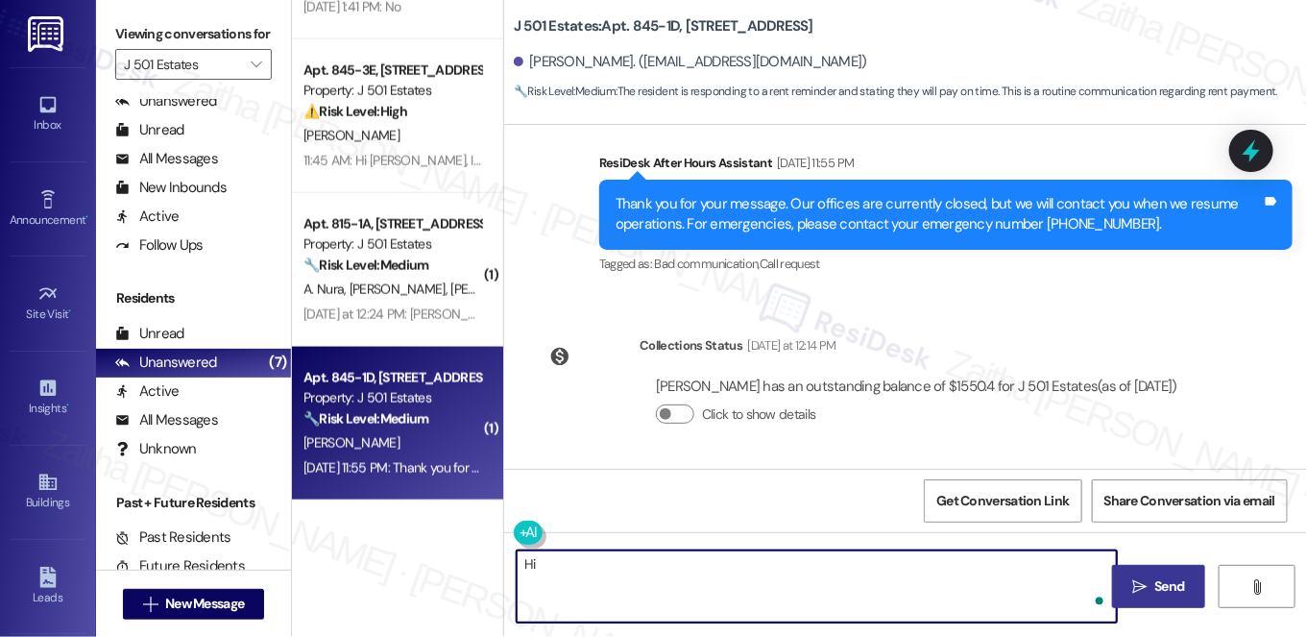
paste textarea "thank you for letting me know. I just wanted to check in — were you able to mak…"
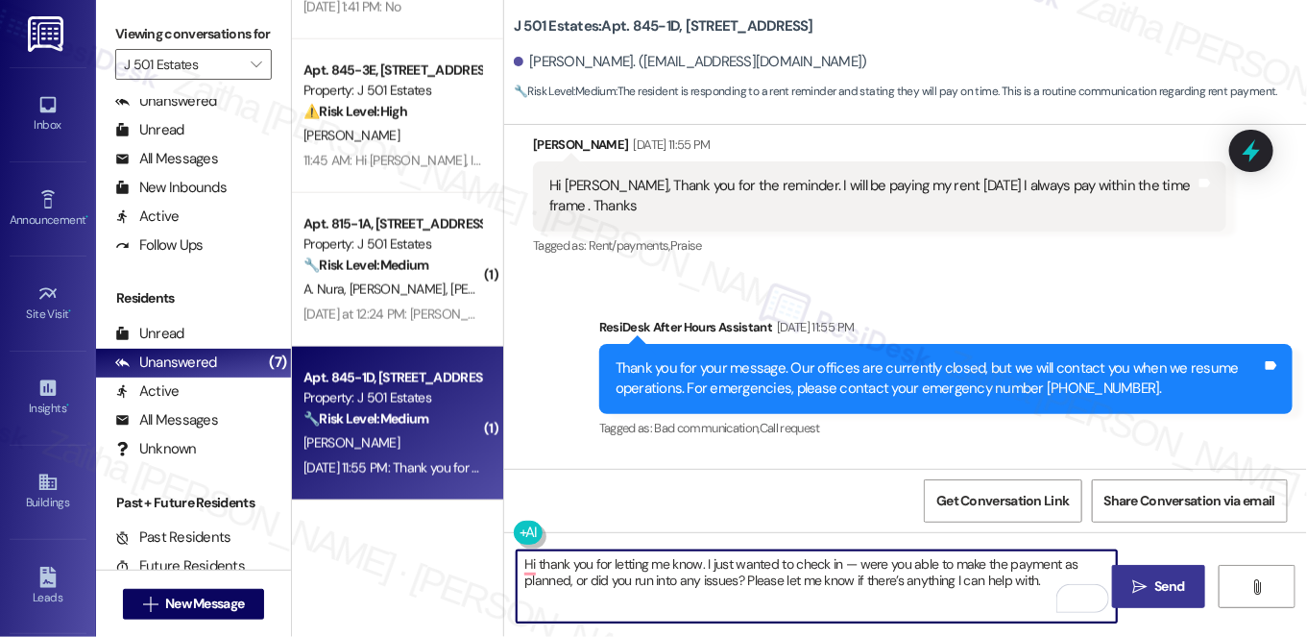
scroll to position [730, 0]
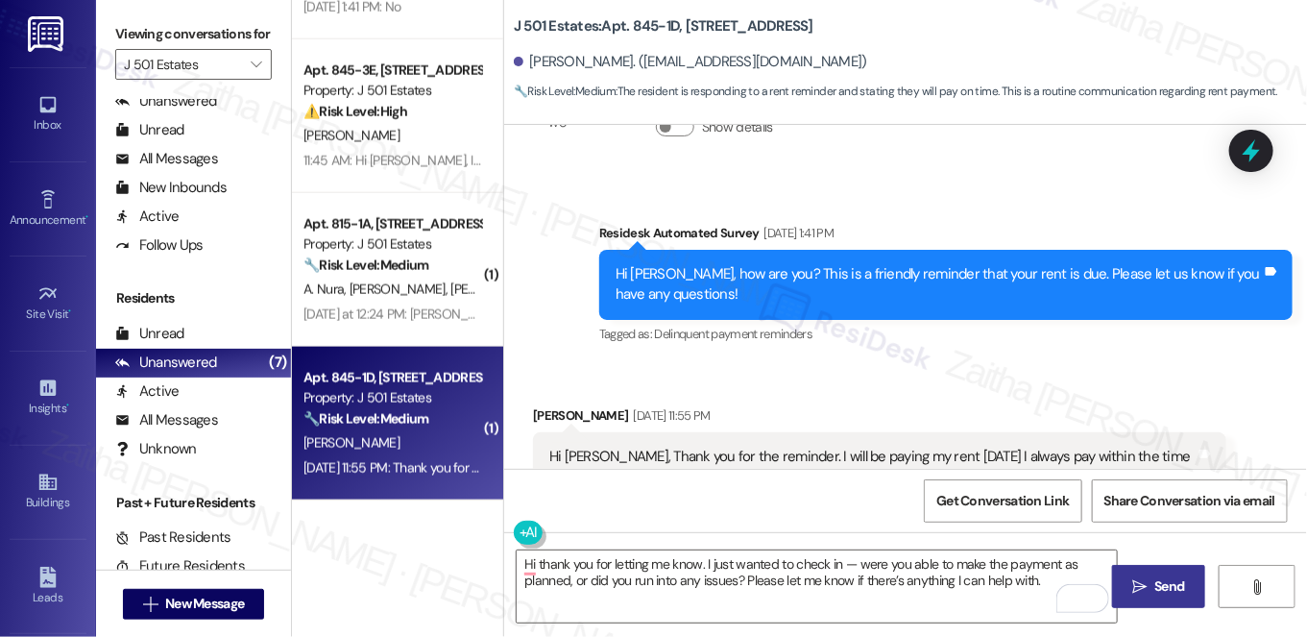
click at [535, 417] on div "[PERSON_NAME] [DATE] 11:55 PM" at bounding box center [880, 418] width 694 height 27
click at [536, 417] on div "[PERSON_NAME] [DATE] 11:55 PM" at bounding box center [880, 418] width 694 height 27
copy div "[PERSON_NAME]"
click at [531, 558] on textarea "Hi thank you for letting me know. I just wanted to check in — were you able to …" at bounding box center [817, 586] width 600 height 72
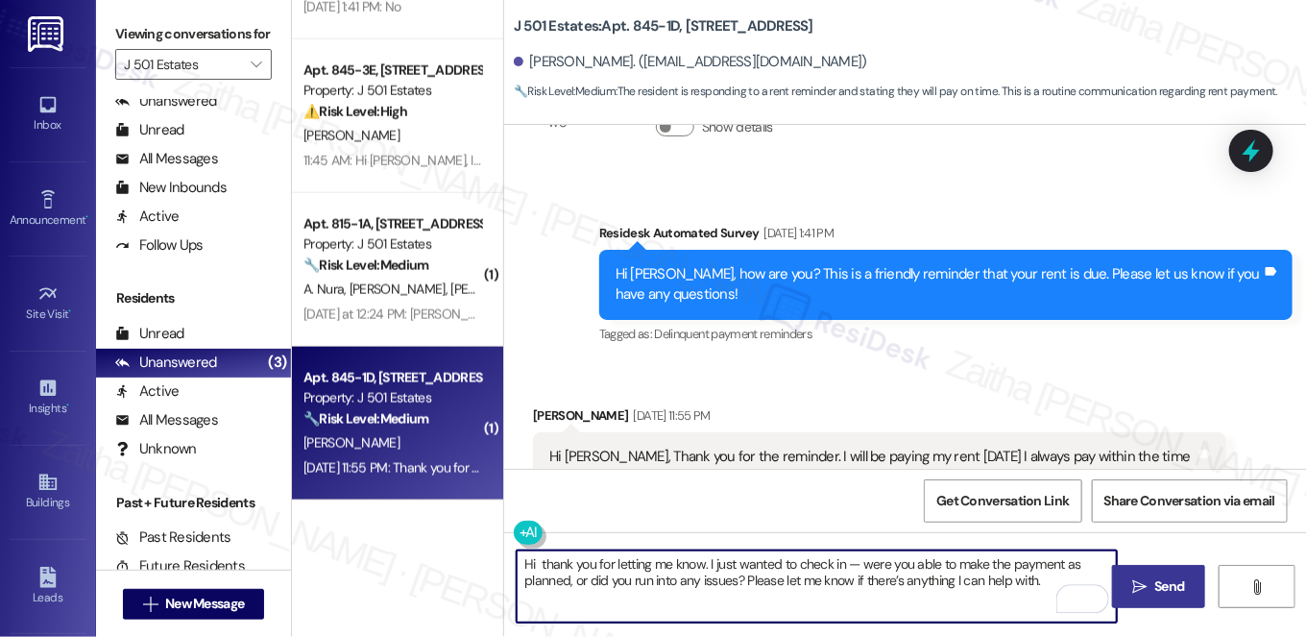
paste textarea "[PERSON_NAME]"
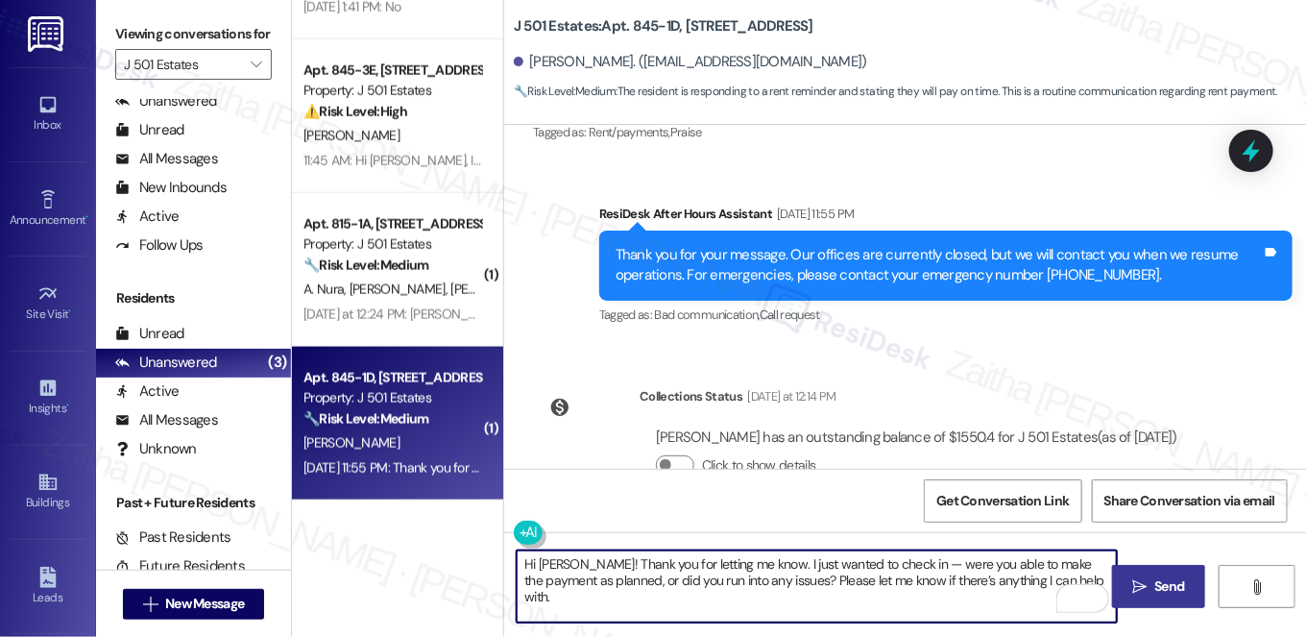
scroll to position [1165, 0]
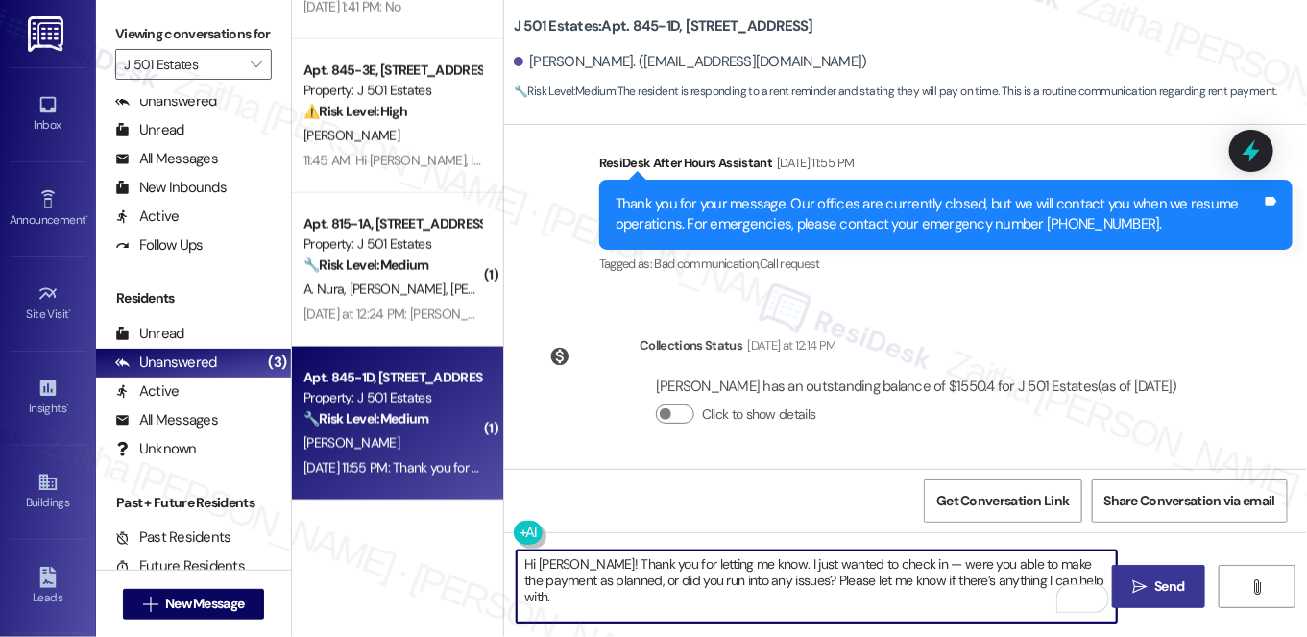
type textarea "Hi [PERSON_NAME]! Thank you for letting me know. I just wanted to check in — we…"
drag, startPoint x: 1155, startPoint y: 583, endPoint x: 1112, endPoint y: 572, distance: 43.8
click at [1156, 583] on span "Send" at bounding box center [1171, 586] width 30 height 20
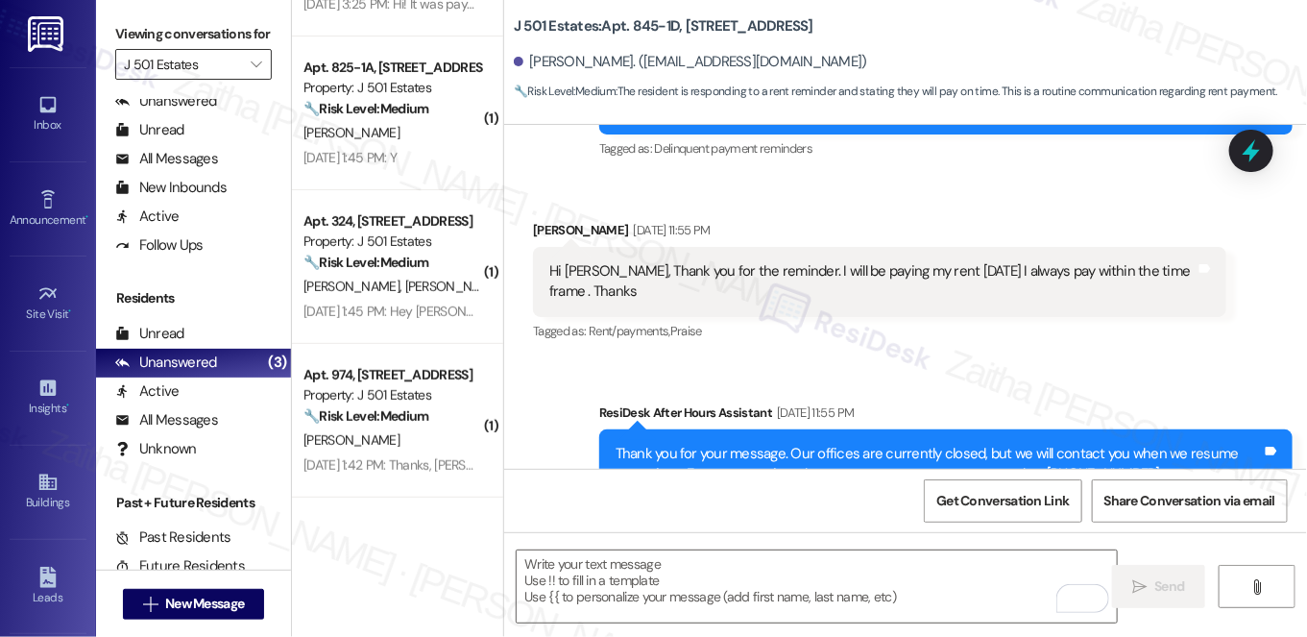
scroll to position [806, 0]
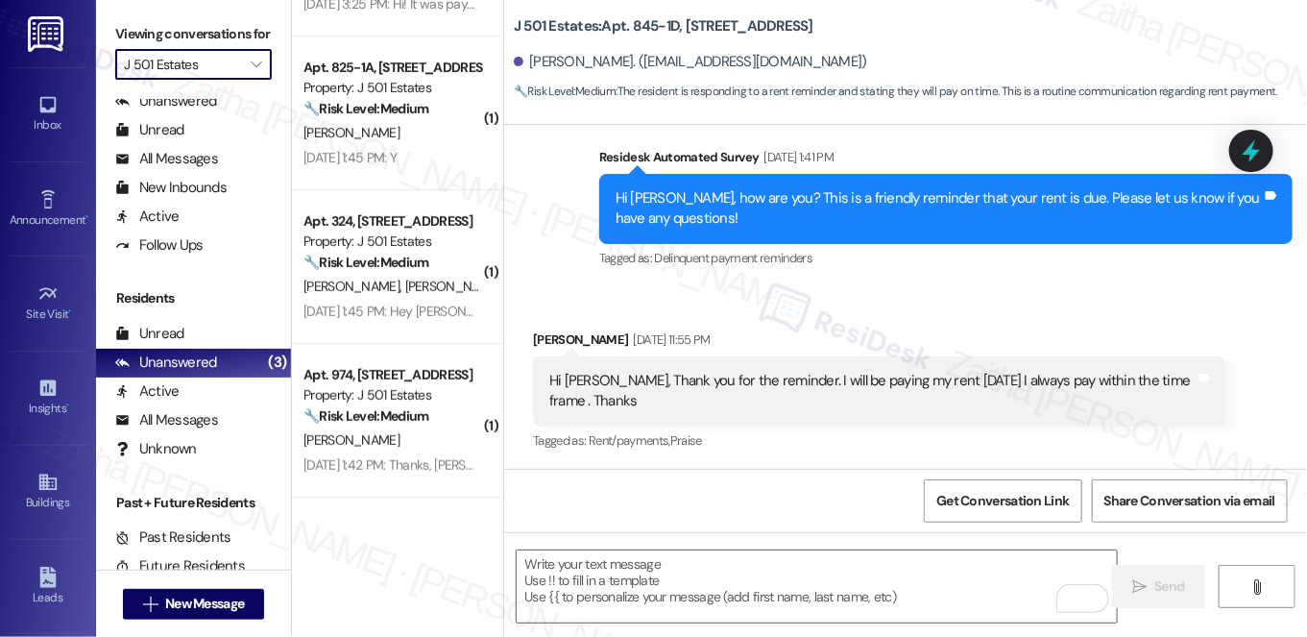
click at [195, 80] on input "J 501 Estates" at bounding box center [182, 64] width 117 height 31
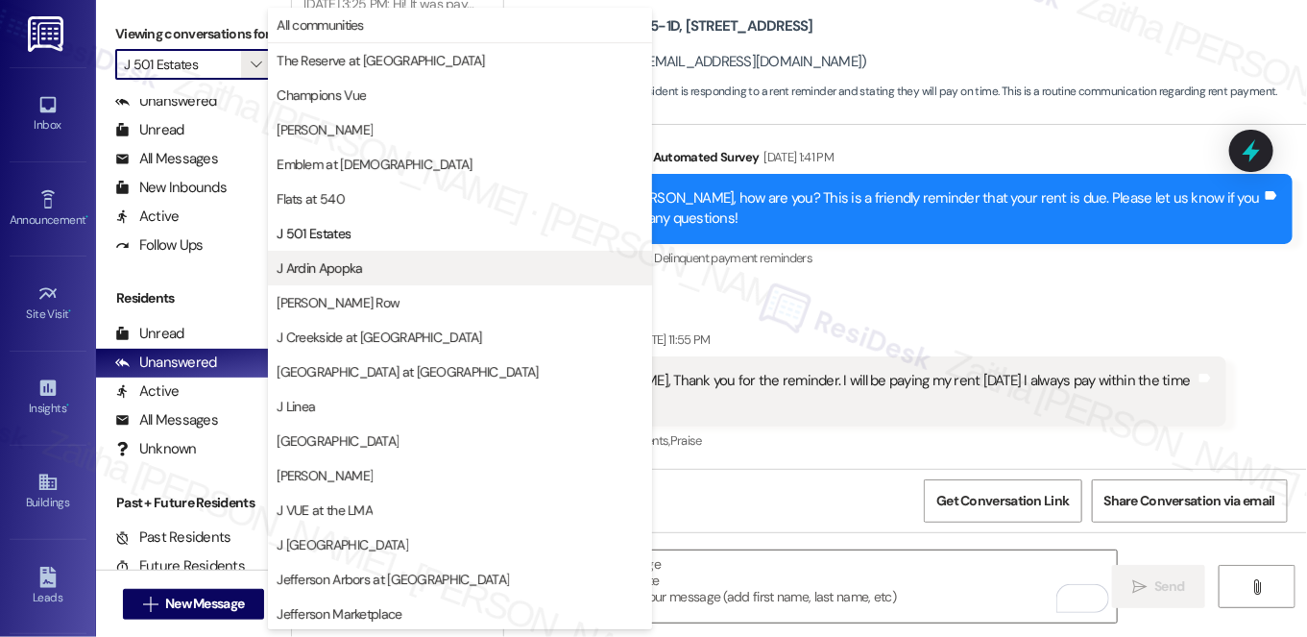
click at [361, 269] on span "J Ardin Apopka" at bounding box center [319, 267] width 85 height 19
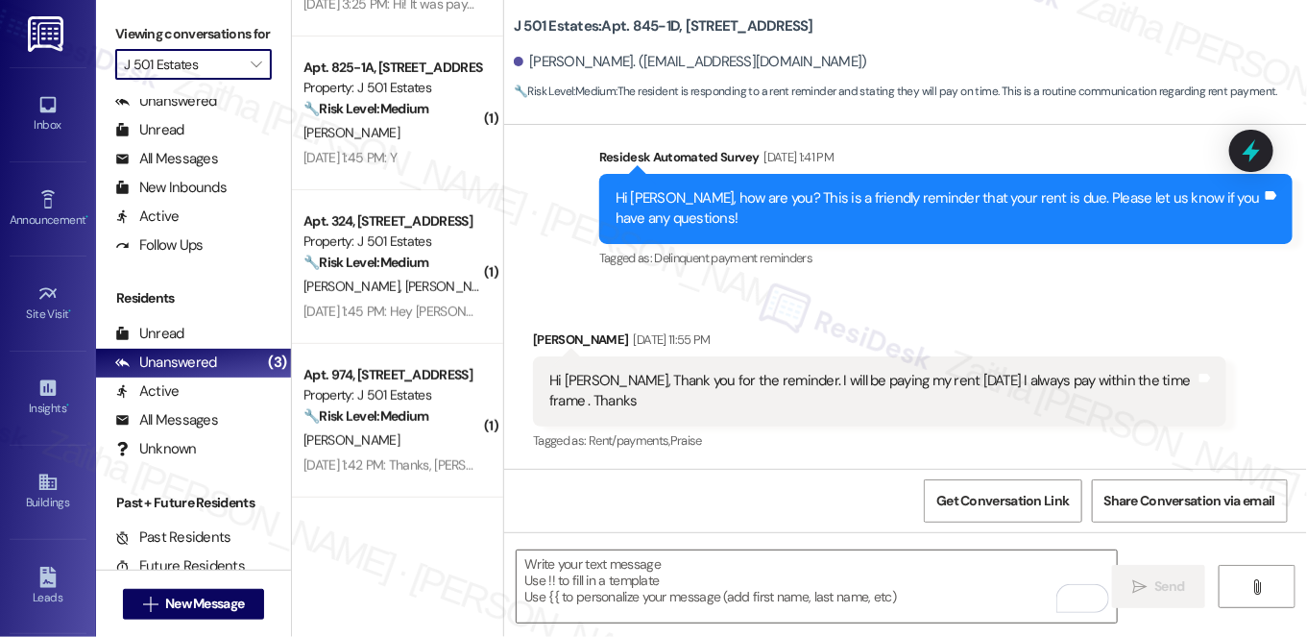
type input "J Ardin Apopka"
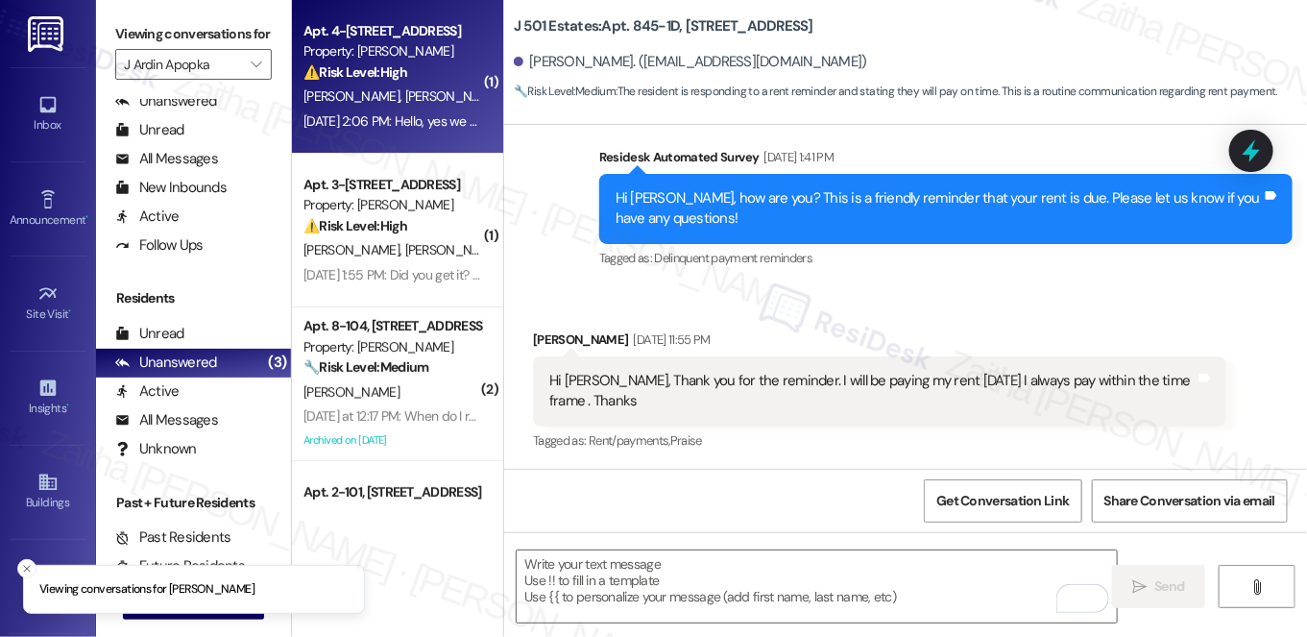
click at [420, 52] on div "Property: [PERSON_NAME]" at bounding box center [393, 51] width 178 height 20
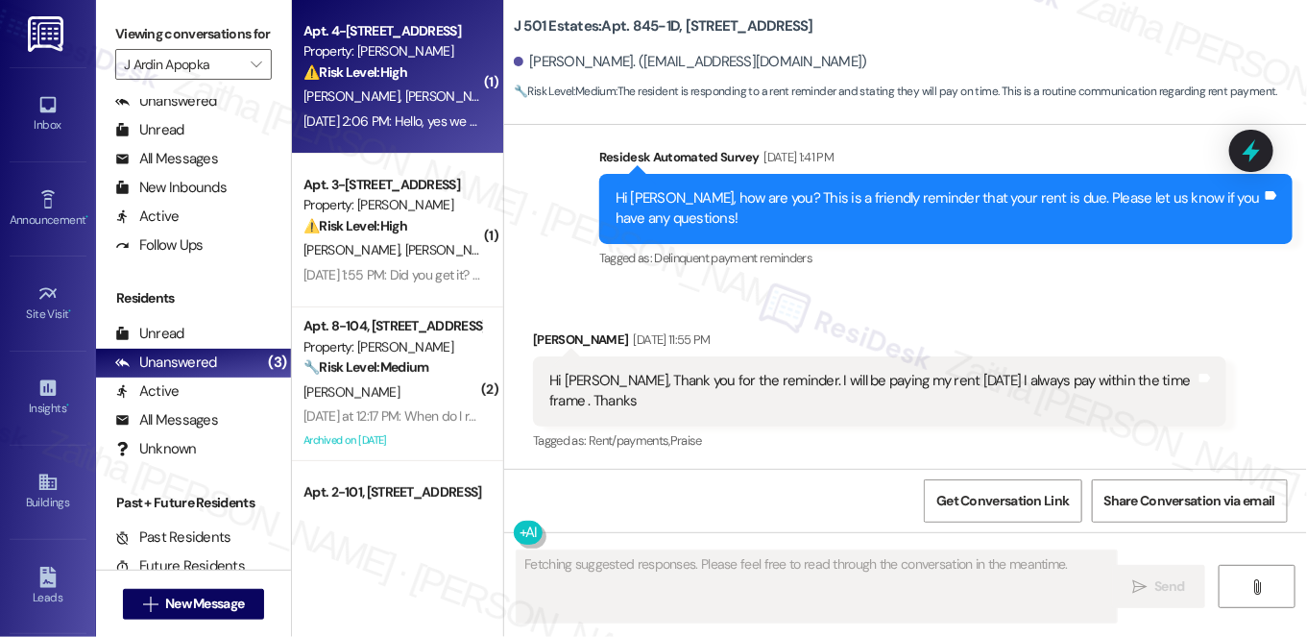
scroll to position [1681, 0]
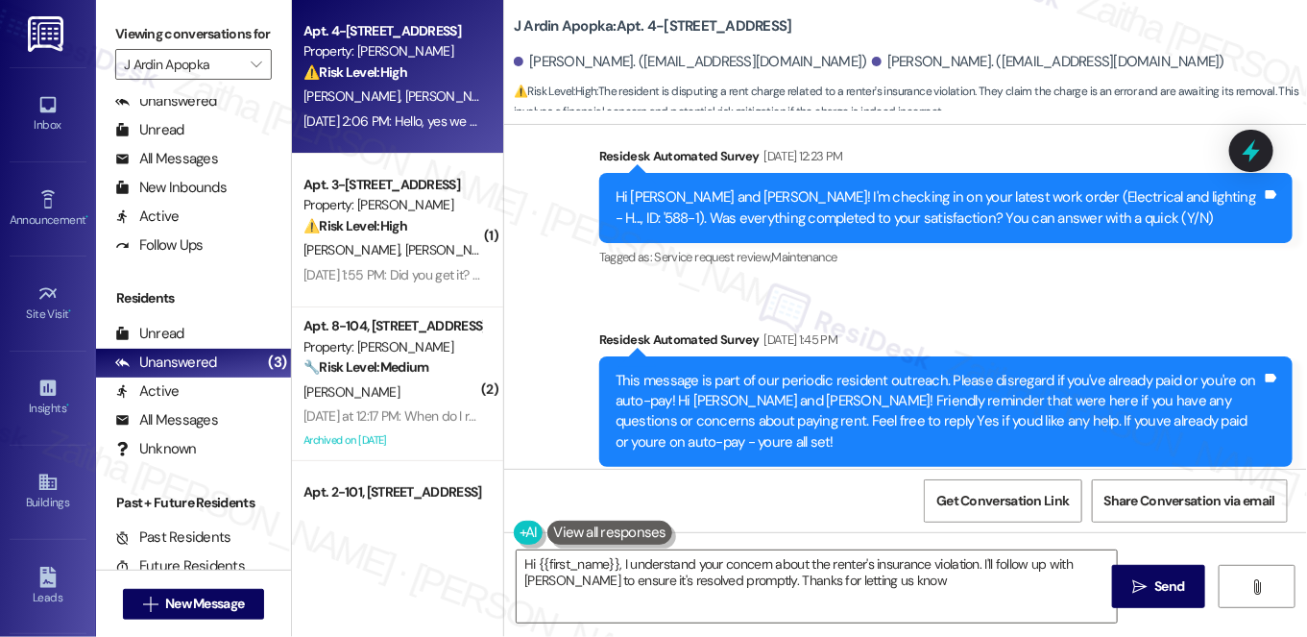
type textarea "Hi {{first_name}}, I understand your concern about the renter's insurance viola…"
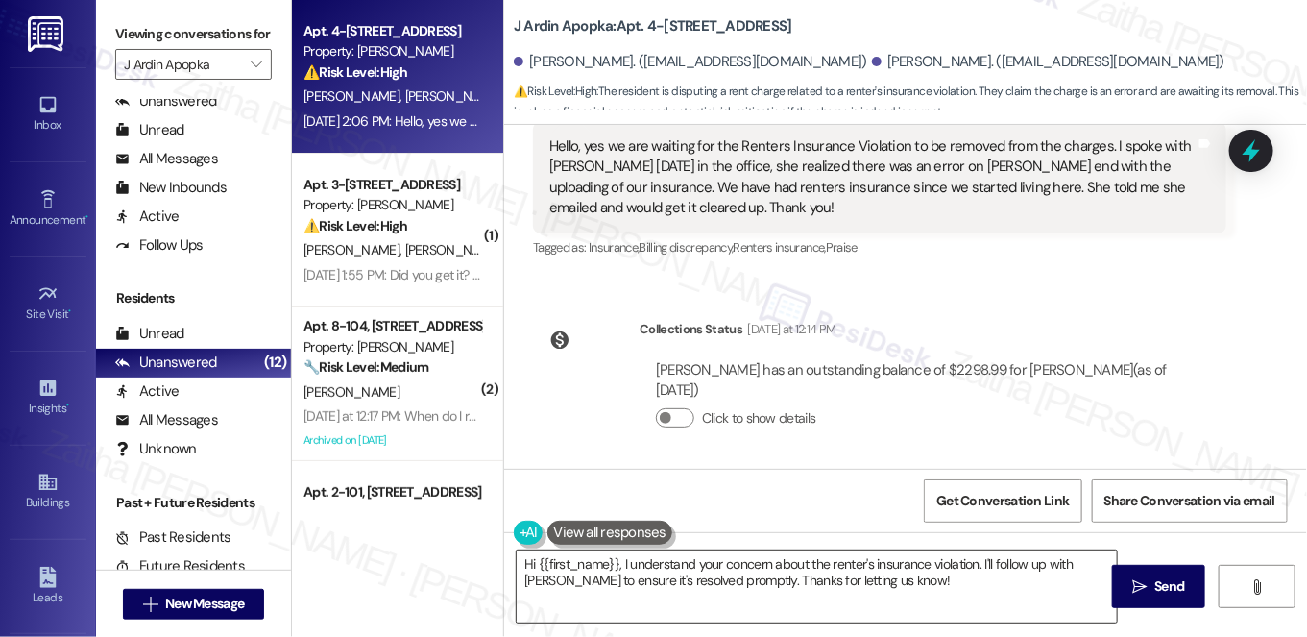
scroll to position [2538, 0]
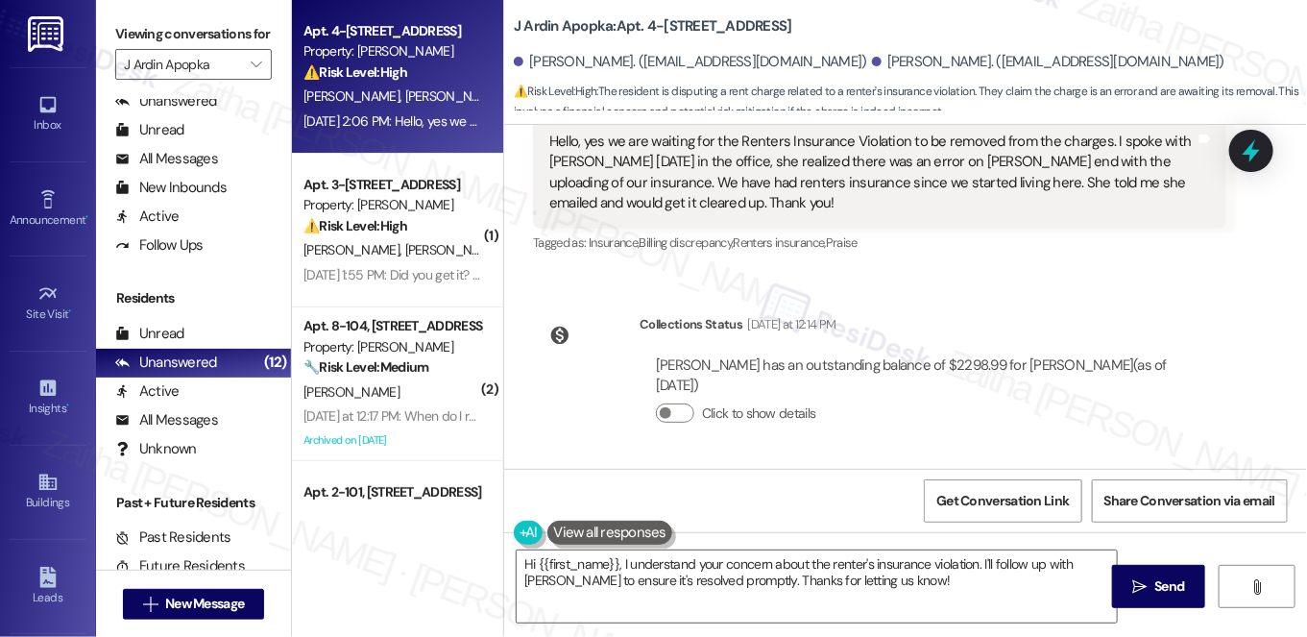
click at [508, 567] on div "Hi {{first_name}}, I understand your concern about the renter's insurance viola…" at bounding box center [807, 586] width 602 height 74
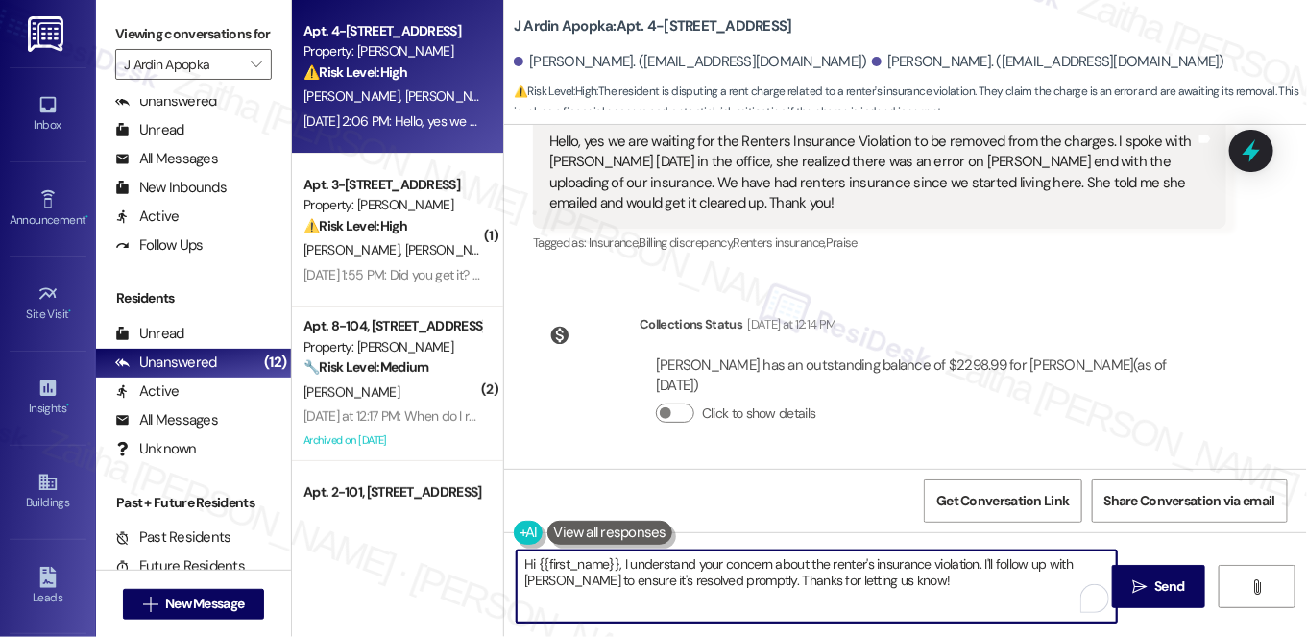
drag, startPoint x: 516, startPoint y: 562, endPoint x: 903, endPoint y: 582, distance: 387.6
click at [903, 582] on textarea "Hi {{first_name}}, I understand your concern about the renter's insurance viola…" at bounding box center [817, 586] width 600 height 72
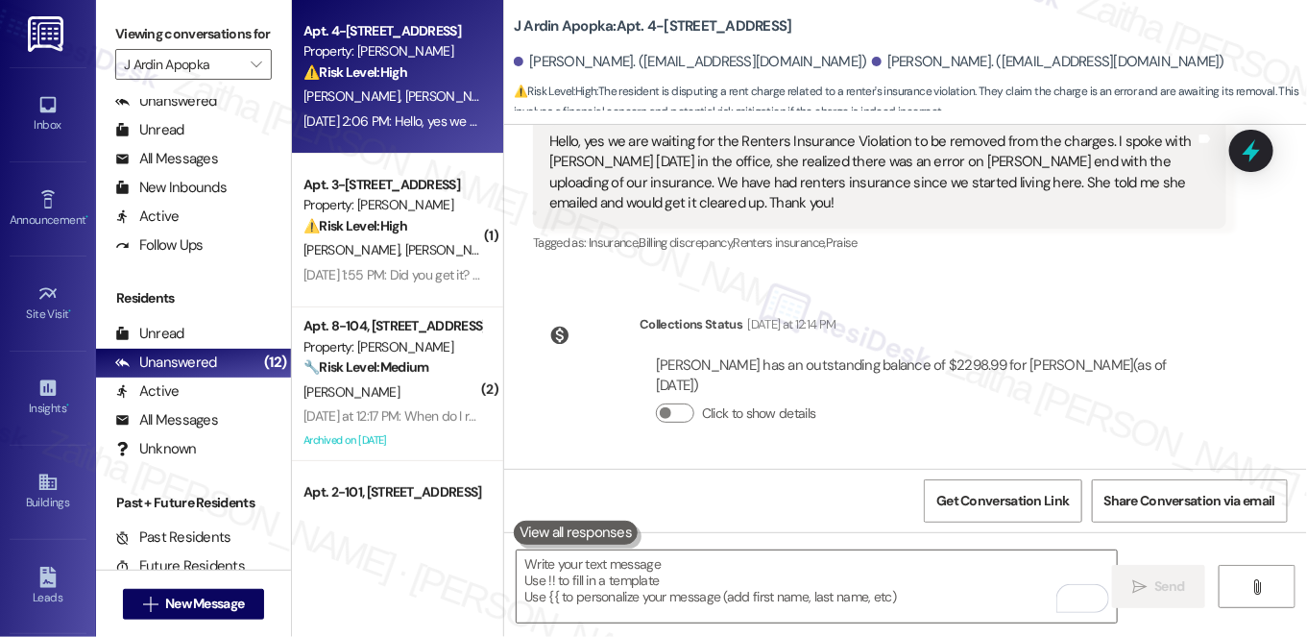
drag, startPoint x: 1260, startPoint y: 156, endPoint x: 1237, endPoint y: 164, distance: 24.6
click at [1260, 156] on icon at bounding box center [1251, 150] width 25 height 25
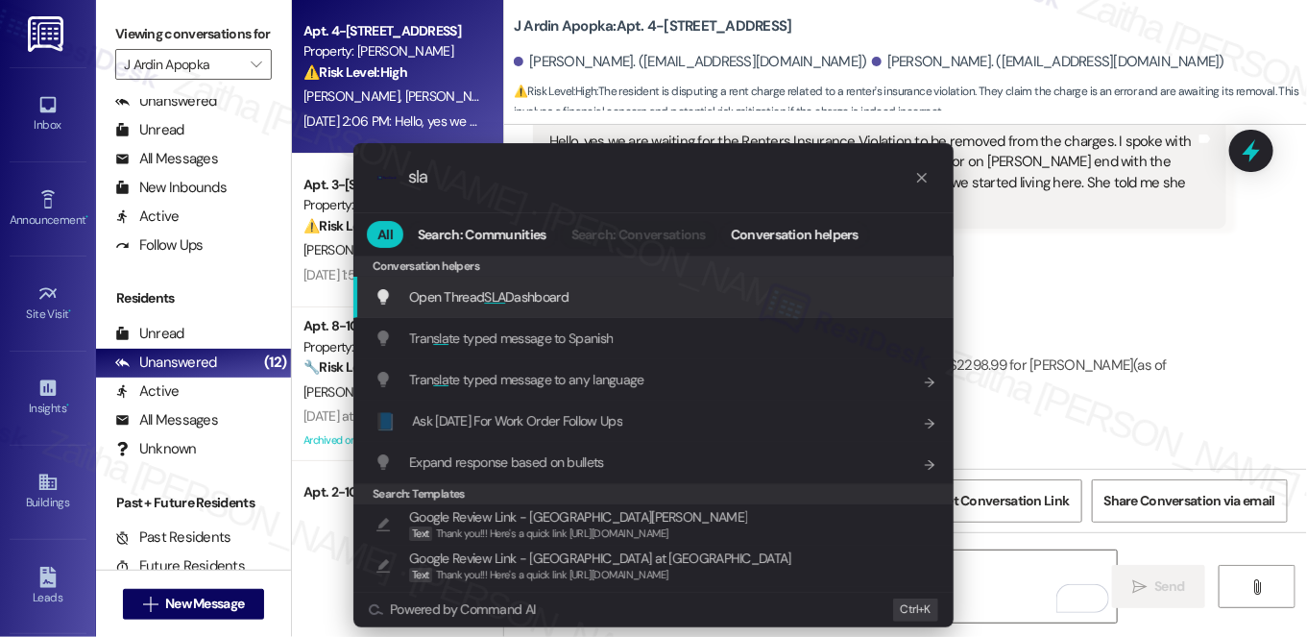
type input "sla"
click at [466, 286] on span "Open Thread SLA Dashboard" at bounding box center [488, 296] width 159 height 21
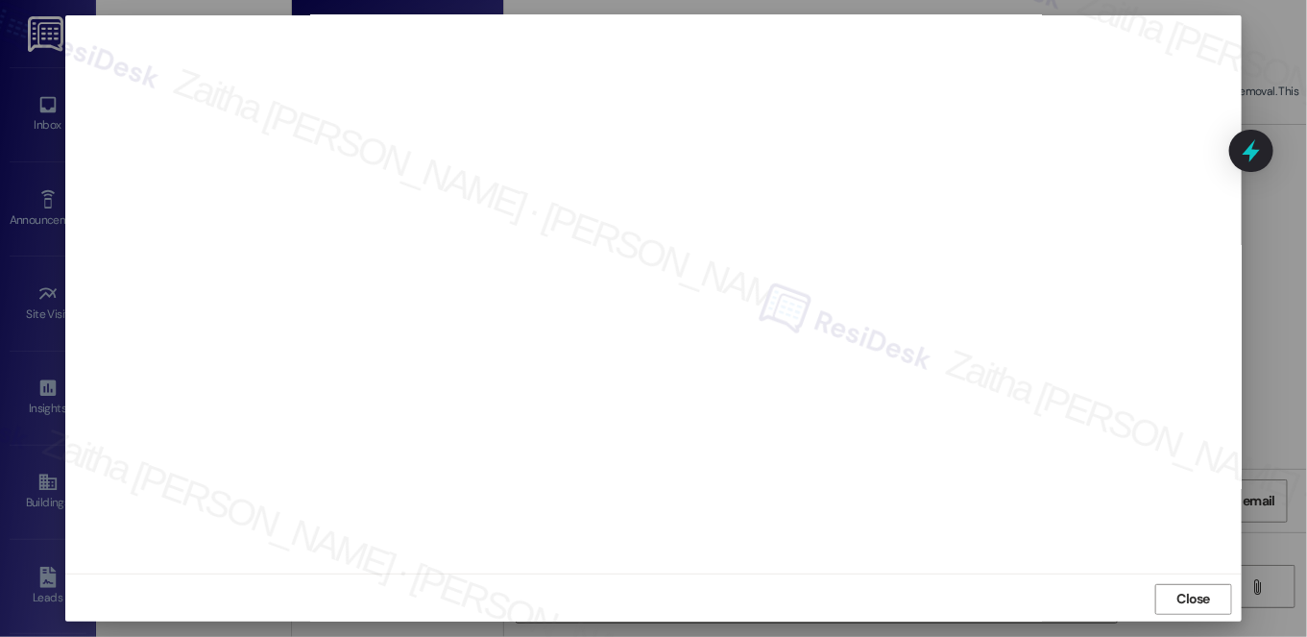
scroll to position [17, 0]
click at [1174, 596] on span "Close" at bounding box center [1194, 597] width 41 height 20
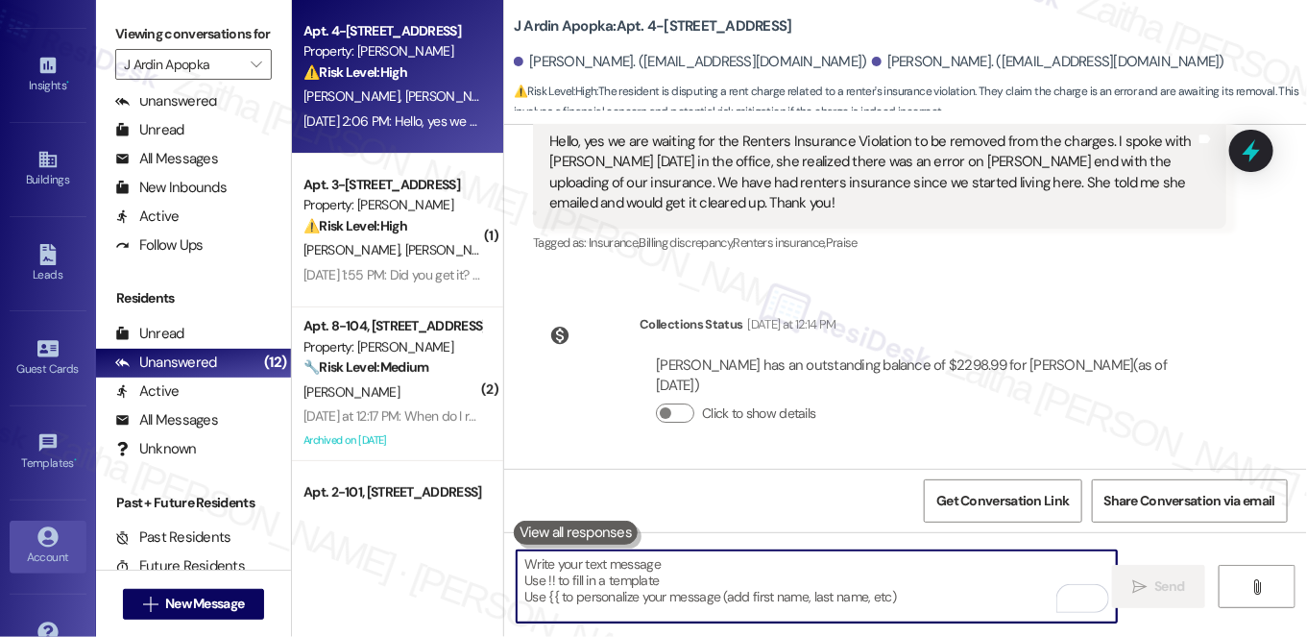
scroll to position [349, 0]
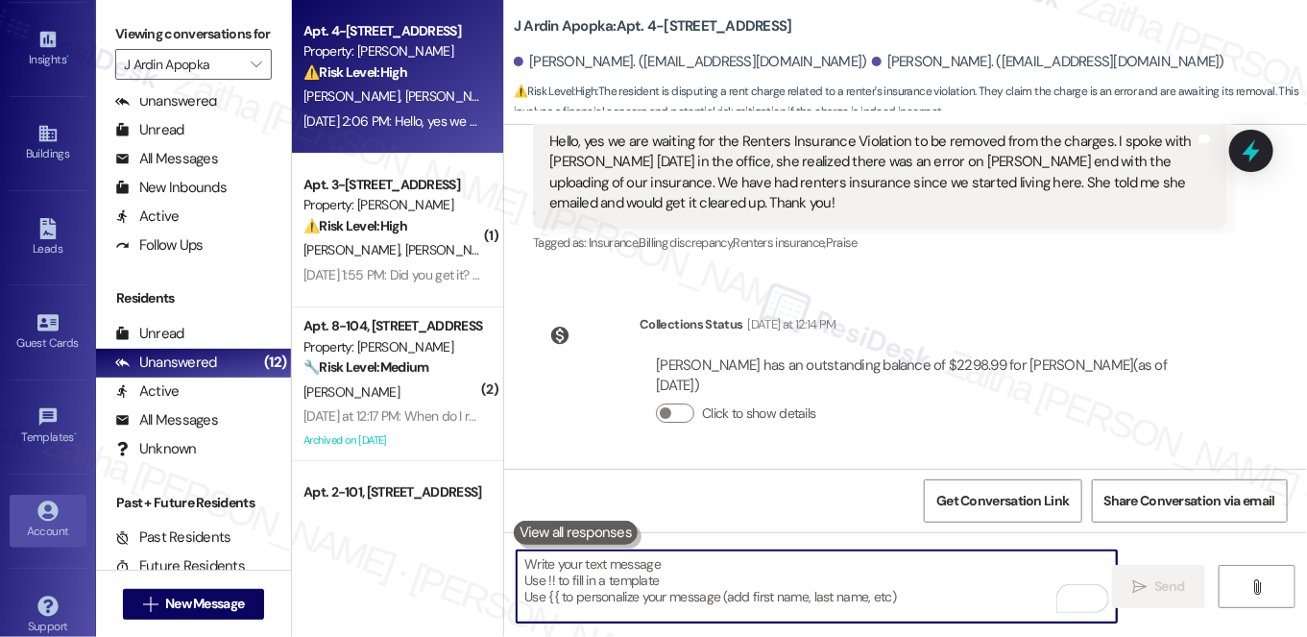
click at [53, 523] on div "Account" at bounding box center [48, 531] width 96 height 19
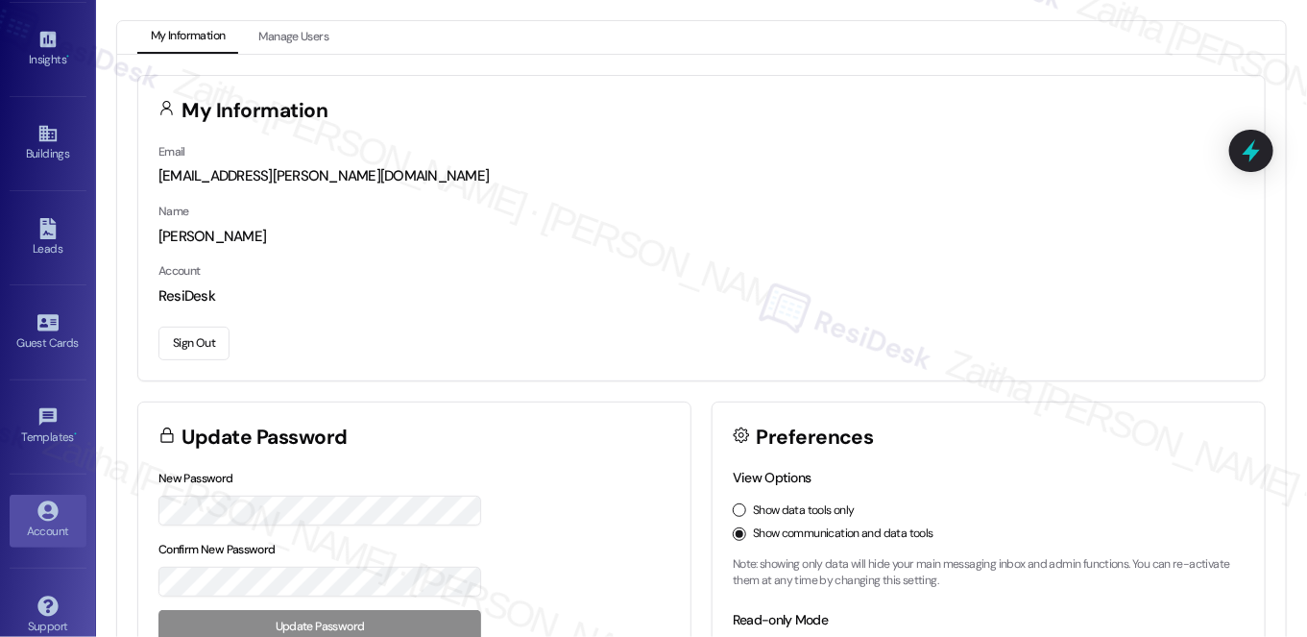
click at [217, 346] on button "Sign Out" at bounding box center [193, 344] width 71 height 34
